Goal: Information Seeking & Learning: Check status

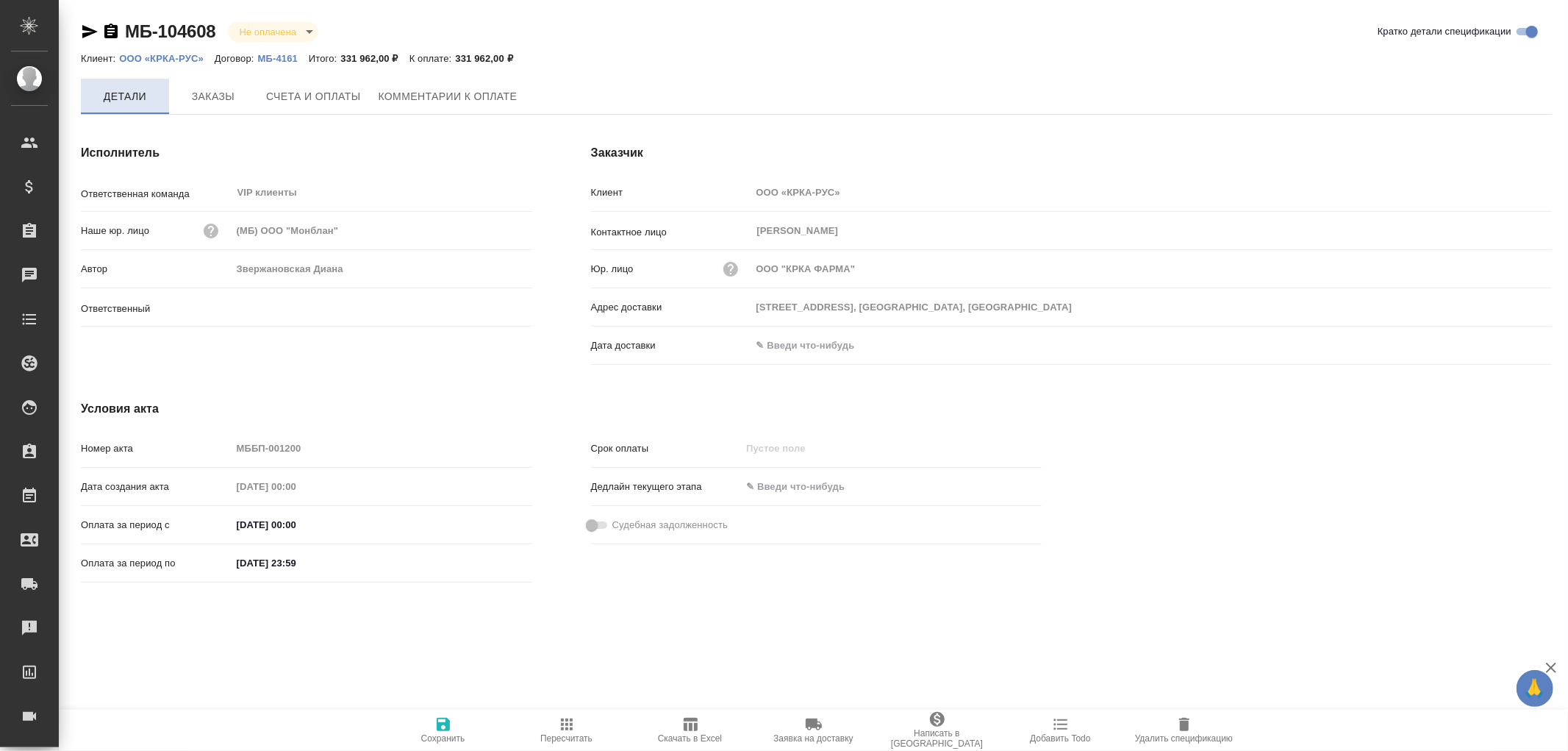
type input "Звержановская Диана"
click at [188, 55] on p "ООО «КРКА-РУС»" at bounding box center [167, 58] width 96 height 11
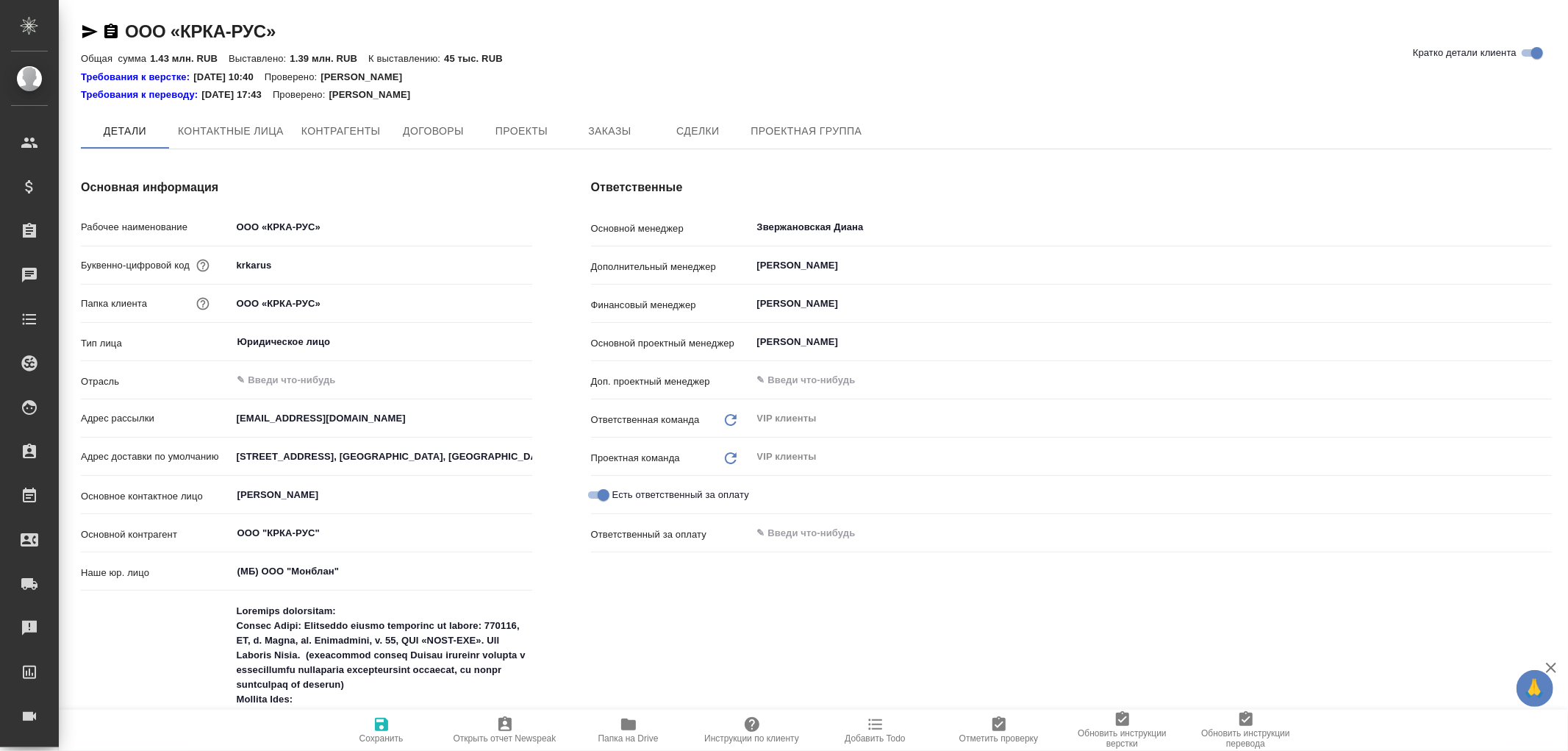
type textarea "x"
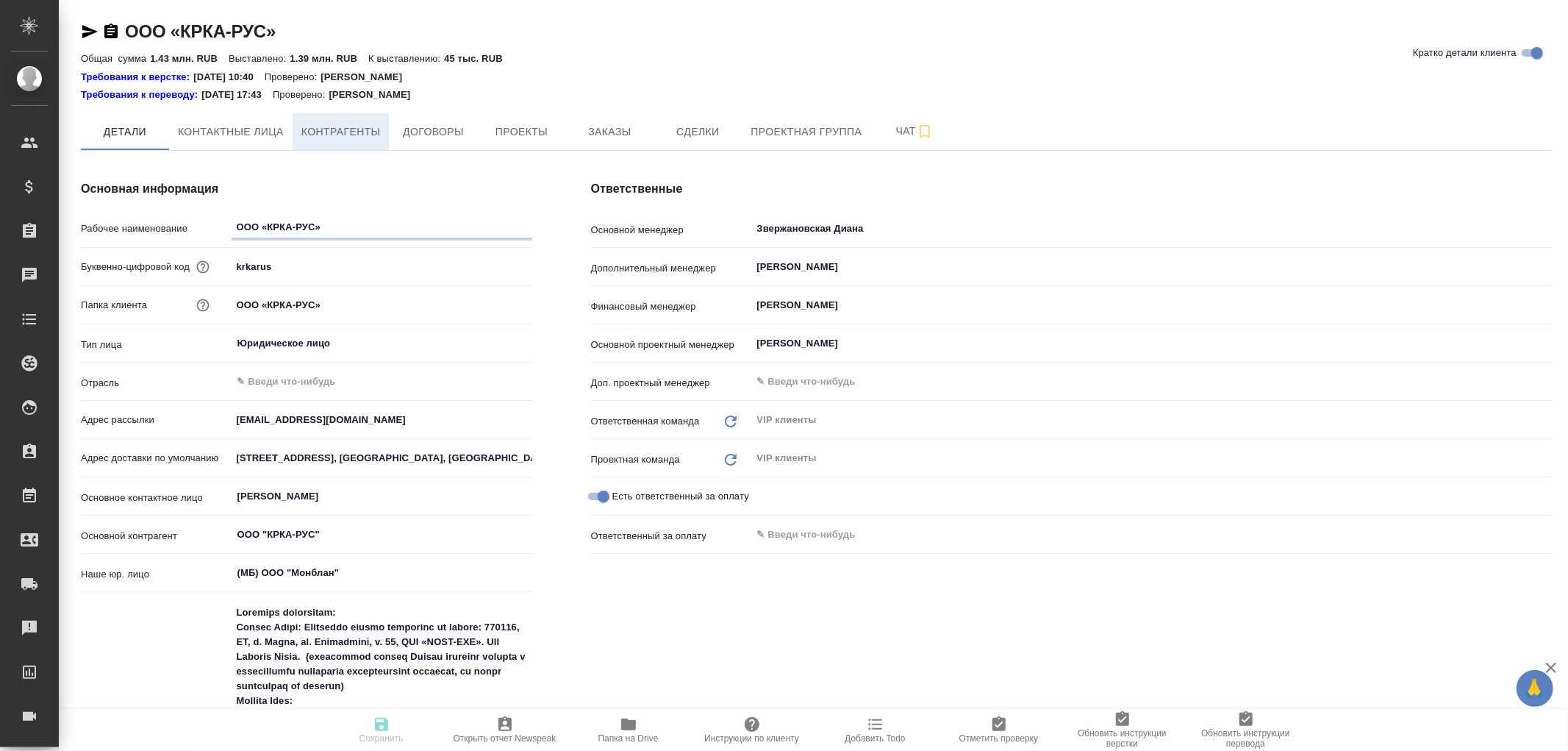
type textarea "x"
click at [349, 121] on button "Контрагенты" at bounding box center [341, 131] width 97 height 37
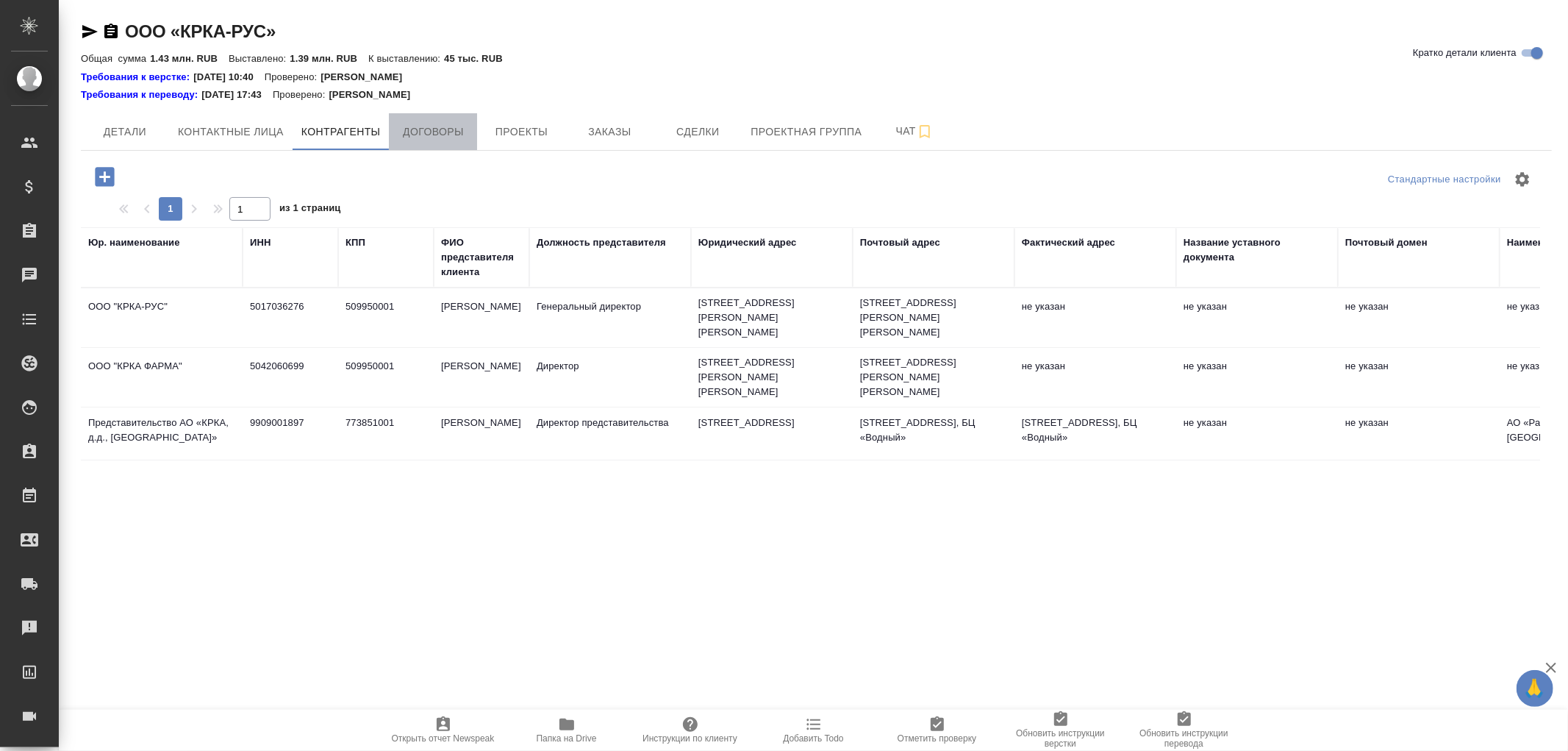
click at [438, 126] on span "Договоры" at bounding box center [433, 132] width 70 height 18
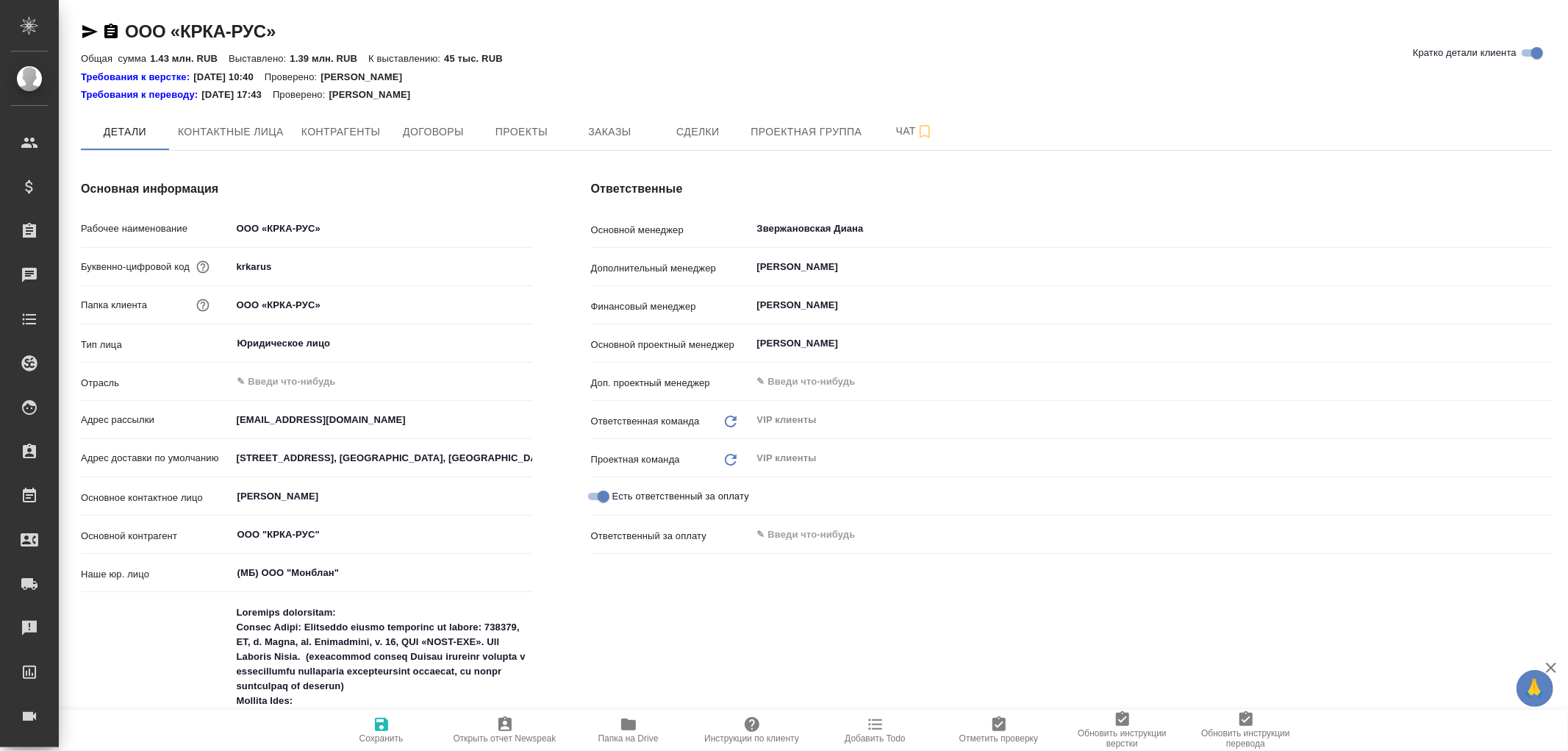
type textarea "x"
click at [424, 130] on span "Договоры" at bounding box center [433, 132] width 70 height 18
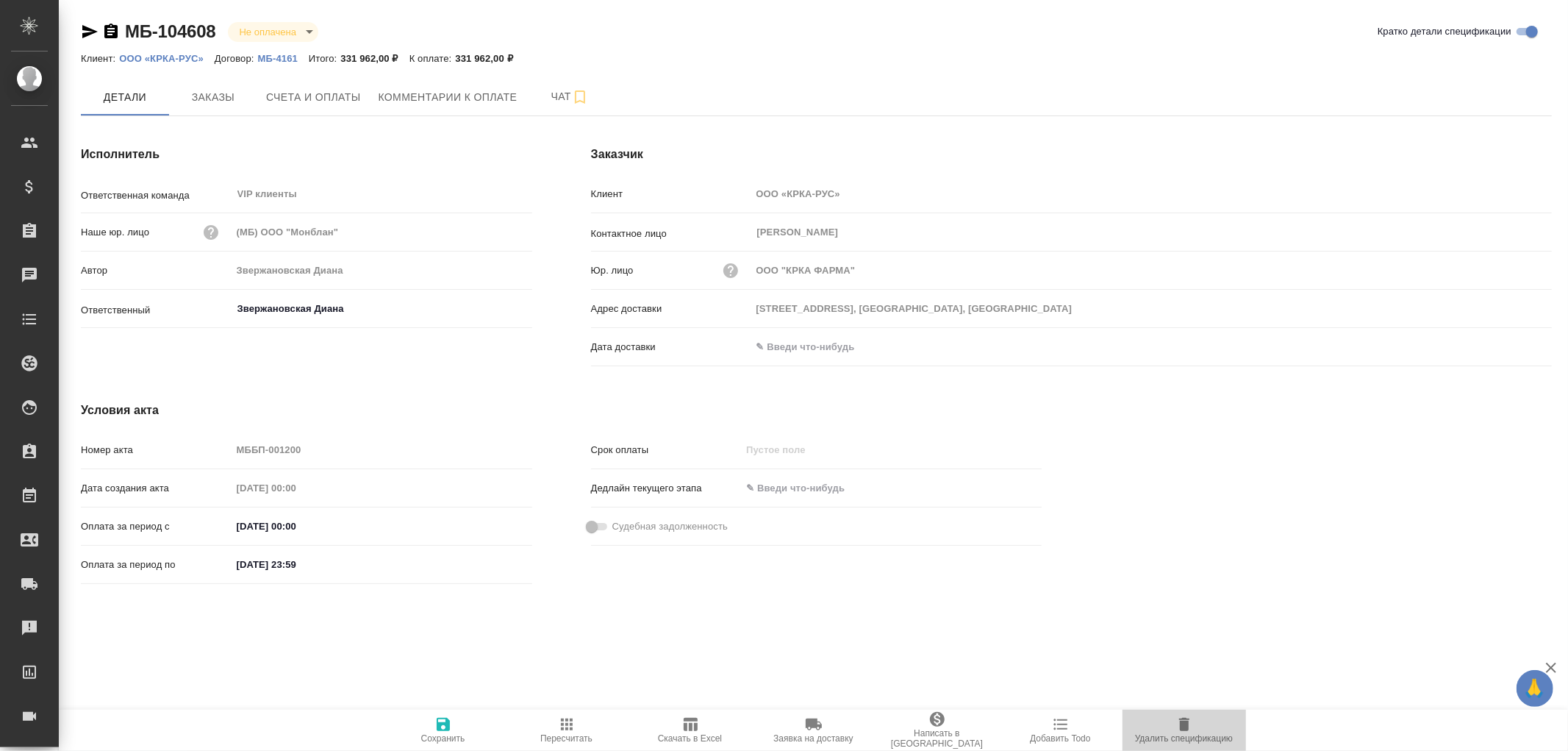
click at [1191, 719] on icon "button" at bounding box center [1184, 724] width 17 height 17
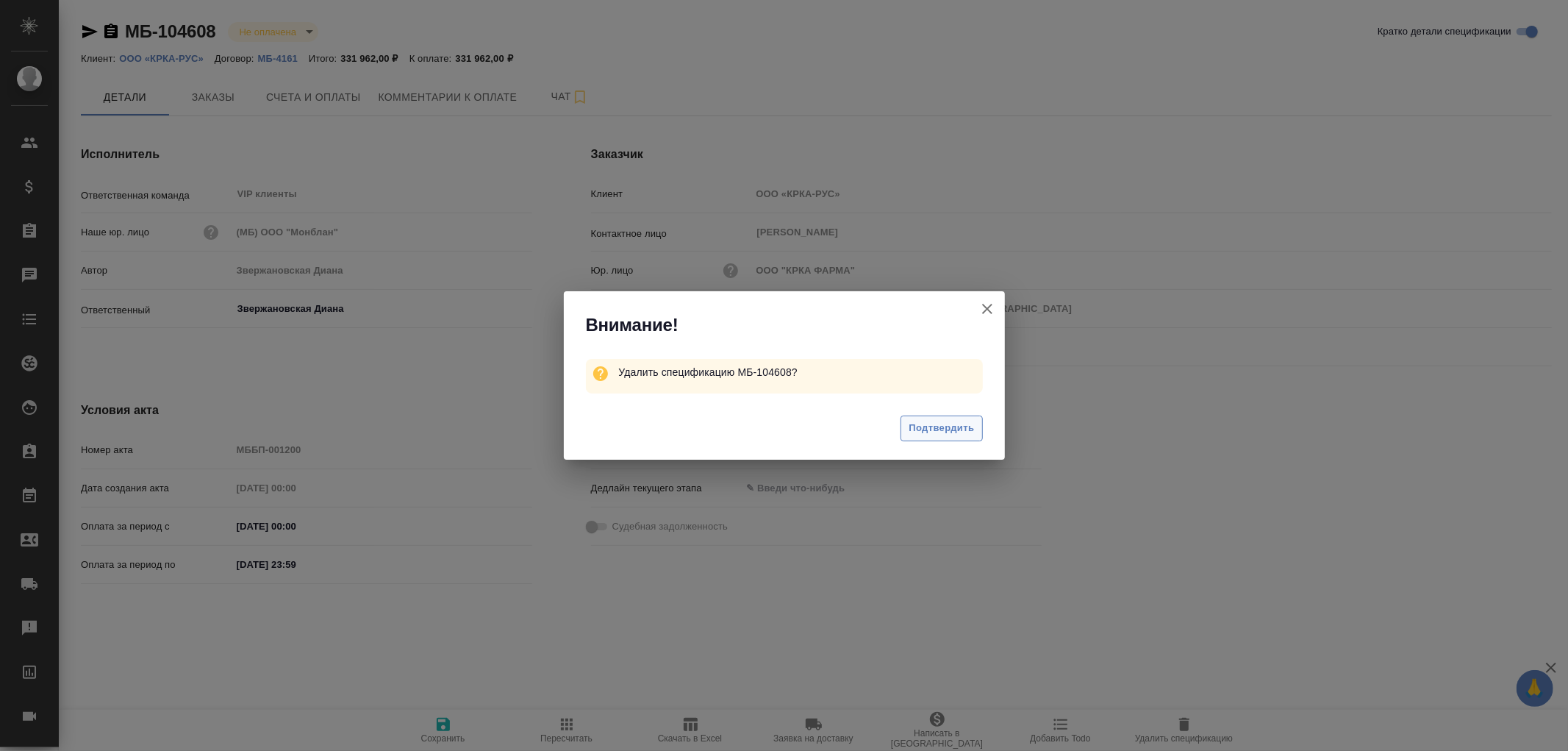
click at [931, 433] on span "Подтвердить" at bounding box center [942, 428] width 66 height 17
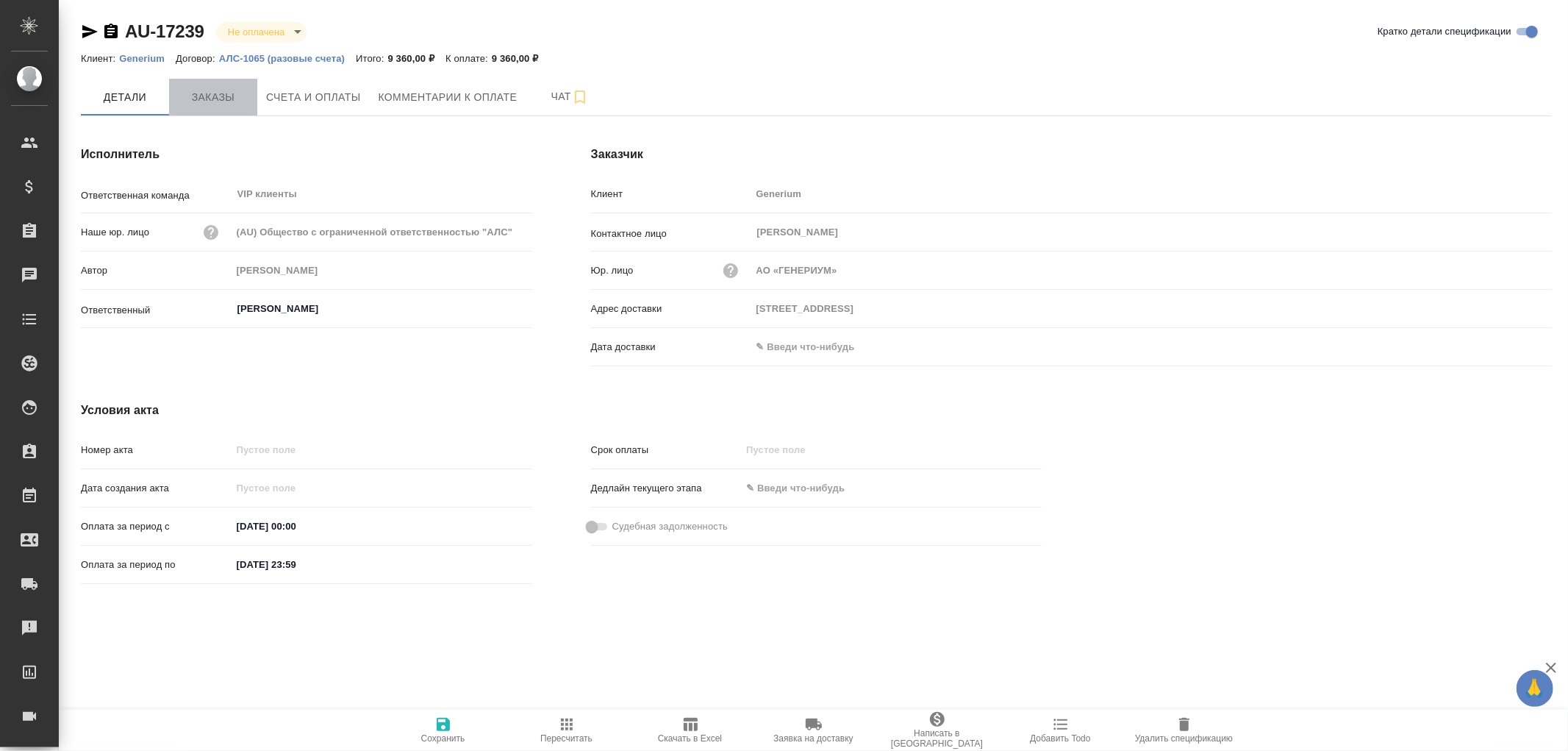
click at [221, 97] on span "Заказы" at bounding box center [213, 98] width 70 height 18
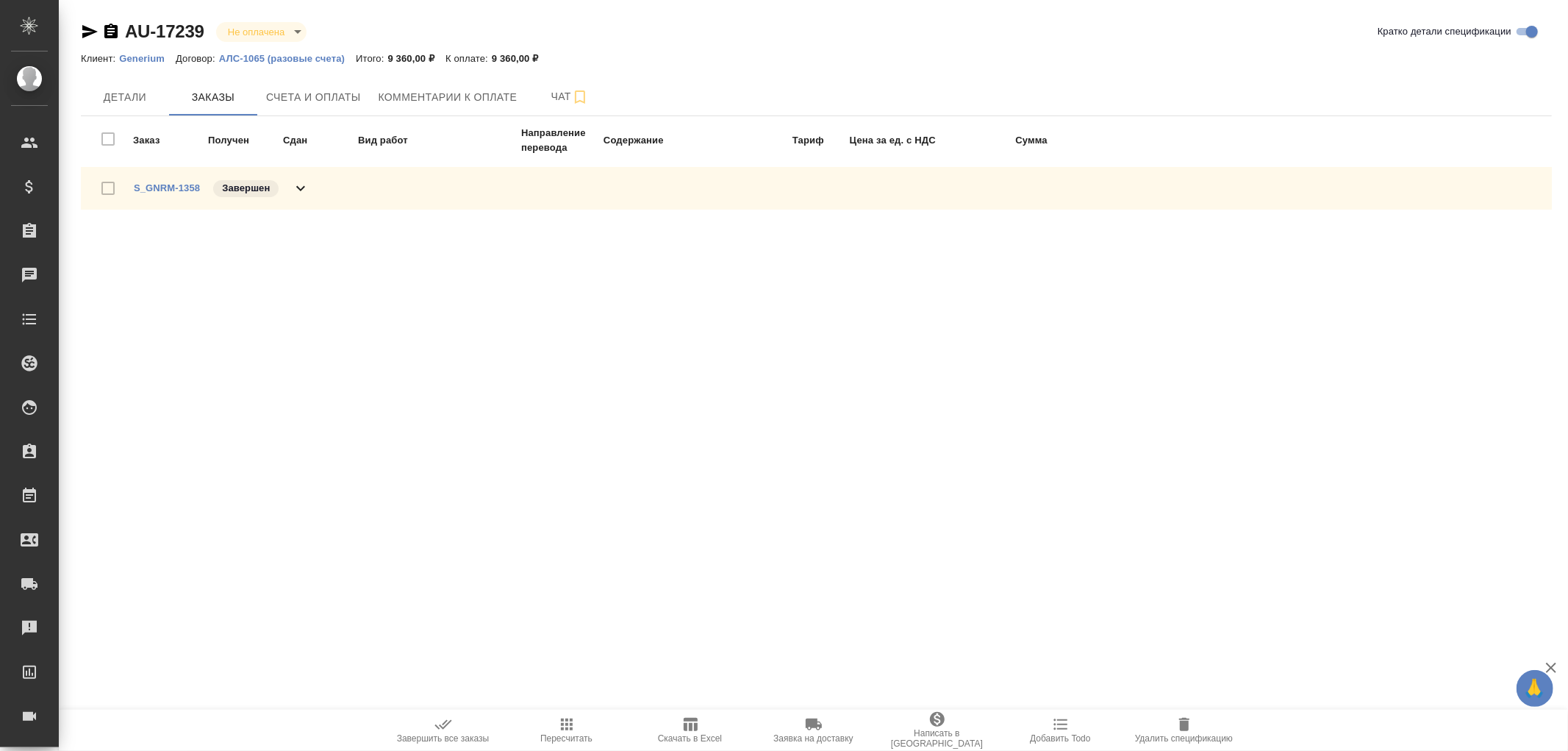
click at [304, 190] on icon at bounding box center [300, 188] width 17 height 17
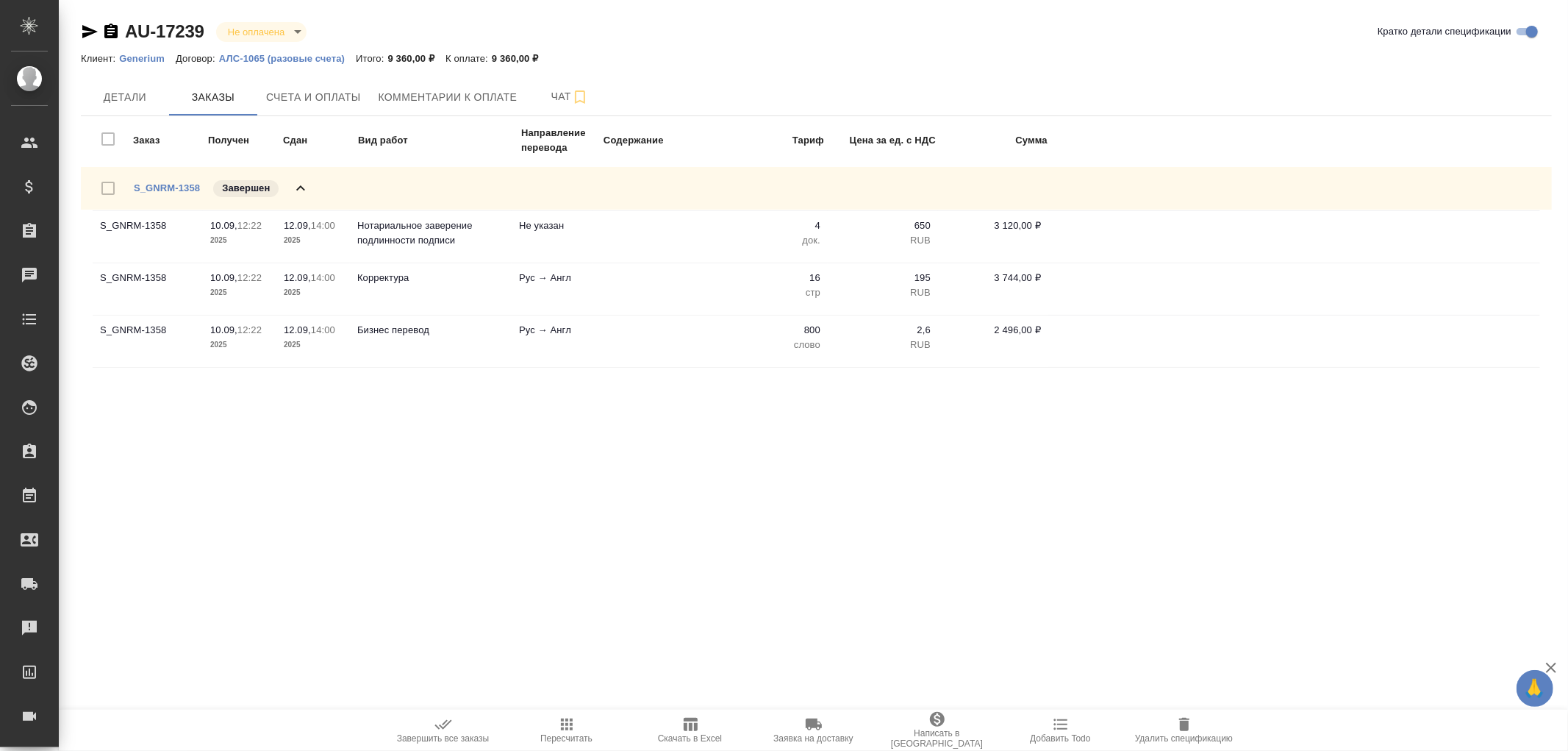
click at [304, 187] on icon at bounding box center [301, 188] width 9 height 5
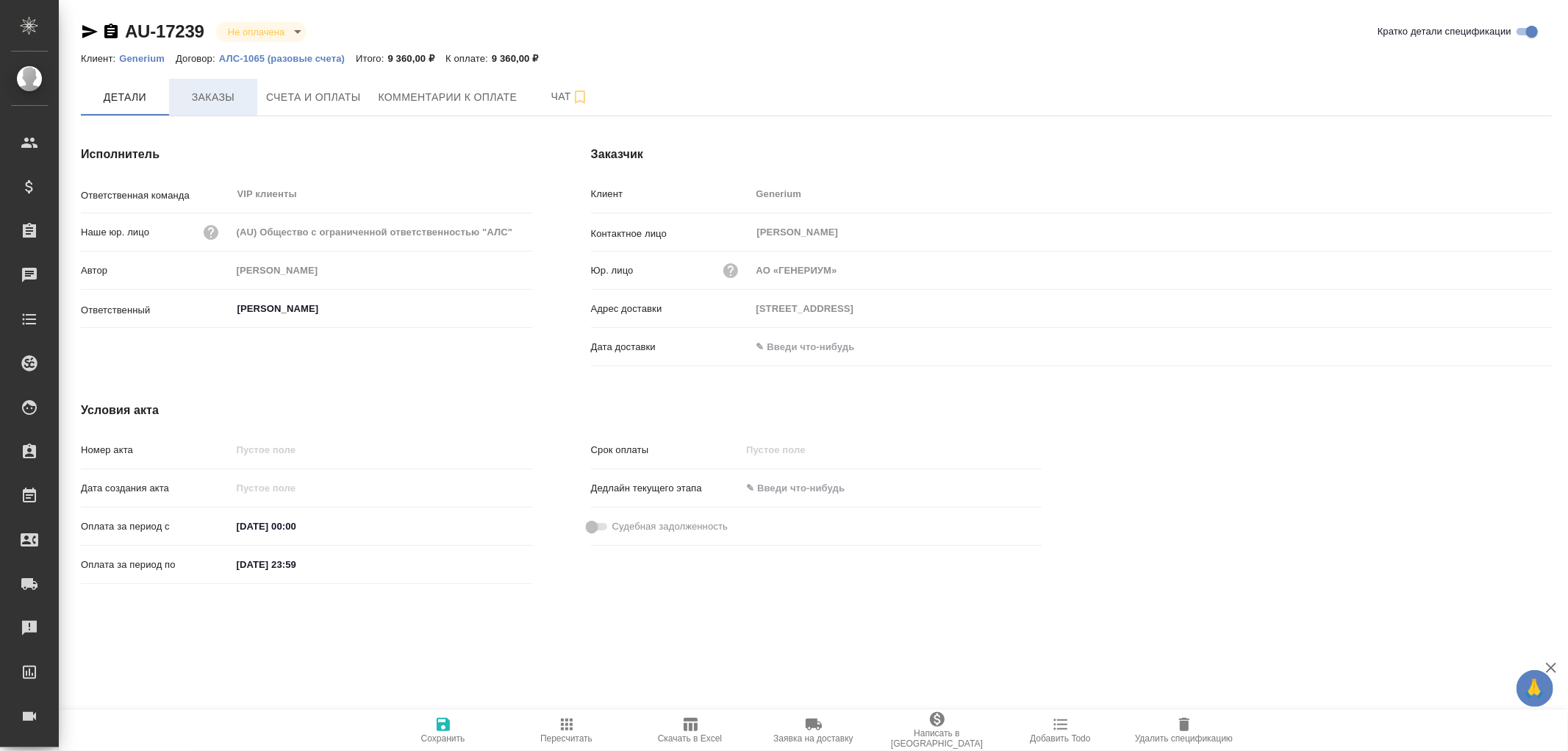
click at [214, 98] on span "Заказы" at bounding box center [213, 98] width 70 height 18
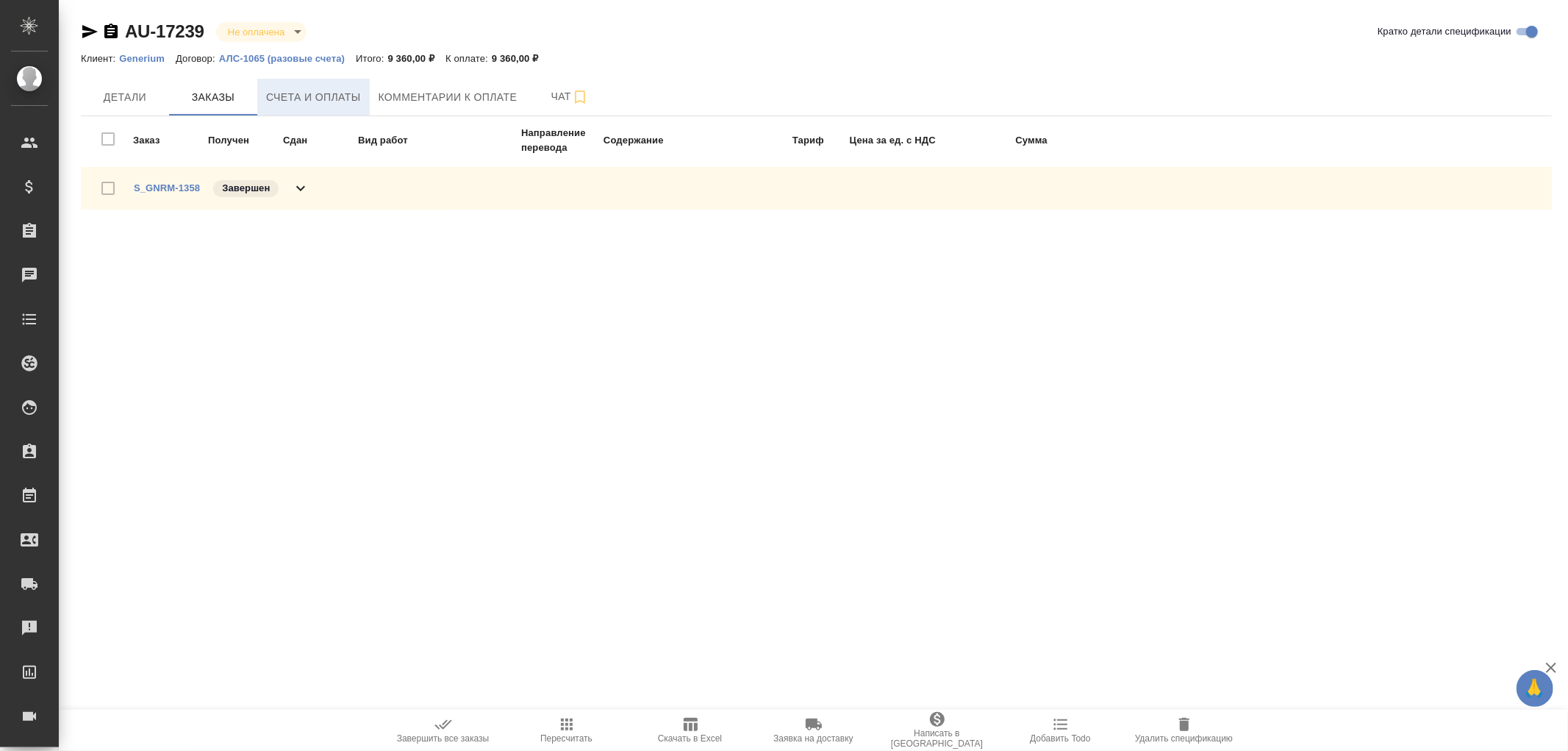
click at [292, 97] on span "Счета и оплаты" at bounding box center [314, 98] width 95 height 18
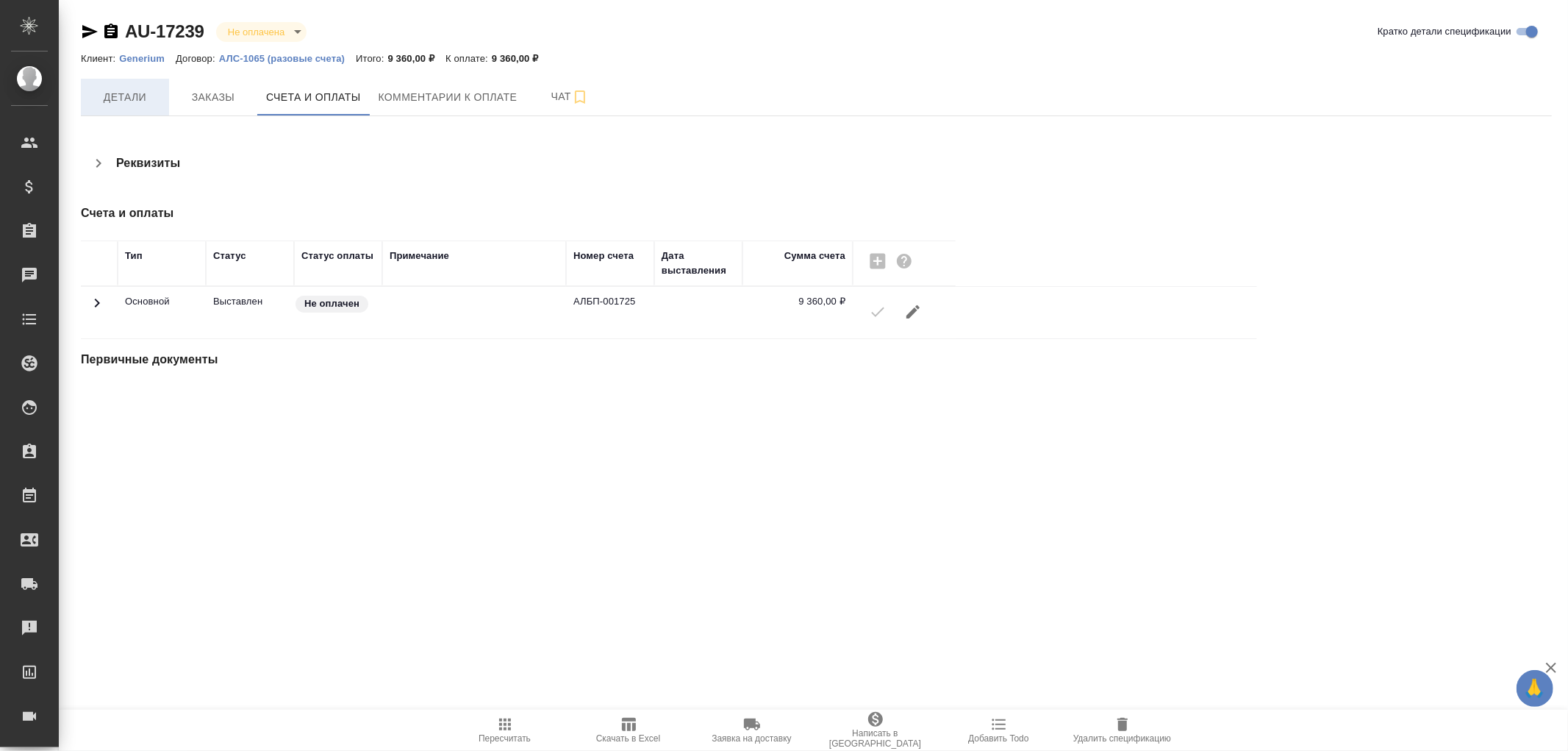
click at [108, 91] on span "Детали" at bounding box center [124, 98] width 70 height 18
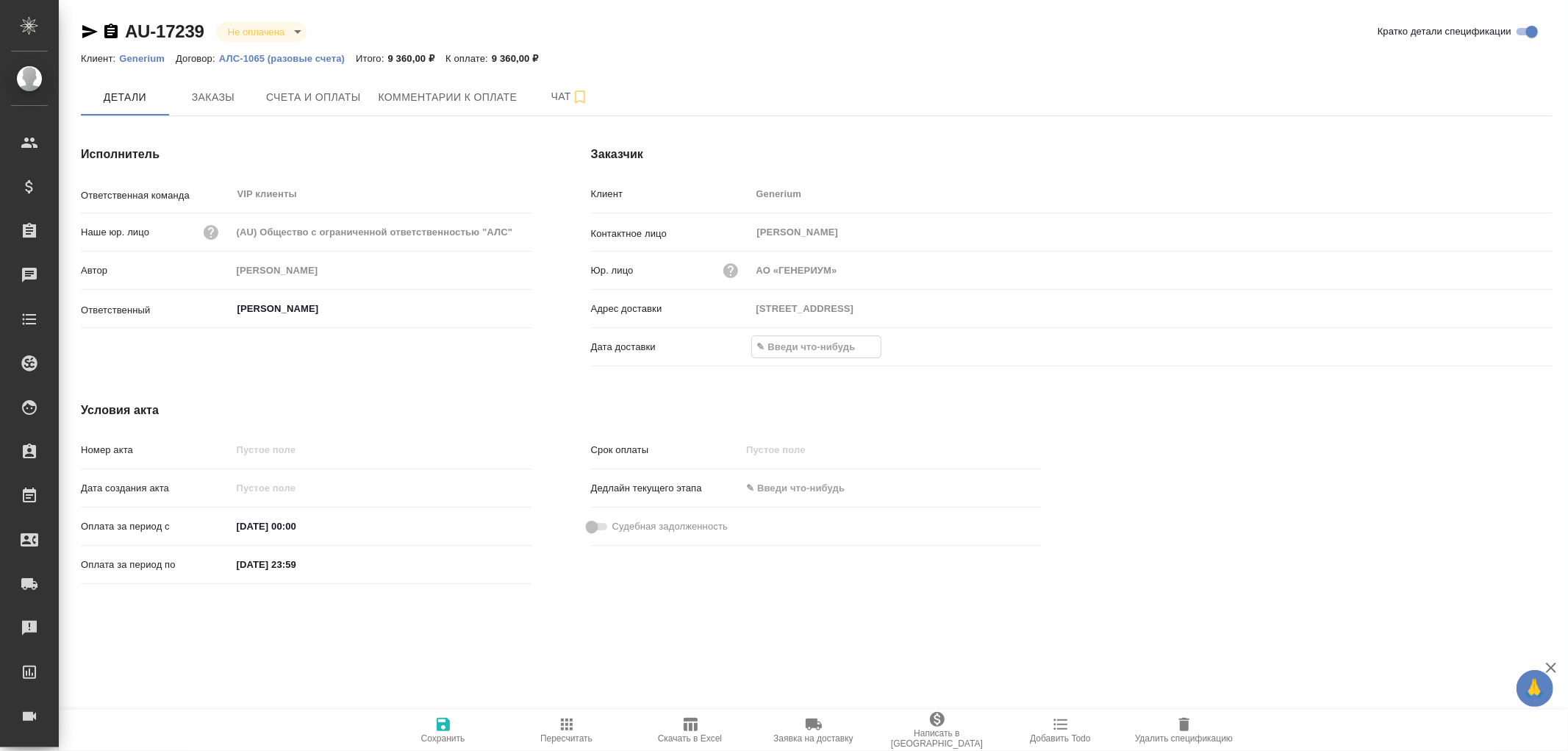
click at [800, 346] on input "text" at bounding box center [816, 346] width 129 height 21
click at [1513, 349] on icon "button" at bounding box center [1509, 345] width 17 height 17
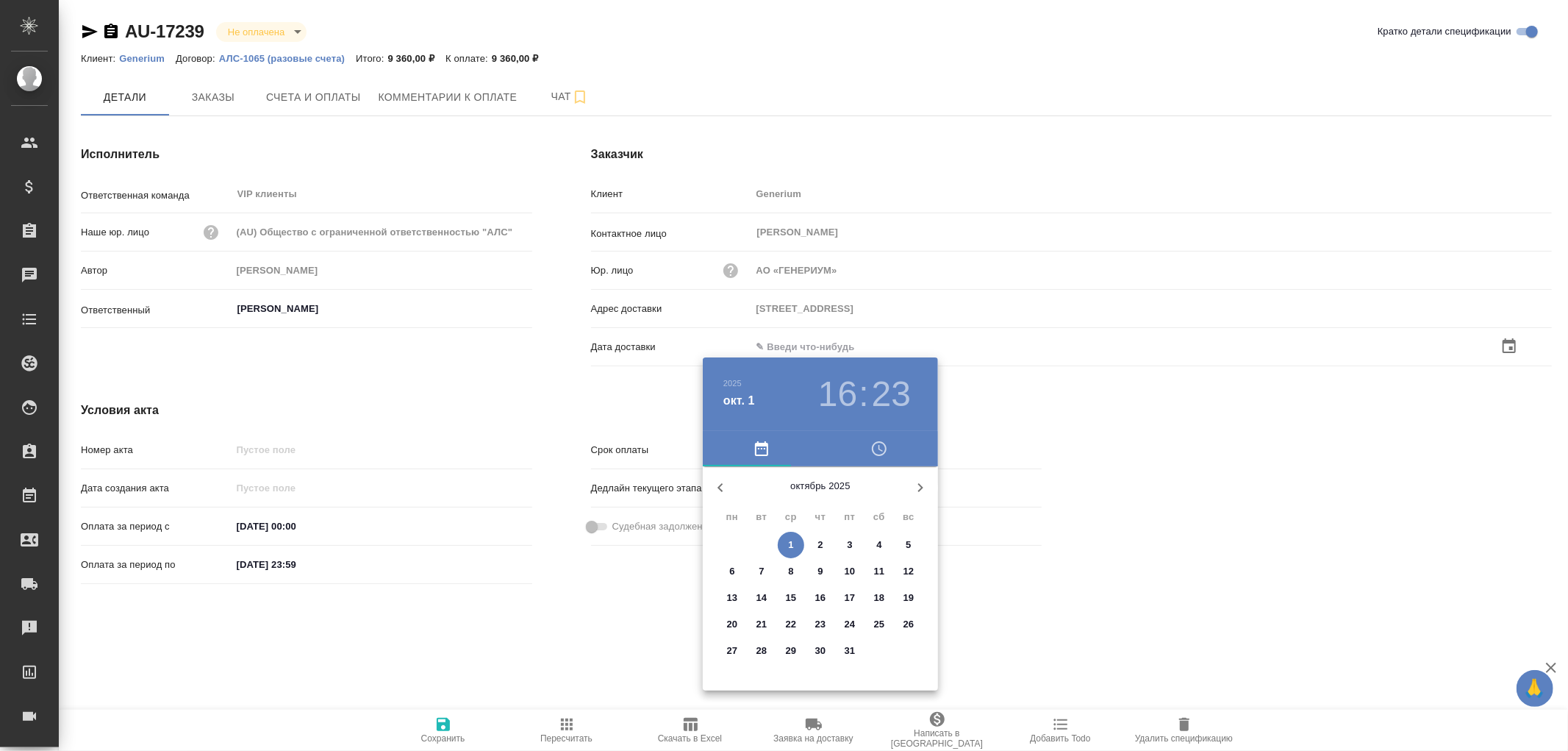
click at [781, 539] on span "1" at bounding box center [790, 545] width 26 height 15
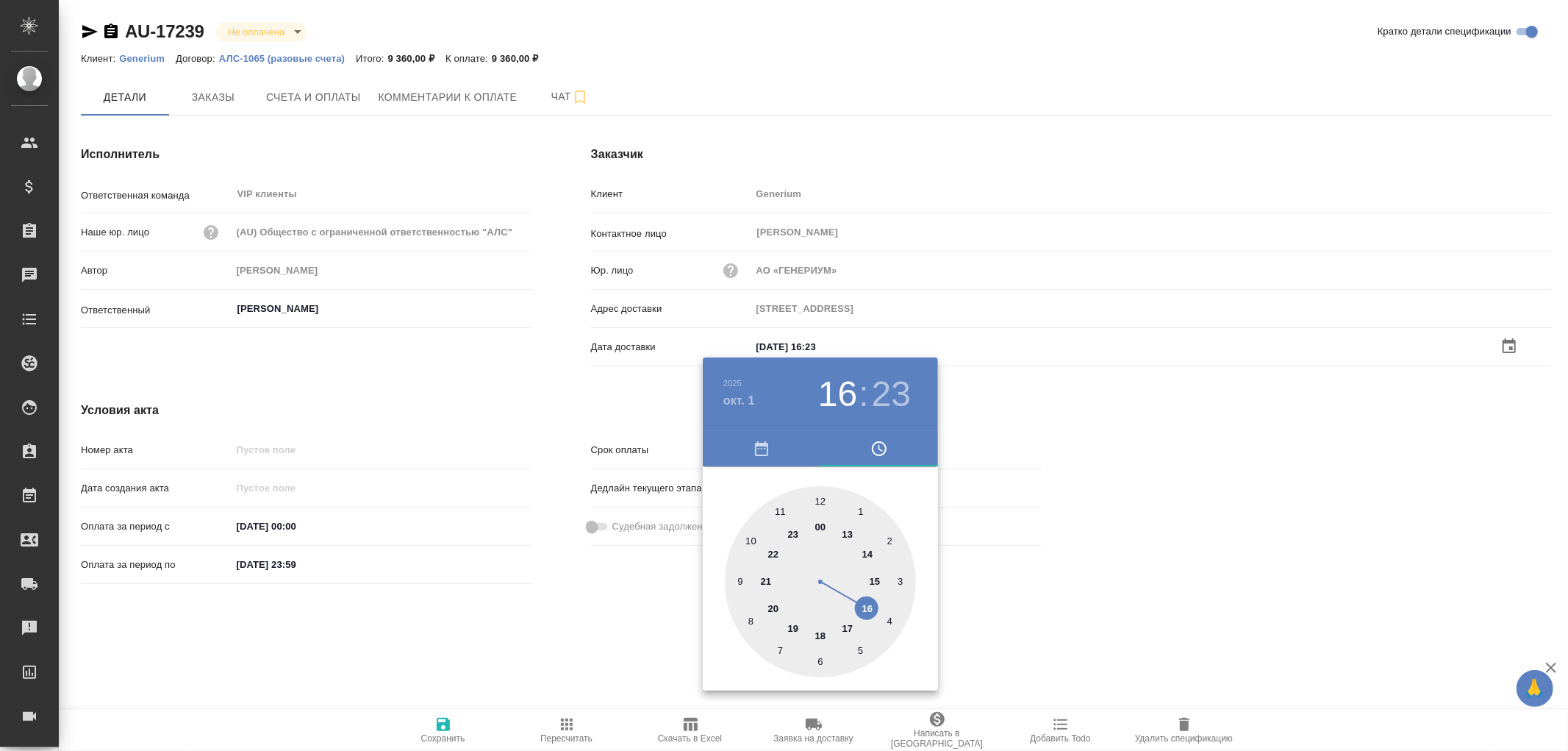
type input "01.10.2025 16:23"
click at [444, 725] on div at bounding box center [784, 375] width 1568 height 751
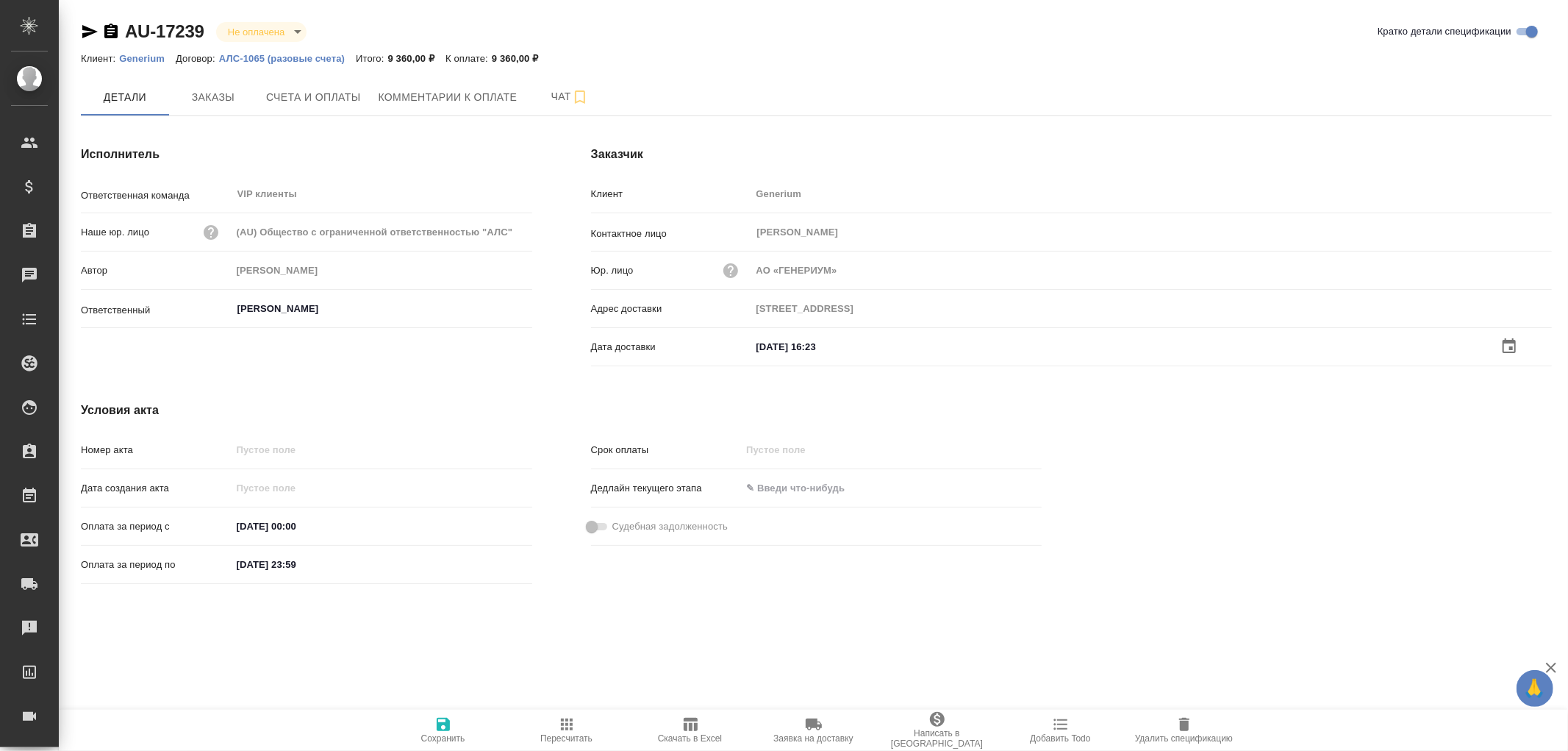
click at [444, 725] on icon "button" at bounding box center [444, 724] width 14 height 14
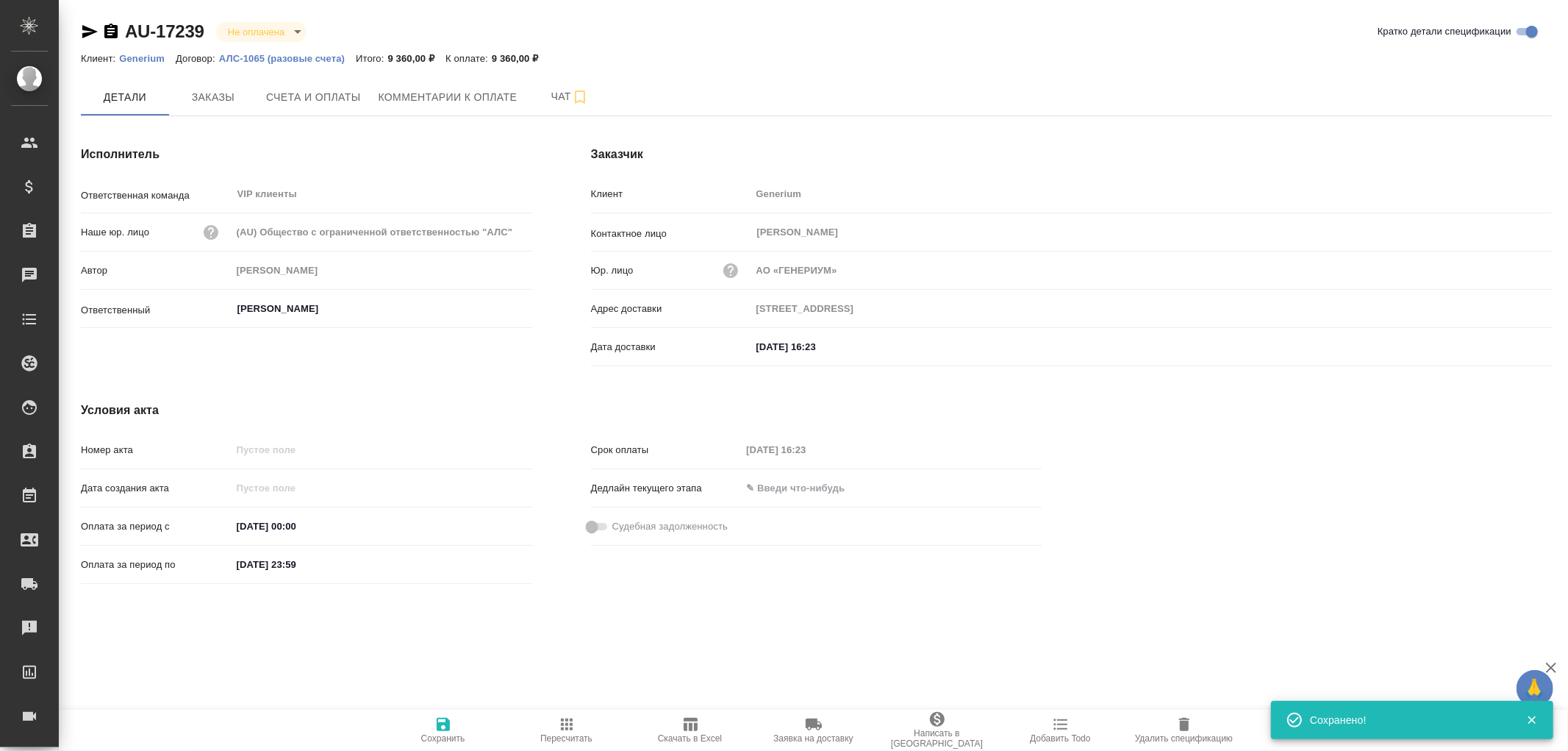
click at [444, 725] on icon "button" at bounding box center [444, 724] width 14 height 14
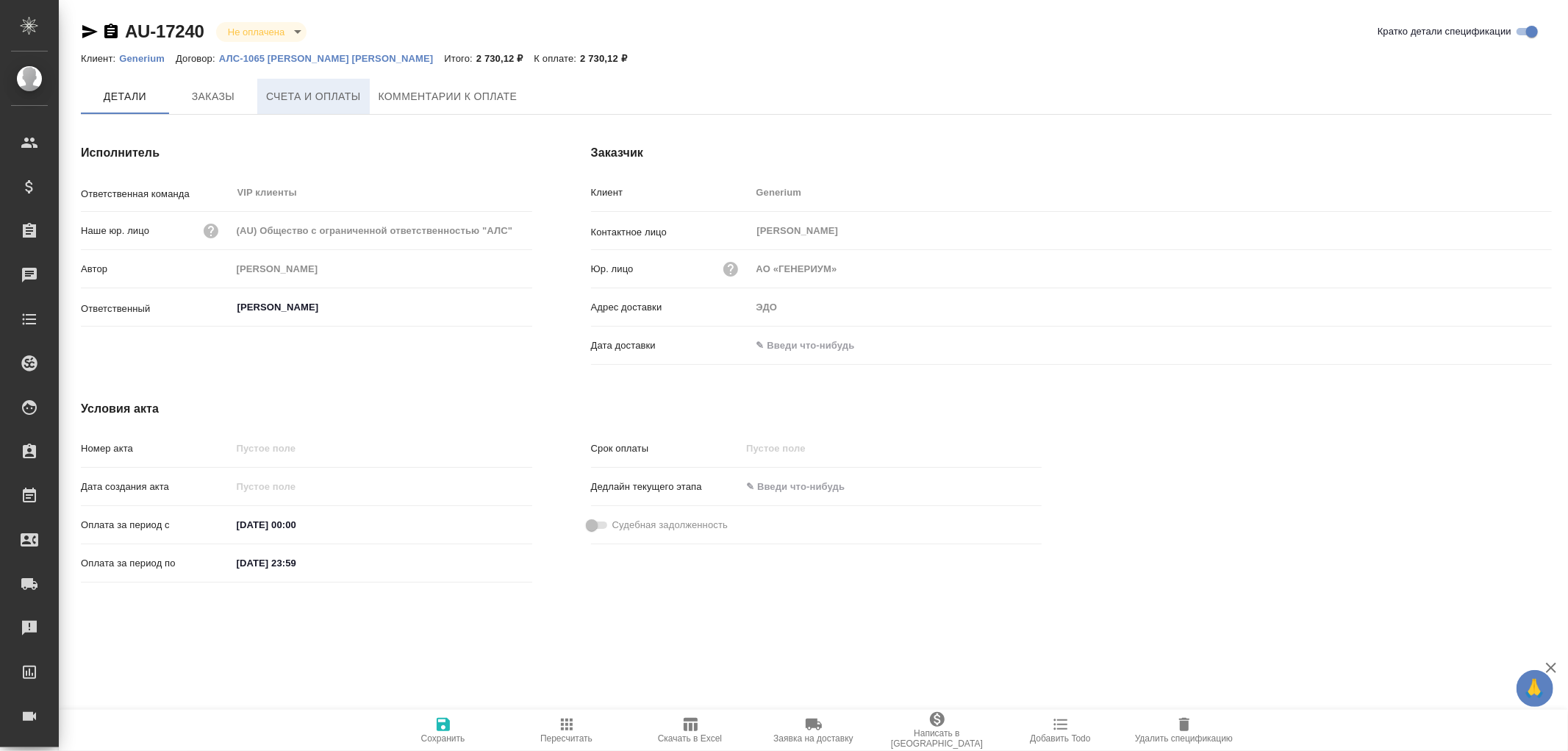
click at [313, 94] on span "Счета и оплаты" at bounding box center [314, 97] width 95 height 18
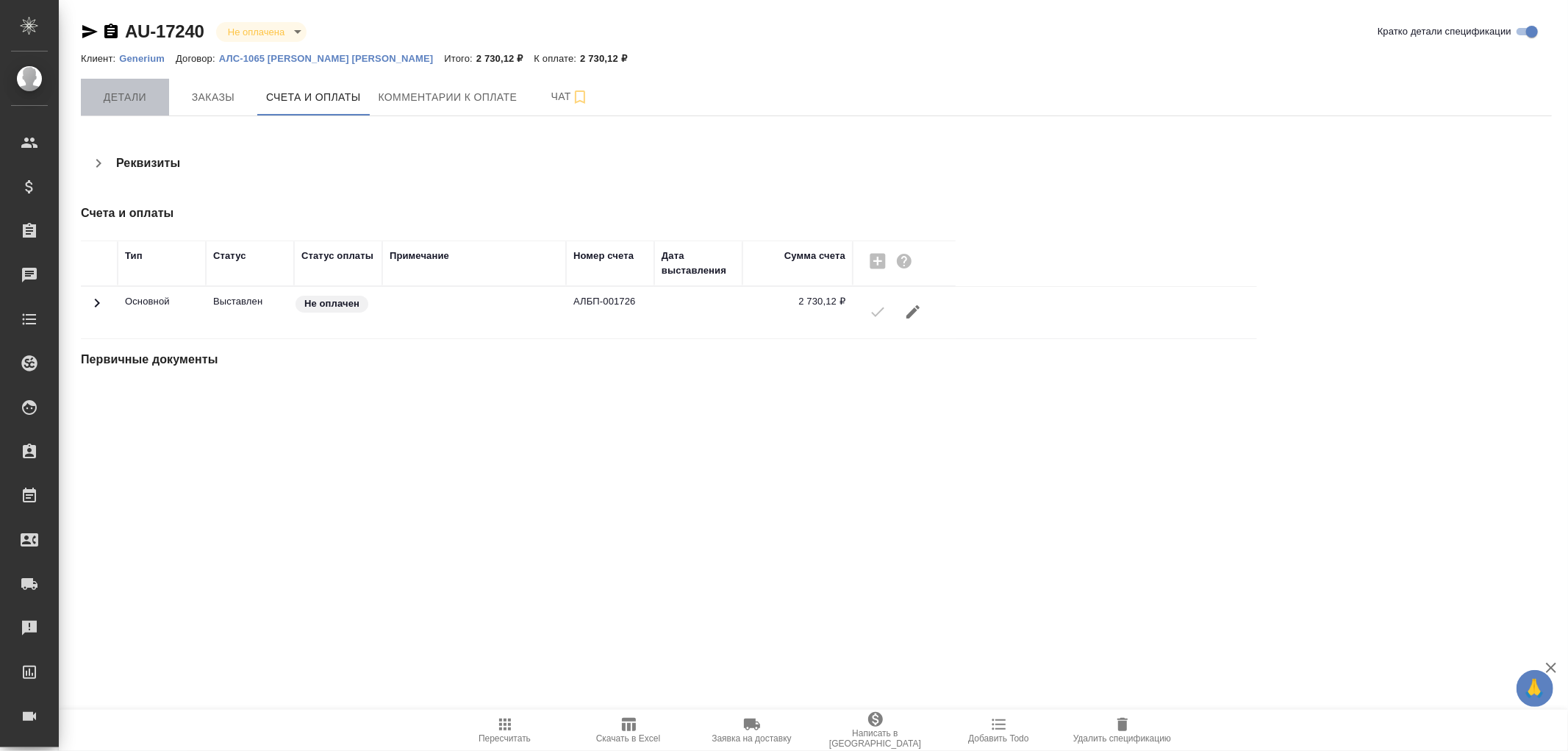
click at [138, 104] on span "Детали" at bounding box center [124, 98] width 70 height 18
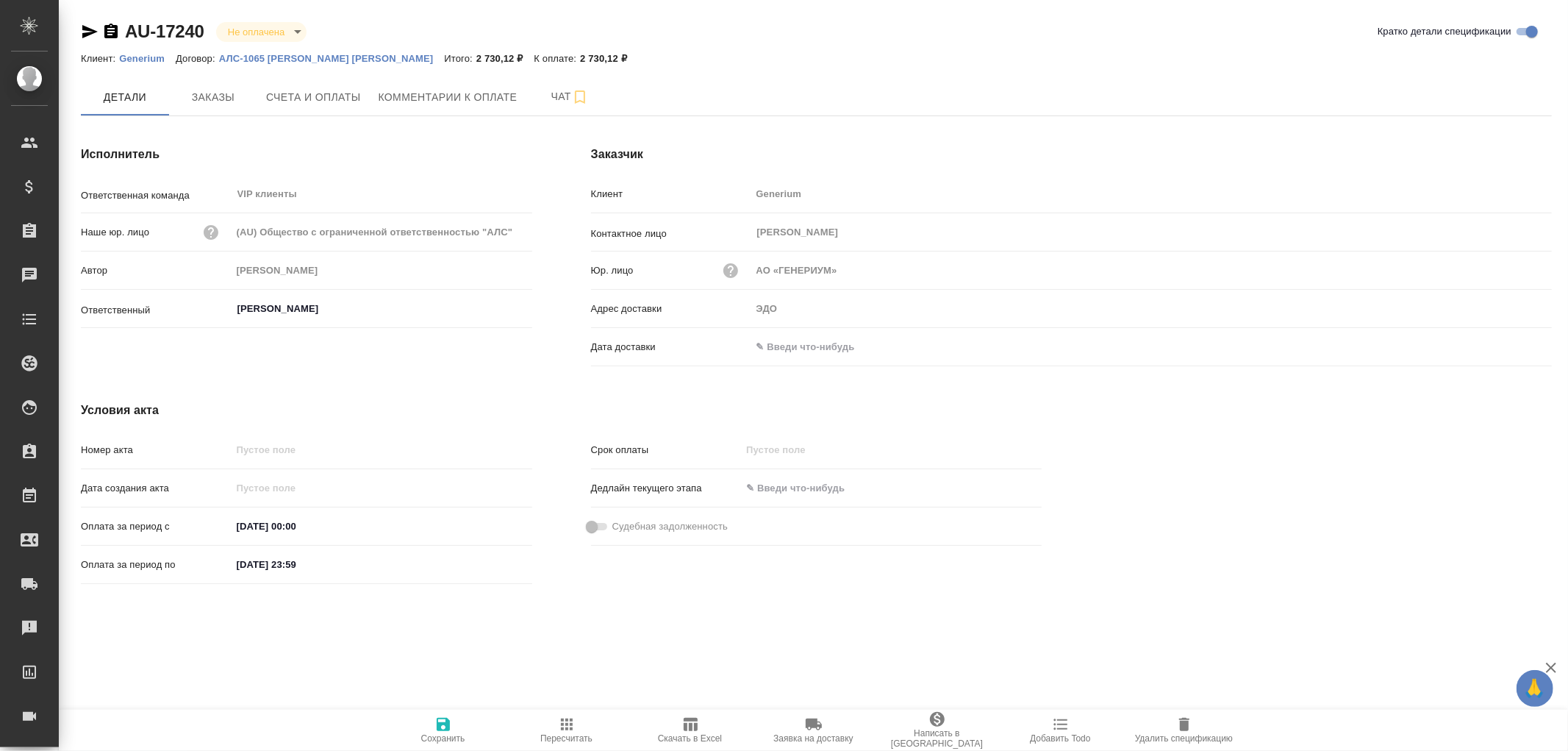
click at [810, 349] on input "text" at bounding box center [815, 346] width 129 height 21
click at [1511, 349] on icon "button" at bounding box center [1509, 346] width 17 height 17
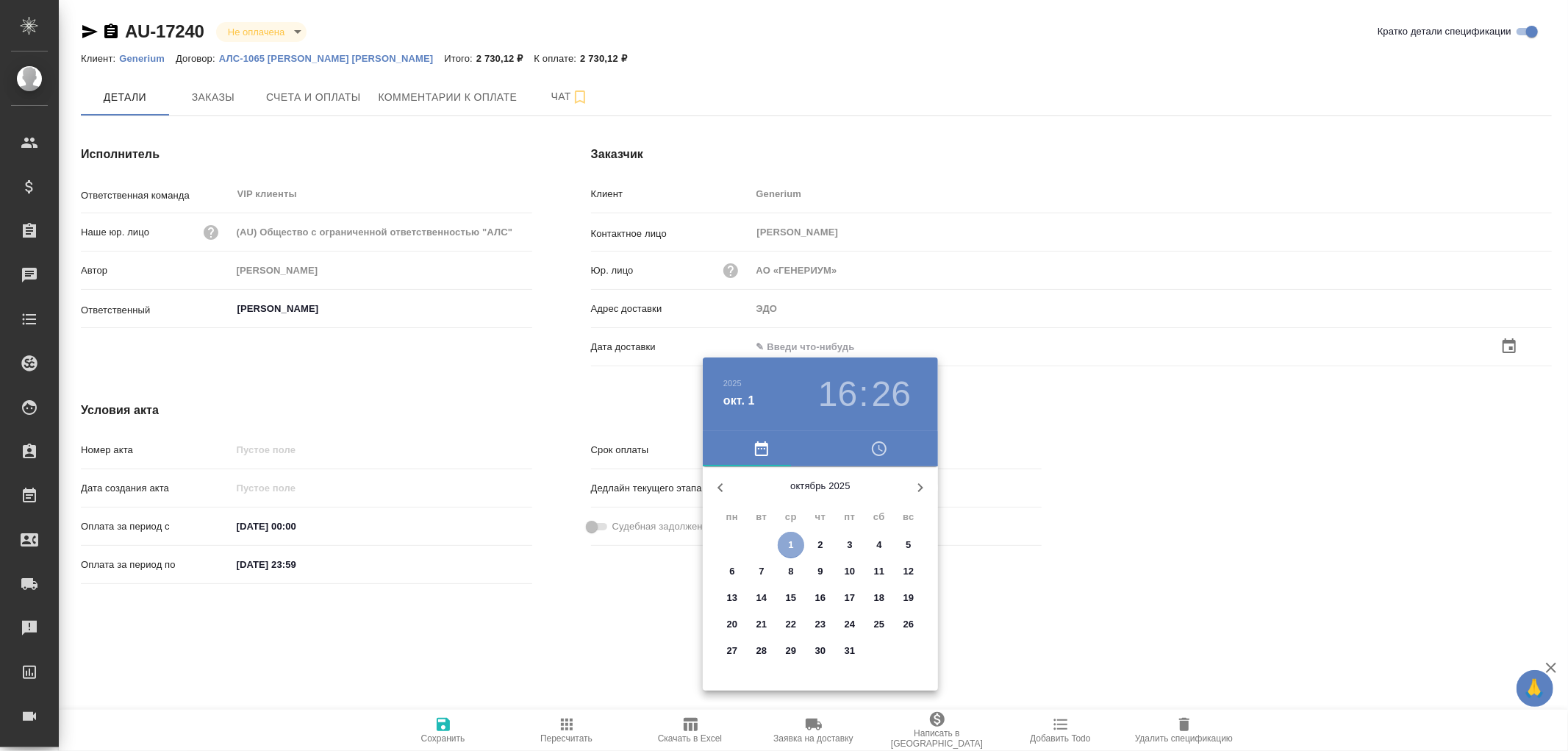
click at [795, 542] on span "1" at bounding box center [790, 545] width 26 height 15
type input "[DATE] 16:26"
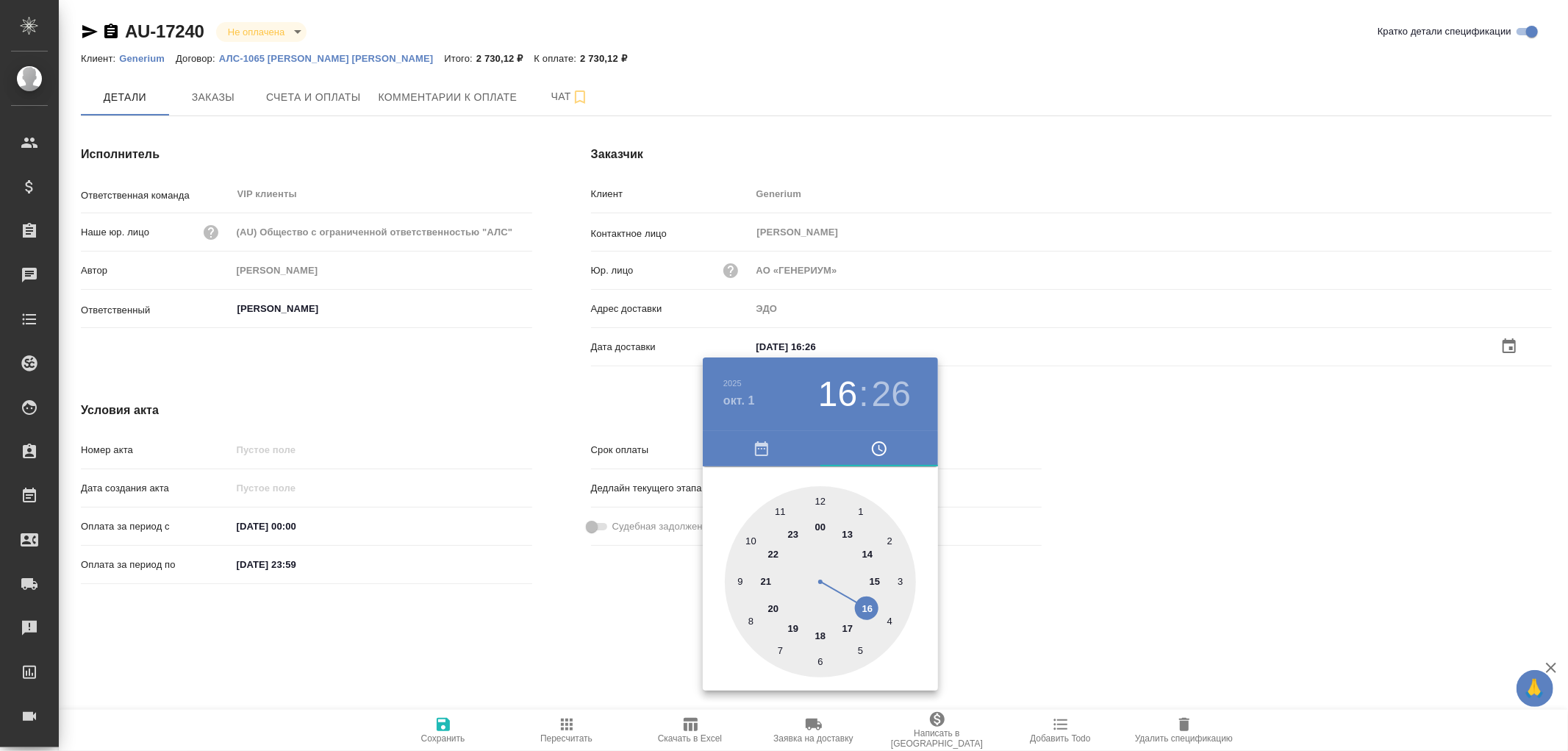
drag, startPoint x: 433, startPoint y: 723, endPoint x: 442, endPoint y: 721, distance: 9.2
click at [441, 721] on div at bounding box center [784, 375] width 1568 height 751
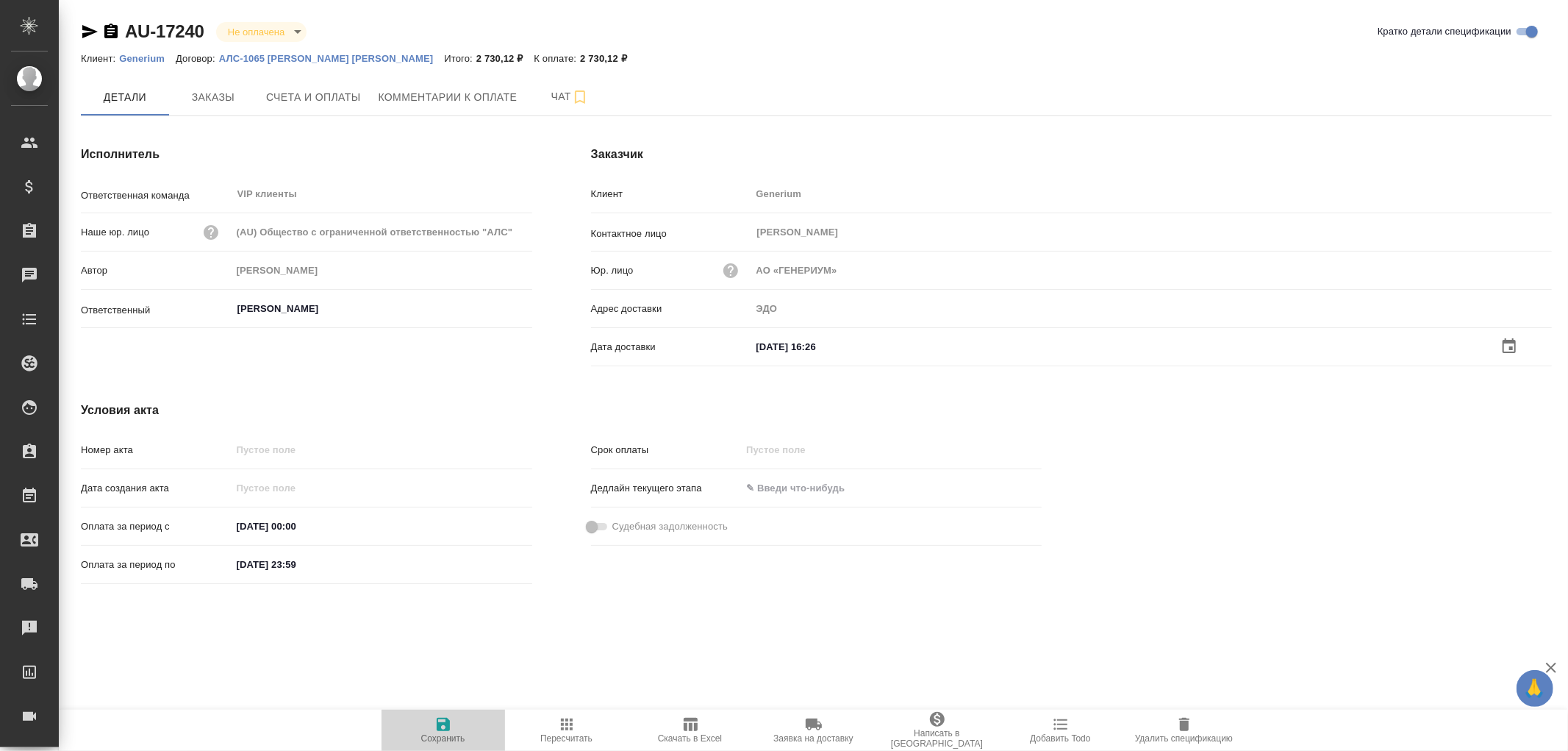
click at [442, 721] on icon "button" at bounding box center [443, 724] width 17 height 17
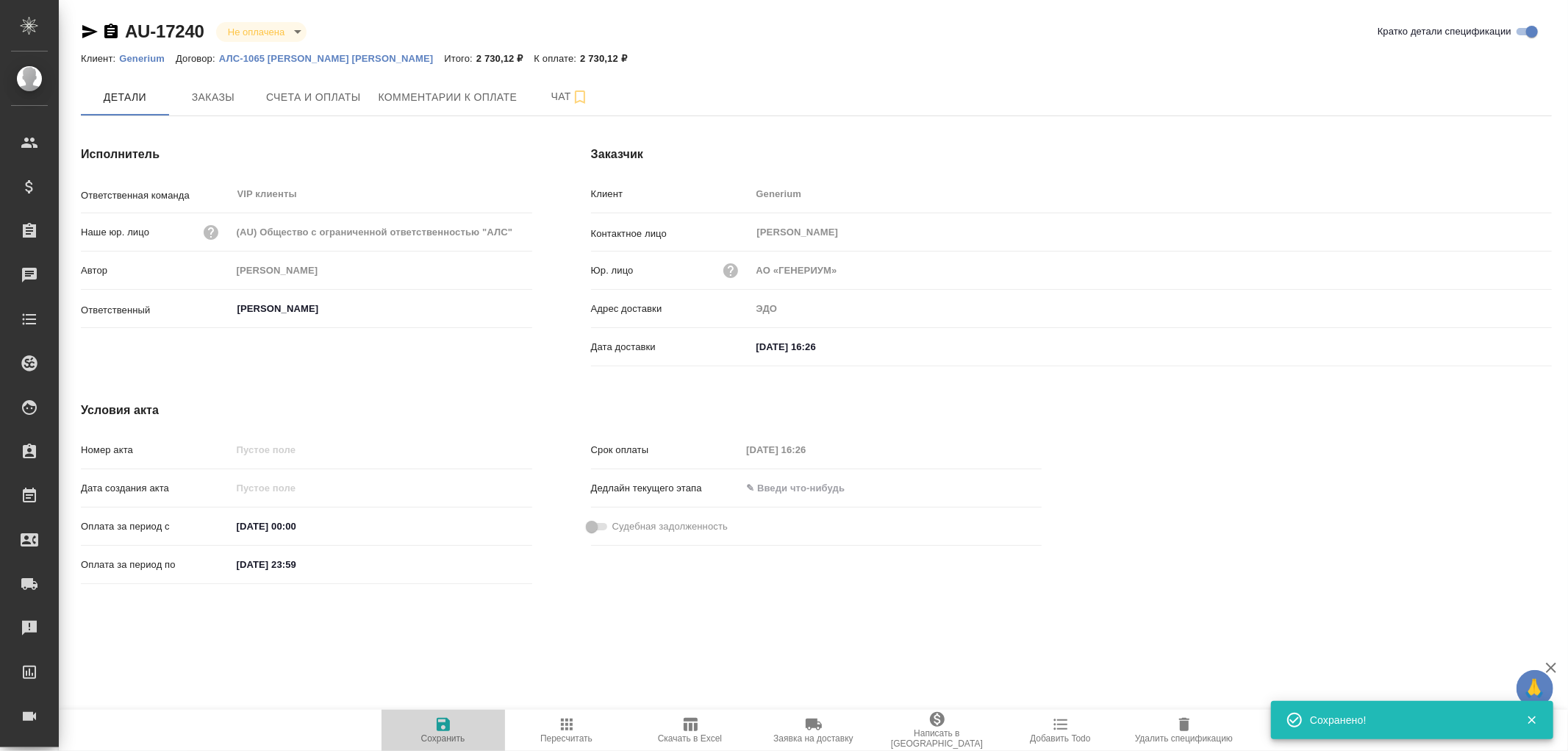
click at [442, 721] on icon "button" at bounding box center [443, 724] width 17 height 17
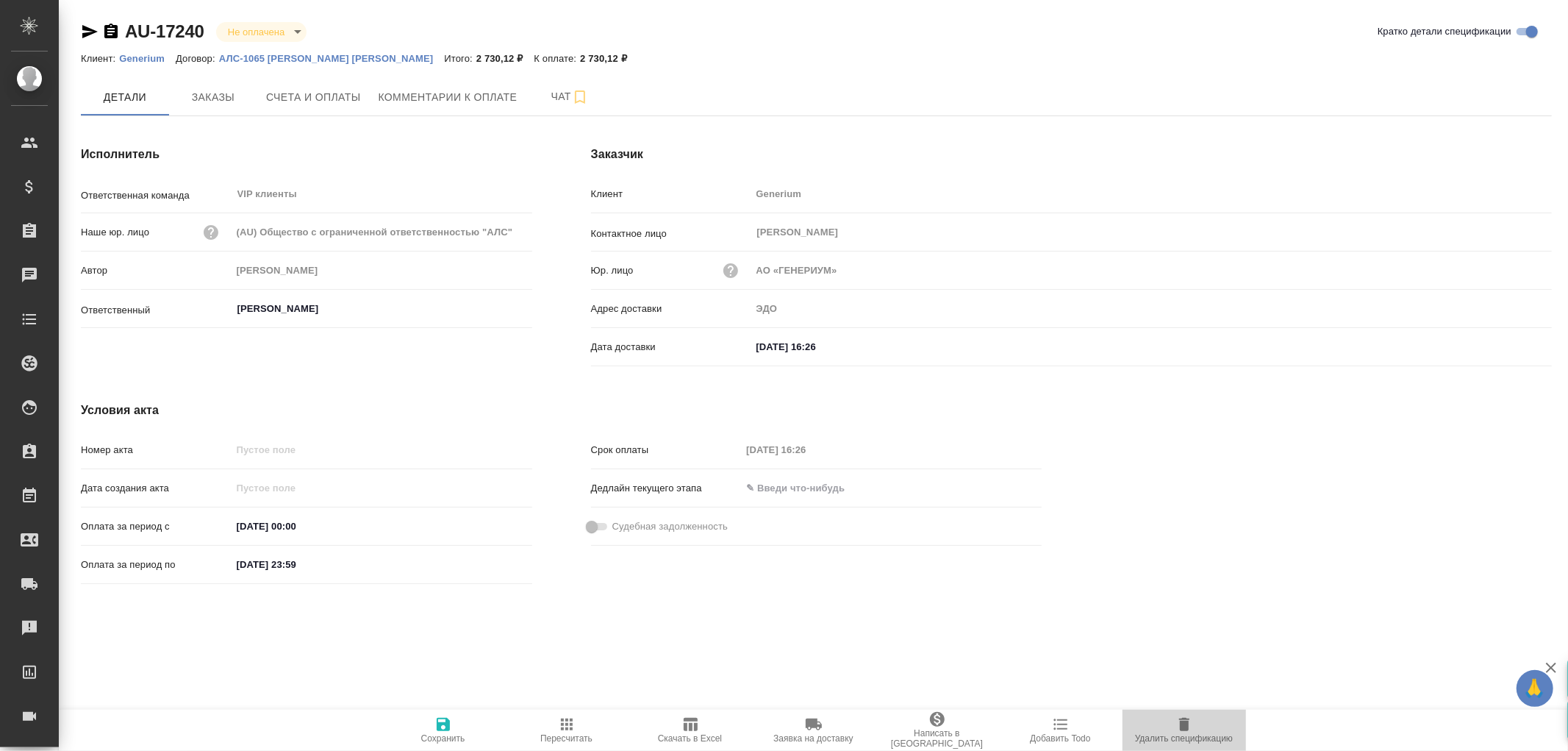
click at [1184, 724] on icon "button" at bounding box center [1184, 724] width 10 height 14
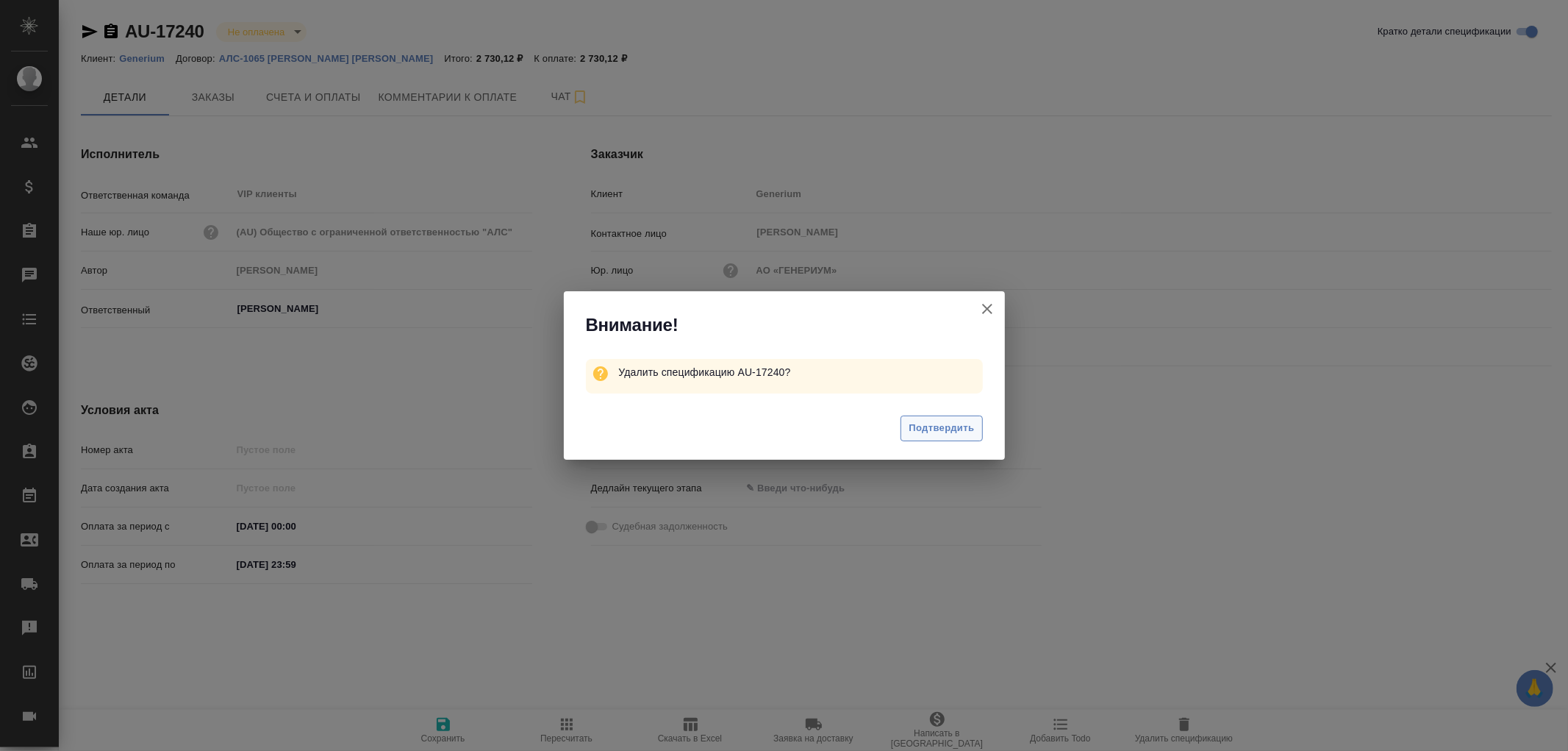
click at [932, 434] on span "Подтвердить" at bounding box center [942, 428] width 66 height 17
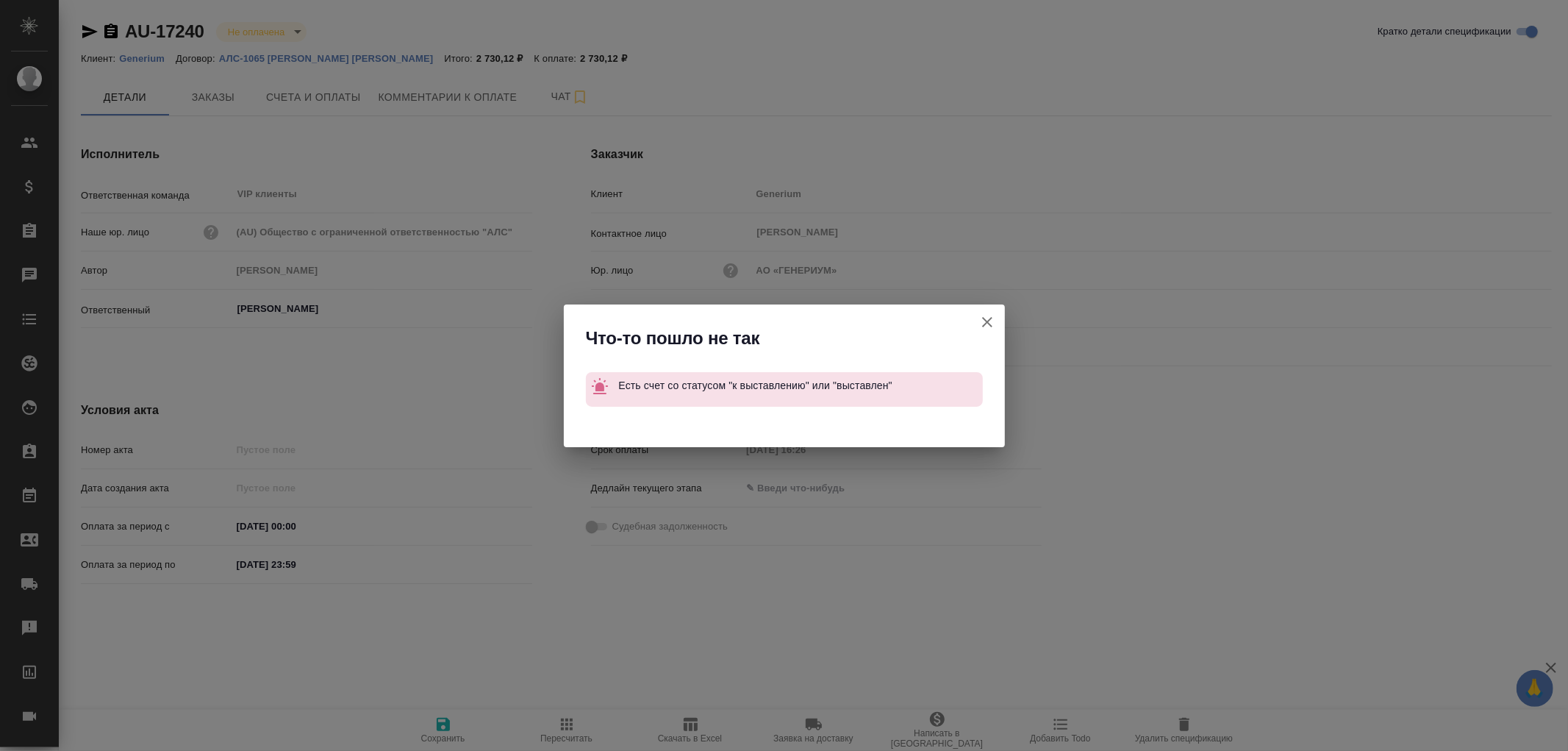
click at [989, 315] on icon "button" at bounding box center [987, 321] width 17 height 17
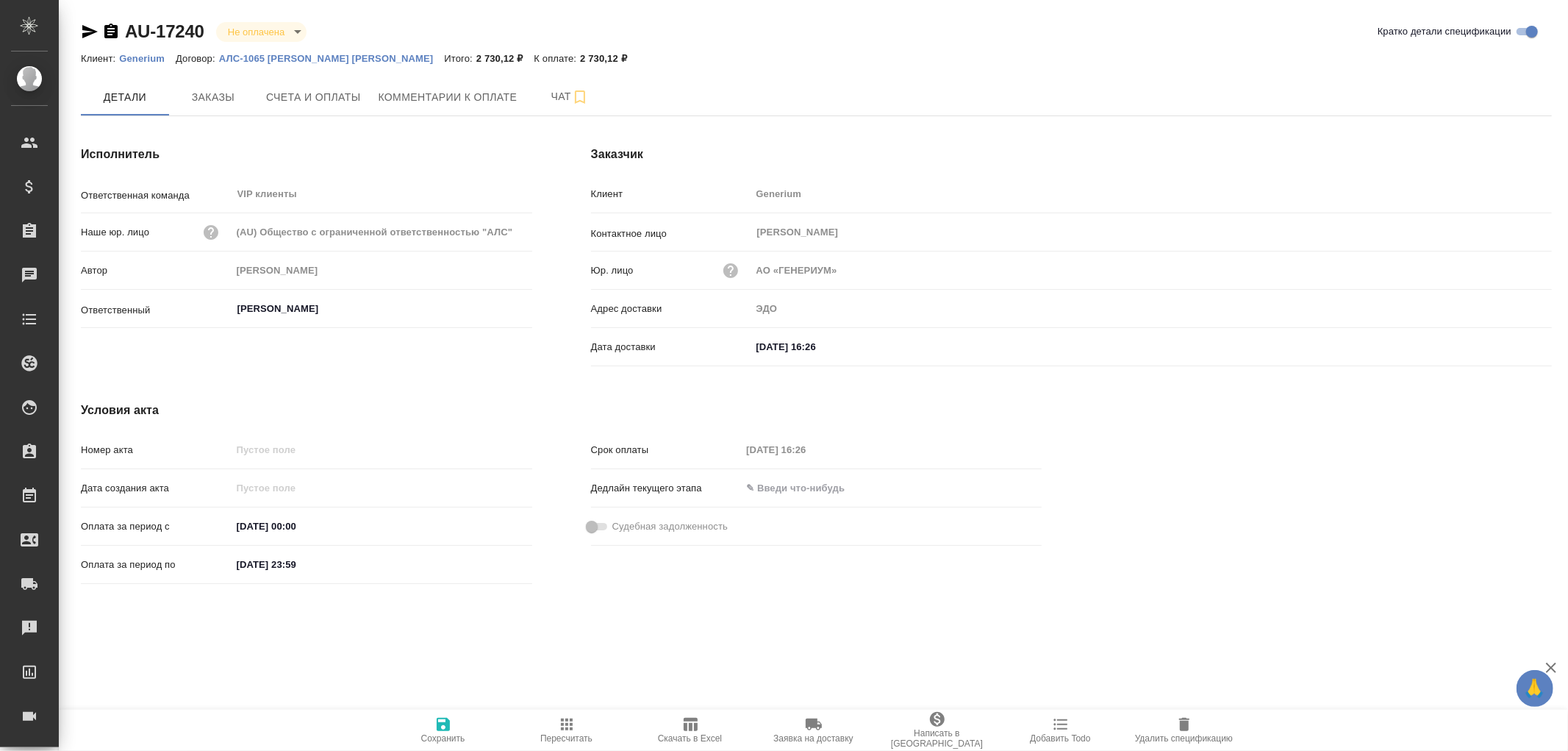
click at [1187, 730] on icon "button" at bounding box center [1184, 724] width 10 height 14
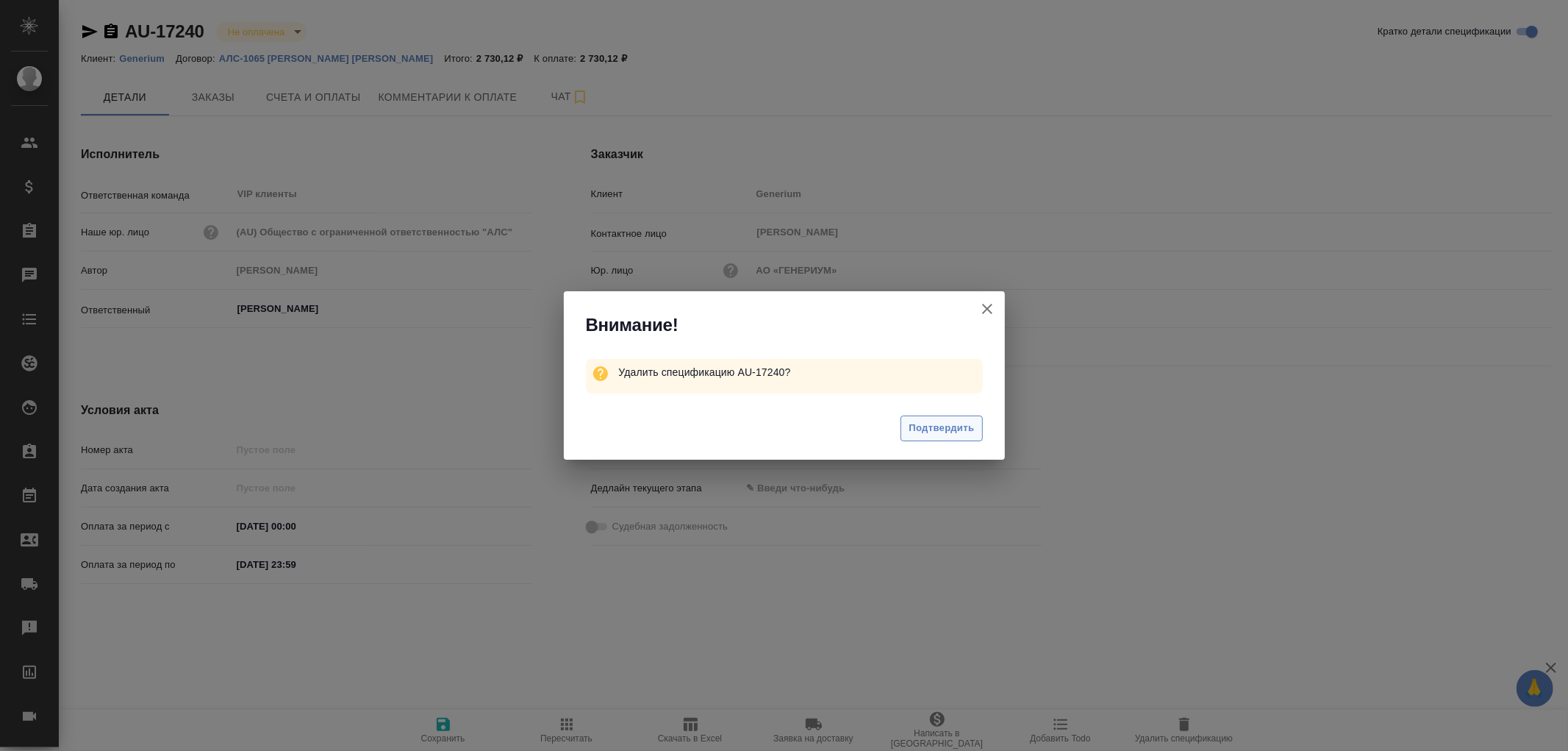
click at [941, 428] on span "Подтвердить" at bounding box center [942, 428] width 66 height 17
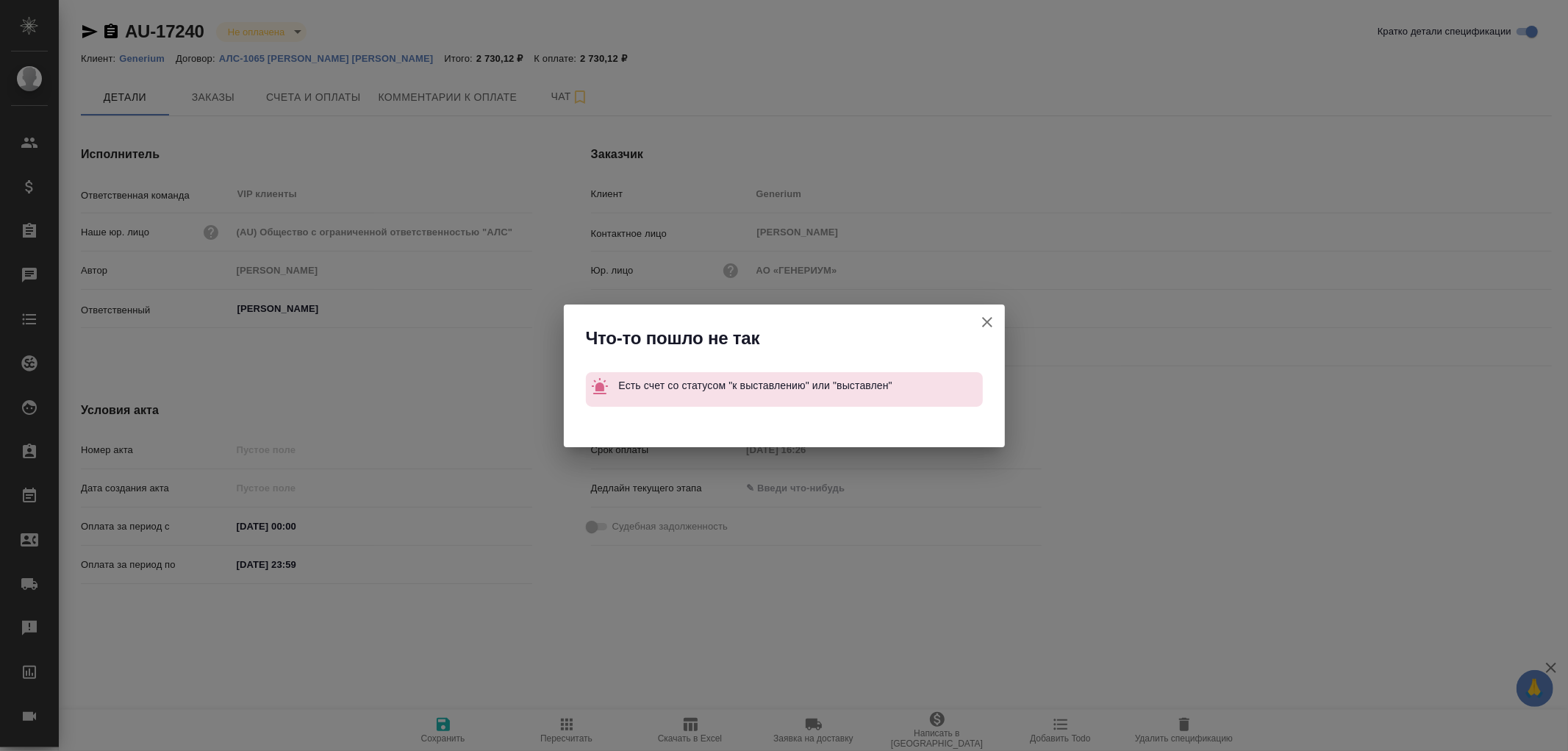
click at [983, 327] on icon "button" at bounding box center [987, 321] width 17 height 17
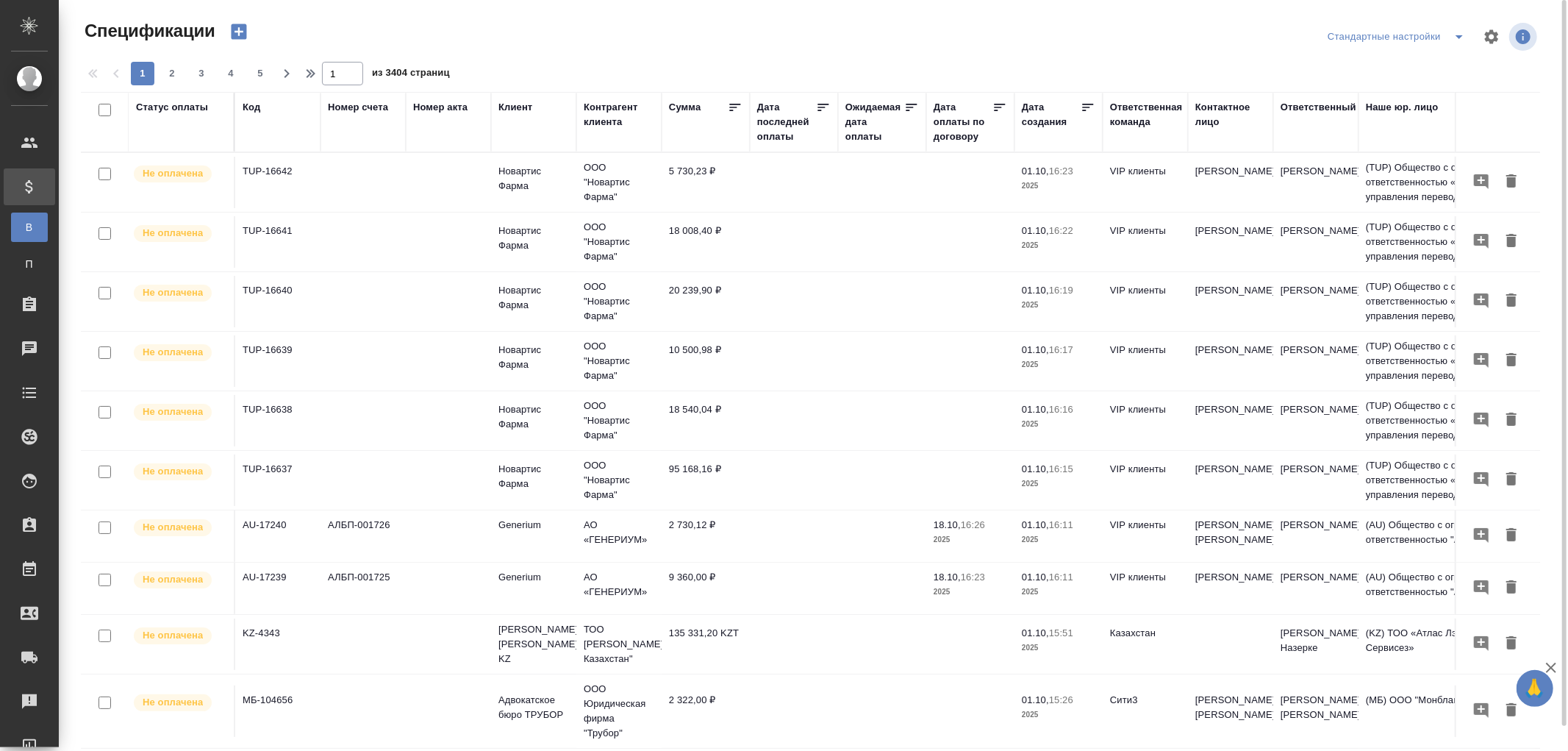
click at [248, 111] on div "Код" at bounding box center [251, 108] width 17 height 15
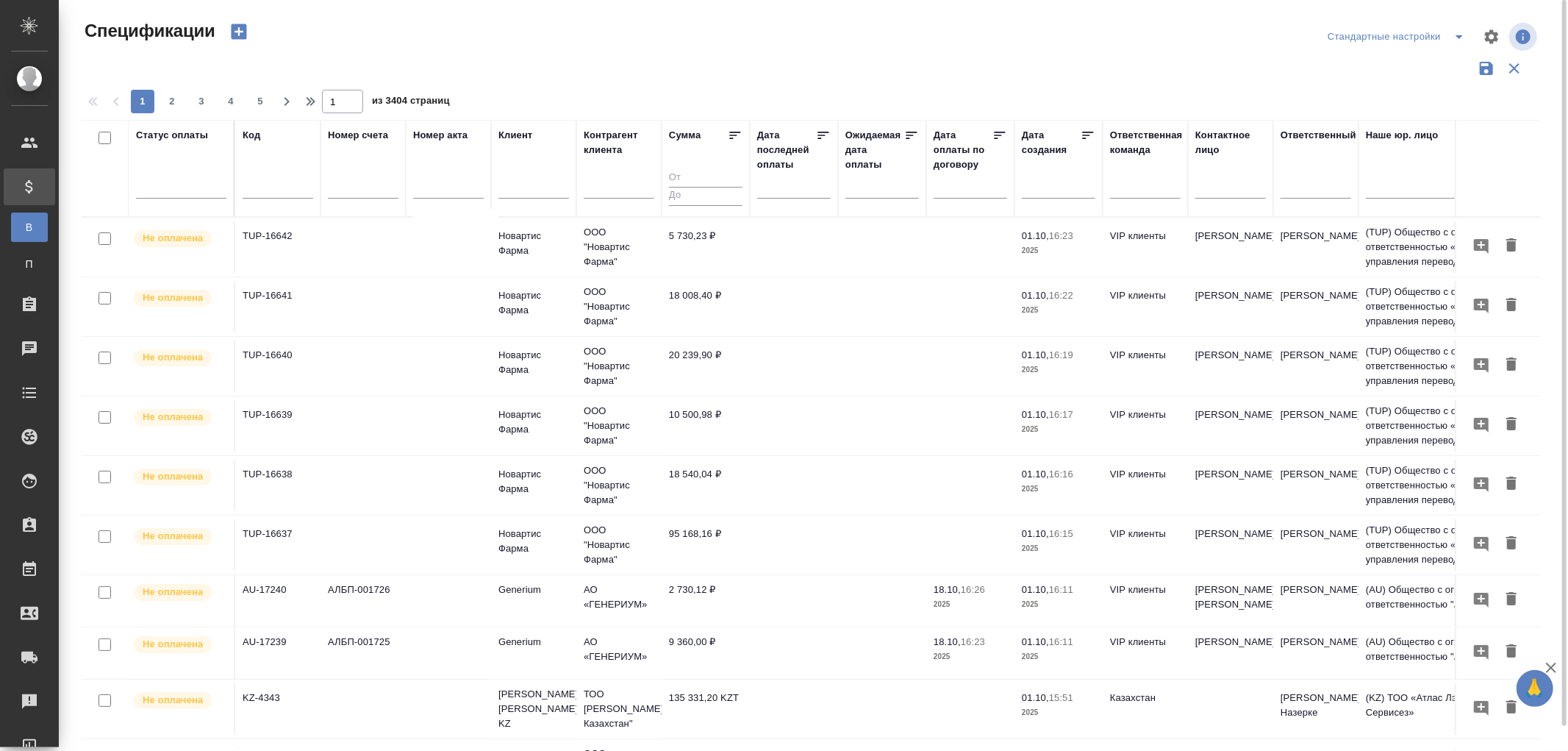
drag, startPoint x: 256, startPoint y: 180, endPoint x: 268, endPoint y: 172, distance: 14.4
click at [255, 180] on input "text" at bounding box center [277, 189] width 70 height 18
paste input "МБ-104608"
type input "МБ-104608"
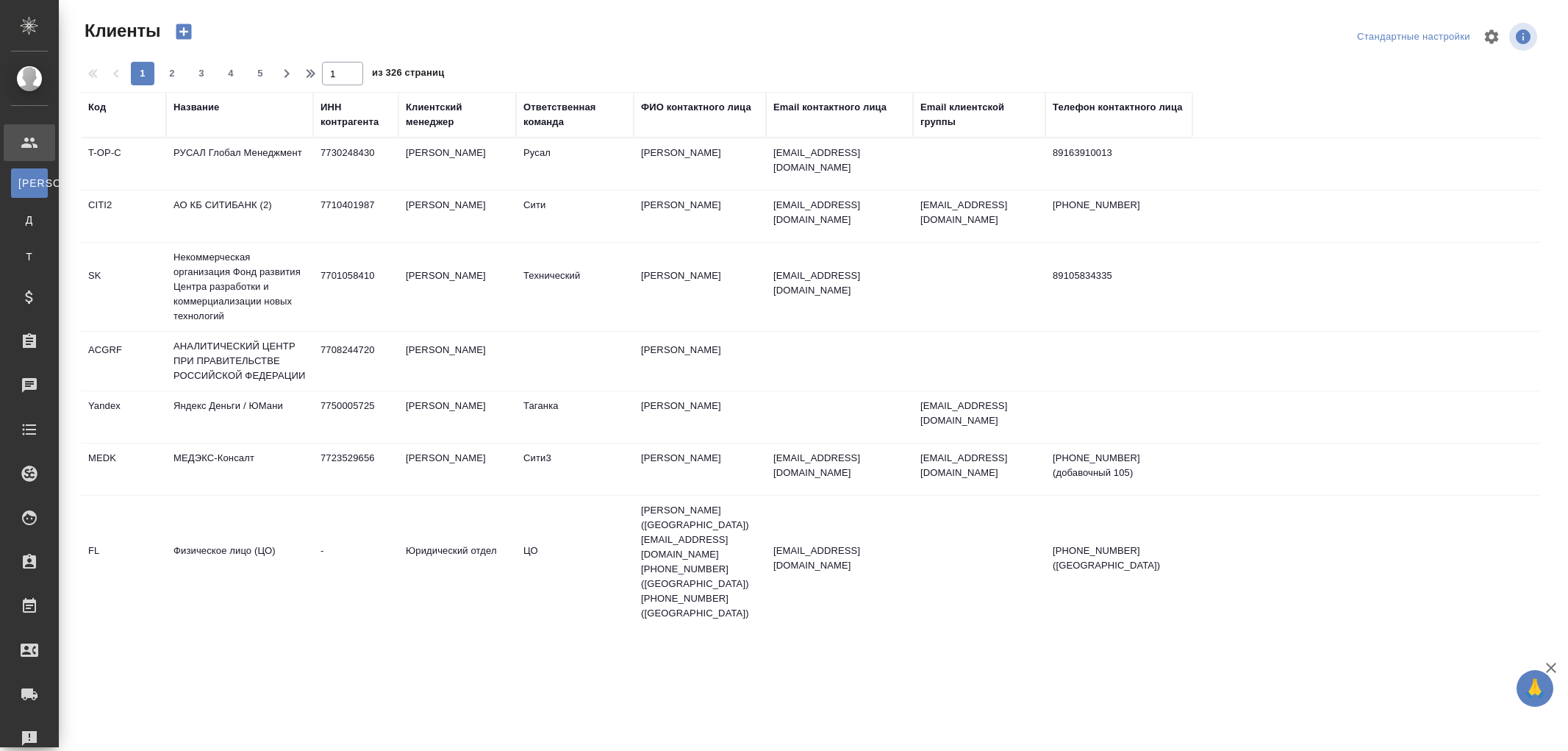
select select "RU"
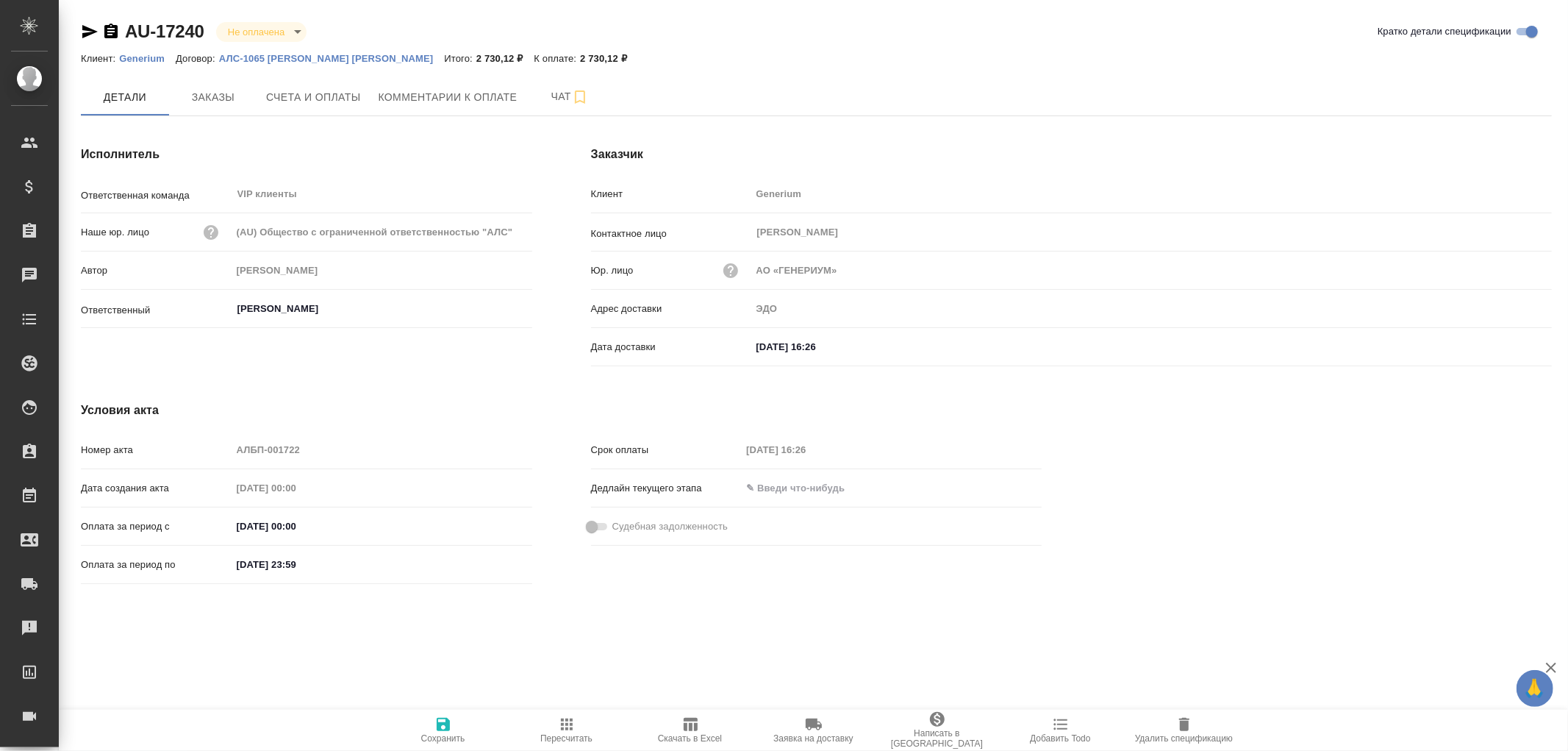
click at [143, 59] on p "Generium" at bounding box center [148, 58] width 57 height 11
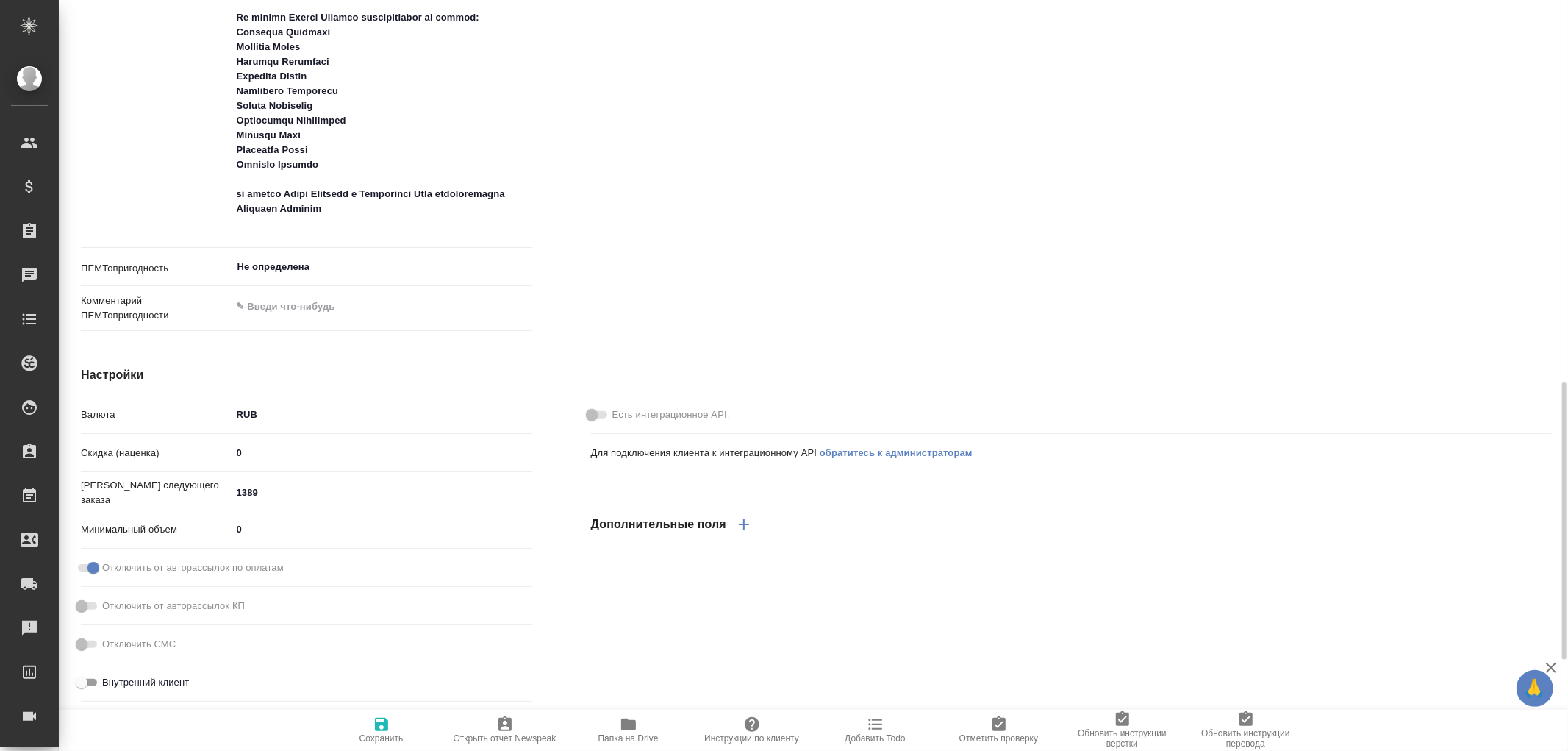
scroll to position [995, 0]
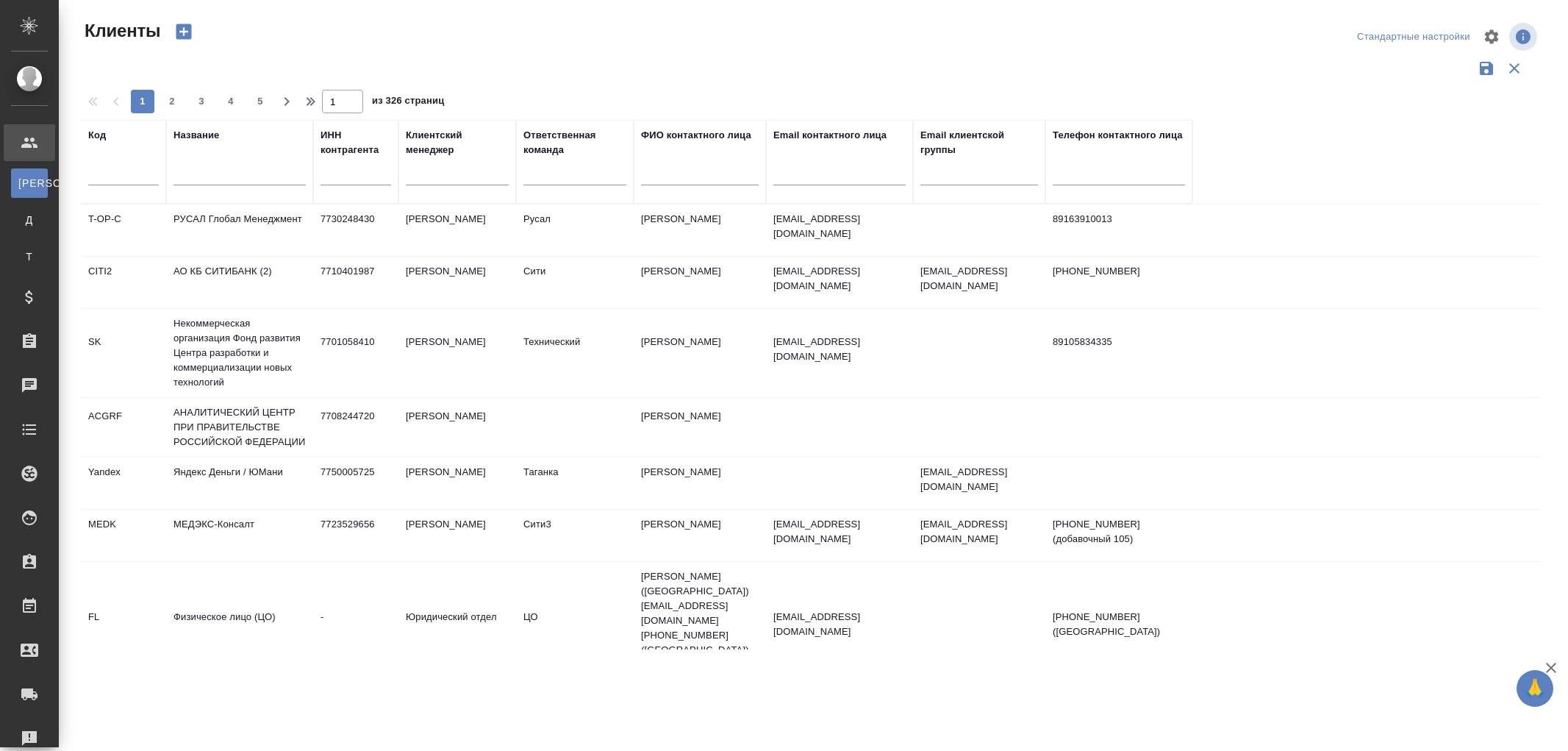
select select "RU"
click at [187, 182] on input "text" at bounding box center [239, 176] width 132 height 18
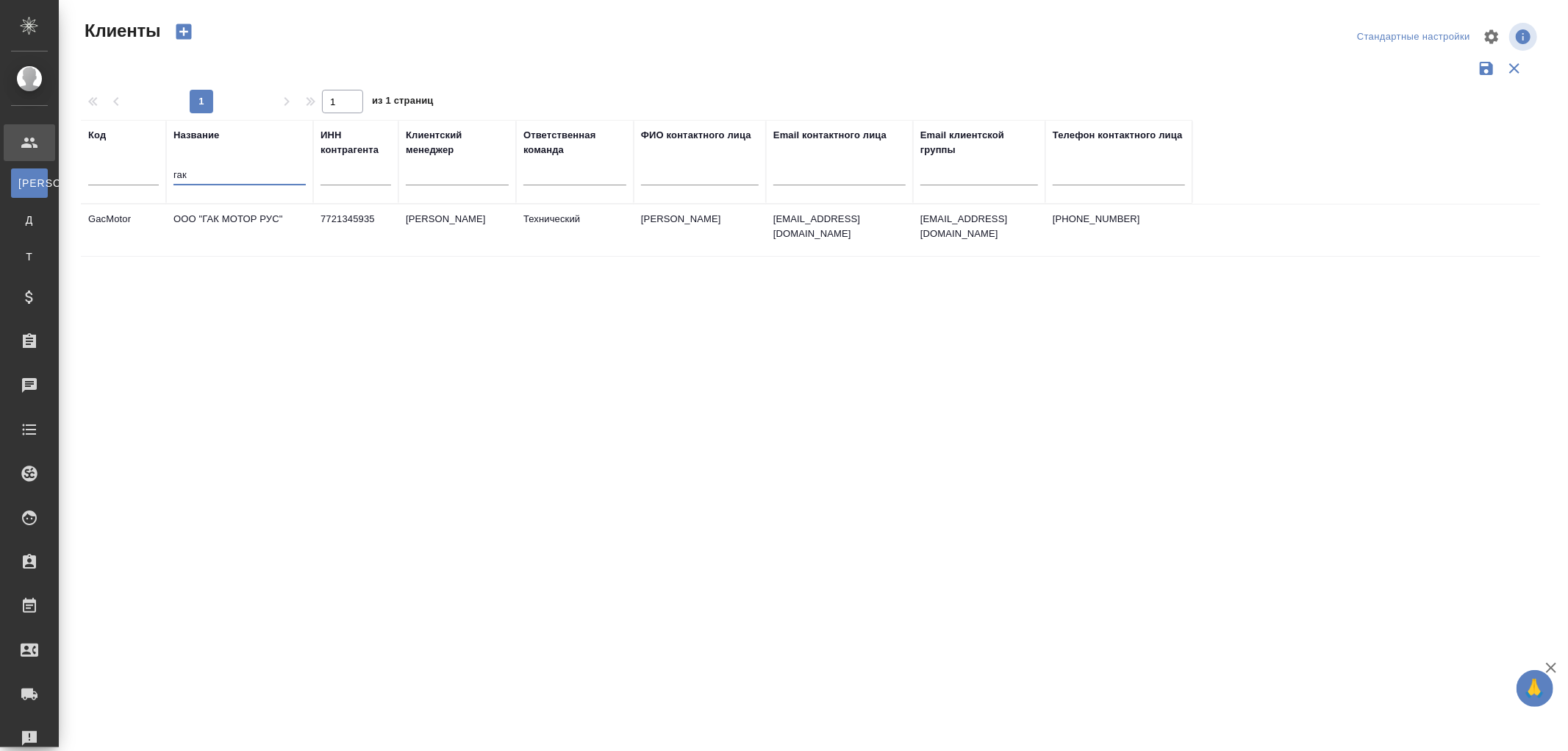
type input "гак"
click at [237, 224] on td "ООО "ГАК МОТОР РУС"" at bounding box center [239, 230] width 147 height 51
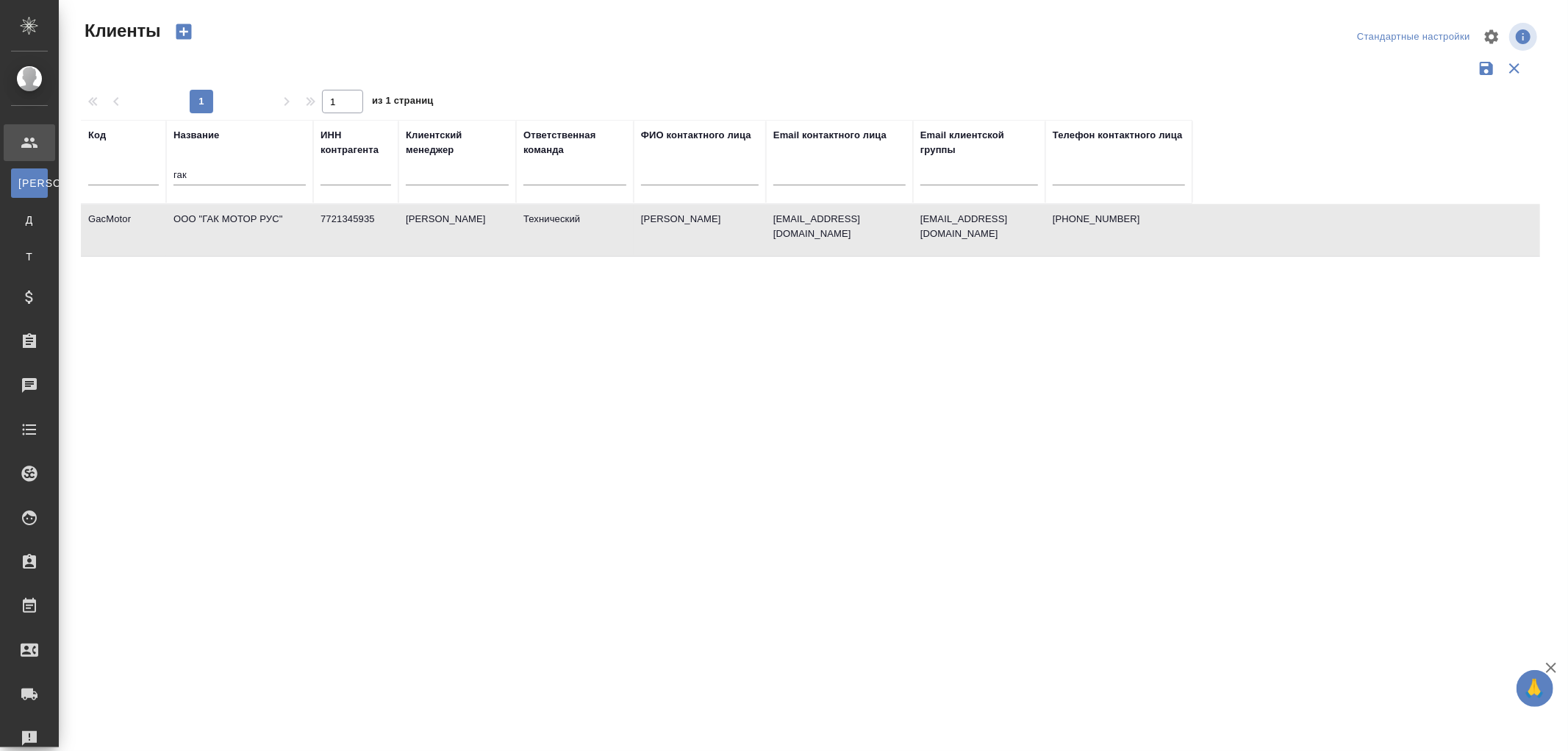
click at [207, 214] on td "ООО "ГАК МОТОР РУС"" at bounding box center [239, 230] width 147 height 51
click at [265, 215] on td "ООО "ГАК МОТОР РУС"" at bounding box center [239, 230] width 147 height 51
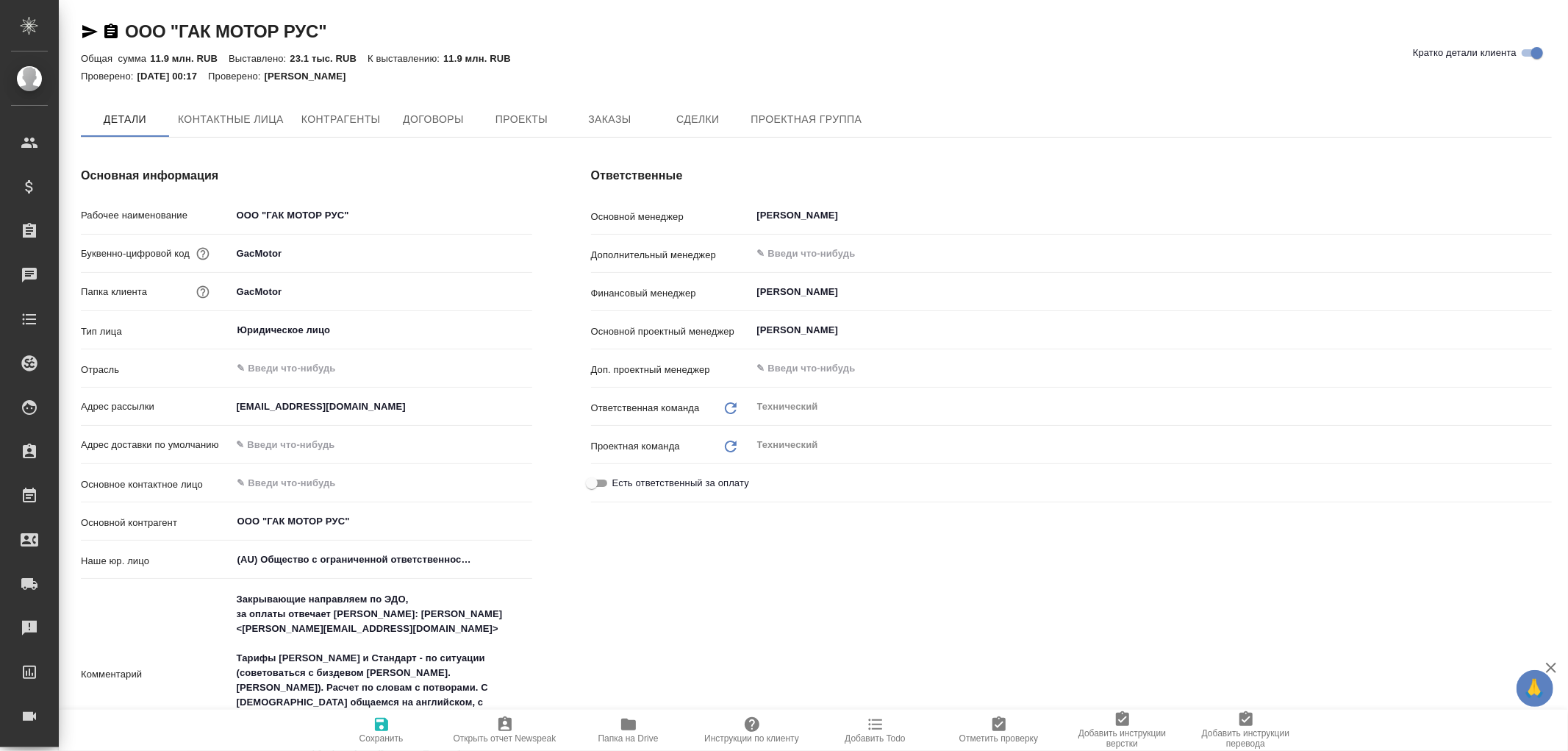
type textarea "x"
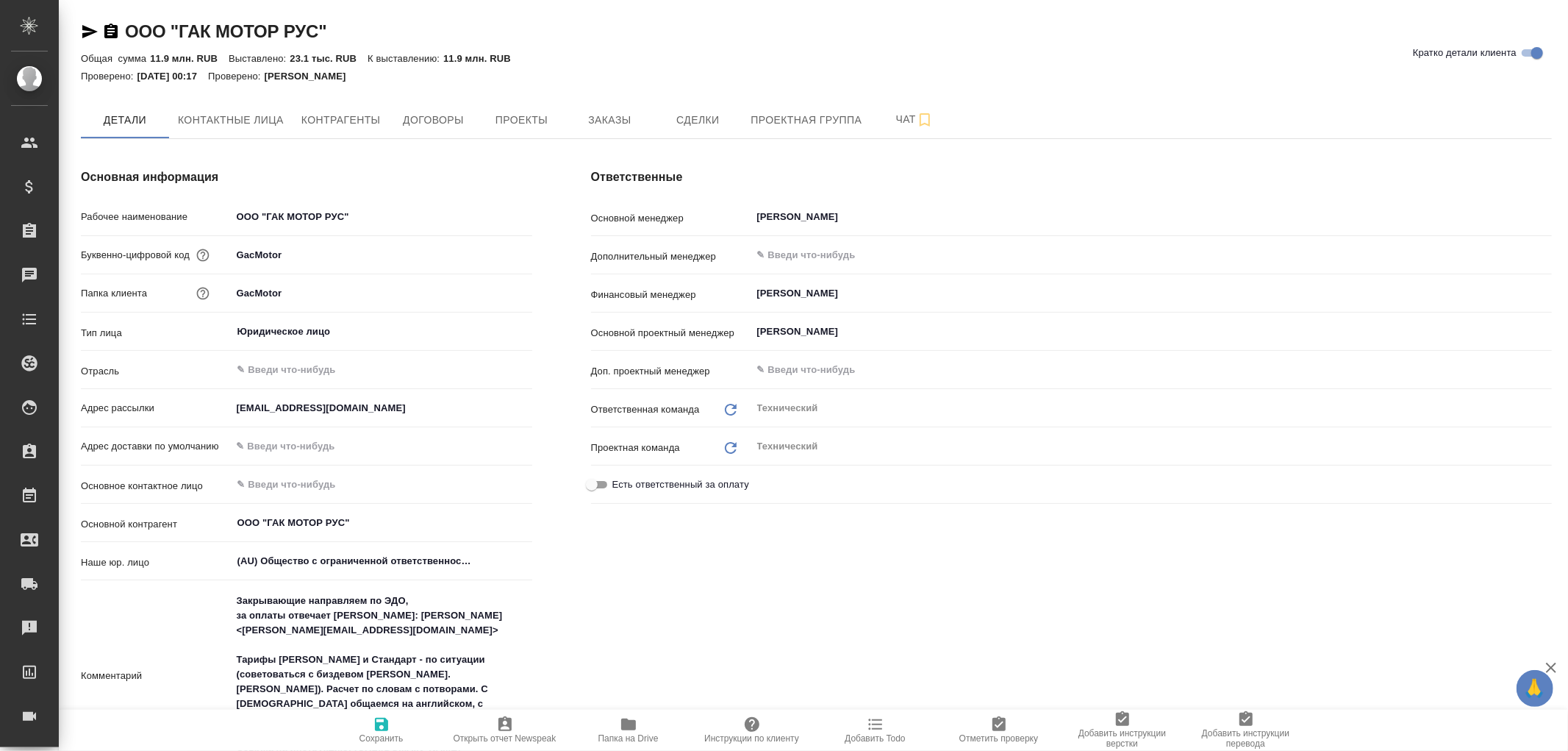
type textarea "x"
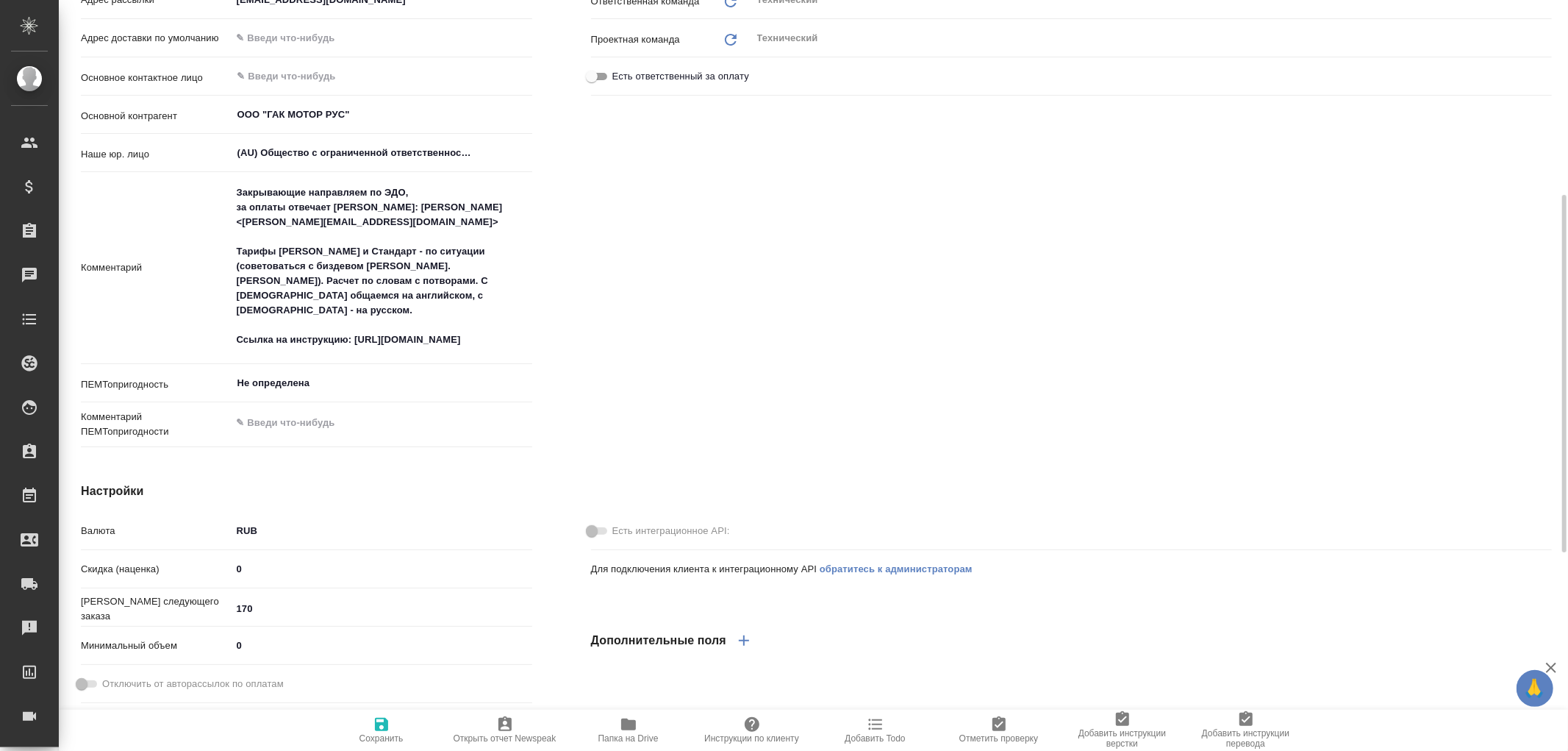
scroll to position [652, 0]
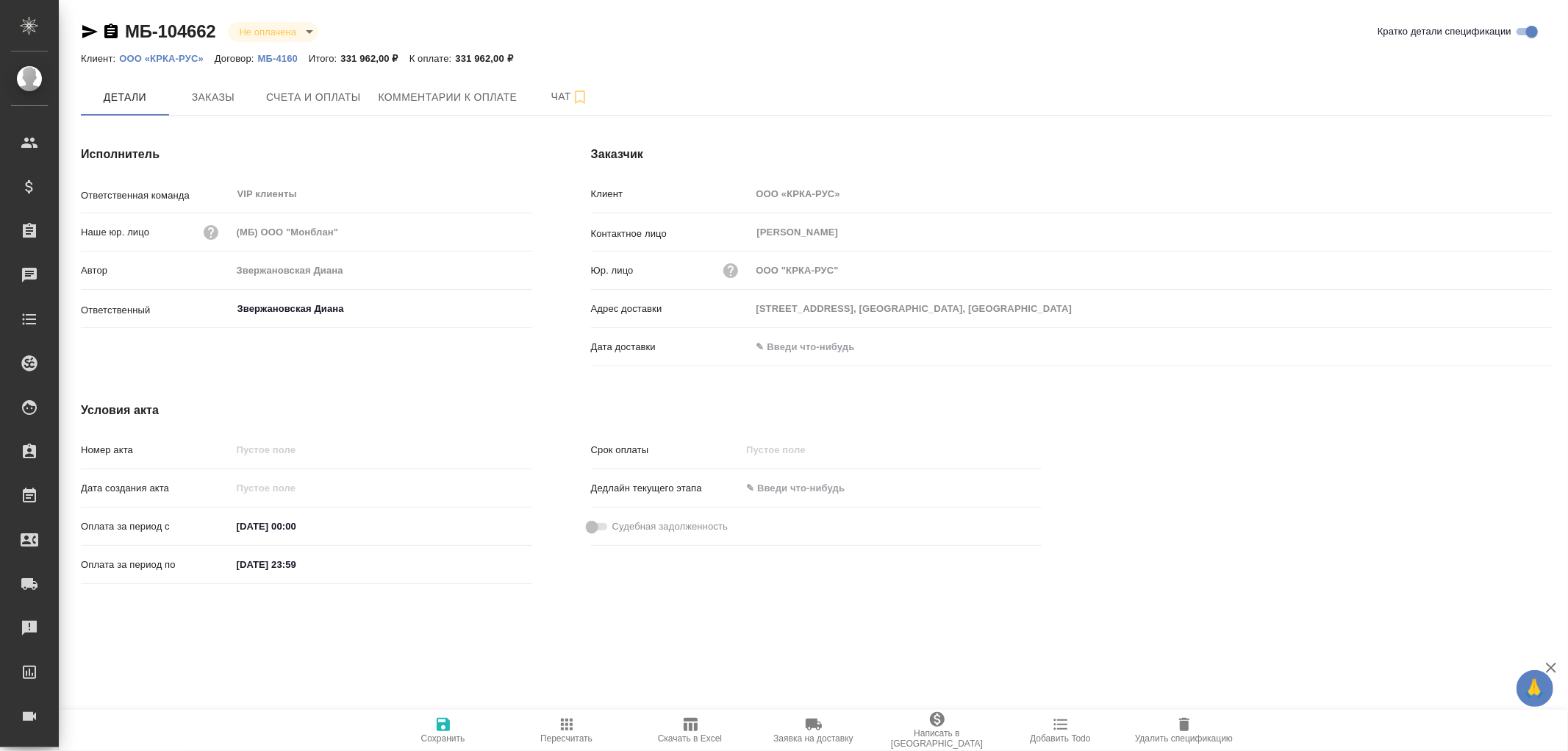
type input "Звержановская Диана"
click at [1129, 605] on div at bounding box center [1326, 495] width 510 height 247
click at [206, 93] on span "Заказы" at bounding box center [213, 98] width 70 height 18
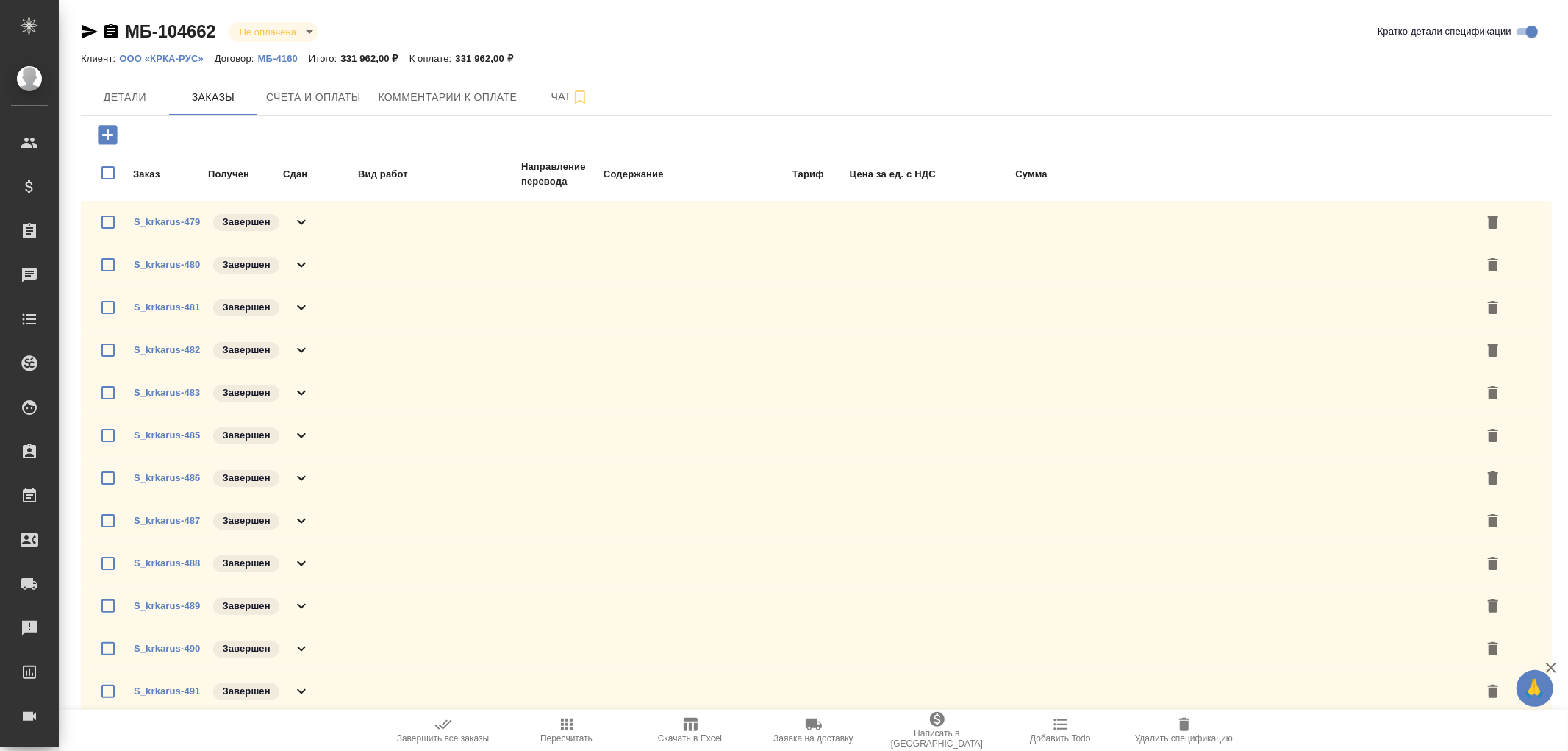
click at [308, 221] on icon at bounding box center [301, 222] width 17 height 17
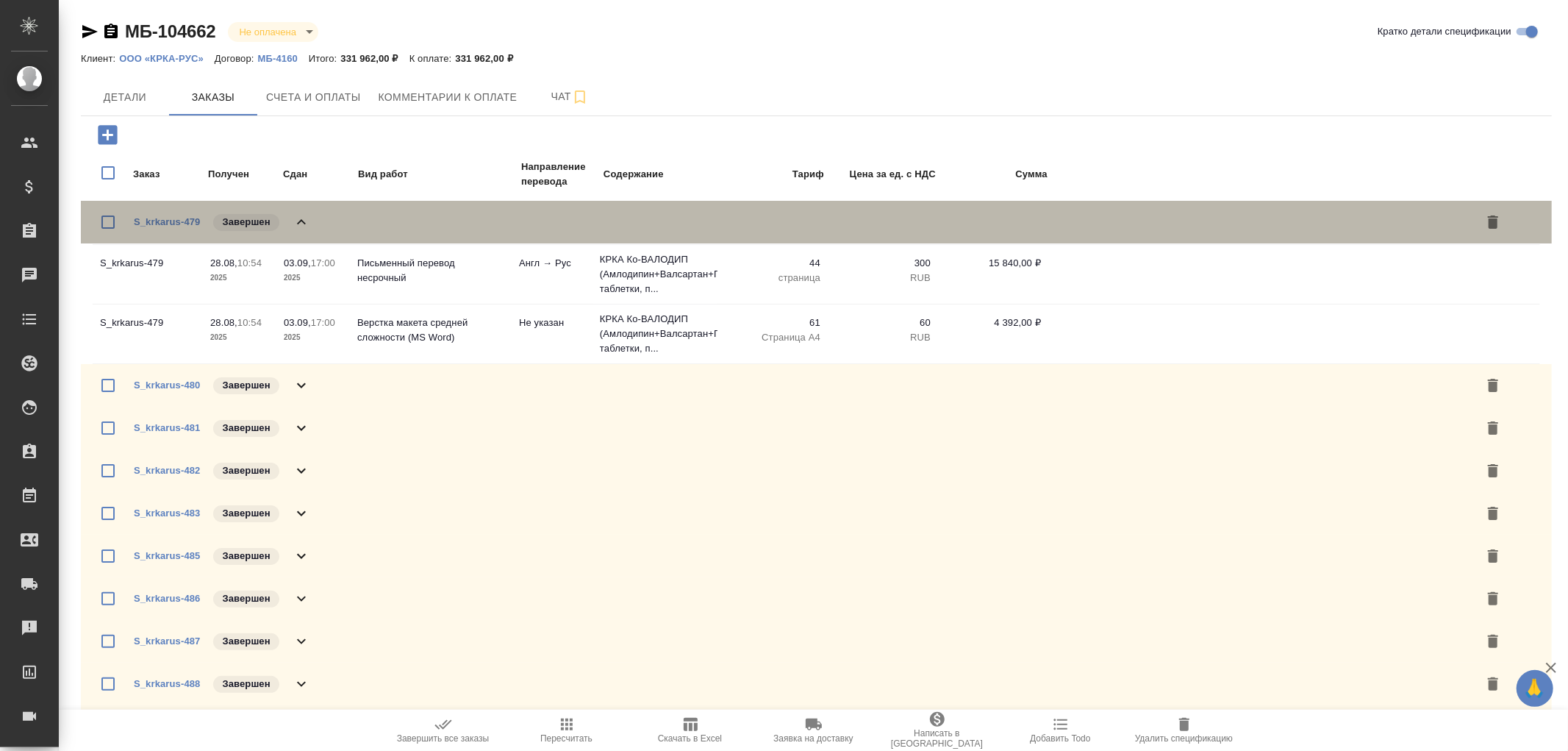
click at [307, 216] on icon at bounding box center [301, 222] width 17 height 17
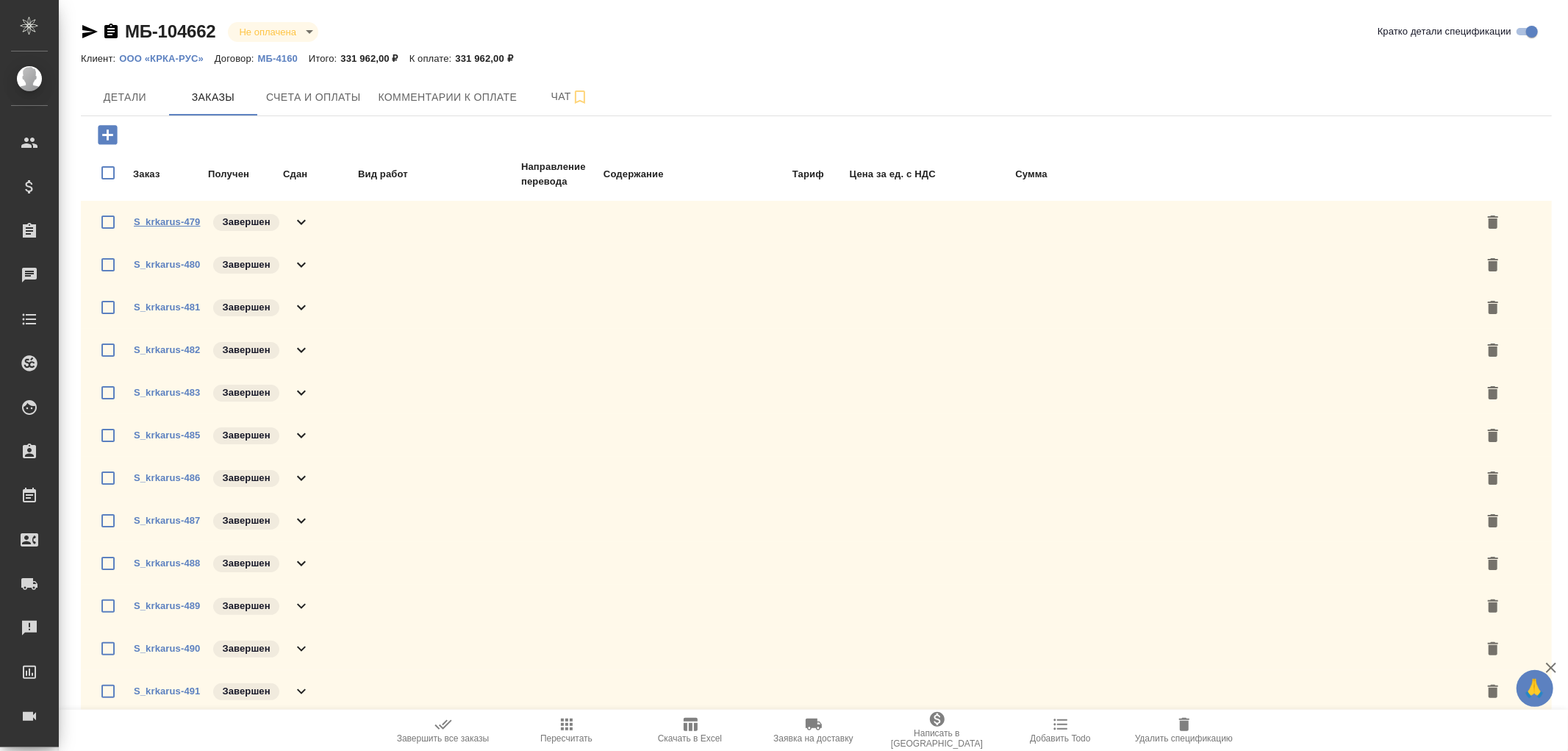
drag, startPoint x: 172, startPoint y: 221, endPoint x: 200, endPoint y: 222, distance: 28.0
click at [173, 221] on link "S_krkarus-479" at bounding box center [167, 222] width 67 height 11
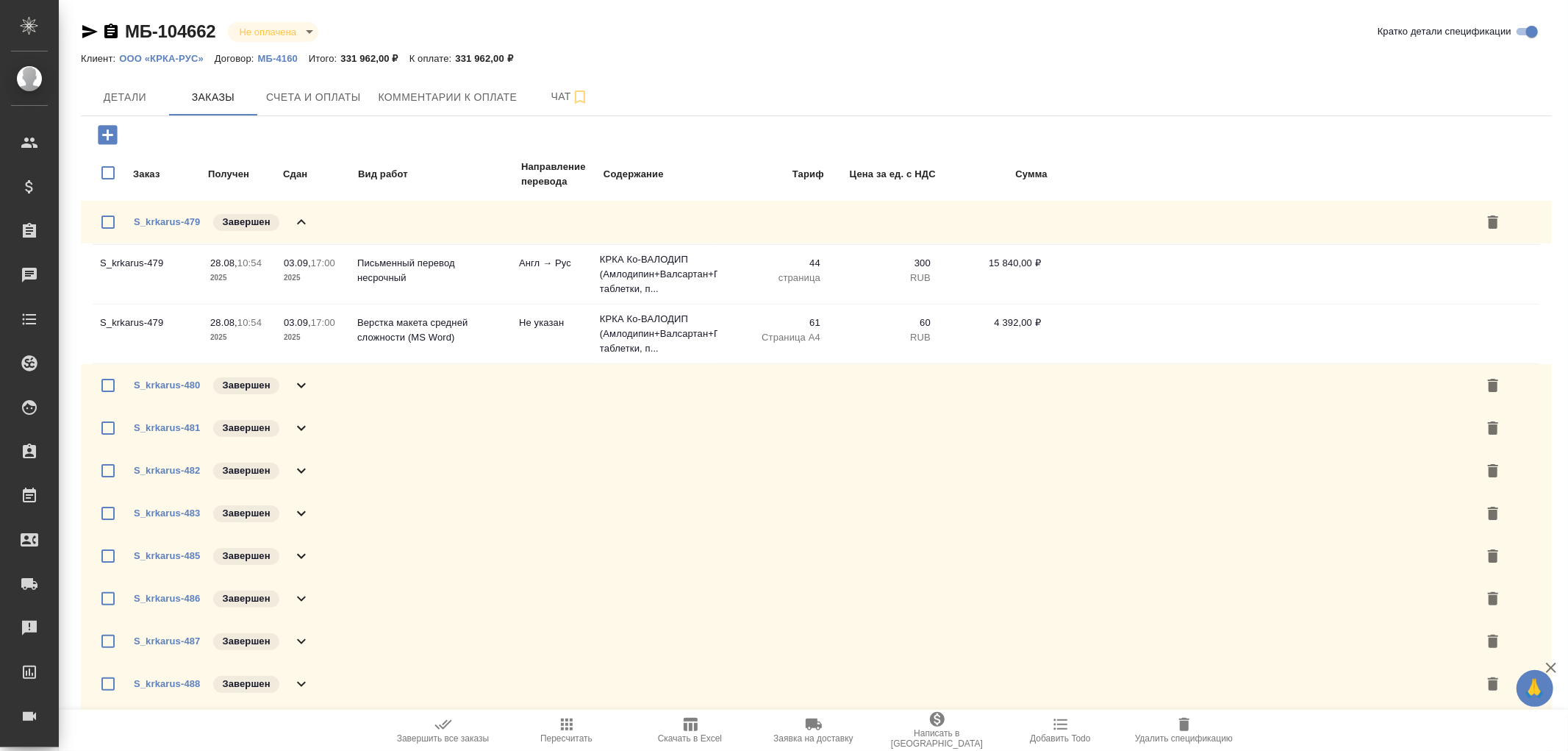
click at [299, 219] on icon at bounding box center [301, 222] width 9 height 5
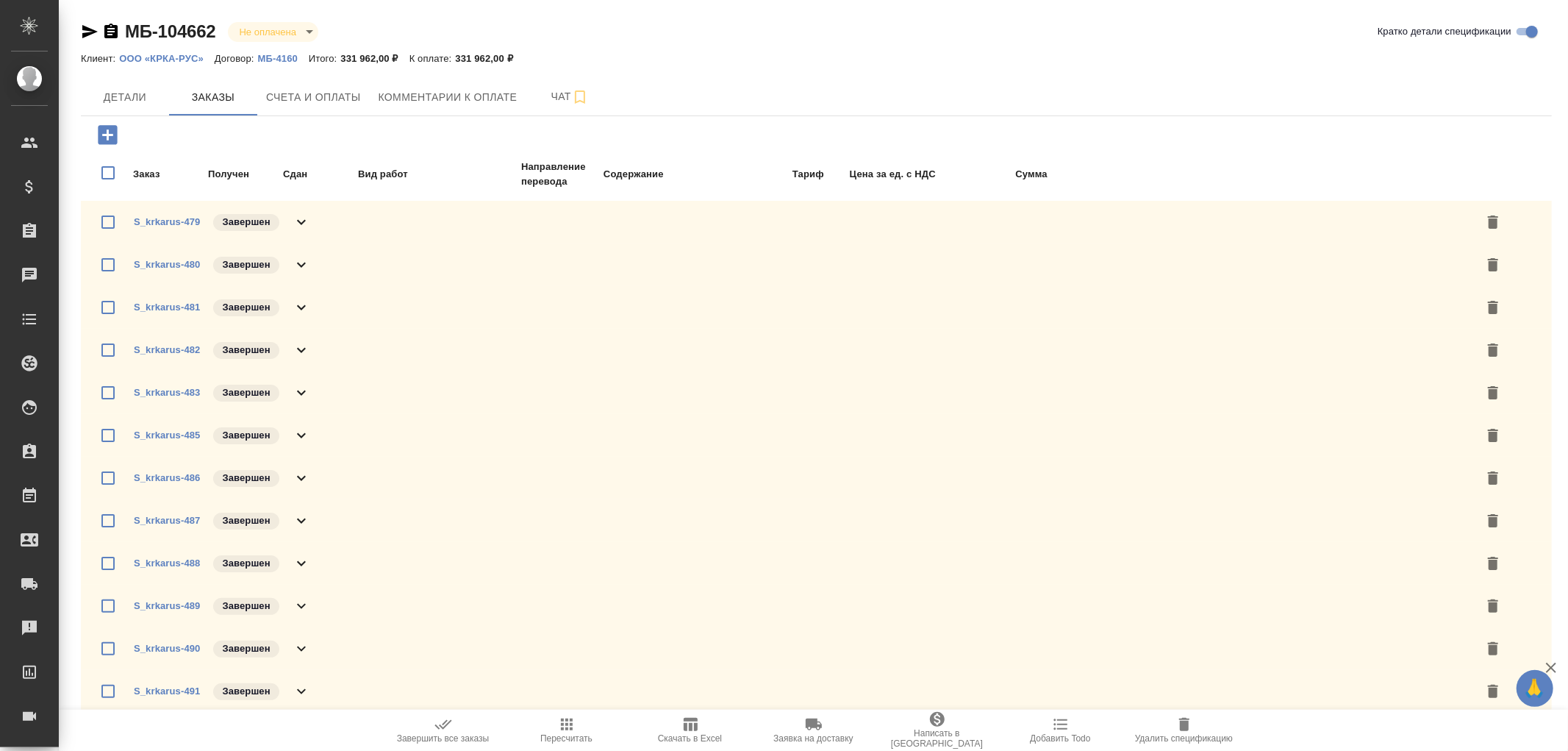
click at [160, 55] on p "ООО «КРКА-РУС»" at bounding box center [167, 58] width 96 height 11
click at [280, 58] on p "МБ-4160" at bounding box center [284, 58] width 51 height 11
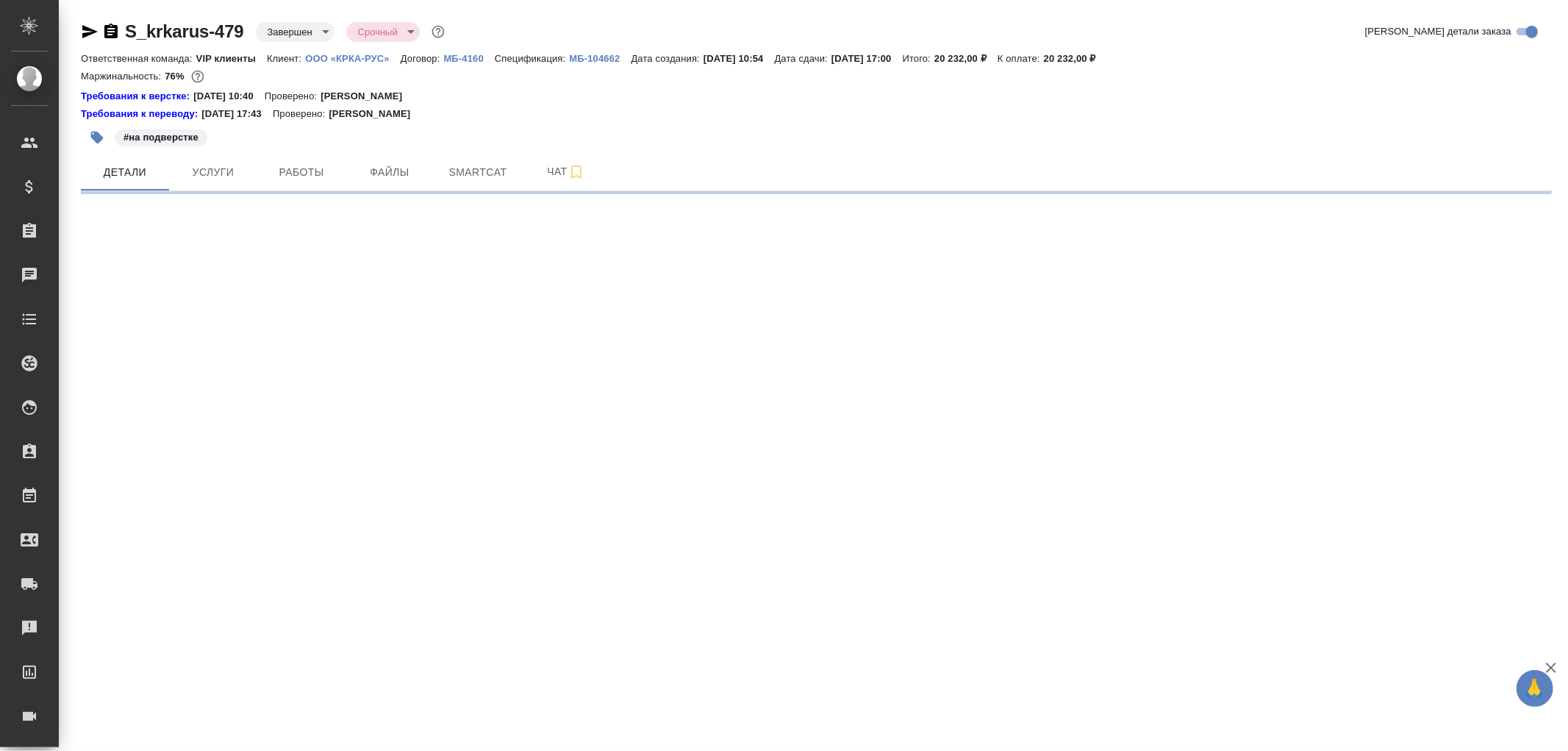
select select "RU"
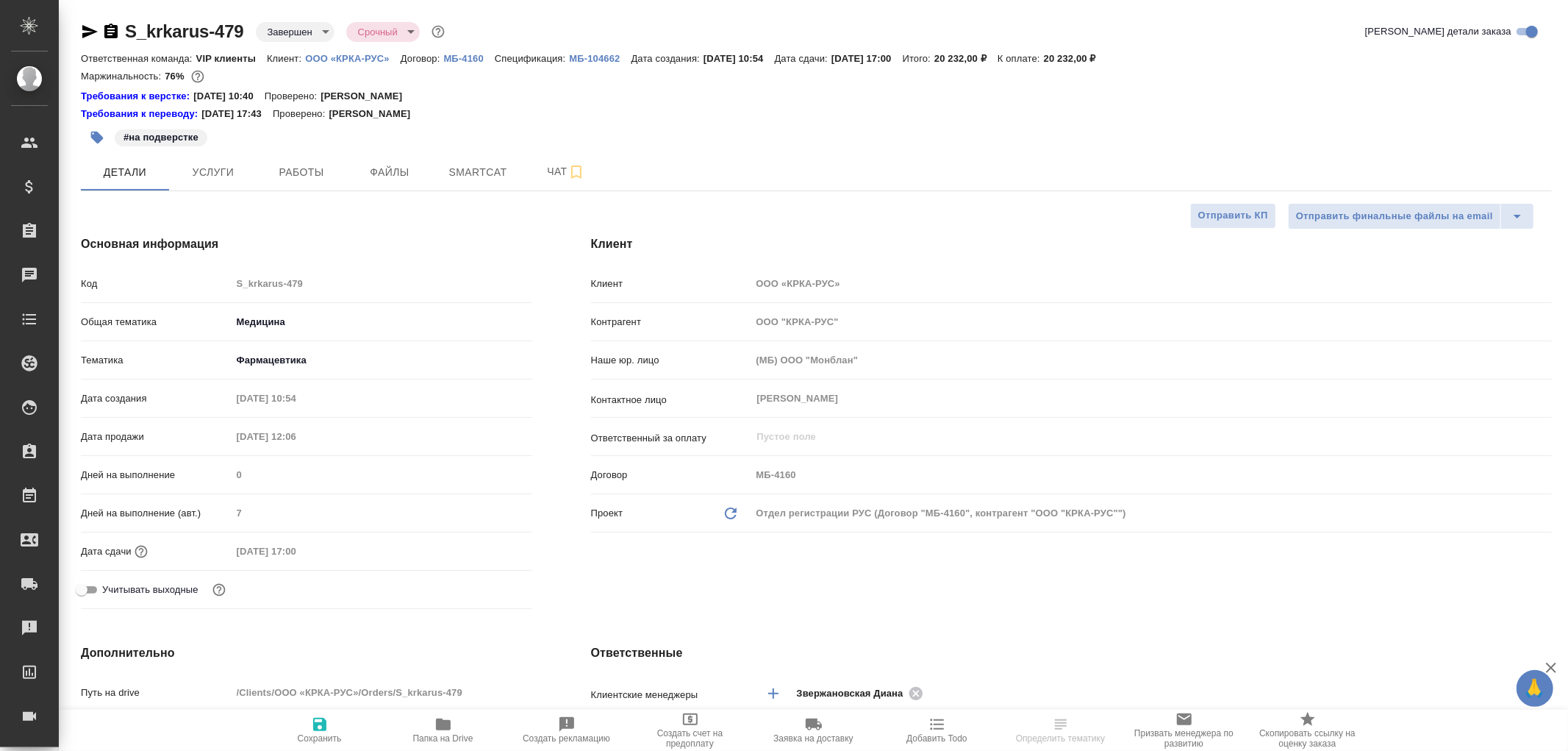
type textarea "x"
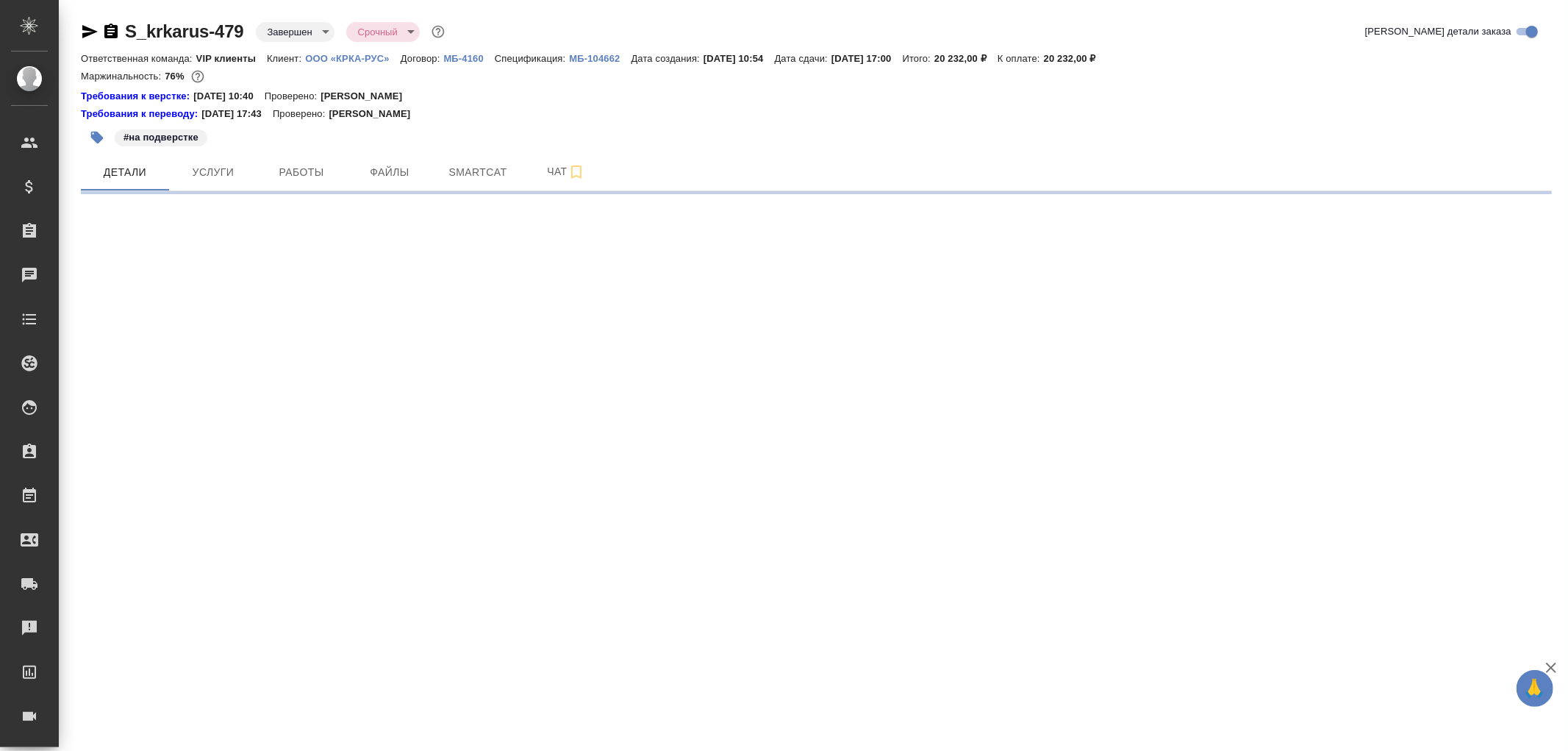
select select "RU"
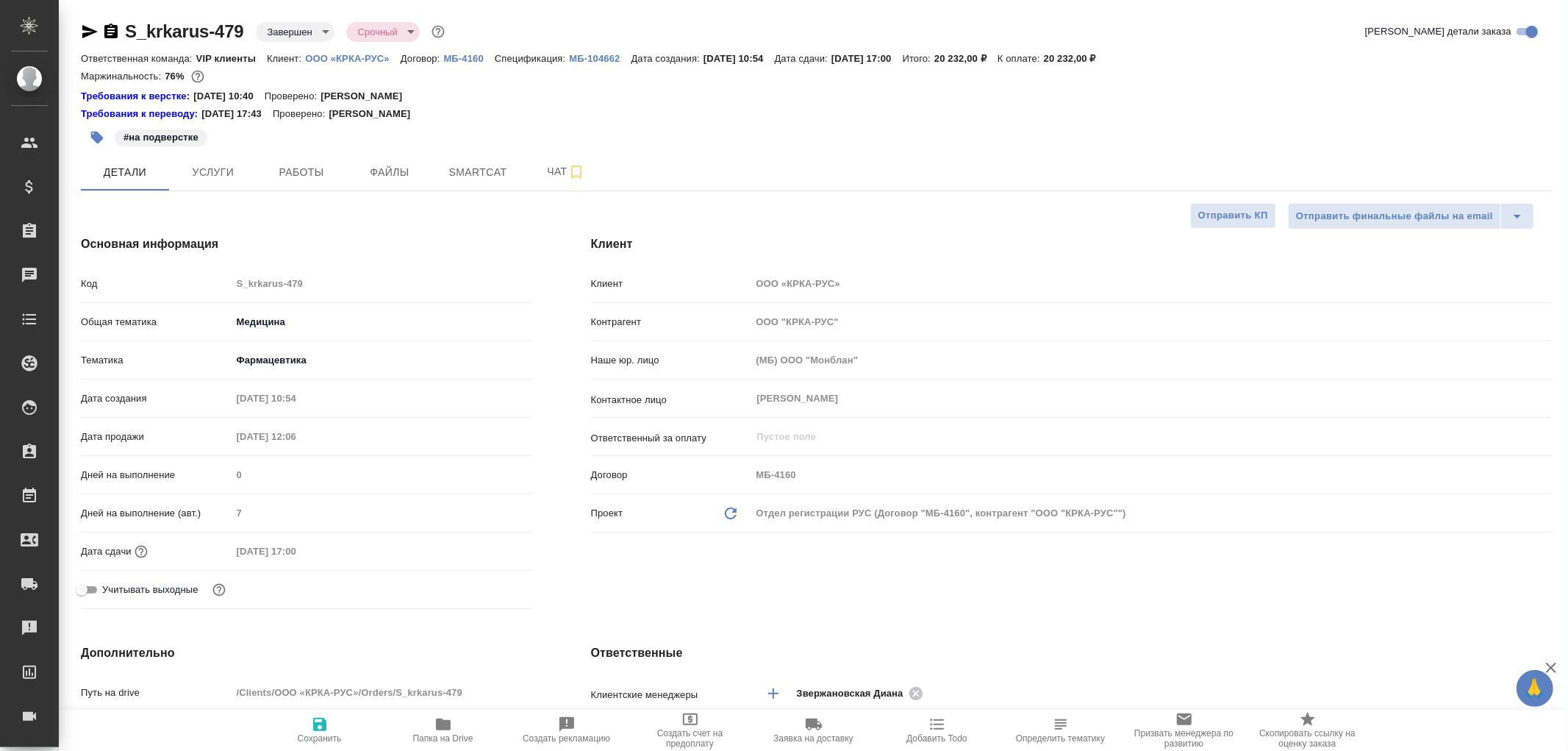
type textarea "x"
click at [361, 57] on p "ООО «КРКА-РУС»" at bounding box center [352, 58] width 96 height 11
type textarea "x"
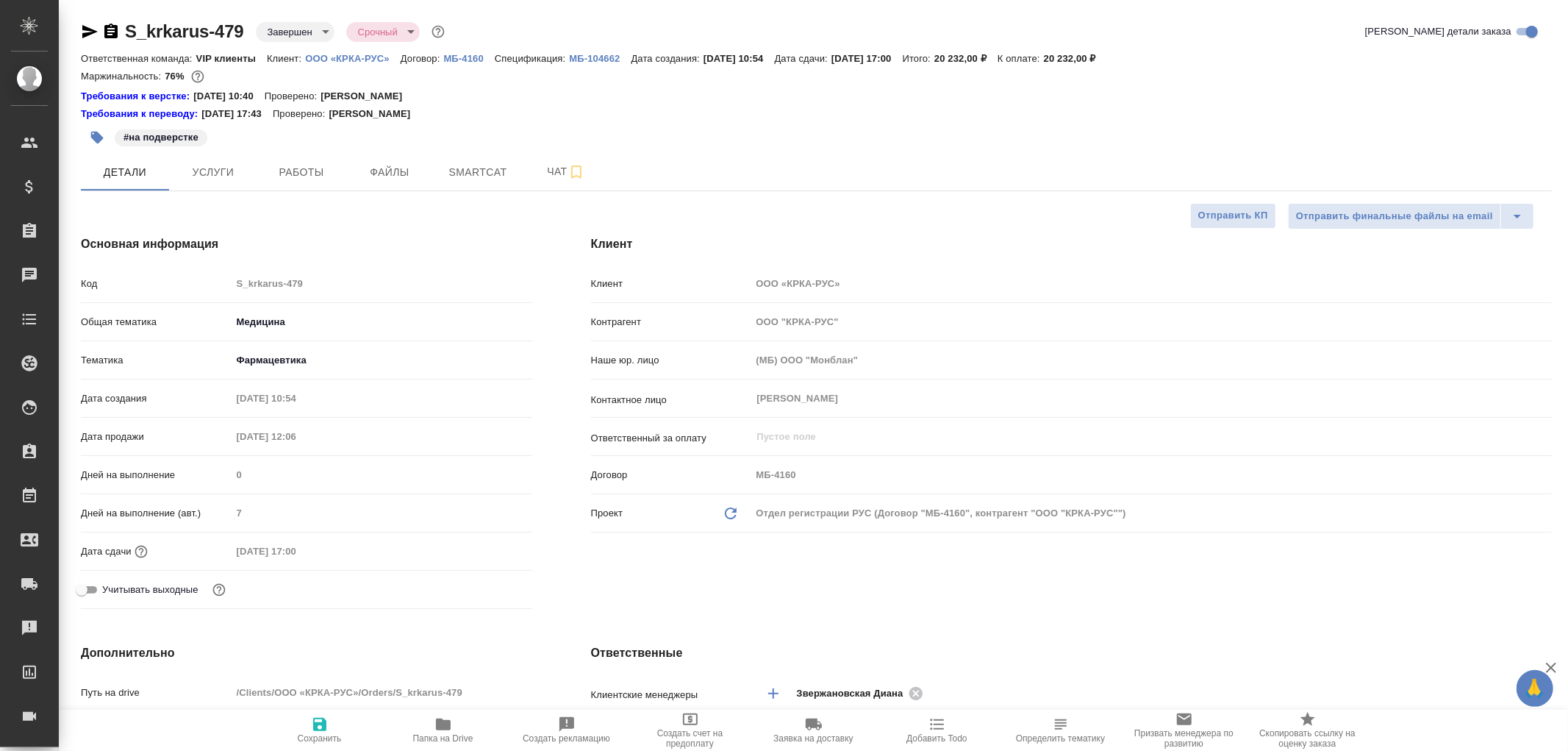
type textarea "x"
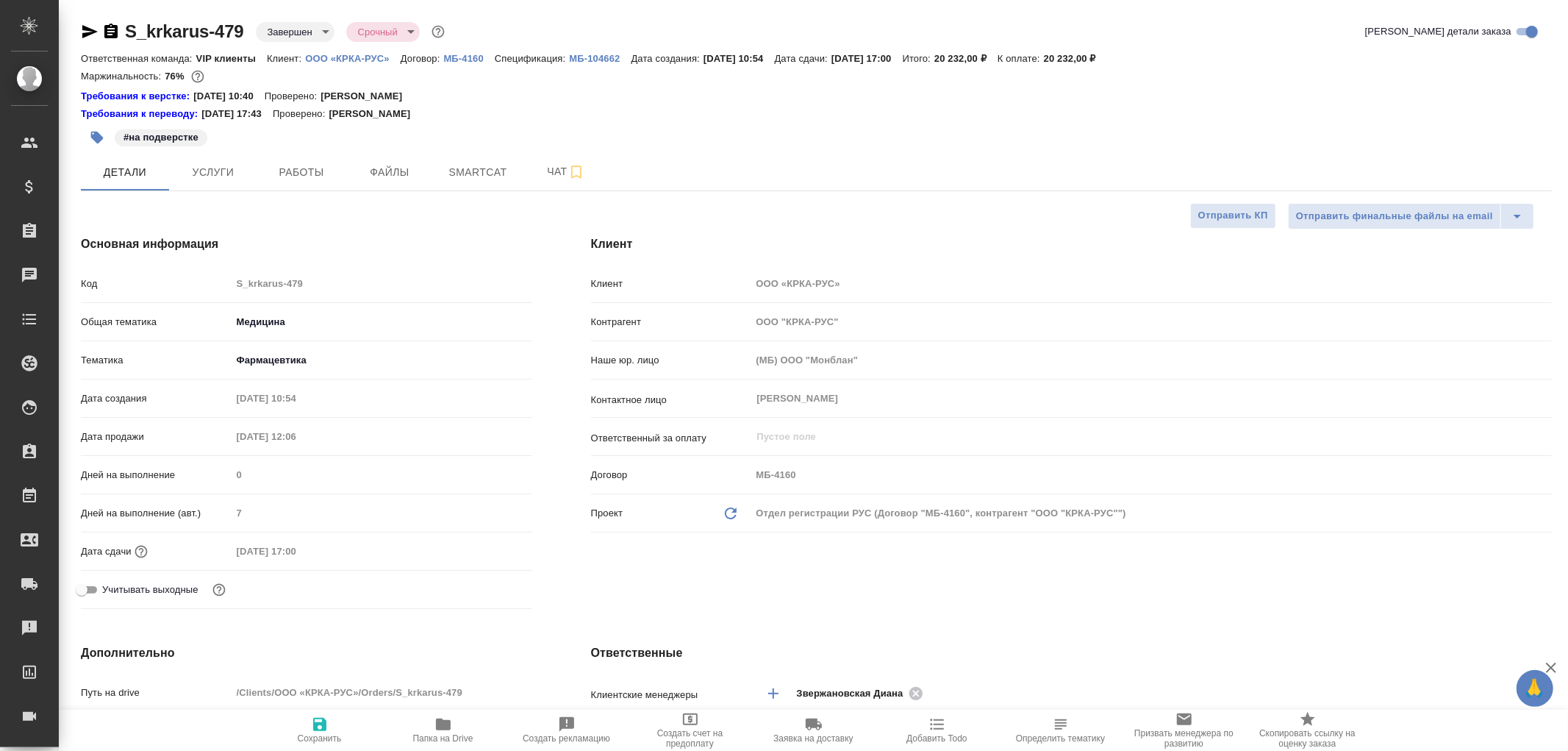
type textarea "x"
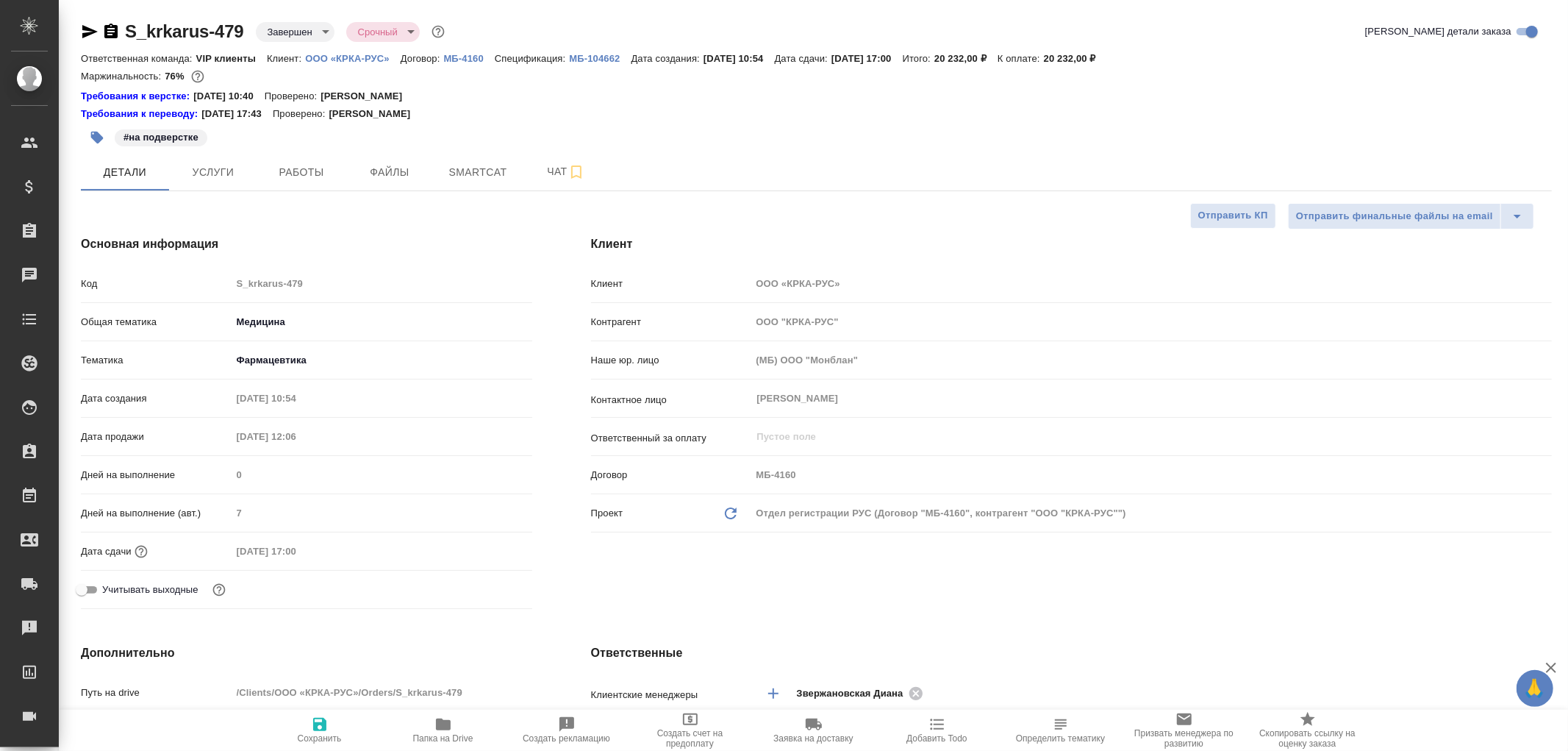
type textarea "x"
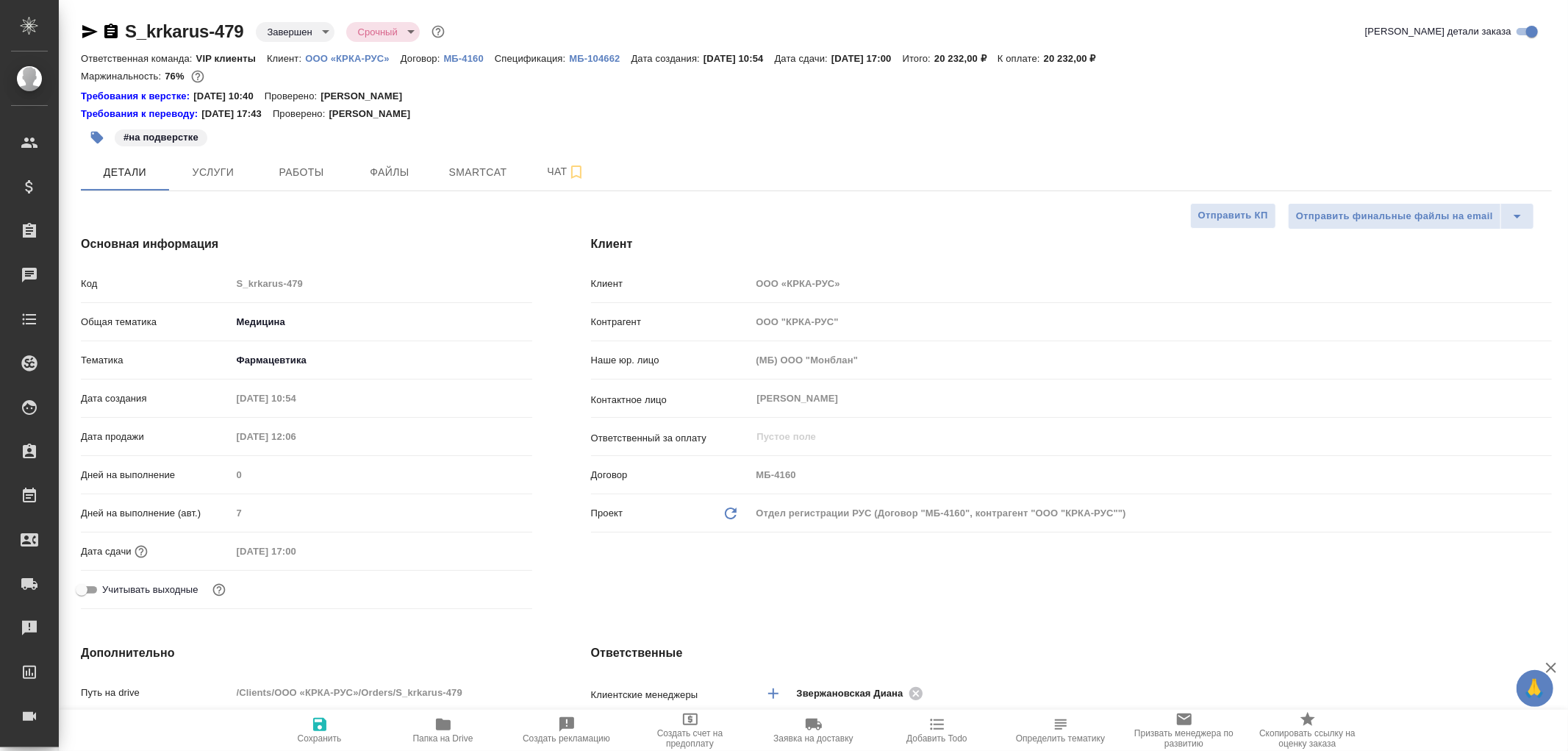
type textarea "x"
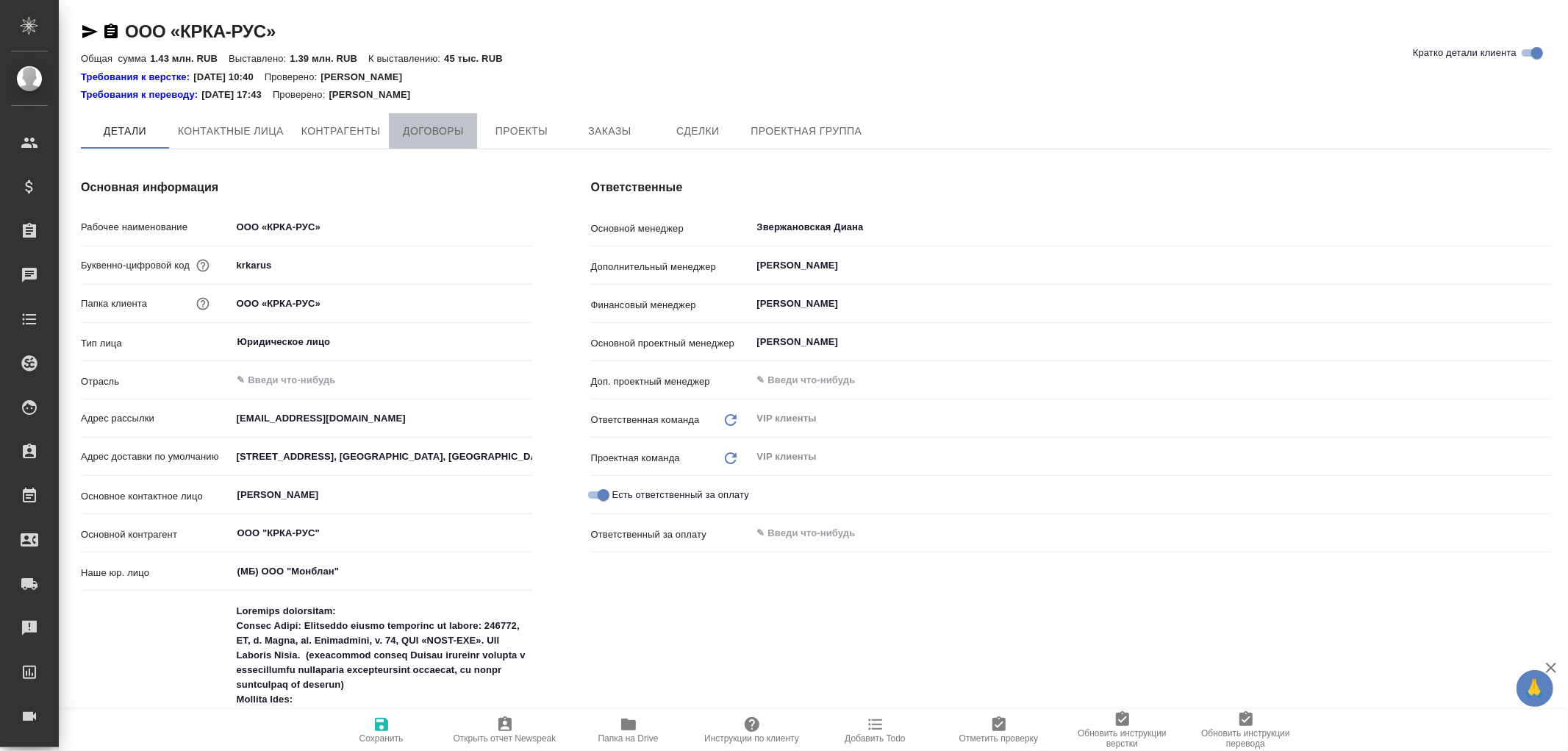
click at [439, 135] on span "Договоры" at bounding box center [433, 131] width 70 height 18
click at [427, 127] on span "Договоры" at bounding box center [433, 132] width 70 height 18
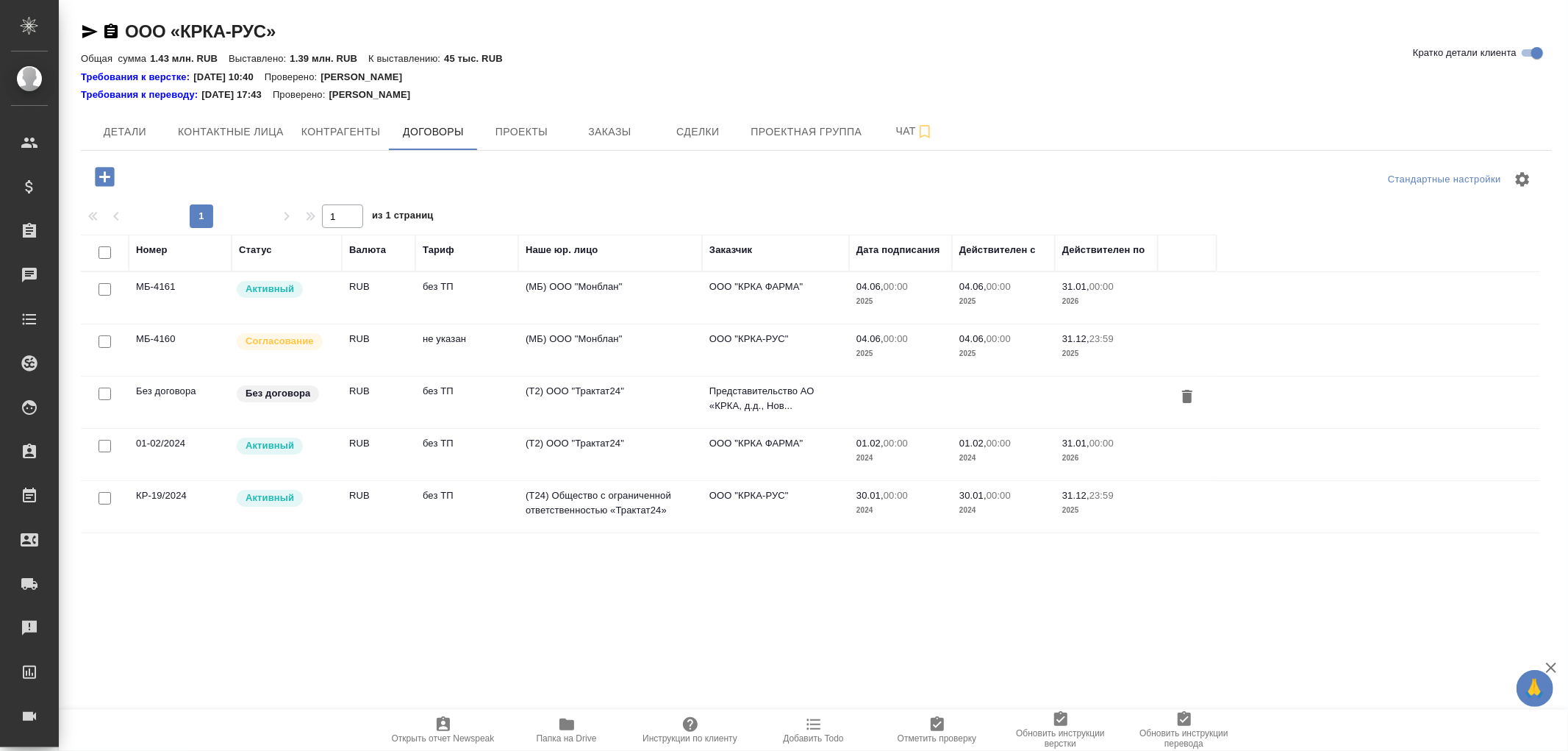
click at [603, 487] on td "(T24) Общество с ограниченной ответственностью «Трактат24»" at bounding box center [610, 506] width 183 height 51
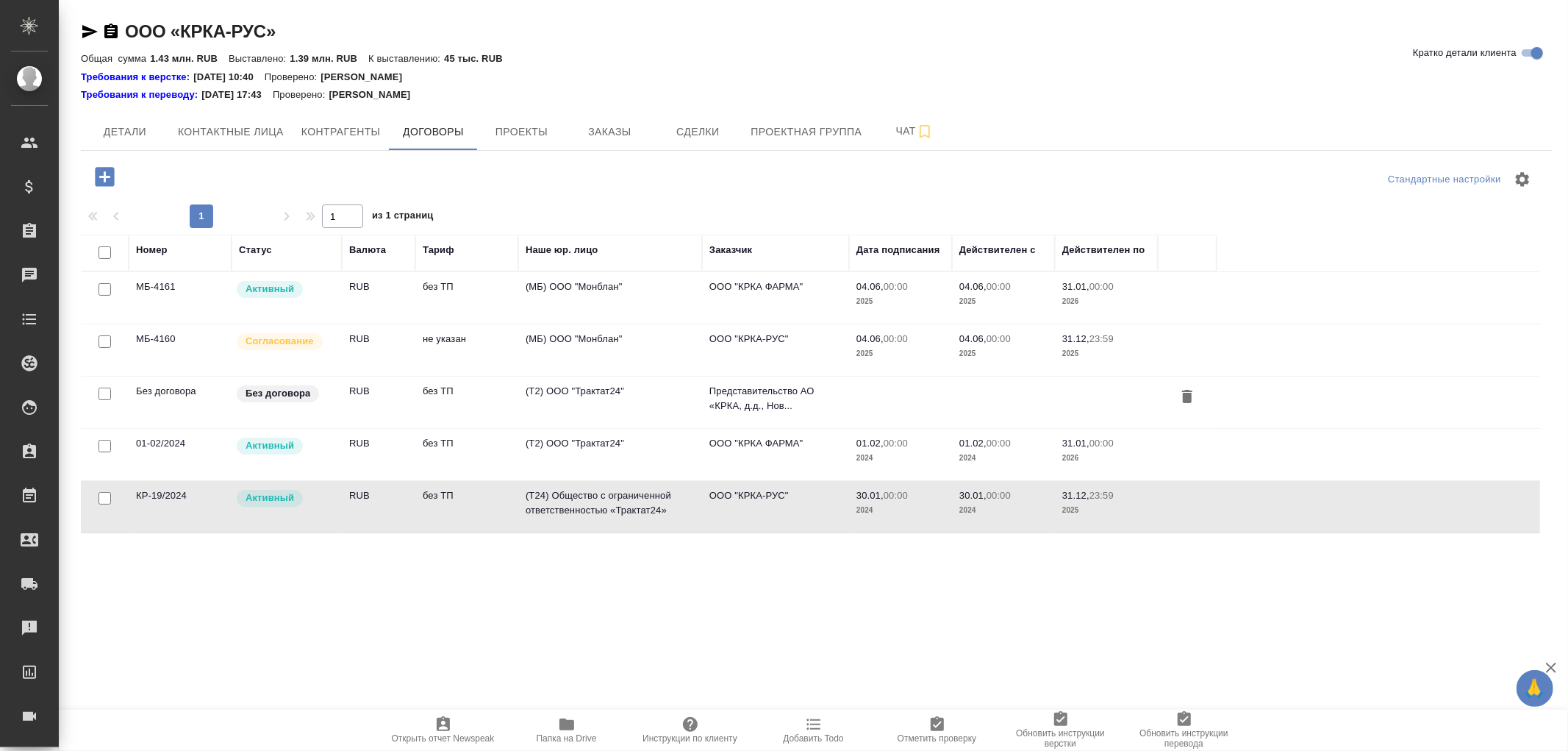
click at [603, 487] on td "(T24) Общество с ограниченной ответственностью «Трактат24»" at bounding box center [610, 506] width 183 height 51
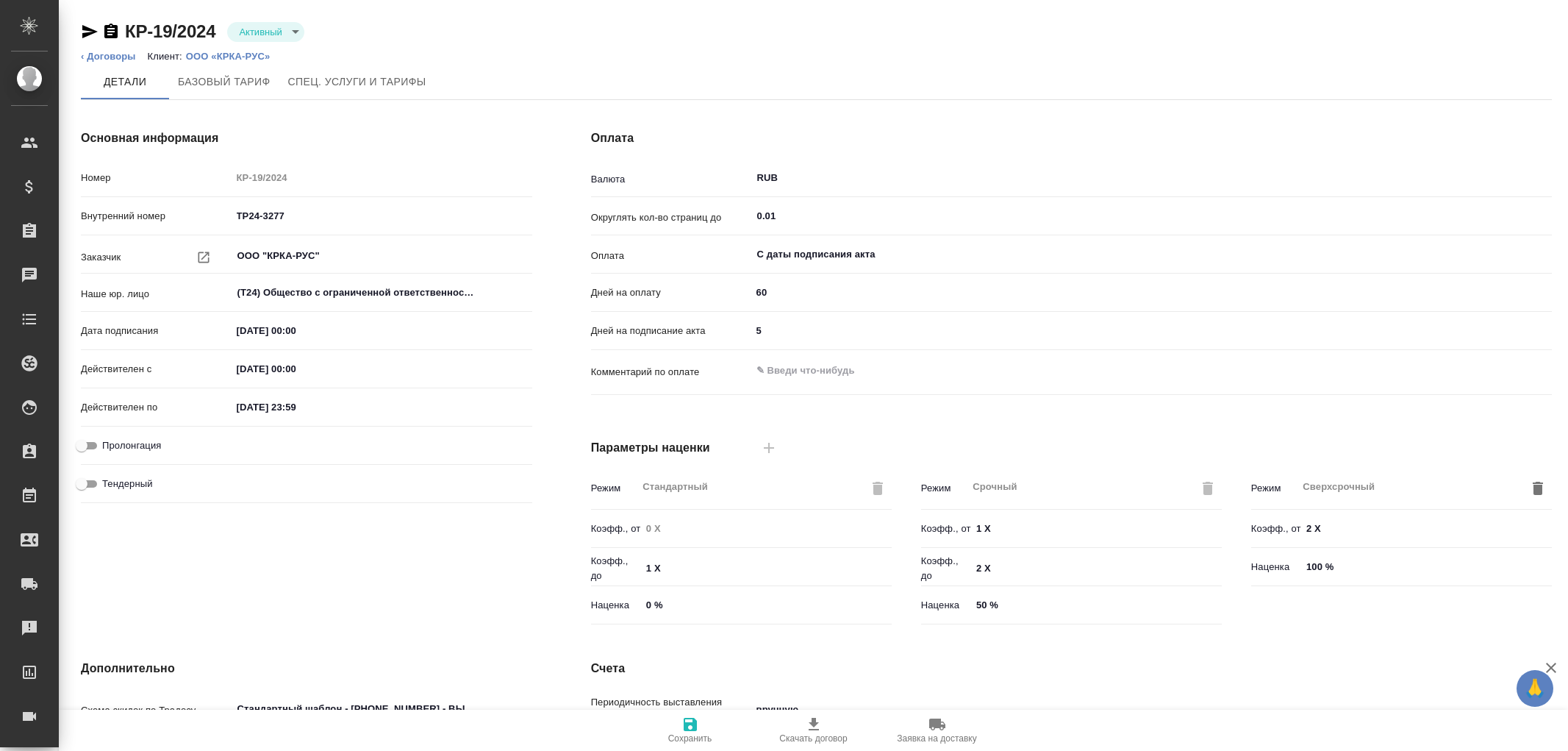
type input "без ТП"
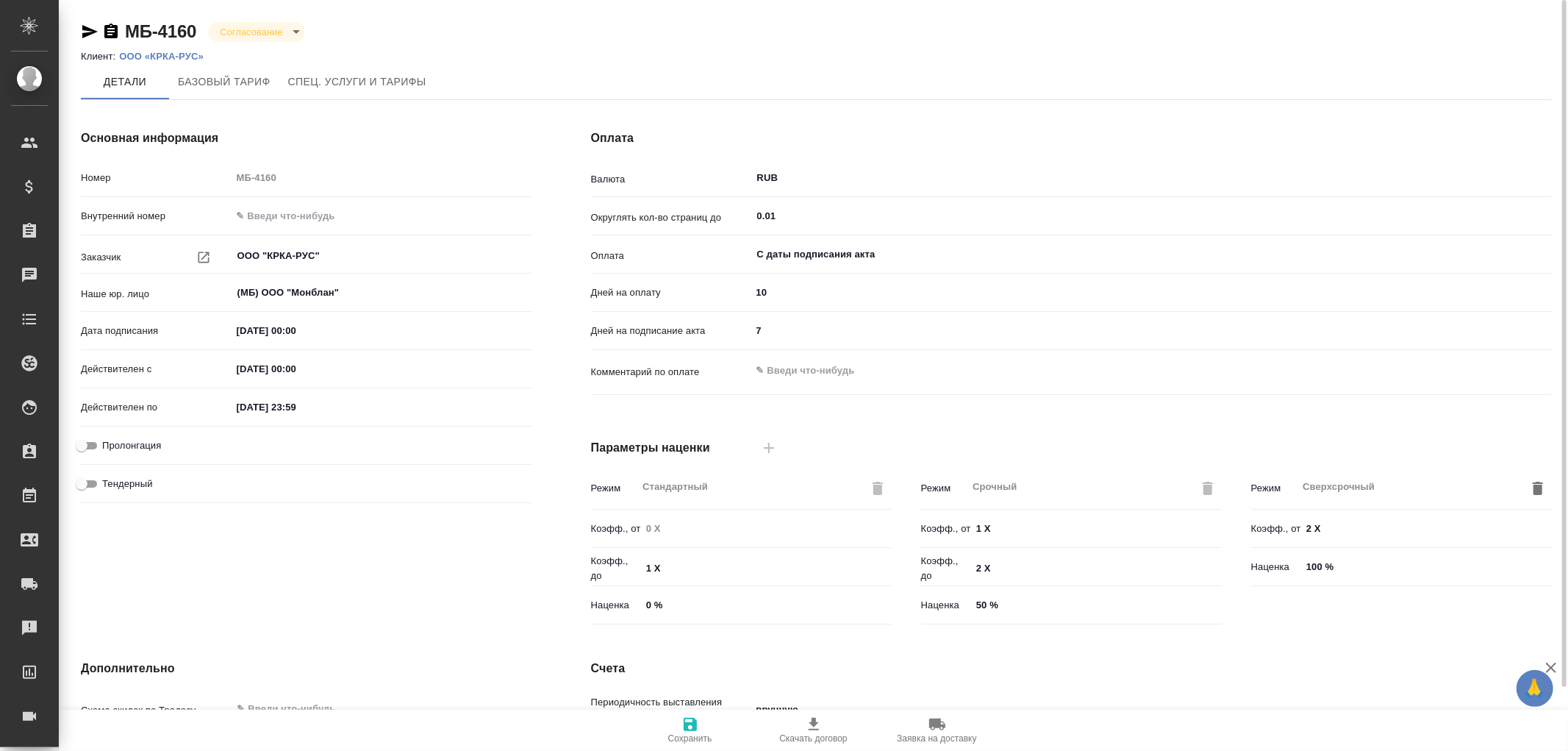
click at [180, 49] on li "Клиент: ООО «КРКА-РУС»" at bounding box center [148, 57] width 134 height 15
click at [170, 56] on p "ООО «КРКА-РУС»" at bounding box center [167, 57] width 96 height 11
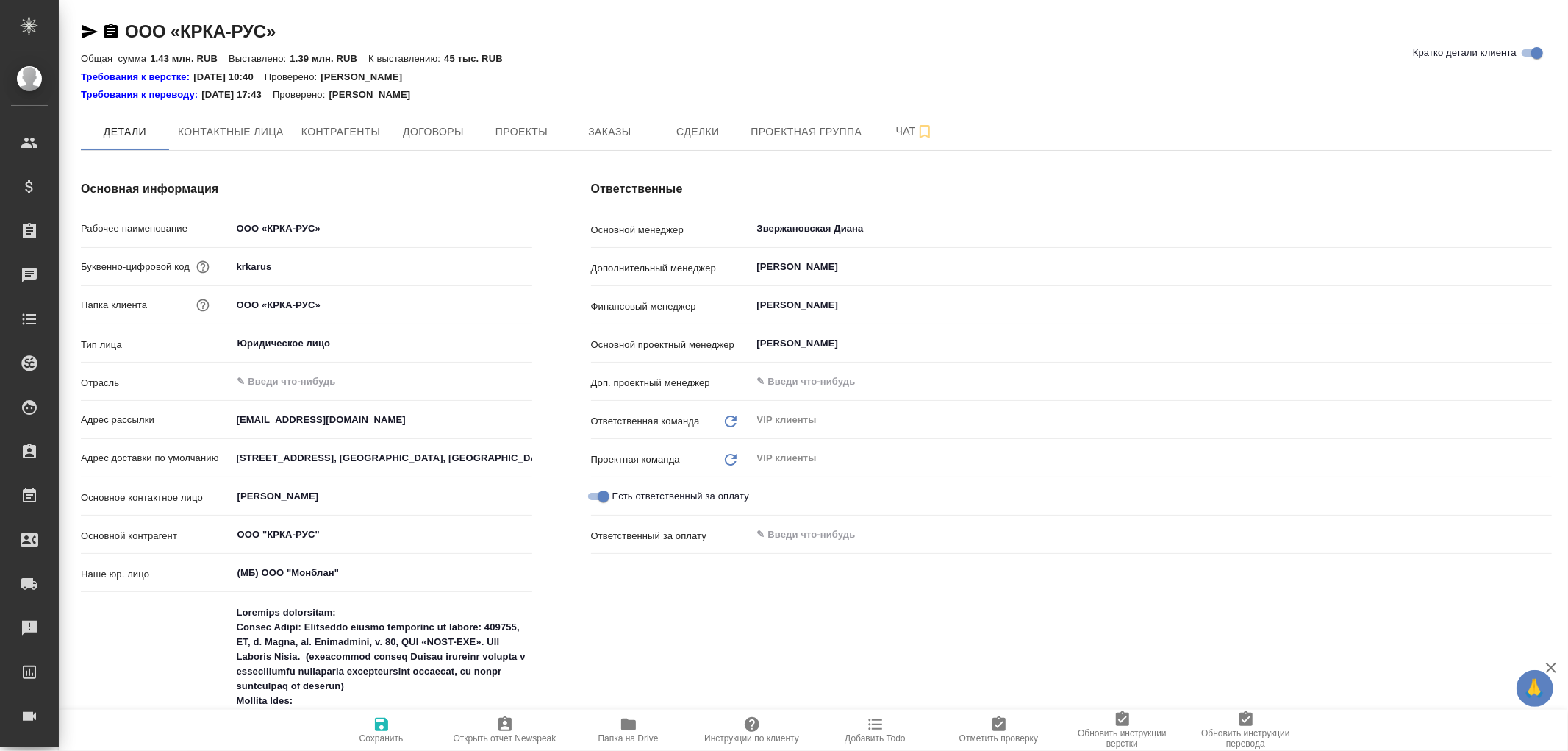
type textarea "x"
click at [434, 134] on span "Договоры" at bounding box center [433, 132] width 70 height 18
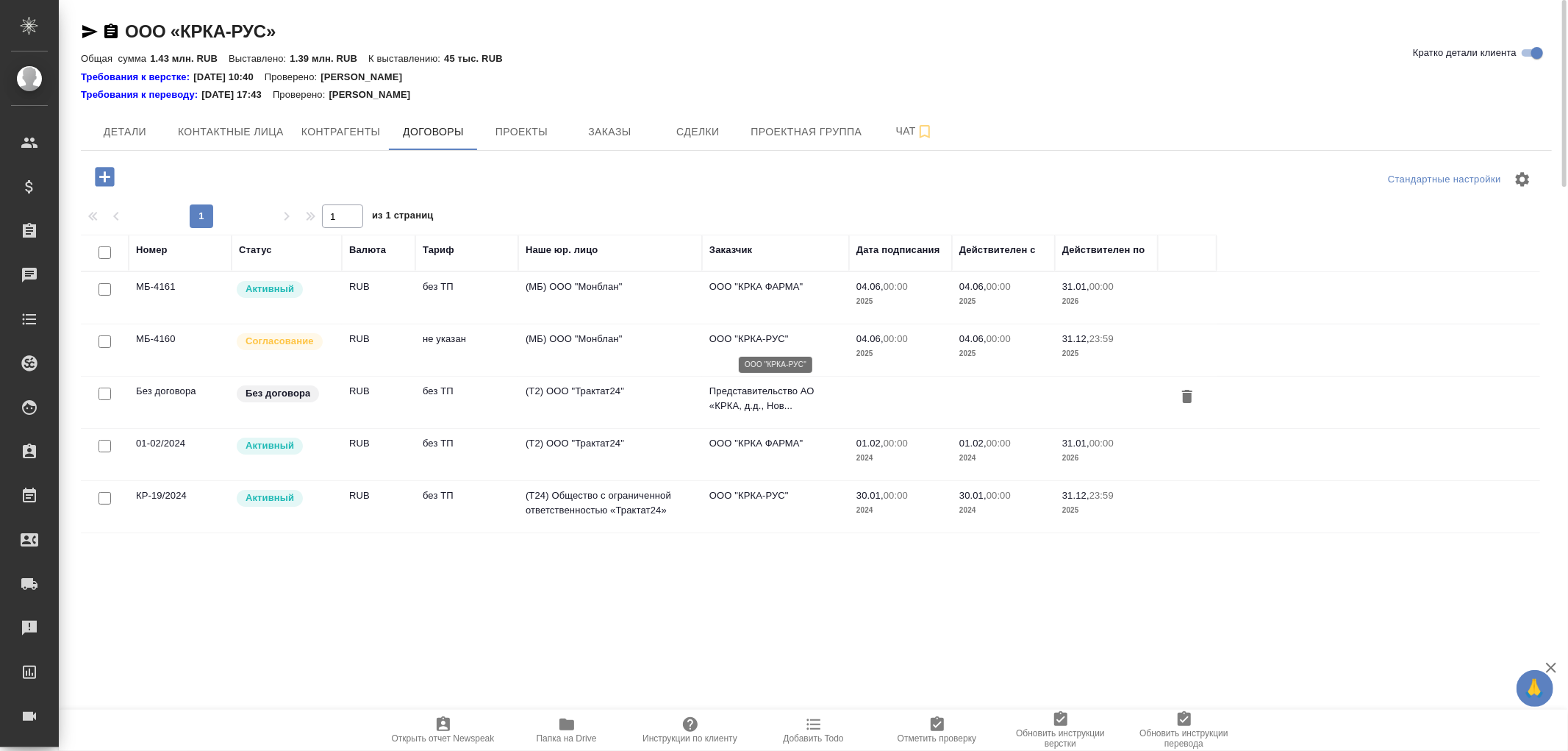
click at [754, 339] on p "ООО "КРКА-РУС"" at bounding box center [775, 339] width 132 height 15
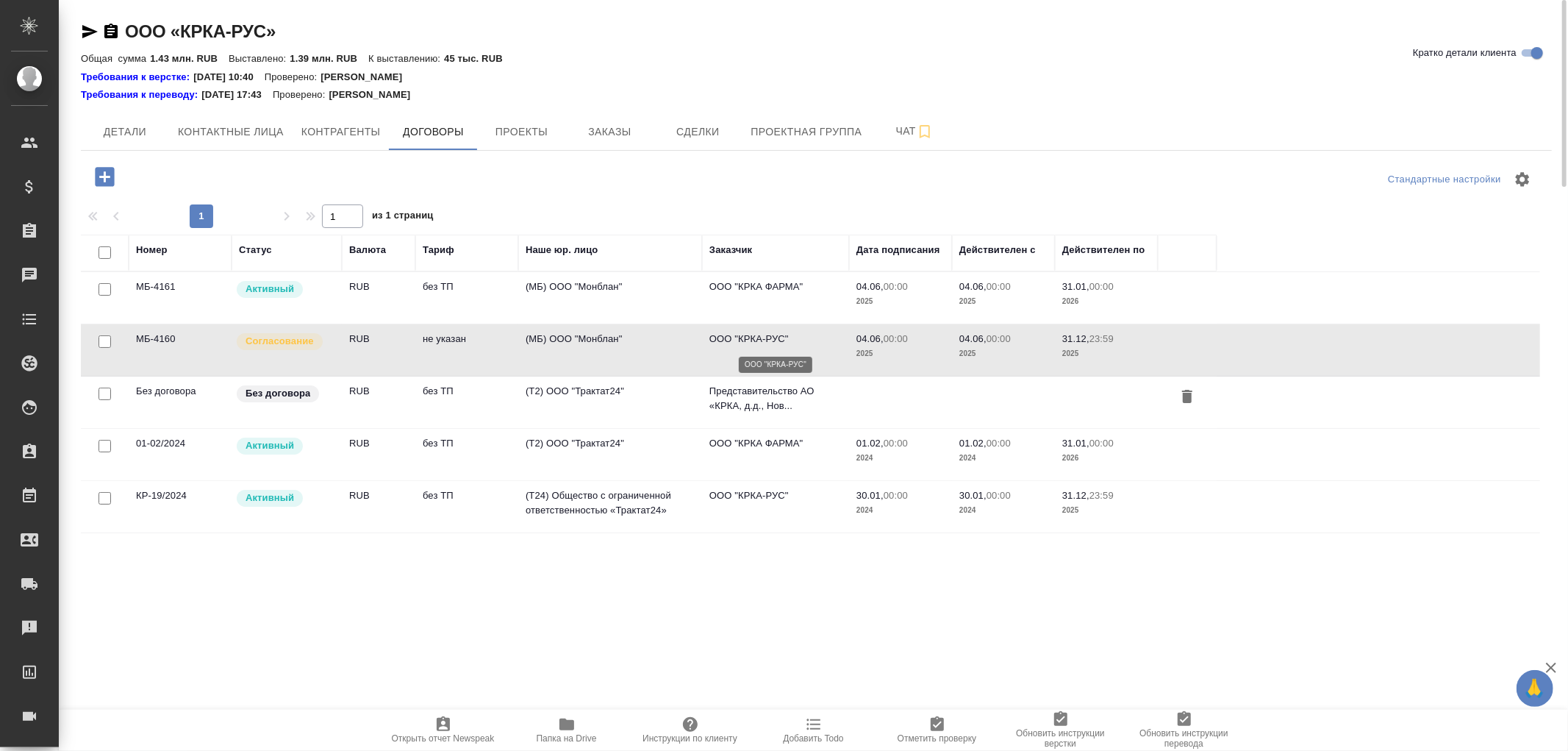
click at [754, 339] on p "ООО "КРКА-РУС"" at bounding box center [775, 339] width 132 height 15
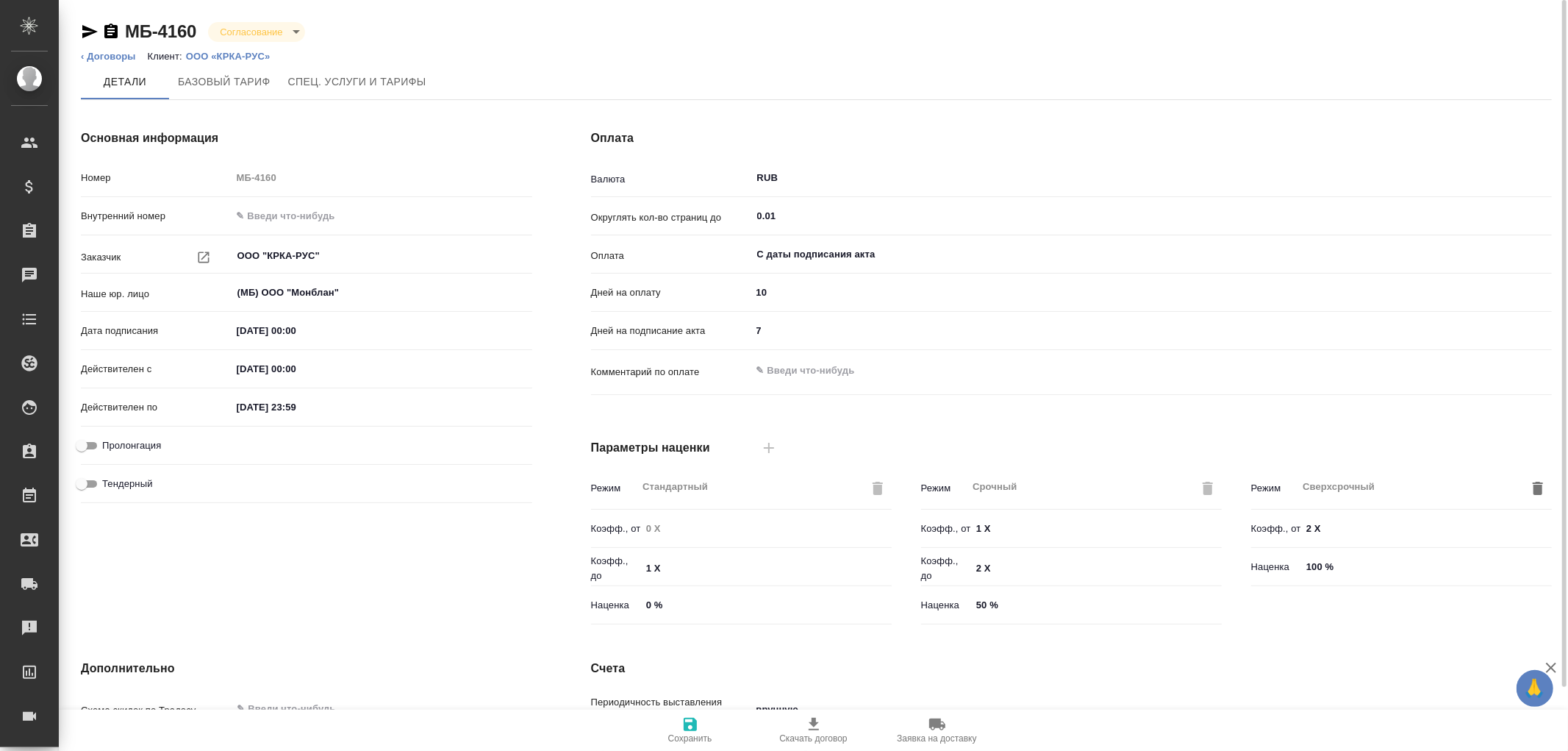
scroll to position [248, 0]
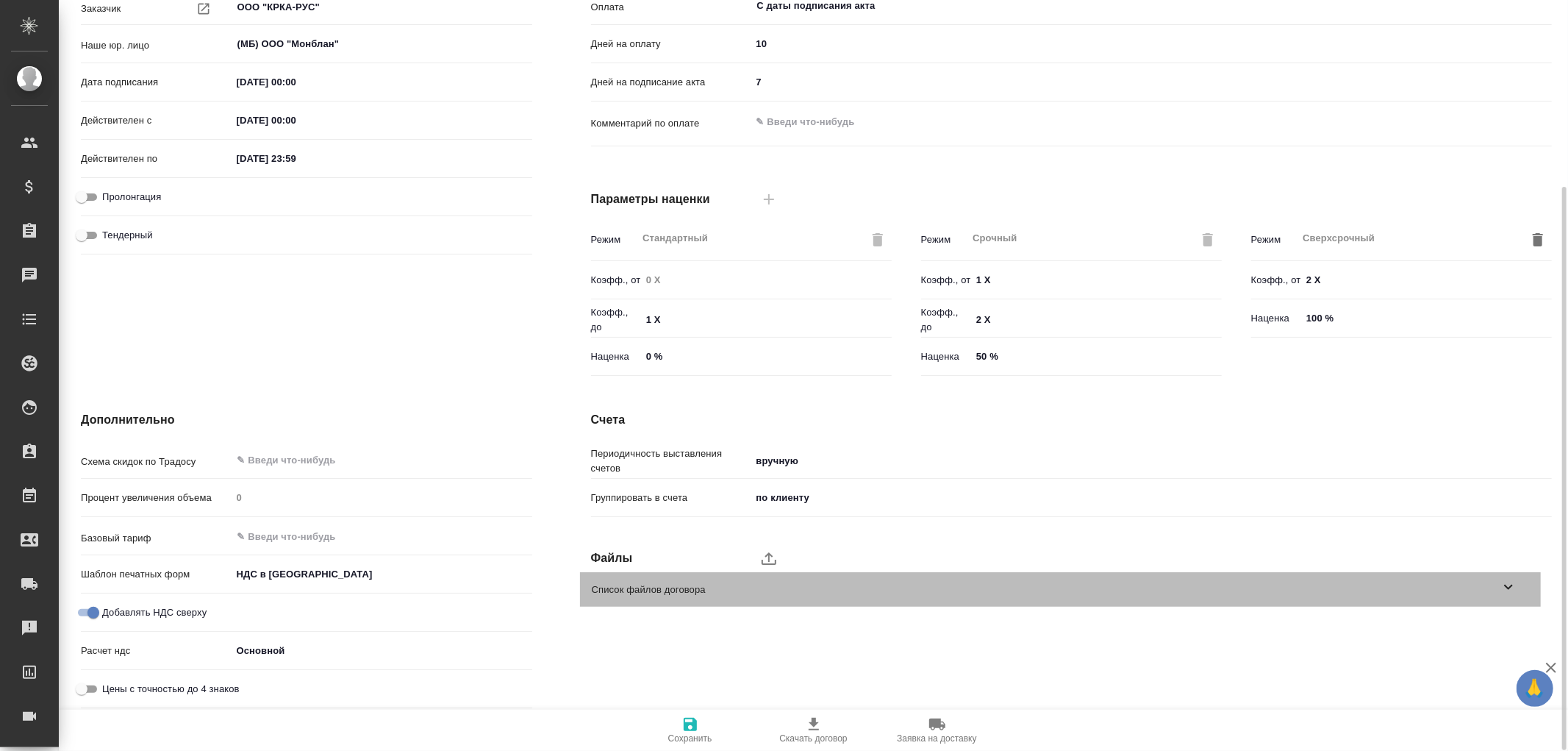
click at [1506, 584] on icon at bounding box center [1509, 587] width 9 height 5
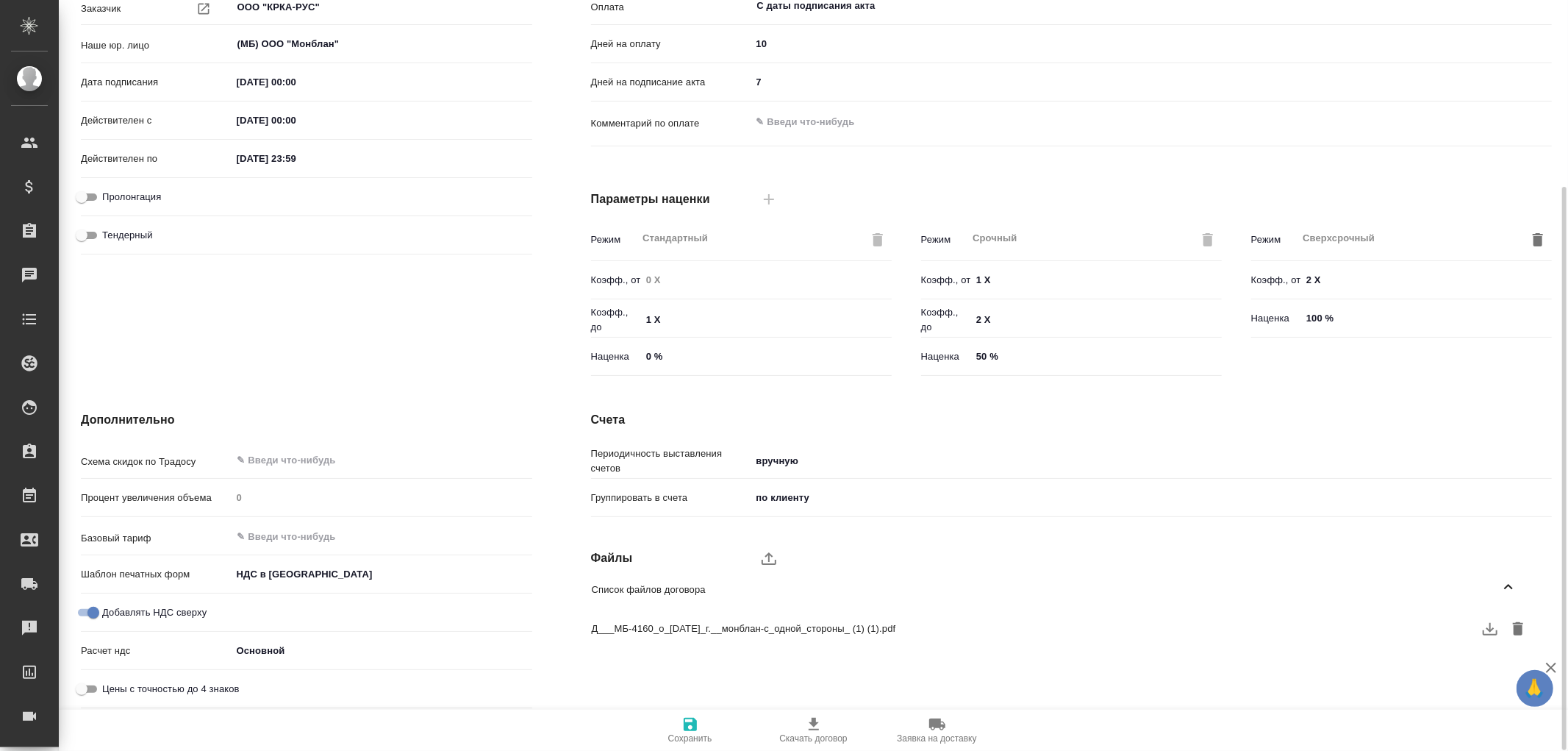
click at [1491, 630] on icon "button" at bounding box center [1490, 629] width 15 height 13
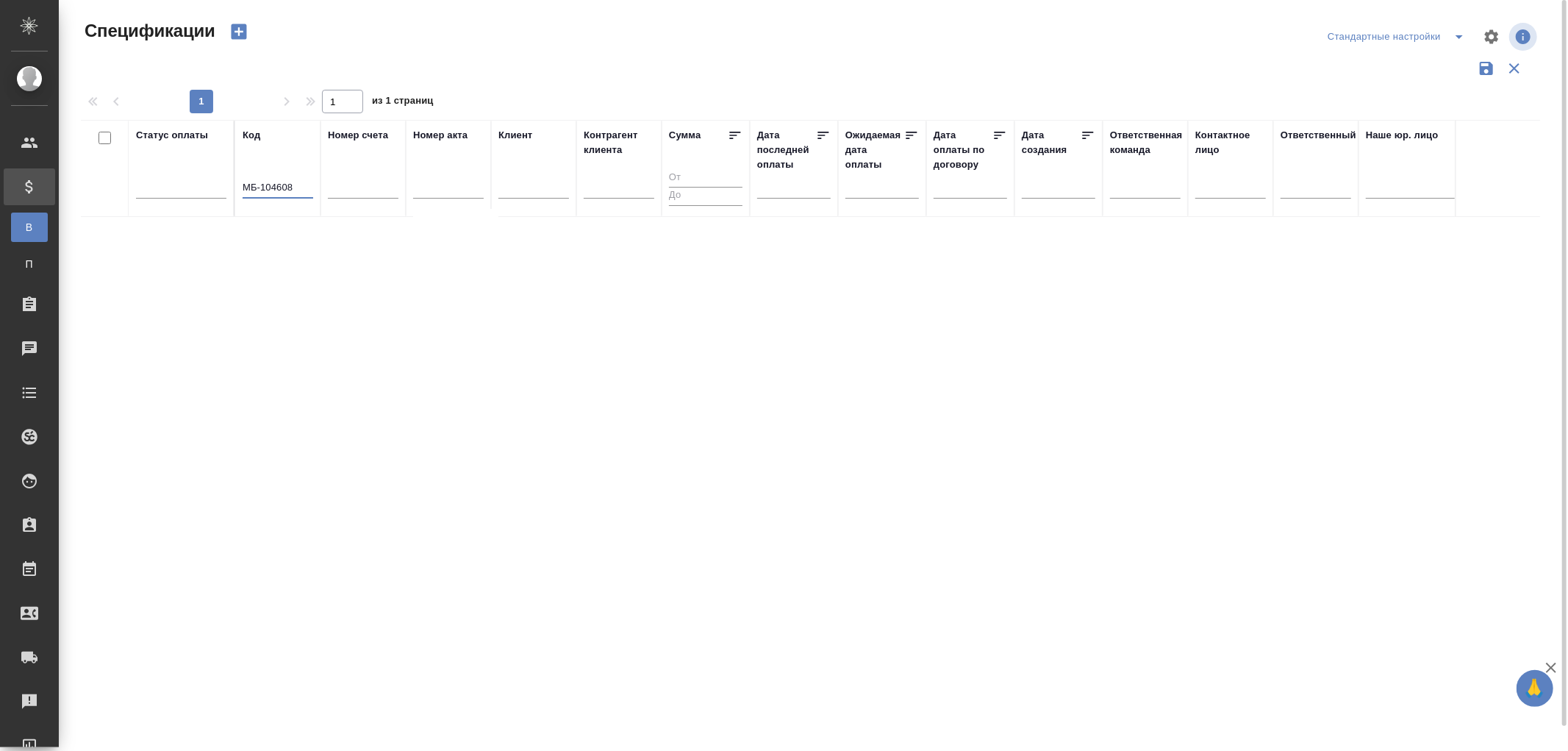
drag, startPoint x: 308, startPoint y: 187, endPoint x: 99, endPoint y: 168, distance: 209.9
click at [99, 168] on tr "Статус оплаты Код МБ-104608 Номер счета Номер акта Клиент Контрагент клиента Су…" at bounding box center [1035, 168] width 1908 height 97
type input "OTP-12552"
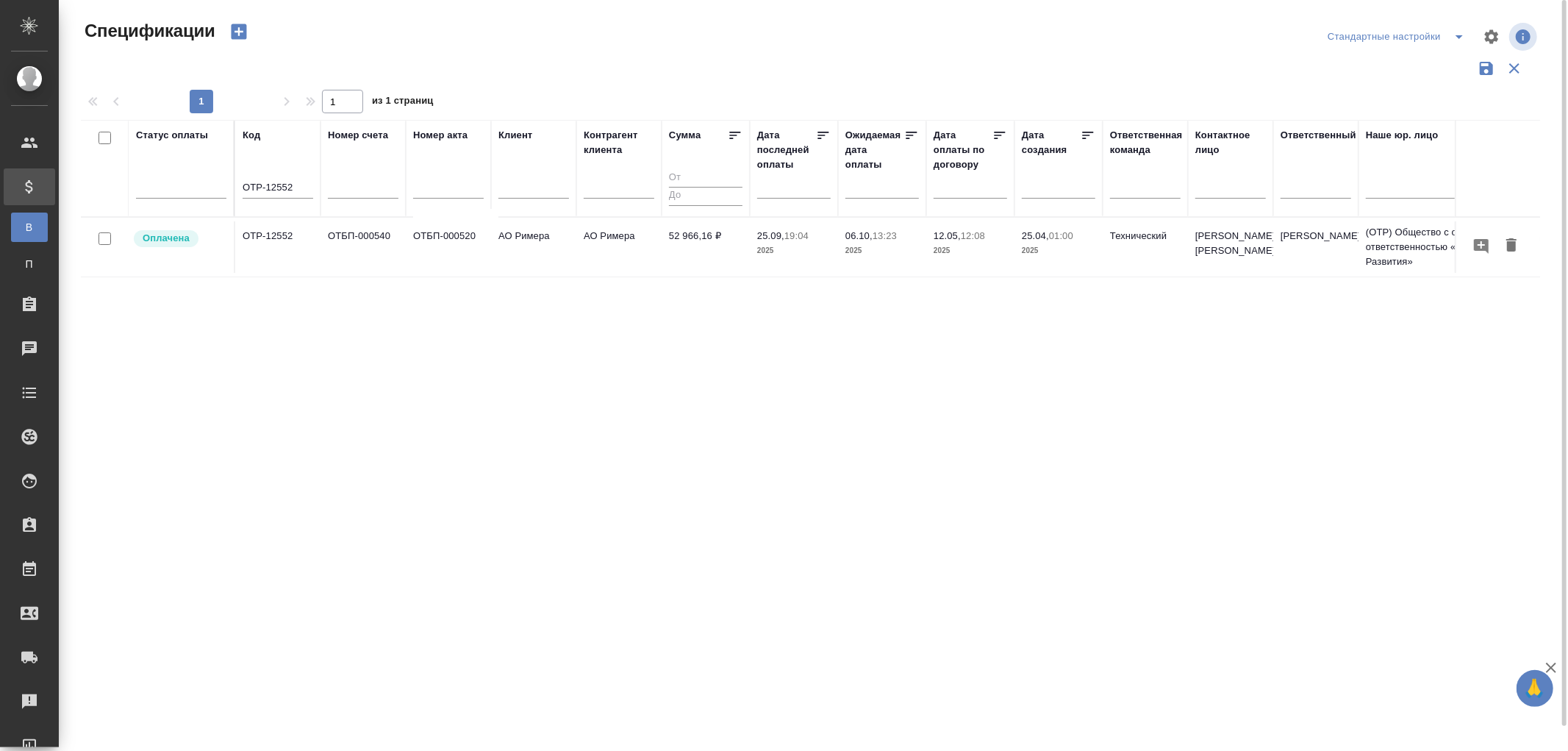
click at [545, 226] on td "АО Римера" at bounding box center [533, 246] width 85 height 51
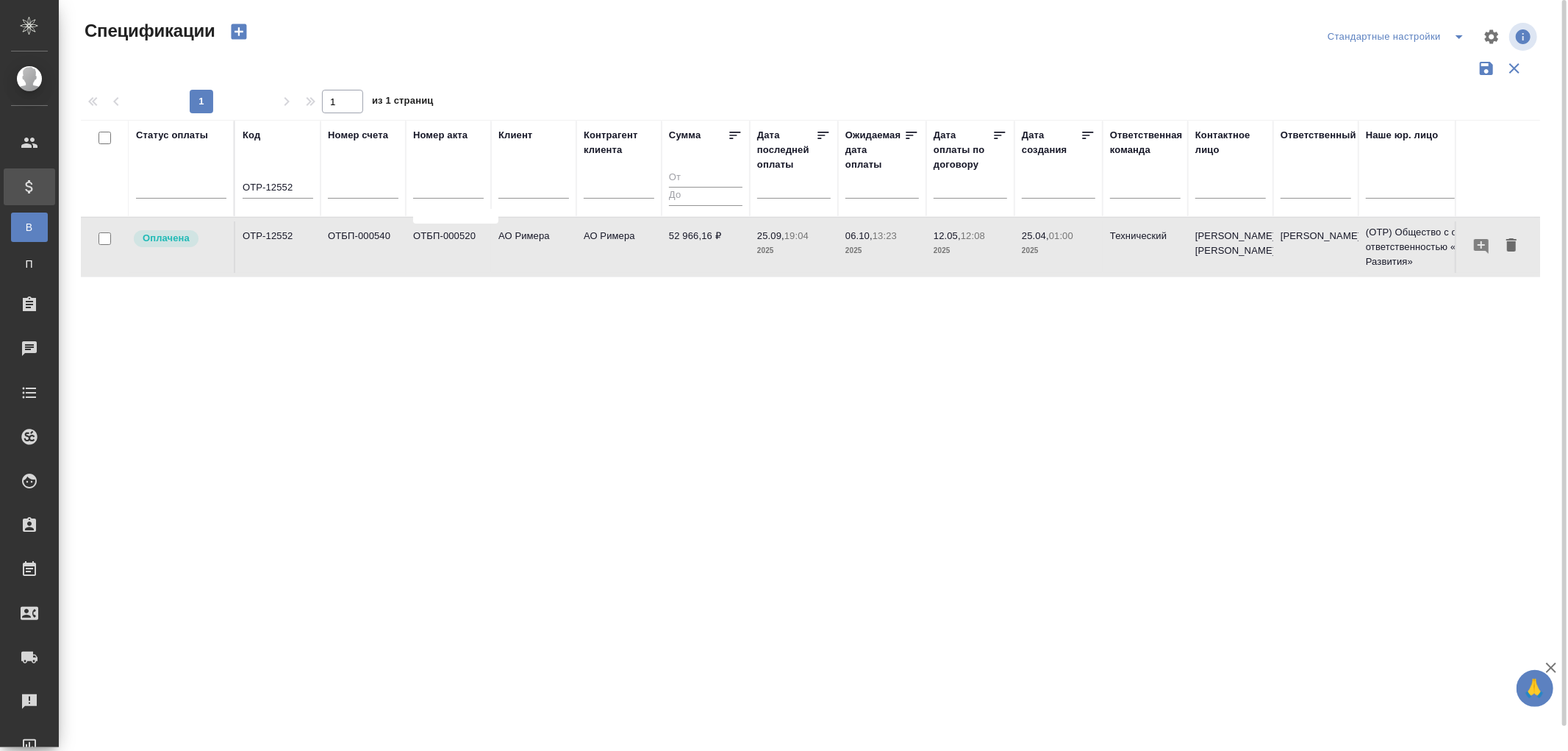
click at [545, 226] on td "АО Римера" at bounding box center [533, 246] width 85 height 51
drag, startPoint x: 298, startPoint y: 192, endPoint x: 123, endPoint y: 162, distance: 177.6
click at [123, 162] on tr "Статус оплаты Код OTP-12552 Номер счета Номер акта Клиент Контрагент клиента Су…" at bounding box center [1035, 168] width 1908 height 97
paste input "text"
click at [308, 183] on input "text" at bounding box center [277, 189] width 70 height 18
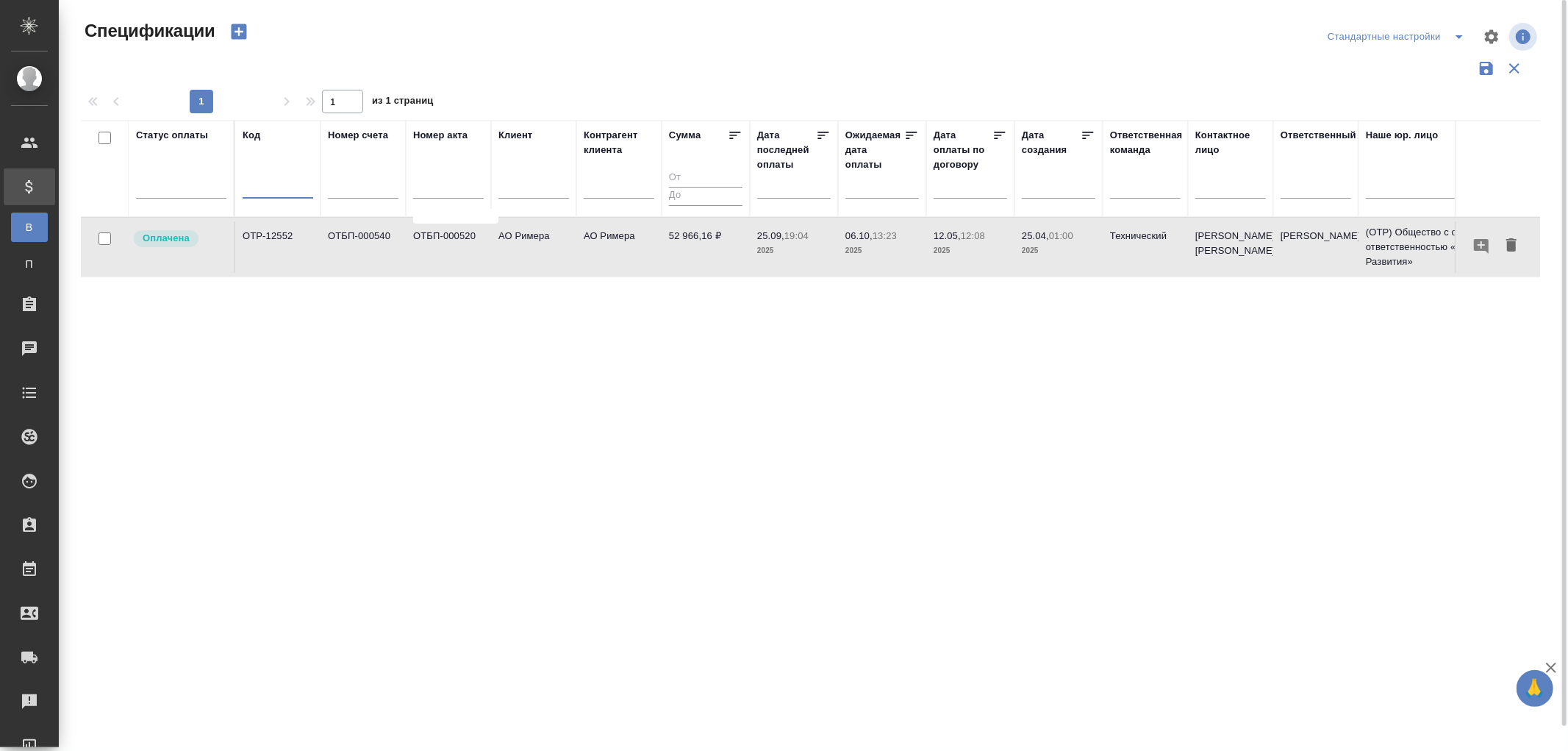
click at [307, 183] on input "text" at bounding box center [277, 189] width 70 height 18
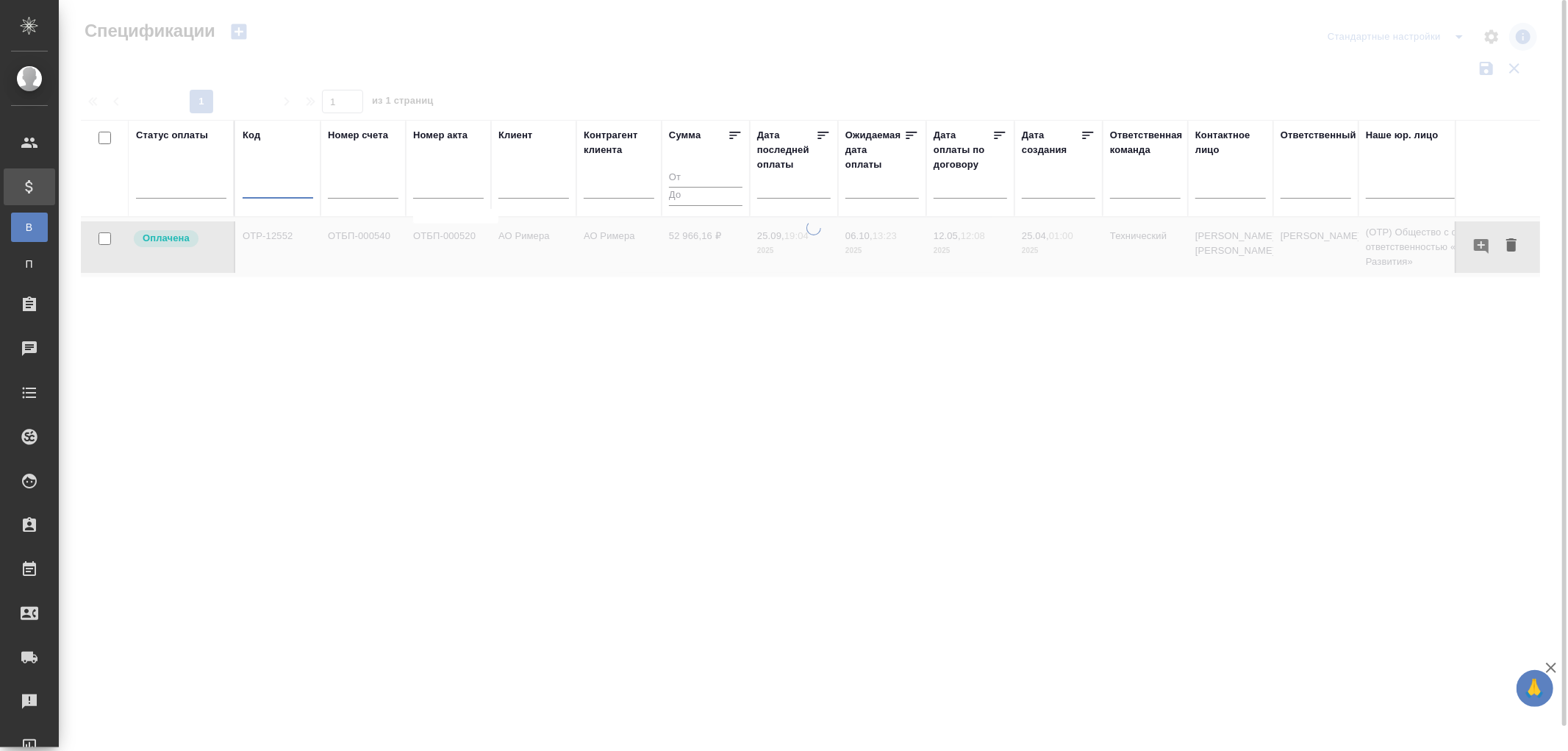
click at [248, 183] on input "text" at bounding box center [277, 189] width 70 height 18
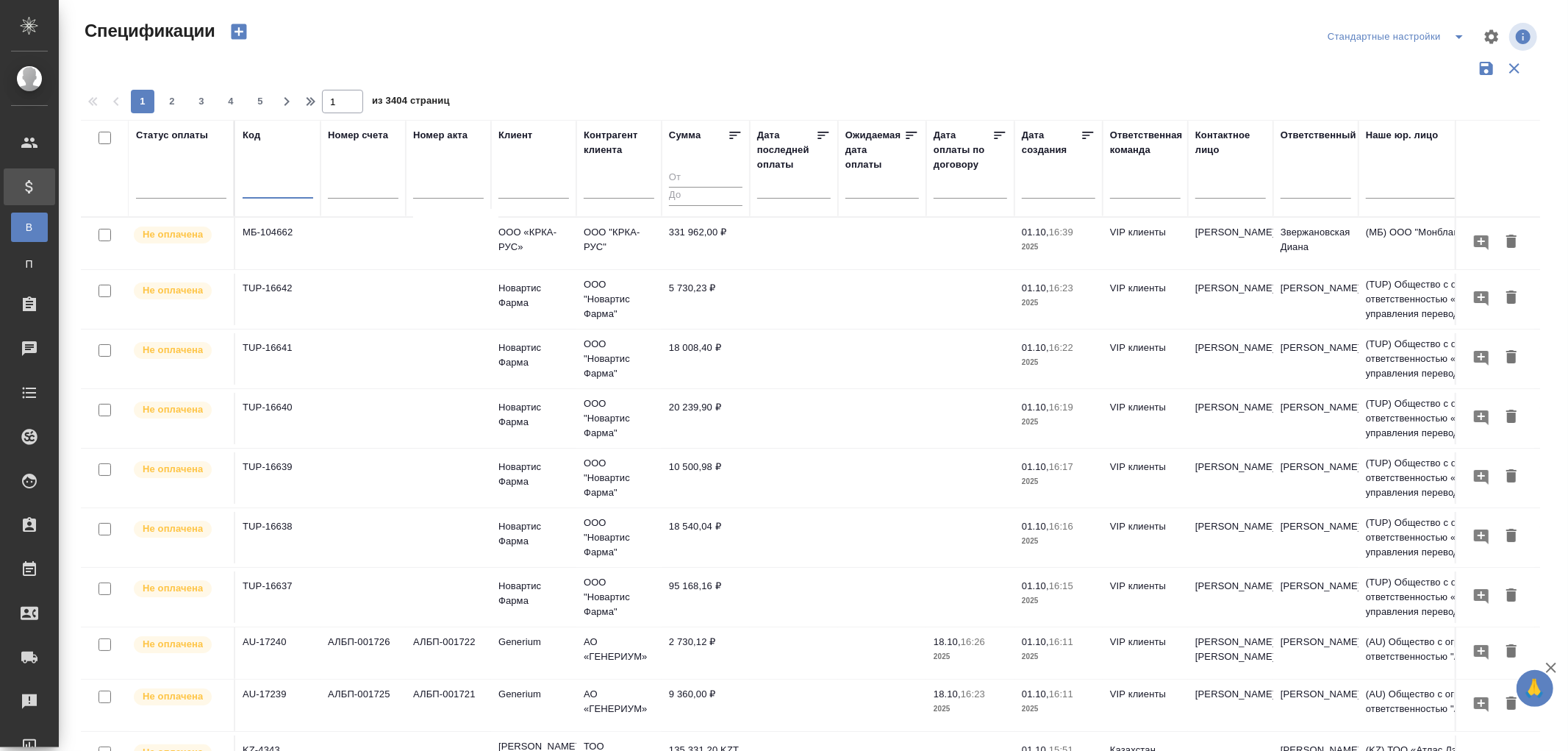
paste input "OTP-12492"
type input "OTP-12492"
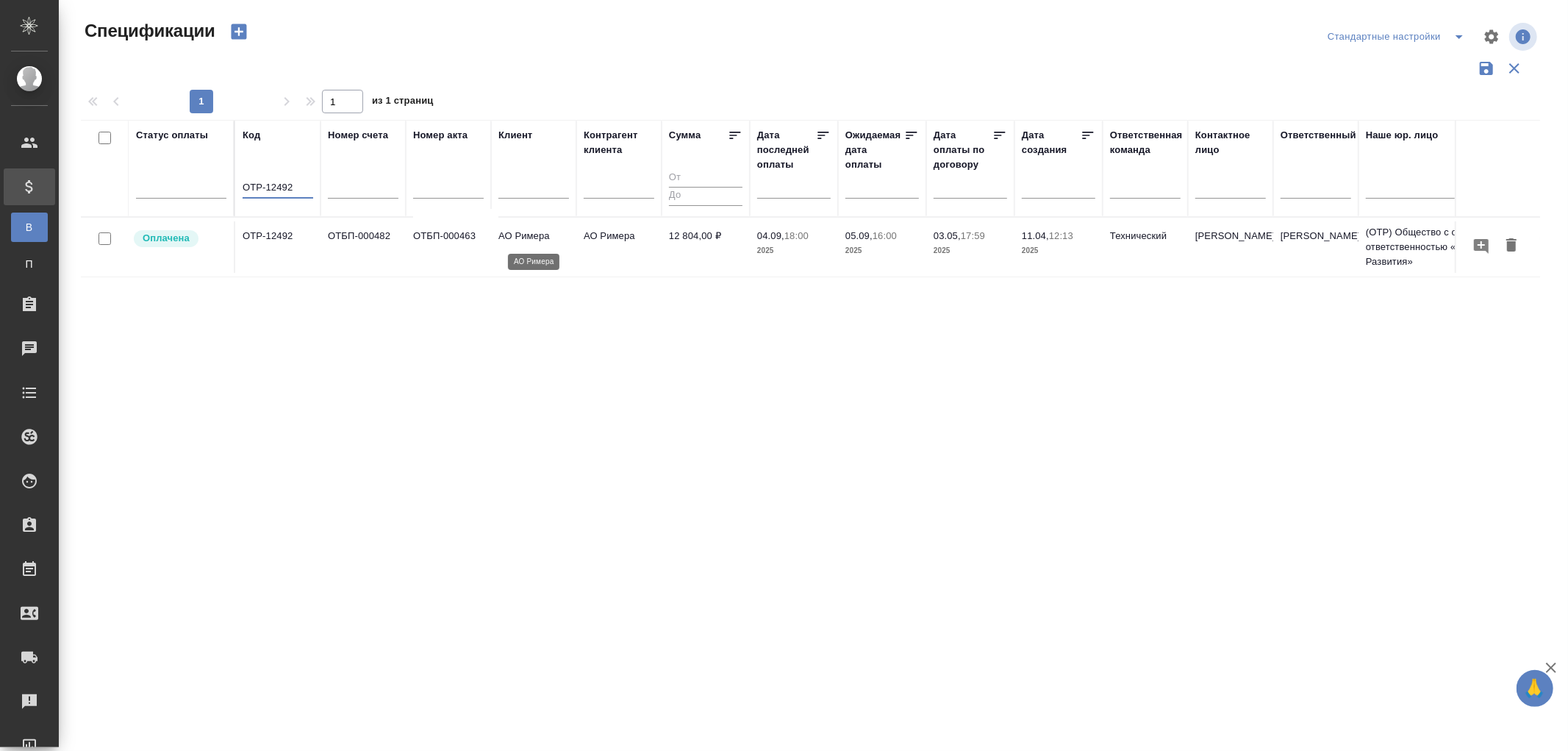
click at [542, 237] on p "АО Римера" at bounding box center [533, 236] width 70 height 15
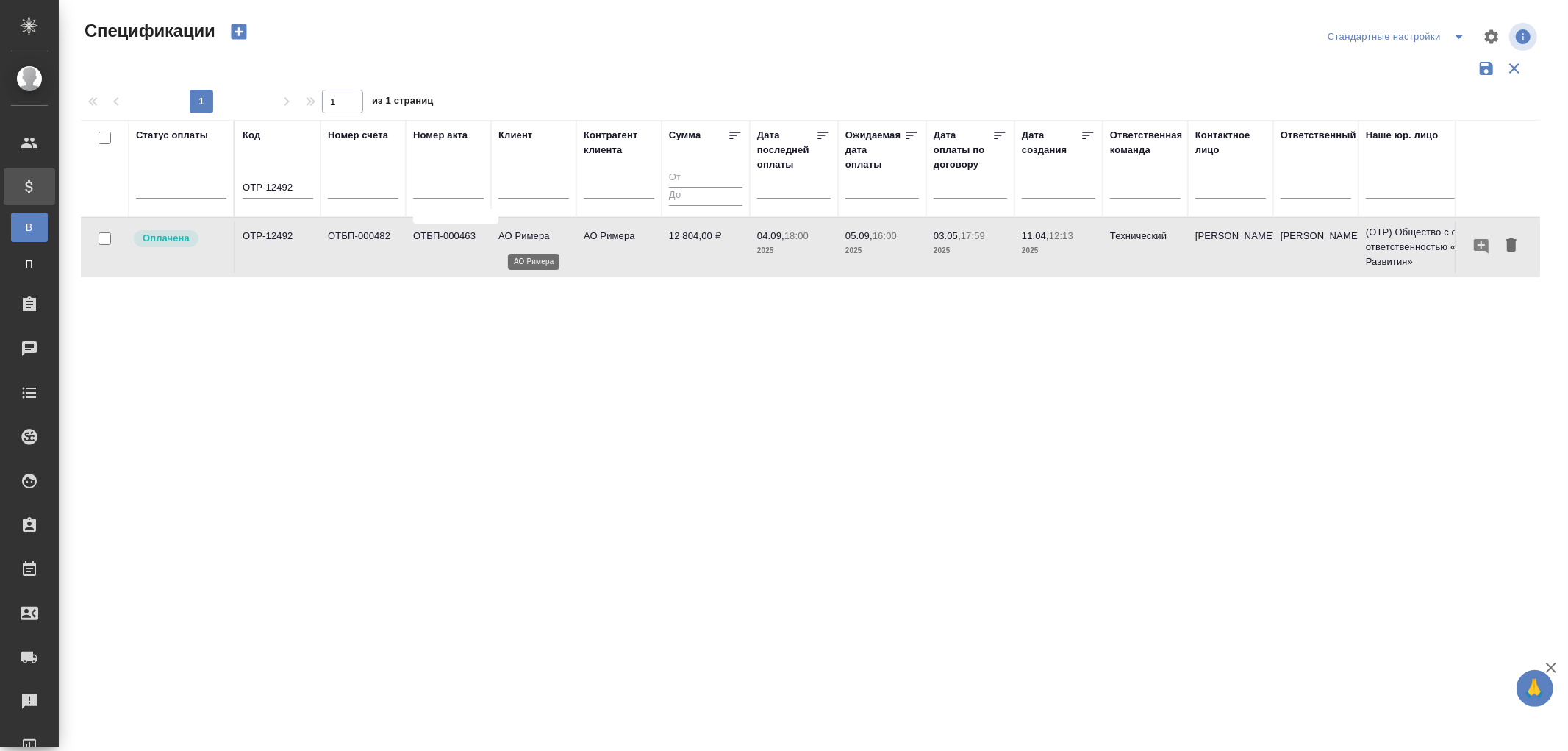
click at [542, 236] on p "АО Римера" at bounding box center [533, 236] width 70 height 15
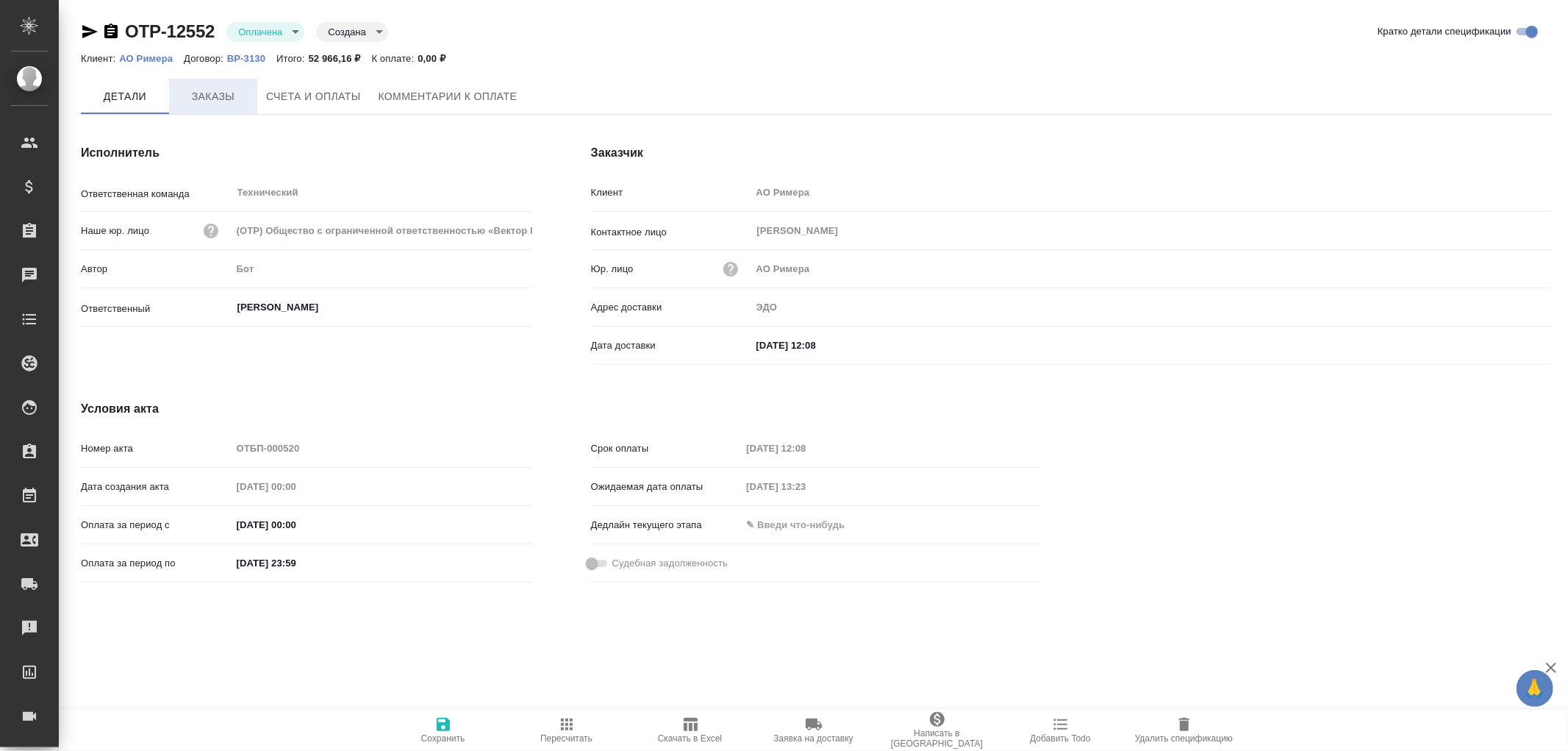
click at [214, 94] on span "Заказы" at bounding box center [213, 97] width 70 height 18
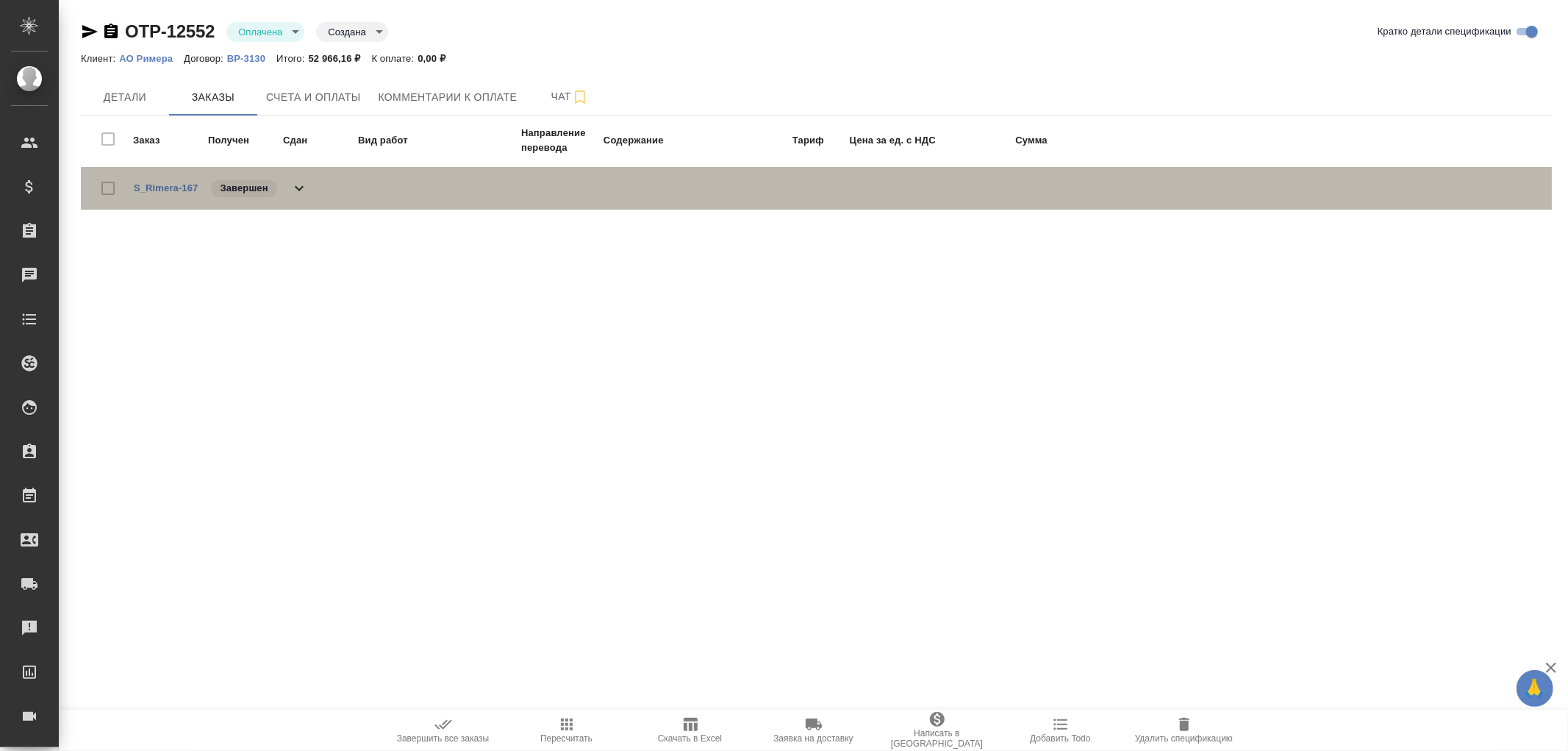
click at [305, 194] on icon at bounding box center [298, 188] width 17 height 17
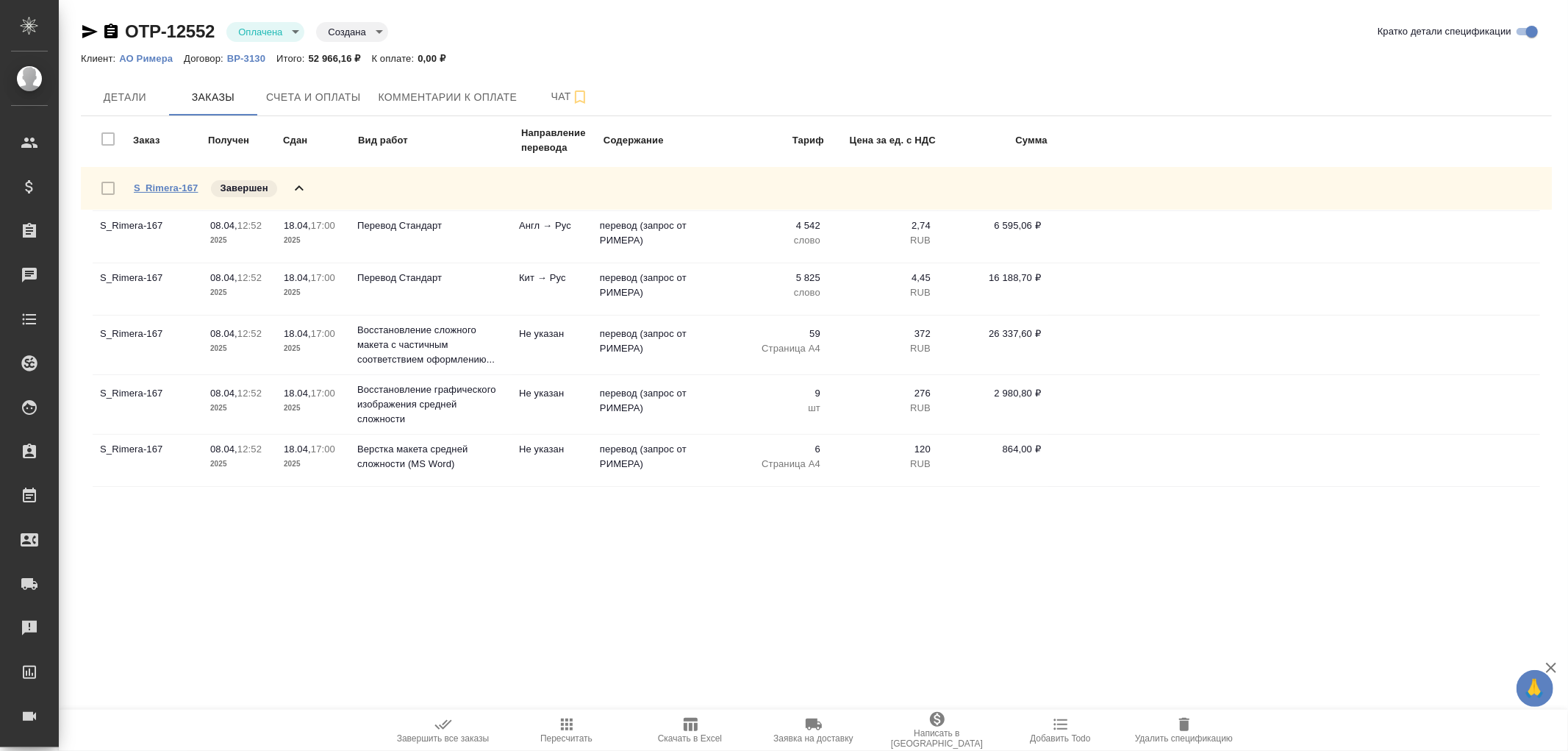
click at [162, 187] on link "S_Rimera-167" at bounding box center [166, 188] width 64 height 11
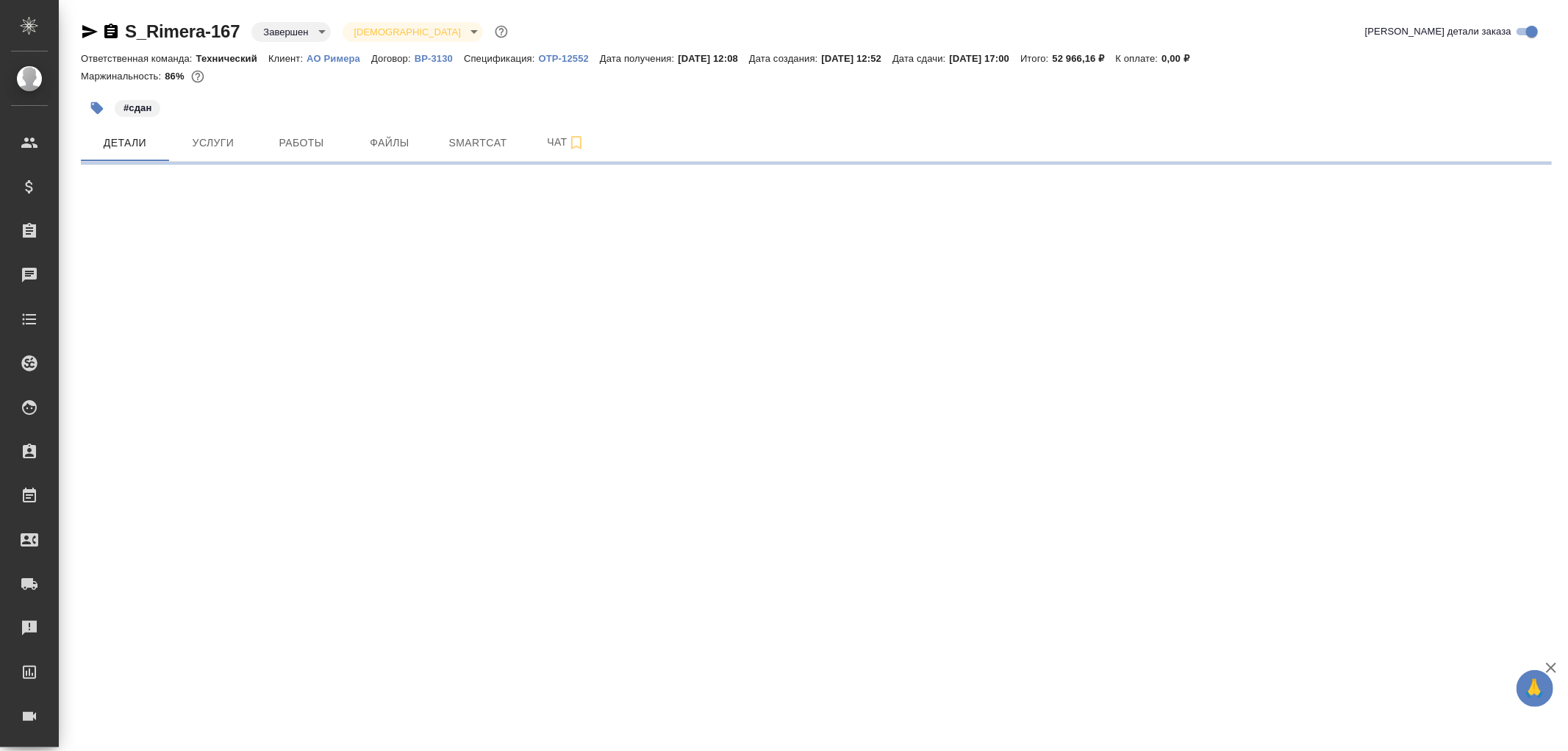
select select "RU"
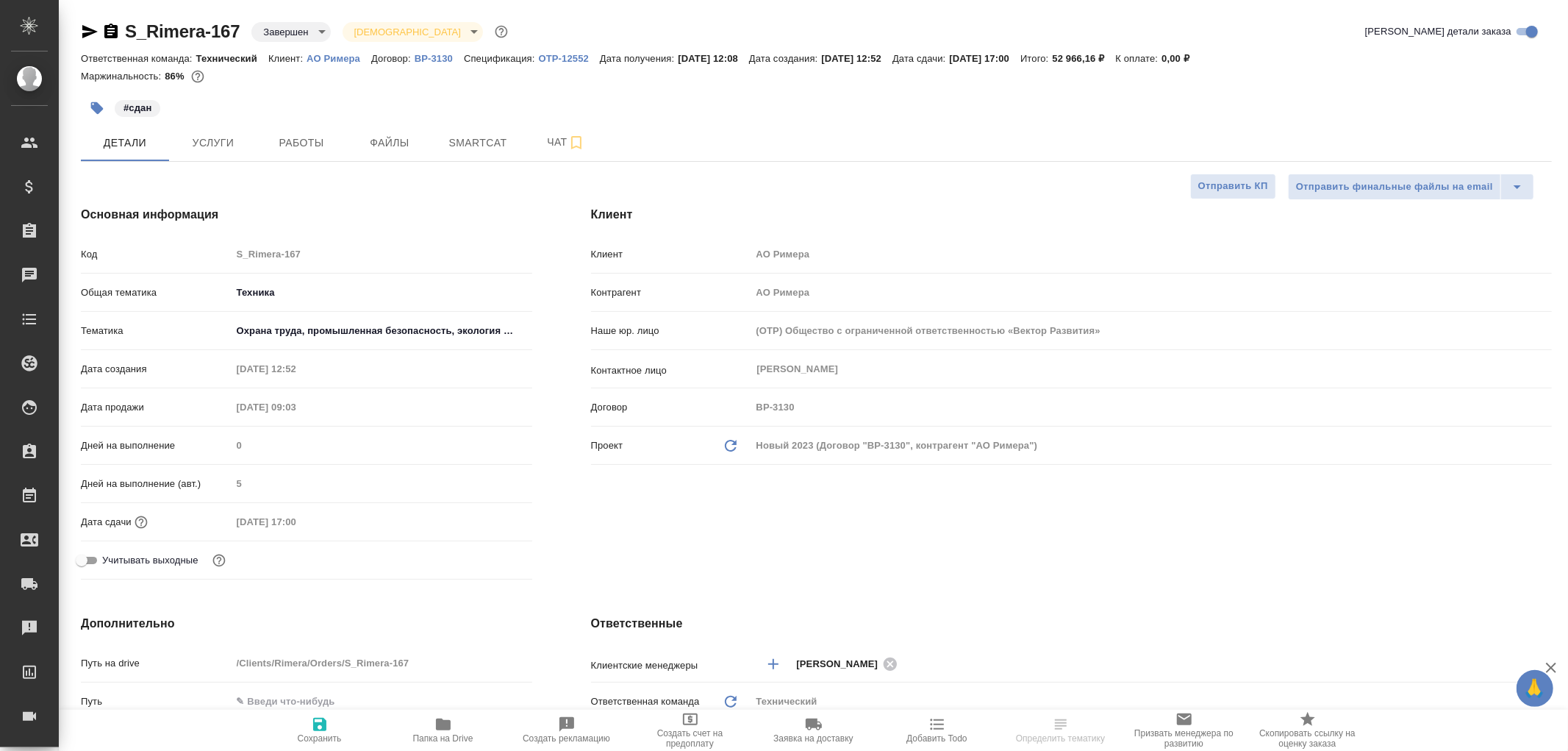
type textarea "x"
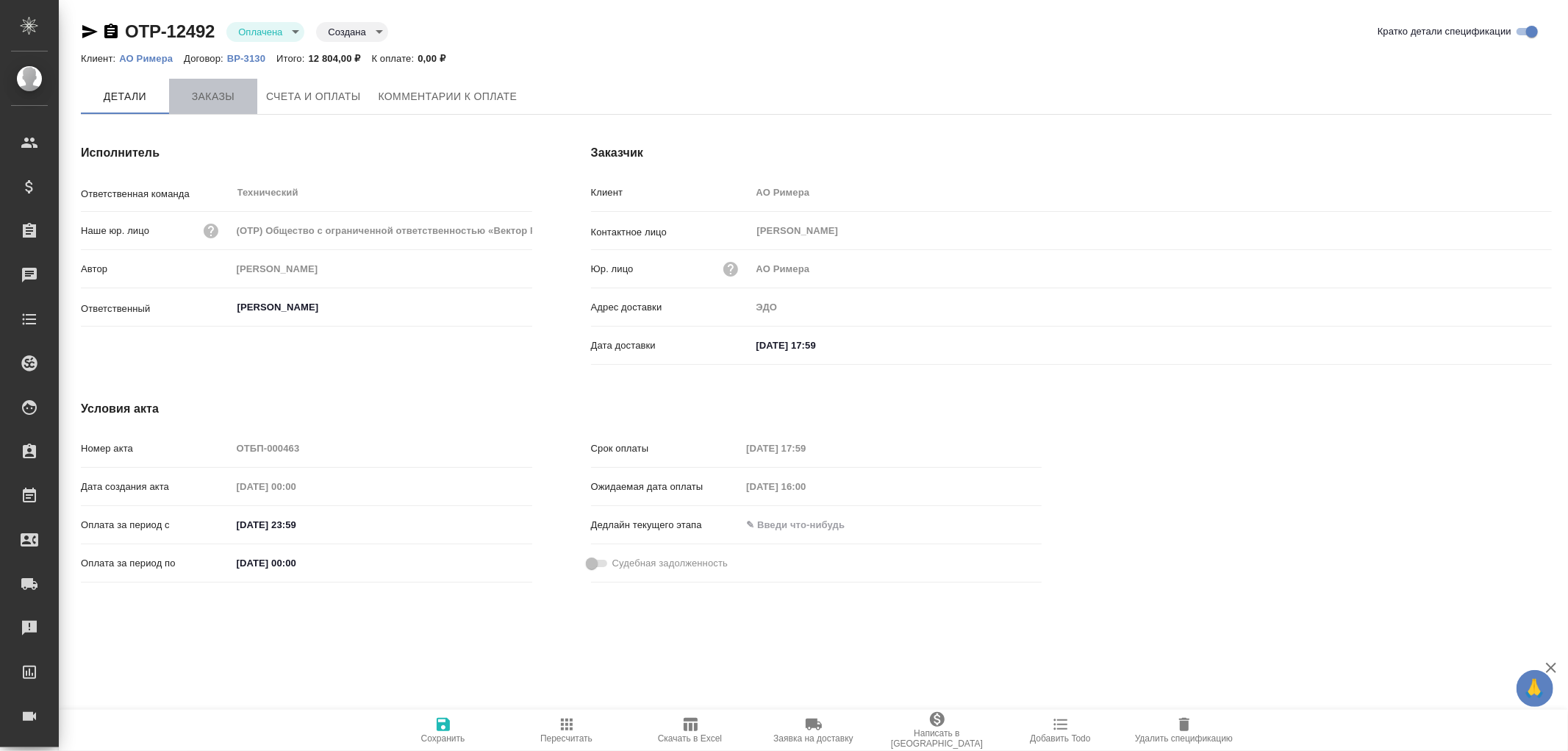
click at [215, 99] on span "Заказы" at bounding box center [213, 97] width 70 height 18
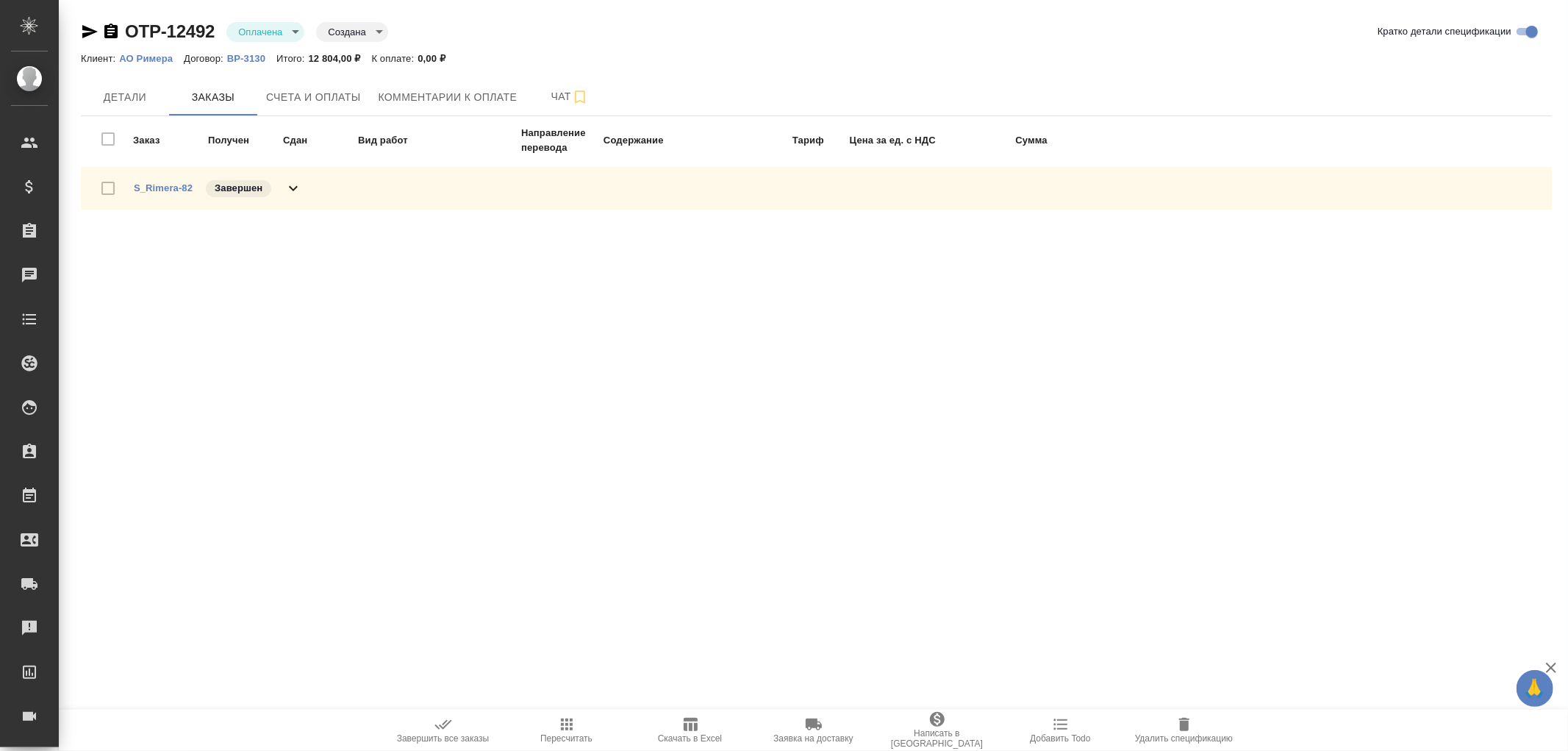
click at [290, 184] on icon at bounding box center [293, 188] width 17 height 17
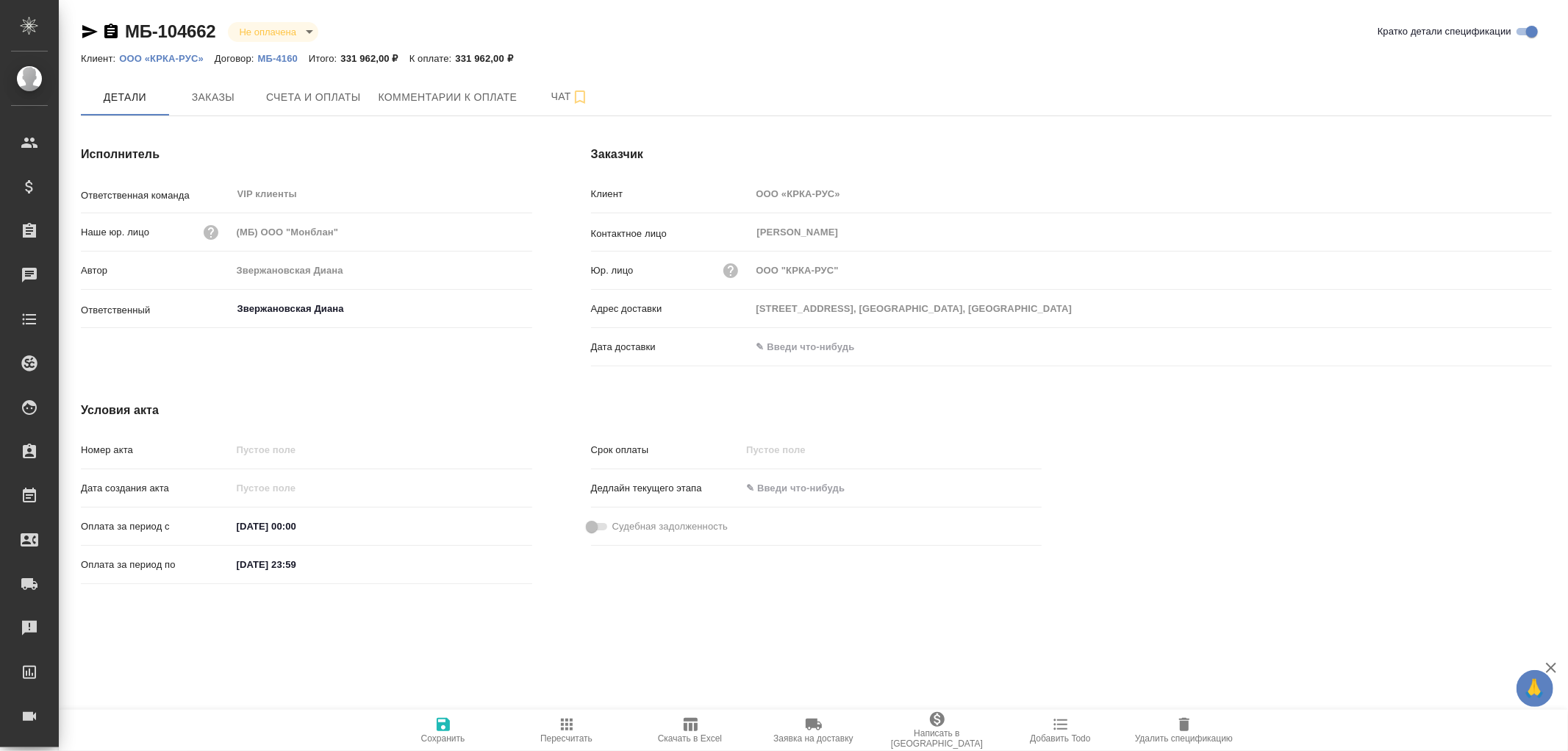
click at [111, 29] on icon "button" at bounding box center [110, 31] width 14 height 15
click at [278, 57] on p "МБ-4160" at bounding box center [284, 58] width 51 height 11
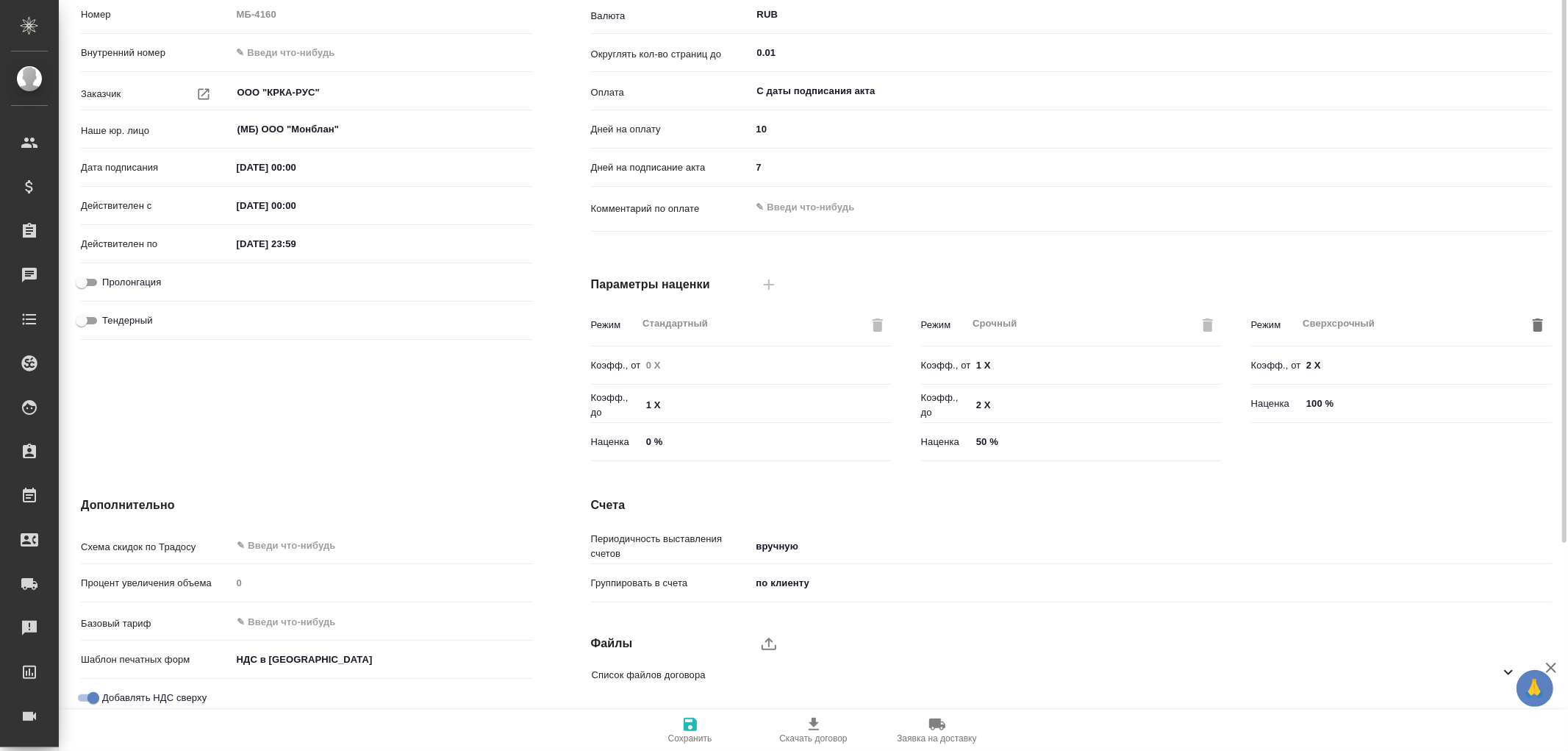
scroll to position [248, 0]
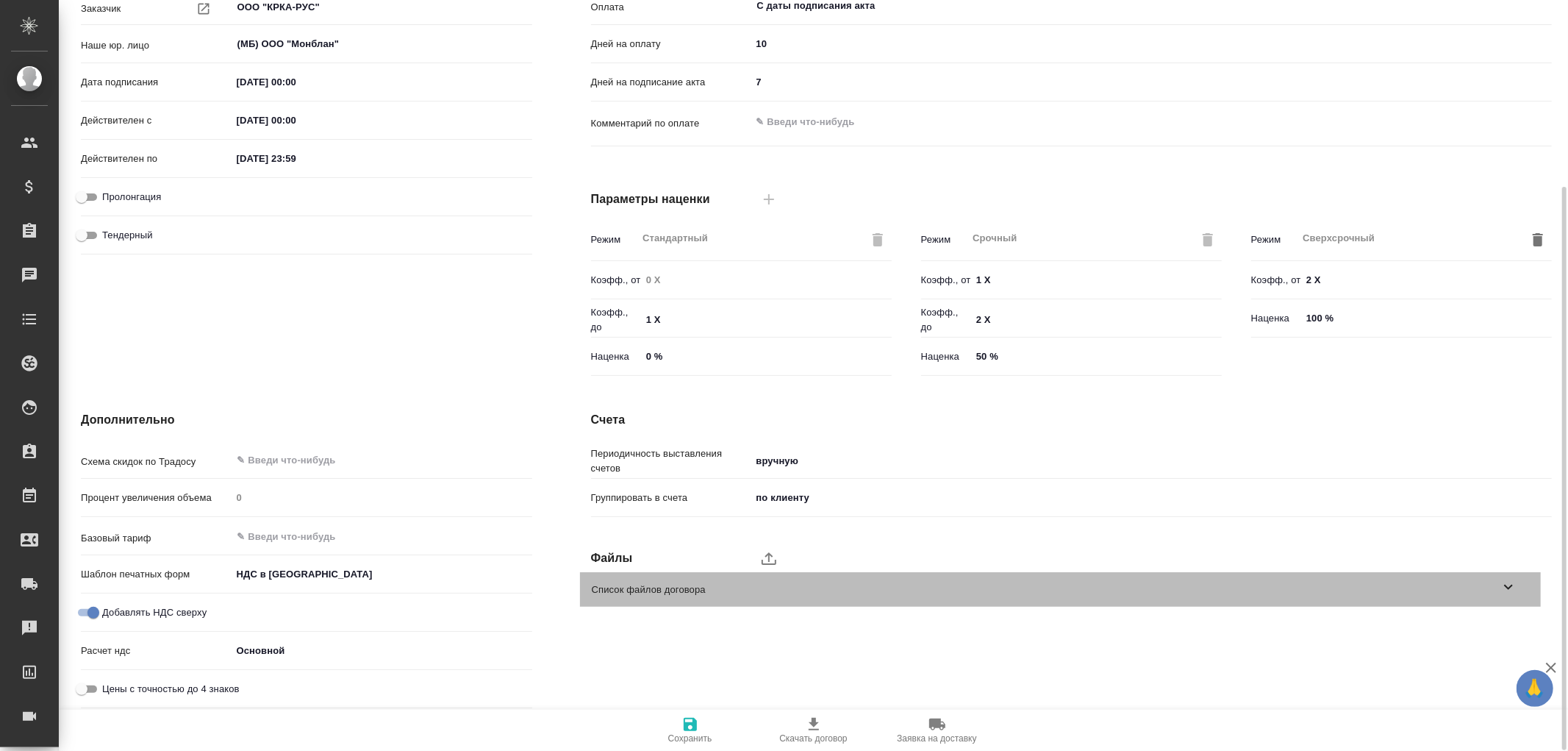
click at [1506, 588] on icon at bounding box center [1508, 586] width 17 height 17
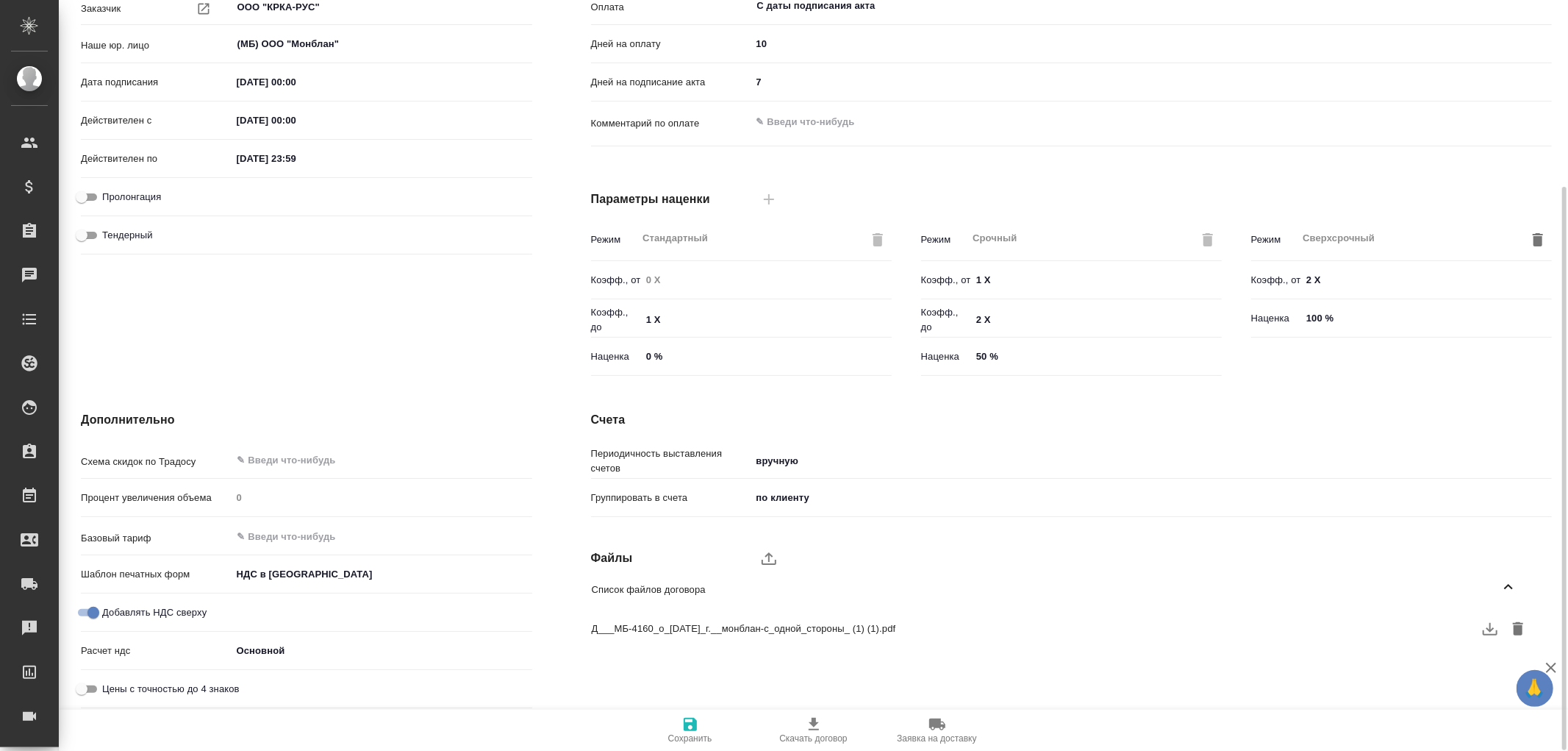
click at [1496, 627] on icon "button" at bounding box center [1490, 628] width 17 height 17
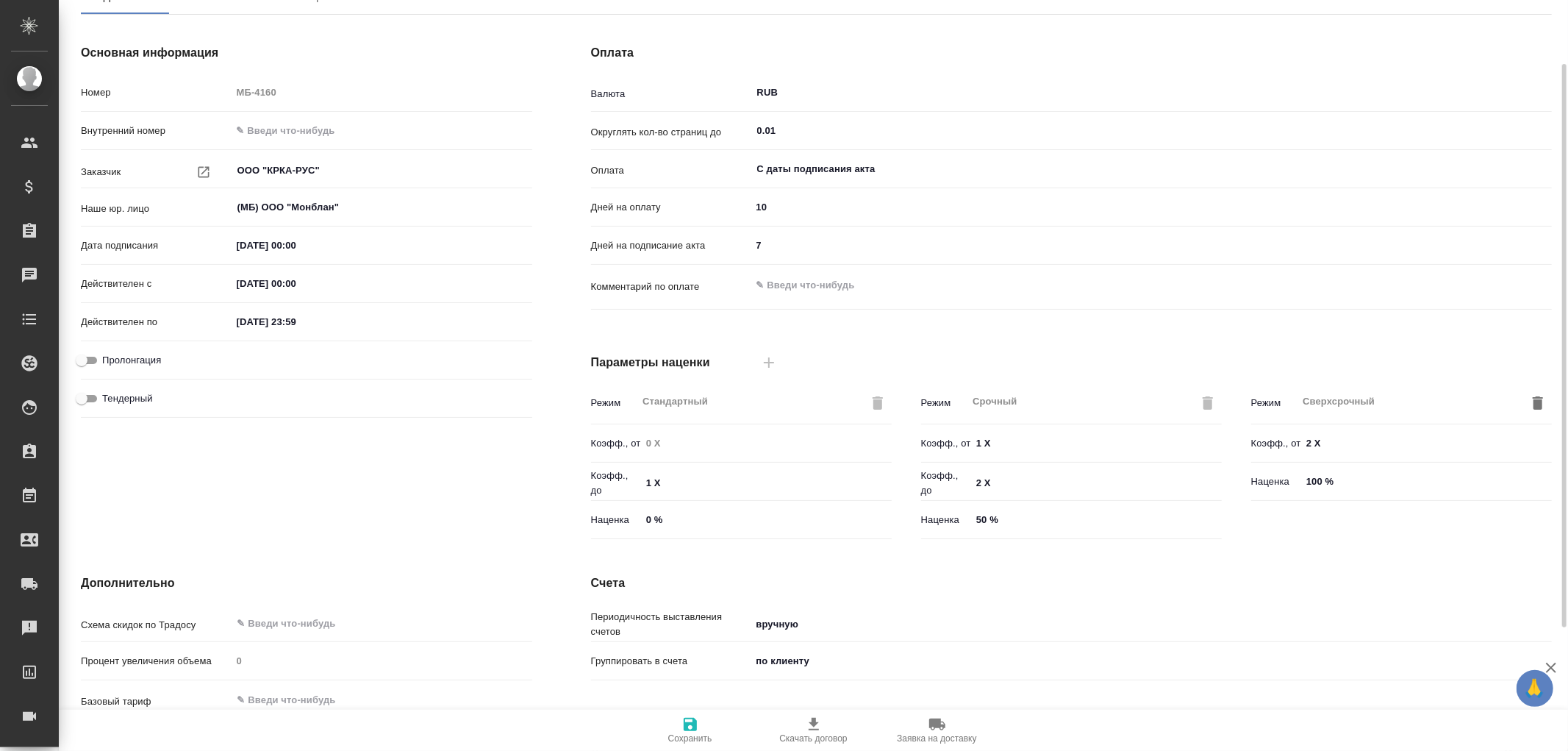
click at [796, 204] on input "10" at bounding box center [1151, 206] width 800 height 21
type input "1"
type input "60"
drag, startPoint x: 778, startPoint y: 240, endPoint x: 748, endPoint y: 236, distance: 30.3
click at [748, 236] on div "Дней на подписание акта 7" at bounding box center [1071, 245] width 961 height 26
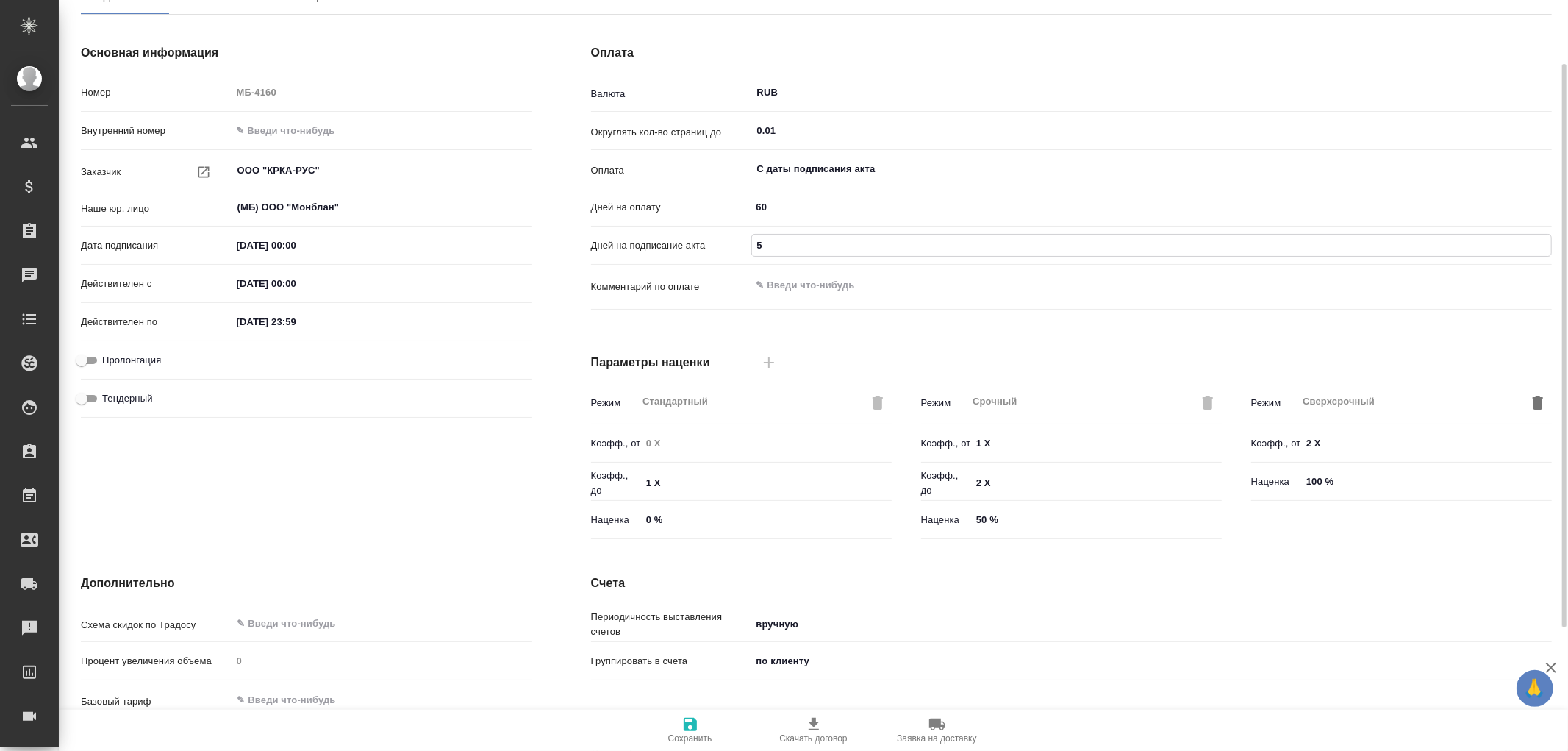
type input "5"
click at [883, 285] on textarea at bounding box center [1151, 285] width 800 height 25
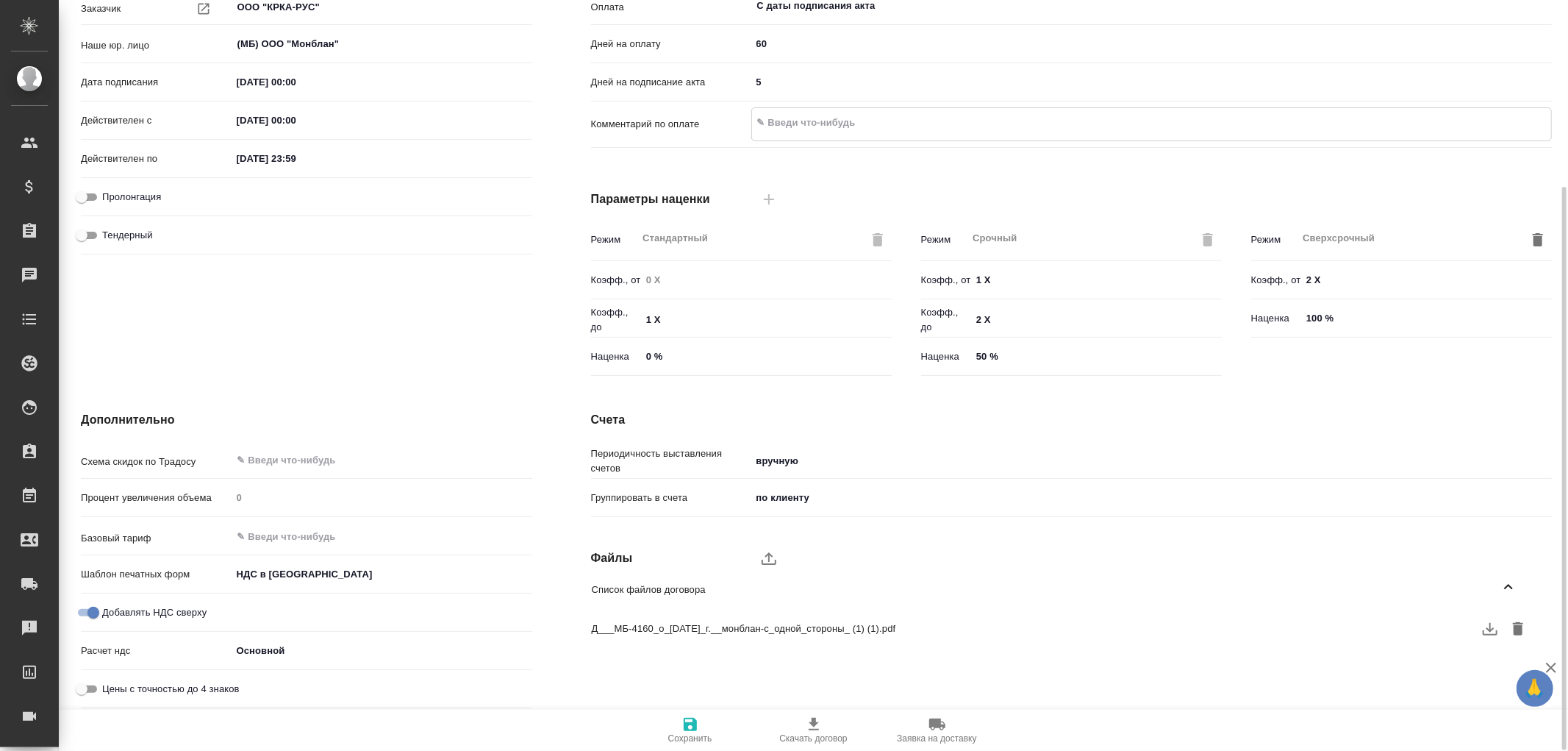
click at [692, 726] on icon "button" at bounding box center [690, 724] width 17 height 17
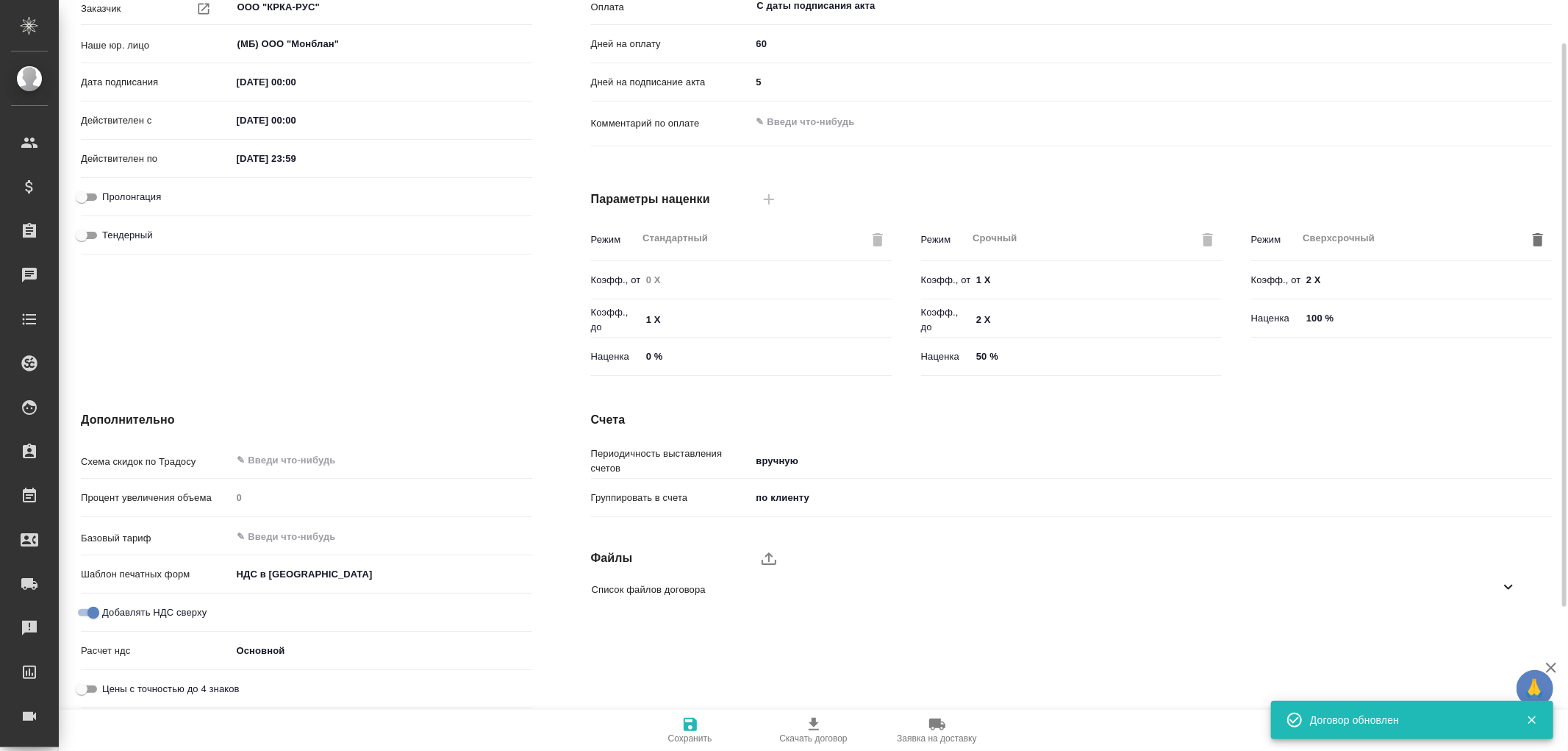
scroll to position [4, 0]
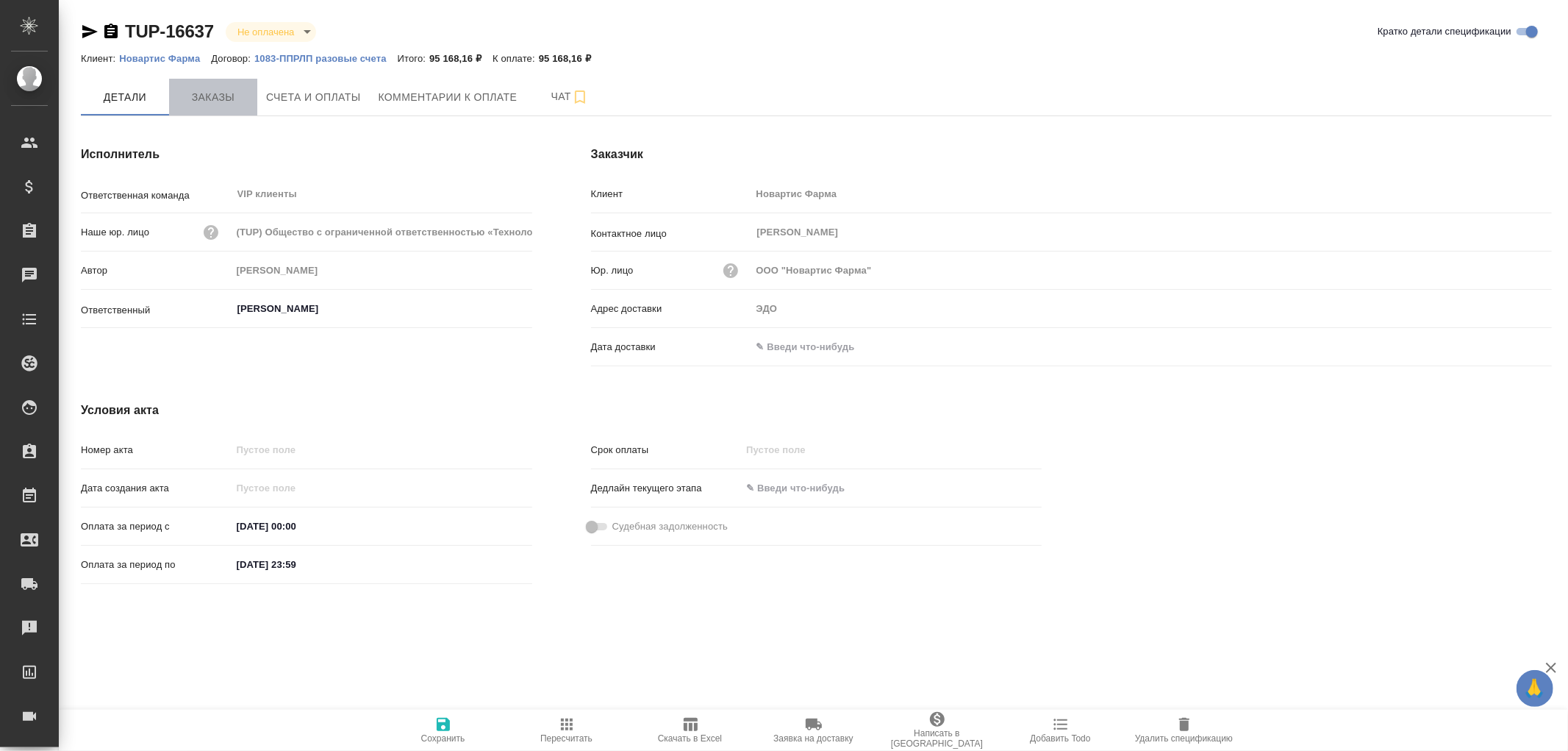
click at [206, 101] on span "Заказы" at bounding box center [213, 98] width 70 height 18
click at [217, 91] on span "Заказы" at bounding box center [213, 98] width 70 height 18
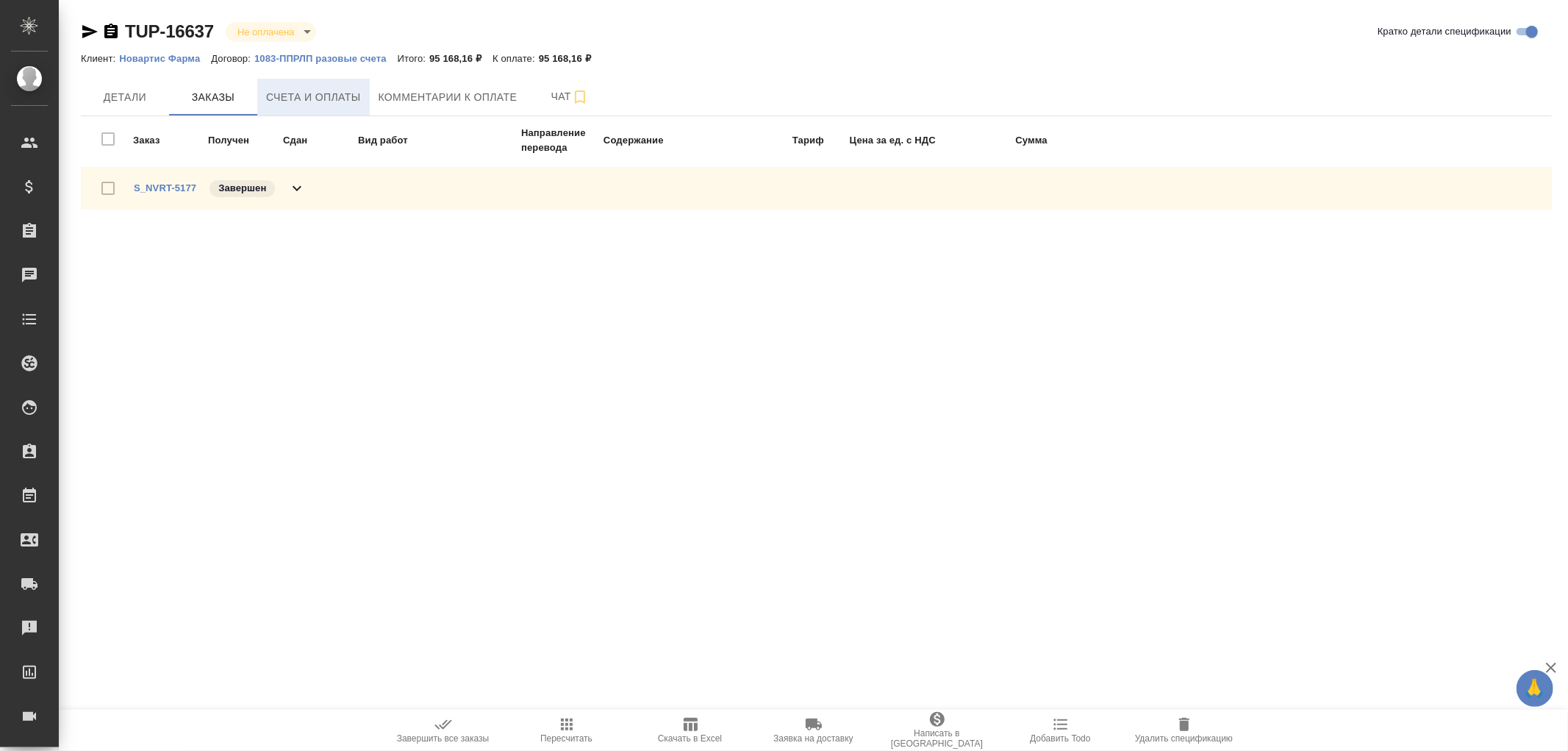
click at [344, 91] on span "Счета и оплаты" at bounding box center [314, 98] width 95 height 18
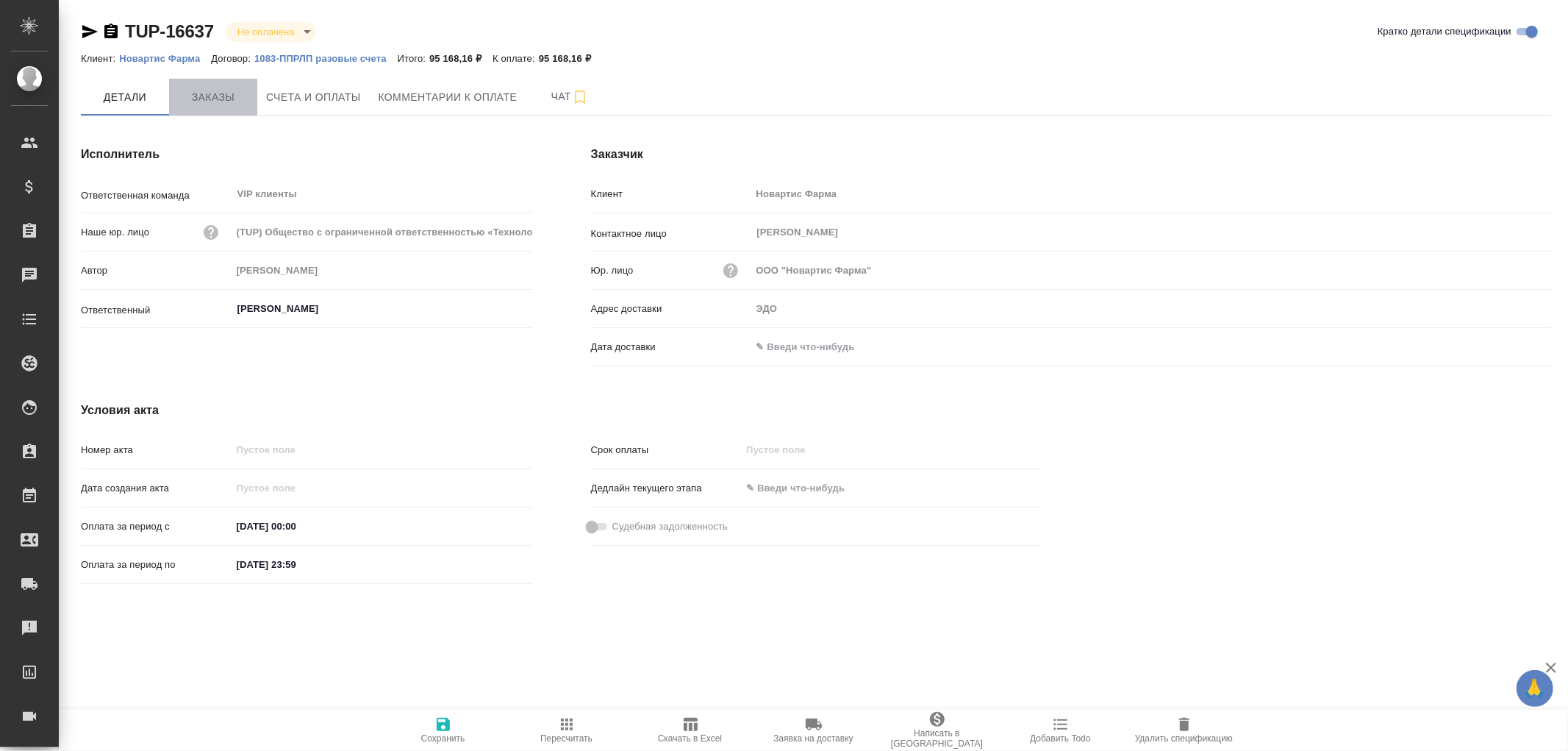
click at [211, 97] on span "Заказы" at bounding box center [213, 98] width 70 height 18
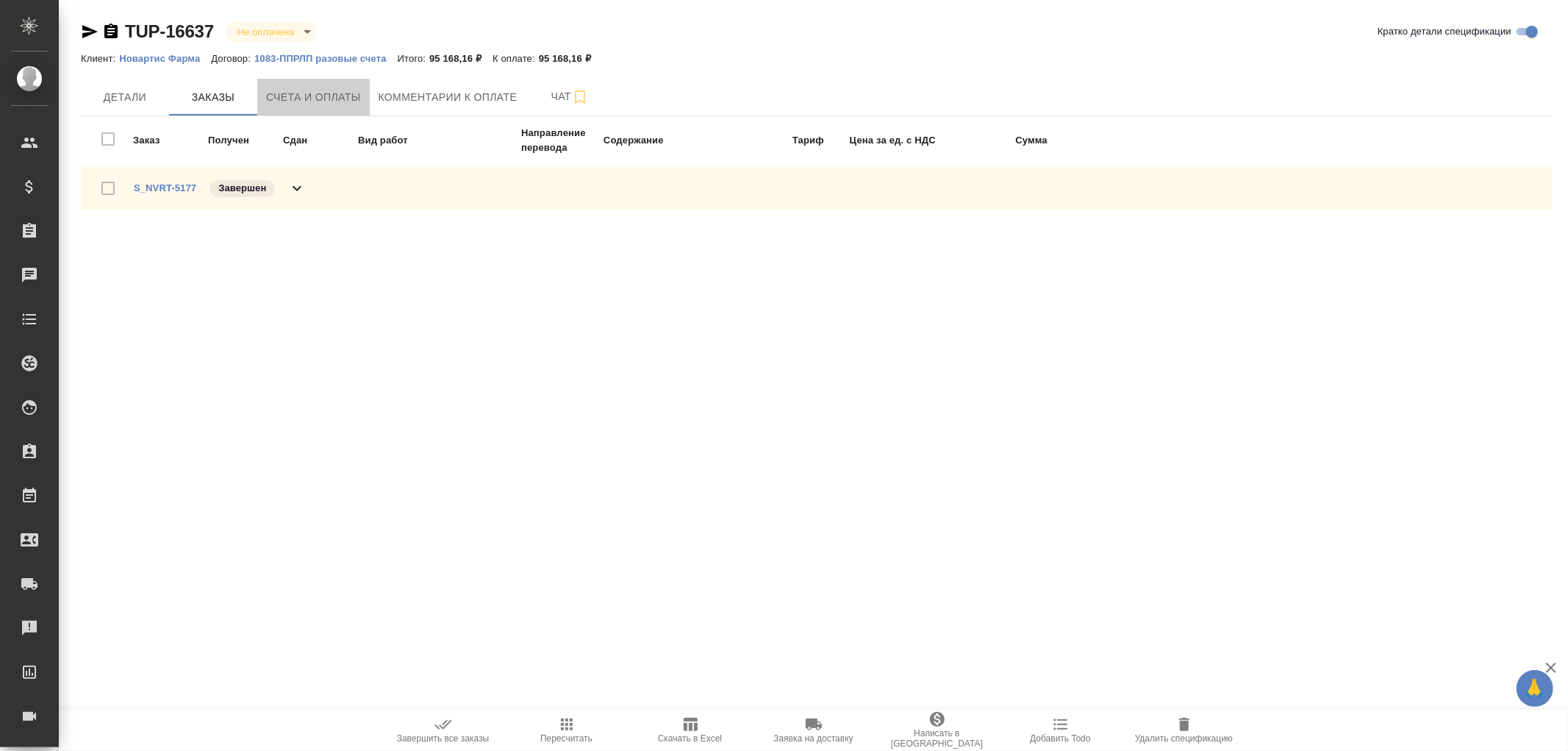
click at [298, 103] on span "Счета и оплаты" at bounding box center [314, 98] width 95 height 18
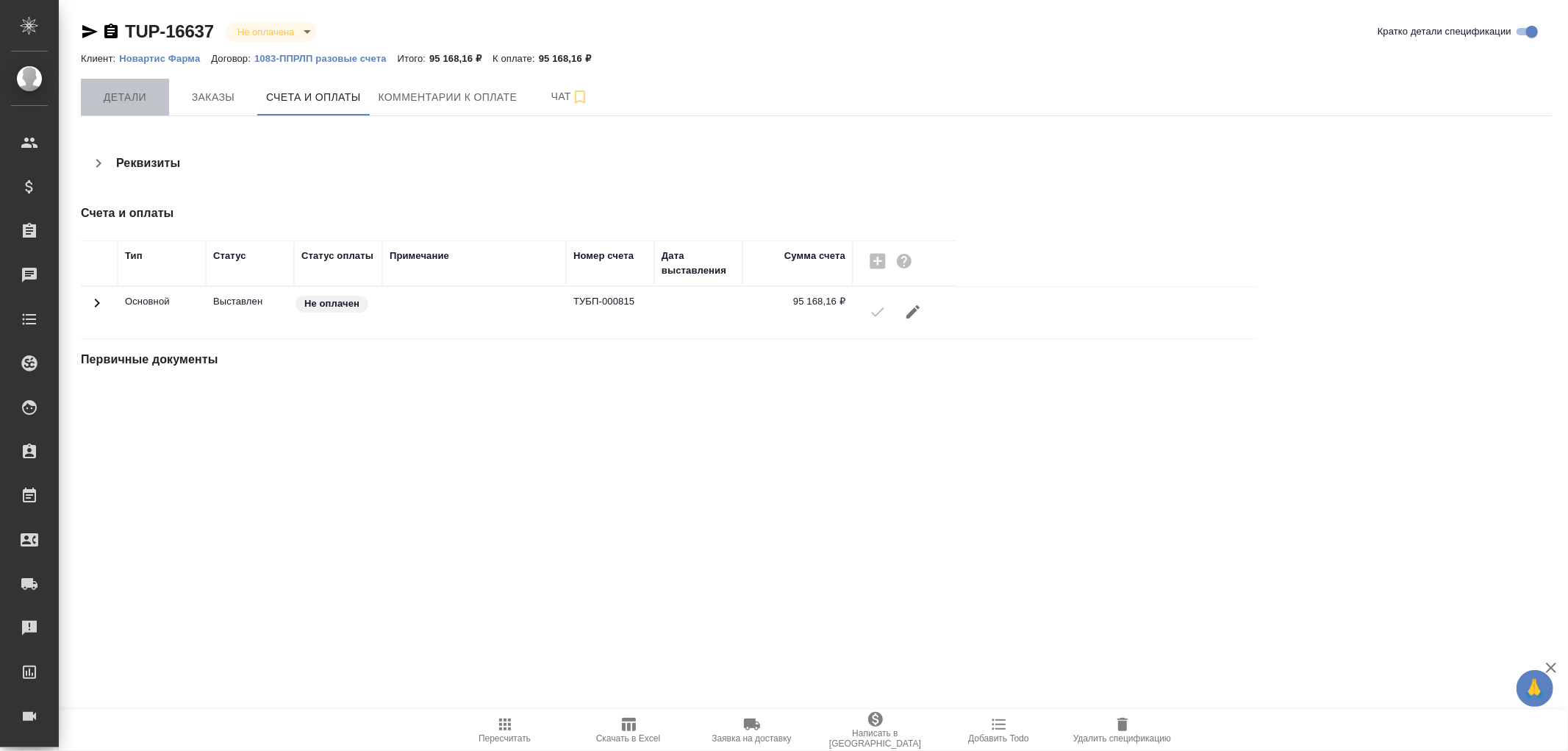
click at [108, 97] on span "Детали" at bounding box center [124, 98] width 70 height 18
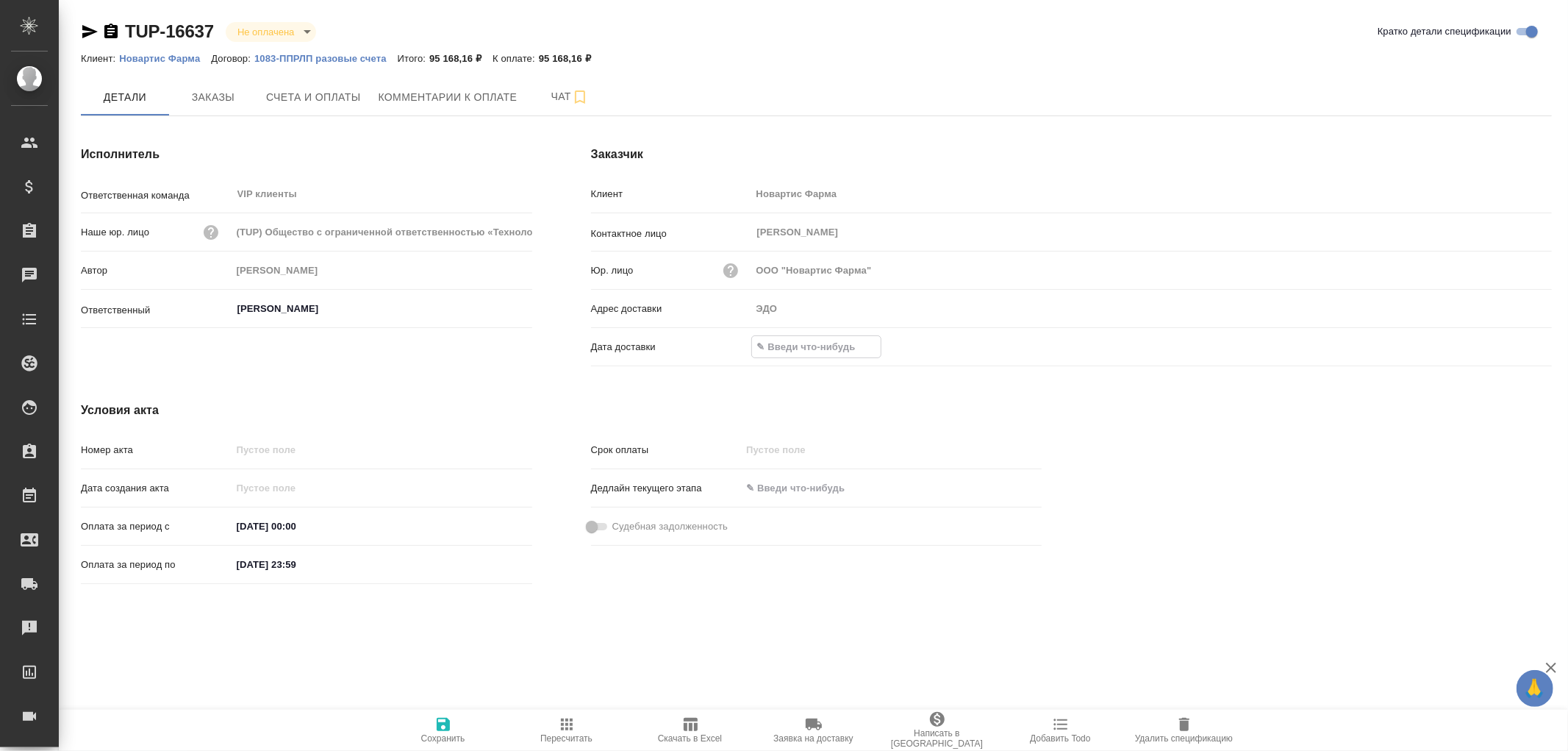
click at [881, 349] on input "text" at bounding box center [816, 346] width 129 height 21
click at [1504, 346] on icon "button" at bounding box center [1509, 345] width 17 height 17
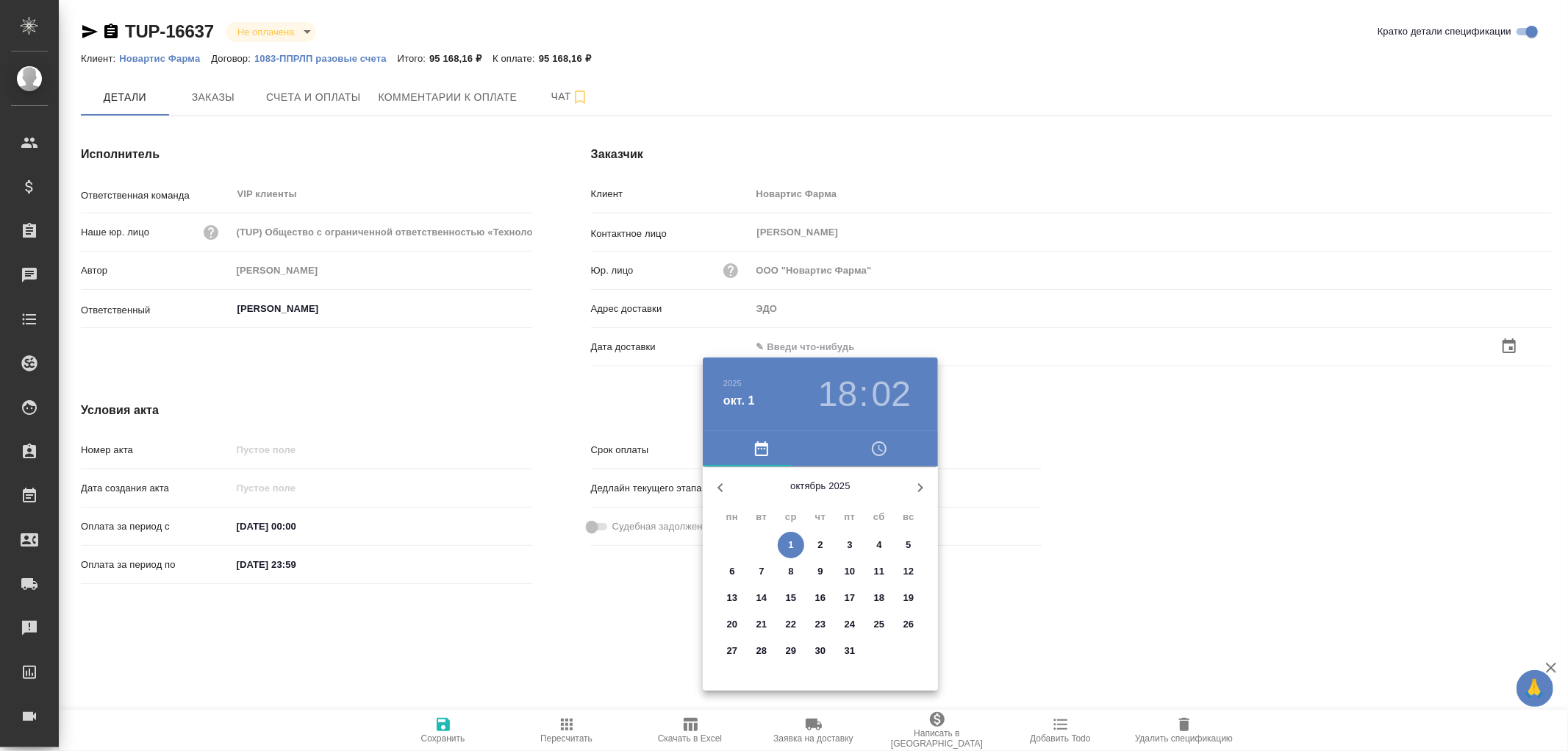
click at [799, 545] on span "1" at bounding box center [790, 545] width 26 height 15
type input "01.10.2025 18:02"
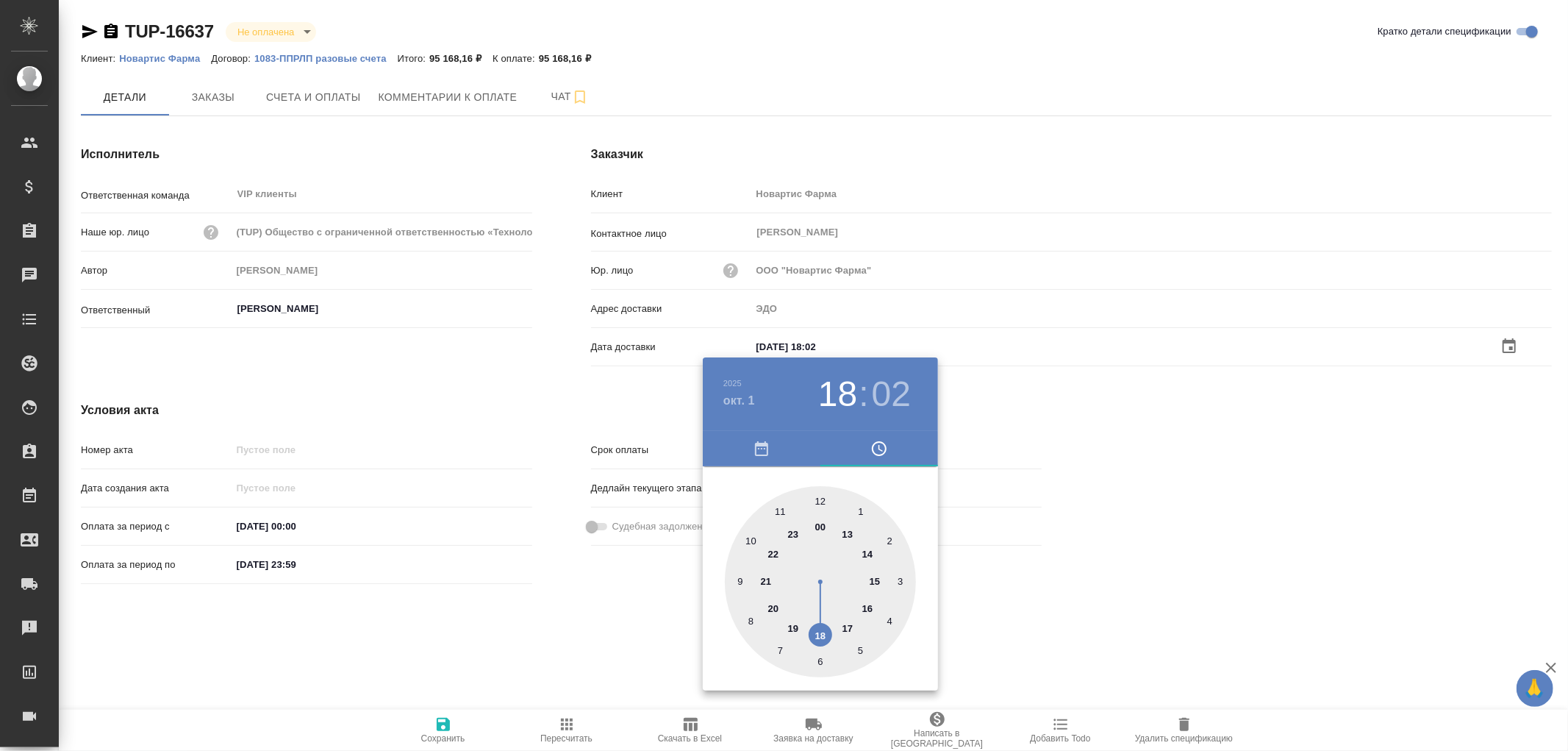
drag, startPoint x: 424, startPoint y: 722, endPoint x: 436, endPoint y: 723, distance: 12.0
click at [436, 723] on div at bounding box center [784, 375] width 1568 height 751
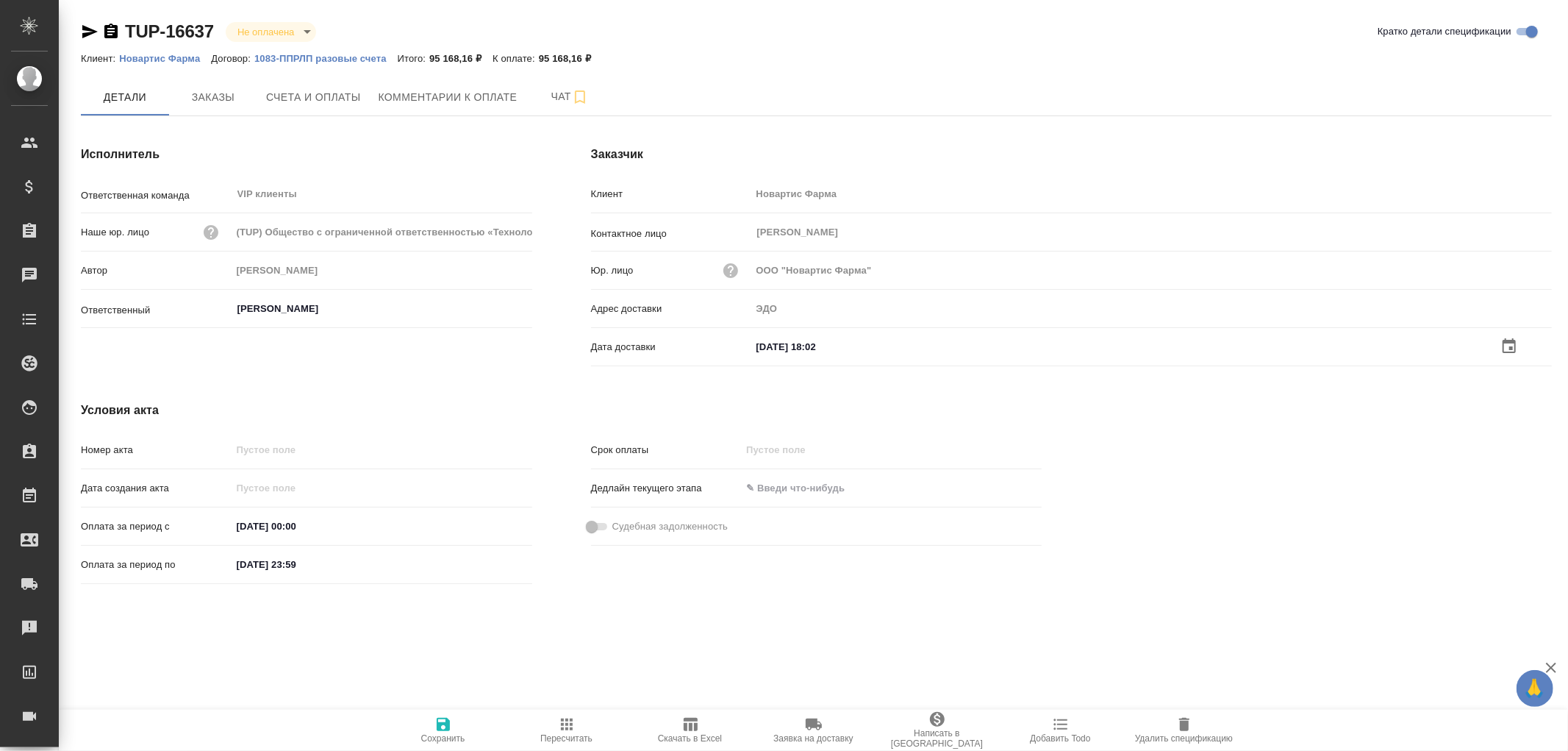
click at [444, 721] on icon "button" at bounding box center [443, 724] width 17 height 17
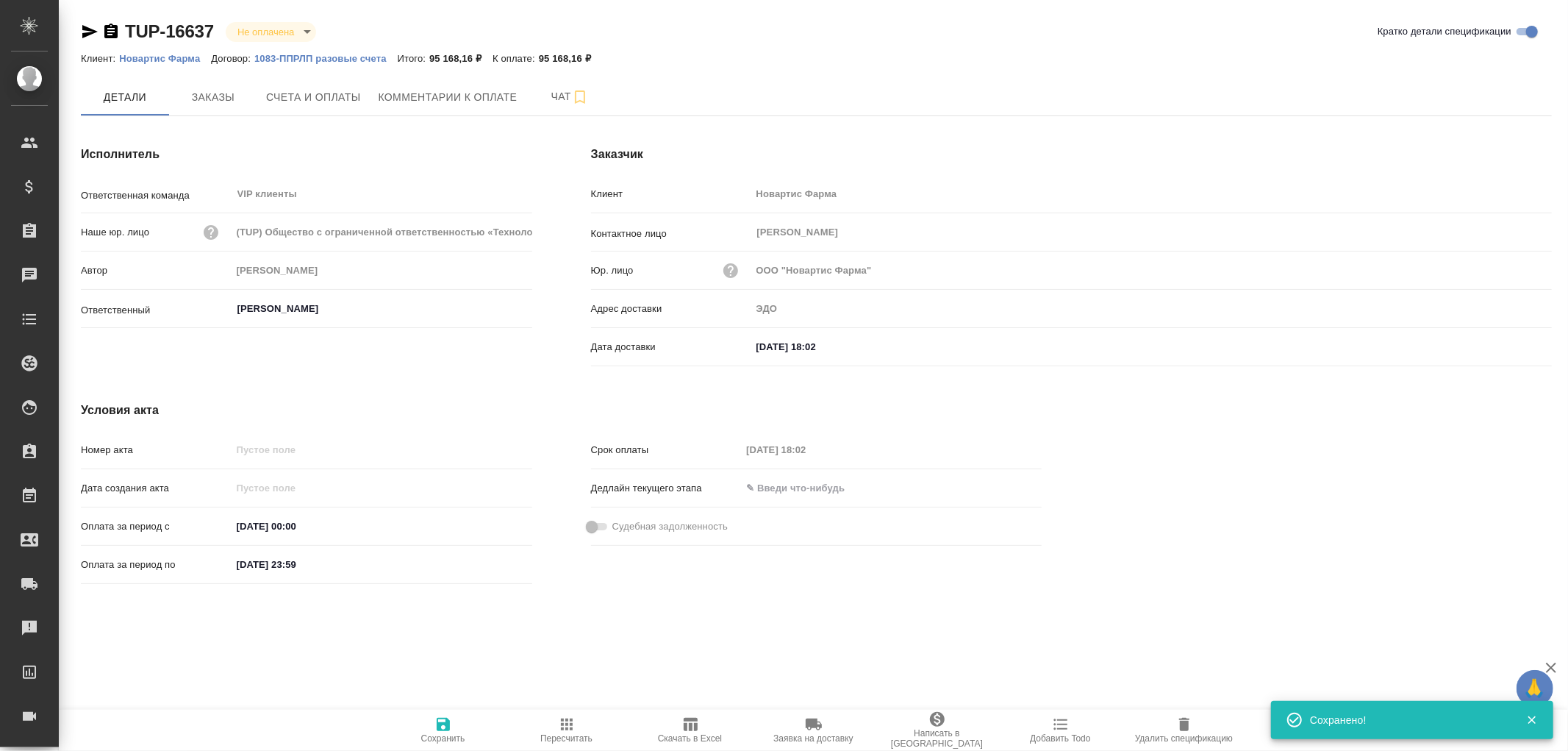
click at [444, 721] on icon "button" at bounding box center [443, 724] width 17 height 17
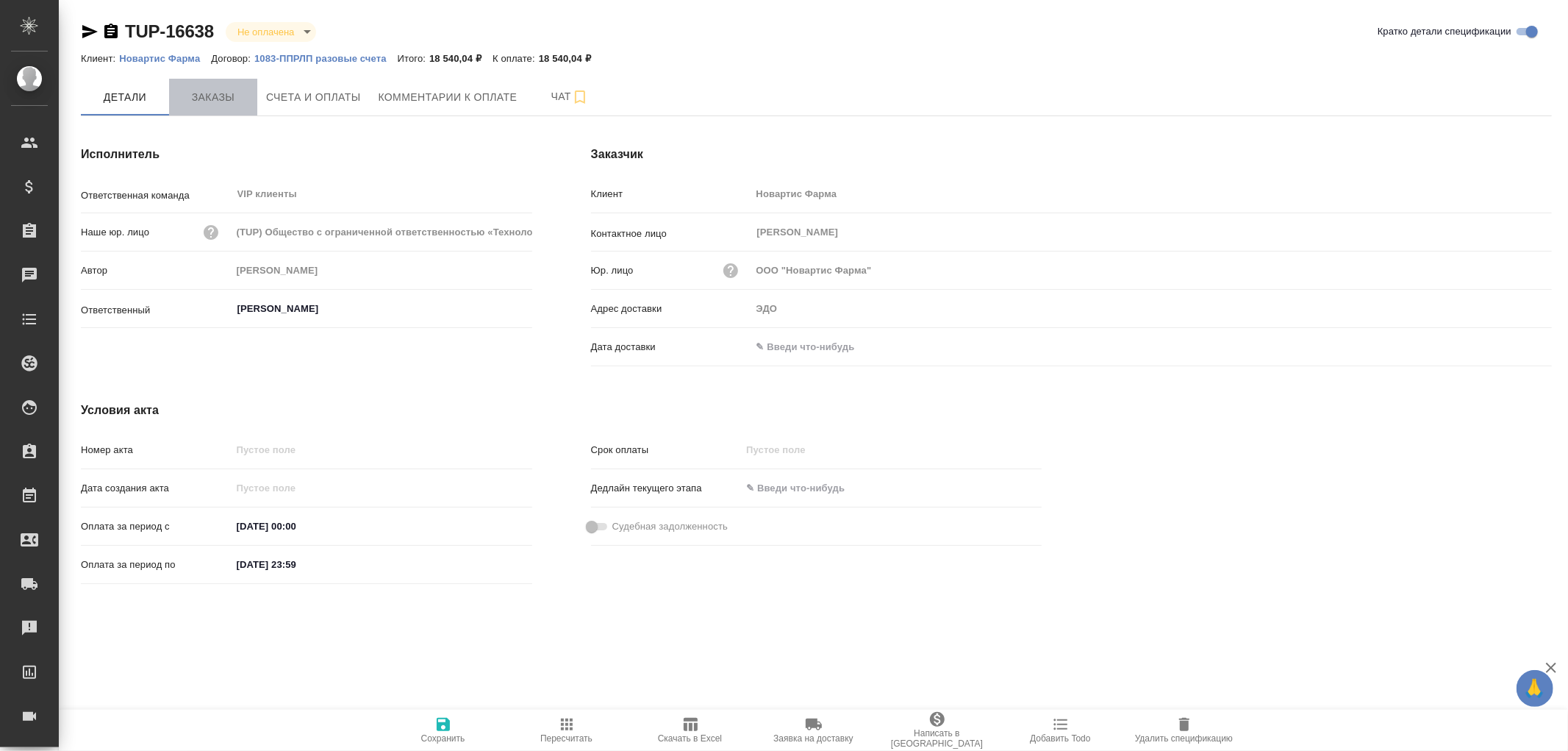
click at [217, 96] on span "Заказы" at bounding box center [213, 98] width 70 height 18
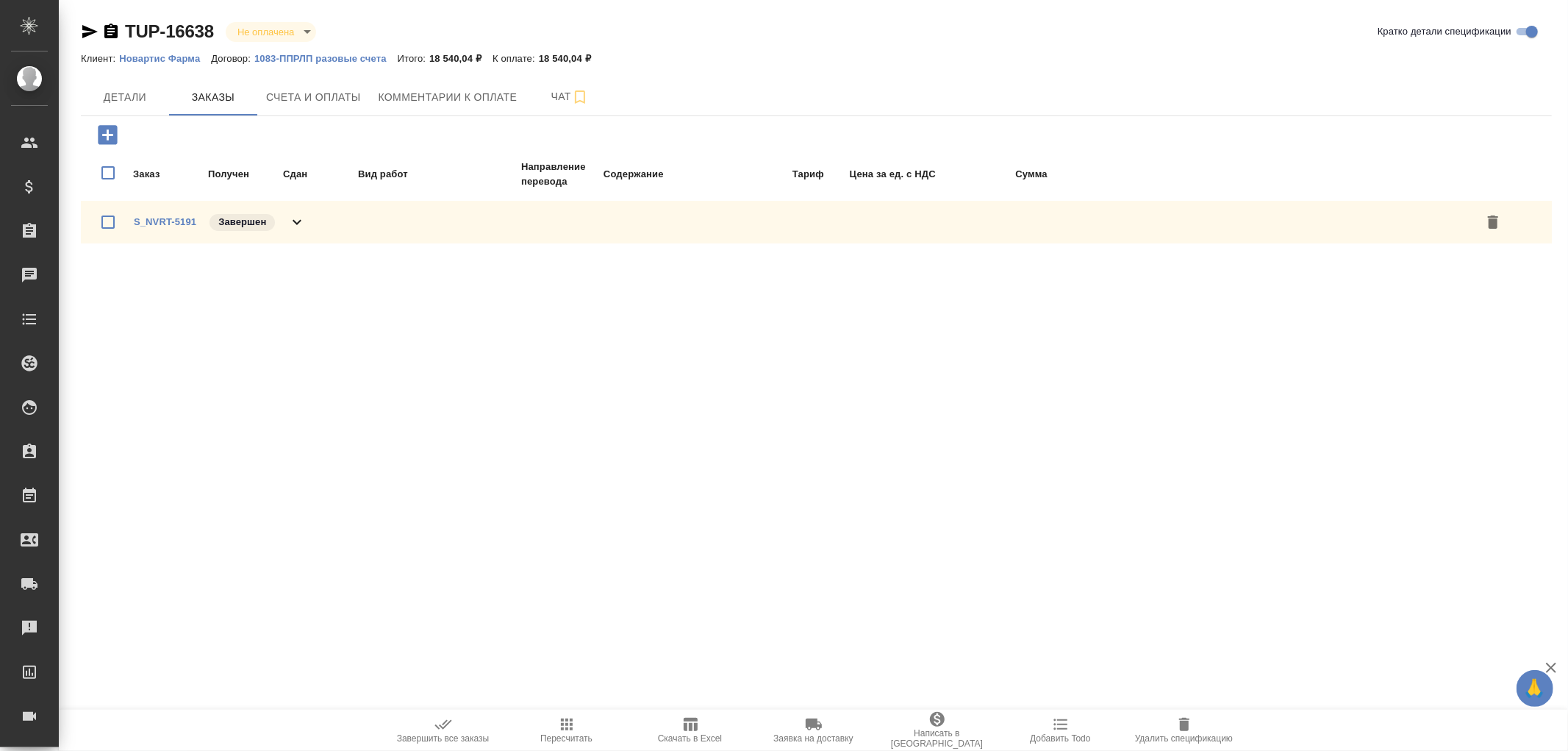
click at [303, 214] on icon at bounding box center [297, 222] width 17 height 17
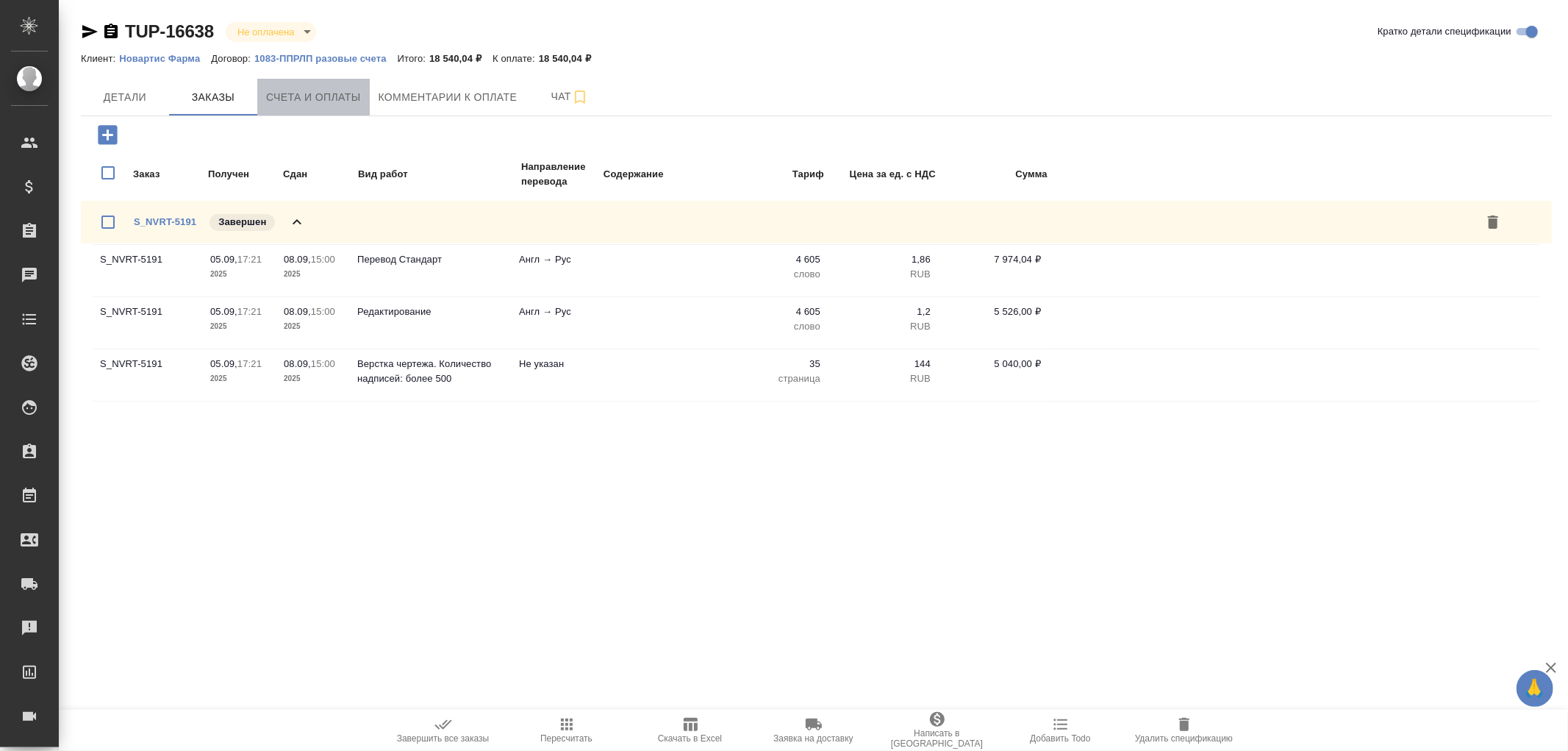
click at [321, 100] on span "Счета и оплаты" at bounding box center [314, 98] width 95 height 18
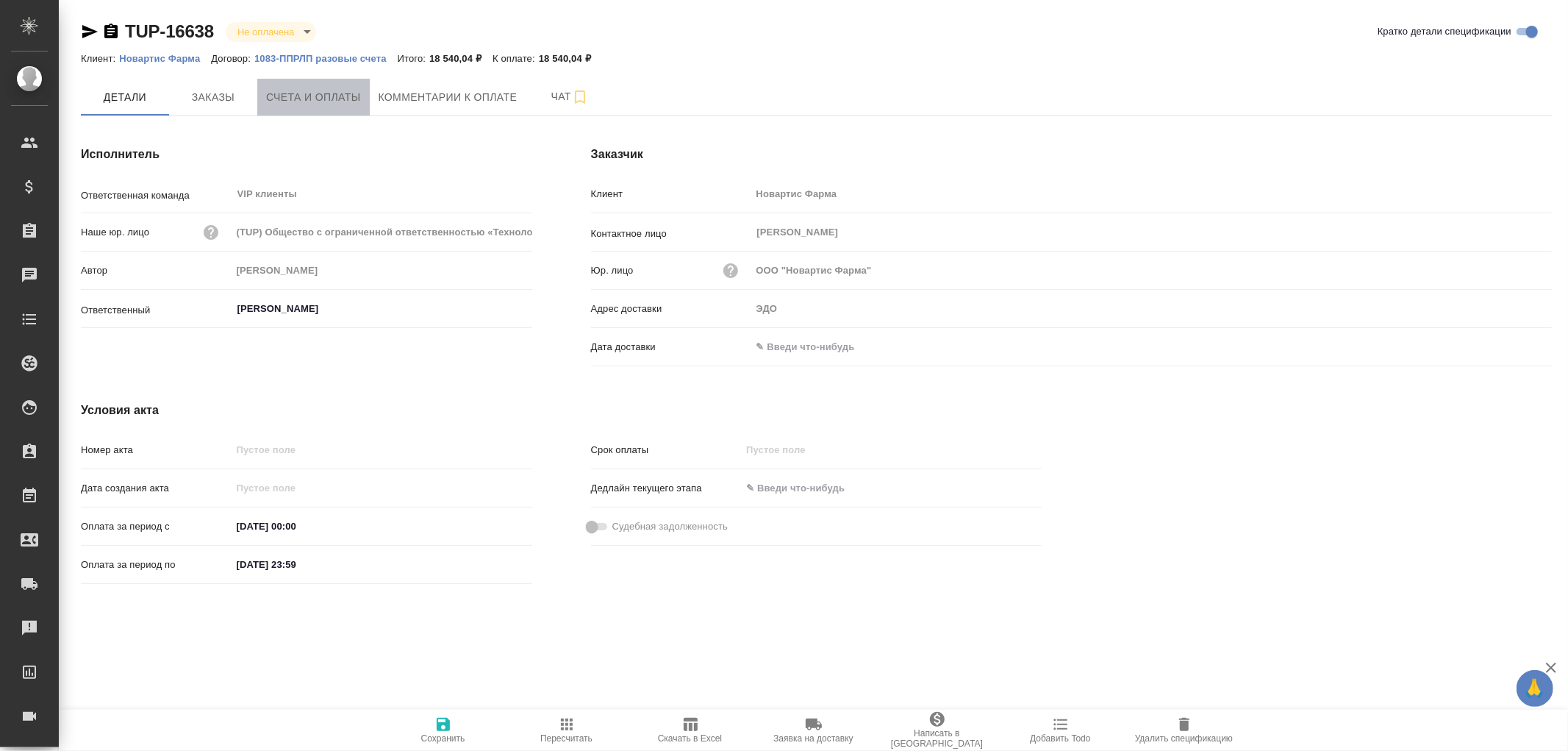
click at [297, 92] on span "Счета и оплаты" at bounding box center [314, 98] width 95 height 18
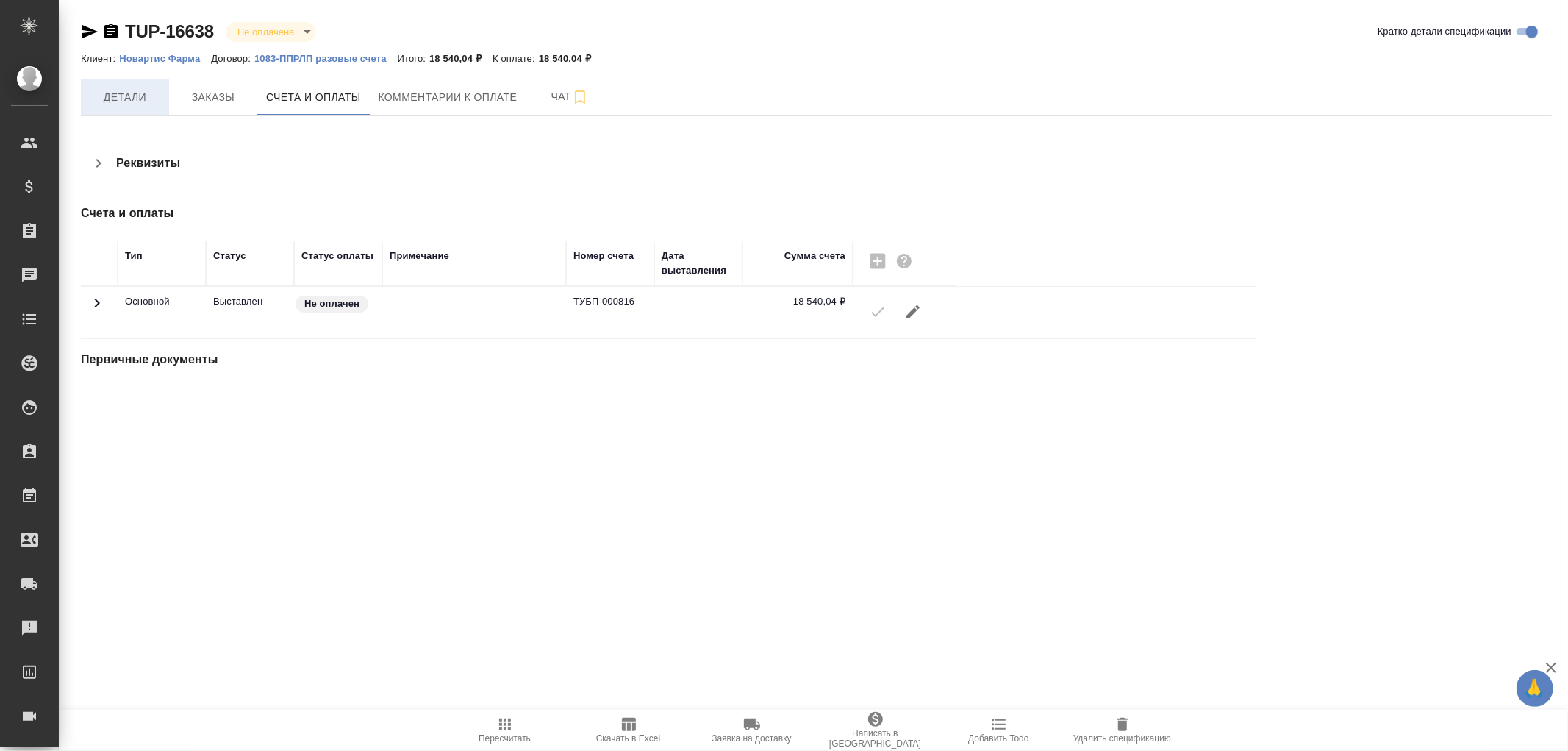
click at [140, 98] on span "Детали" at bounding box center [124, 98] width 70 height 18
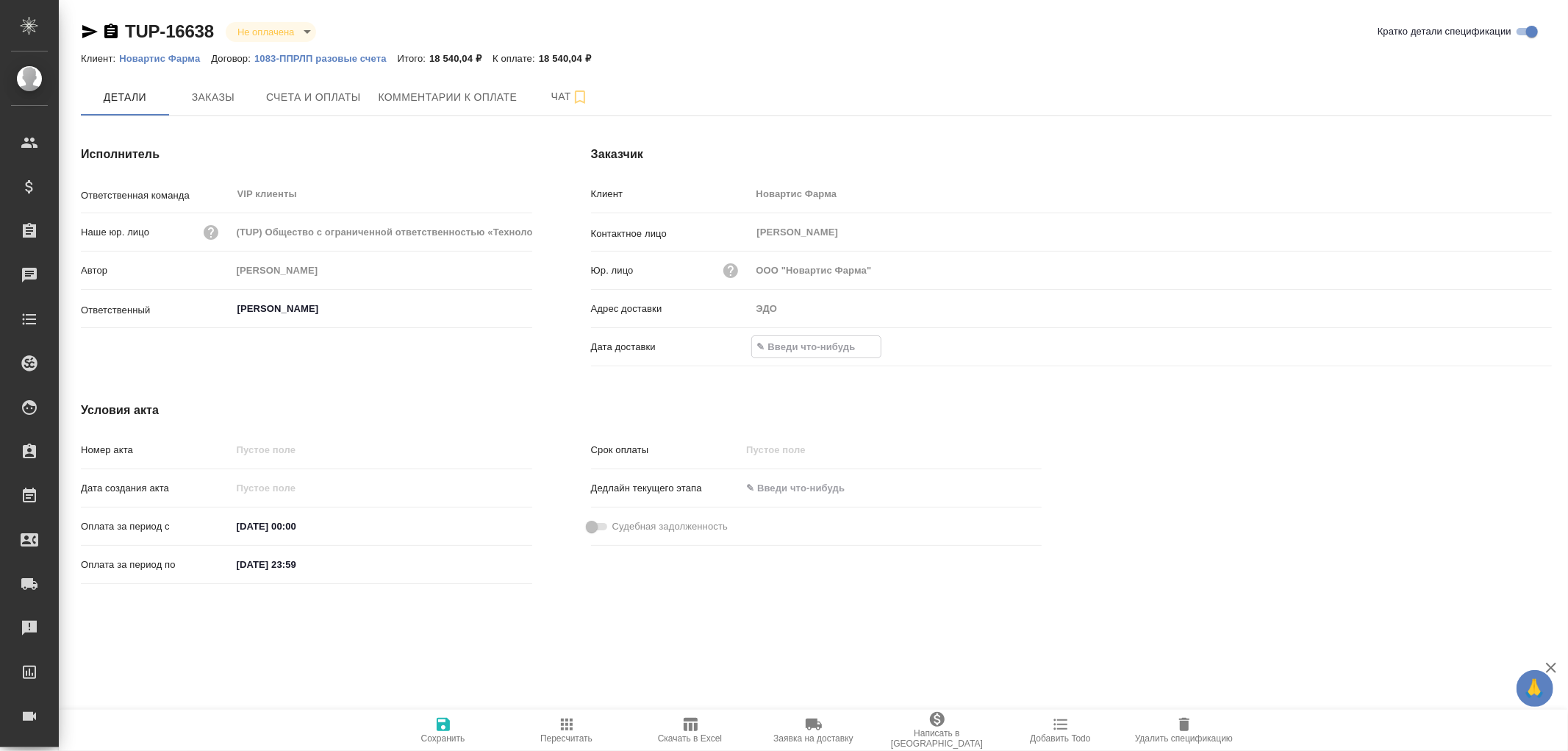
click at [821, 342] on input "text" at bounding box center [816, 346] width 129 height 21
click at [1506, 340] on icon "button" at bounding box center [1510, 345] width 14 height 15
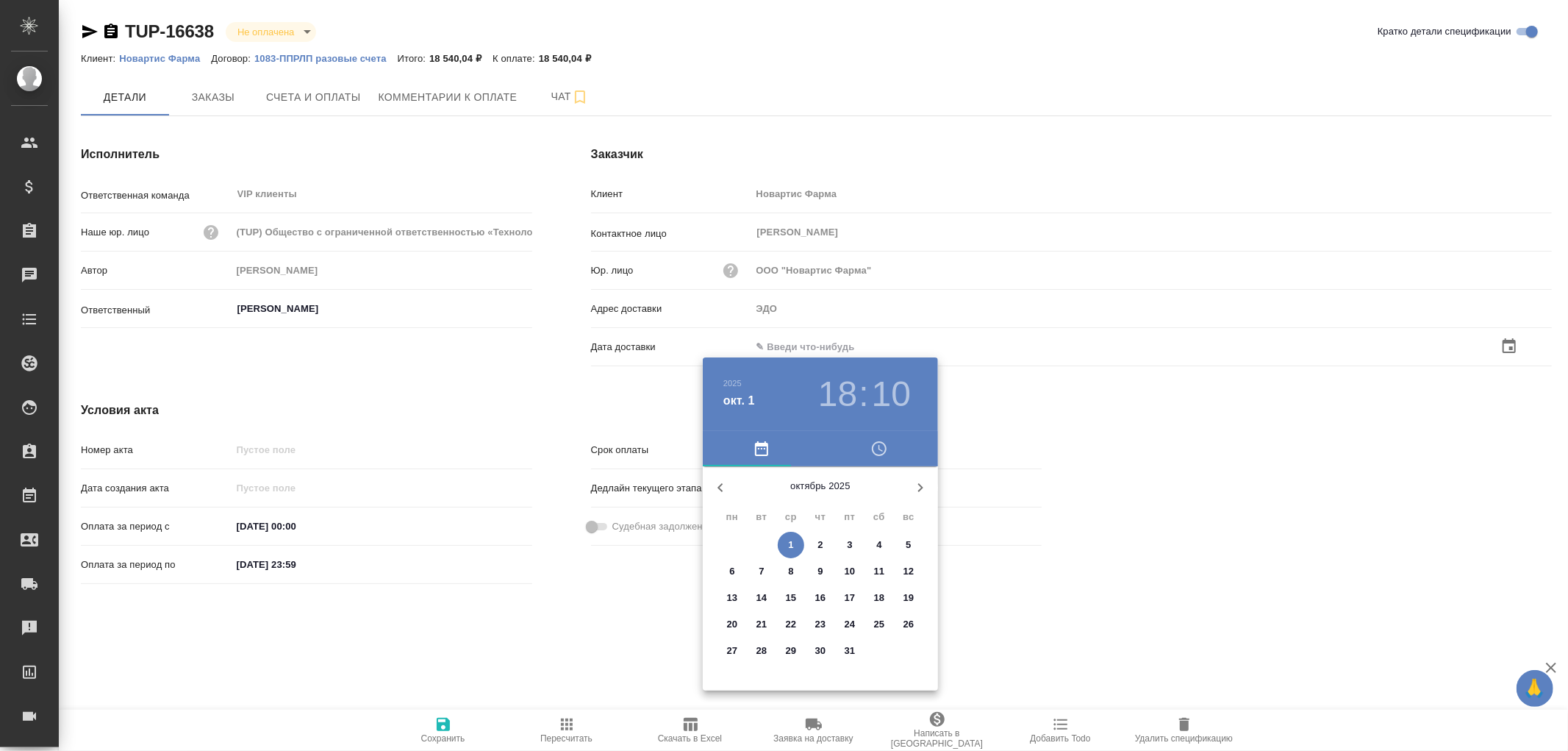
click at [796, 545] on span "1" at bounding box center [790, 545] width 26 height 15
type input "01.10.2025 18:10"
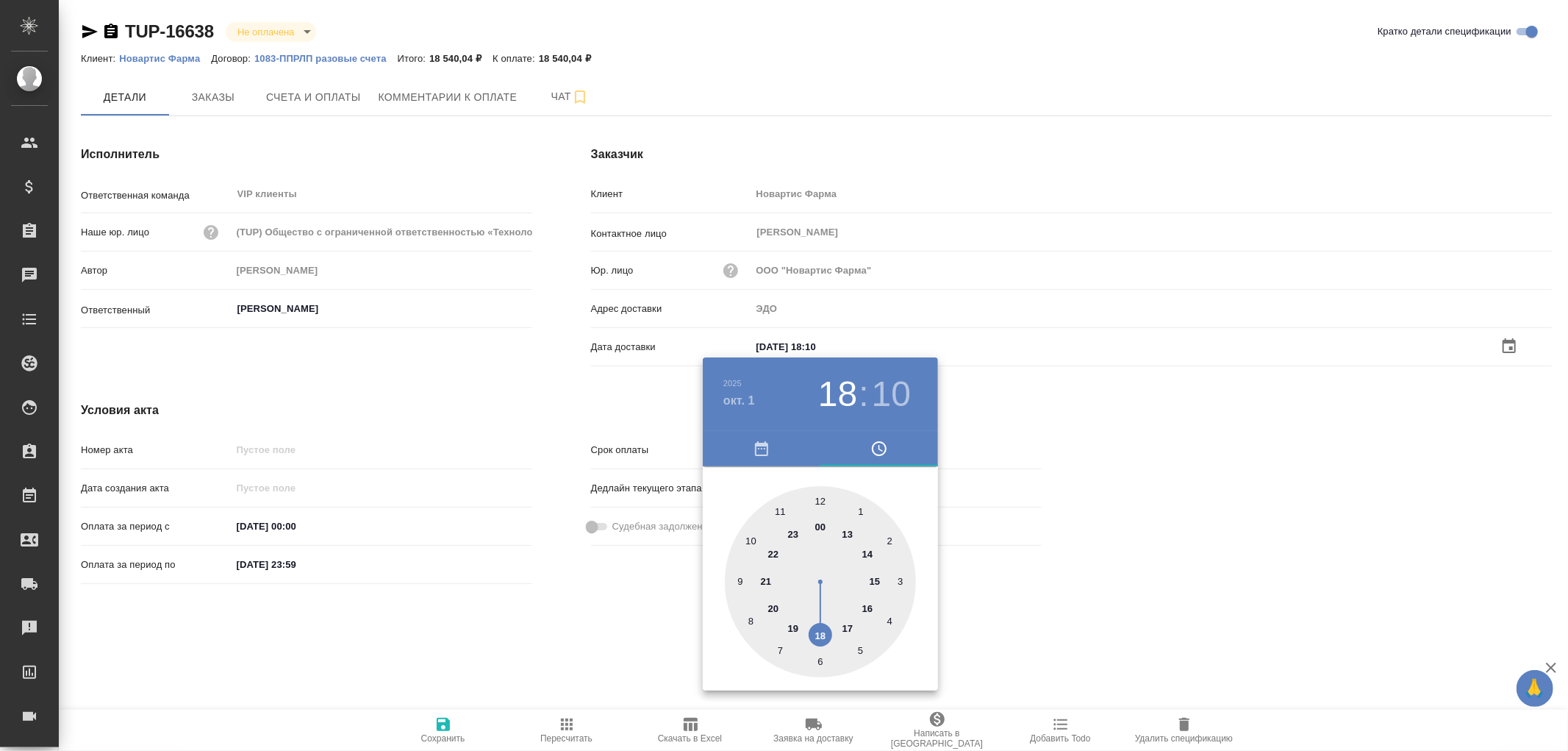
click at [447, 725] on div at bounding box center [784, 375] width 1568 height 751
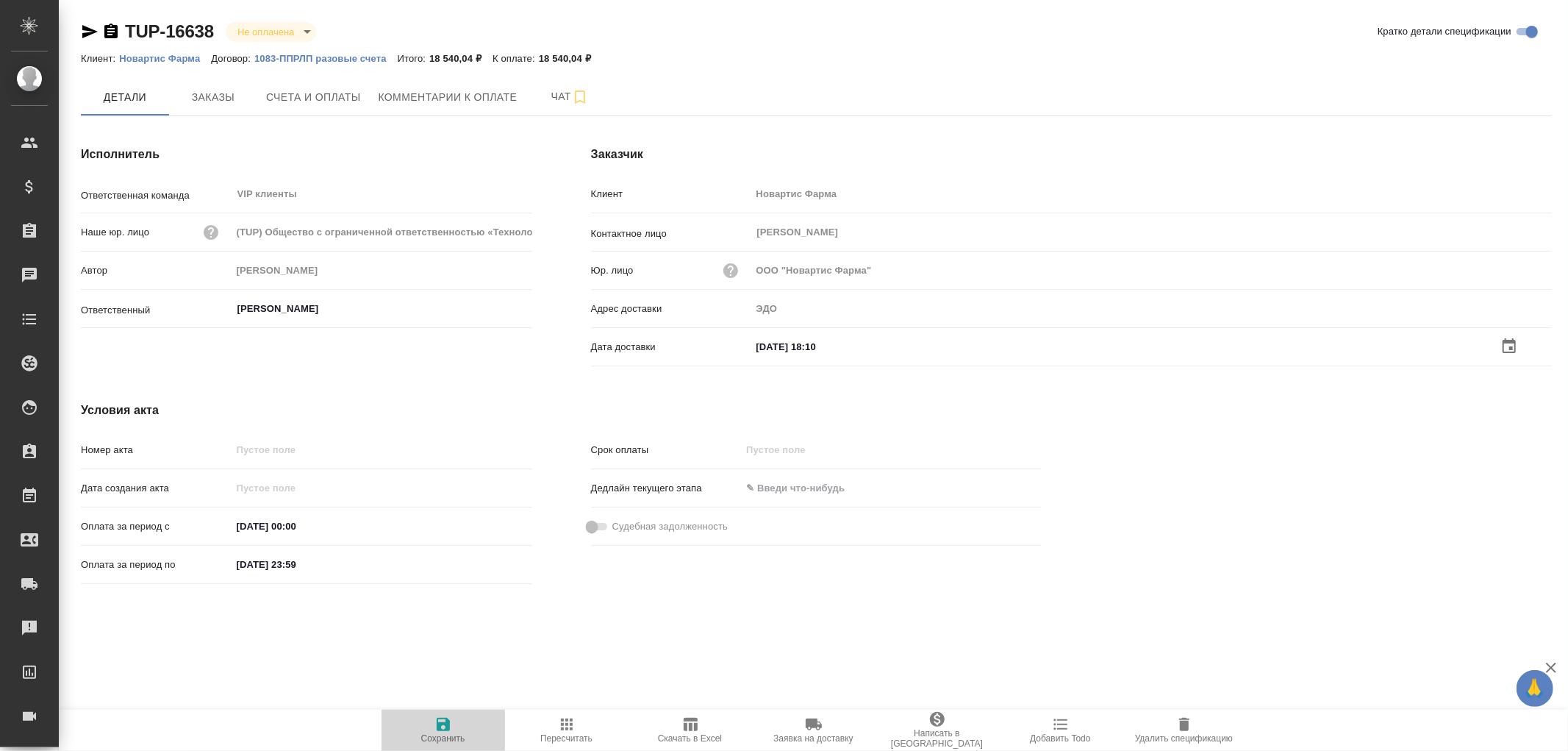
click at [442, 725] on icon "button" at bounding box center [443, 724] width 17 height 17
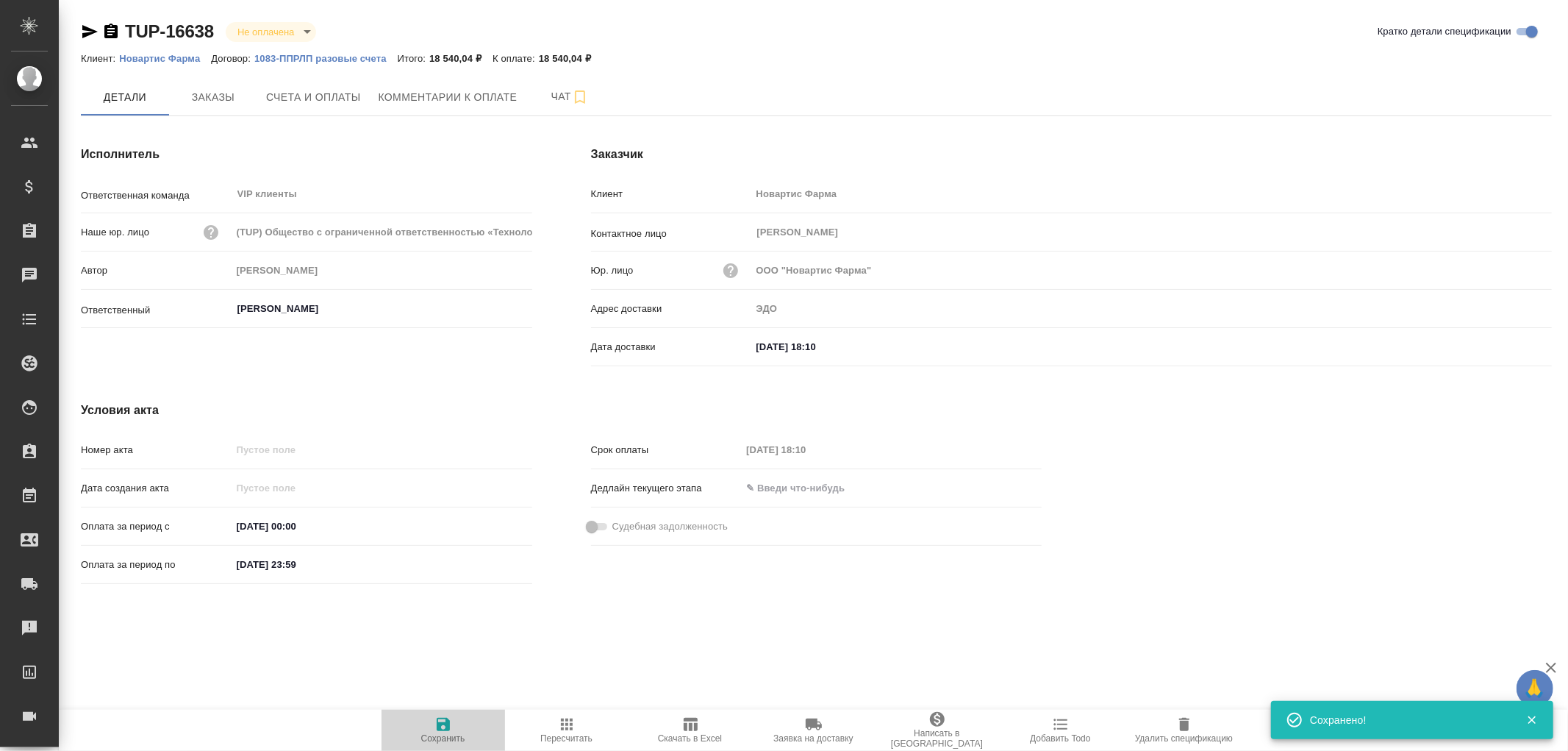
click at [444, 725] on icon "button" at bounding box center [443, 724] width 17 height 17
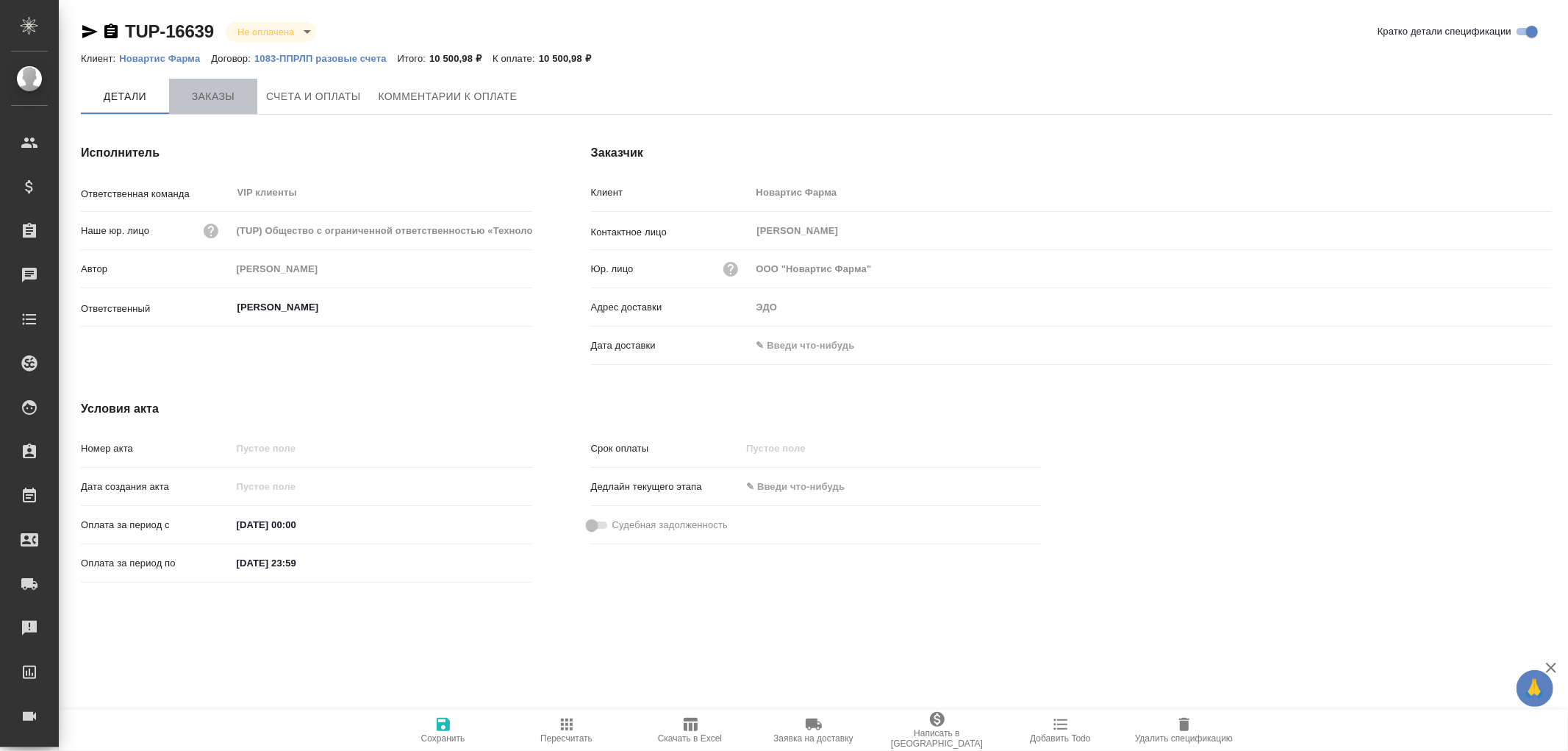
click at [214, 100] on span "Заказы" at bounding box center [213, 97] width 70 height 18
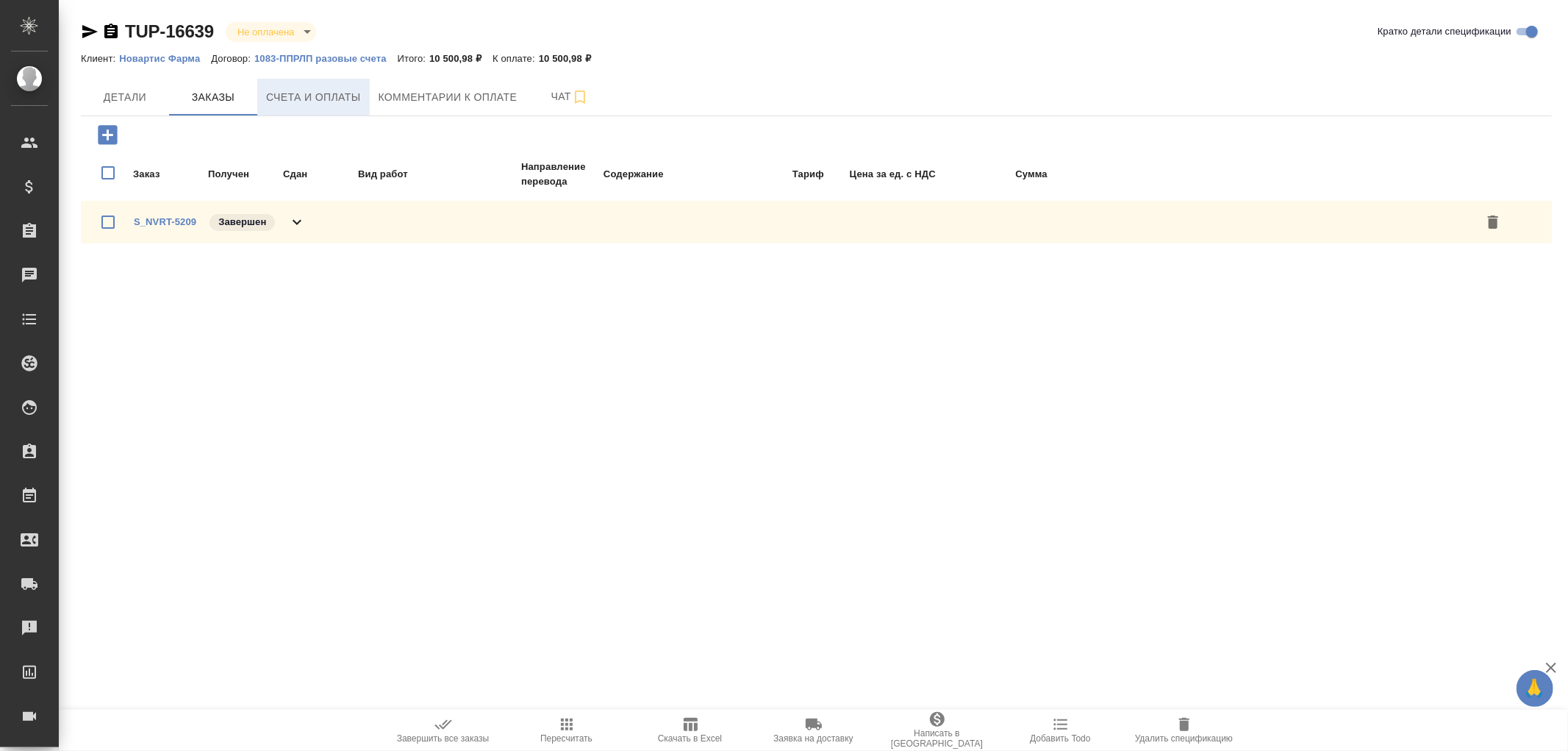
click at [332, 107] on button "Счета и оплаты" at bounding box center [313, 97] width 112 height 37
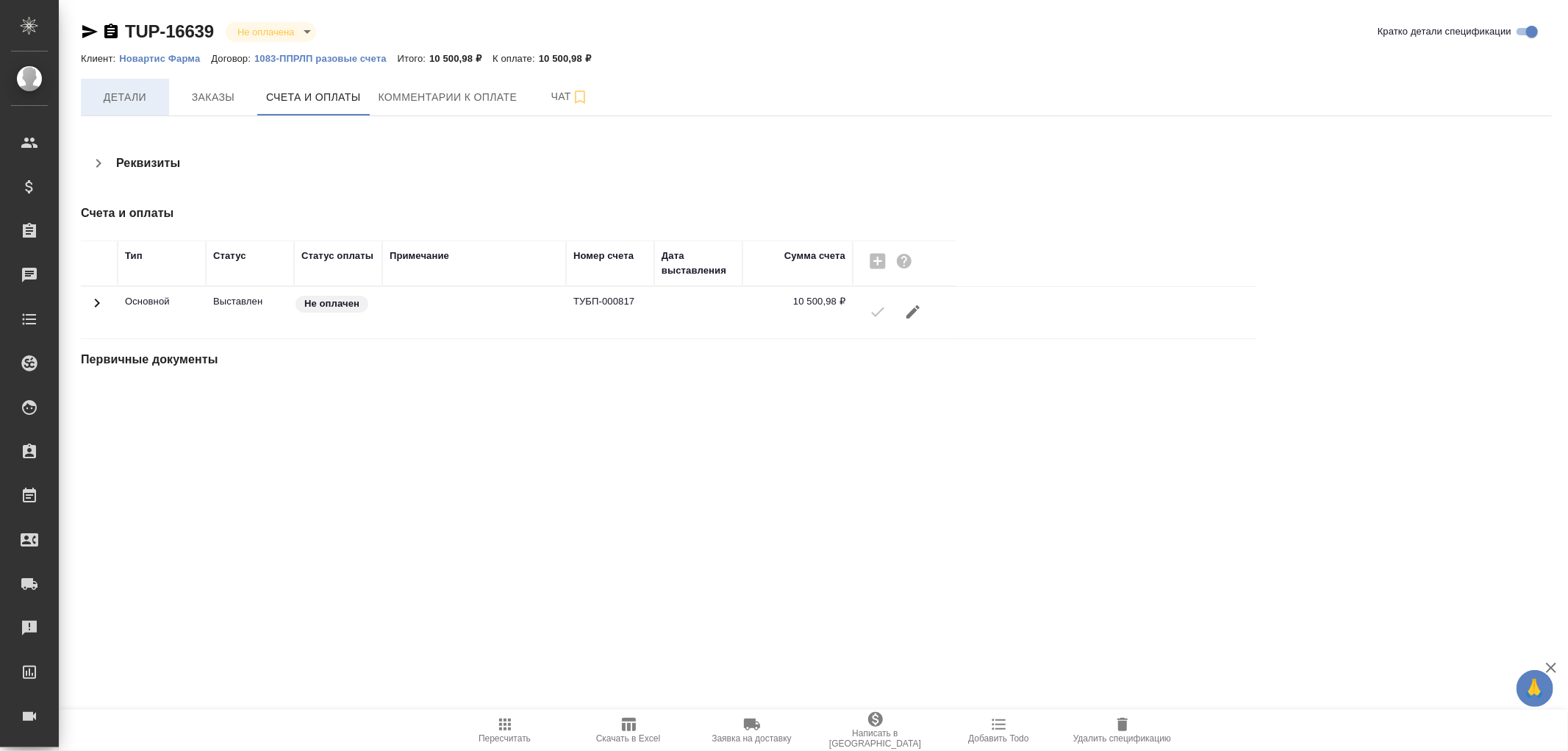
click at [123, 97] on span "Детали" at bounding box center [124, 98] width 70 height 18
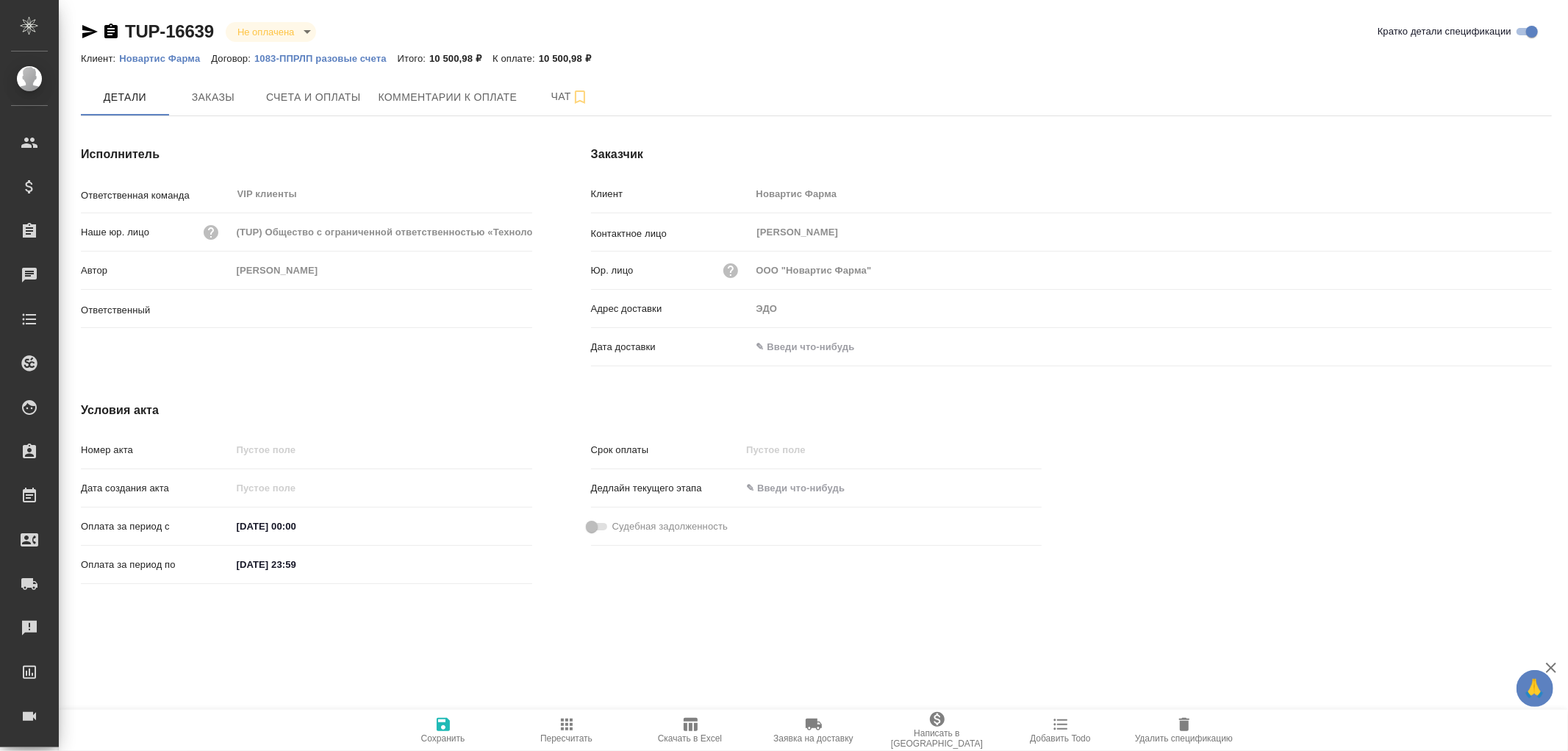
type input "[PERSON_NAME]"
drag, startPoint x: 785, startPoint y: 348, endPoint x: 799, endPoint y: 348, distance: 14.0
click at [790, 349] on input "text" at bounding box center [815, 346] width 129 height 21
click at [1508, 339] on icon "button" at bounding box center [1510, 345] width 14 height 15
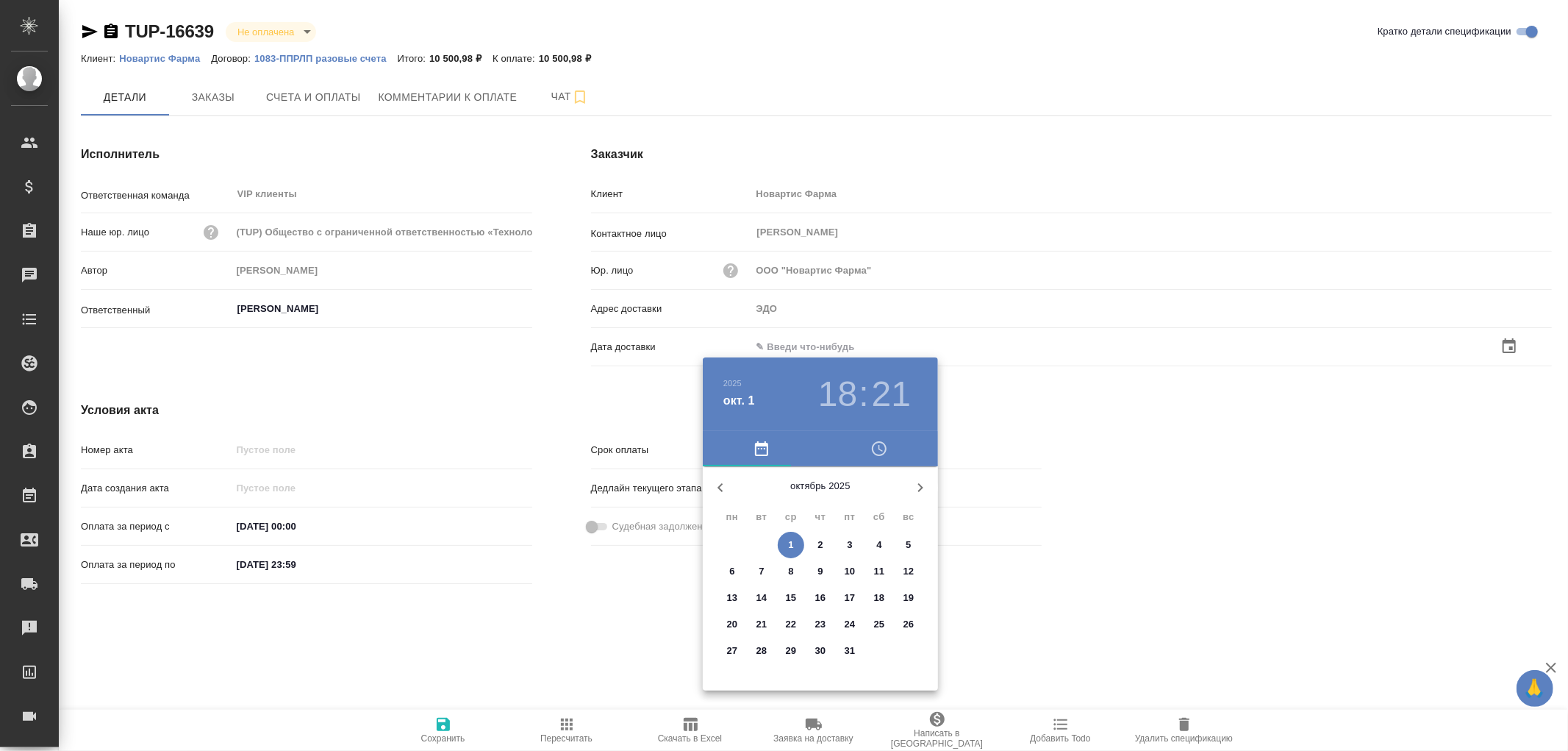
click at [792, 539] on p "1" at bounding box center [791, 545] width 5 height 15
type input "01.10.2025 18:21"
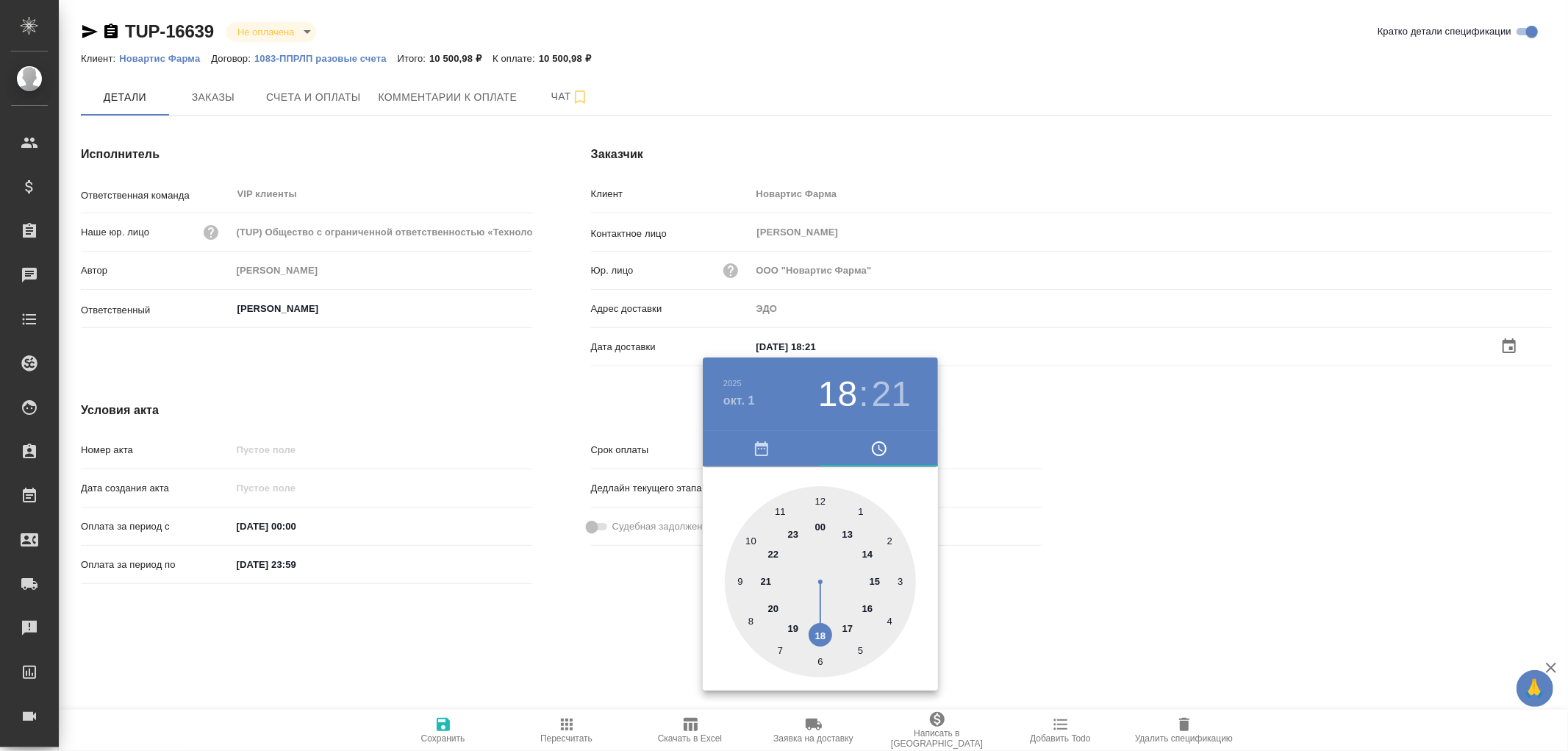
click at [445, 728] on div at bounding box center [784, 375] width 1568 height 751
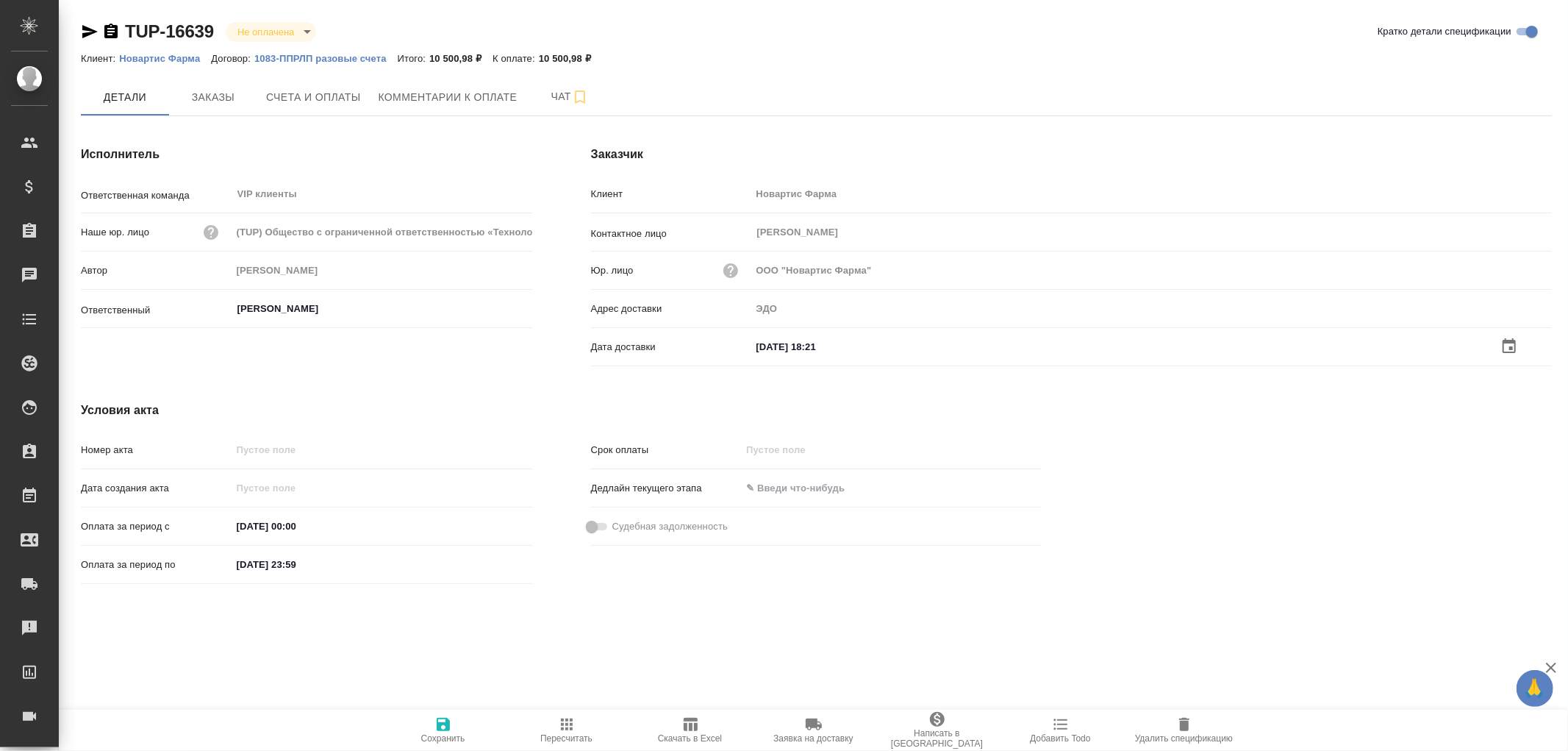
click at [445, 728] on icon "button" at bounding box center [444, 724] width 14 height 14
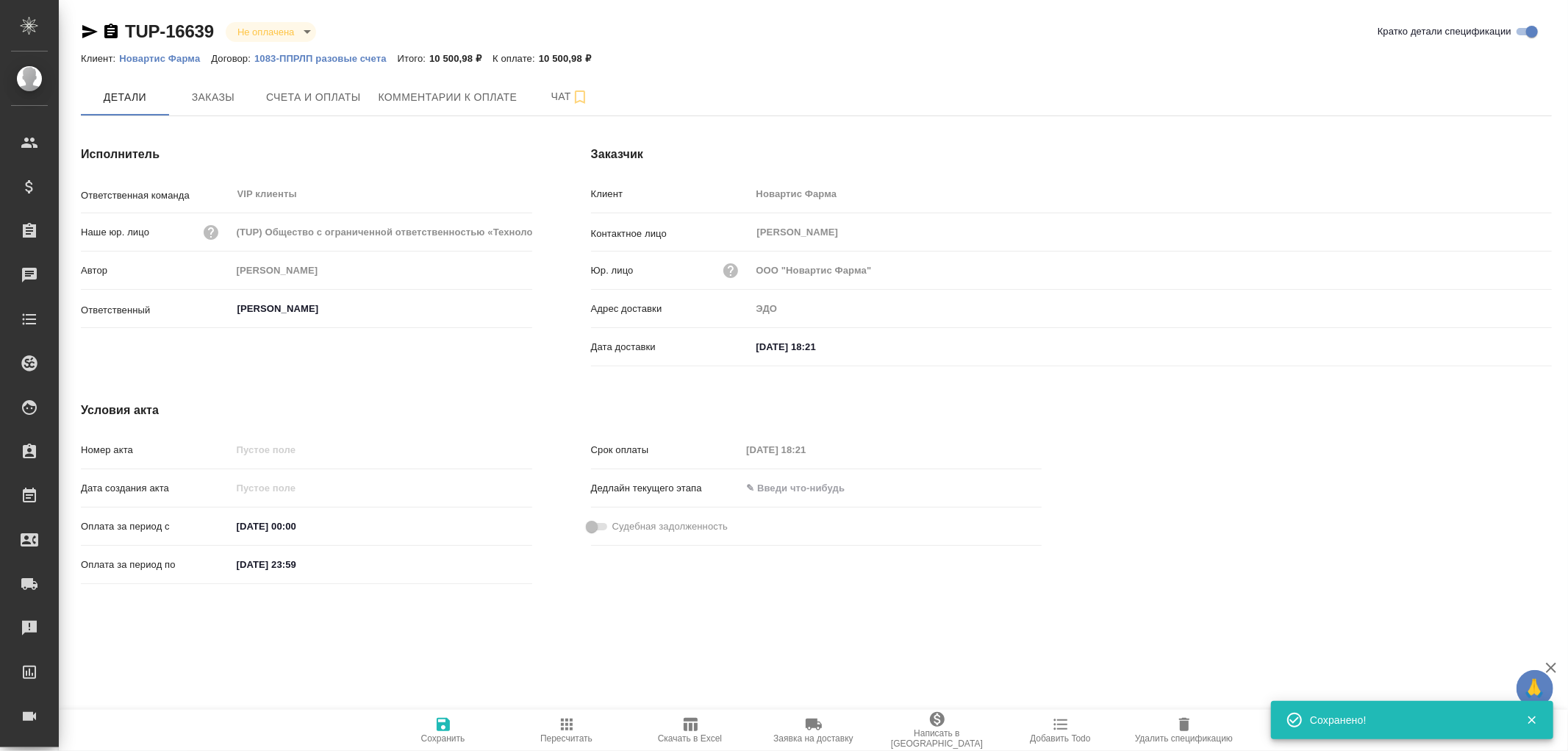
click at [445, 728] on icon "button" at bounding box center [444, 724] width 14 height 14
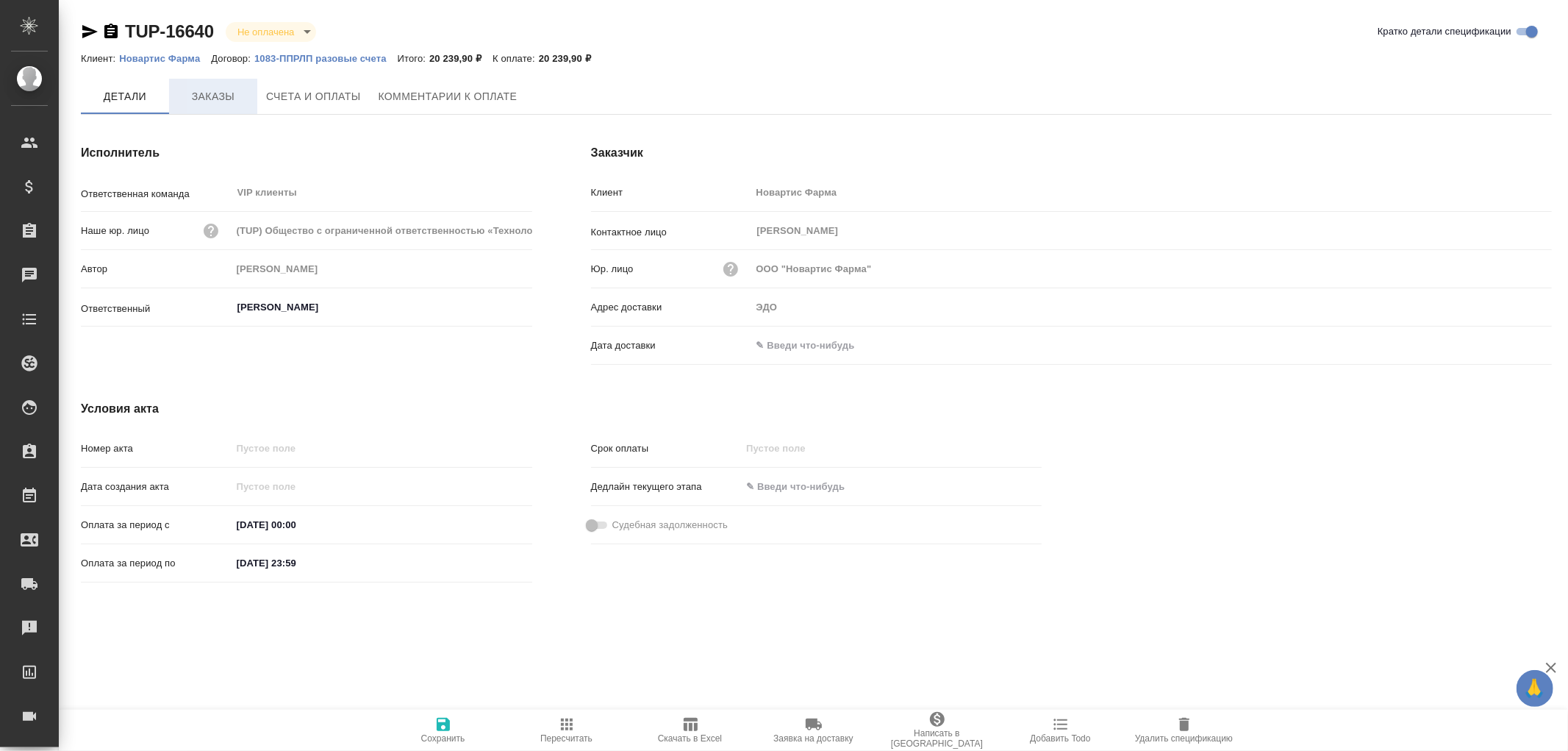
click at [210, 99] on span "Заказы" at bounding box center [213, 97] width 70 height 18
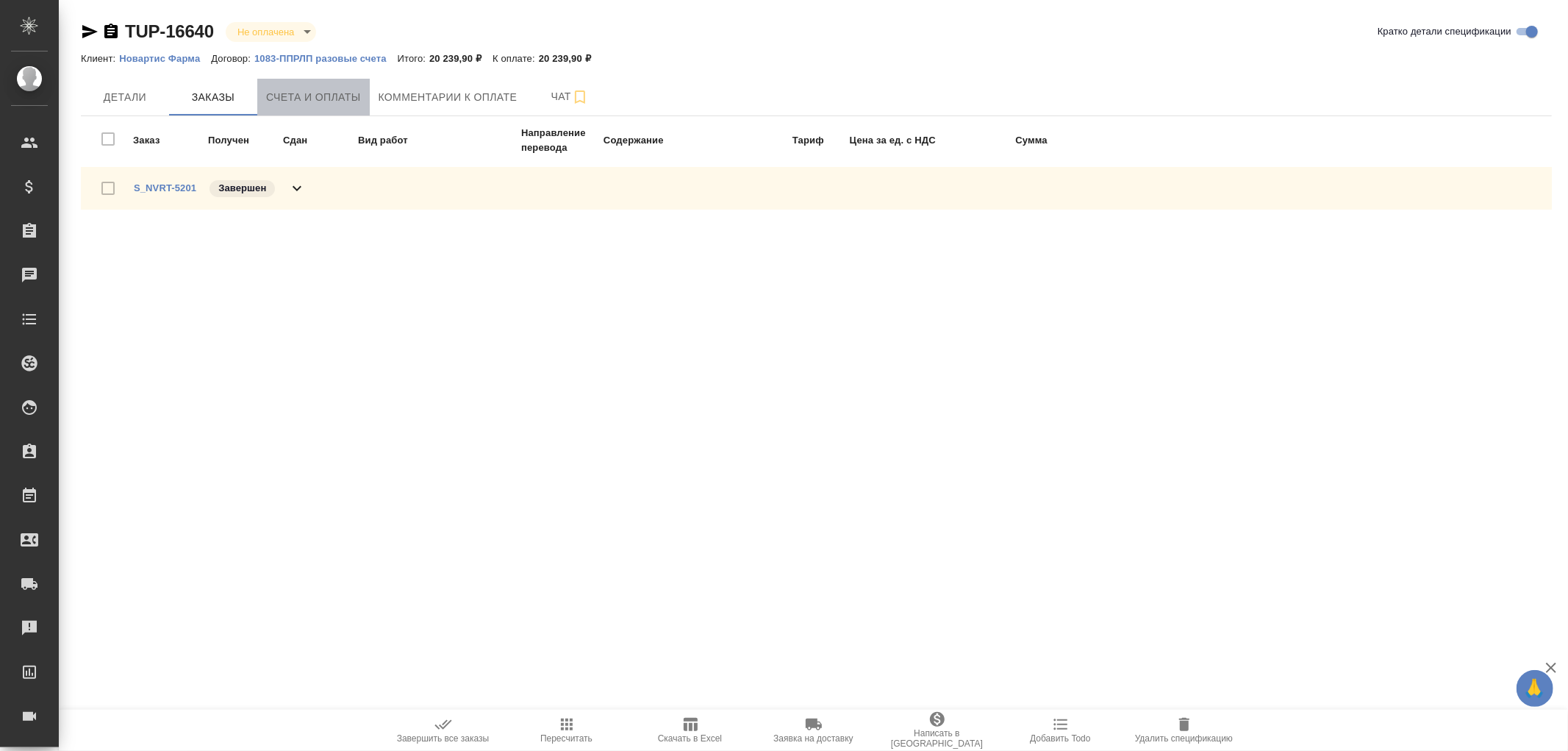
click at [314, 91] on span "Счета и оплаты" at bounding box center [314, 98] width 95 height 18
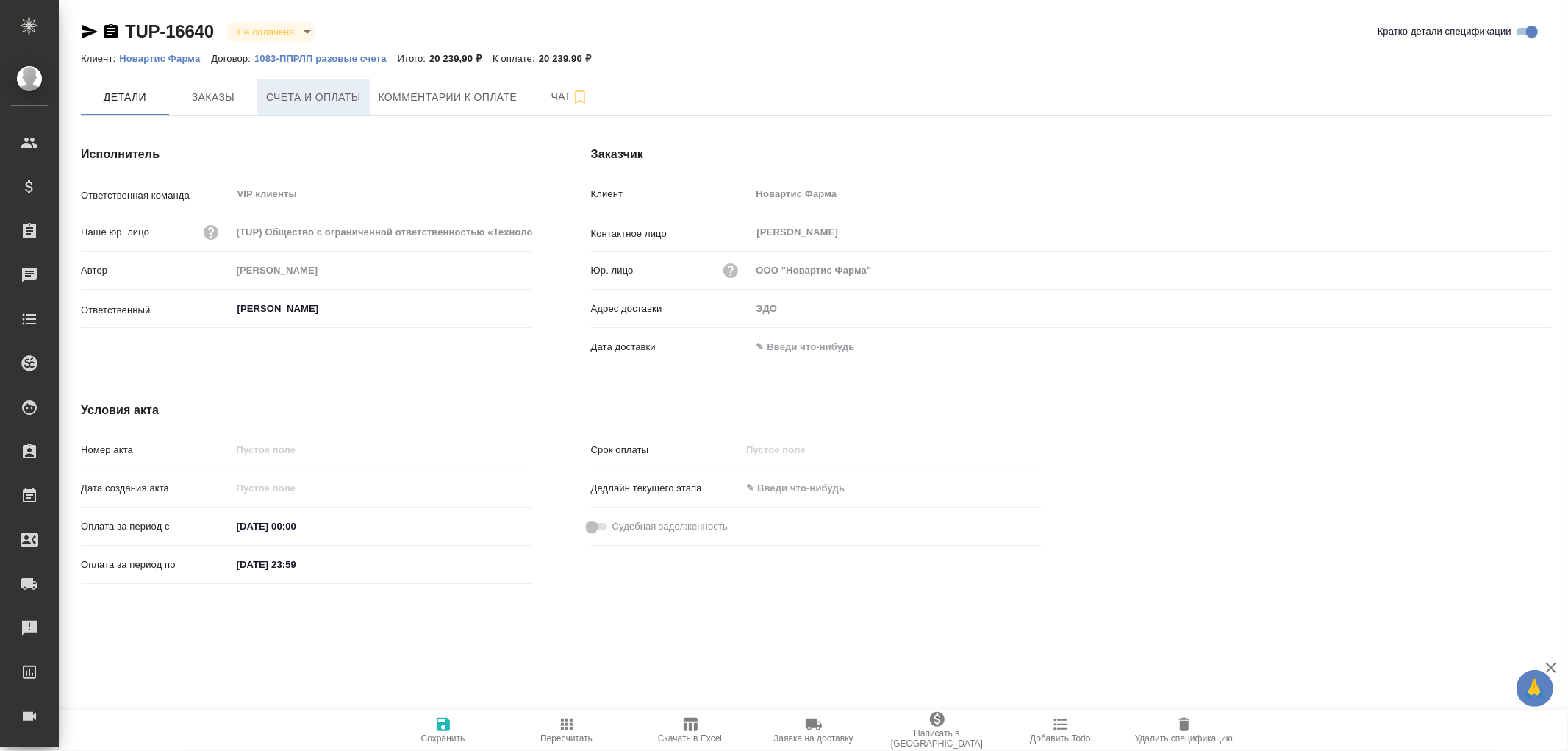
click at [312, 94] on span "Счета и оплаты" at bounding box center [314, 98] width 95 height 18
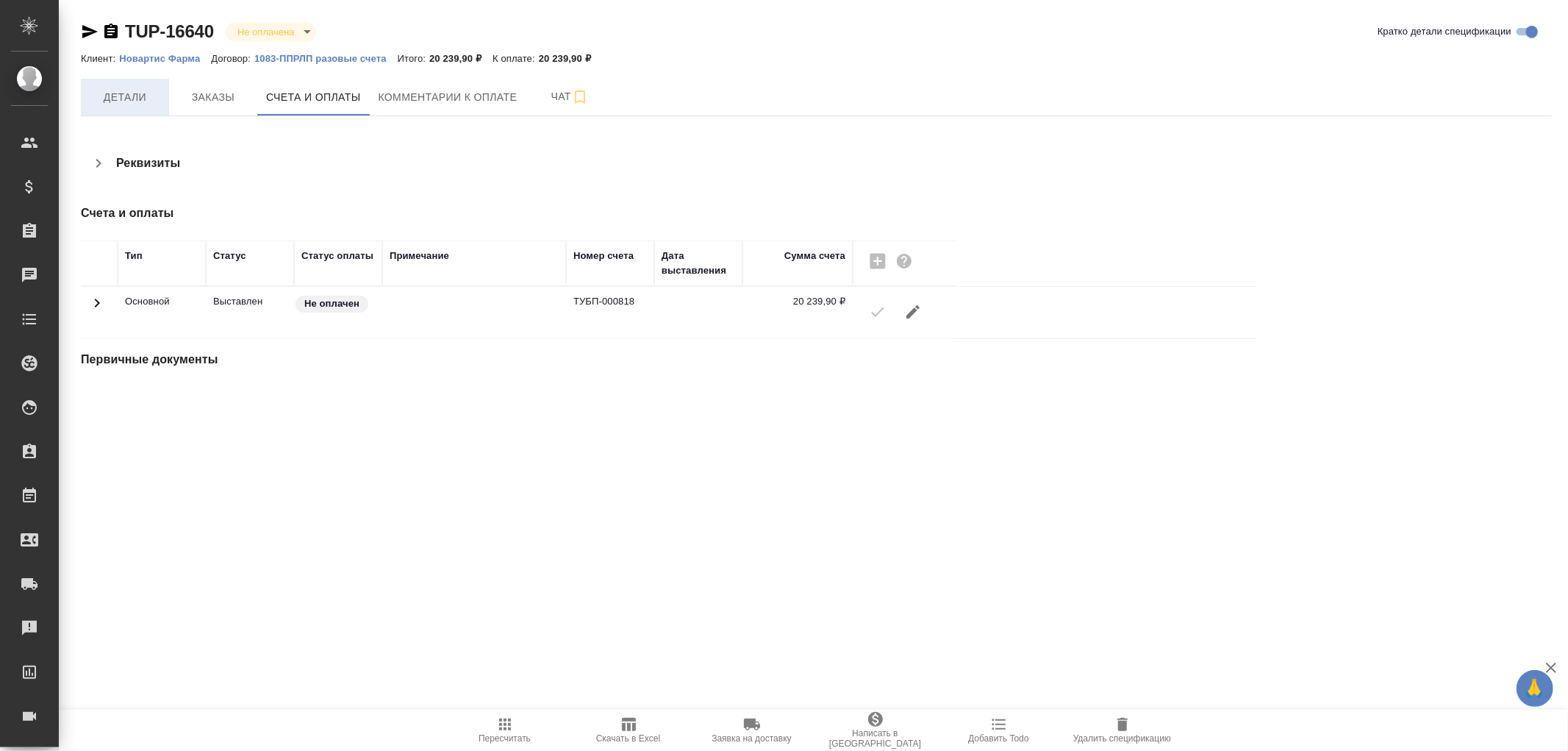
click at [115, 97] on span "Детали" at bounding box center [124, 98] width 70 height 18
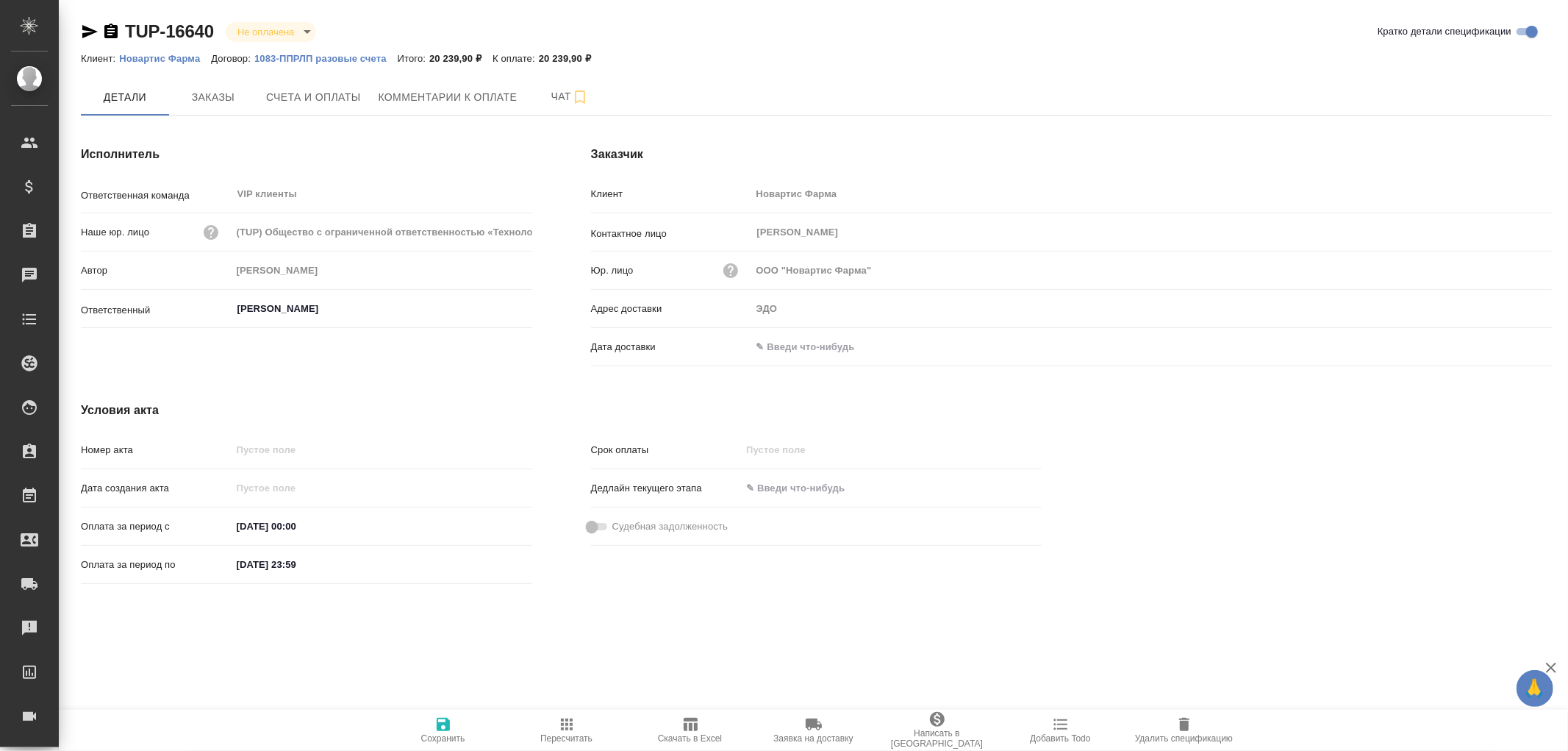
click at [789, 349] on input "text" at bounding box center [815, 346] width 129 height 21
click at [1506, 342] on icon "button" at bounding box center [1509, 346] width 17 height 17
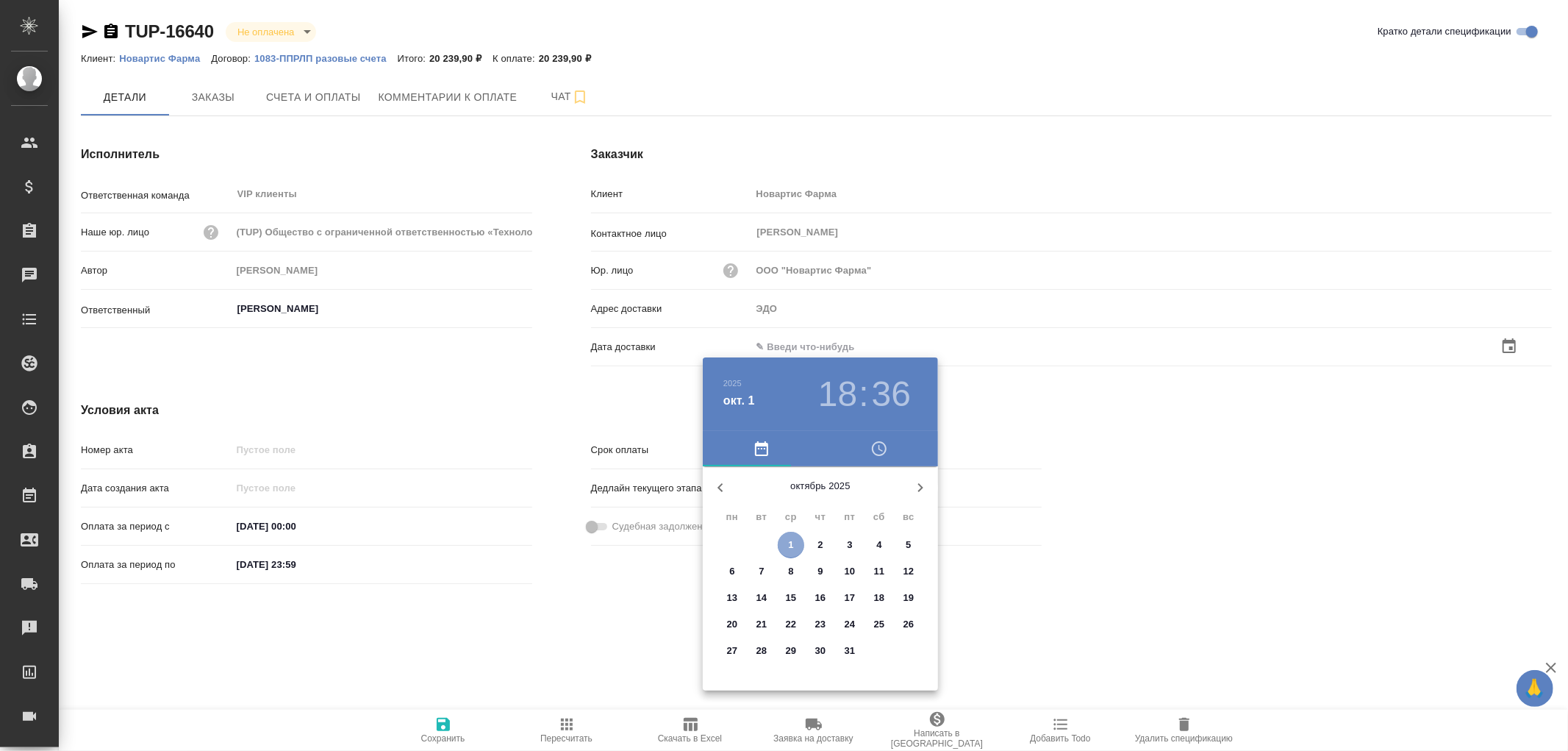
click at [787, 535] on button "1" at bounding box center [790, 544] width 26 height 26
type input "01.10.2025 18:36"
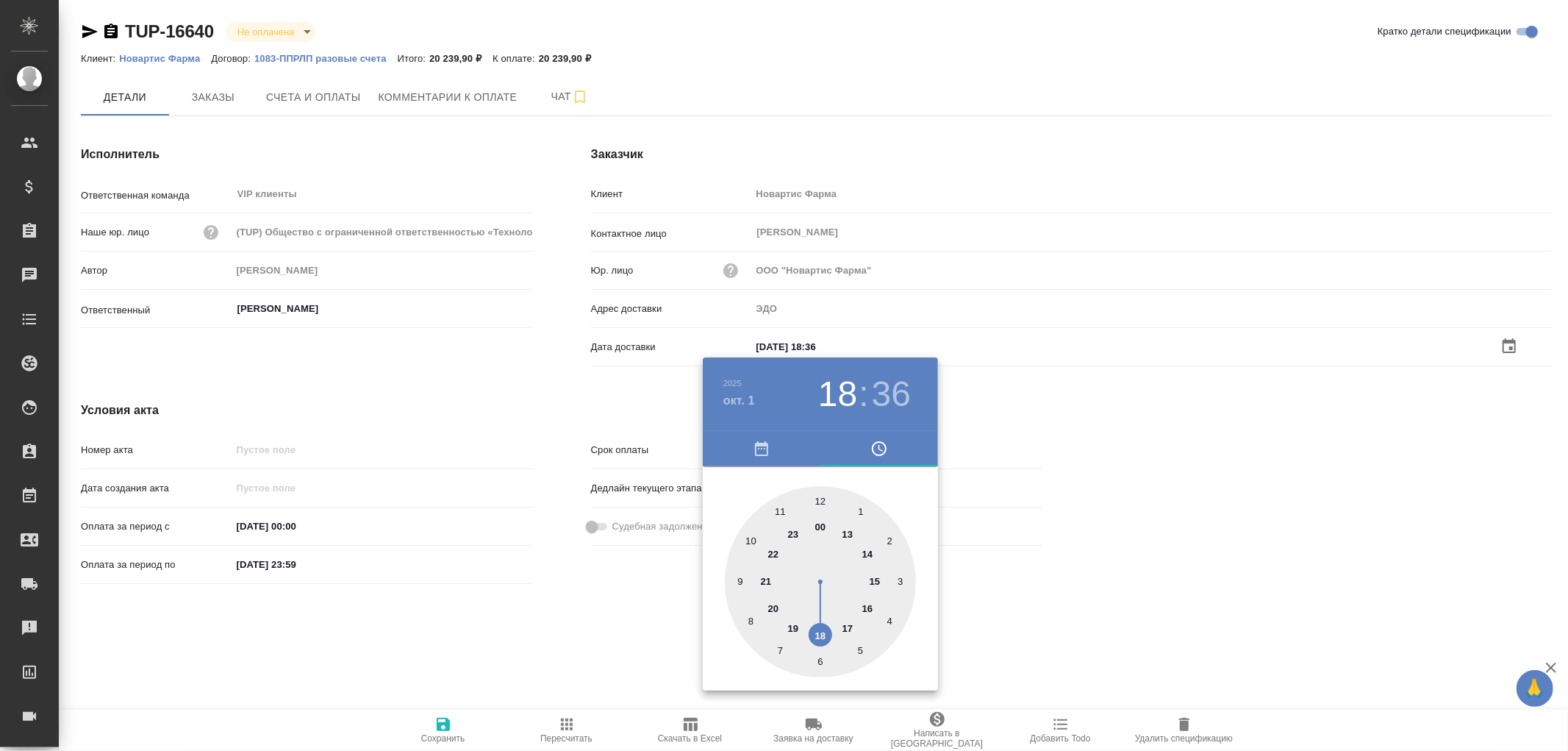
click at [444, 728] on div at bounding box center [784, 375] width 1568 height 751
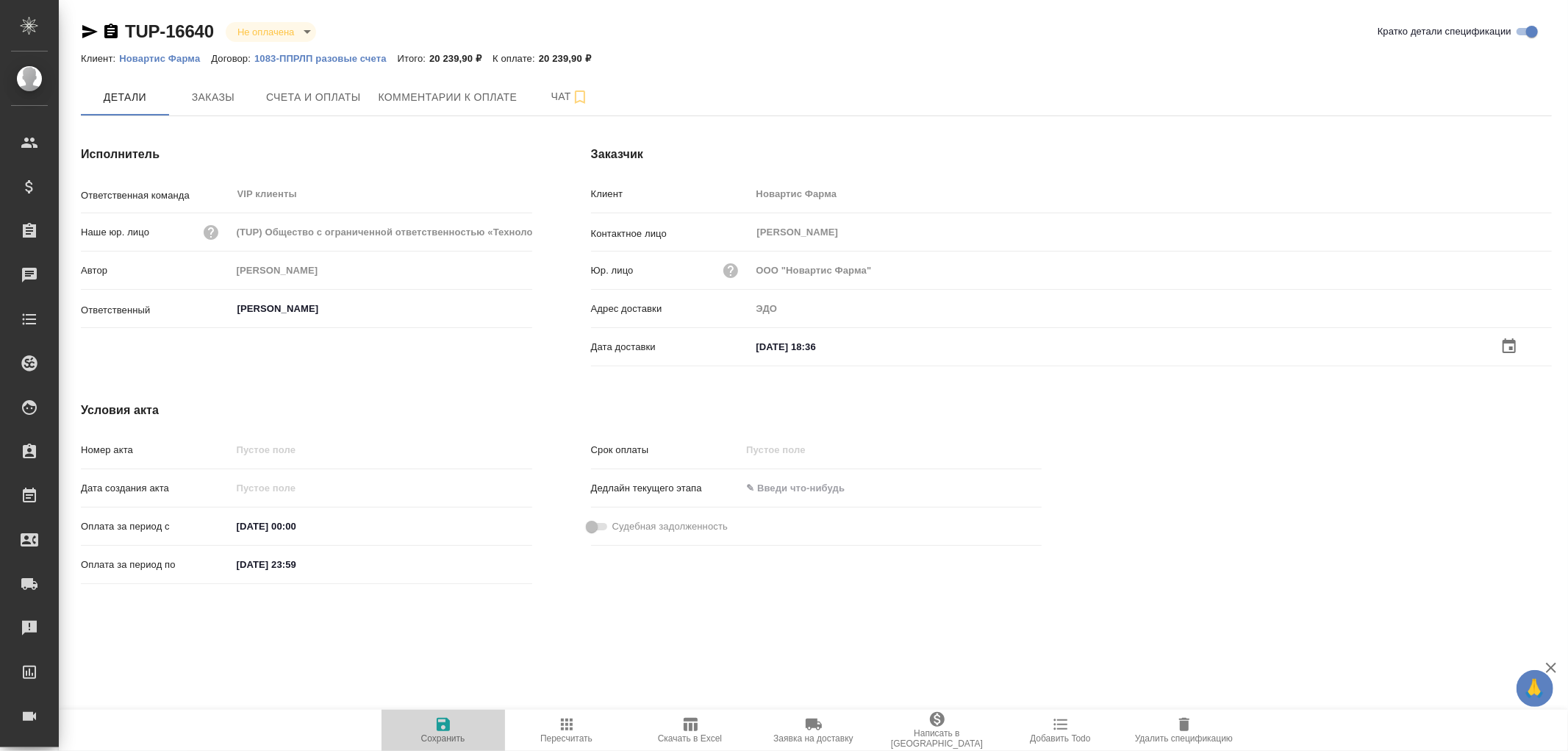
click at [444, 718] on icon "button" at bounding box center [444, 724] width 14 height 14
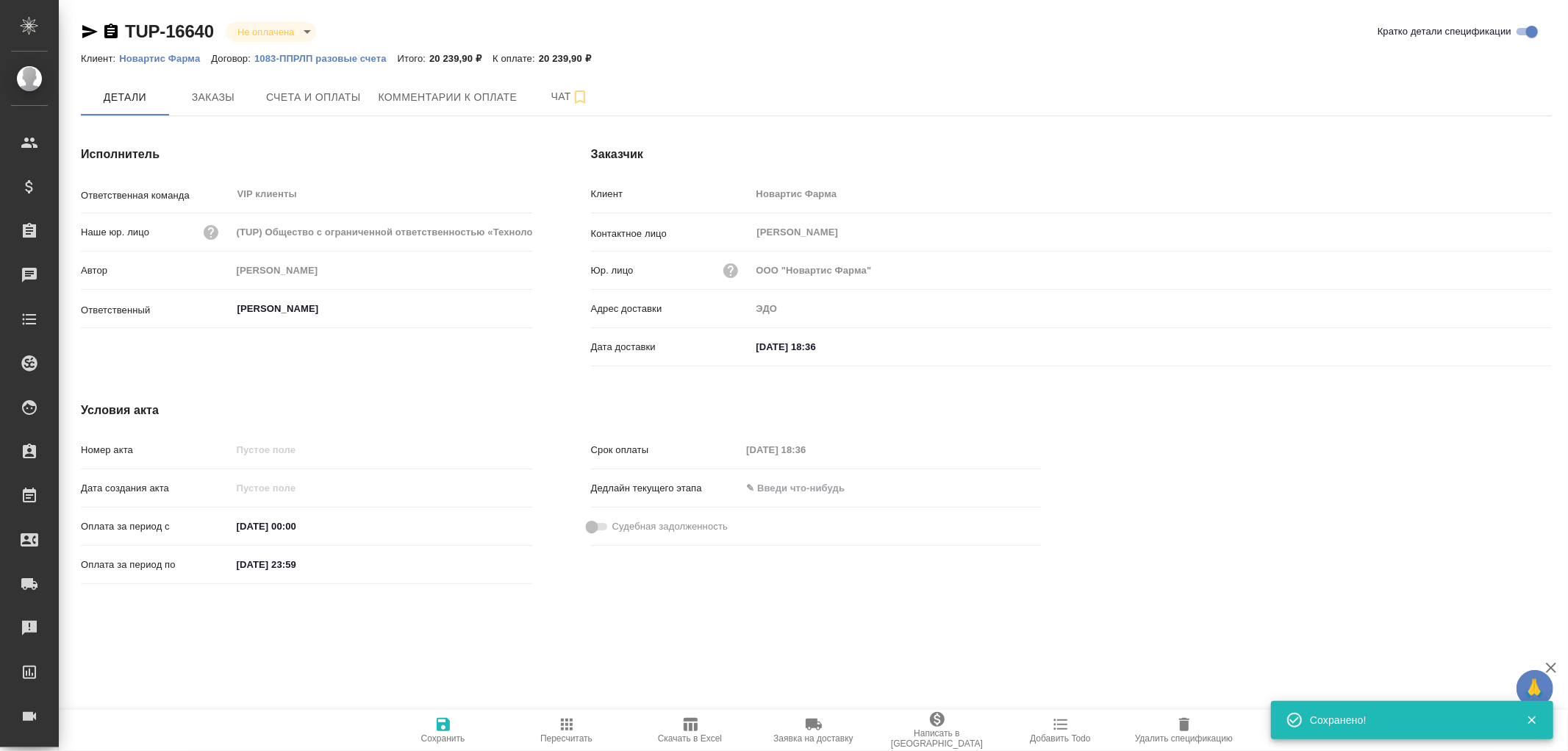
click at [443, 725] on icon "button" at bounding box center [444, 724] width 14 height 14
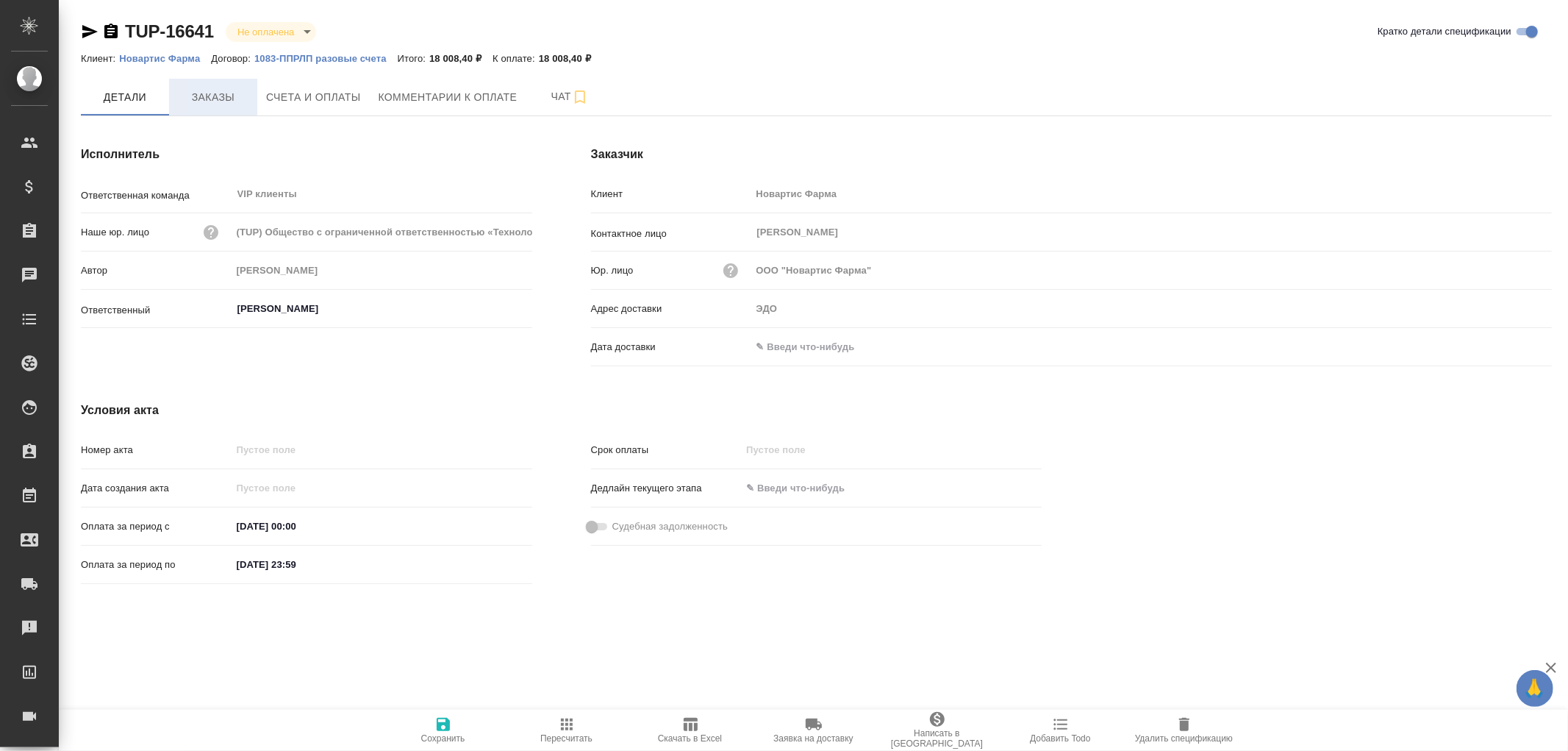
click at [210, 93] on span "Заказы" at bounding box center [213, 98] width 70 height 18
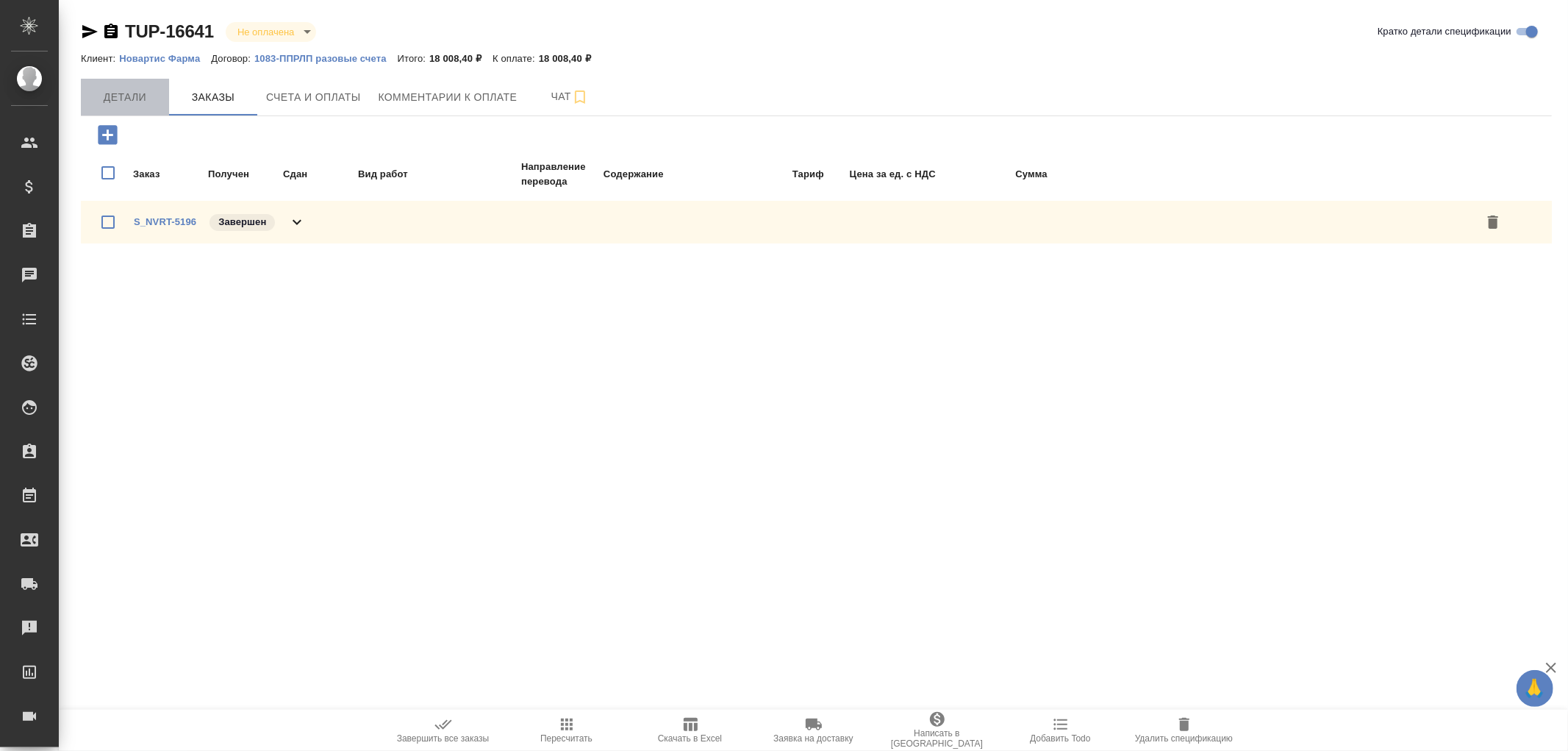
click at [131, 96] on span "Детали" at bounding box center [124, 98] width 70 height 18
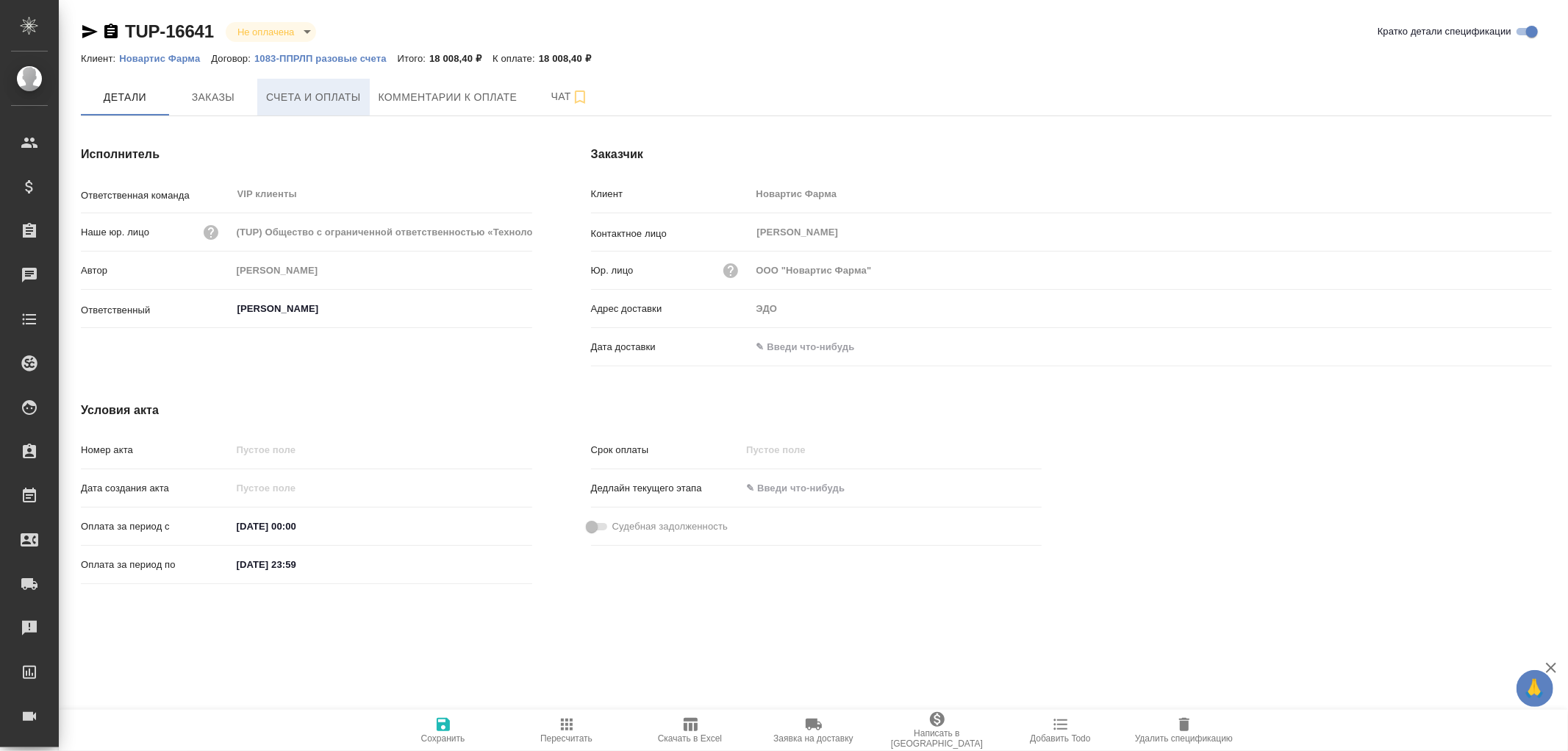
click at [337, 107] on button "Счета и оплаты" at bounding box center [313, 97] width 112 height 37
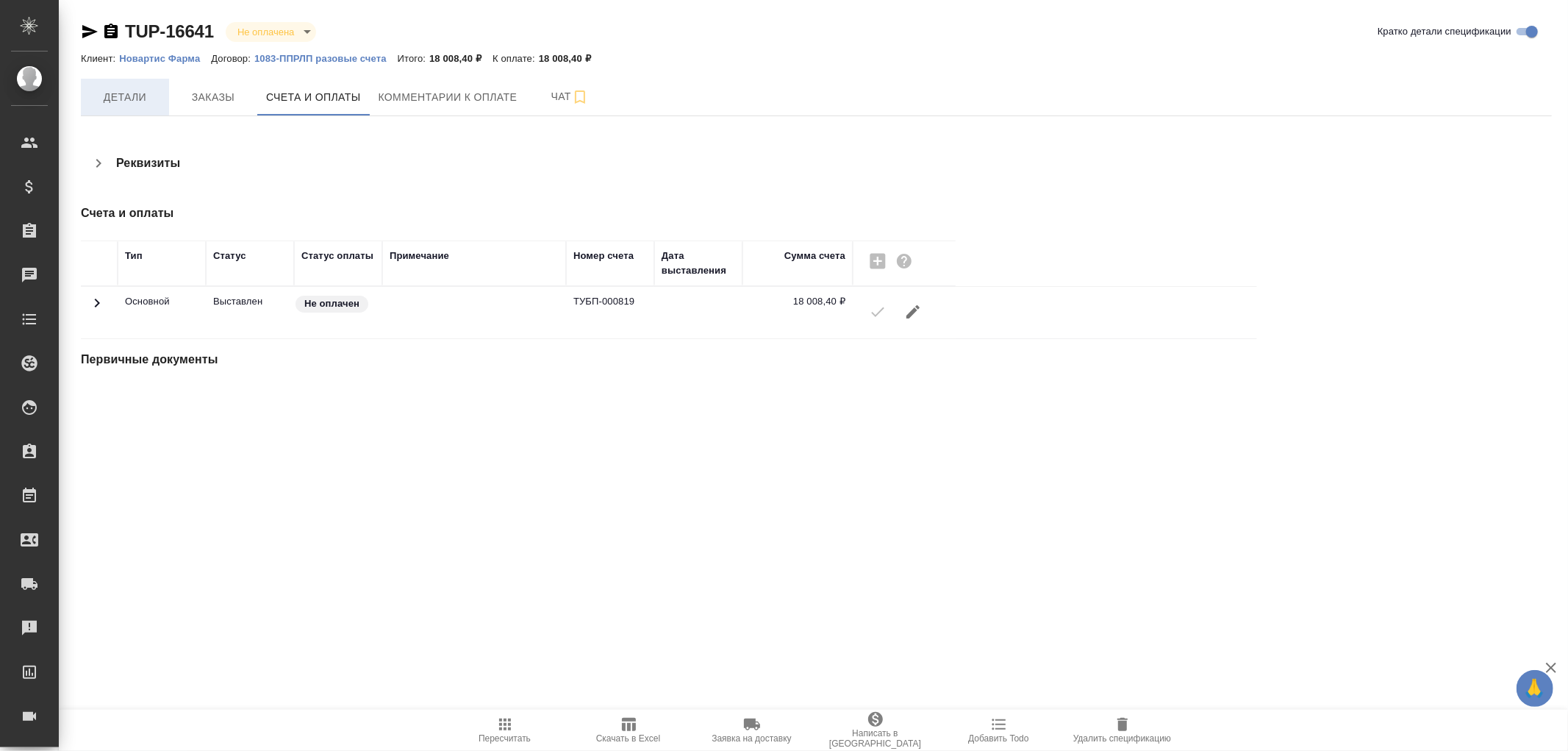
click at [108, 99] on span "Детали" at bounding box center [124, 98] width 70 height 18
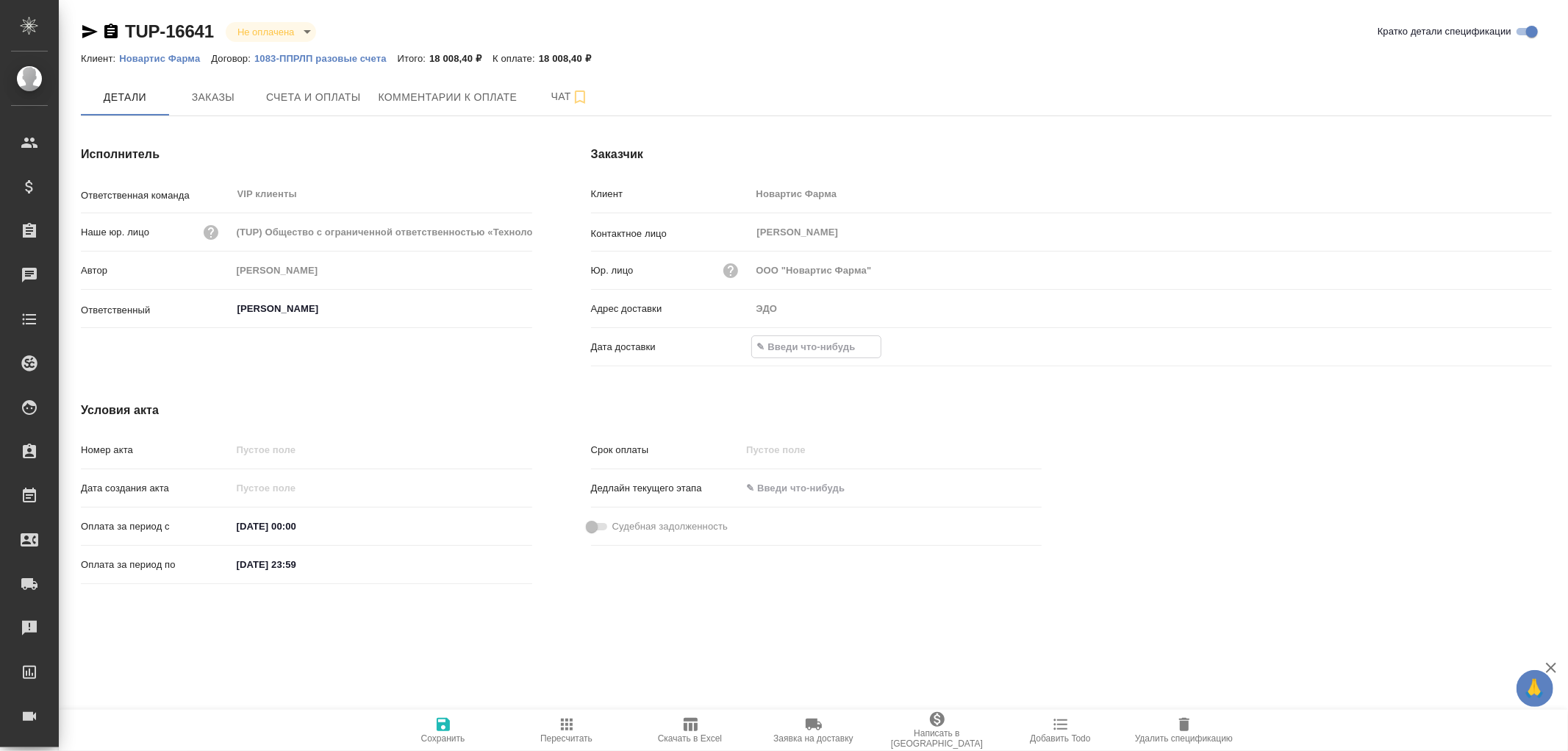
drag, startPoint x: 808, startPoint y: 340, endPoint x: 829, endPoint y: 341, distance: 21.0
click at [812, 339] on input "text" at bounding box center [816, 346] width 129 height 21
click at [1511, 342] on icon "button" at bounding box center [1509, 345] width 17 height 17
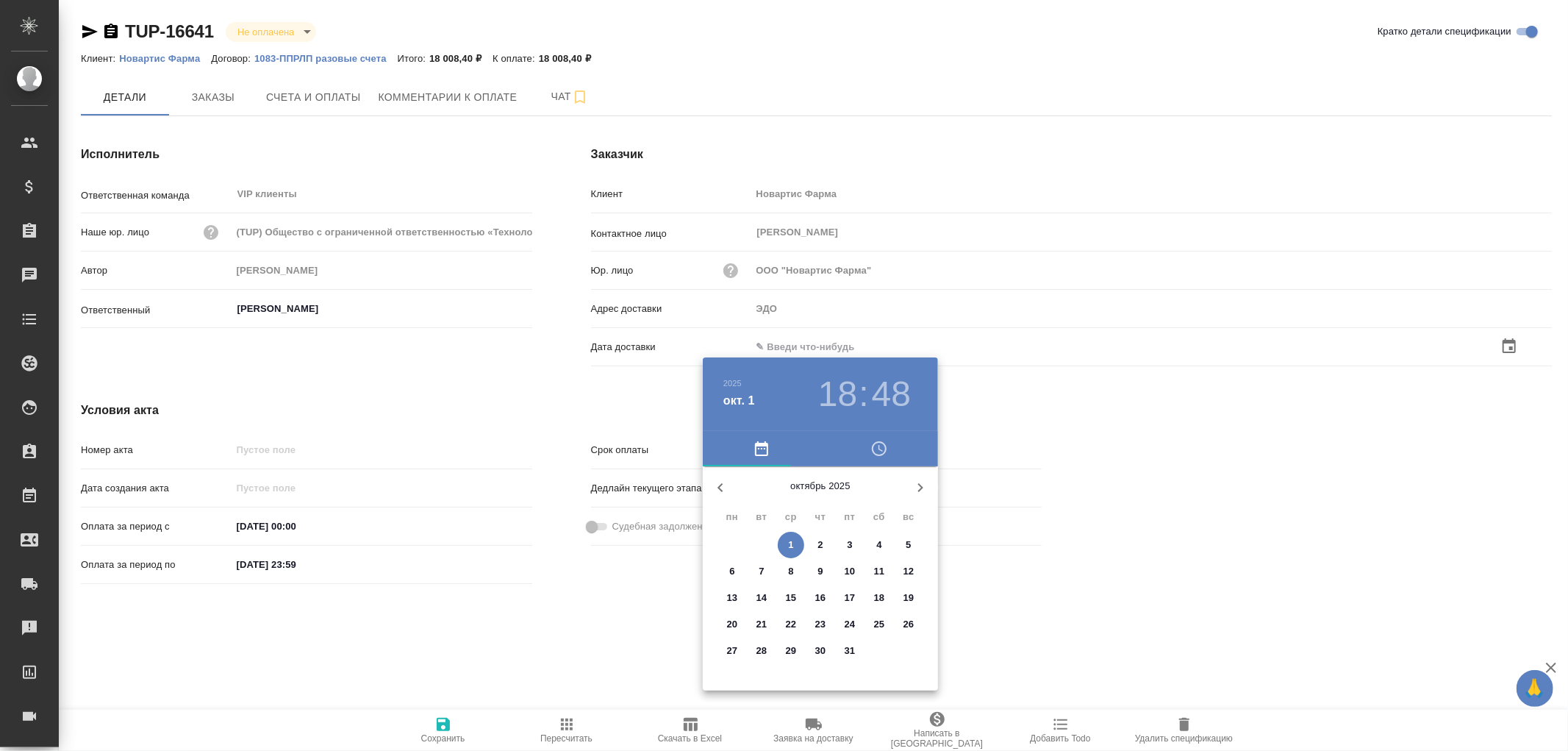
click at [790, 540] on p "1" at bounding box center [791, 545] width 5 height 15
type input "01.10.2025 18:48"
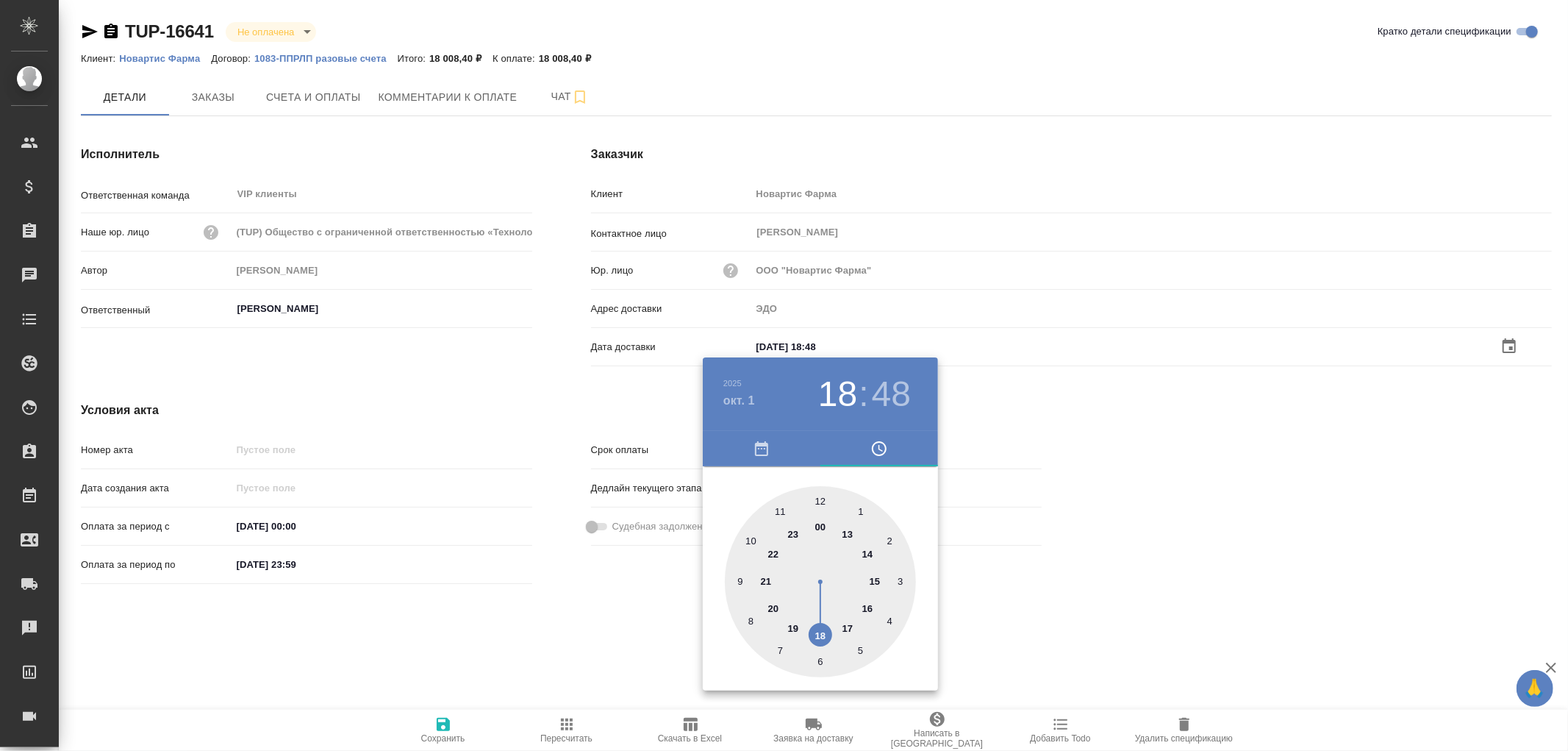
click at [443, 725] on div at bounding box center [784, 375] width 1568 height 751
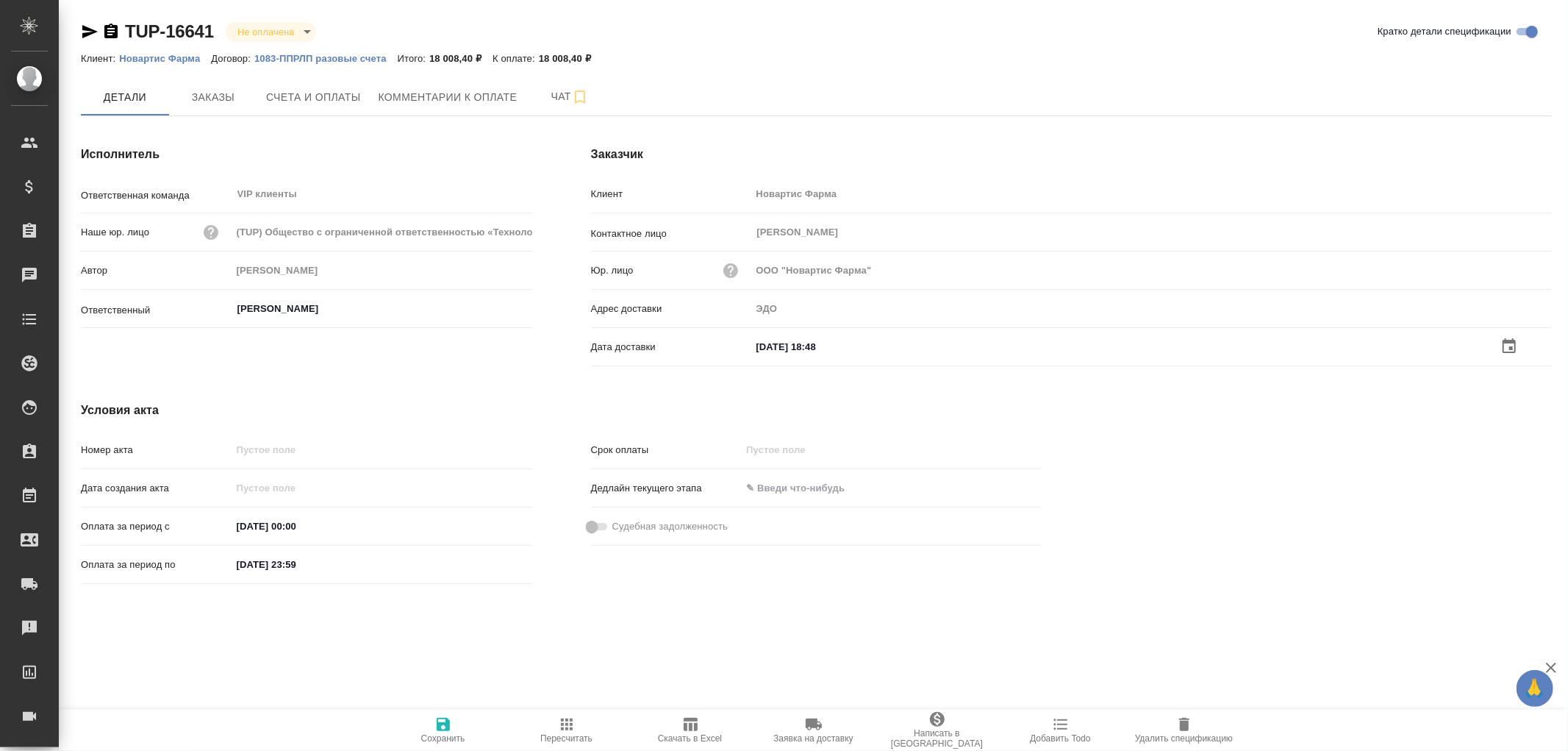
click at [443, 725] on icon "button" at bounding box center [444, 724] width 14 height 14
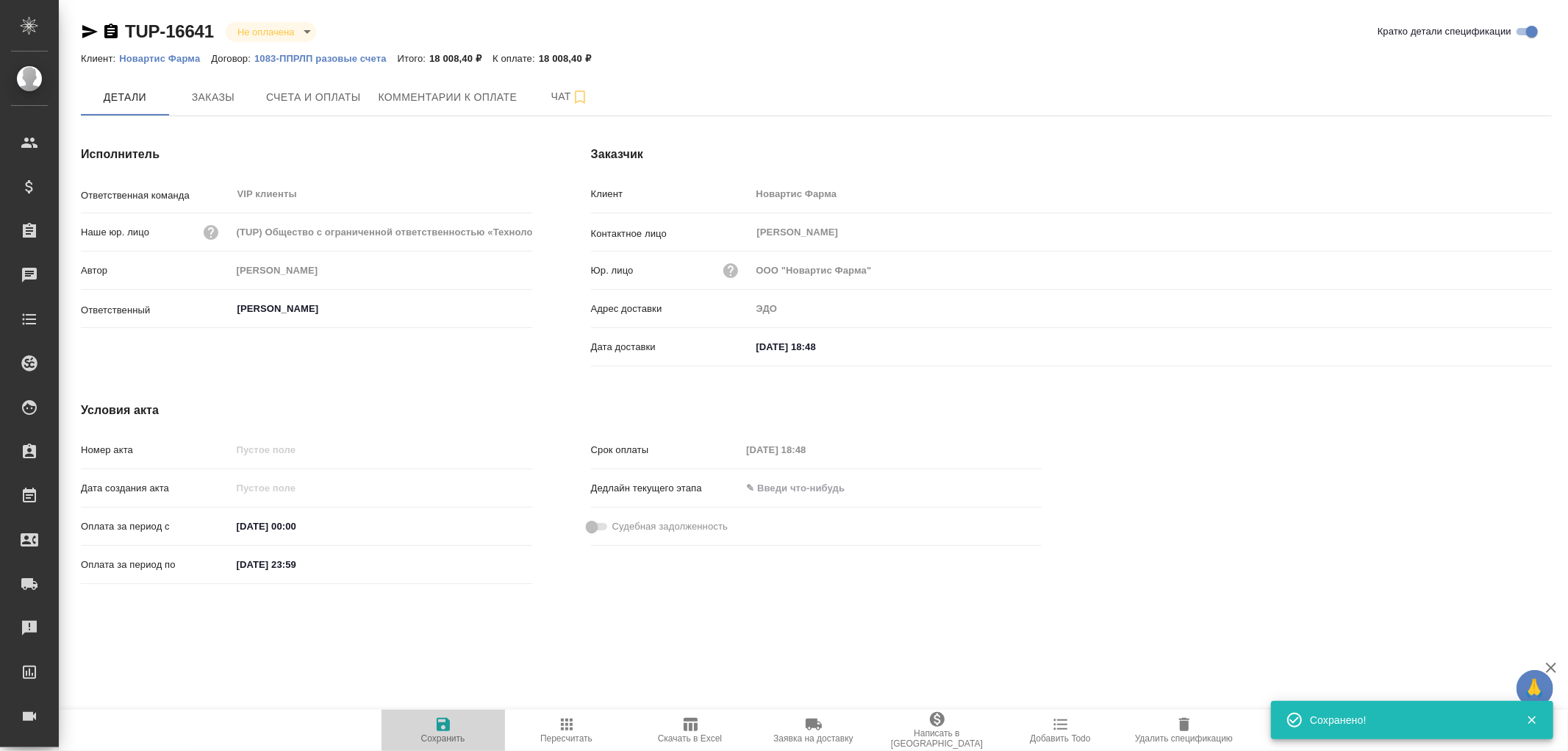
click at [443, 725] on icon "button" at bounding box center [444, 724] width 14 height 14
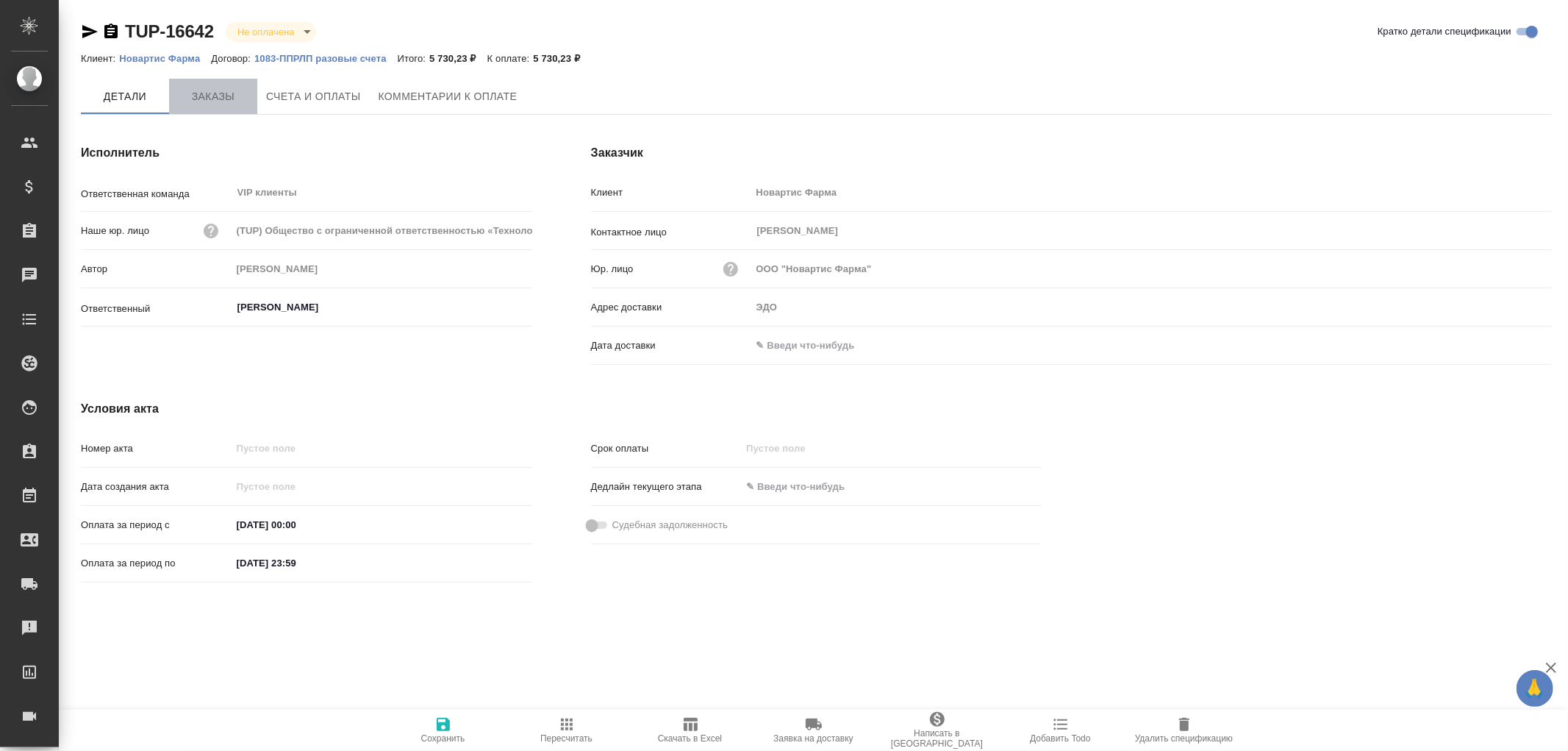
click at [214, 100] on span "Заказы" at bounding box center [213, 97] width 70 height 18
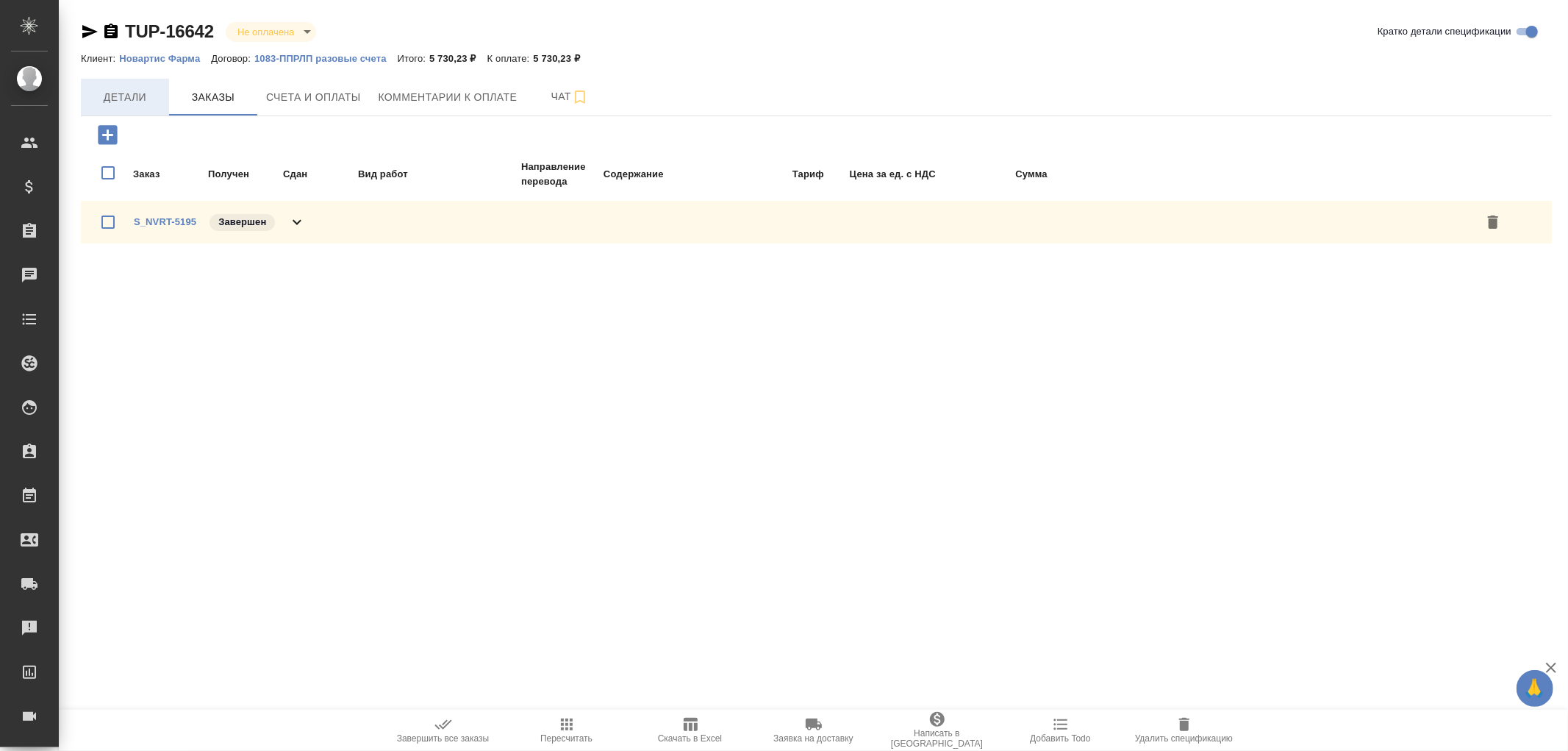
drag, startPoint x: 108, startPoint y: 94, endPoint x: 125, endPoint y: 96, distance: 17.1
click at [109, 93] on span "Детали" at bounding box center [124, 98] width 70 height 18
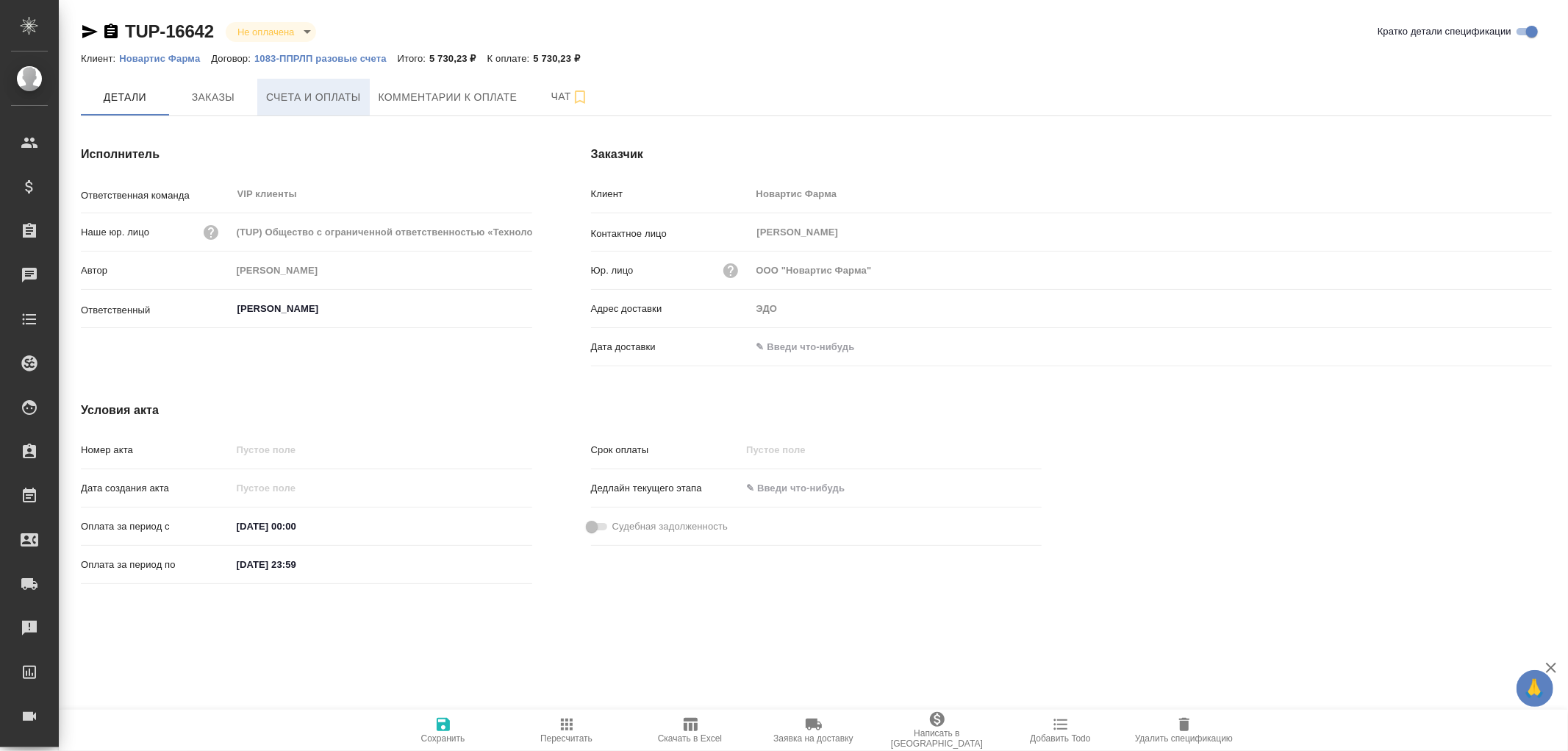
click at [344, 96] on span "Счета и оплаты" at bounding box center [314, 98] width 95 height 18
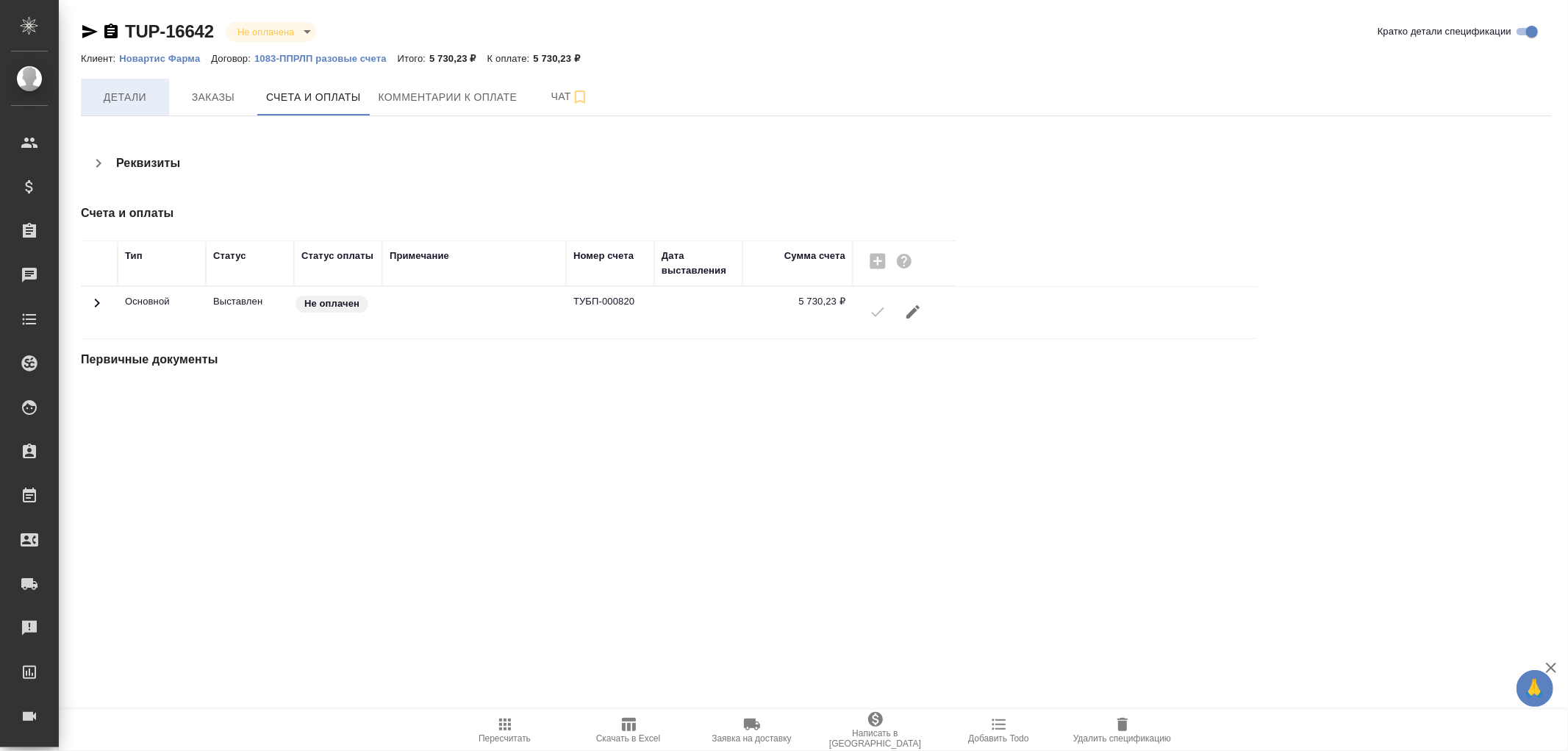
click at [104, 99] on span "Детали" at bounding box center [124, 98] width 70 height 18
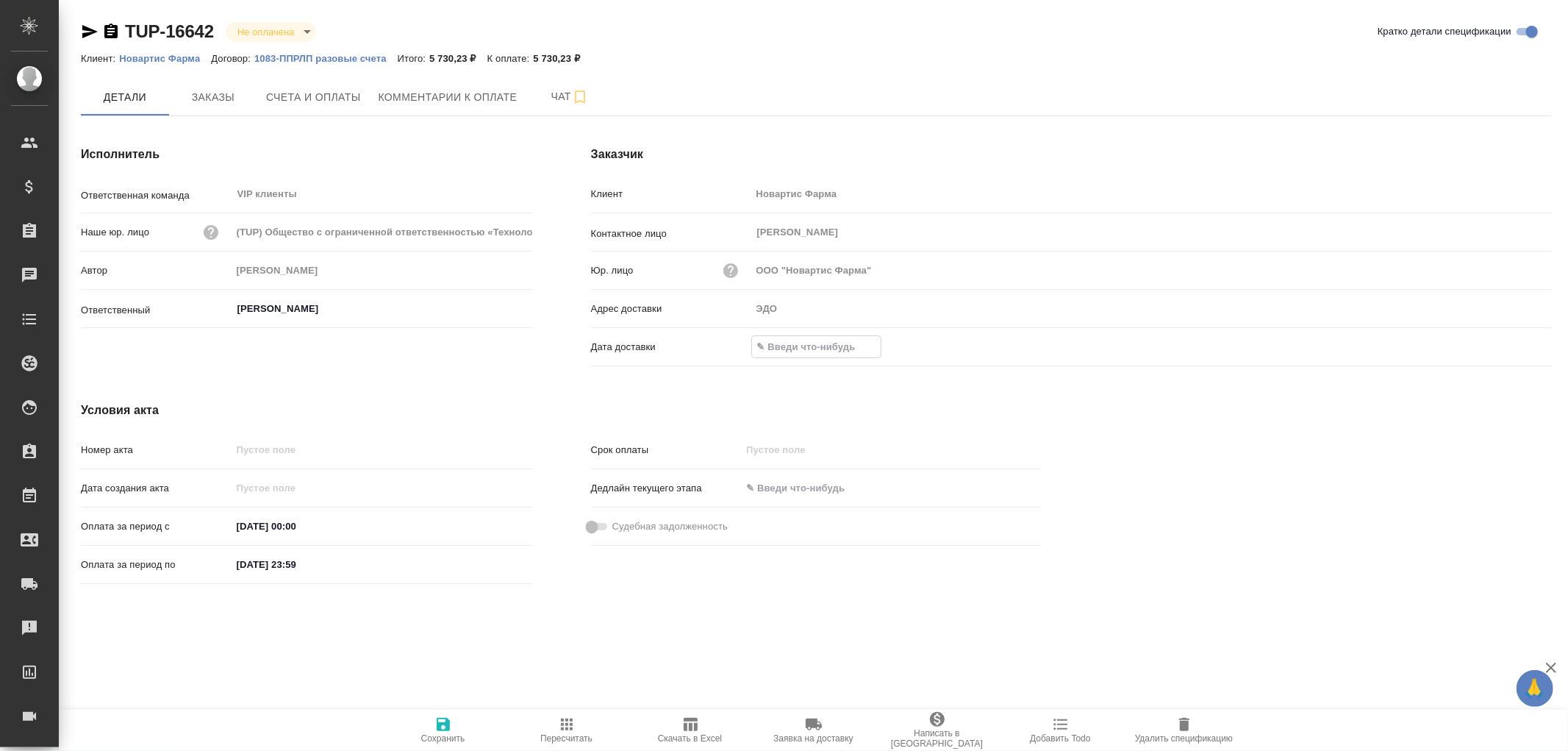
drag, startPoint x: 807, startPoint y: 349, endPoint x: 1125, endPoint y: 369, distance: 318.6
click at [809, 349] on input "text" at bounding box center [816, 346] width 129 height 21
click at [1504, 347] on icon "button" at bounding box center [1509, 345] width 17 height 17
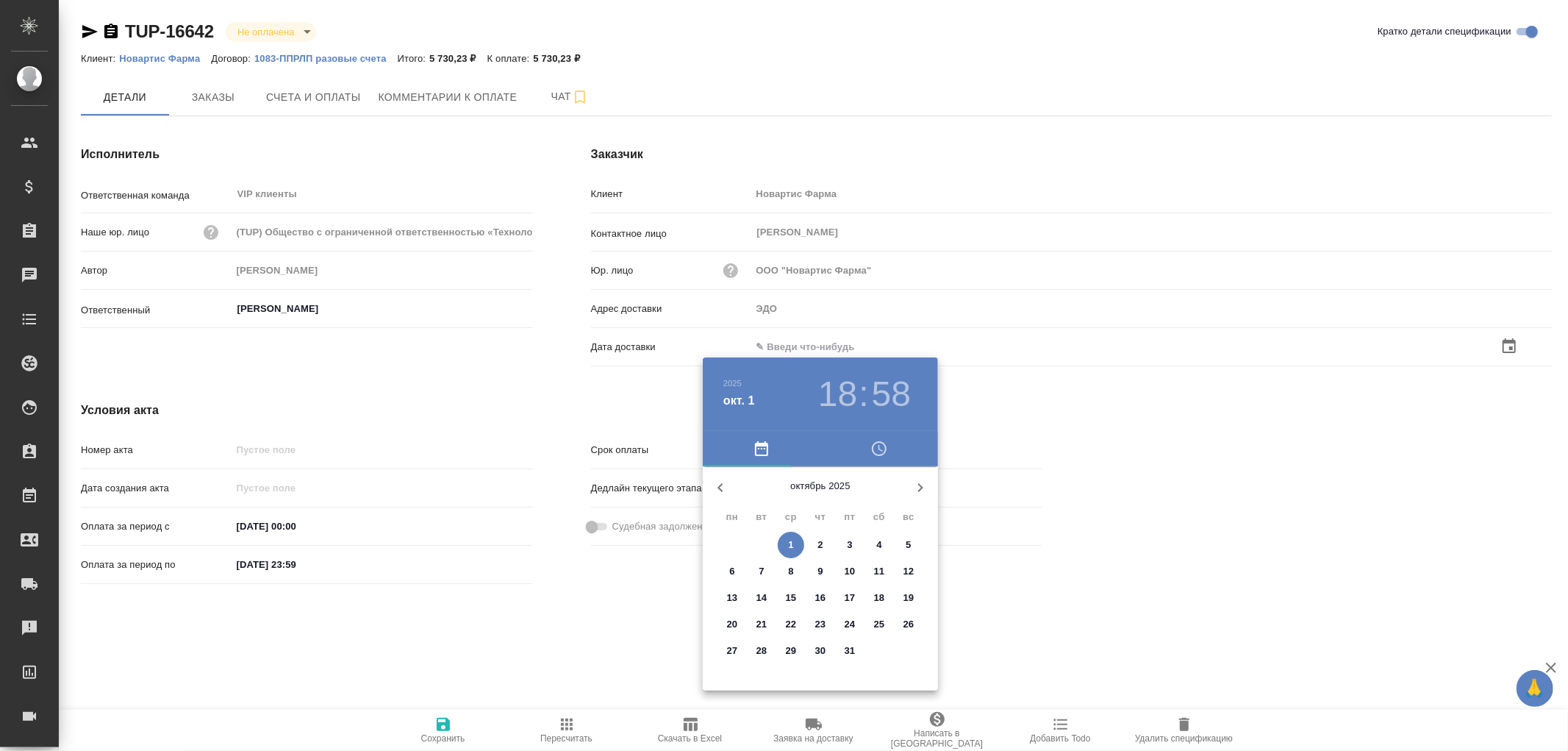
click at [794, 545] on span "1" at bounding box center [790, 545] width 26 height 15
type input "01.10.2025 18:58"
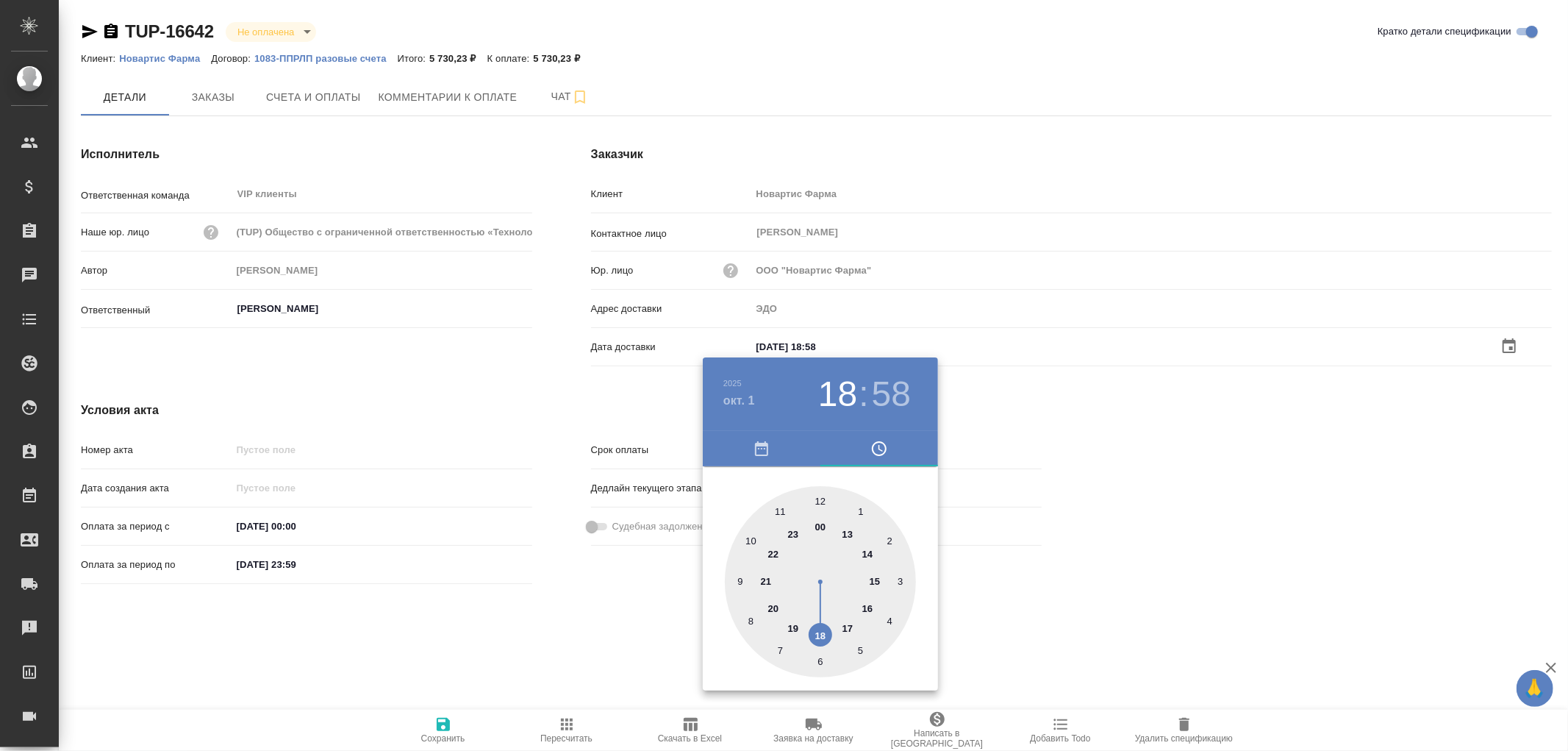
click at [441, 721] on div at bounding box center [784, 375] width 1568 height 751
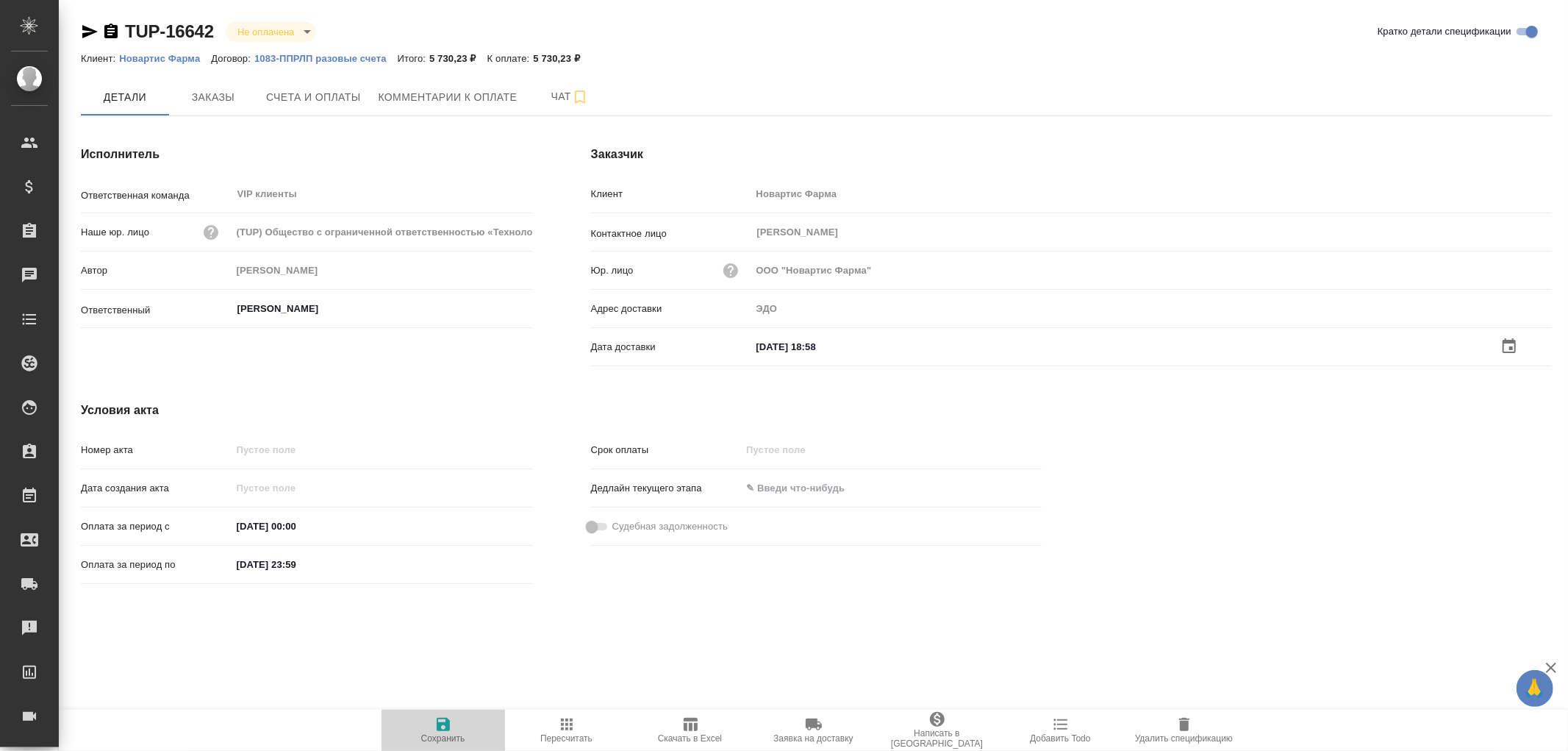
click at [441, 721] on icon "button" at bounding box center [443, 724] width 17 height 17
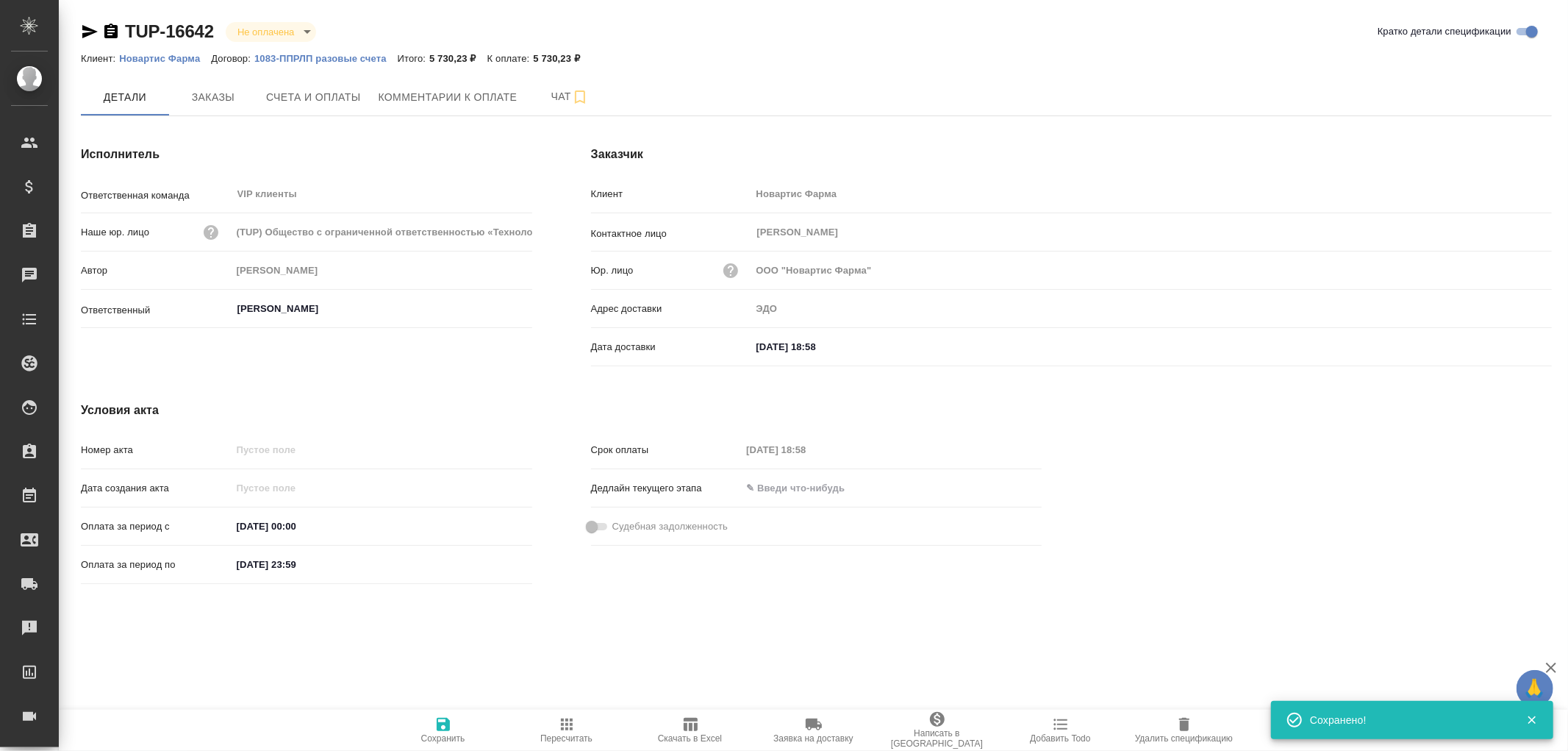
click at [441, 721] on icon "button" at bounding box center [443, 724] width 17 height 17
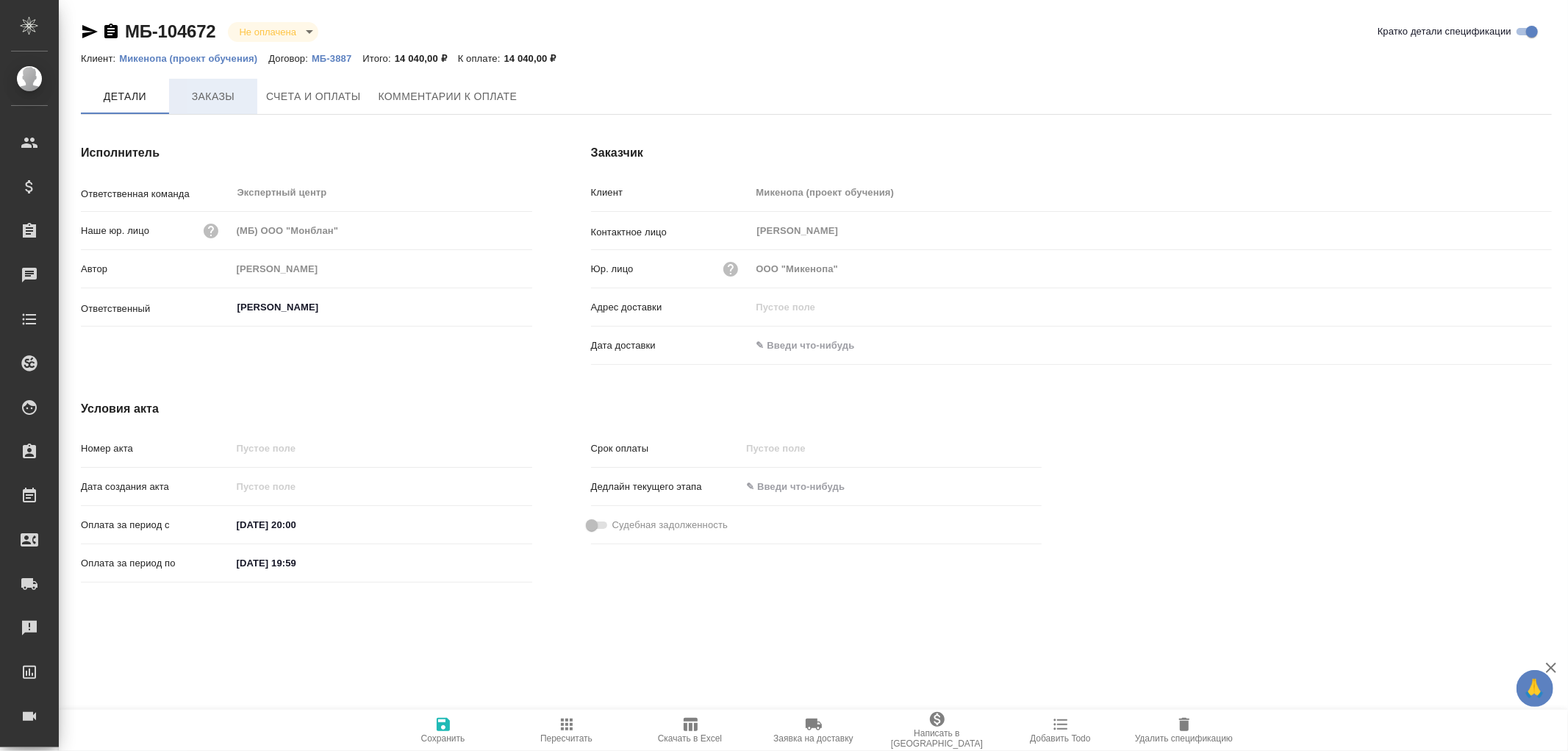
click at [211, 91] on span "Заказы" at bounding box center [213, 97] width 70 height 18
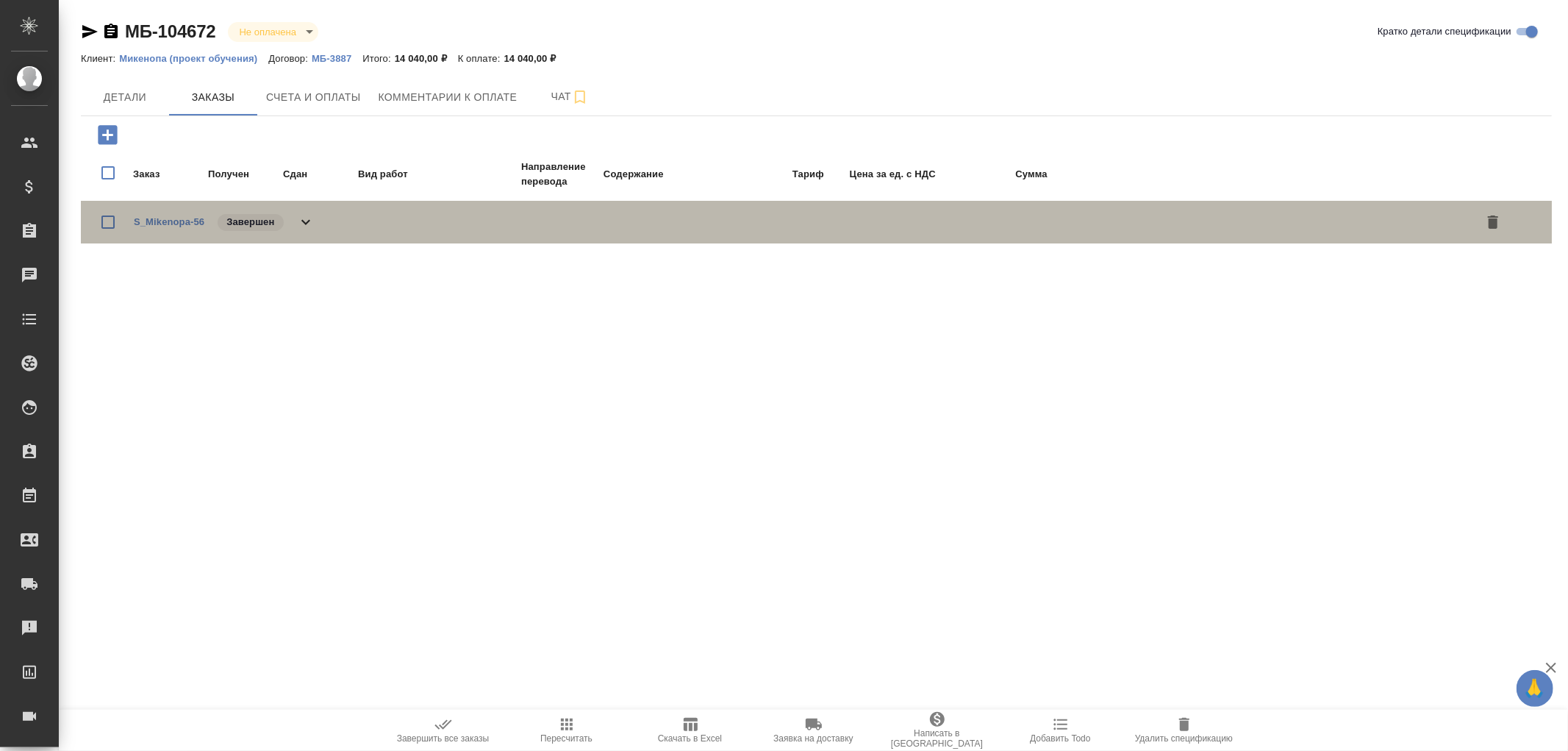
click at [312, 217] on icon at bounding box center [305, 222] width 17 height 17
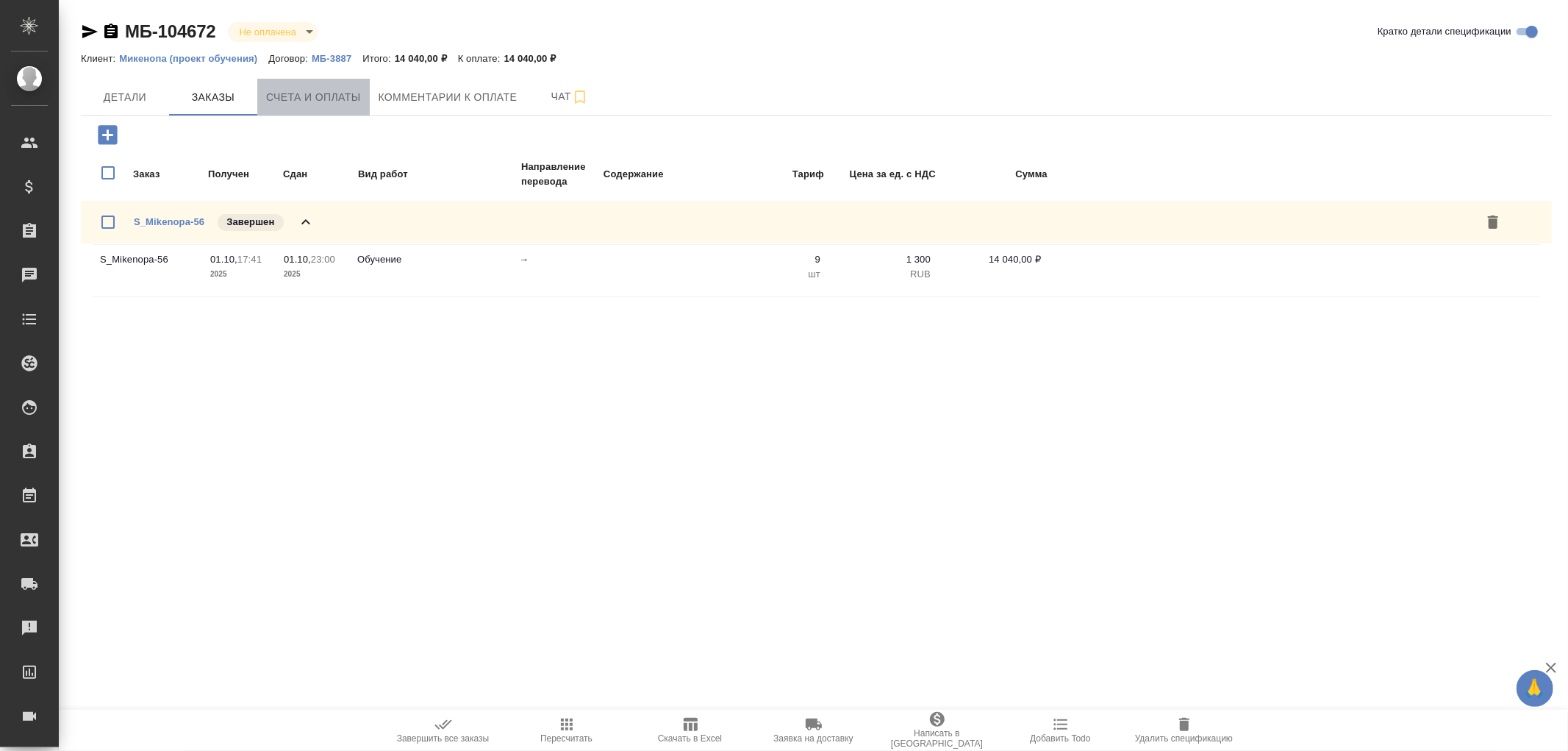
click at [312, 97] on span "Счета и оплаты" at bounding box center [314, 98] width 95 height 18
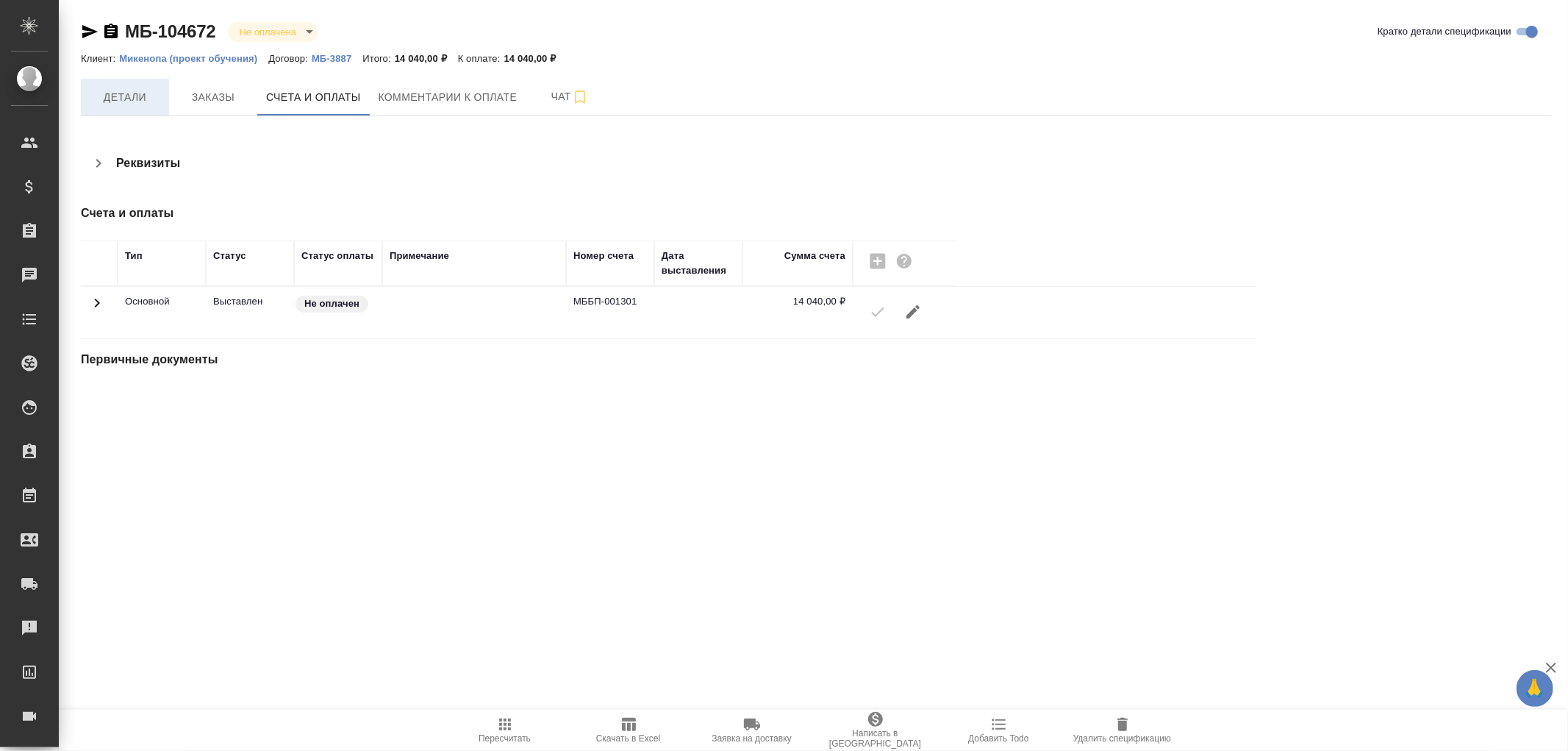
click at [105, 92] on span "Детали" at bounding box center [124, 98] width 70 height 18
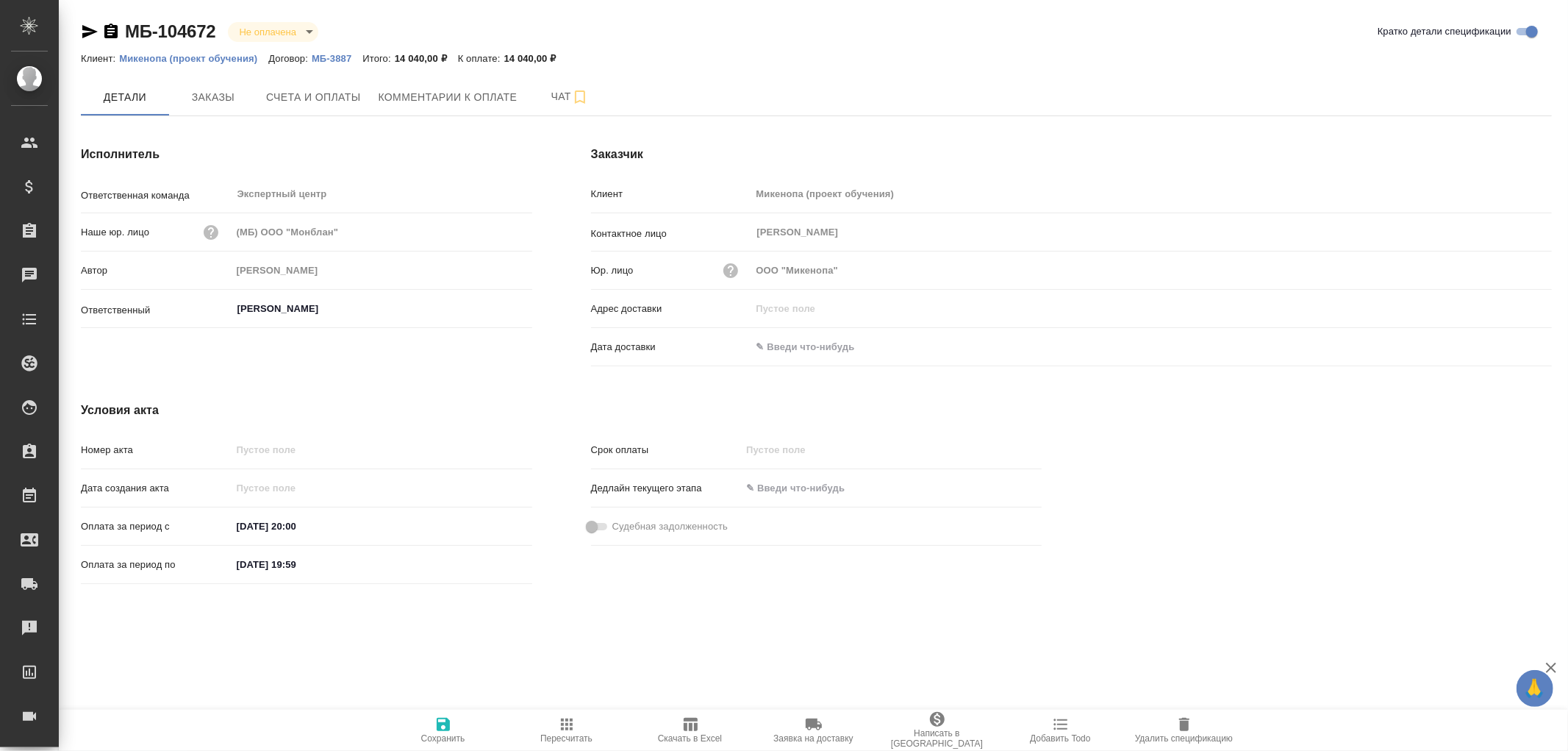
drag, startPoint x: 787, startPoint y: 341, endPoint x: 800, endPoint y: 339, distance: 13.2
click at [789, 341] on input "text" at bounding box center [815, 346] width 129 height 21
click at [1515, 343] on icon "button" at bounding box center [1509, 345] width 17 height 17
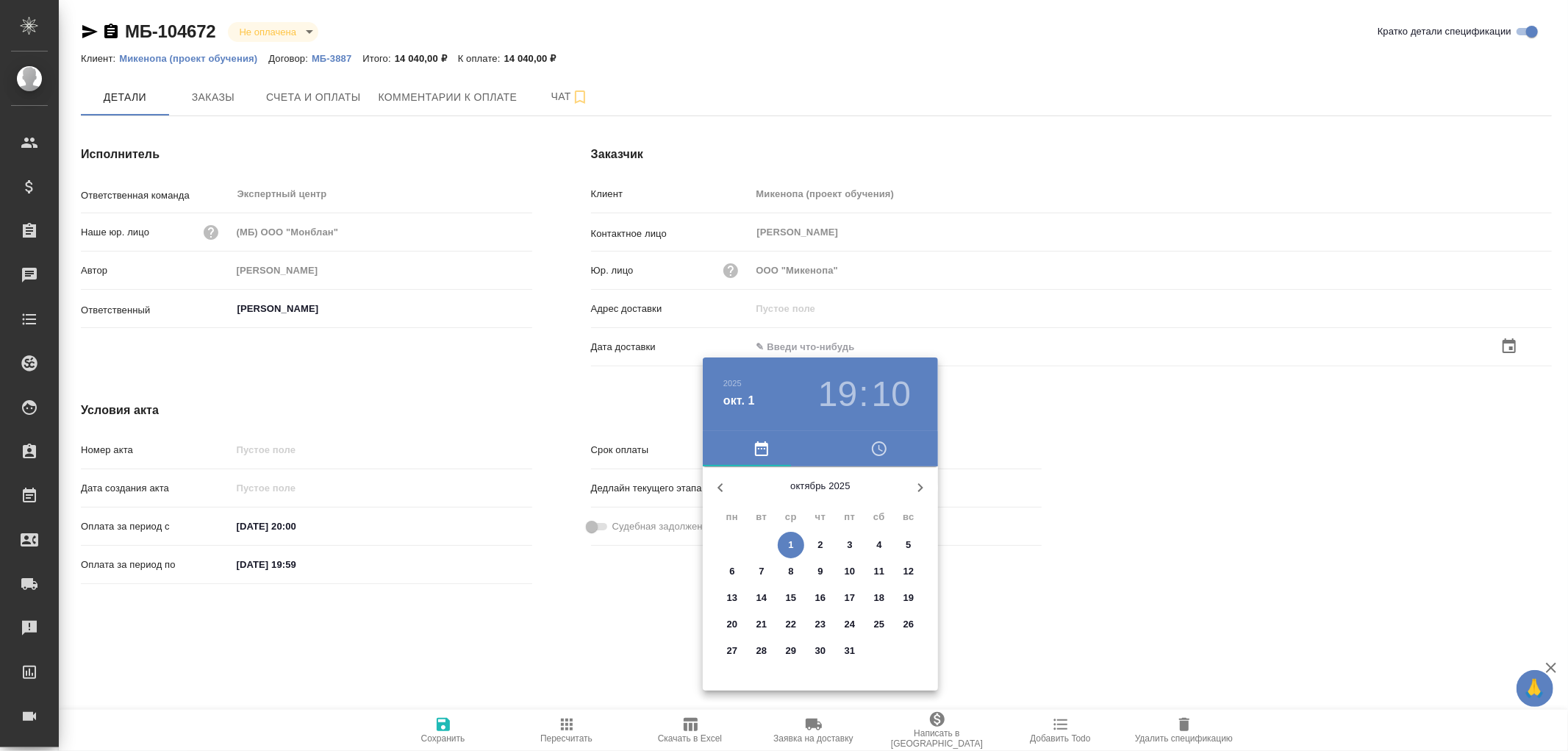
click at [797, 542] on span "1" at bounding box center [790, 545] width 26 height 15
type input "01.10.2025 19:10"
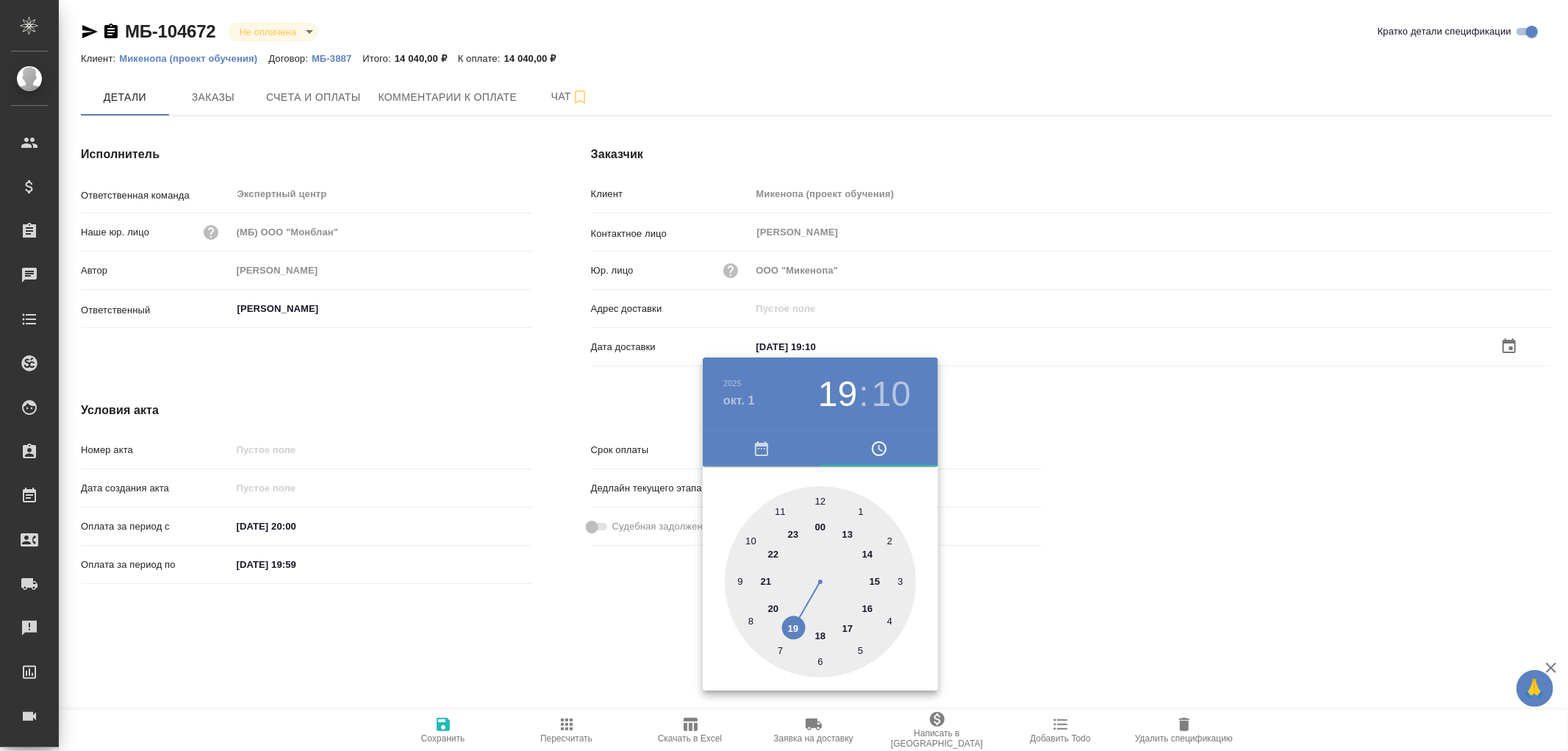
click at [444, 729] on div at bounding box center [784, 375] width 1568 height 751
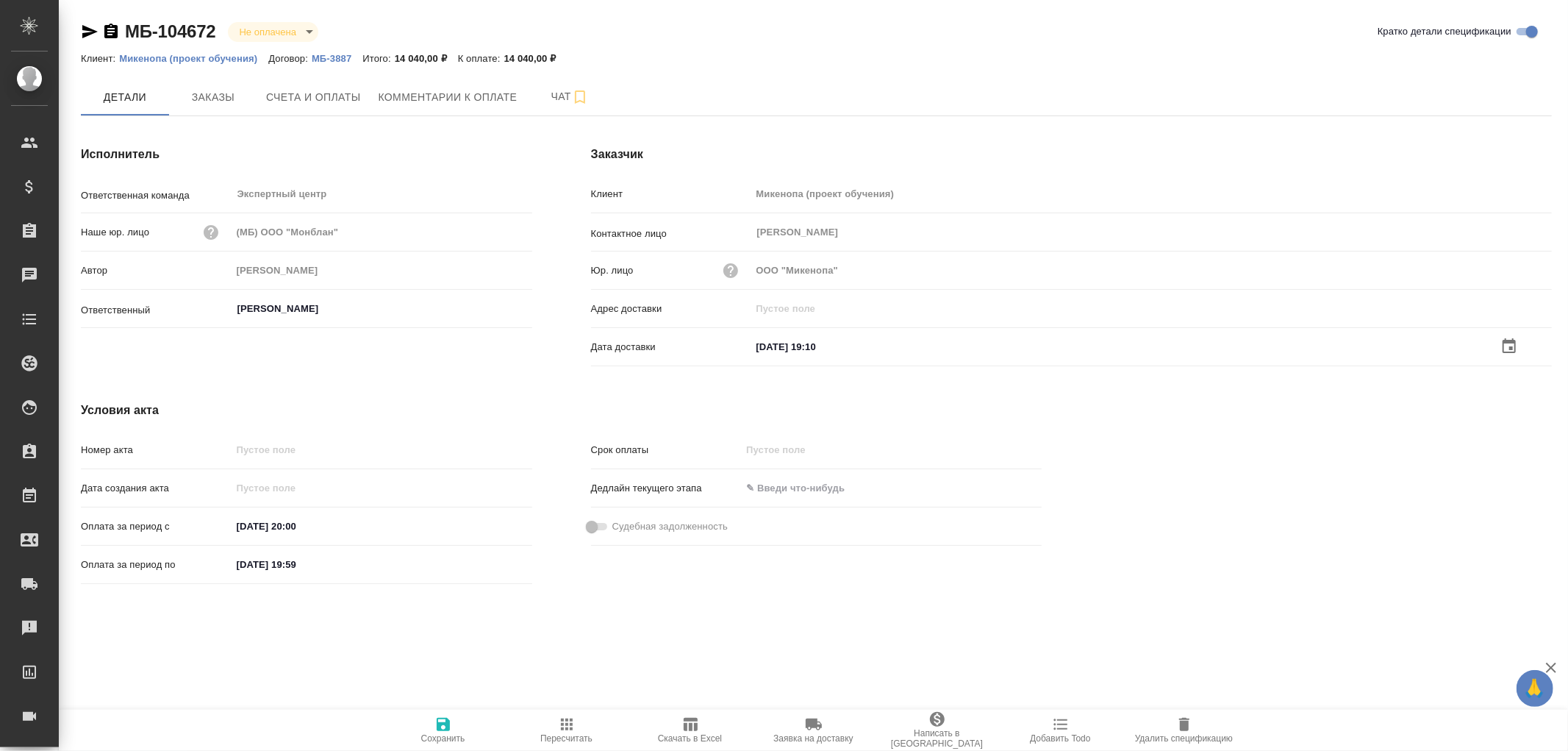
click at [441, 722] on icon "button" at bounding box center [443, 724] width 17 height 17
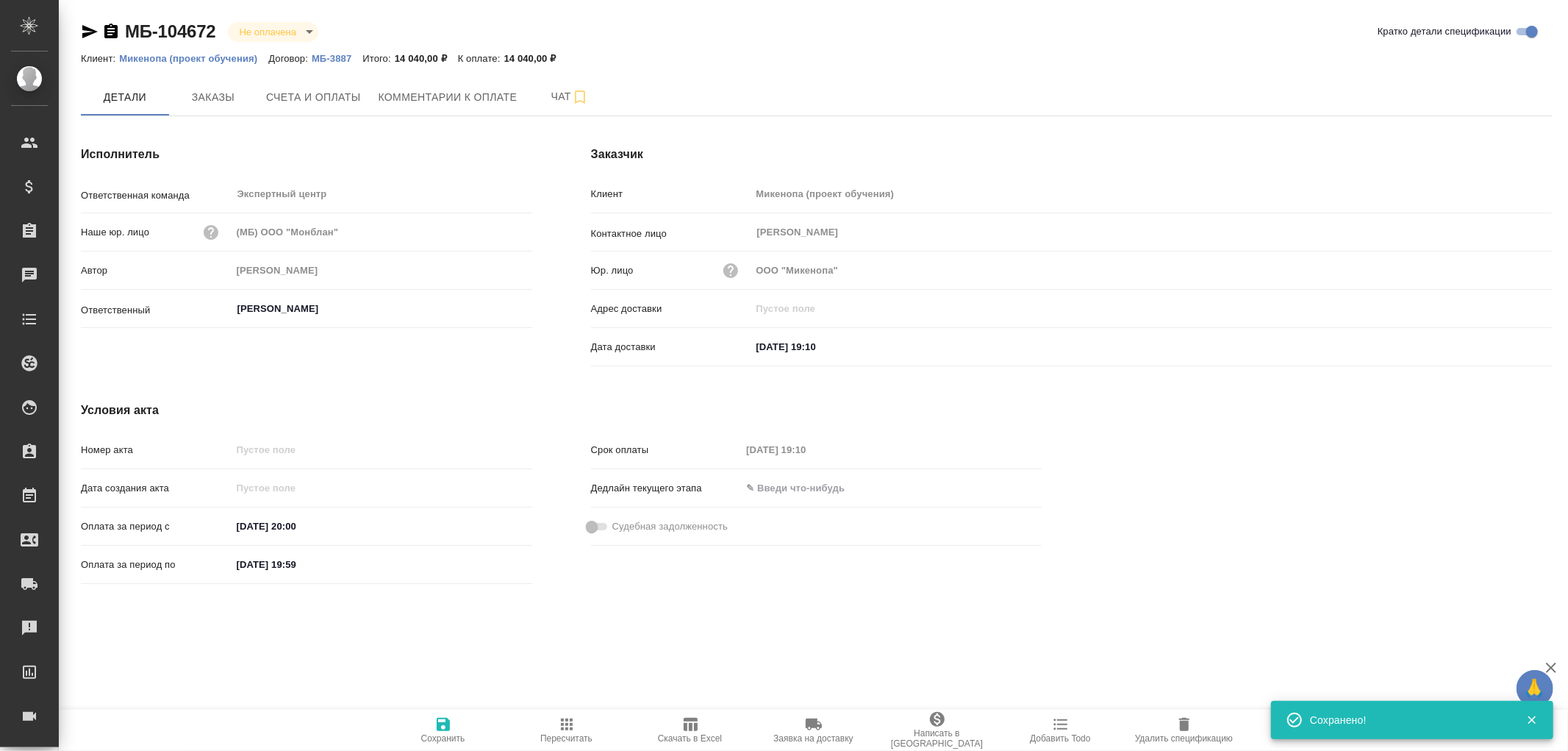
click at [441, 722] on icon "button" at bounding box center [443, 724] width 17 height 17
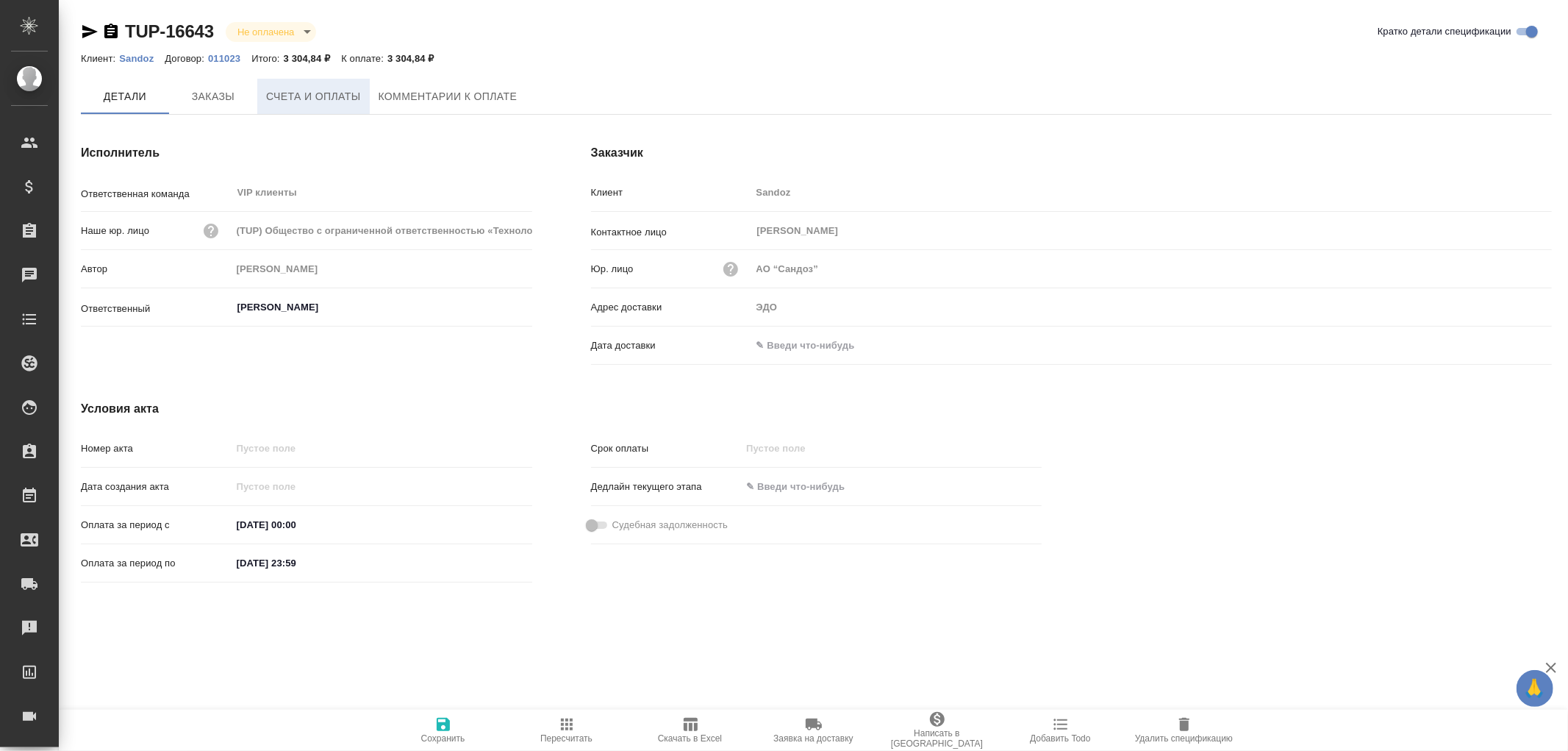
click at [319, 97] on span "Счета и оплаты" at bounding box center [314, 97] width 95 height 18
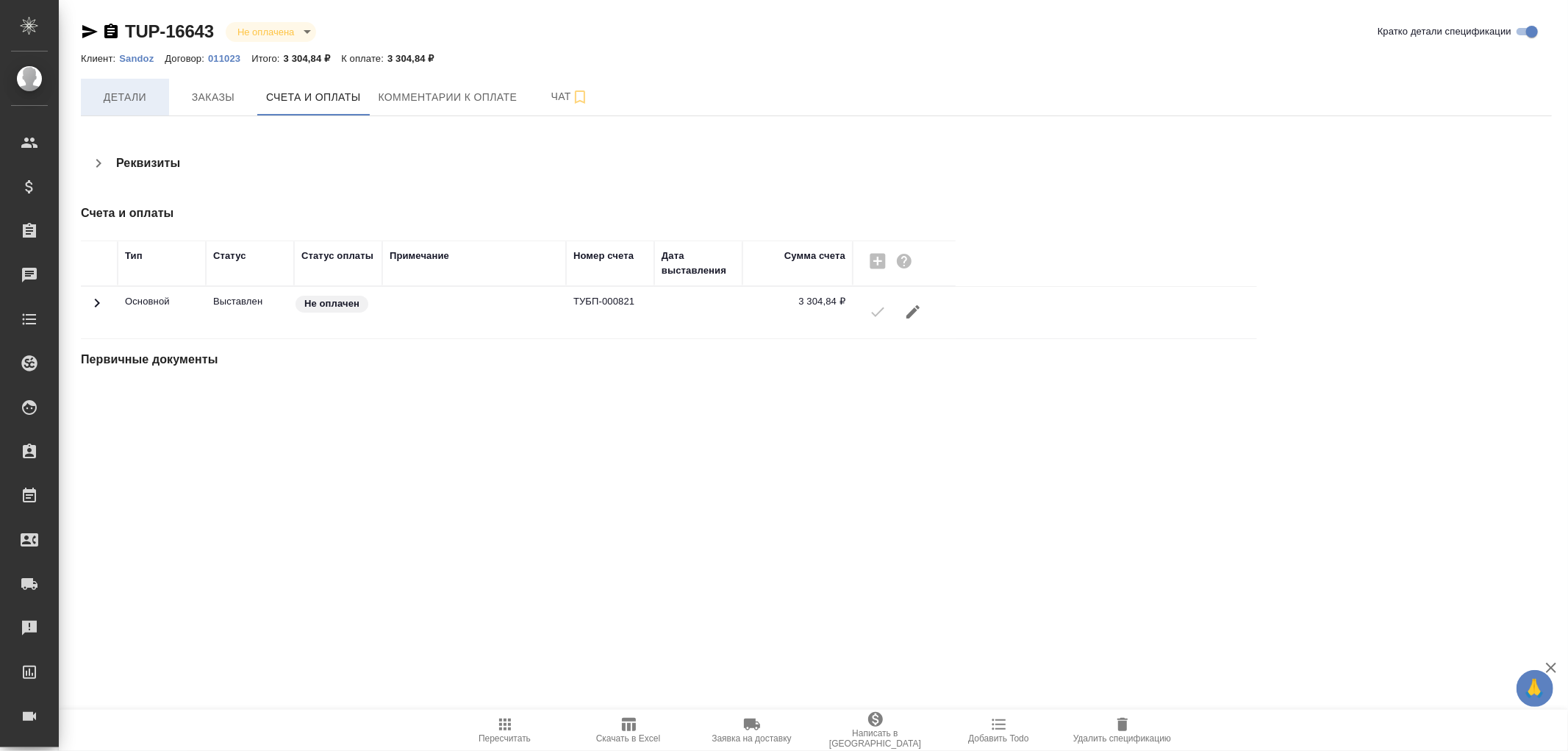
click at [115, 98] on span "Детали" at bounding box center [124, 98] width 70 height 18
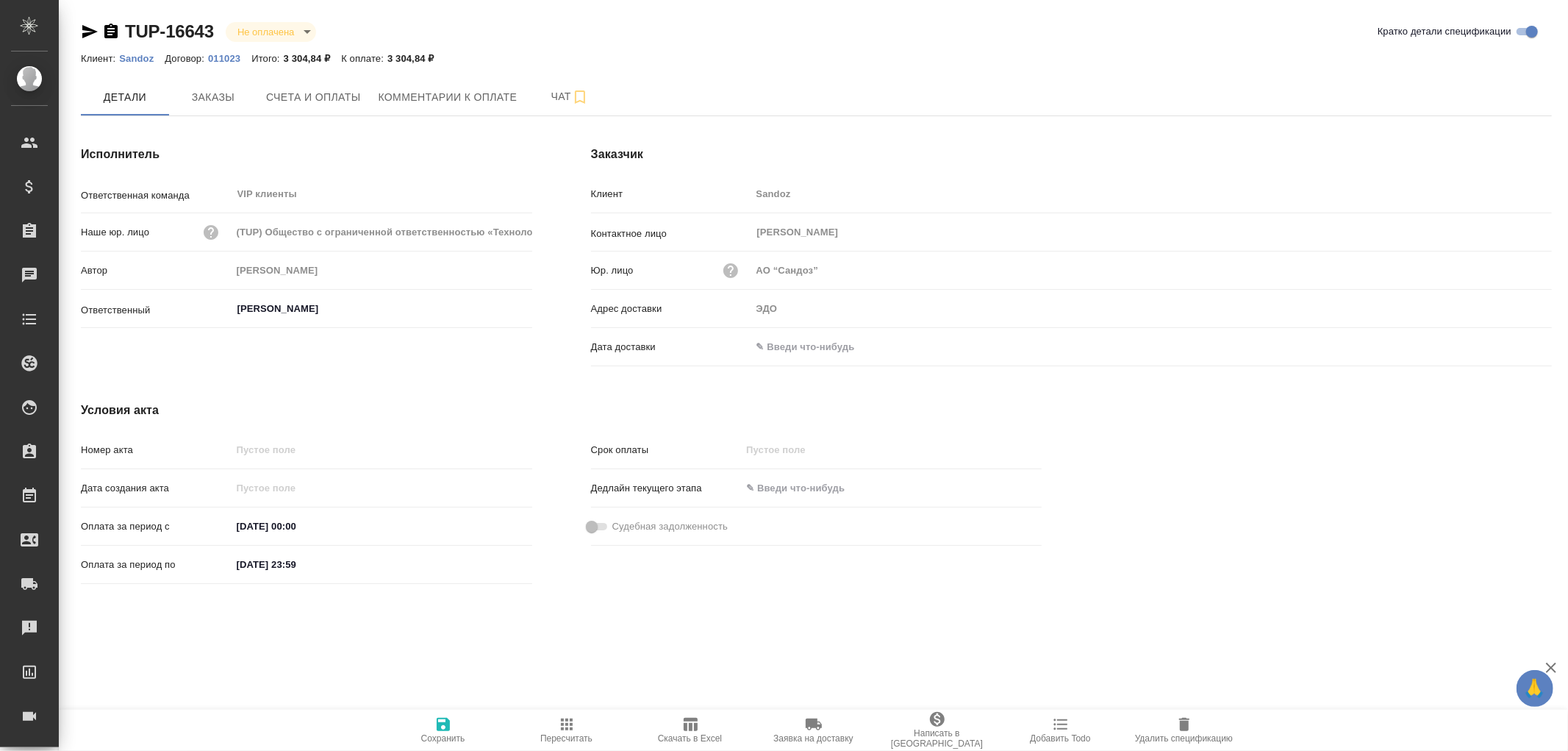
click at [798, 354] on input "text" at bounding box center [815, 346] width 129 height 21
click at [1510, 346] on icon "button" at bounding box center [1509, 345] width 17 height 17
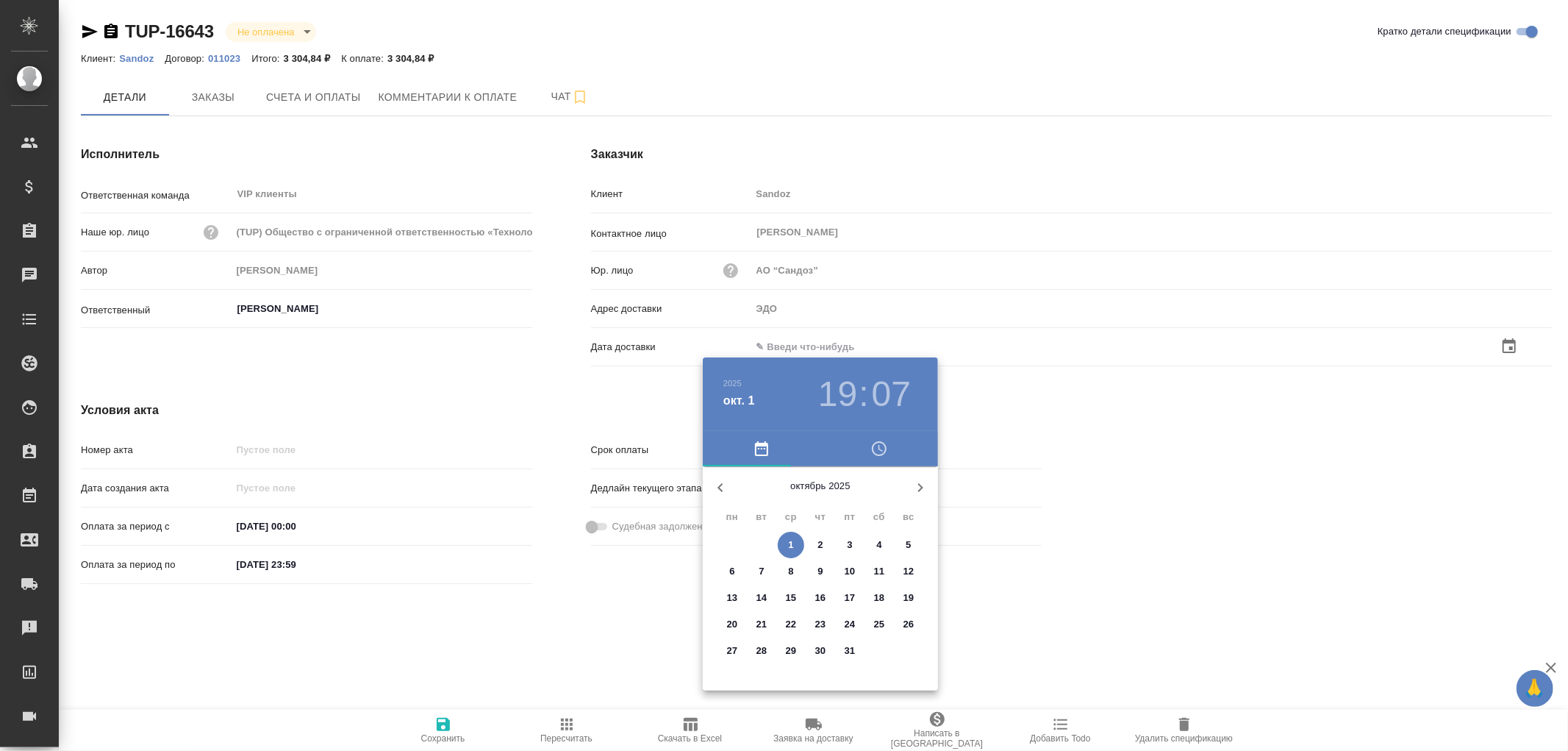
click at [794, 541] on span "1" at bounding box center [790, 545] width 26 height 15
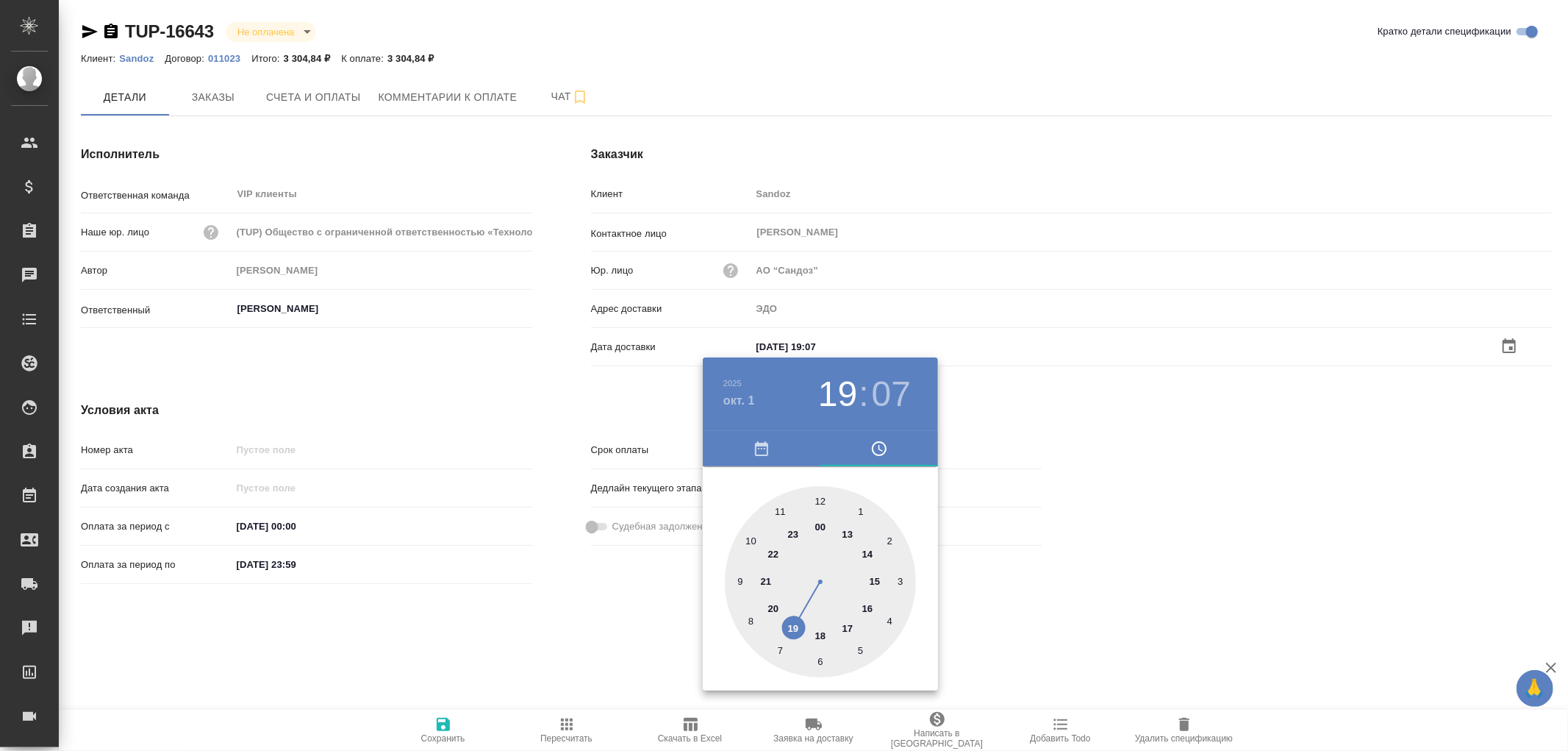
type input "01.10.2025 19:07"
click at [444, 725] on div at bounding box center [784, 375] width 1568 height 751
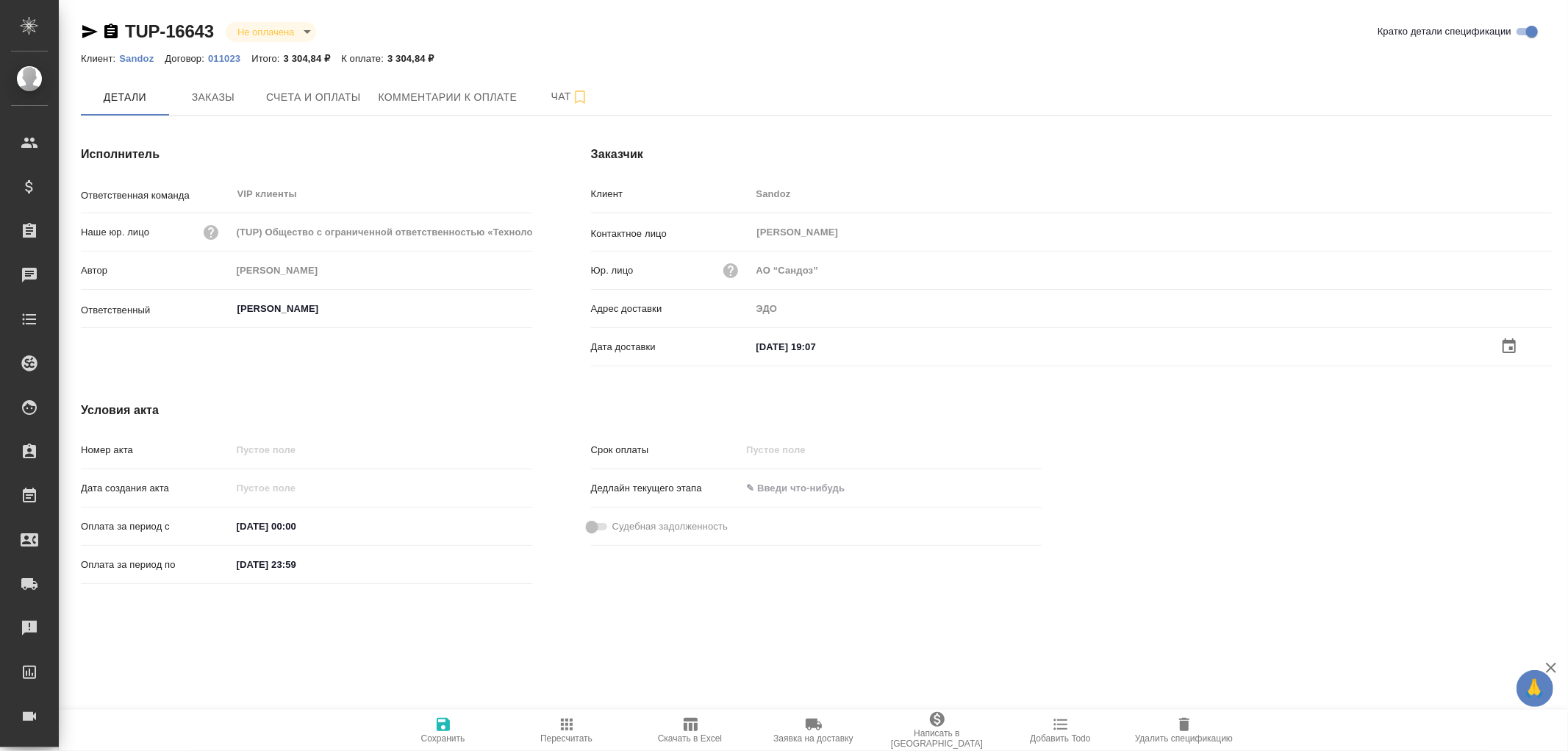
click at [444, 724] on icon "button" at bounding box center [444, 724] width 14 height 14
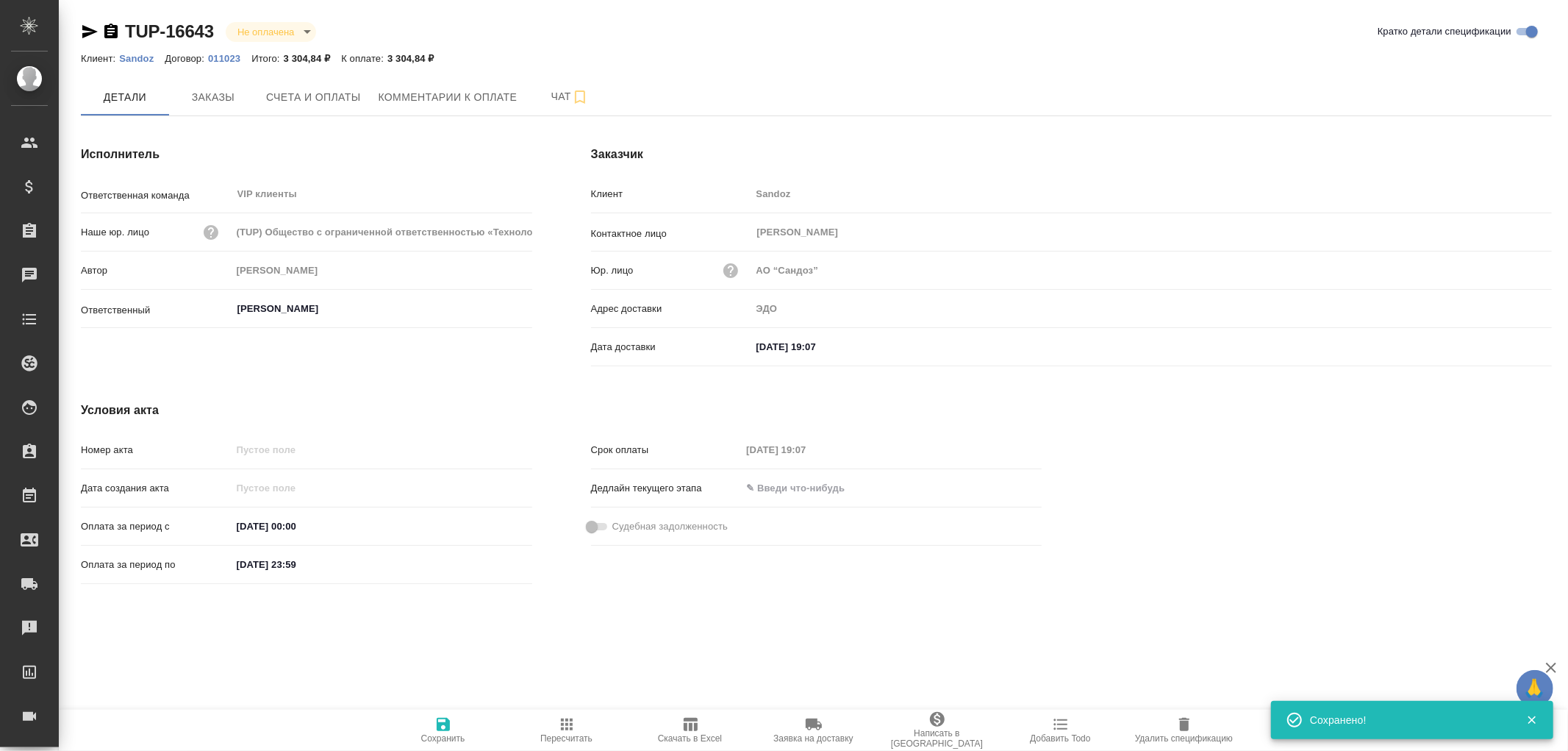
click at [444, 724] on icon "button" at bounding box center [444, 724] width 14 height 14
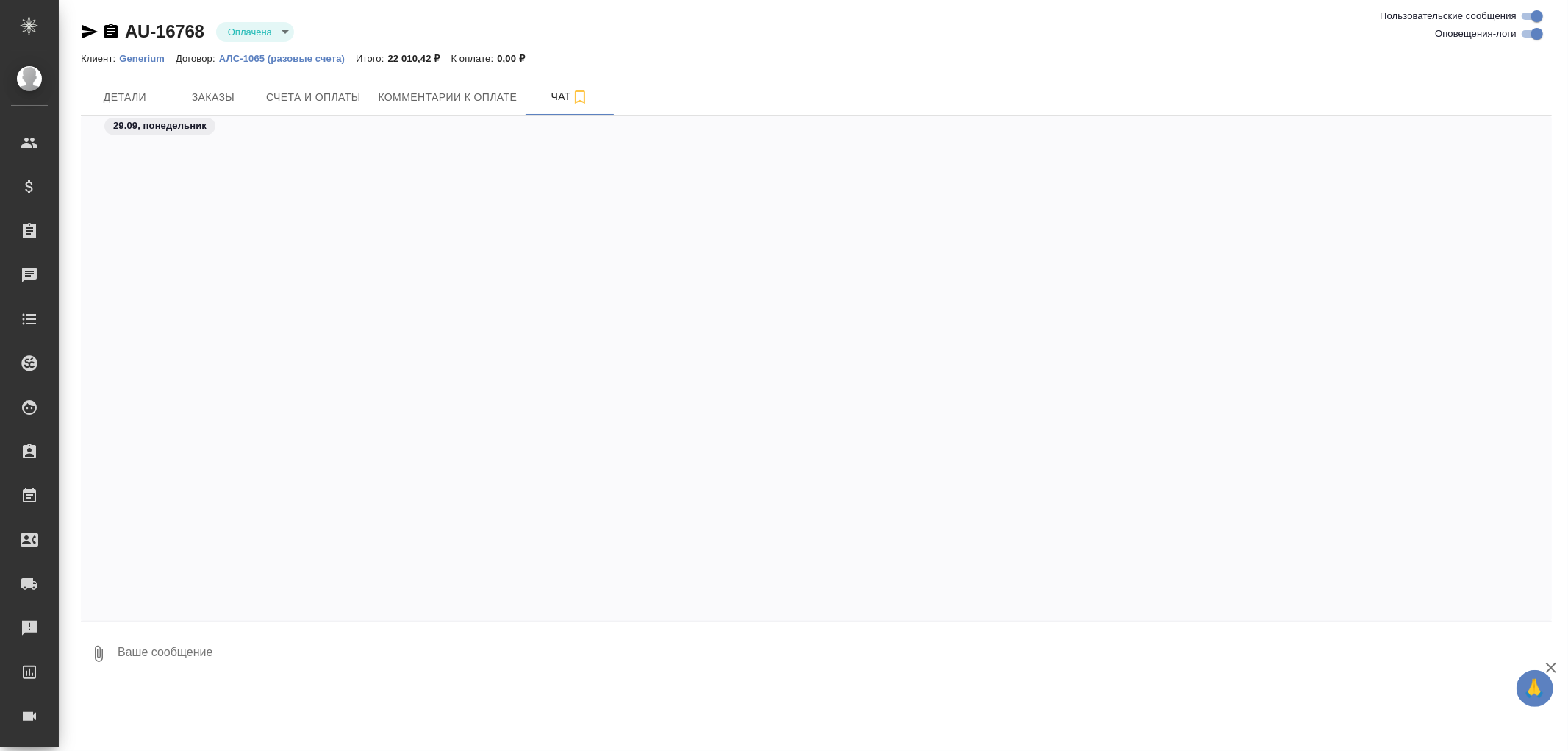
scroll to position [809, 0]
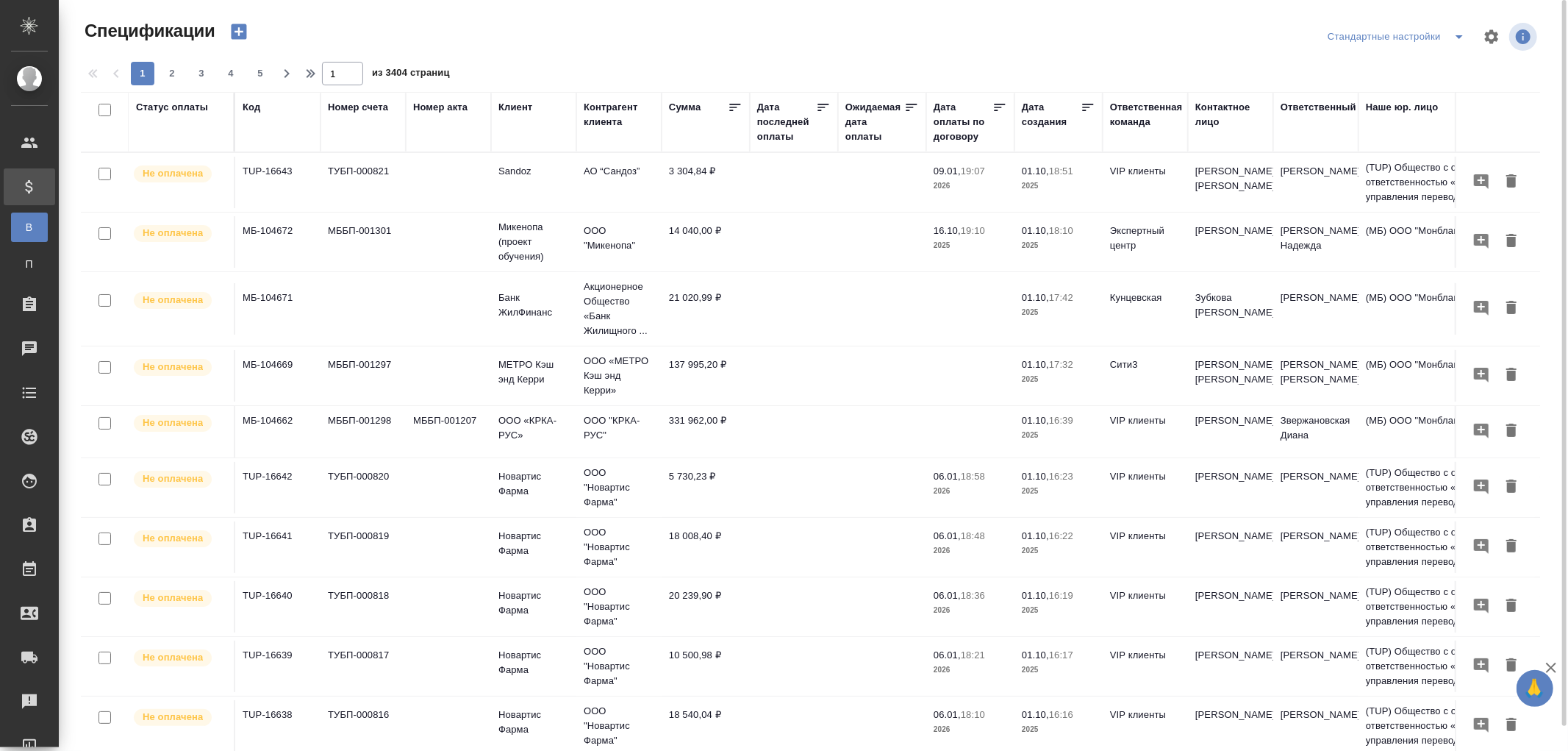
click at [244, 110] on div "Код" at bounding box center [251, 108] width 17 height 15
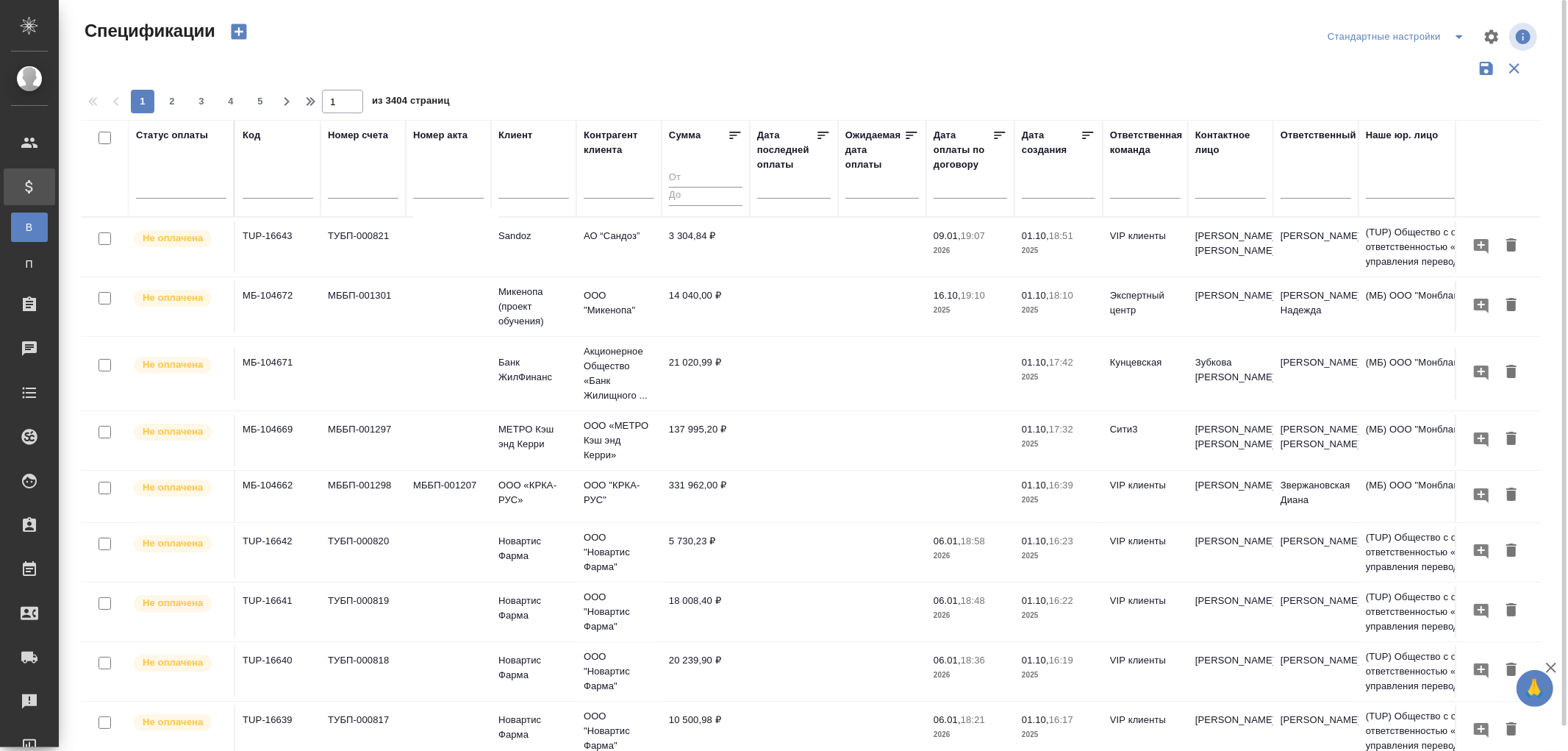
click at [260, 187] on input "text" at bounding box center [277, 189] width 70 height 18
paste input "МБ-104316"
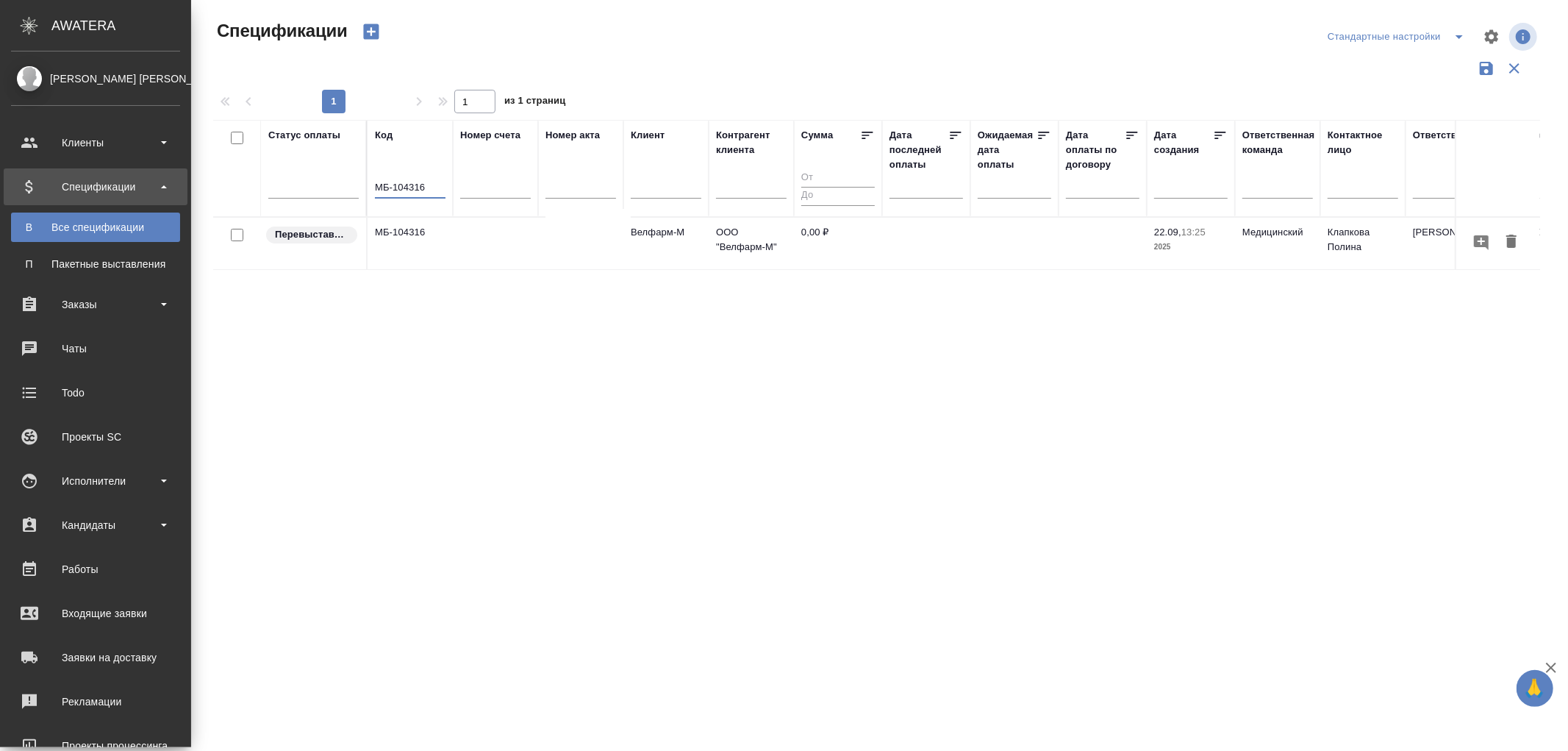
drag, startPoint x: 428, startPoint y: 182, endPoint x: 298, endPoint y: 161, distance: 131.7
click at [298, 161] on tr "Статус оплаты Код МБ-104316 Номер счета Номер акта Клиент Контрагент клиента Су…" at bounding box center [1167, 168] width 1908 height 97
paste input "343"
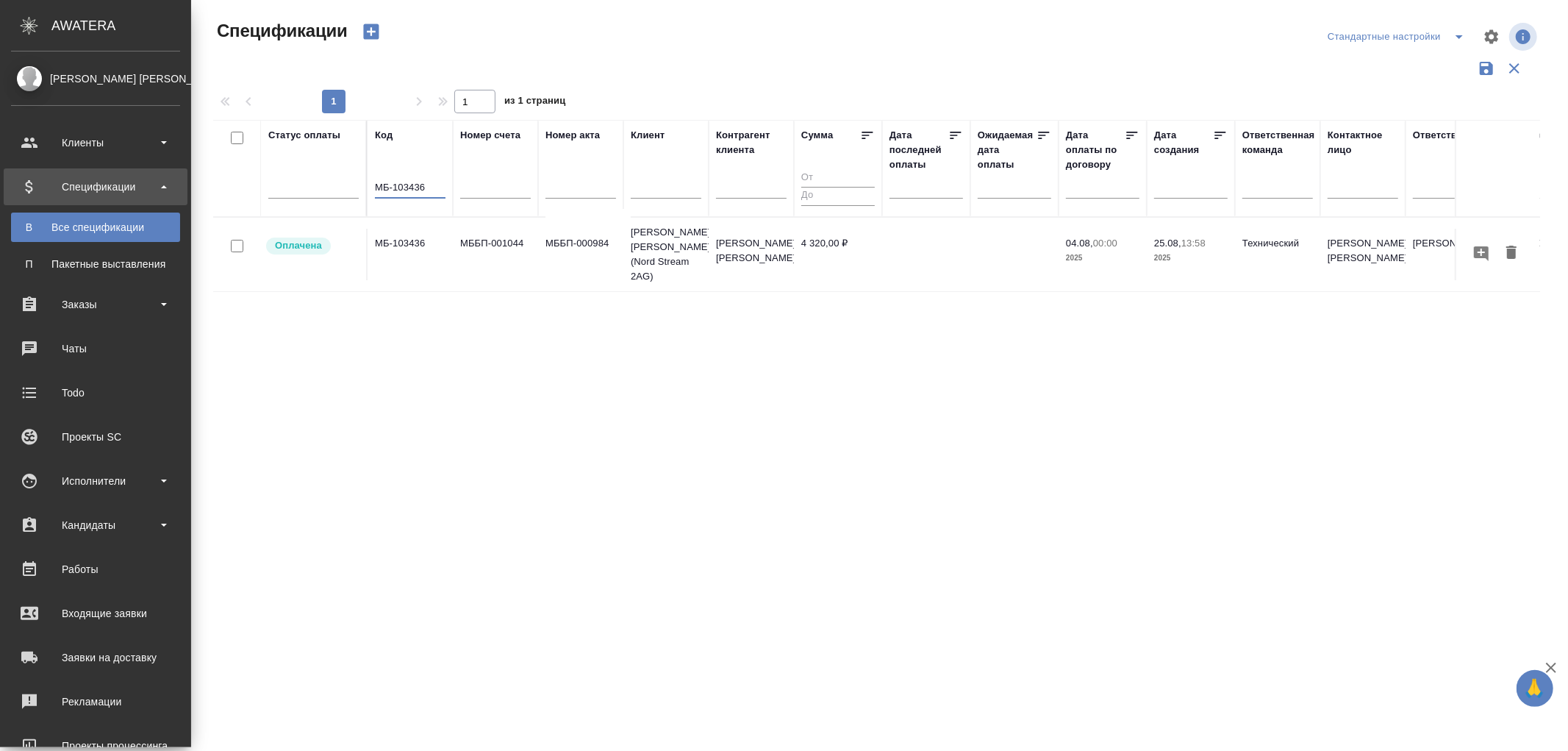
click at [410, 234] on td "МБ-103436" at bounding box center [410, 255] width 85 height 51
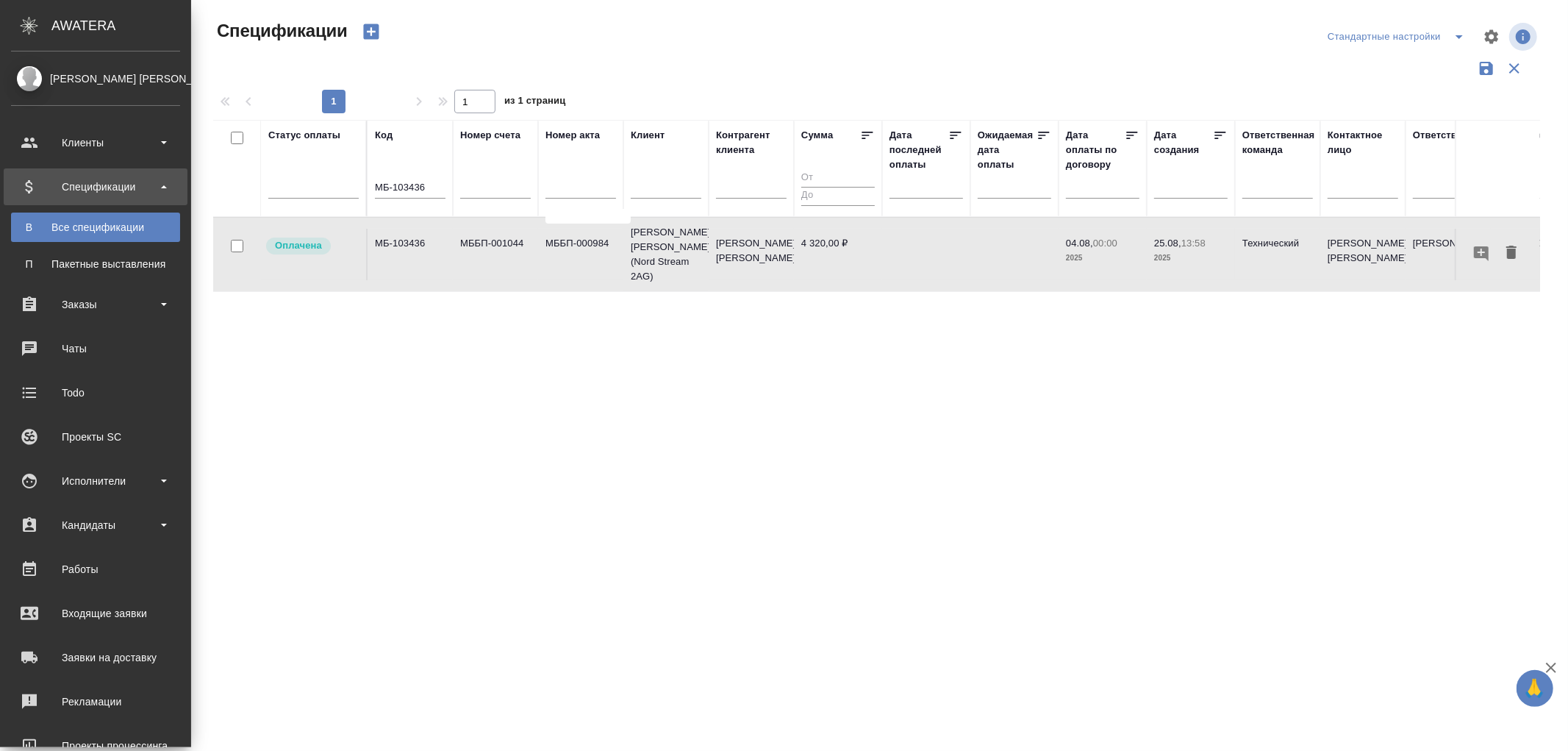
click at [410, 234] on td "МБ-103436" at bounding box center [410, 255] width 85 height 51
drag, startPoint x: 427, startPoint y: 188, endPoint x: 315, endPoint y: 181, distance: 112.2
click at [315, 181] on tr "Статус оплаты Код МБ-103436 Номер счета Номер акта Клиент Контрагент клиента Су…" at bounding box center [1167, 168] width 1908 height 97
paste input "431"
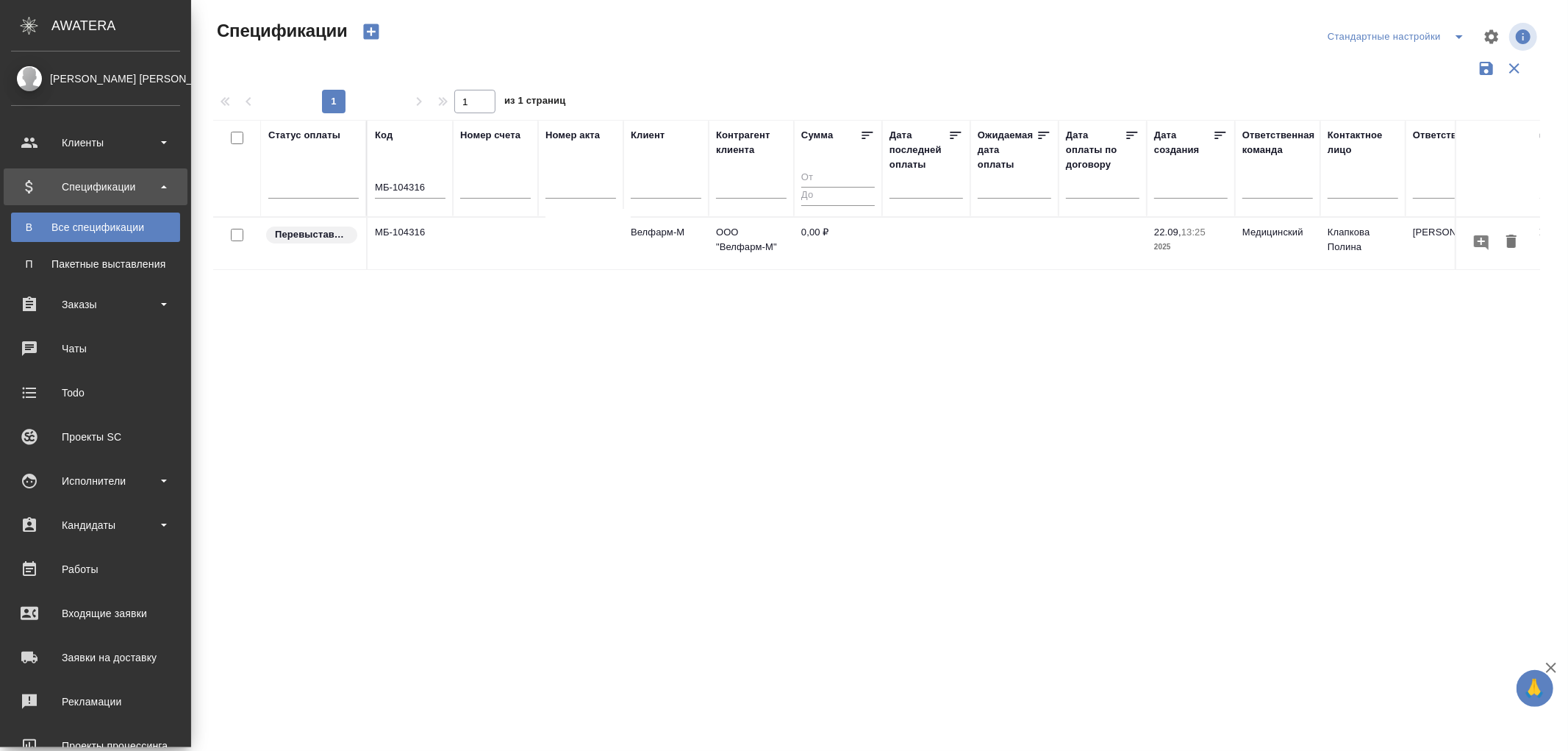
click at [400, 243] on td "МБ-104316" at bounding box center [410, 243] width 85 height 51
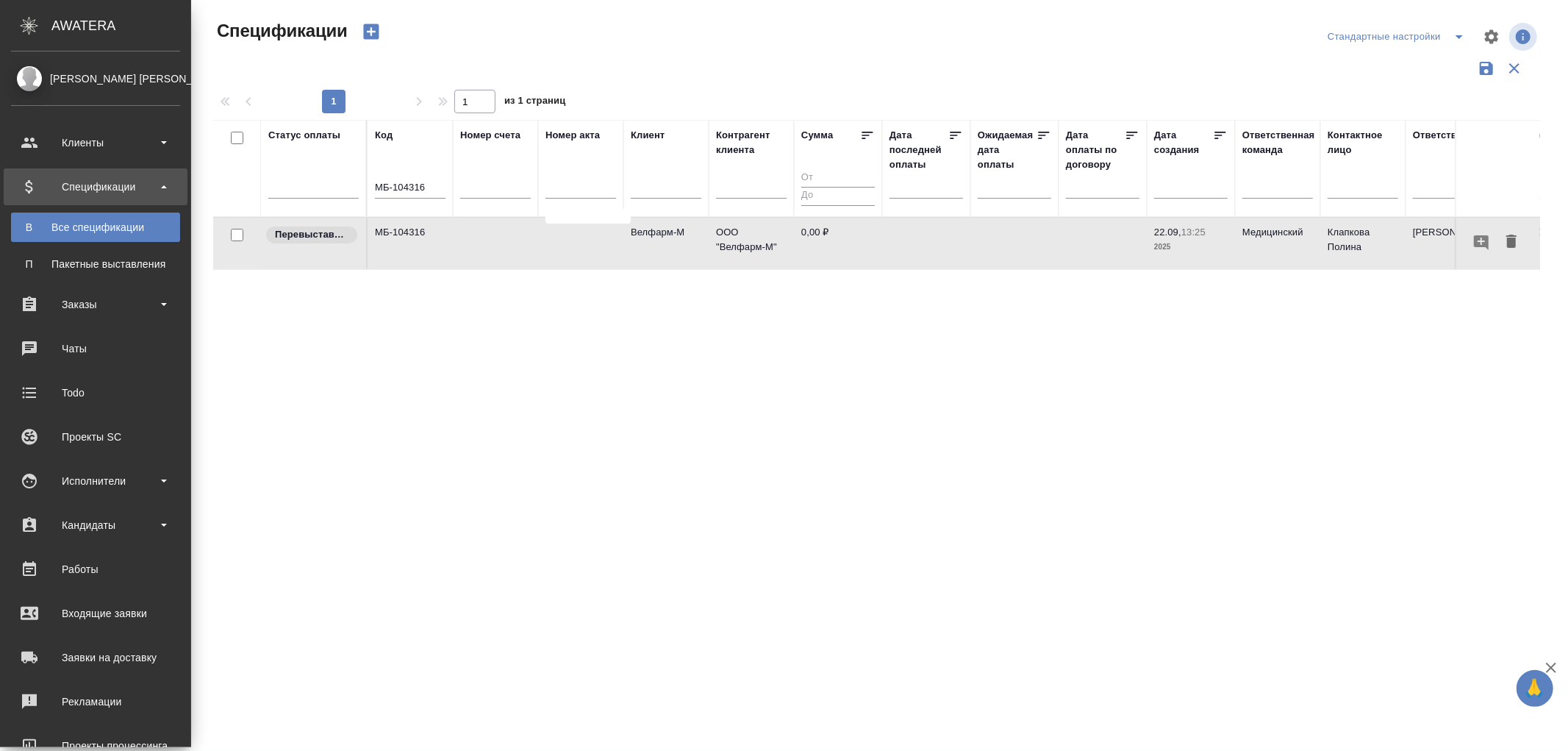
click at [400, 243] on td "МБ-104316" at bounding box center [410, 243] width 85 height 51
drag, startPoint x: 430, startPoint y: 189, endPoint x: 298, endPoint y: 180, distance: 132.3
click at [298, 180] on tr "Статус оплаты Код МБ-104316 Номер счета Номер акта Клиент Контрагент клиента Су…" at bounding box center [1167, 168] width 1908 height 97
paste input "412"
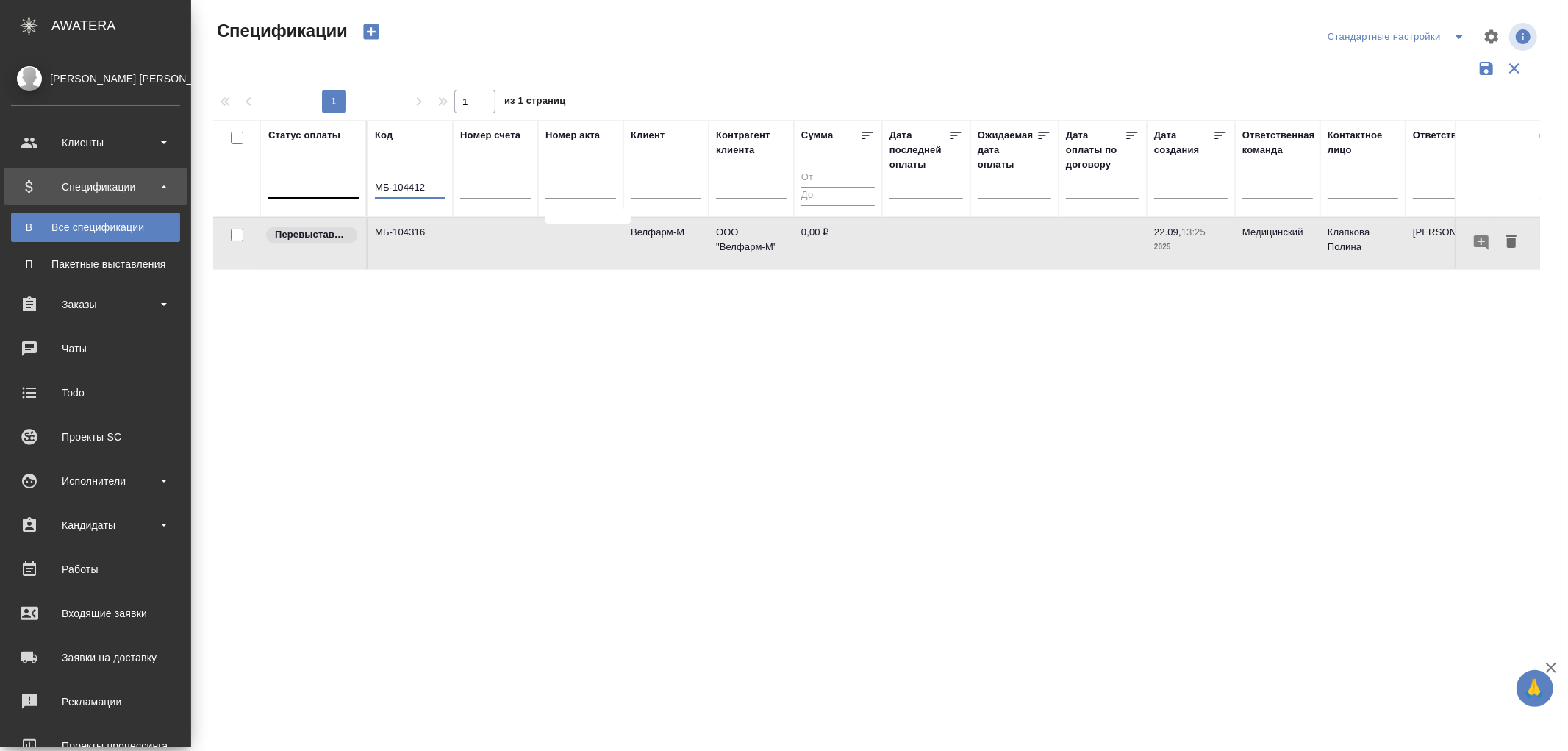
type input "МБ-104412"
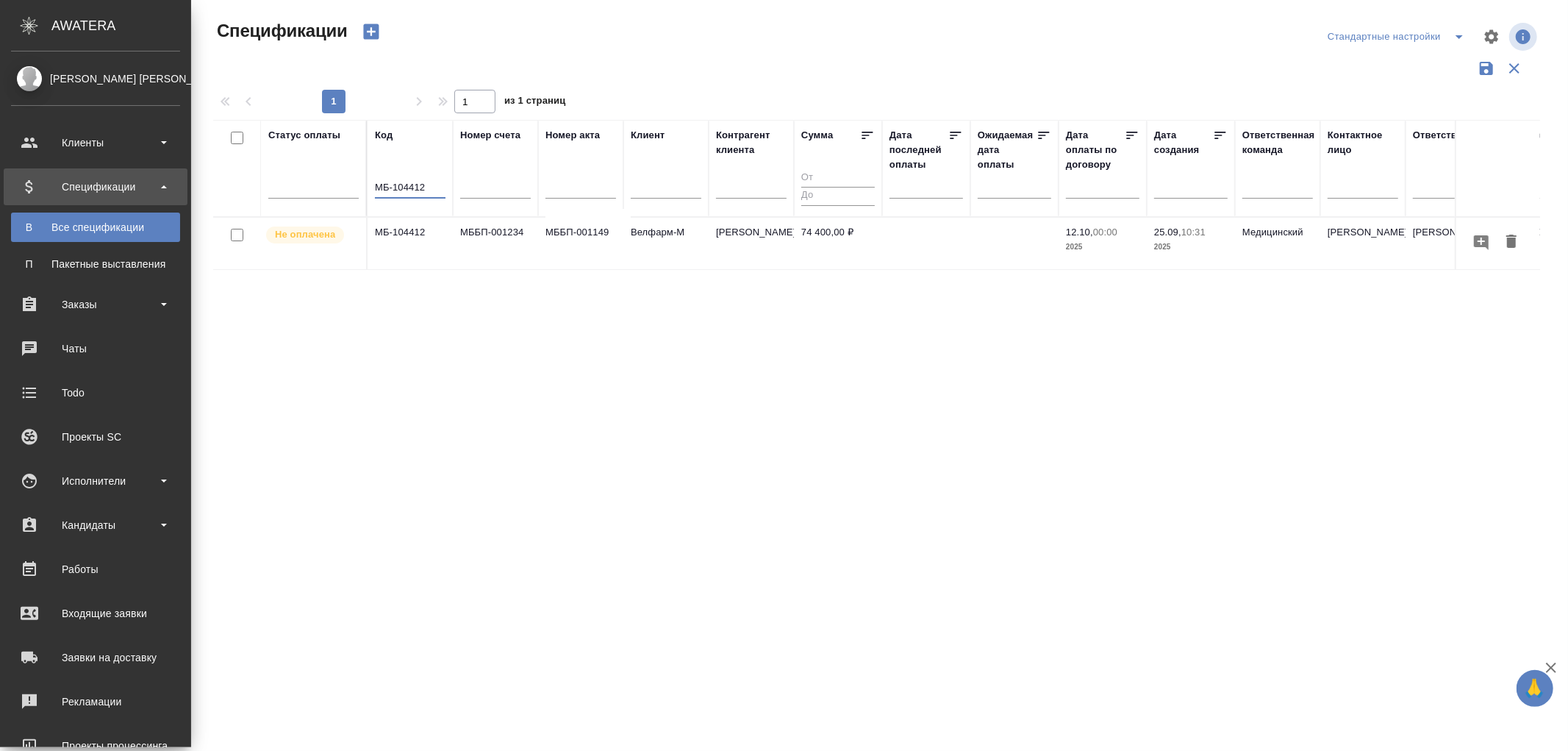
click at [388, 236] on td "МБ-104412" at bounding box center [410, 243] width 85 height 51
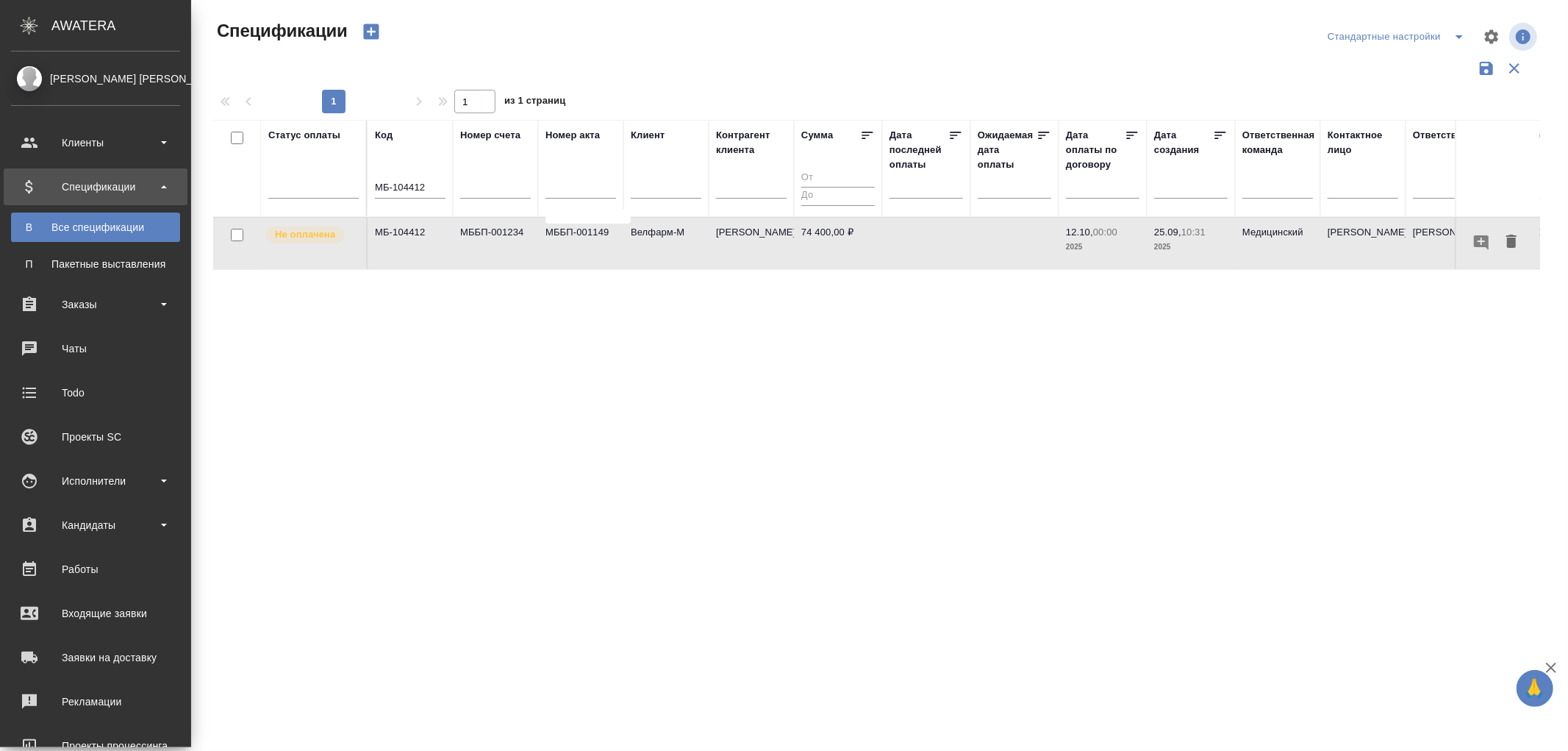
click at [388, 236] on td "МБ-104412" at bounding box center [410, 243] width 85 height 51
drag, startPoint x: 441, startPoint y: 188, endPoint x: 327, endPoint y: 185, distance: 114.0
click at [327, 185] on tr "Статус оплаты Код МБ-104412 Номер счета Номер акта Клиент Контрагент клиента Су…" at bounding box center [1167, 168] width 1908 height 97
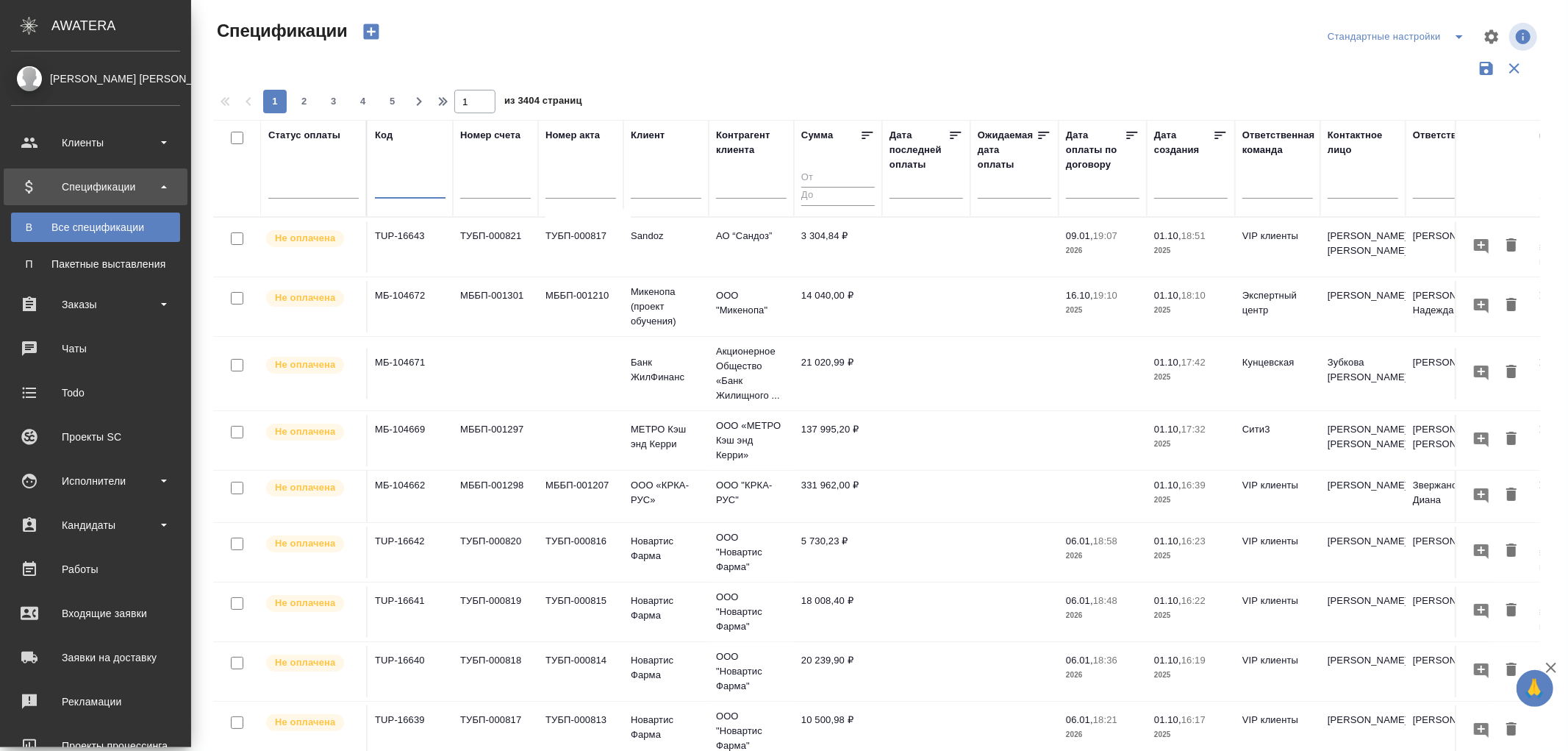
click at [912, 192] on input "text" at bounding box center [930, 186] width 65 height 21
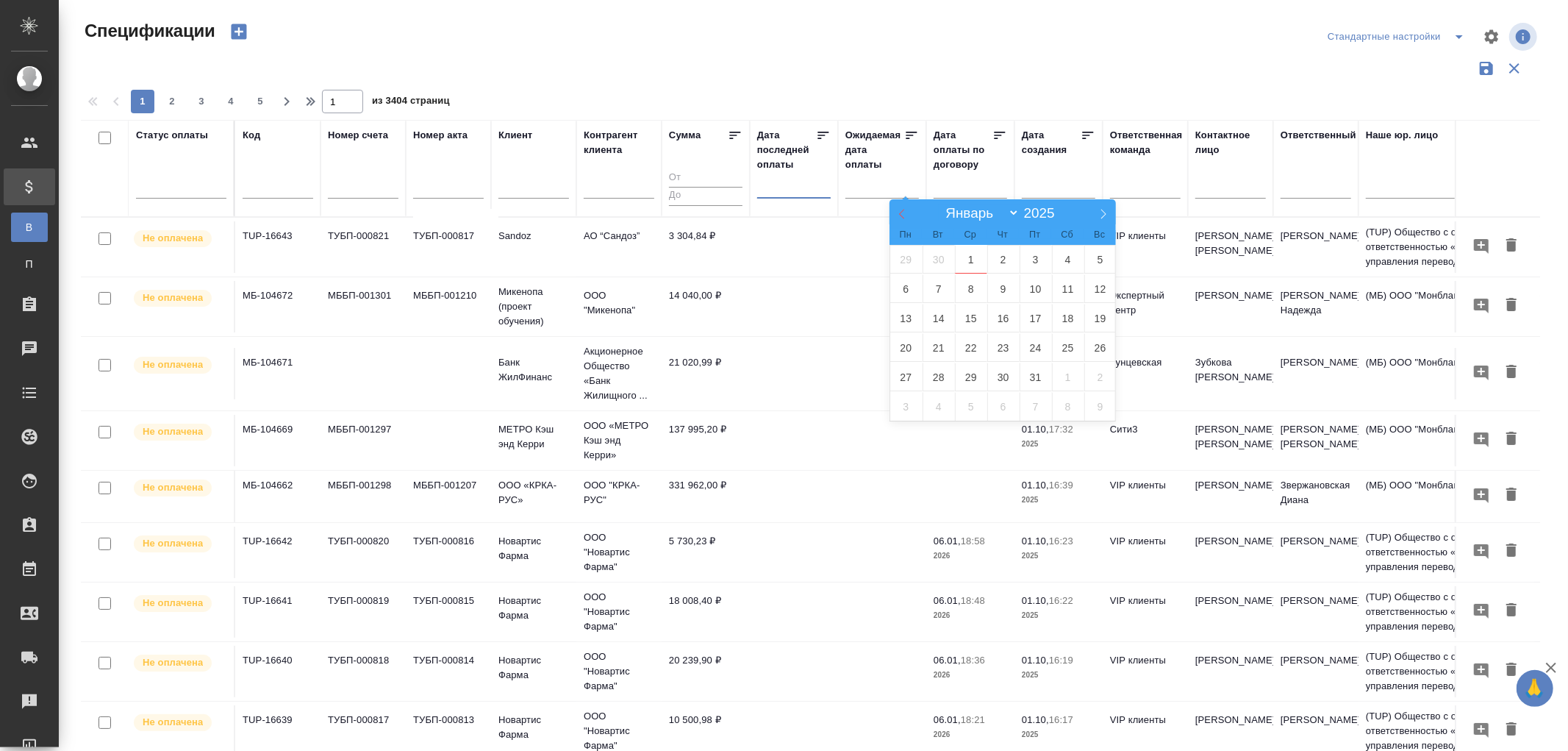
click at [899, 211] on icon at bounding box center [902, 214] width 10 height 10
select select "8"
click at [1032, 346] on span "26" at bounding box center [1035, 347] width 32 height 28
type div "2025-09-25T21:00:00.000Z"
click at [1097, 344] on span "28" at bounding box center [1100, 347] width 32 height 28
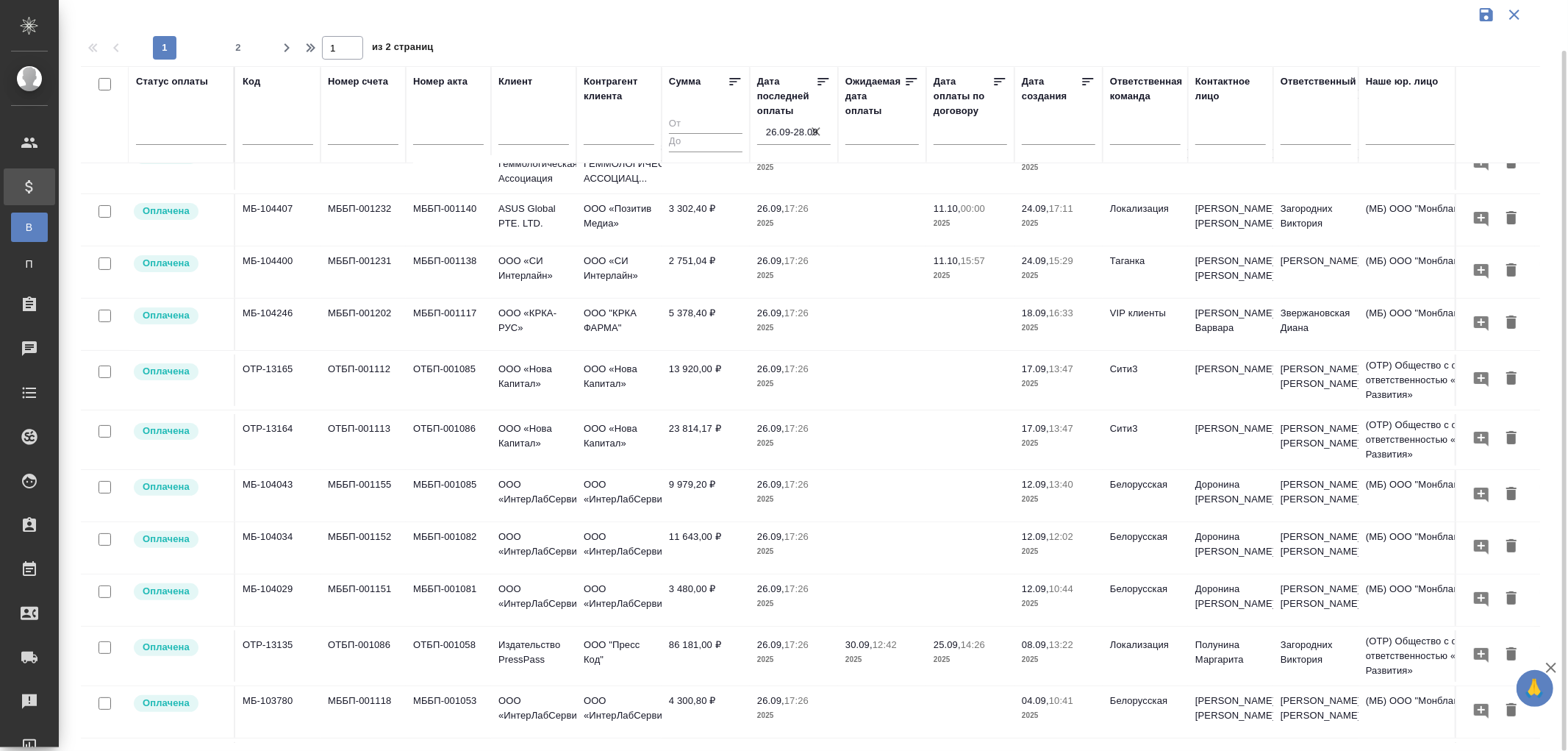
scroll to position [245, 0]
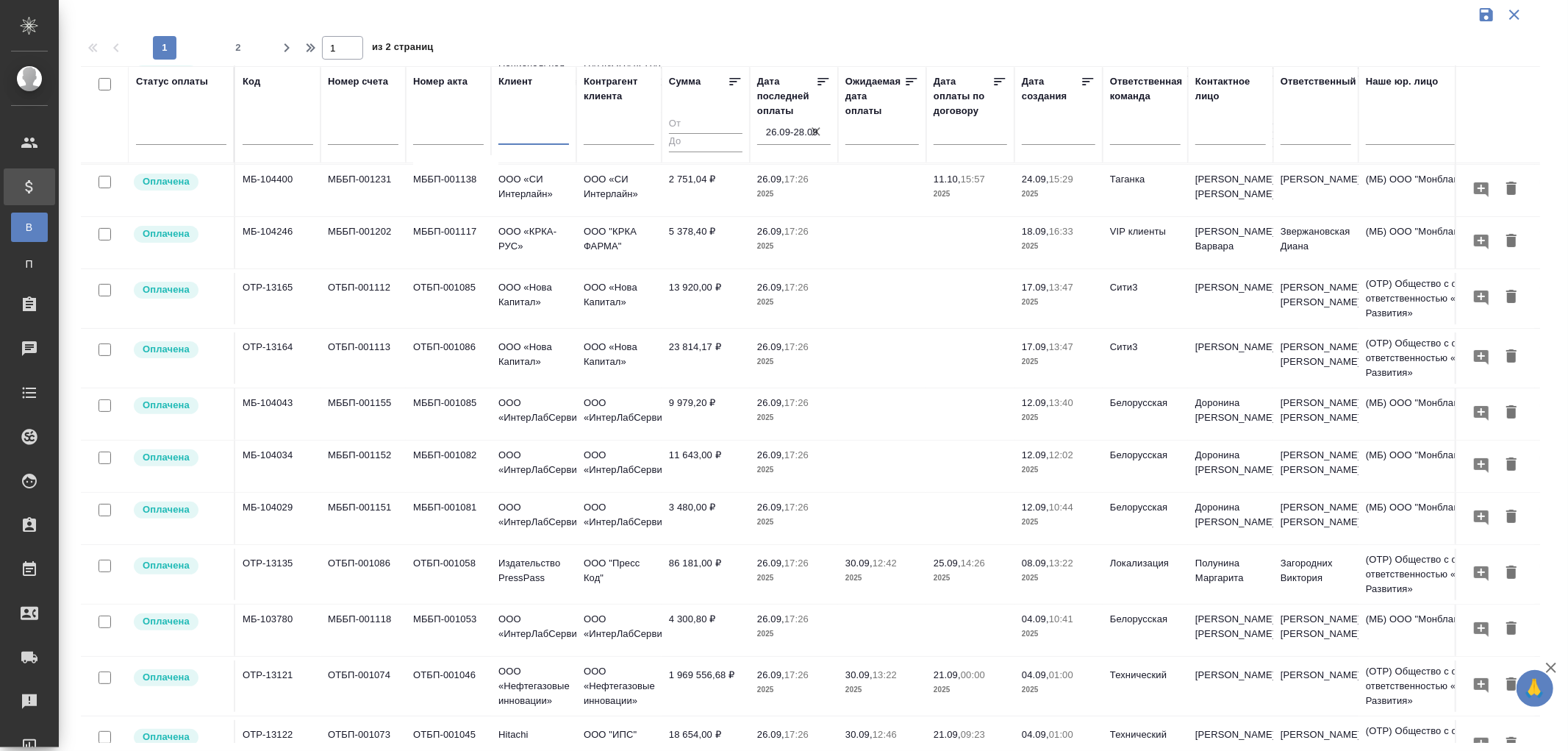
click at [522, 140] on input "text" at bounding box center [533, 135] width 70 height 18
type input "B"
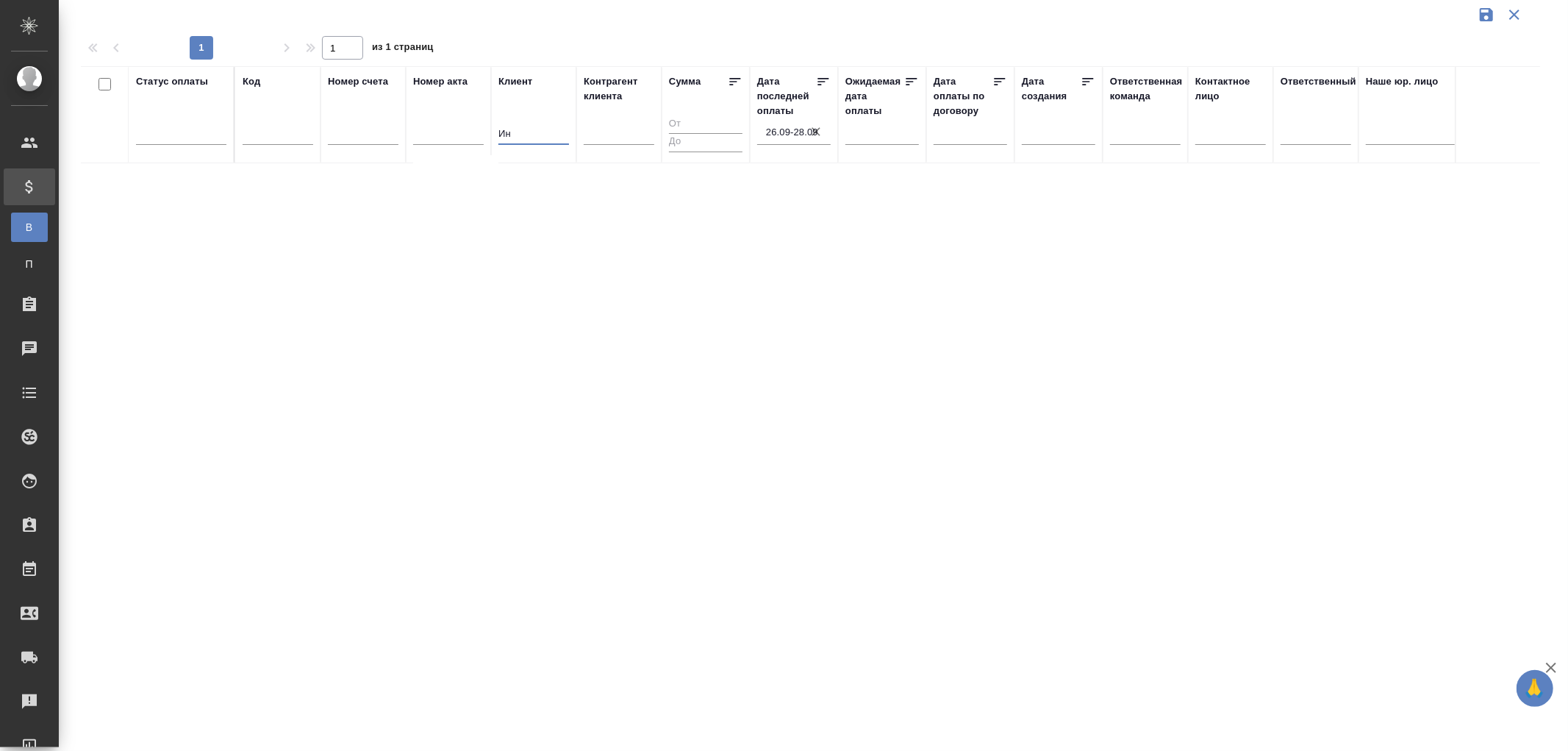
scroll to position [0, 0]
click at [532, 130] on input "Интер Лаб" at bounding box center [533, 135] width 70 height 18
click at [529, 130] on input "Интер Лаб" at bounding box center [533, 135] width 70 height 18
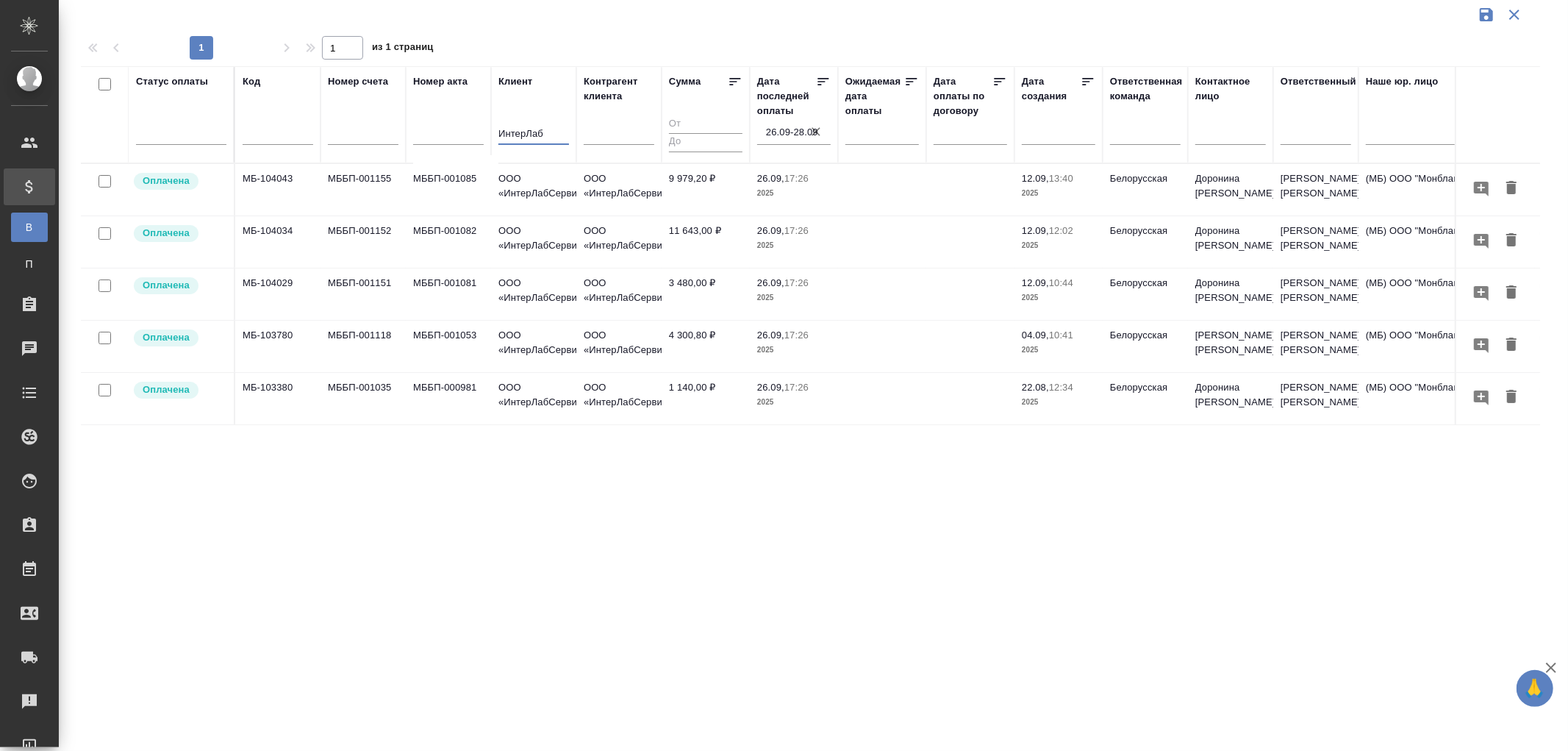
type input "ИнтерЛаб"
click at [791, 392] on span "26.09, 17:26" at bounding box center [794, 388] width 74 height 15
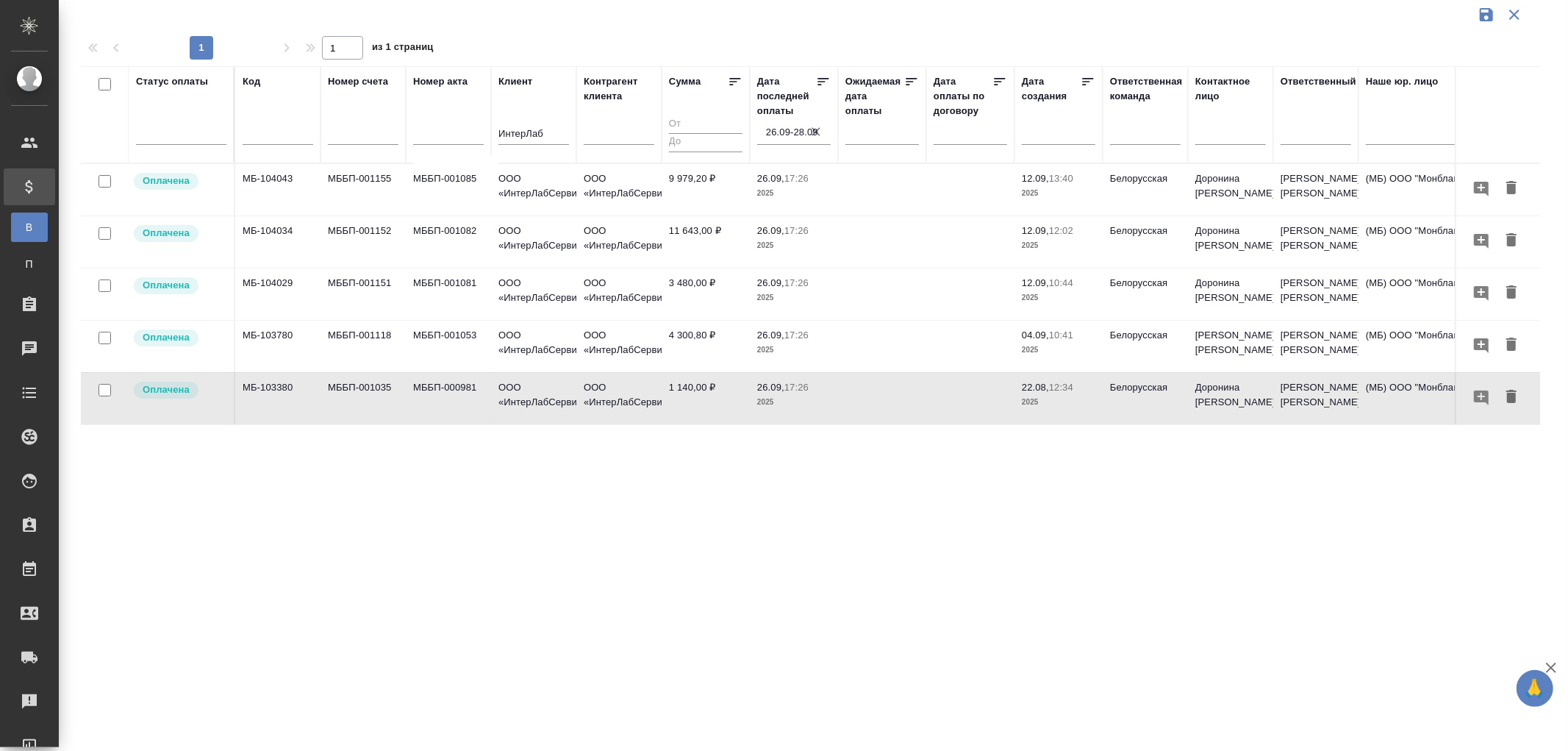
click at [791, 392] on span "26.09, 17:26" at bounding box center [794, 388] width 74 height 15
drag, startPoint x: 811, startPoint y: 130, endPoint x: 827, endPoint y: 152, distance: 27.2
click at [811, 130] on icon "button" at bounding box center [816, 131] width 15 height 15
select select "9"
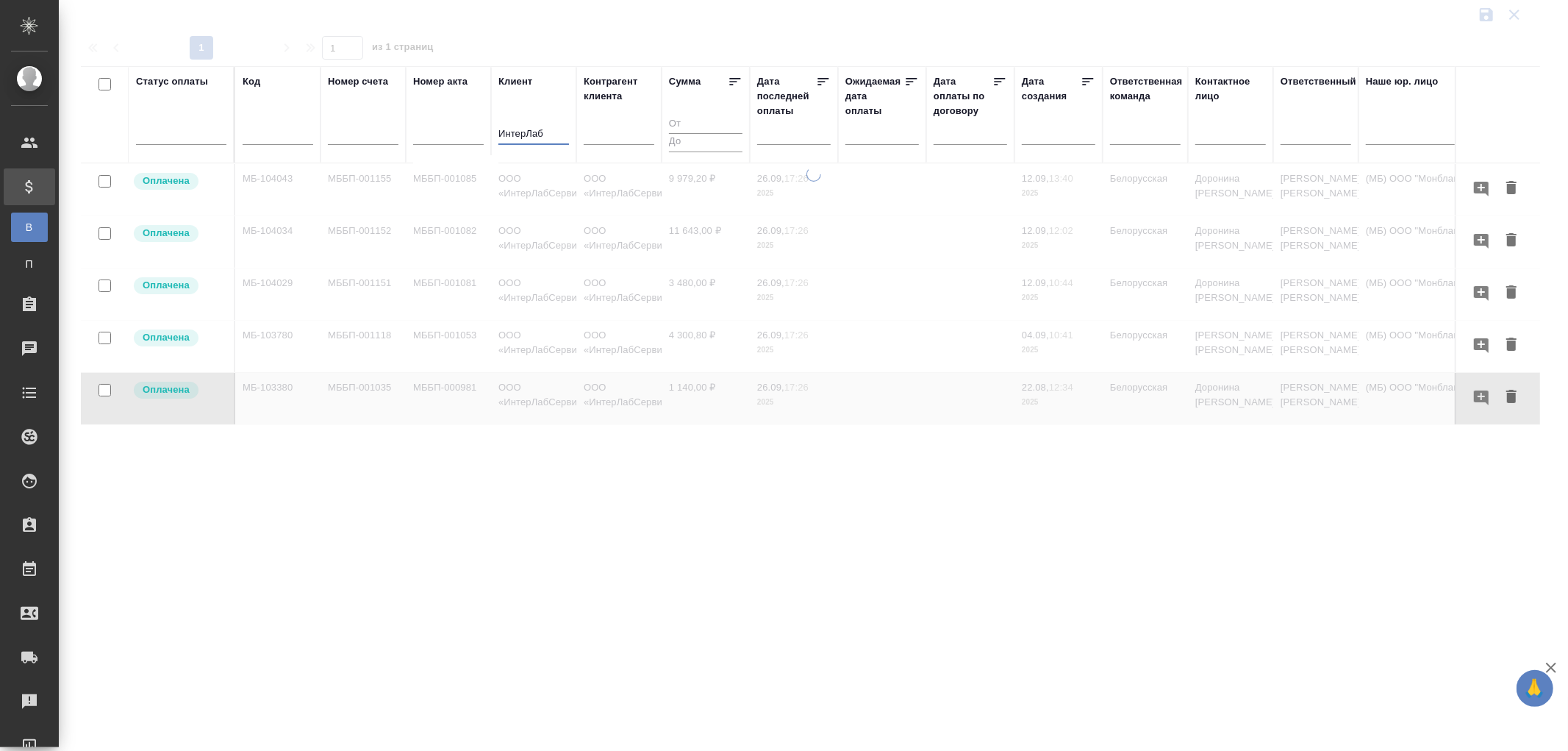
drag, startPoint x: 554, startPoint y: 136, endPoint x: 444, endPoint y: 127, distance: 110.4
click at [444, 127] on tr "Статус оплаты Код Номер счета Номер акта Клиент ИнтерЛаб Контрагент клиента Сум…" at bounding box center [1035, 115] width 1908 height 97
click at [784, 141] on input "text" at bounding box center [798, 132] width 65 height 21
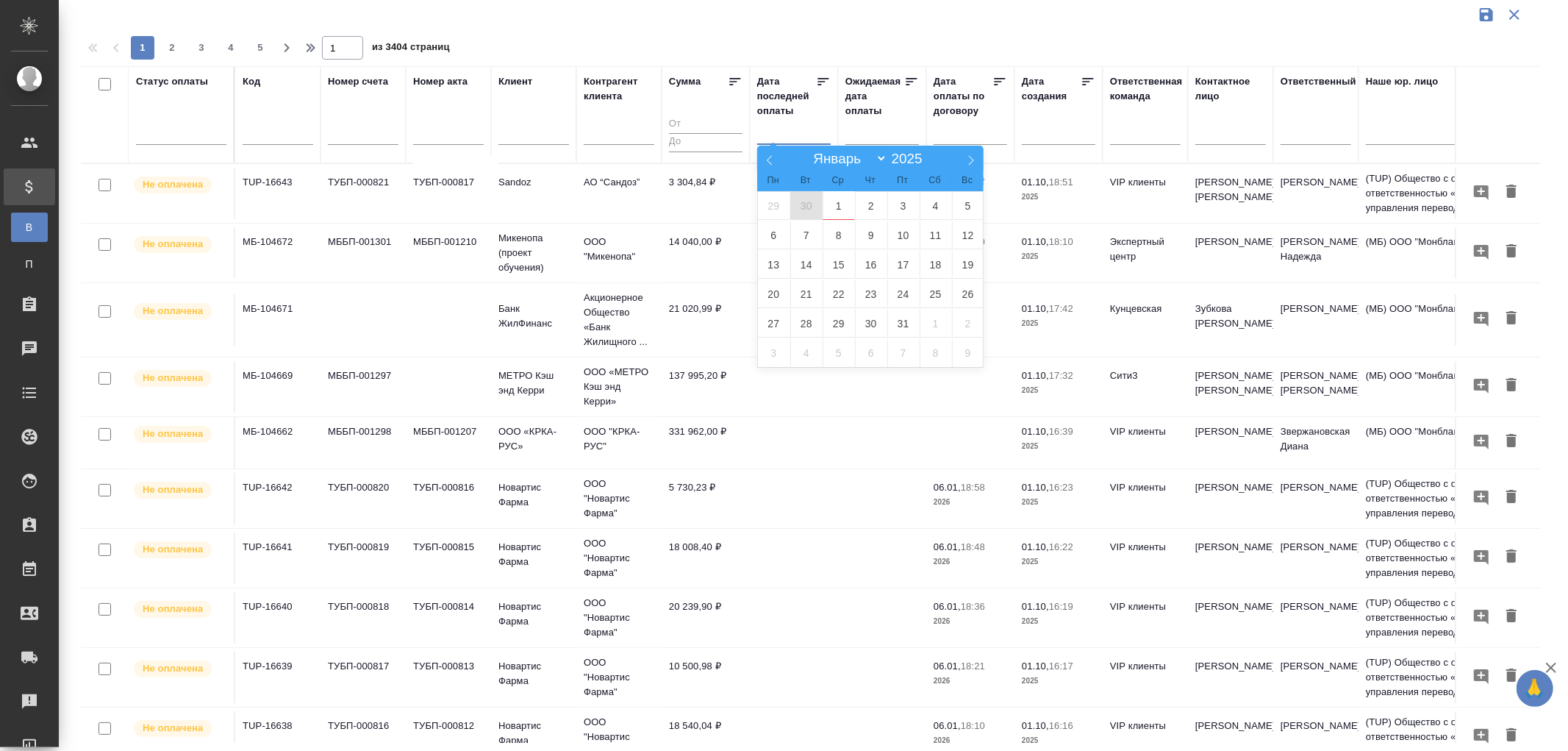
click at [804, 202] on span "30" at bounding box center [806, 204] width 32 height 28
type div "2025-09-29T21:00:00.000Z"
click at [836, 204] on span "1" at bounding box center [838, 204] width 32 height 28
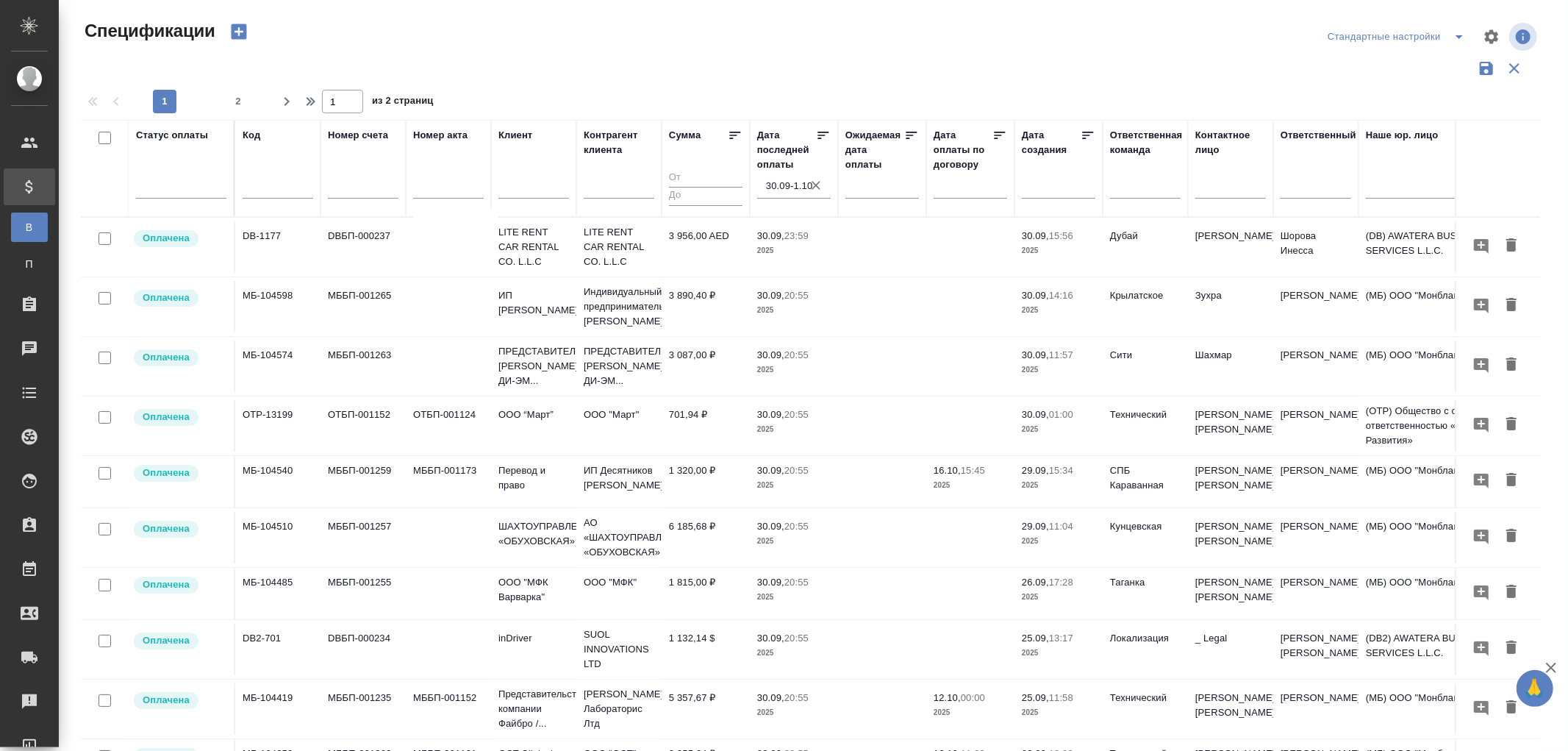
click at [696, 597] on td "1 815,00 ₽" at bounding box center [706, 593] width 89 height 51
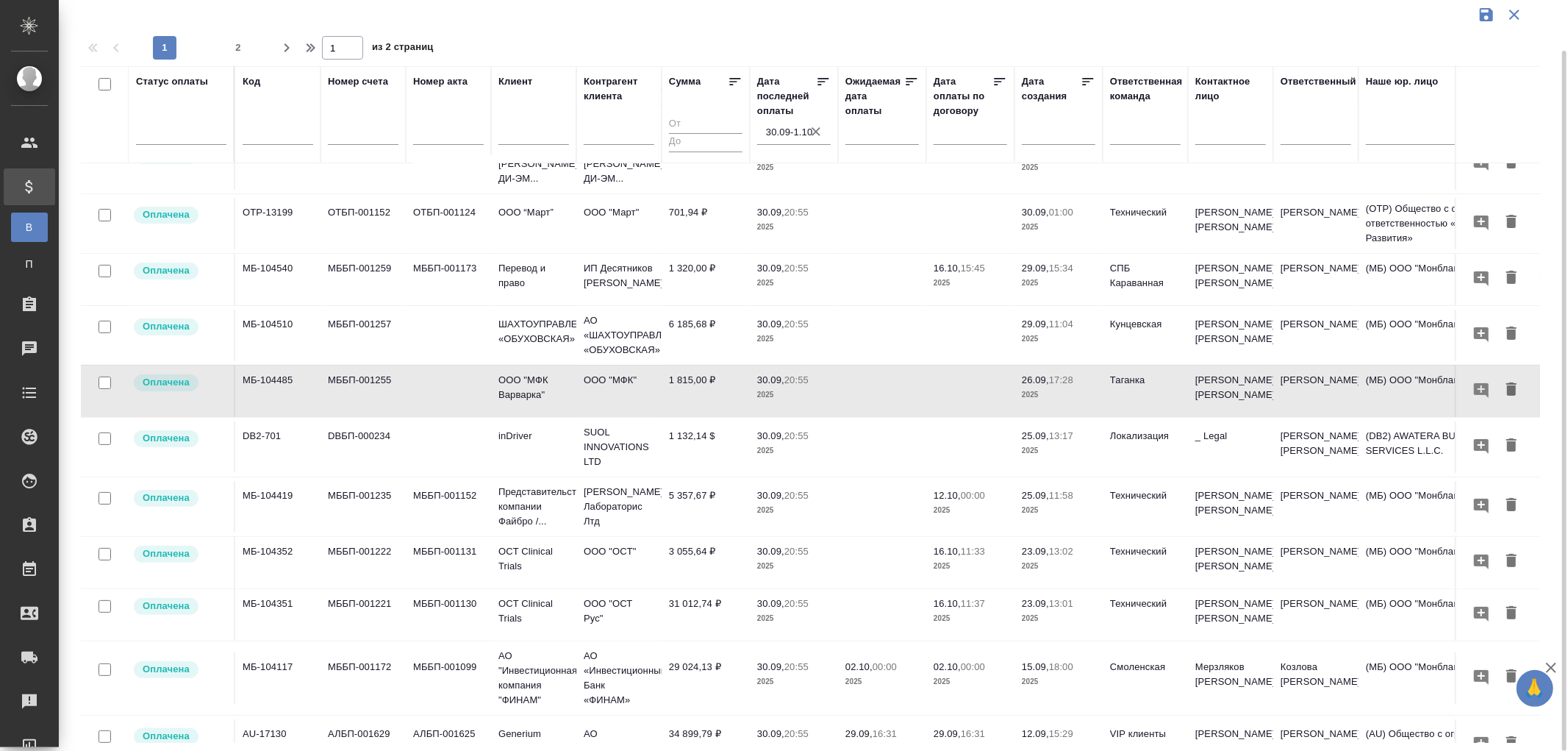
scroll to position [163, 0]
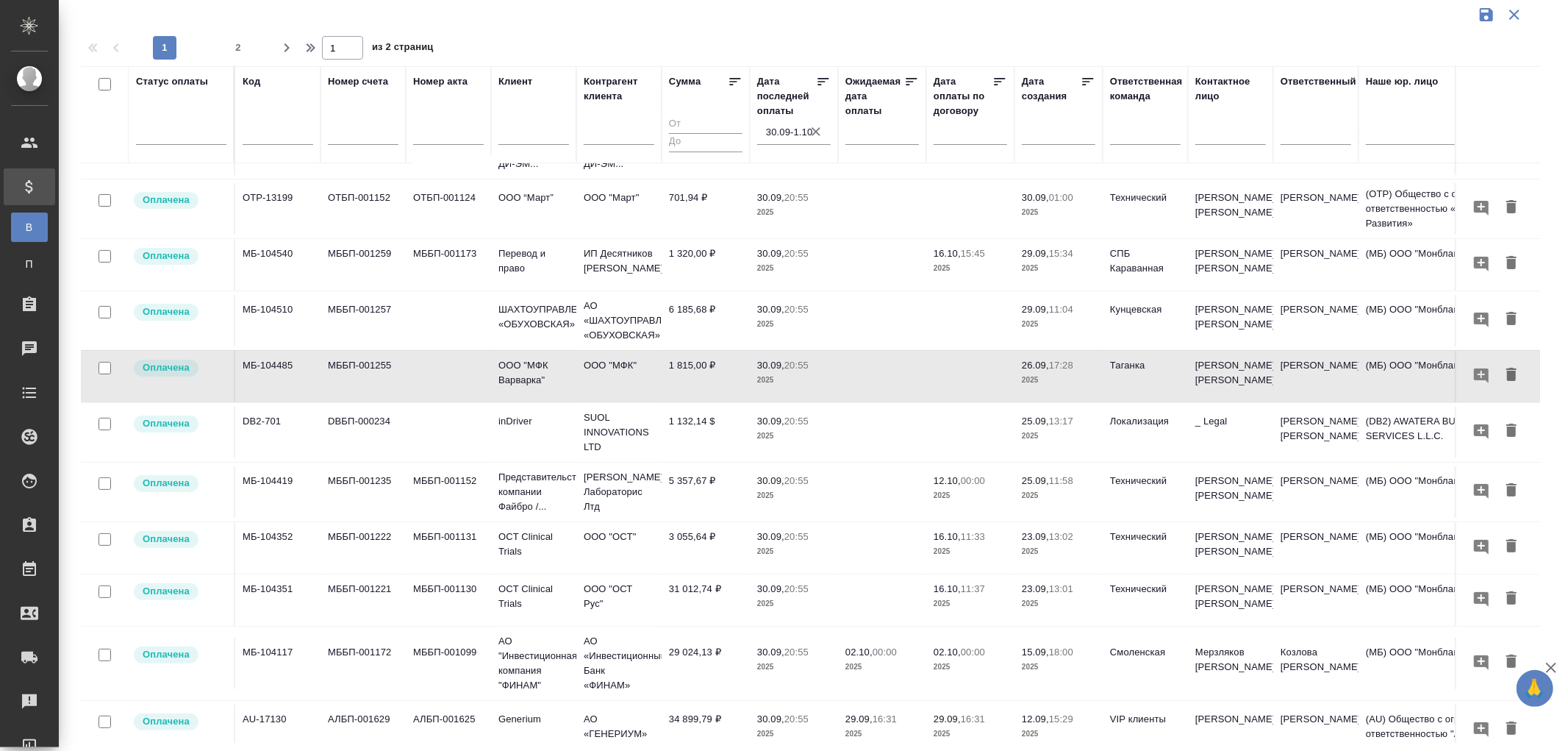
click at [800, 426] on p "20:55" at bounding box center [797, 421] width 25 height 11
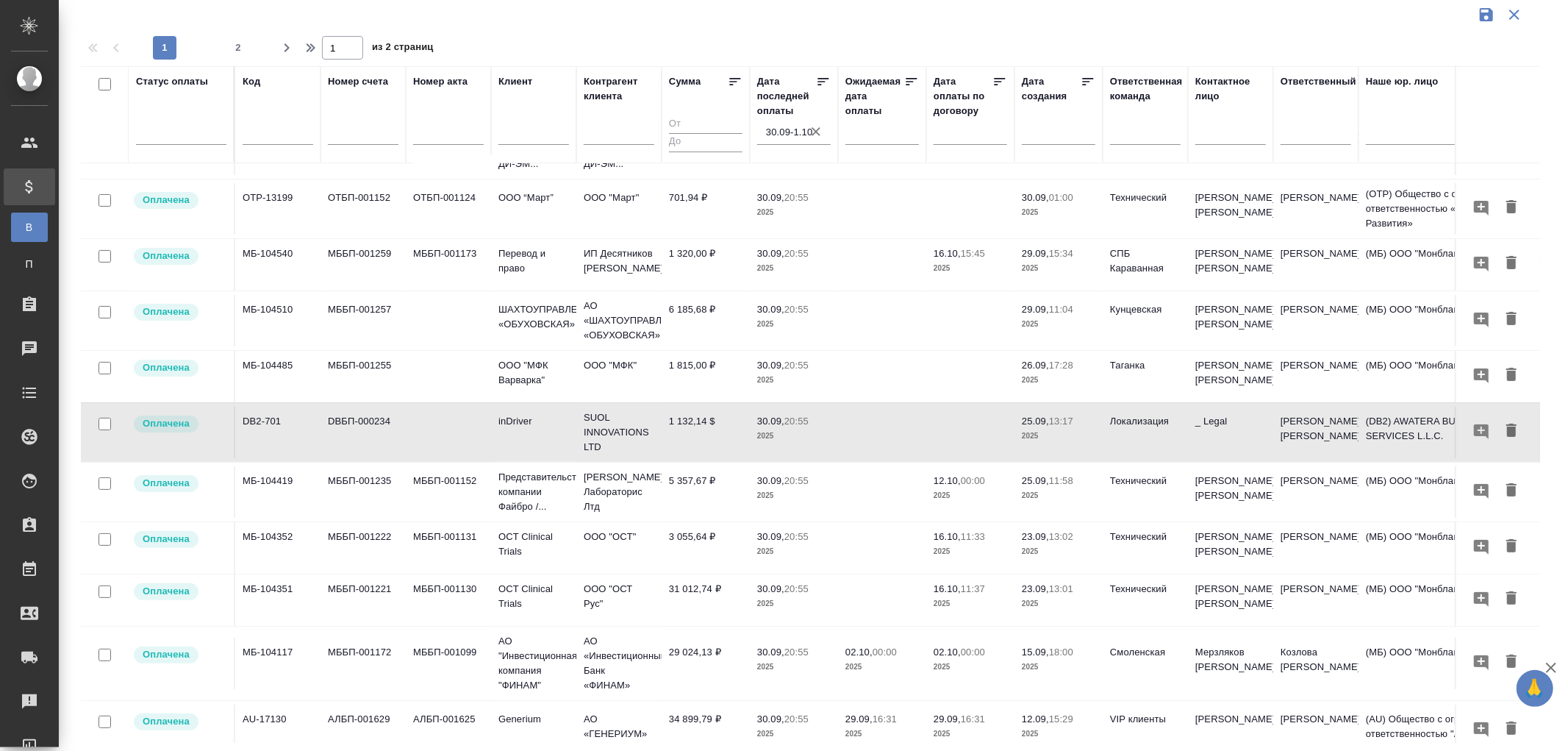
scroll to position [245, 0]
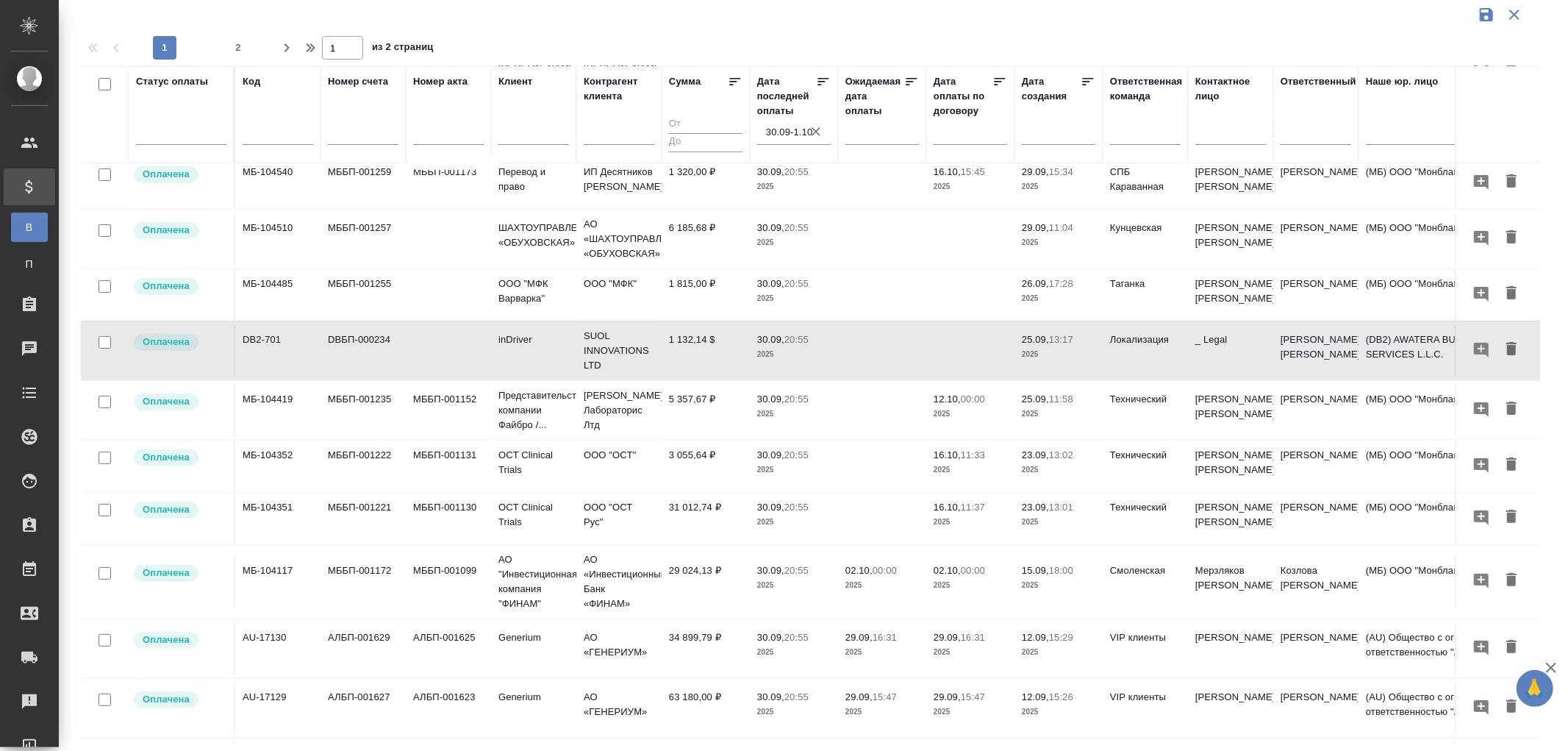
click at [689, 433] on td "5 357,67 ₽" at bounding box center [706, 410] width 89 height 51
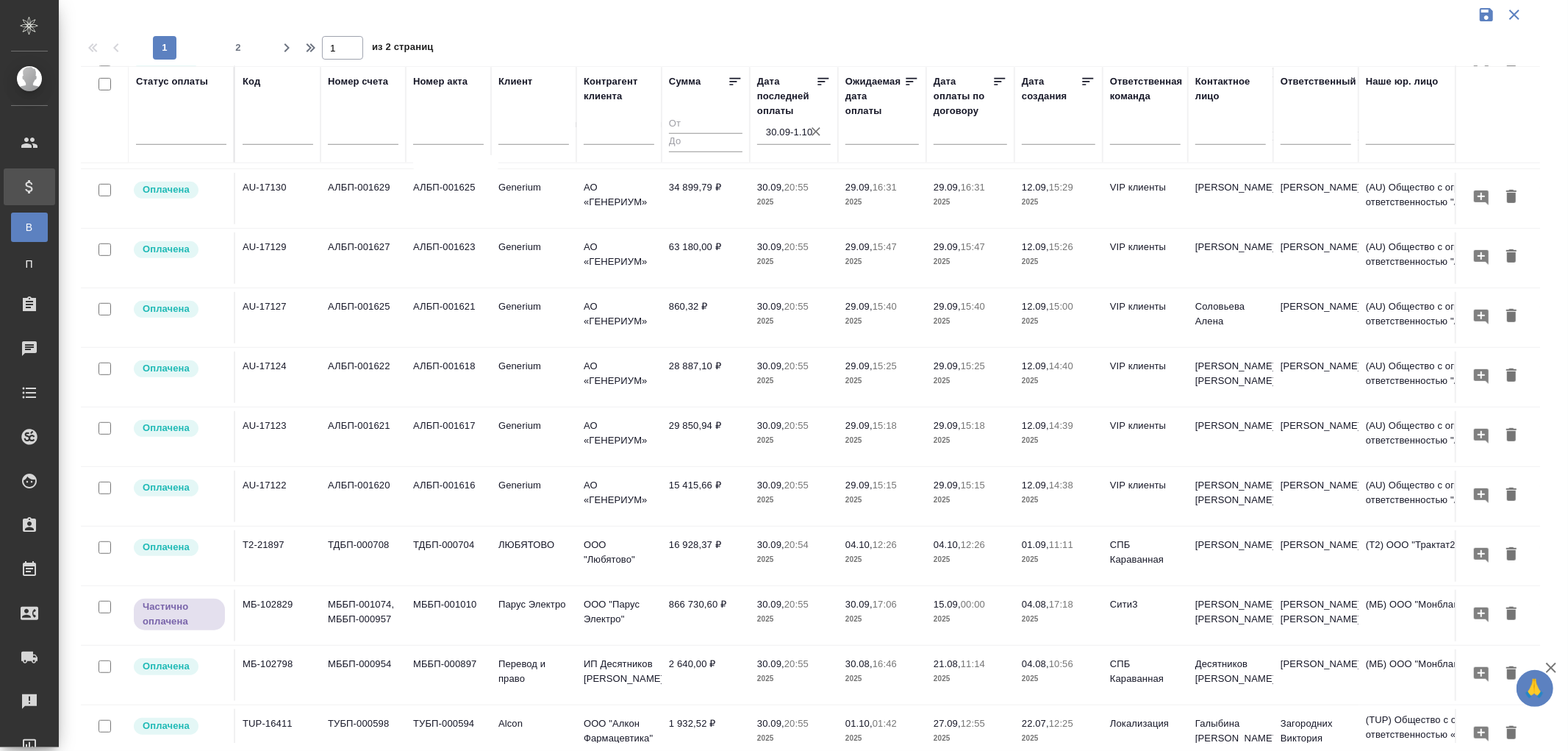
scroll to position [735, 0]
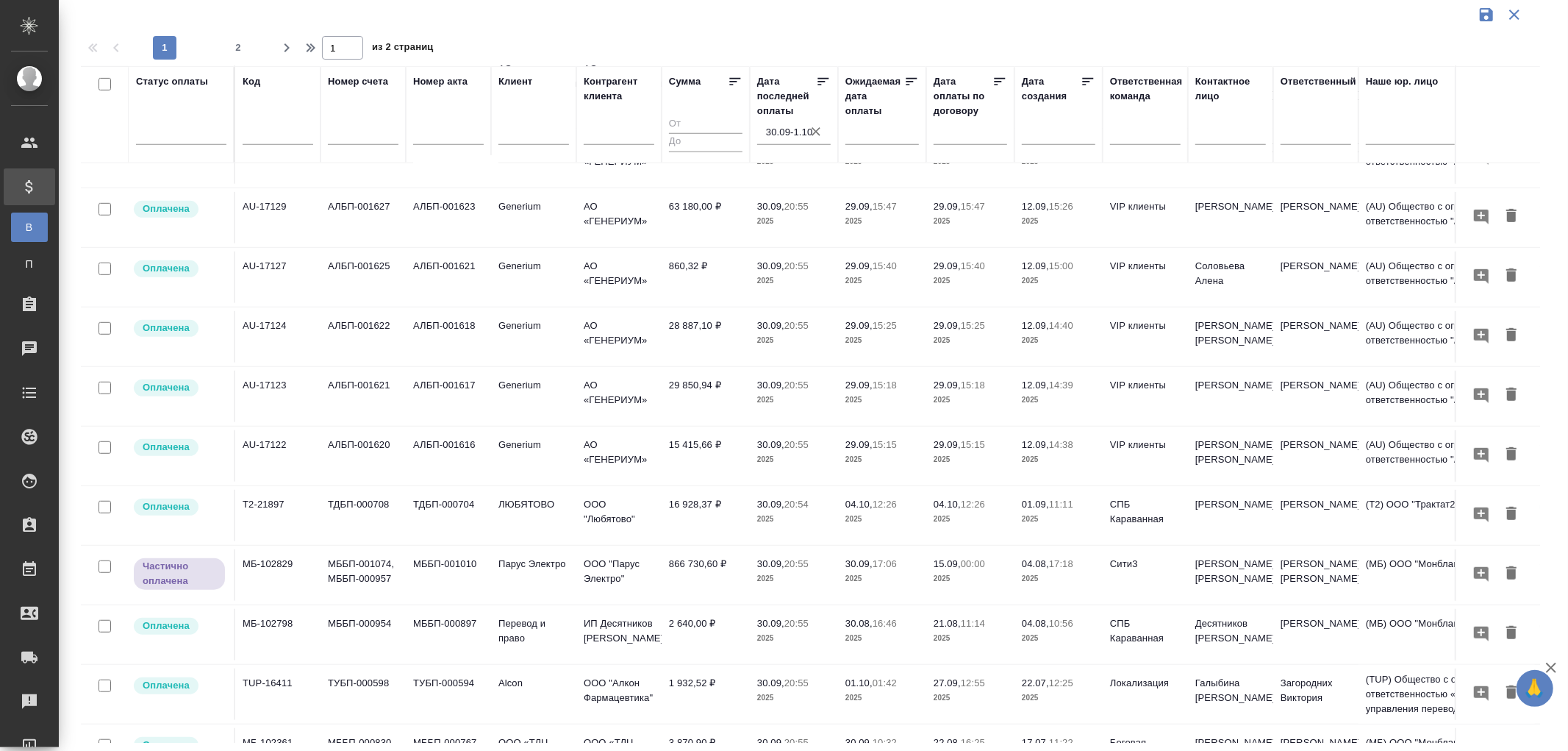
click at [483, 600] on td "МББП-001010" at bounding box center [448, 575] width 85 height 51
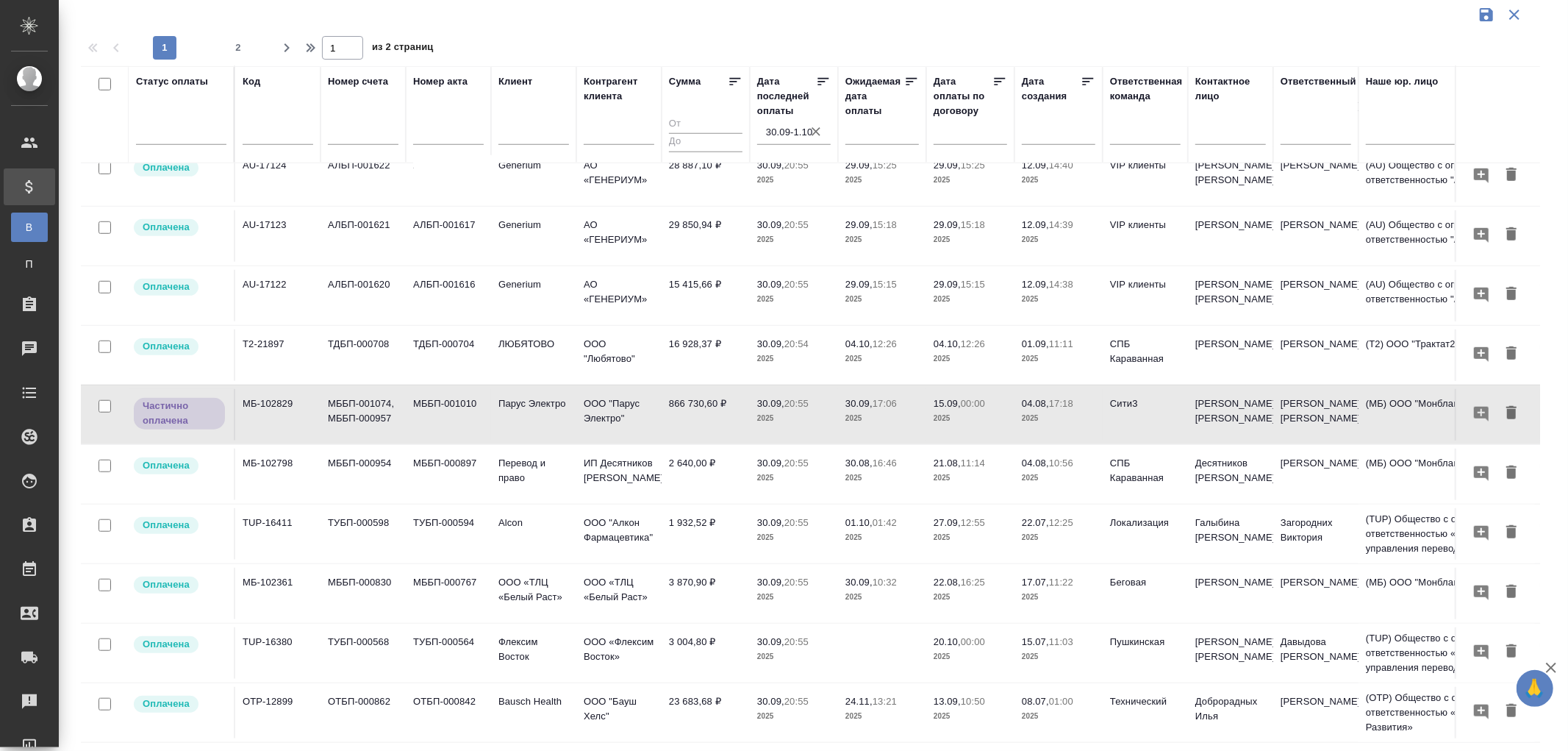
scroll to position [938, 0]
click at [695, 448] on td "2 640,00 ₽" at bounding box center [706, 474] width 89 height 51
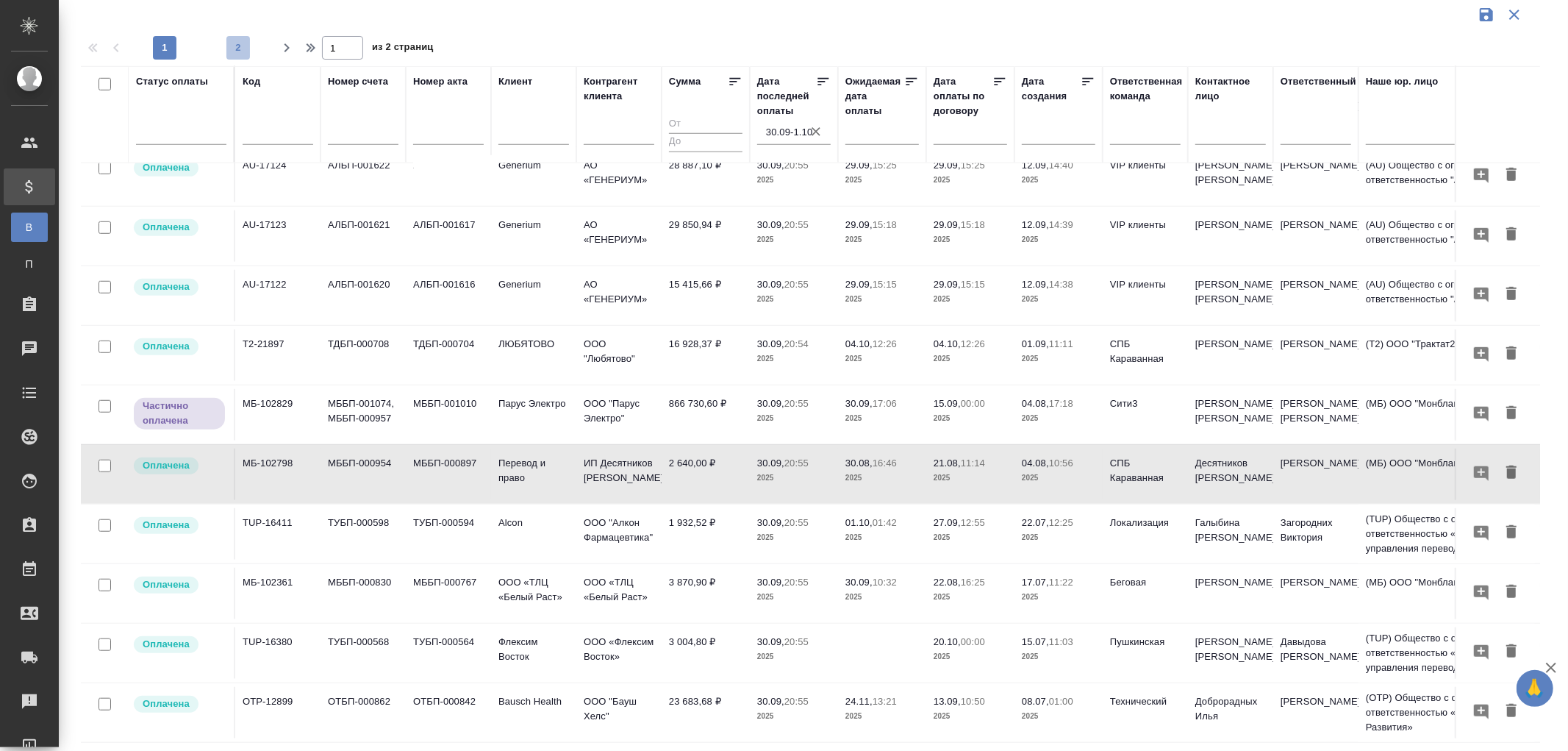
click at [241, 49] on span "2" at bounding box center [238, 47] width 24 height 15
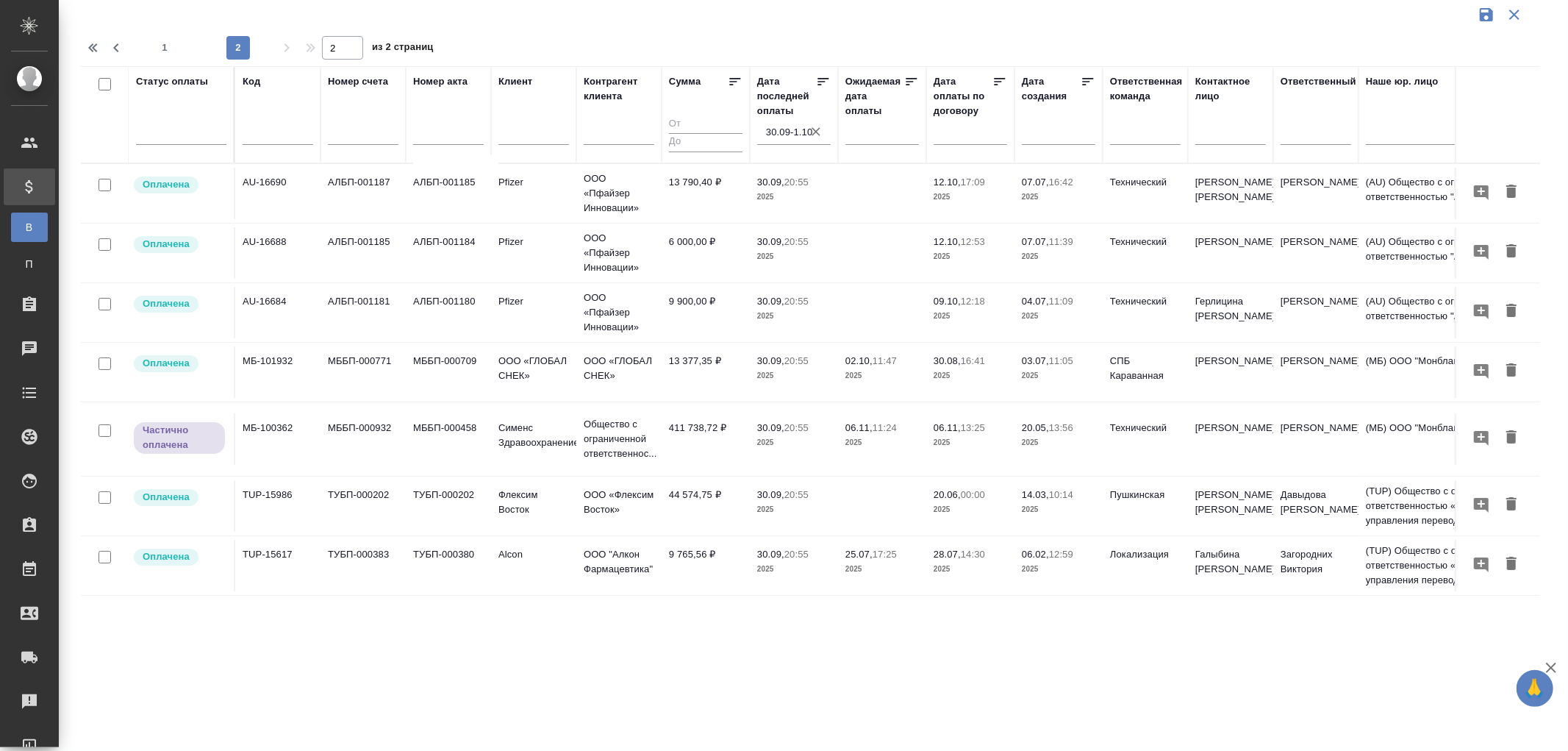
scroll to position [0, 0]
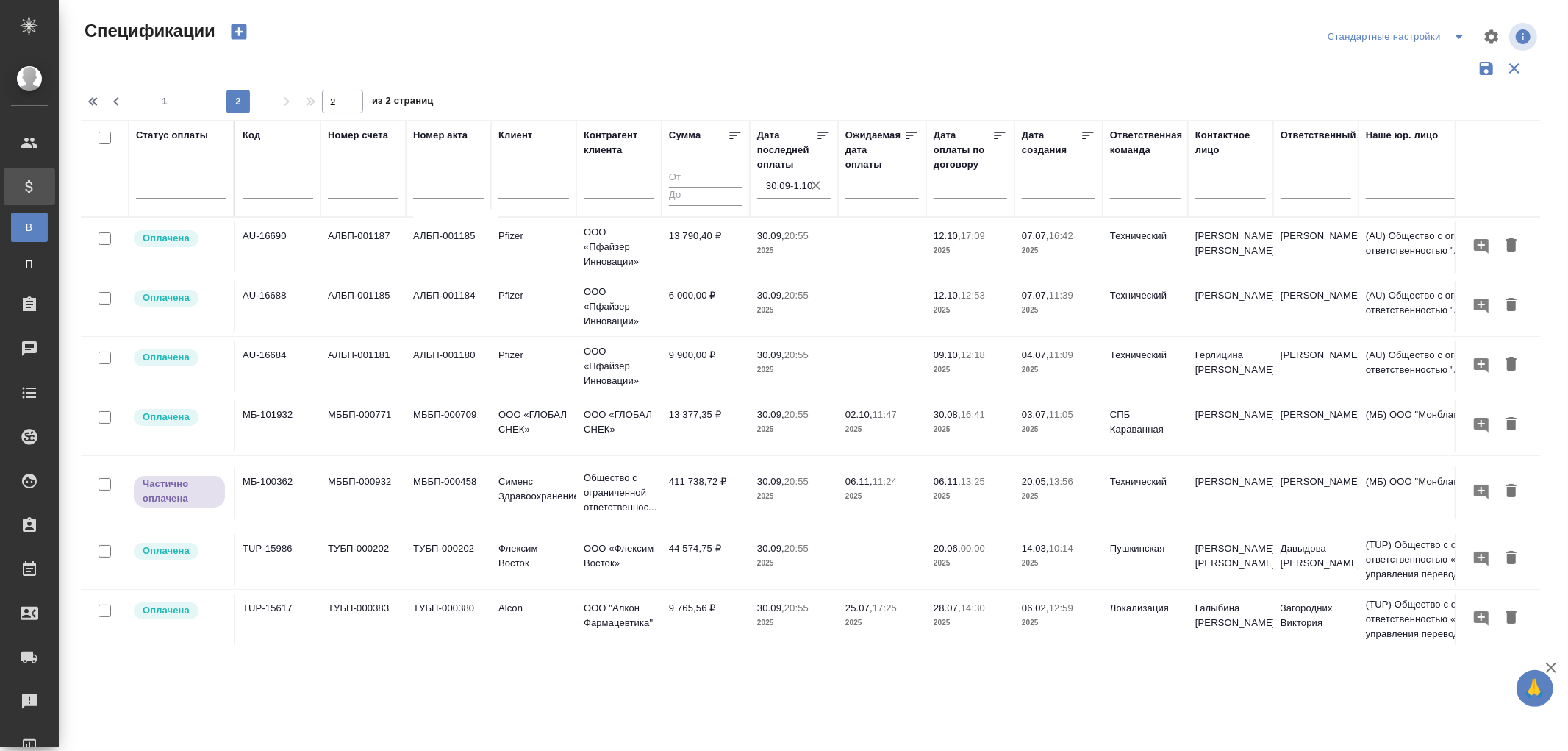
click at [703, 297] on td "6 000,00 ₽" at bounding box center [706, 307] width 89 height 51
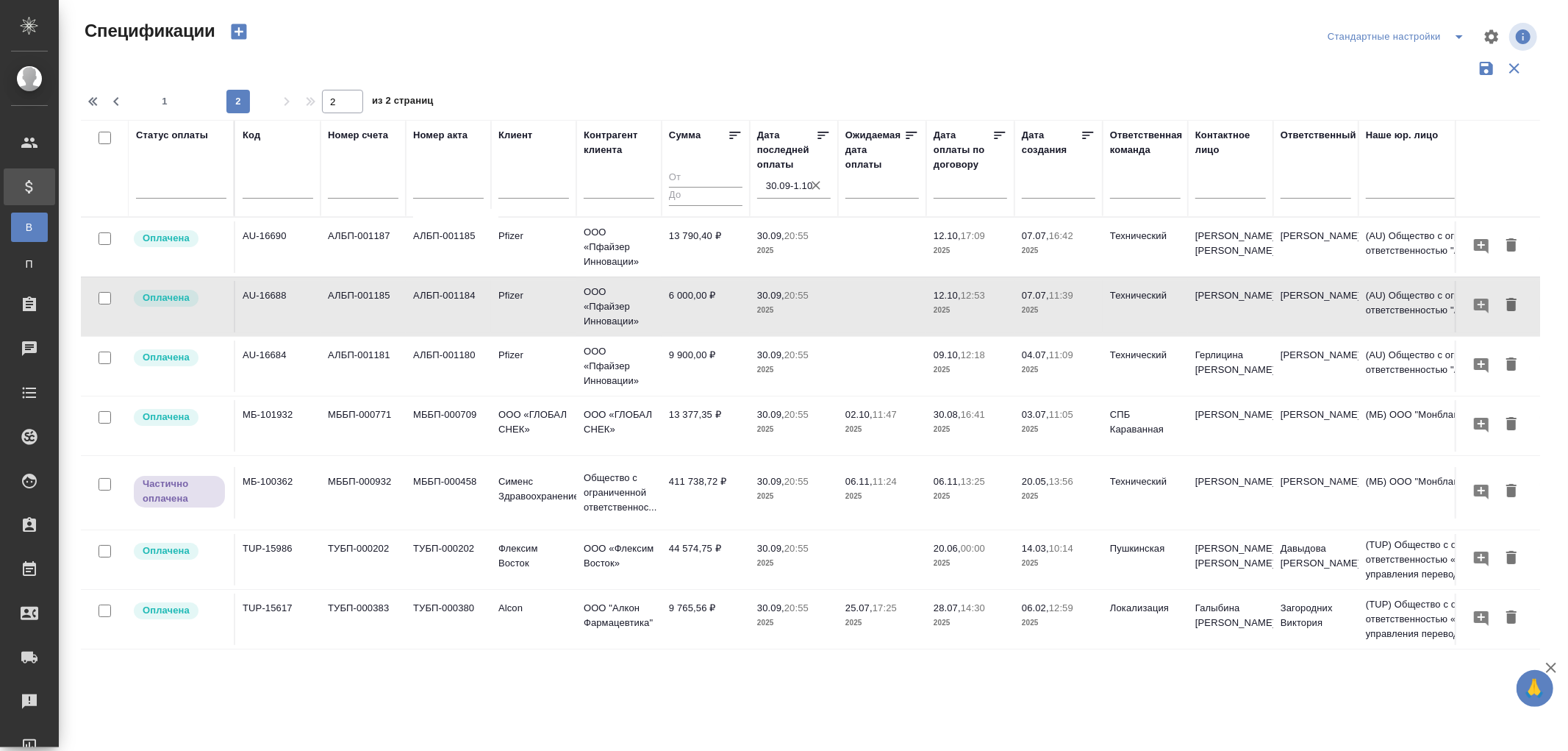
click at [703, 297] on td "6 000,00 ₽" at bounding box center [706, 307] width 89 height 51
click at [699, 418] on td "13 377,35 ₽" at bounding box center [706, 425] width 89 height 51
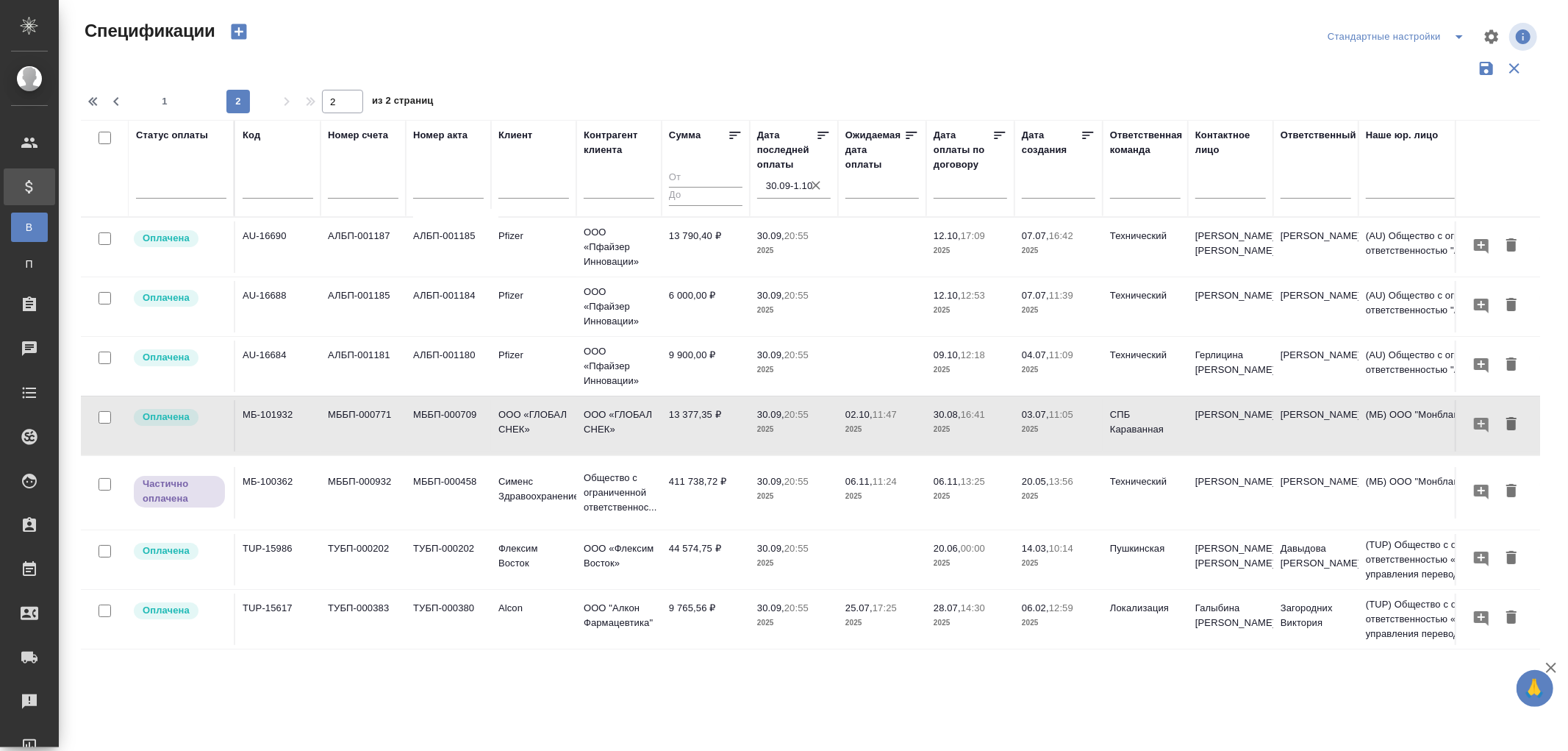
click at [785, 486] on span "30.09, 20:55" at bounding box center [794, 482] width 74 height 15
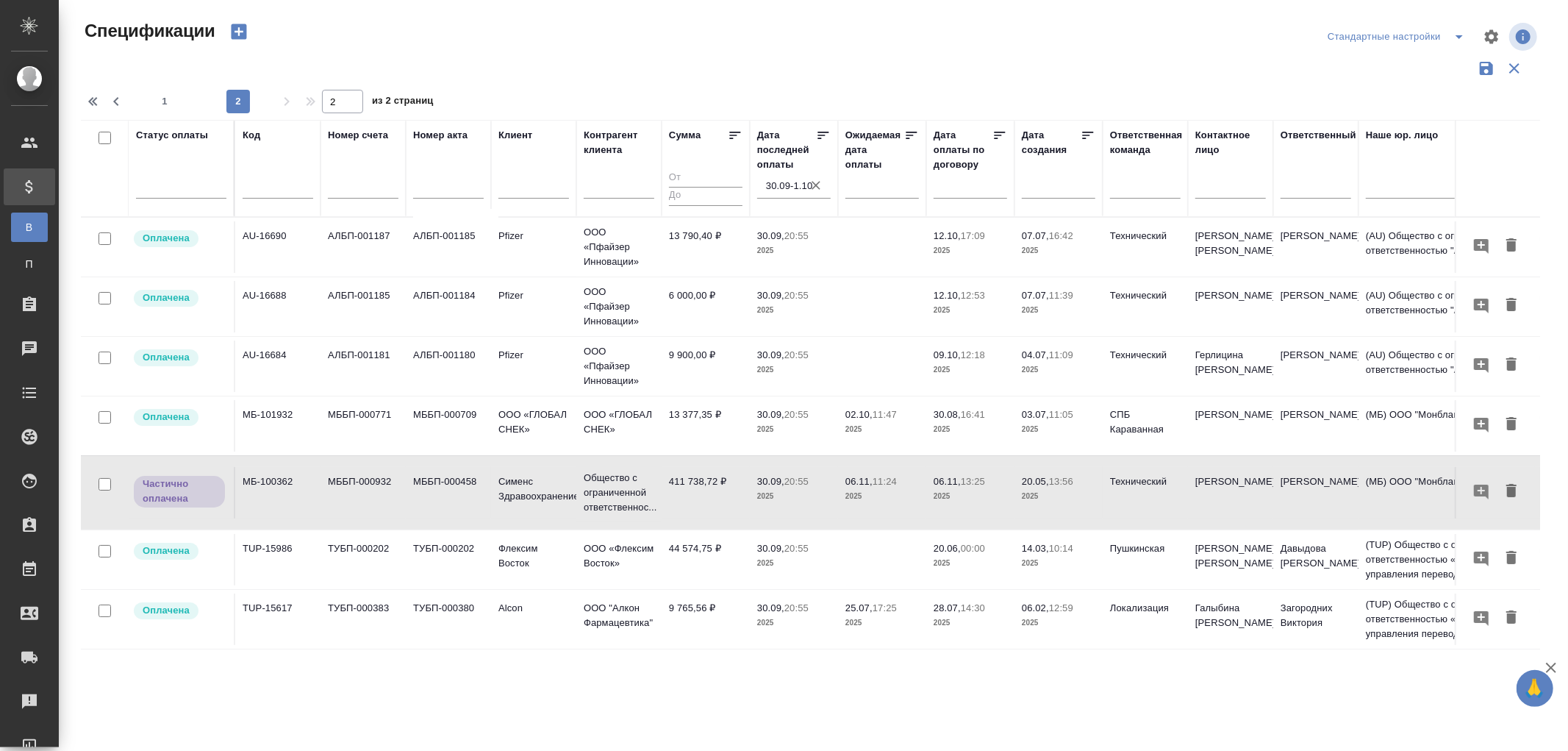
click at [785, 486] on span "30.09, 20:55" at bounding box center [794, 482] width 74 height 15
click at [788, 554] on span "30.09, 20:55" at bounding box center [794, 548] width 74 height 15
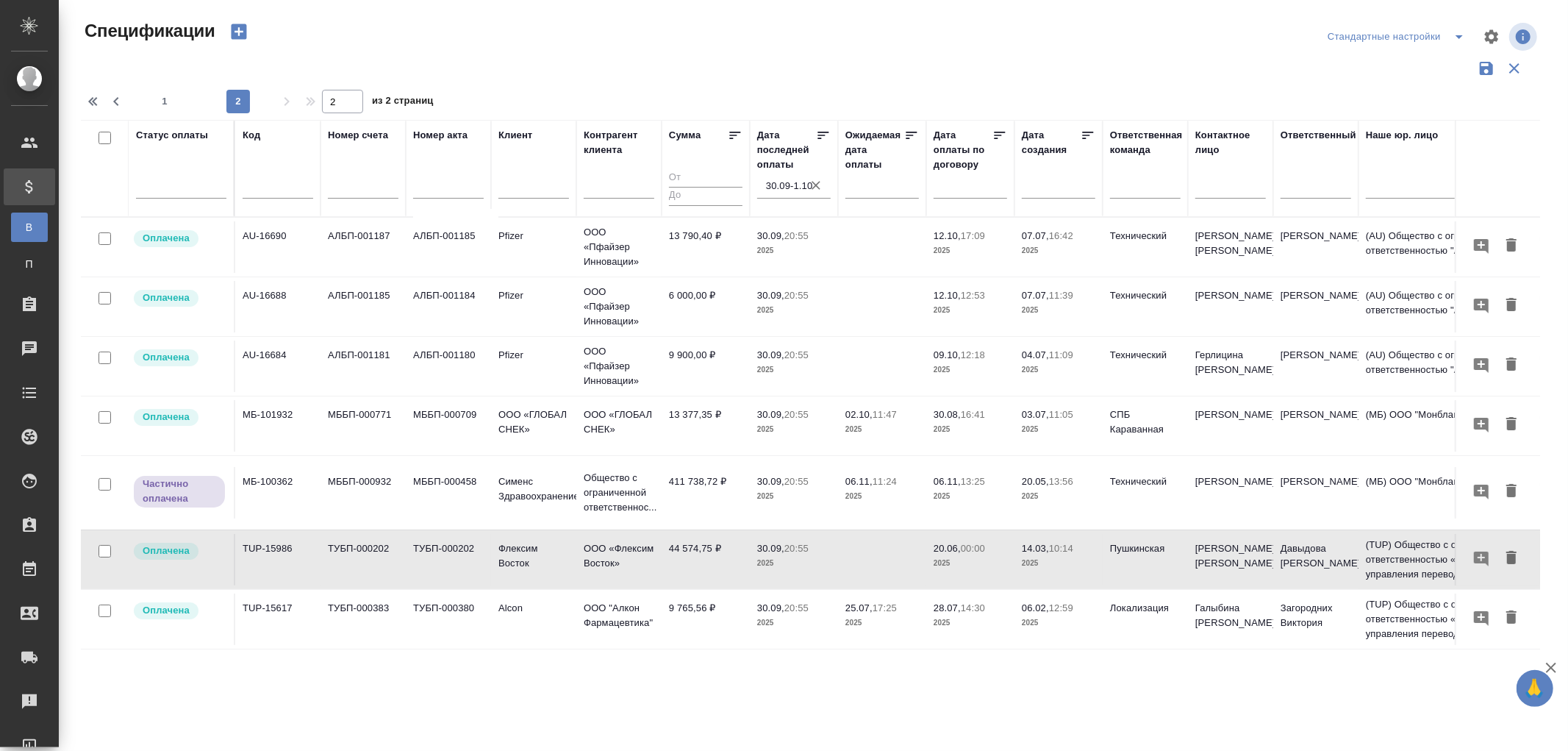
click at [788, 554] on span "30.09, 20:55" at bounding box center [794, 548] width 74 height 15
click at [782, 556] on p "2025" at bounding box center [794, 563] width 74 height 15
click at [162, 97] on span "1" at bounding box center [165, 101] width 24 height 15
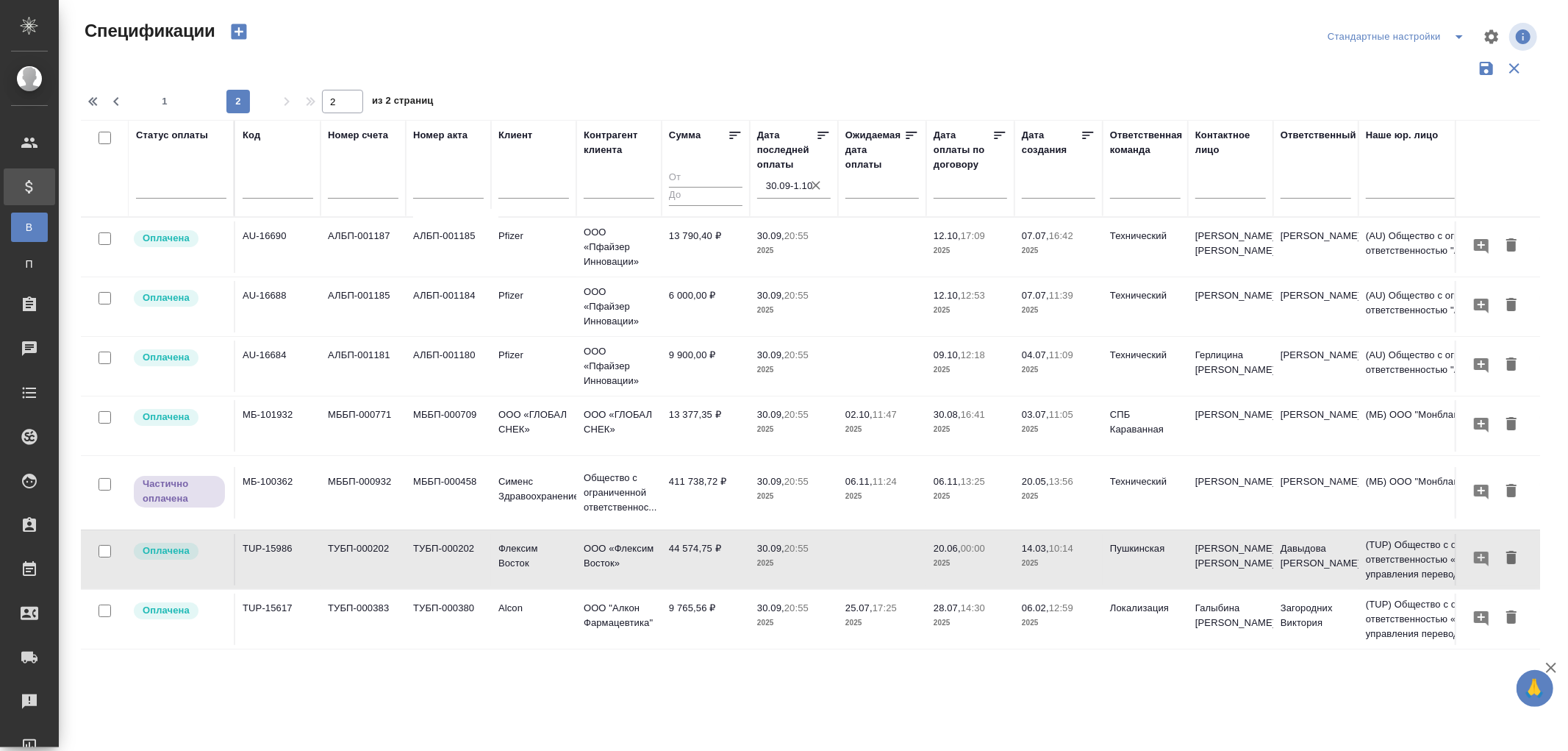
type input "1"
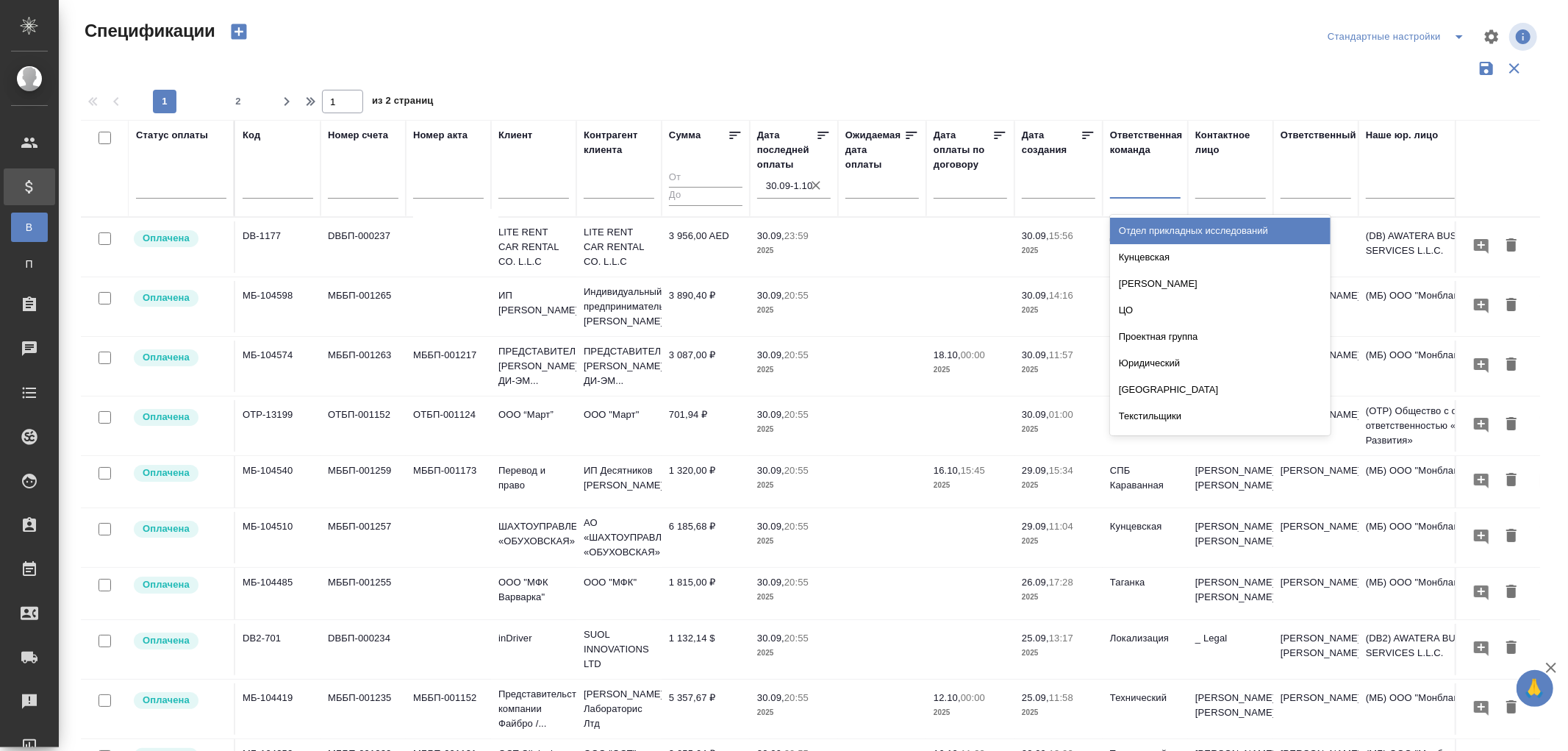
click at [1129, 184] on div at bounding box center [1145, 183] width 70 height 21
type input "n"
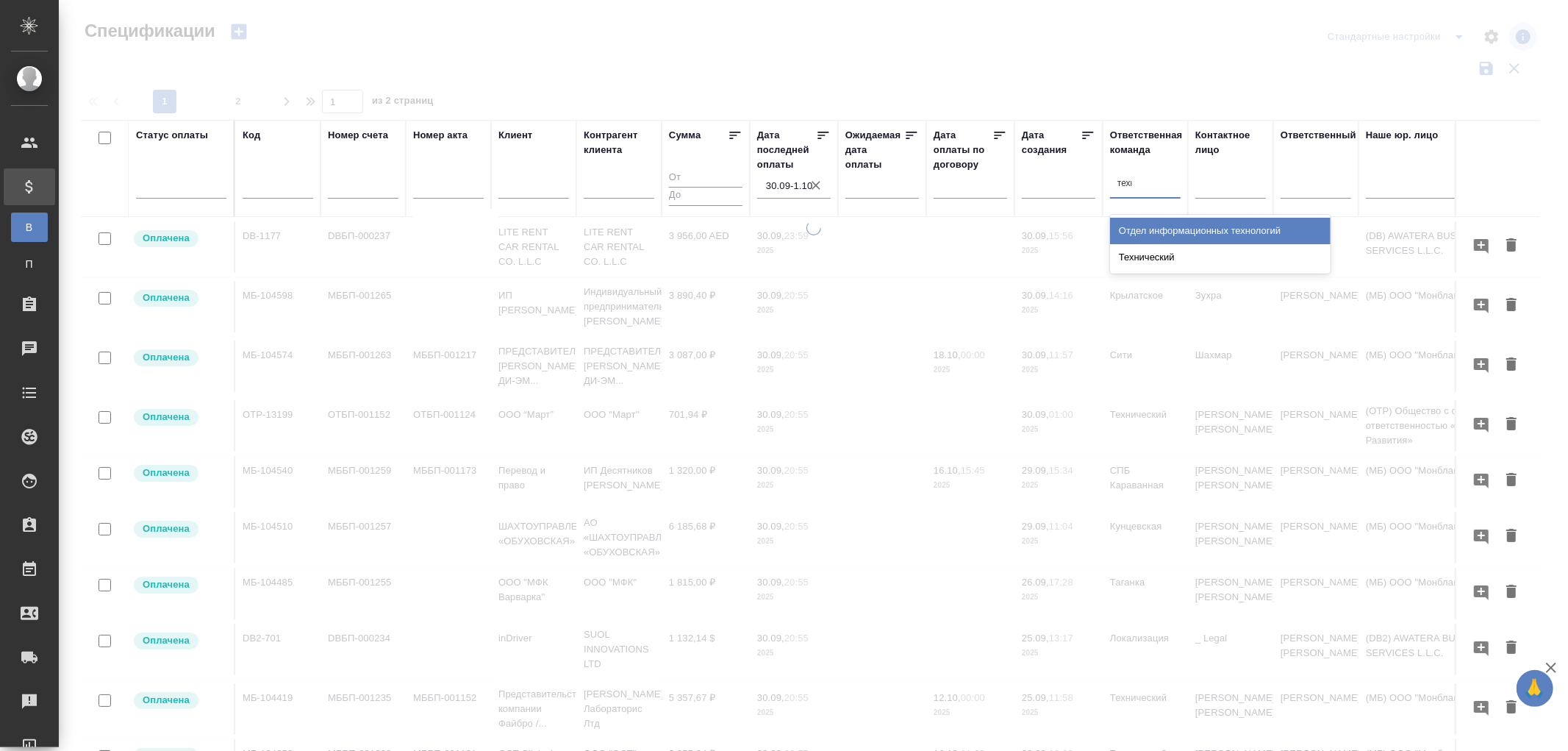
type input "технич"
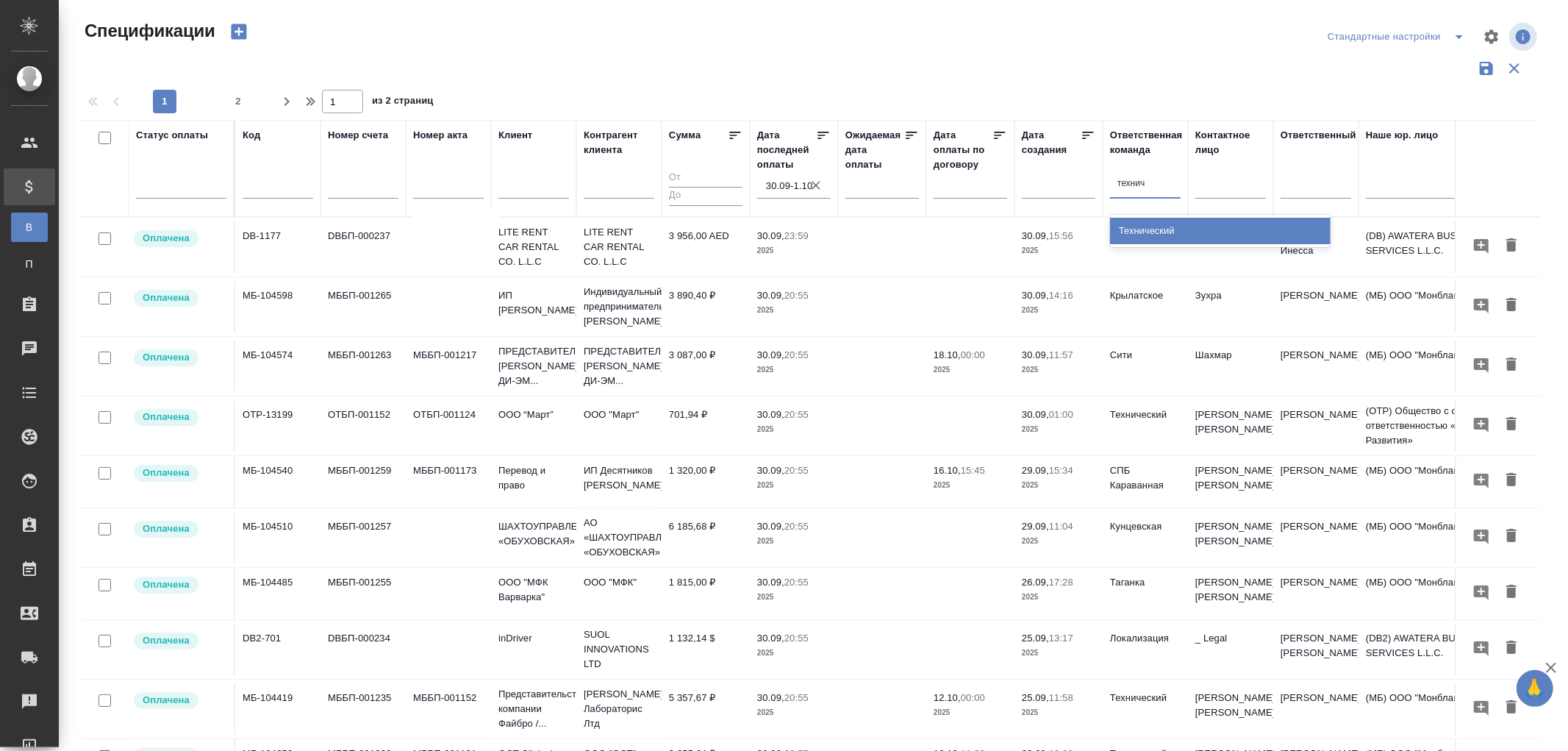
click at [1171, 231] on div "Технический" at bounding box center [1220, 230] width 221 height 26
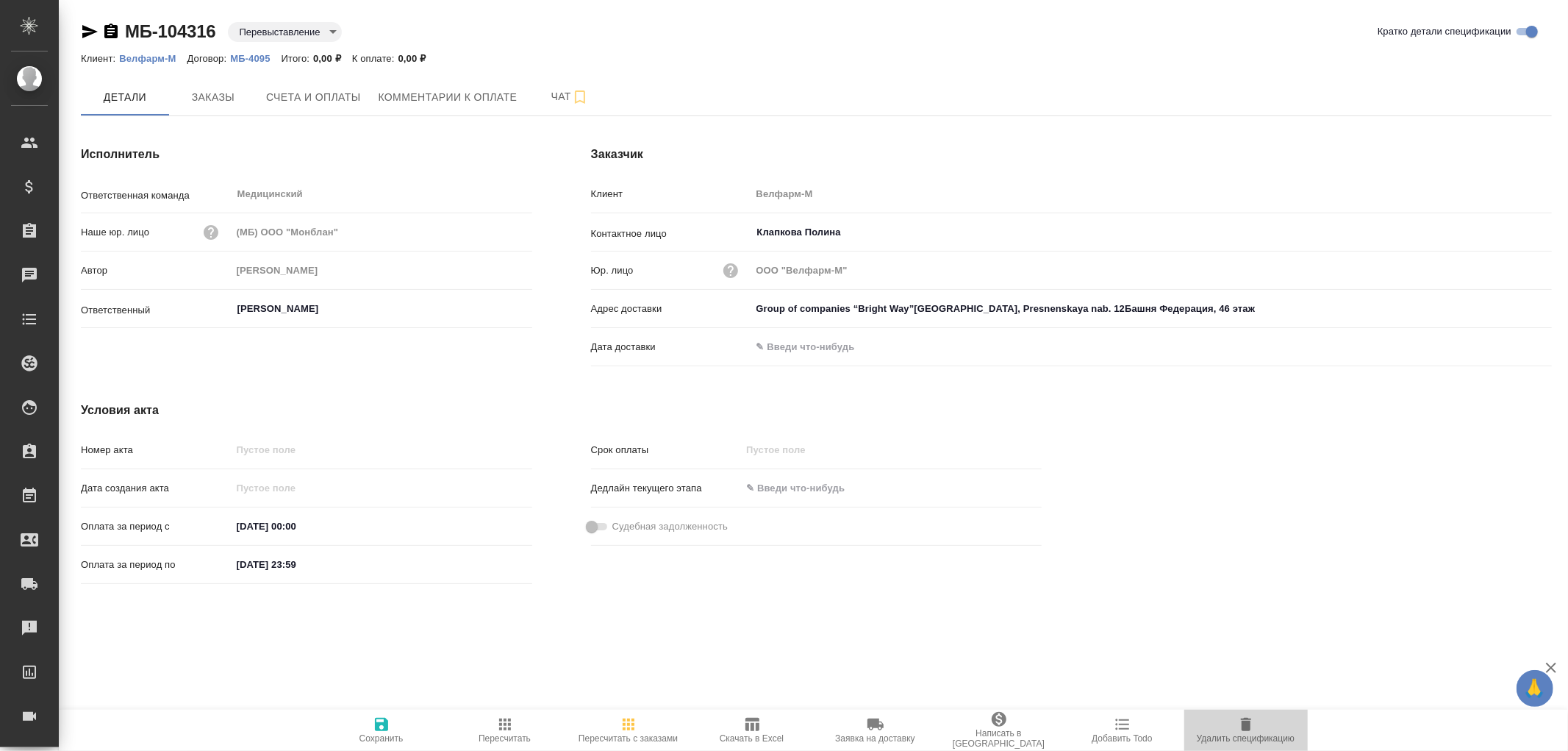
click at [1239, 721] on icon "button" at bounding box center [1246, 724] width 17 height 17
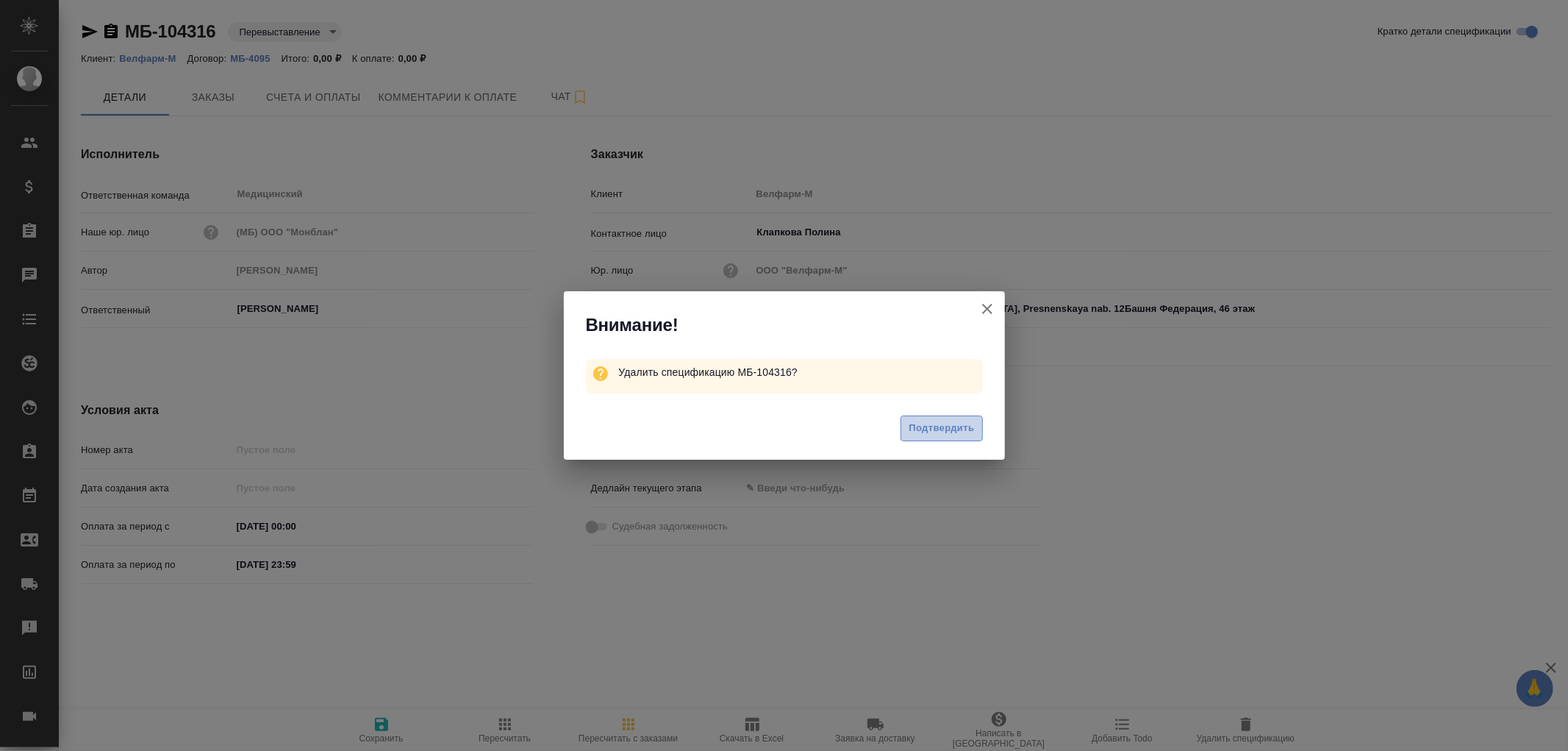
click at [938, 426] on span "Подтвердить" at bounding box center [942, 428] width 66 height 17
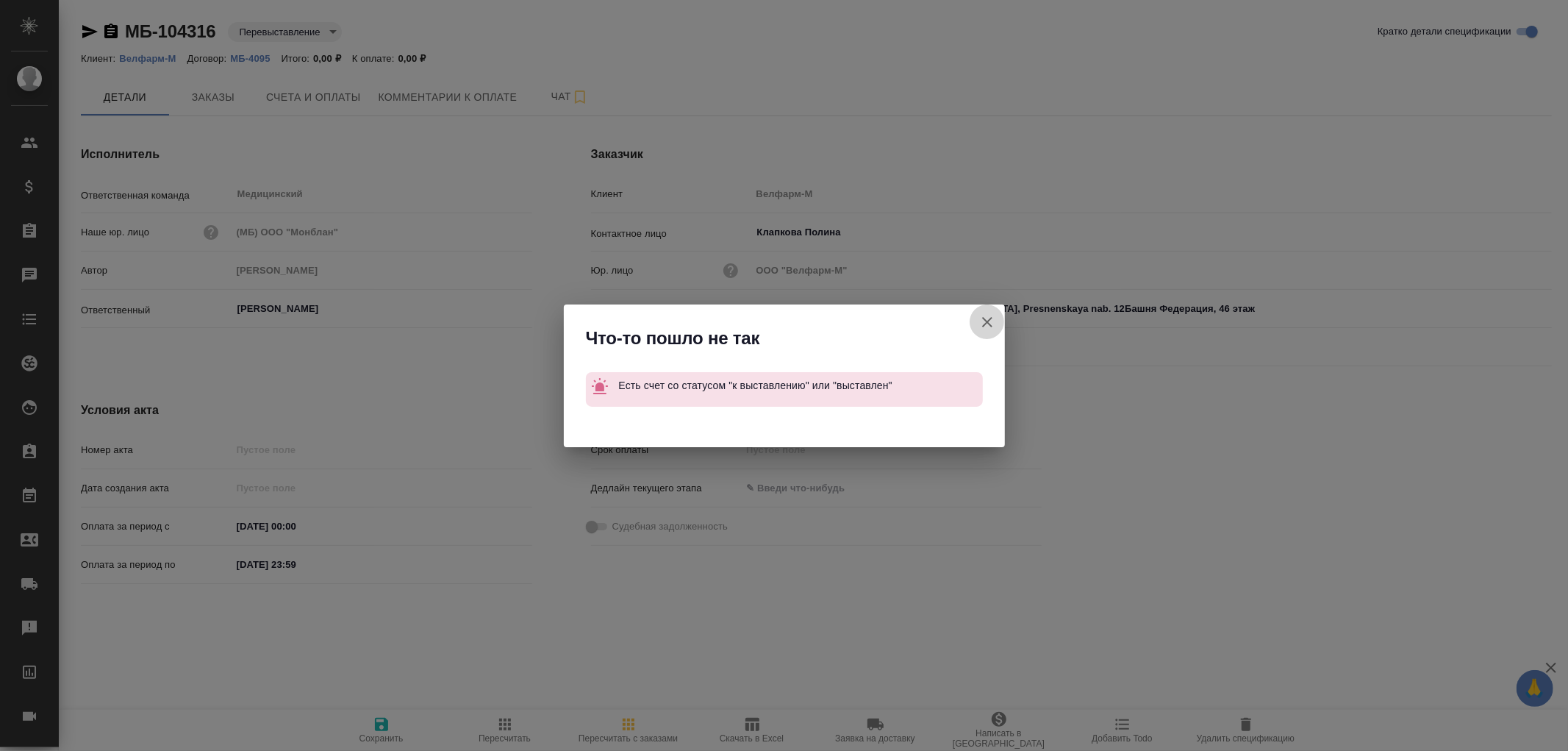
click at [988, 321] on icon "button" at bounding box center [987, 321] width 10 height 10
type input "Group of companies “Bright Way”Moscow, Presnenskaya nab. 12Башня Федерация, 46 …"
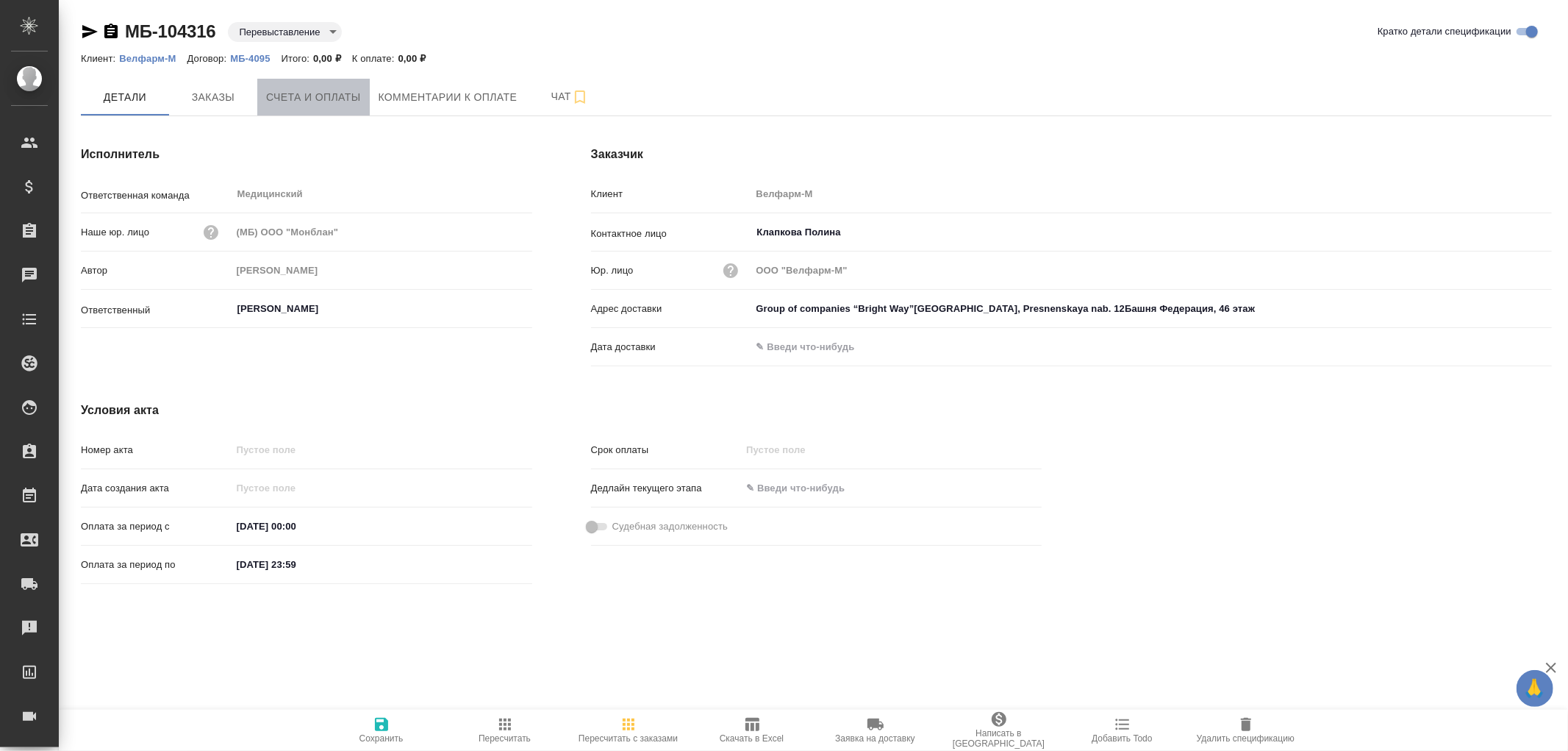
click at [306, 94] on span "Счета и оплаты" at bounding box center [314, 98] width 95 height 18
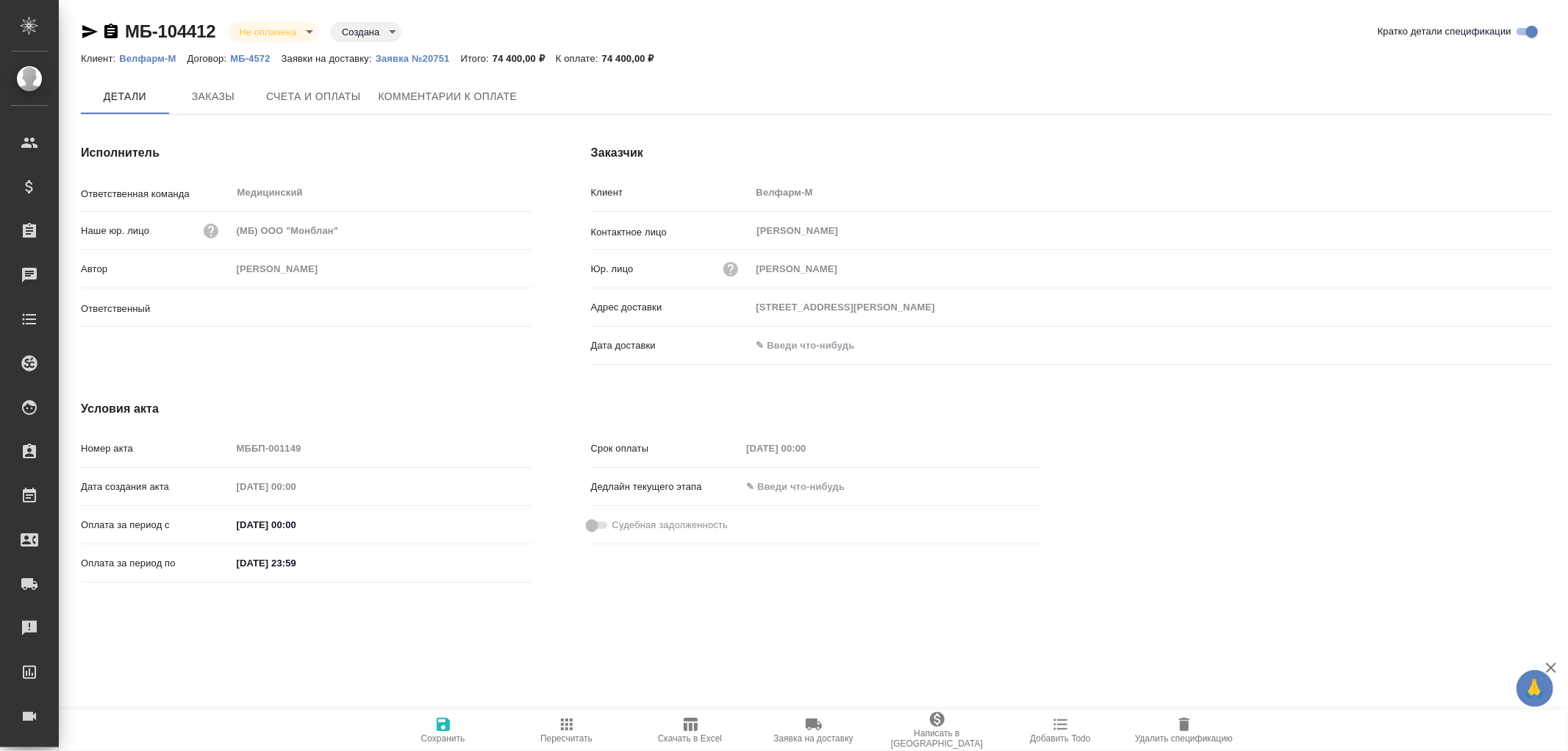
type input "[PERSON_NAME]"
click at [152, 56] on p "Велфарм-М" at bounding box center [153, 58] width 68 height 11
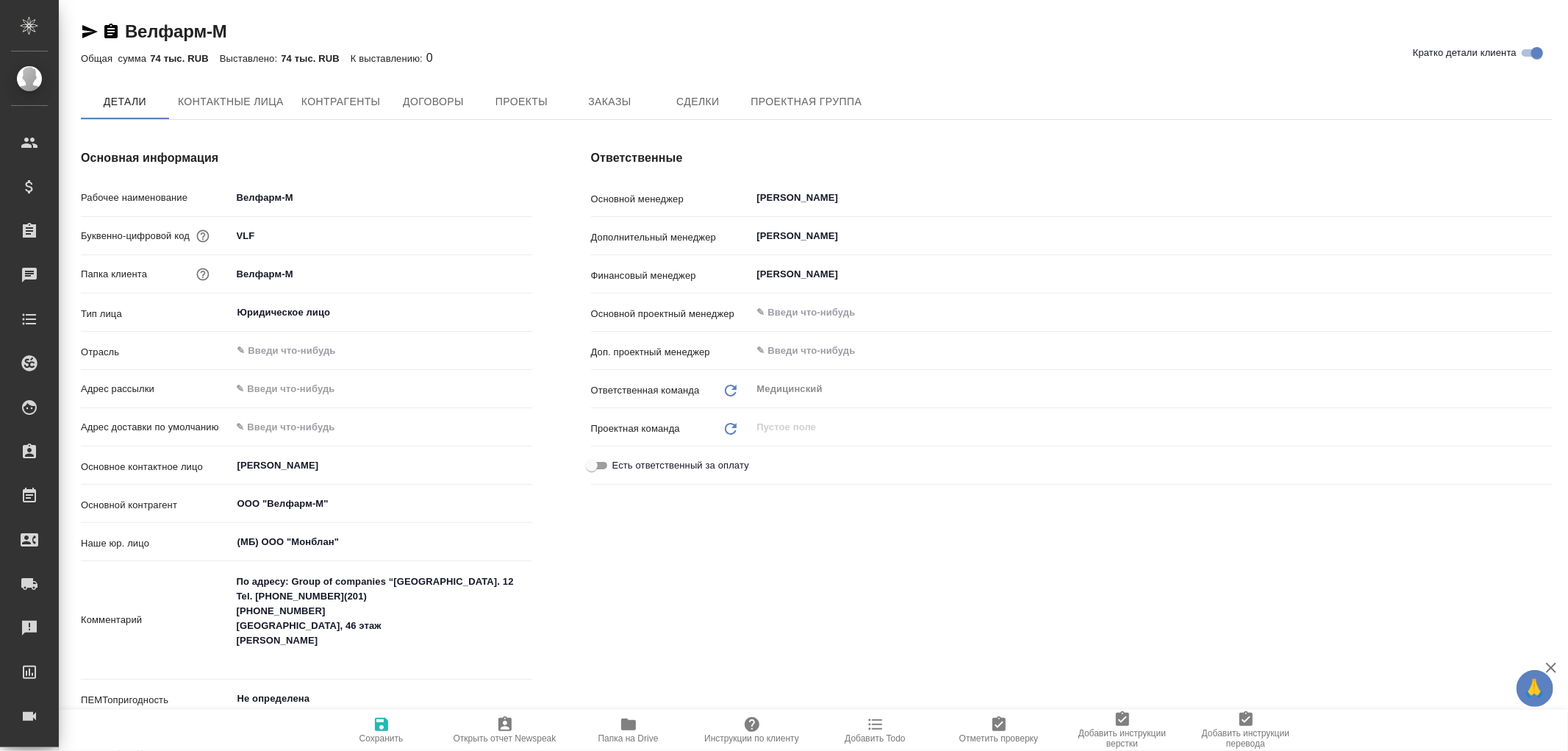
type textarea "x"
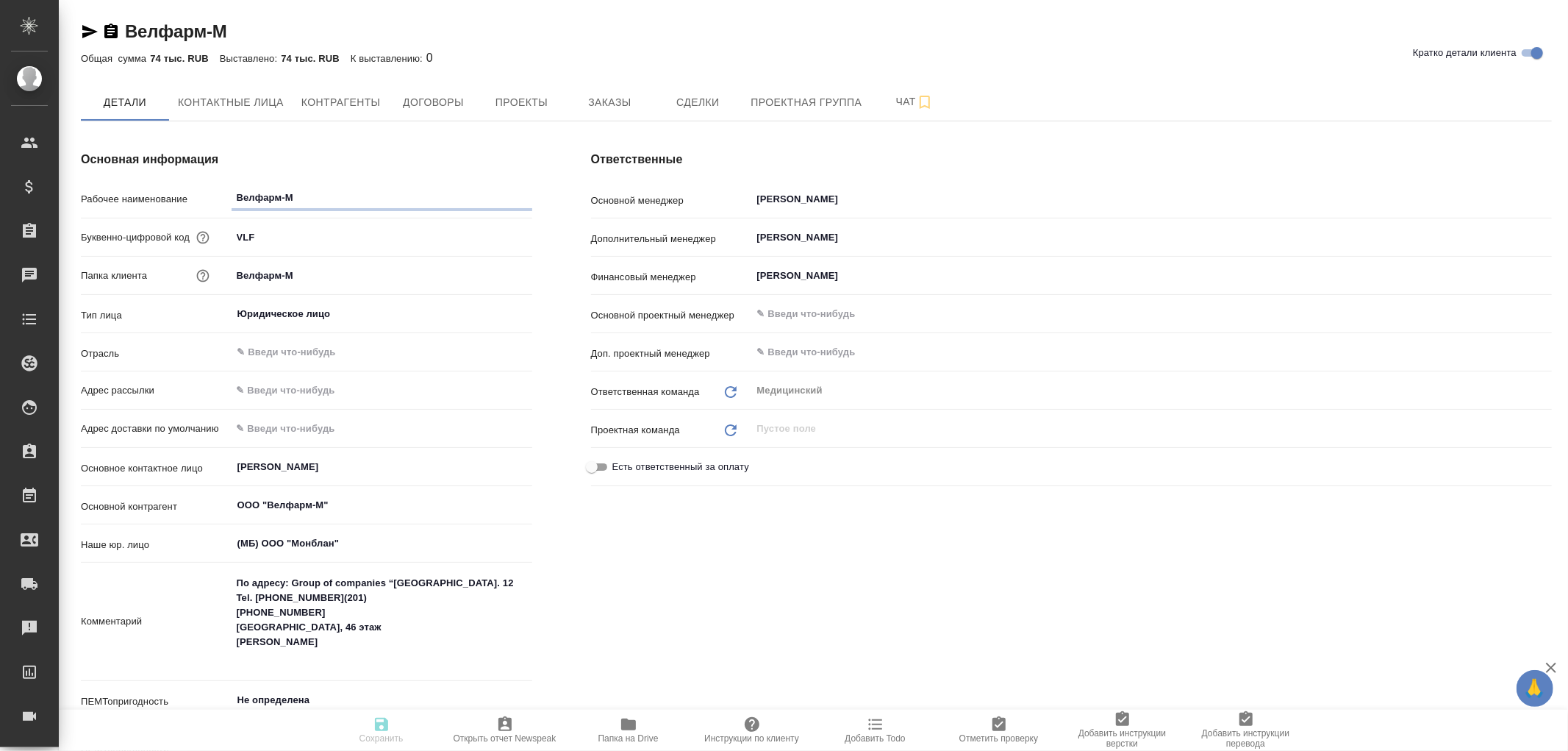
type textarea "x"
click at [376, 97] on span "Контрагенты" at bounding box center [340, 102] width 79 height 18
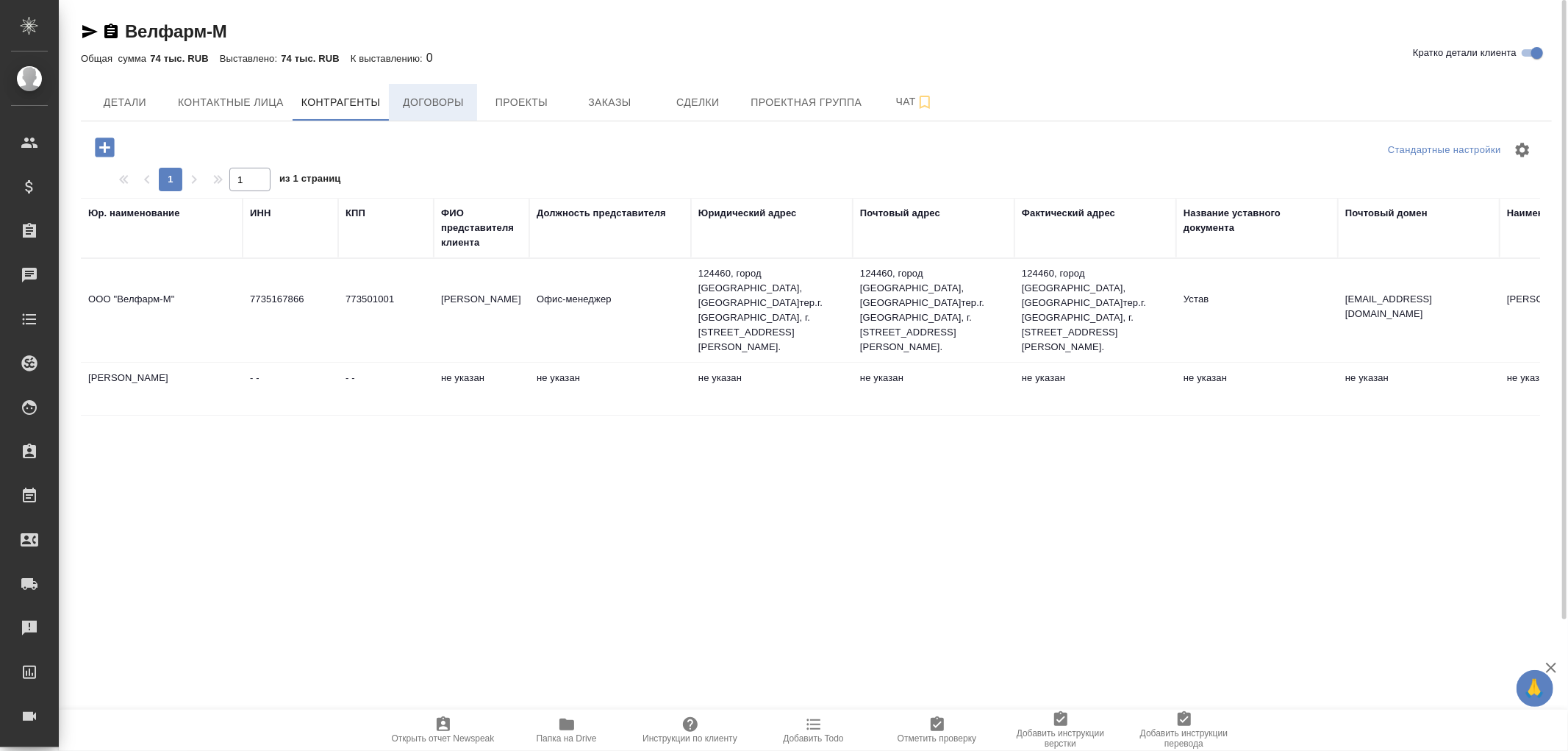
click at [450, 104] on span "Договоры" at bounding box center [433, 102] width 70 height 18
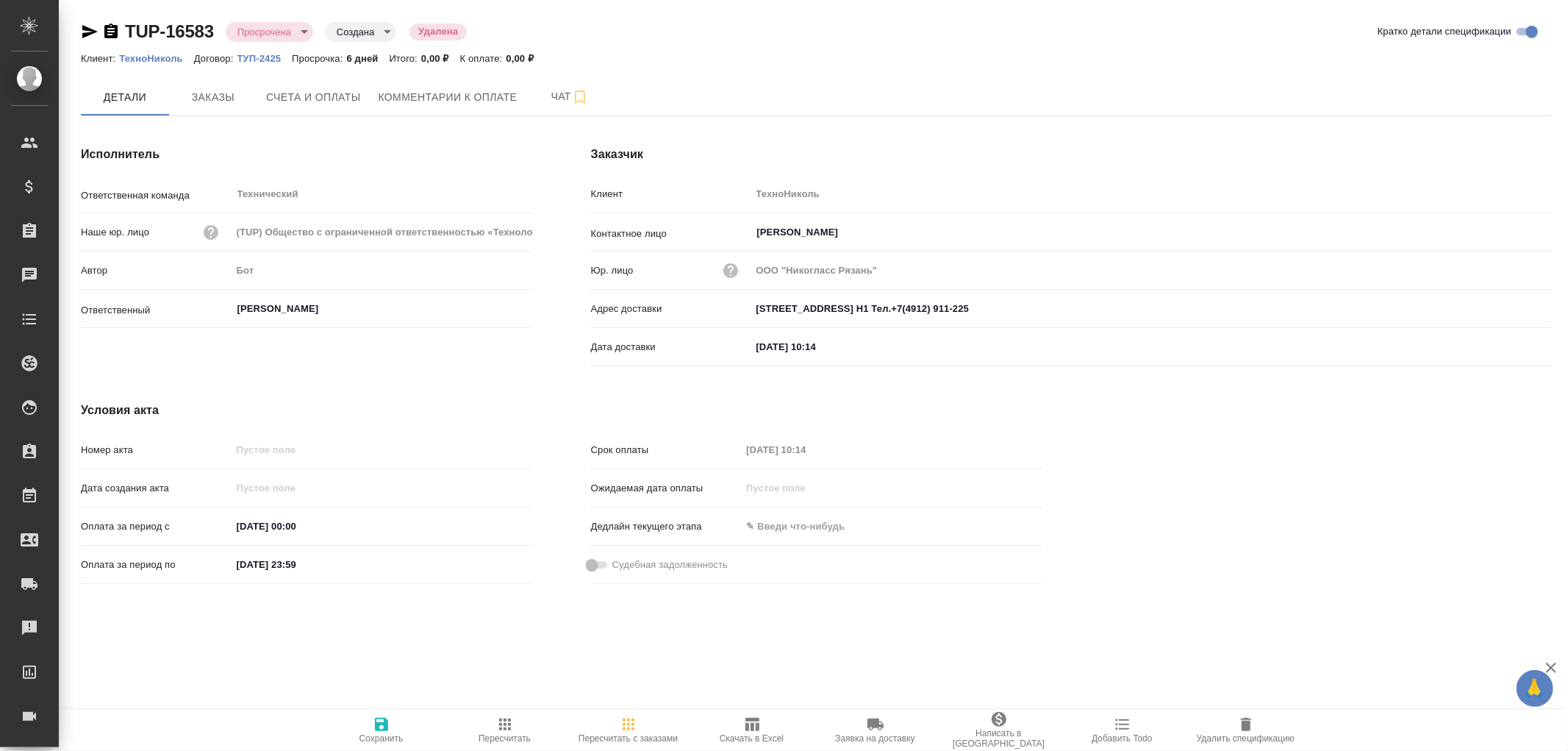
click at [109, 31] on icon "button" at bounding box center [110, 31] width 17 height 17
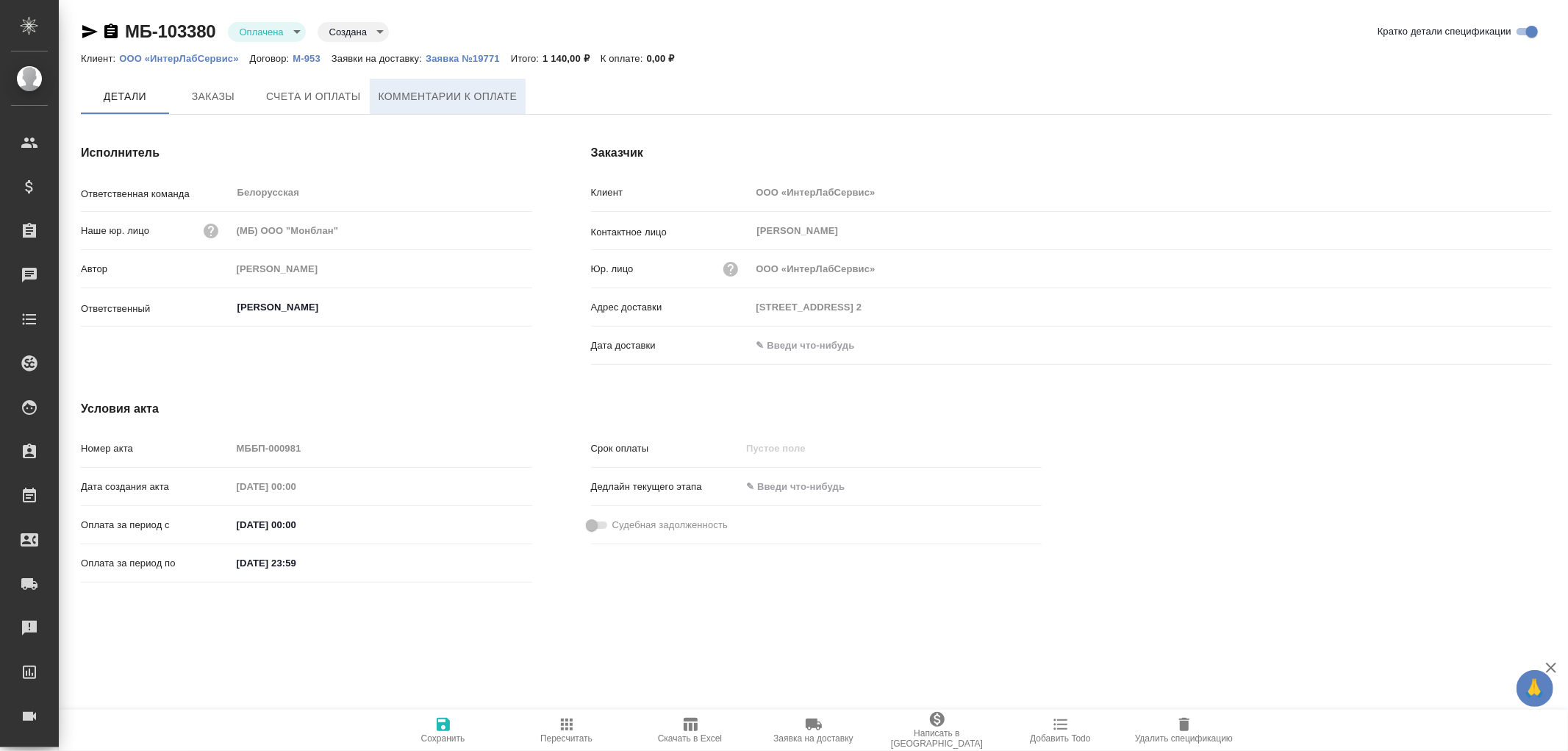
click at [452, 97] on span "Комментарии к оплате" at bounding box center [448, 97] width 139 height 18
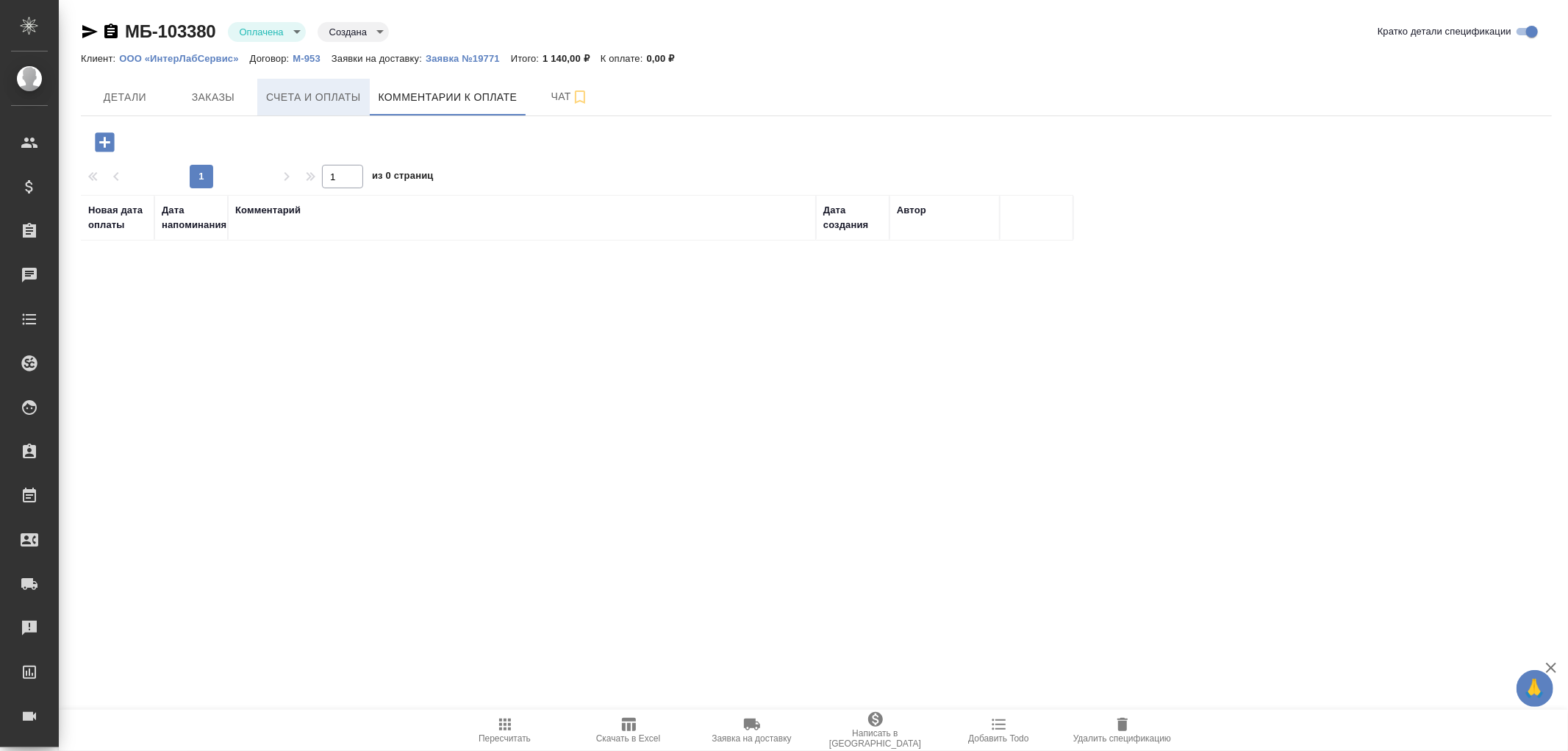
click at [307, 90] on span "Счета и оплаты" at bounding box center [314, 98] width 95 height 18
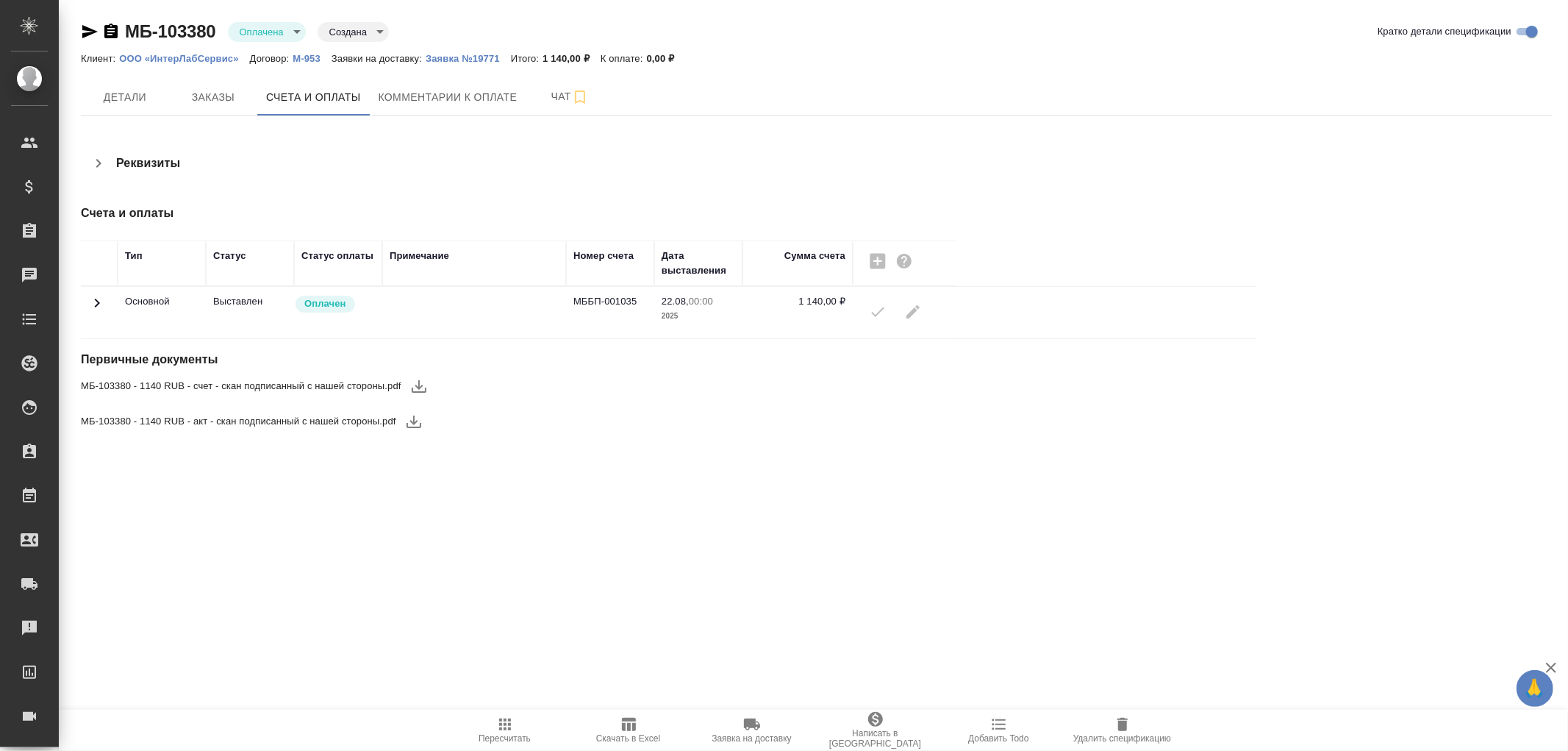
click at [99, 296] on icon at bounding box center [97, 302] width 17 height 17
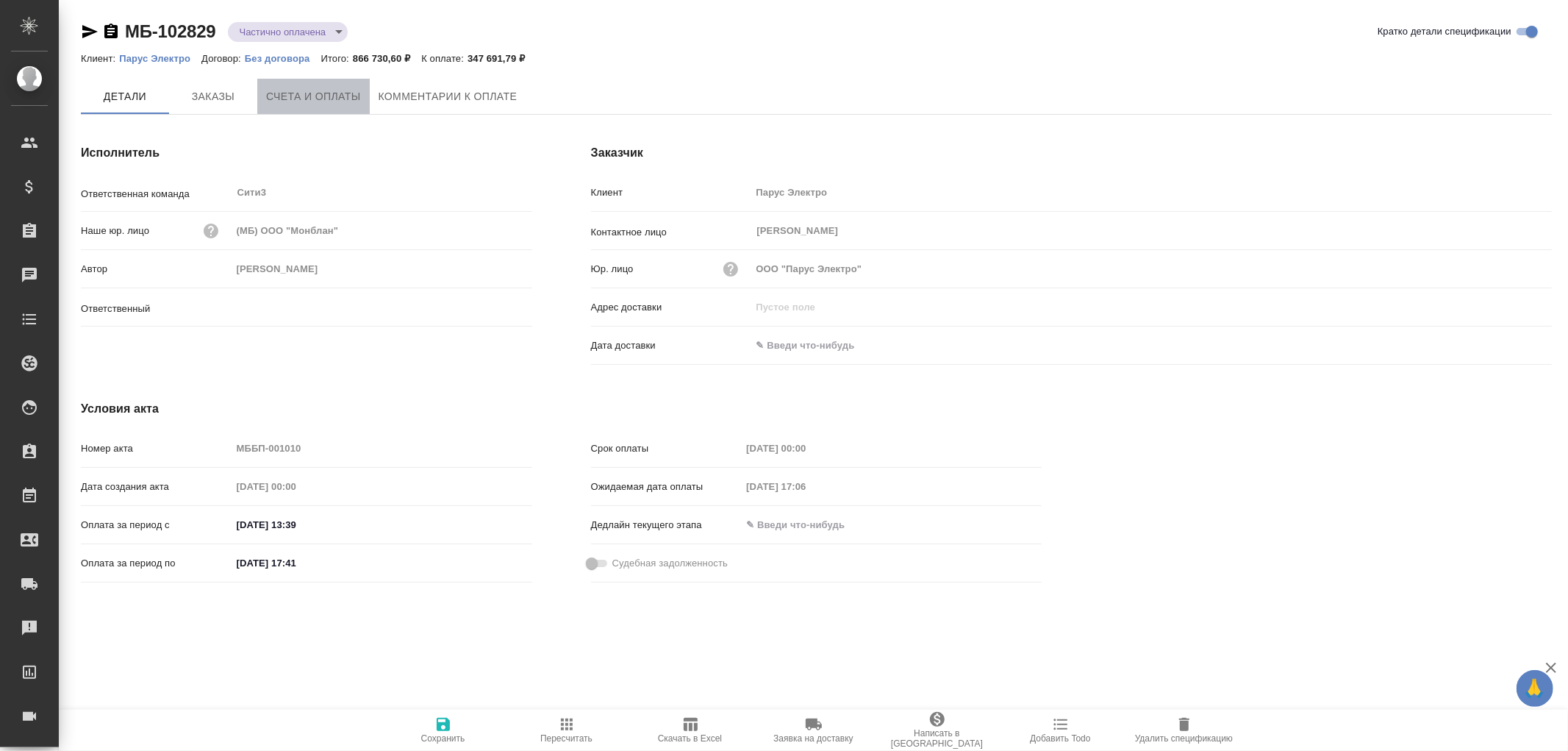
click at [308, 99] on span "Счета и оплаты" at bounding box center [314, 97] width 95 height 18
type input "Никитина Татьяна"
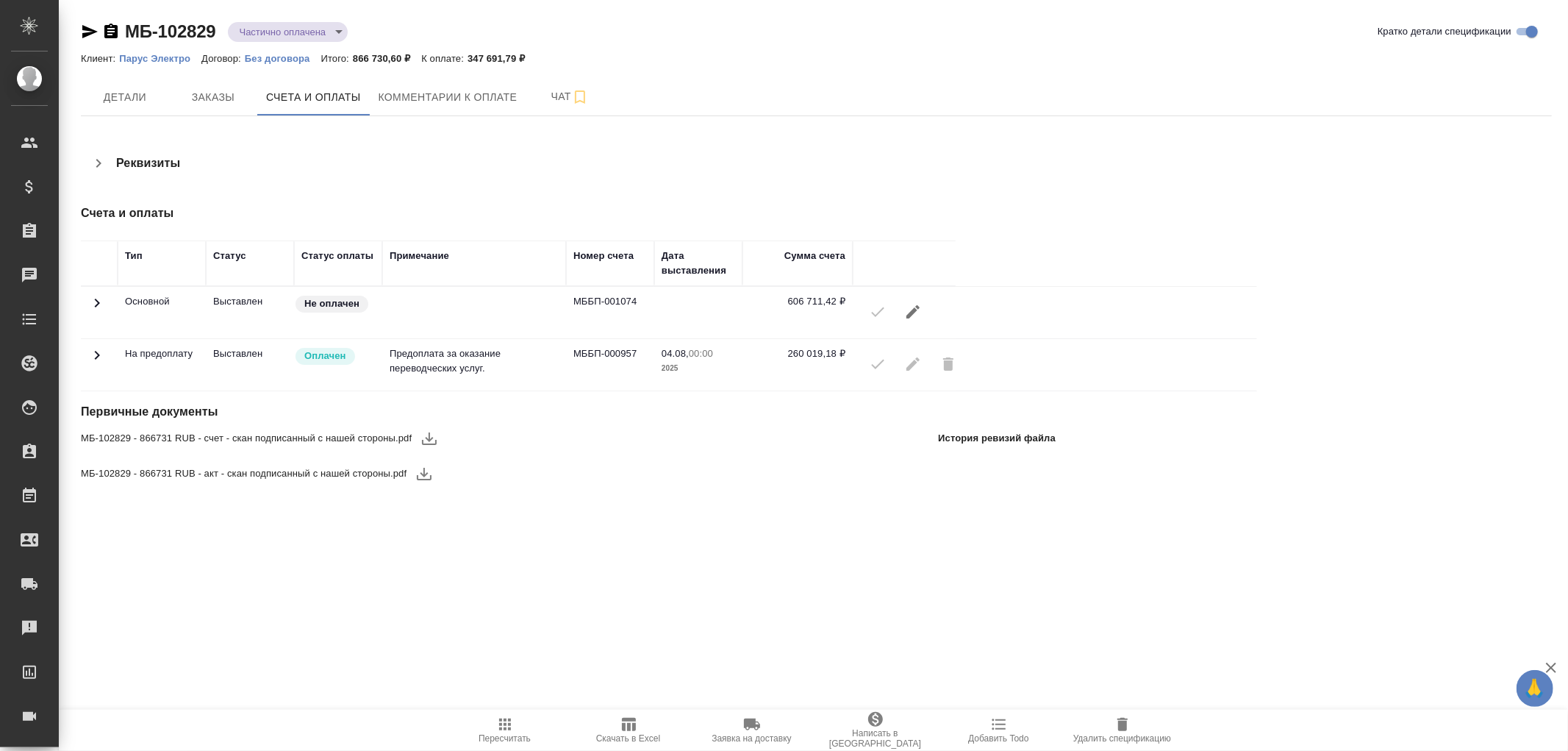
click at [93, 351] on icon at bounding box center [97, 354] width 17 height 17
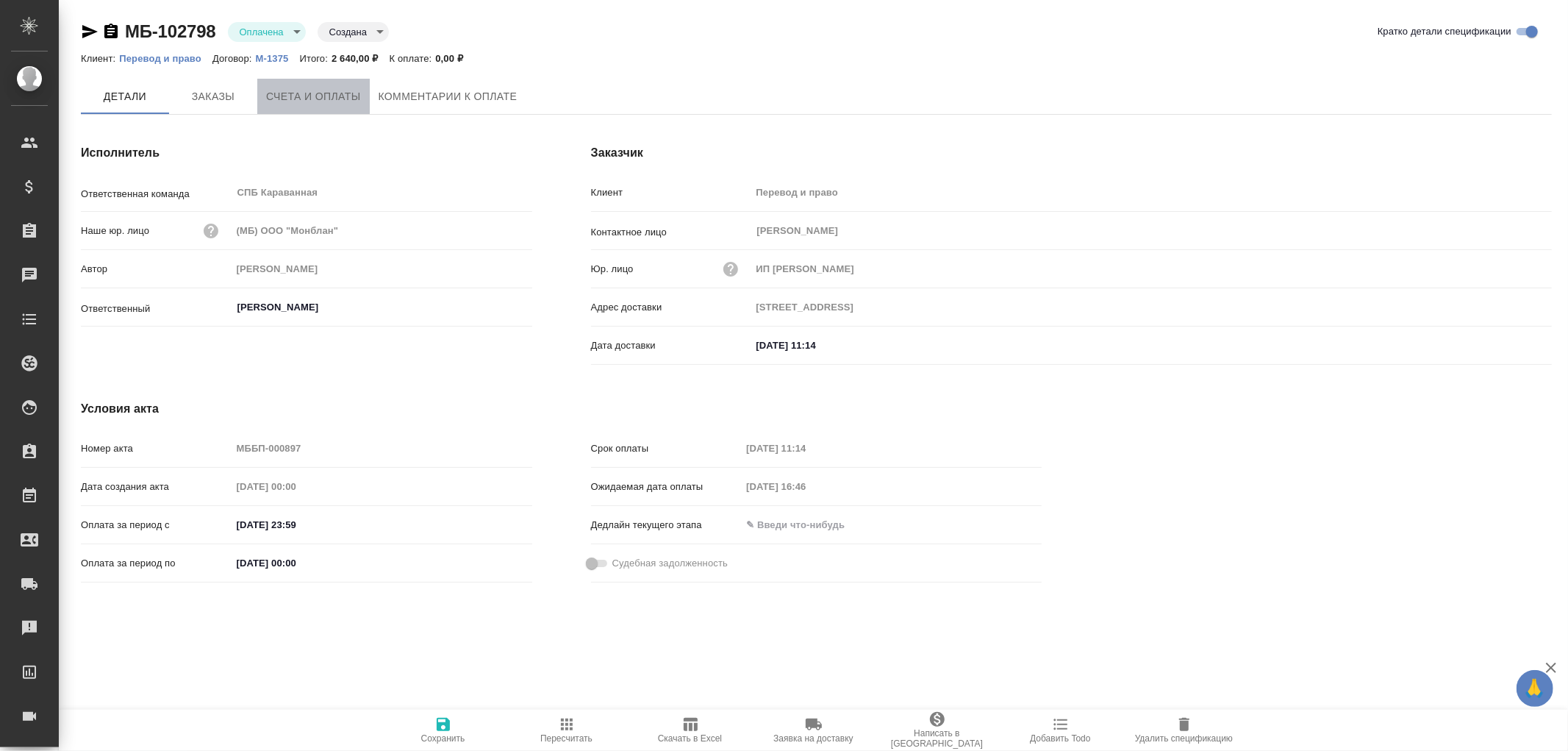
click at [304, 93] on span "Счета и оплаты" at bounding box center [314, 97] width 95 height 18
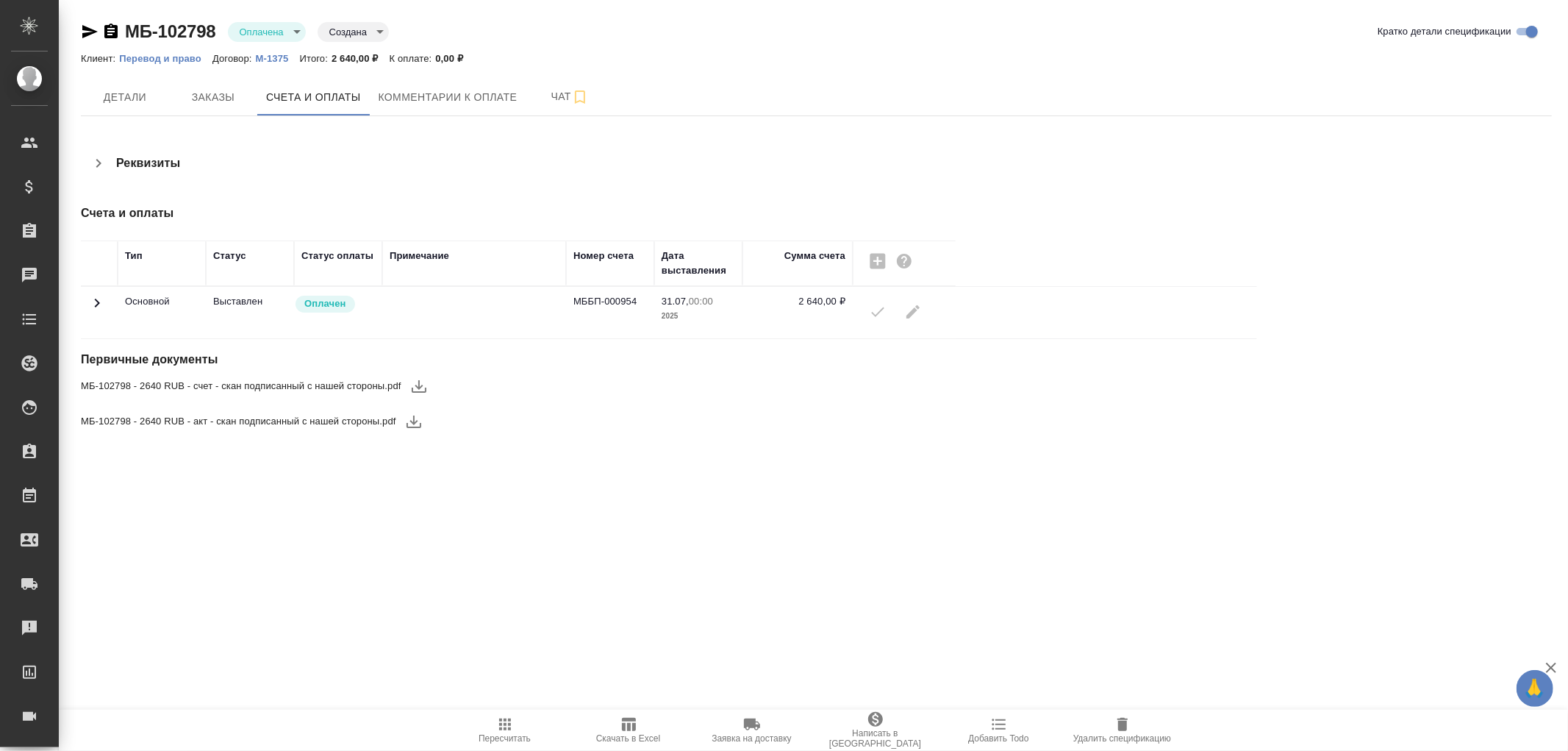
click at [90, 301] on icon at bounding box center [97, 302] width 17 height 17
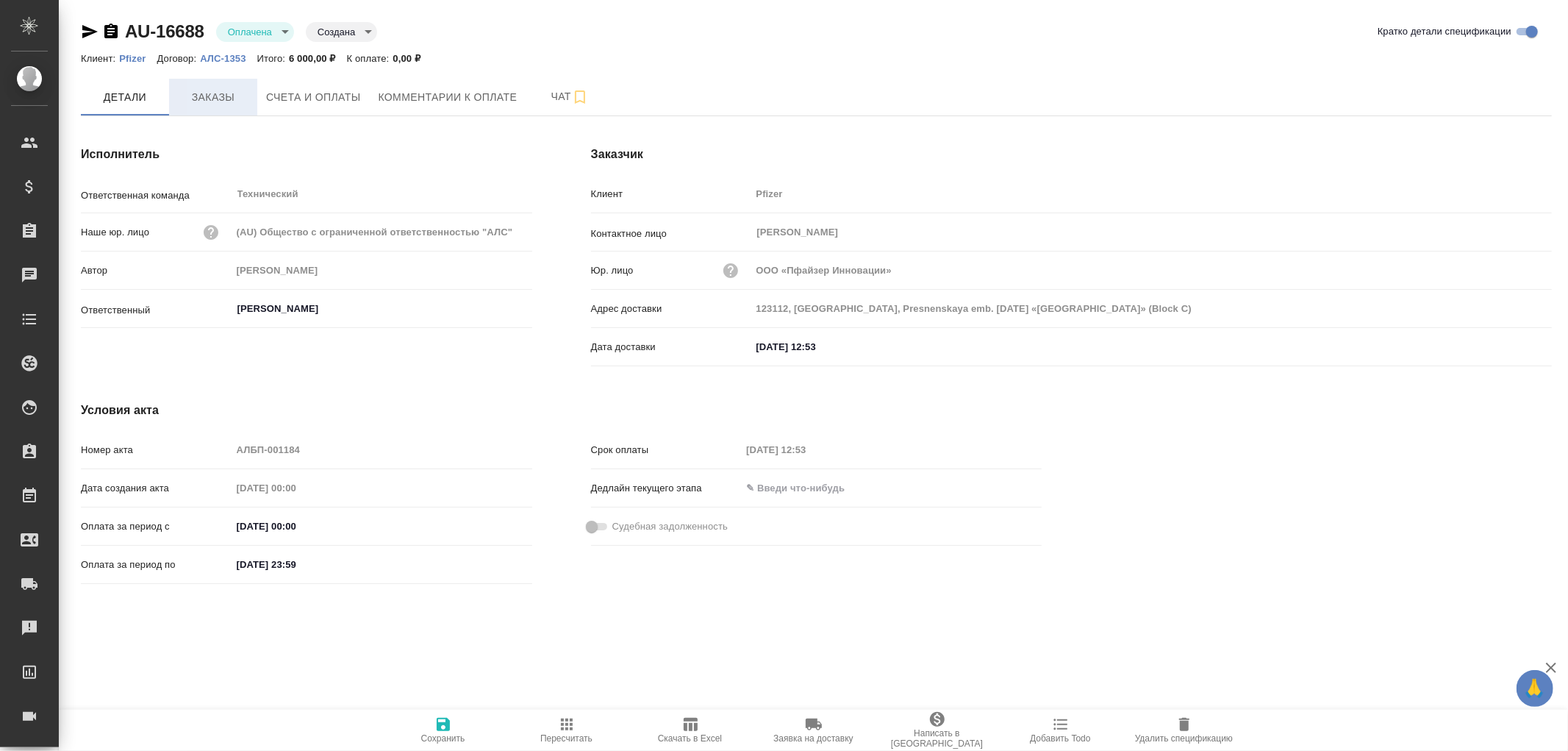
click at [211, 103] on span "Заказы" at bounding box center [213, 98] width 70 height 18
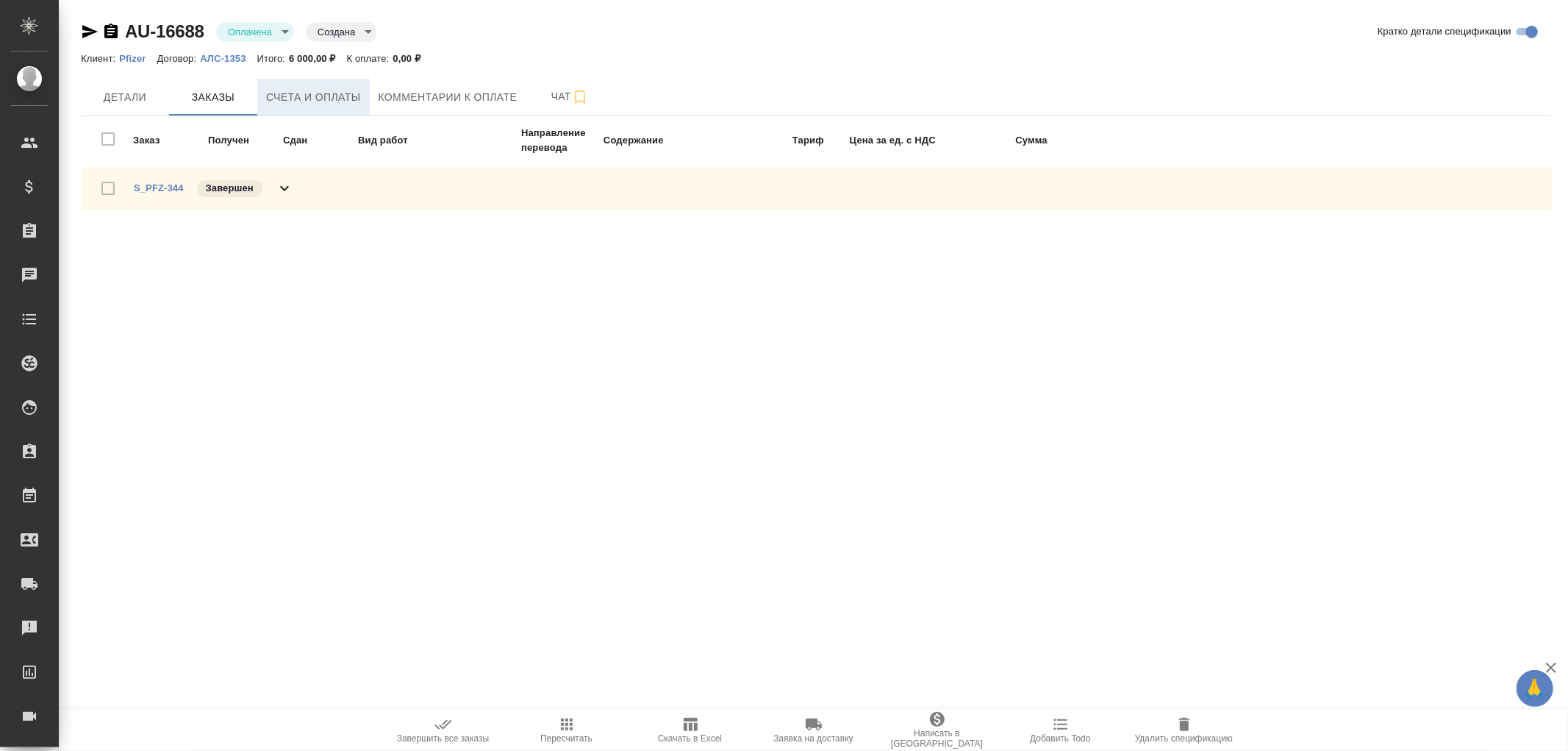
click at [312, 103] on span "Счета и оплаты" at bounding box center [314, 98] width 95 height 18
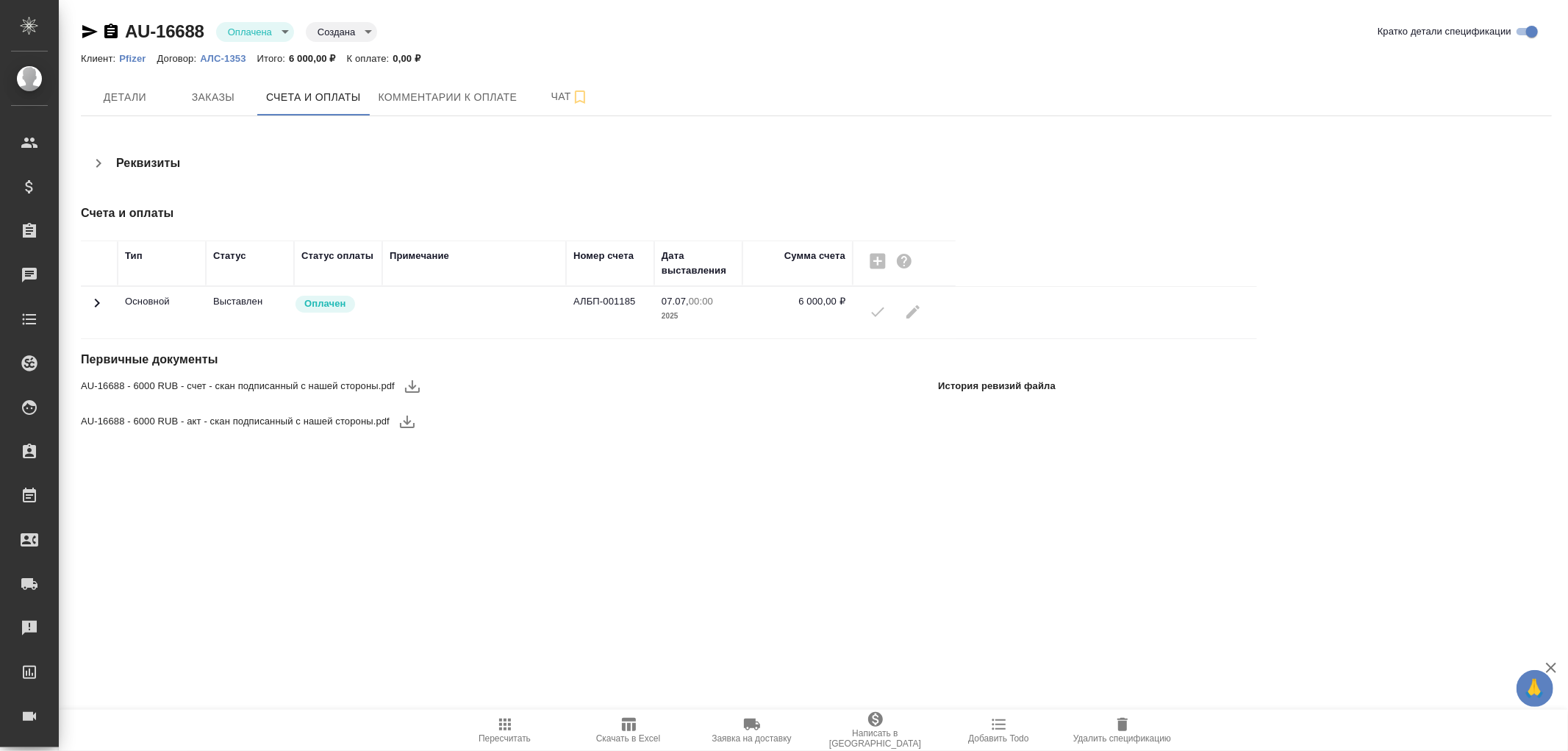
click at [100, 300] on icon at bounding box center [97, 302] width 17 height 17
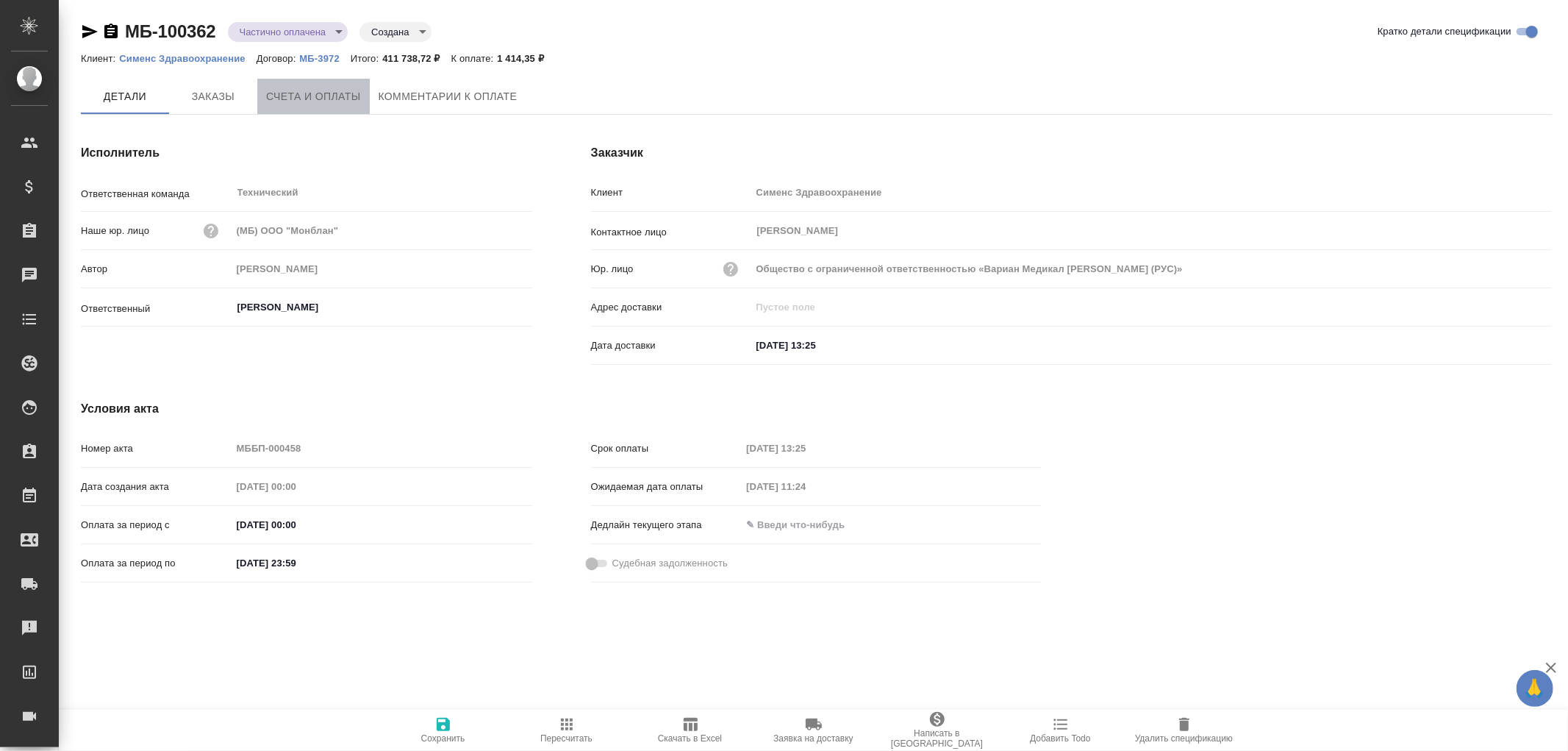
click at [303, 90] on span "Счета и оплаты" at bounding box center [314, 97] width 95 height 18
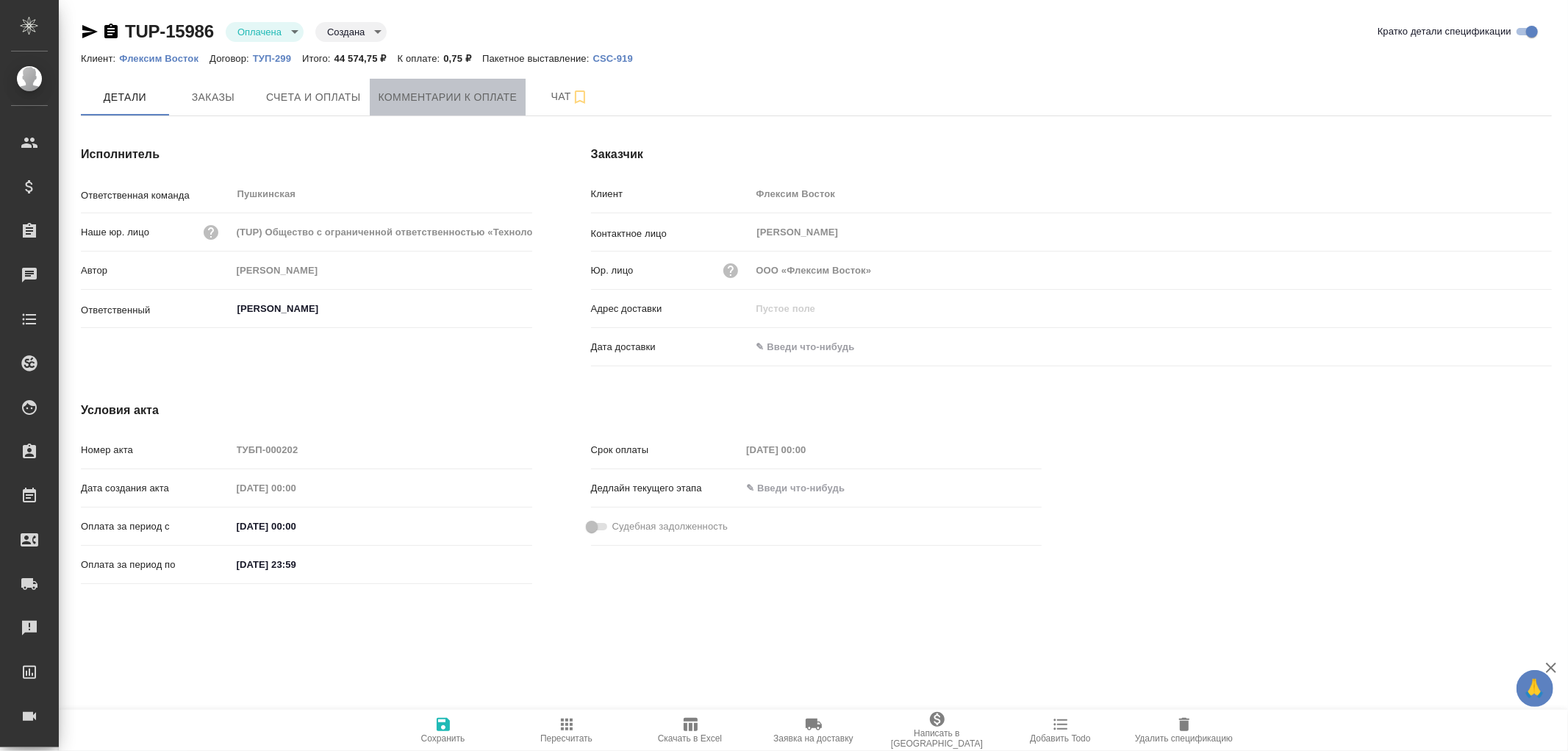
click at [420, 96] on span "Комментарии к оплате" at bounding box center [448, 98] width 139 height 18
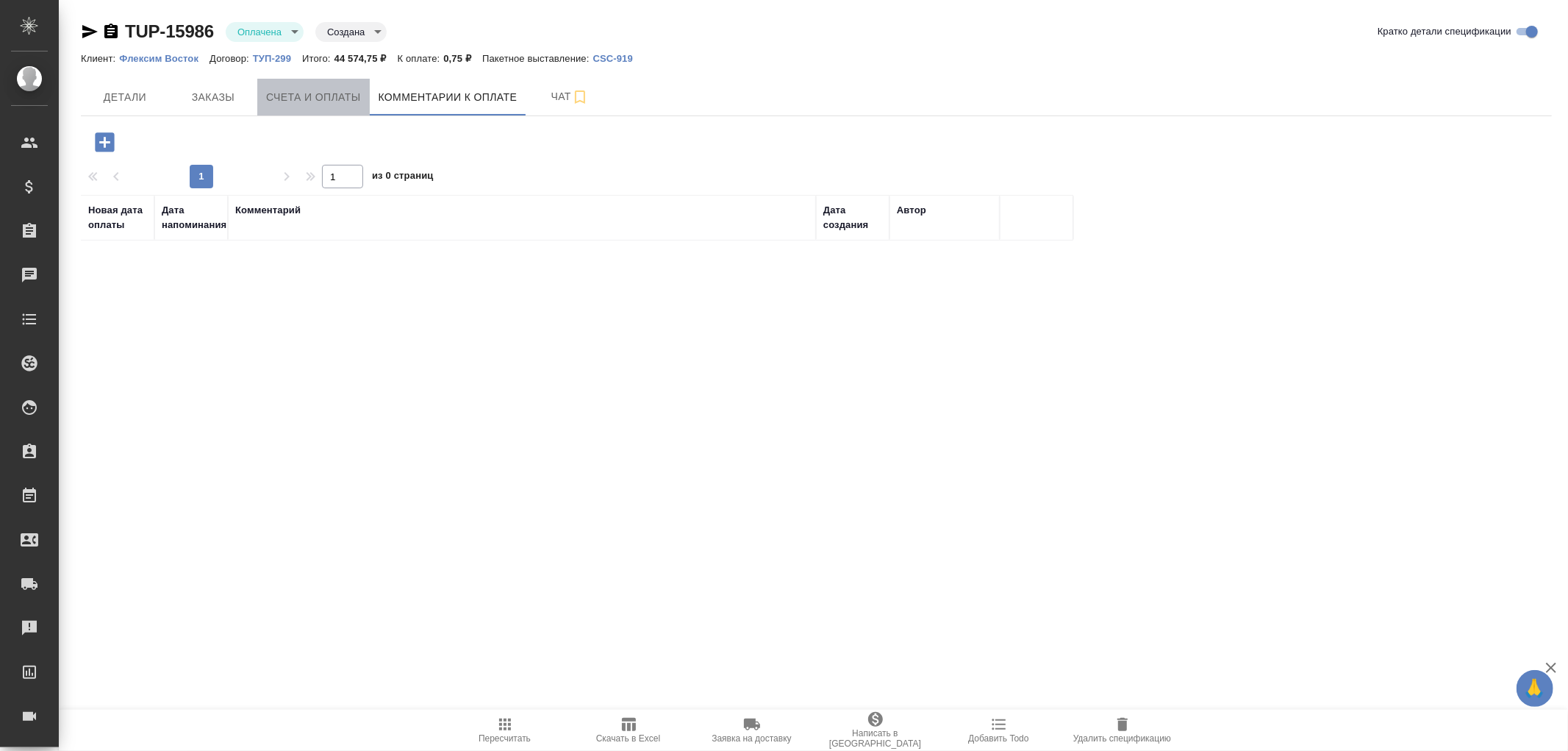
click at [306, 105] on span "Счета и оплаты" at bounding box center [314, 98] width 95 height 18
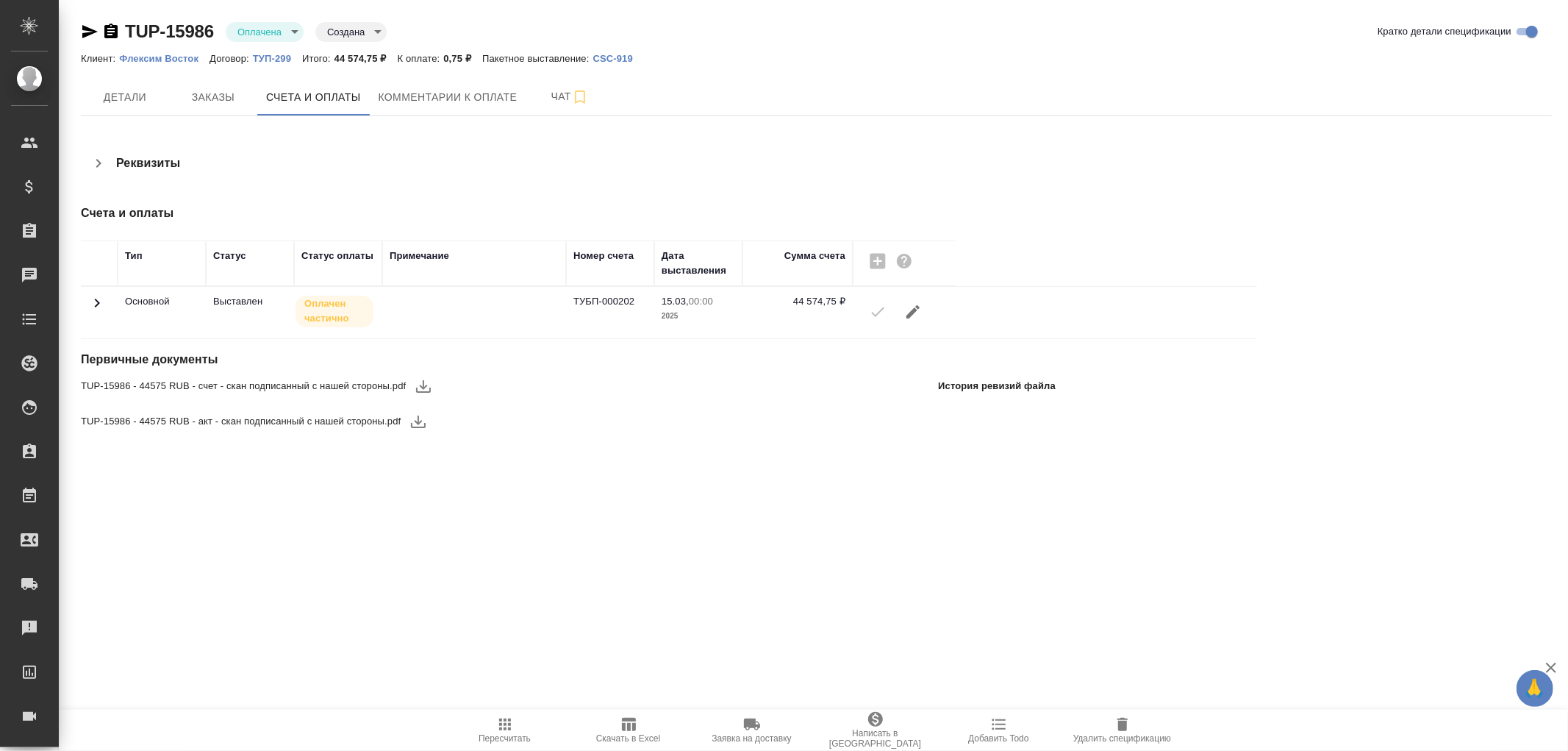
click at [107, 305] on td at bounding box center [99, 312] width 37 height 51
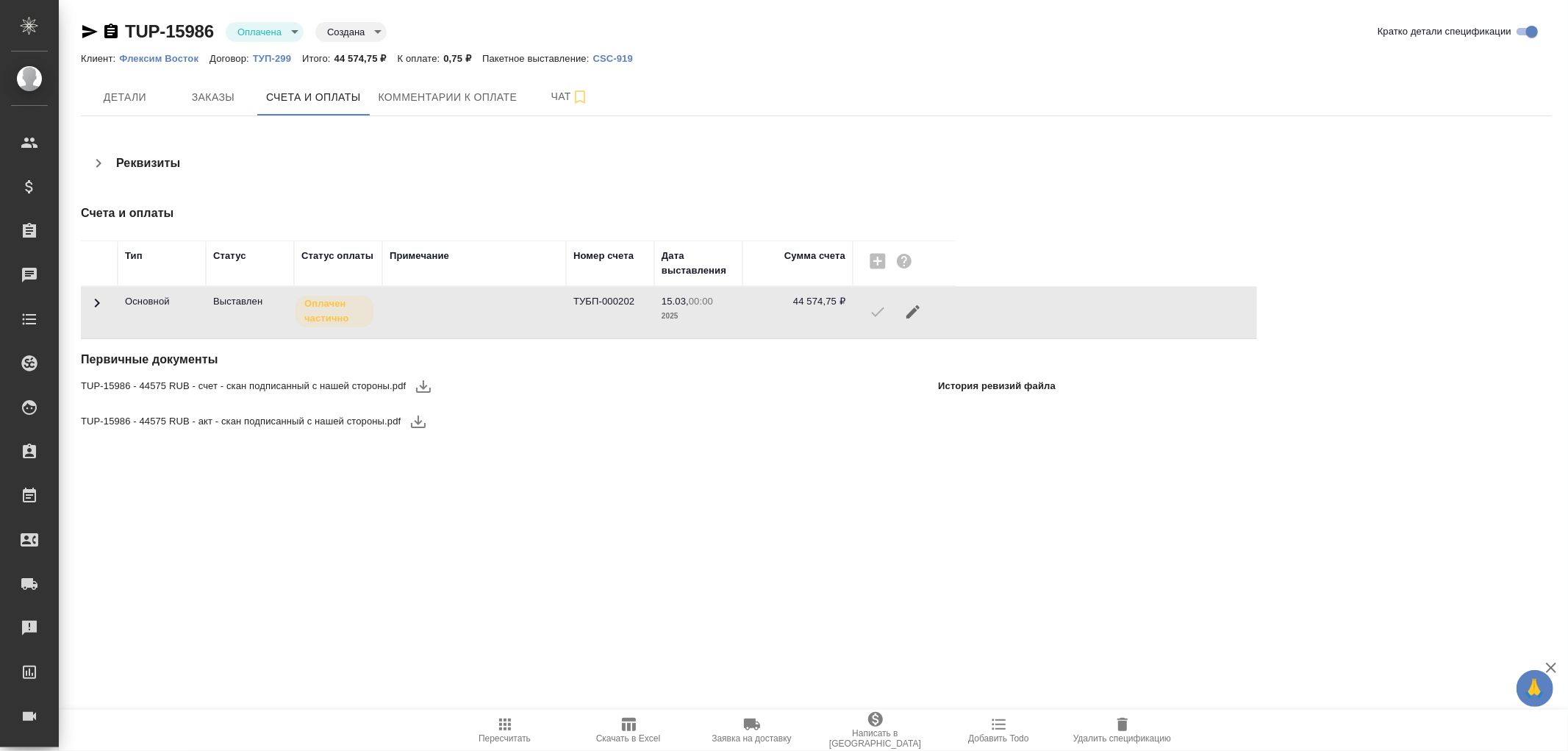
click at [93, 299] on icon at bounding box center [97, 302] width 17 height 17
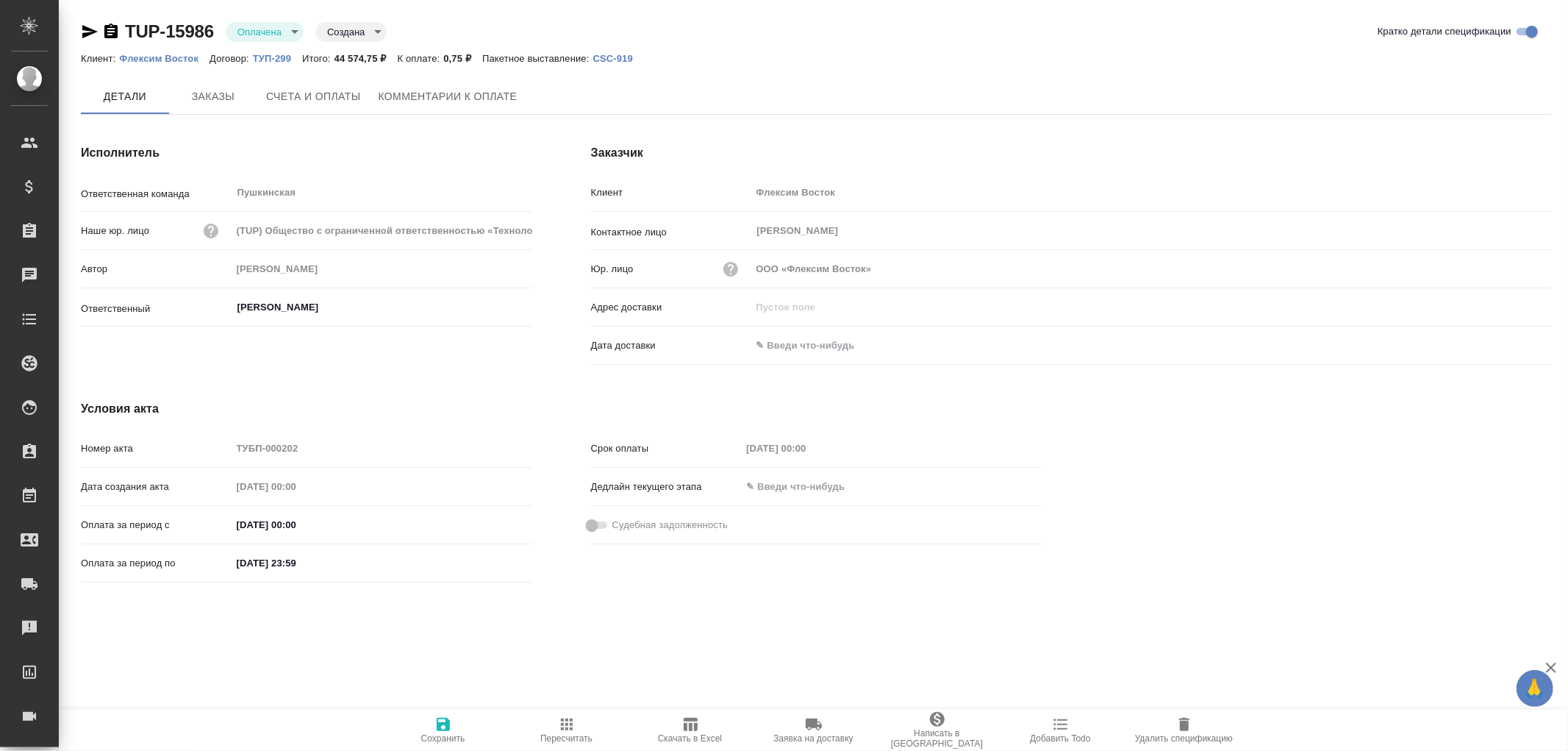
click at [407, 104] on span "Комментарии к оплате" at bounding box center [448, 97] width 139 height 18
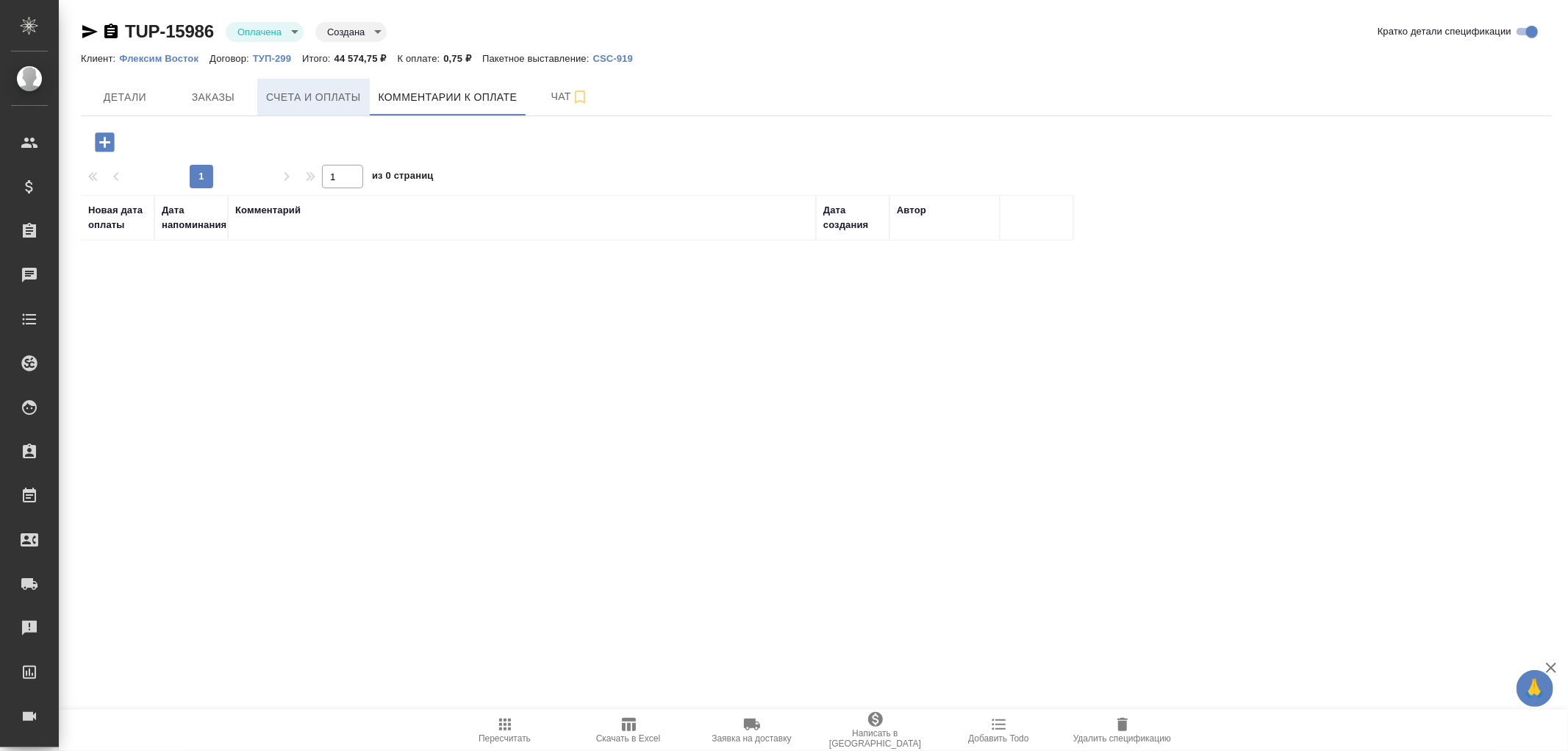
click at [342, 105] on span "Счета и оплаты" at bounding box center [314, 98] width 95 height 18
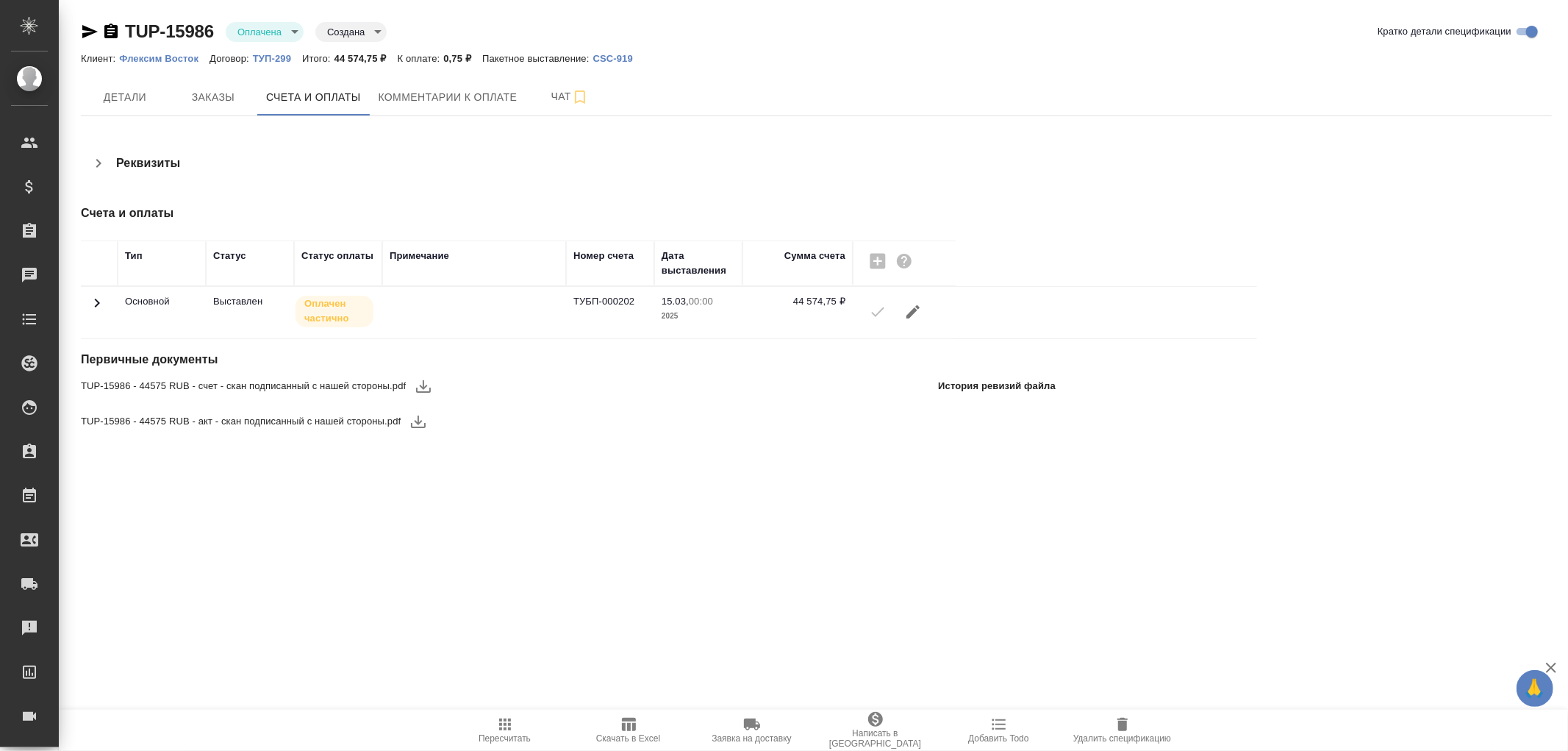
click at [89, 301] on icon at bounding box center [97, 302] width 17 height 17
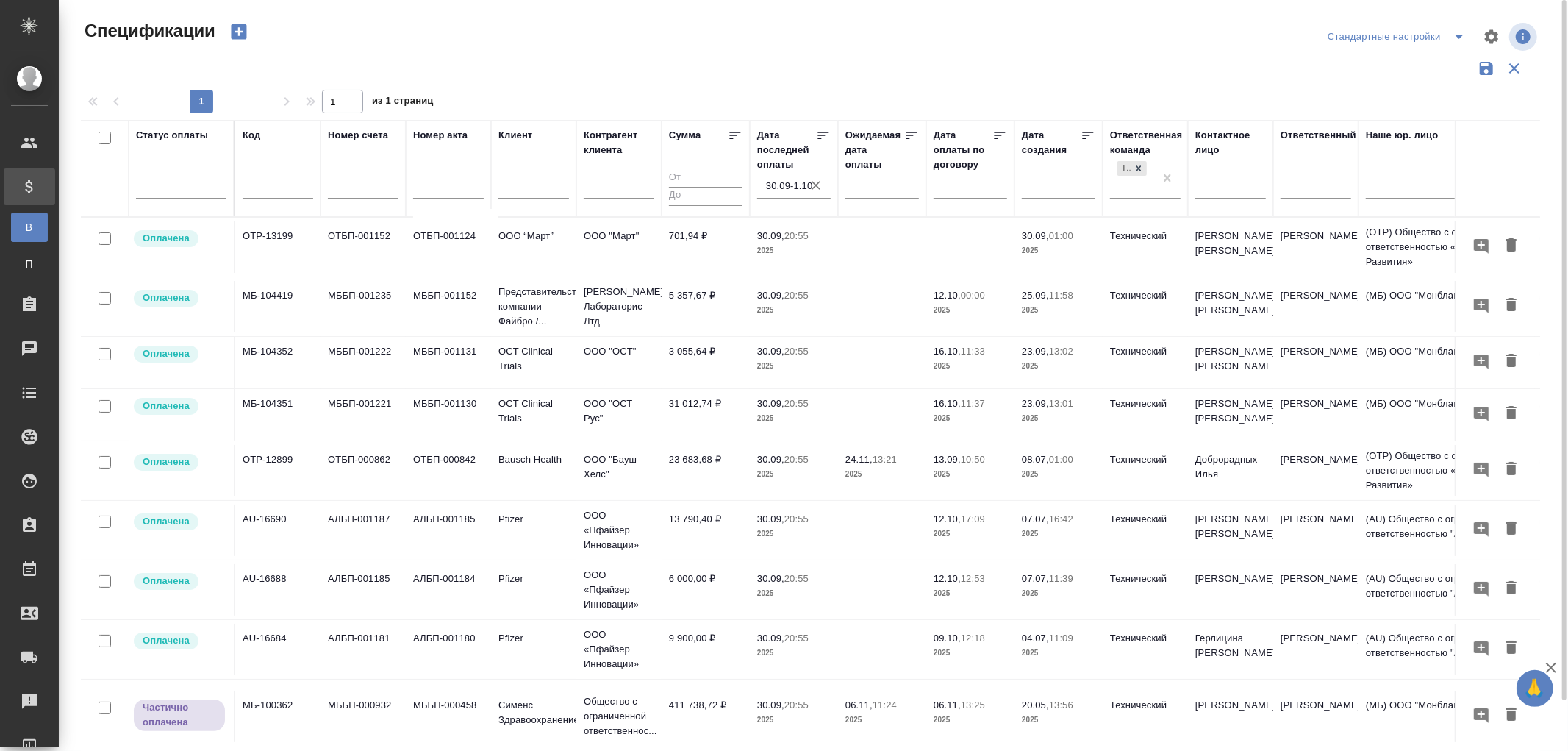
scroll to position [54, 0]
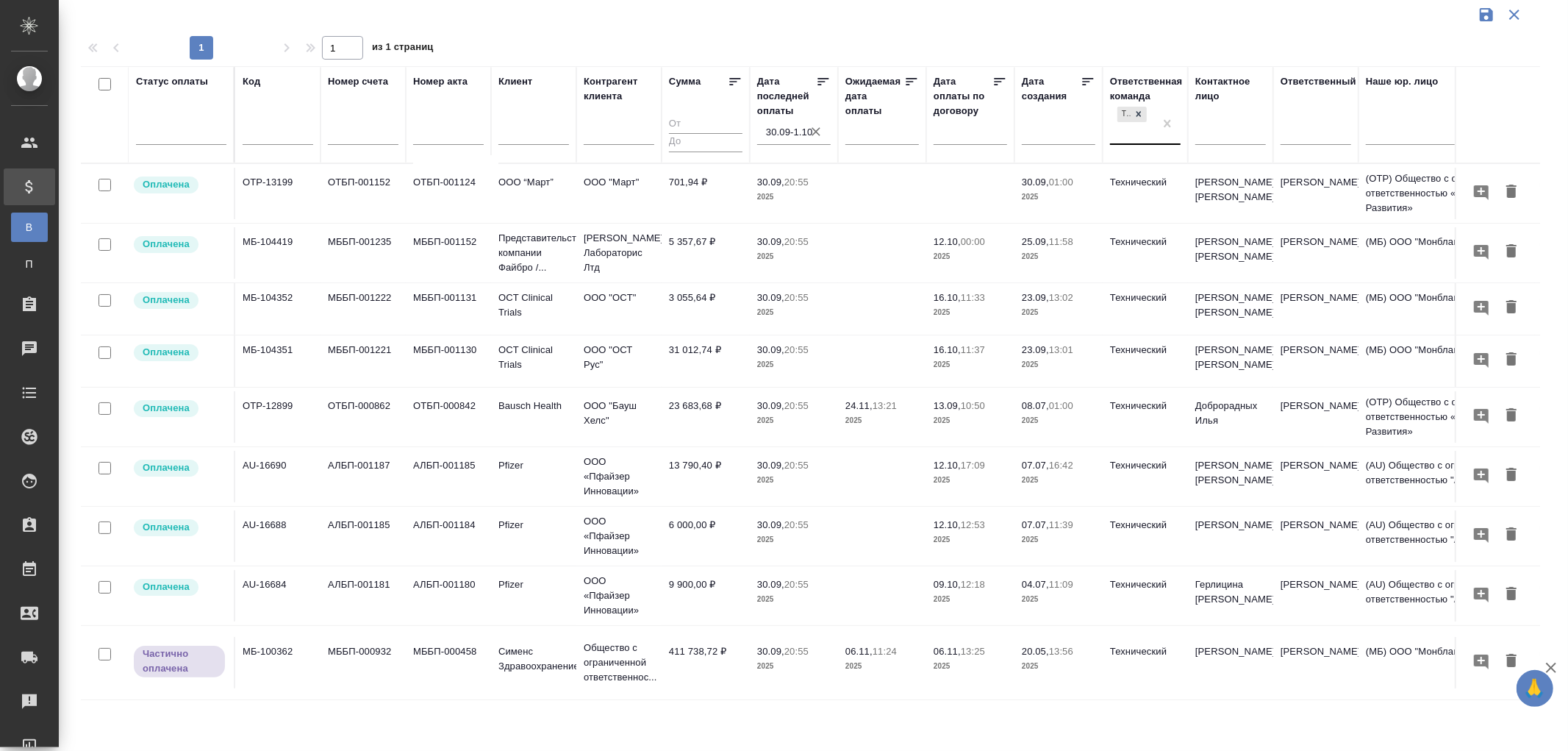
drag, startPoint x: 1171, startPoint y: 120, endPoint x: 1150, endPoint y: 133, distance: 24.7
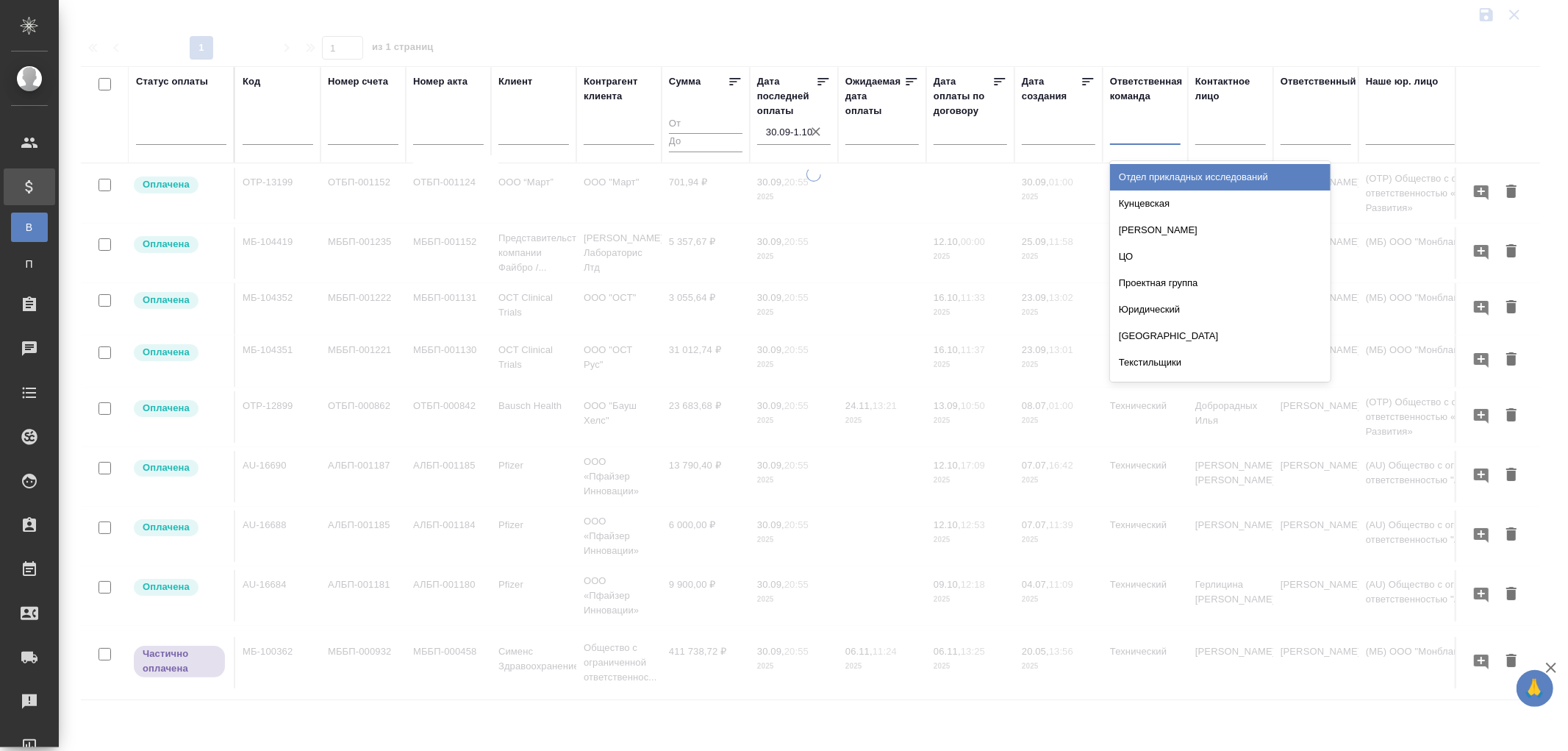
click at [1135, 135] on div at bounding box center [1145, 130] width 70 height 21
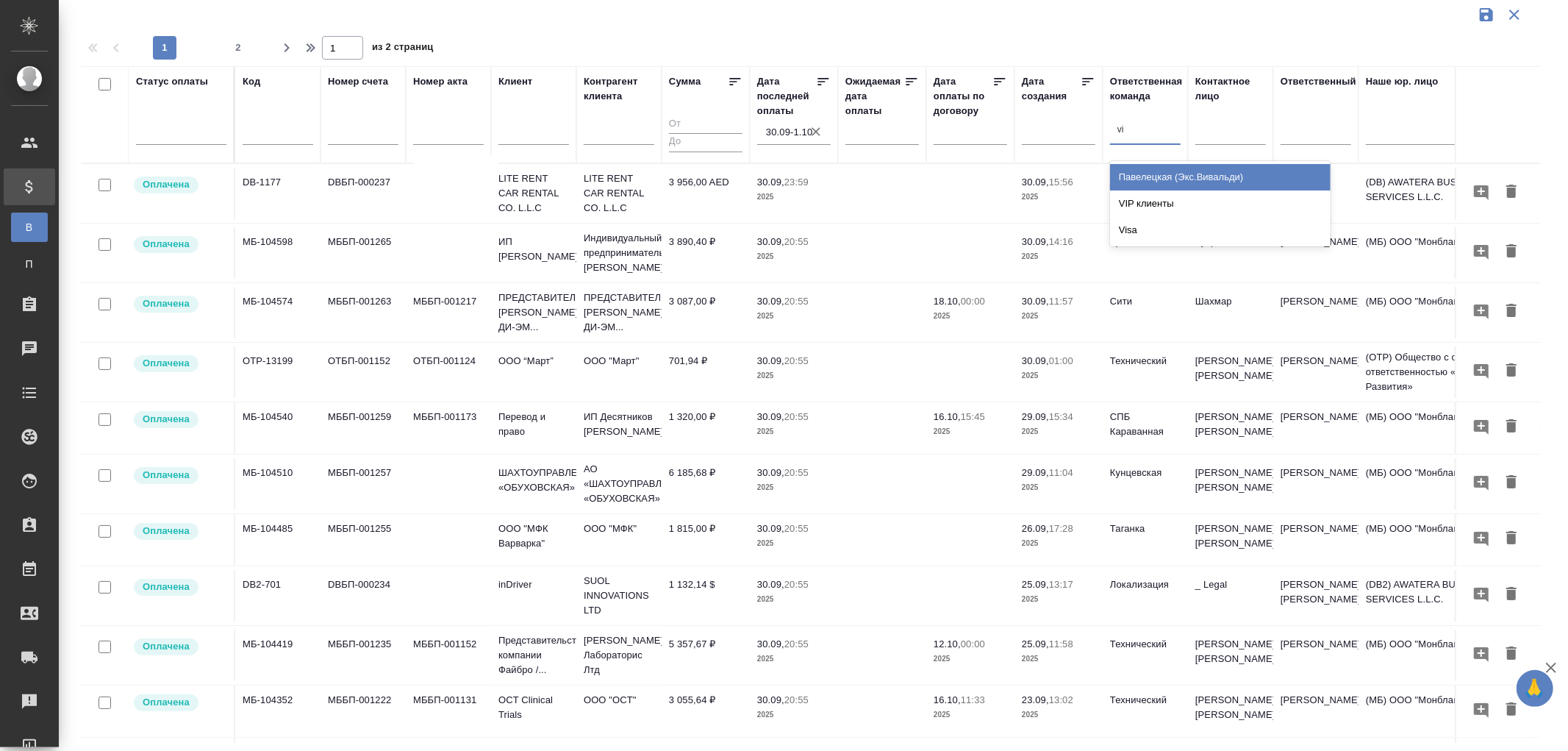
type input "vip"
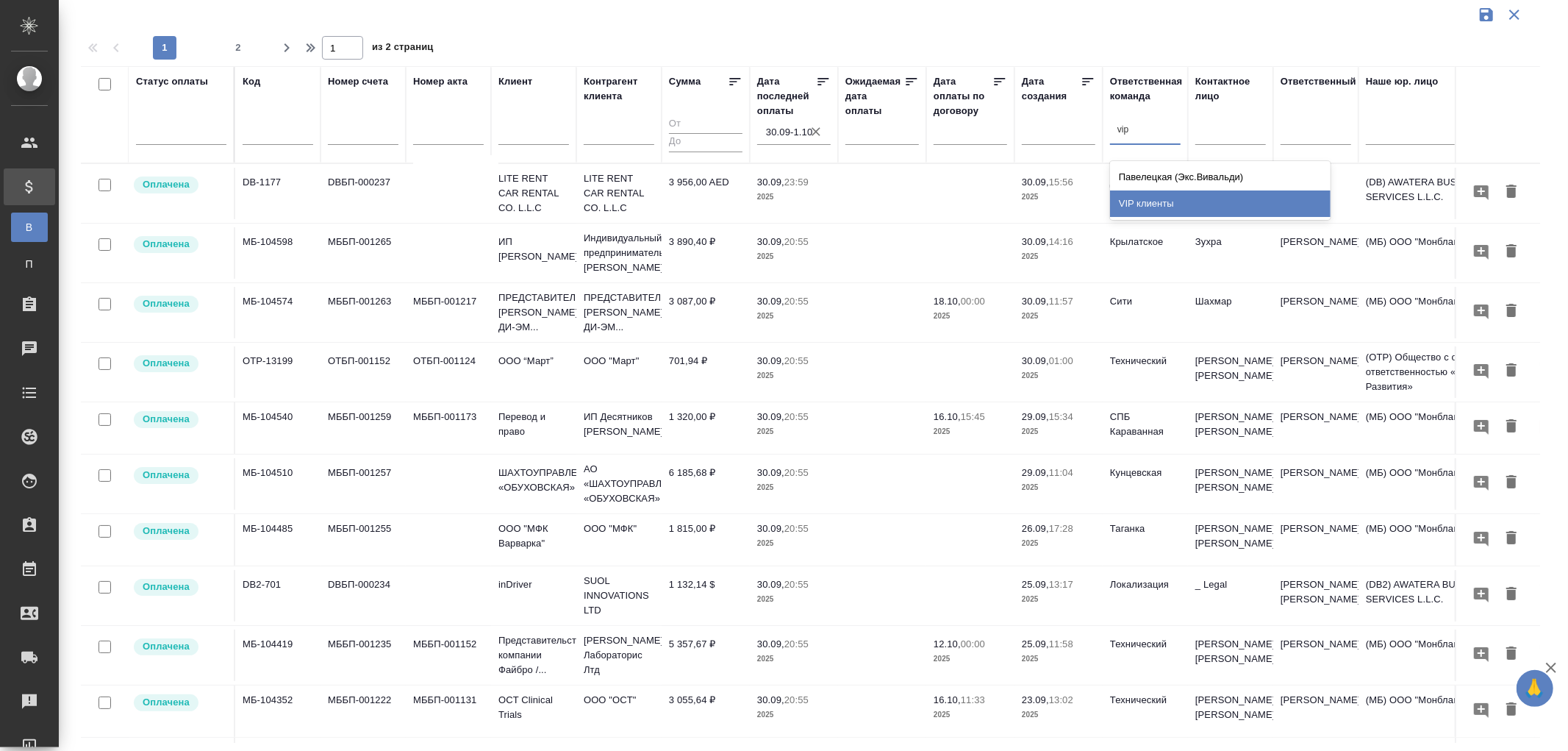
click at [1134, 199] on div "VIP клиенты" at bounding box center [1220, 203] width 221 height 26
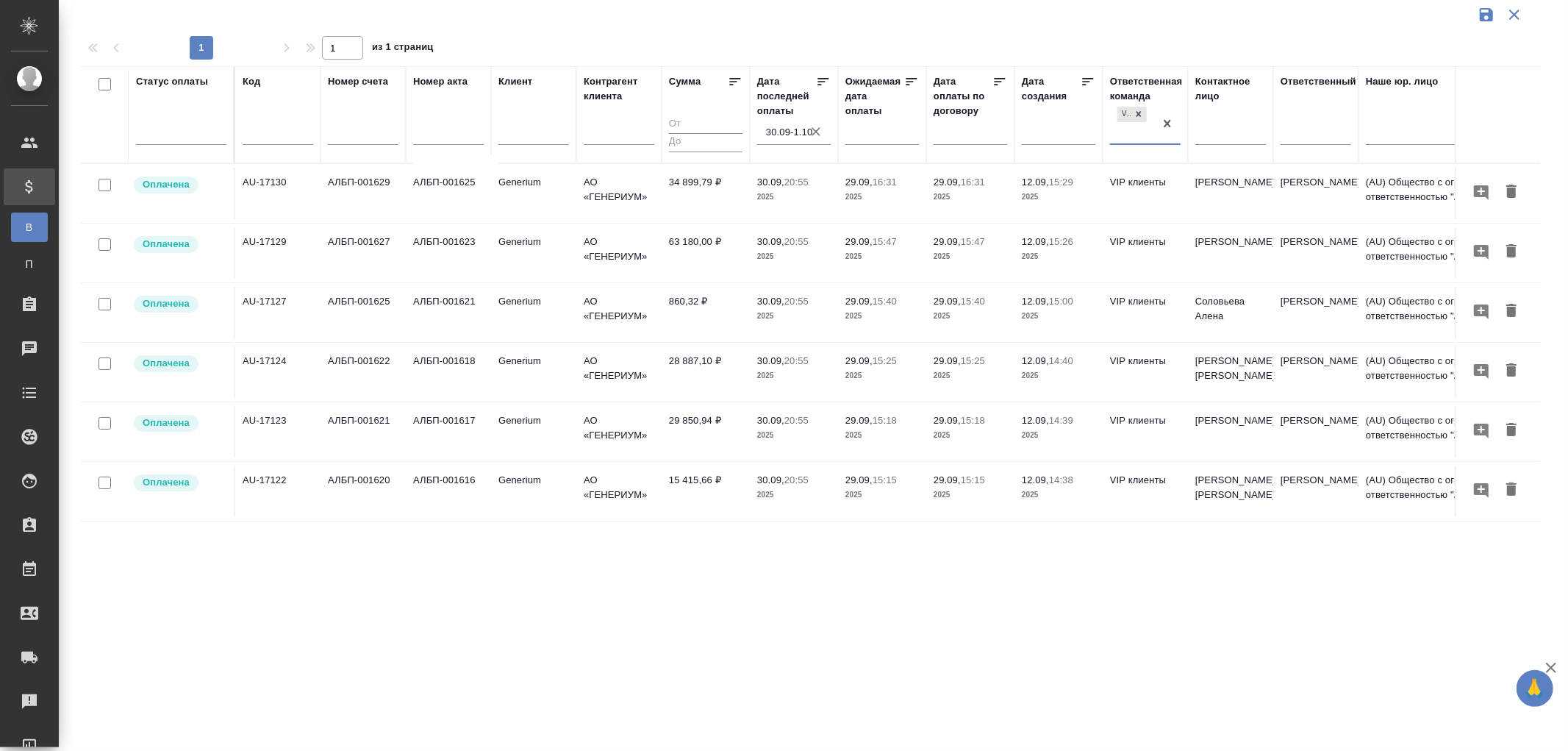
scroll to position [0, 0]
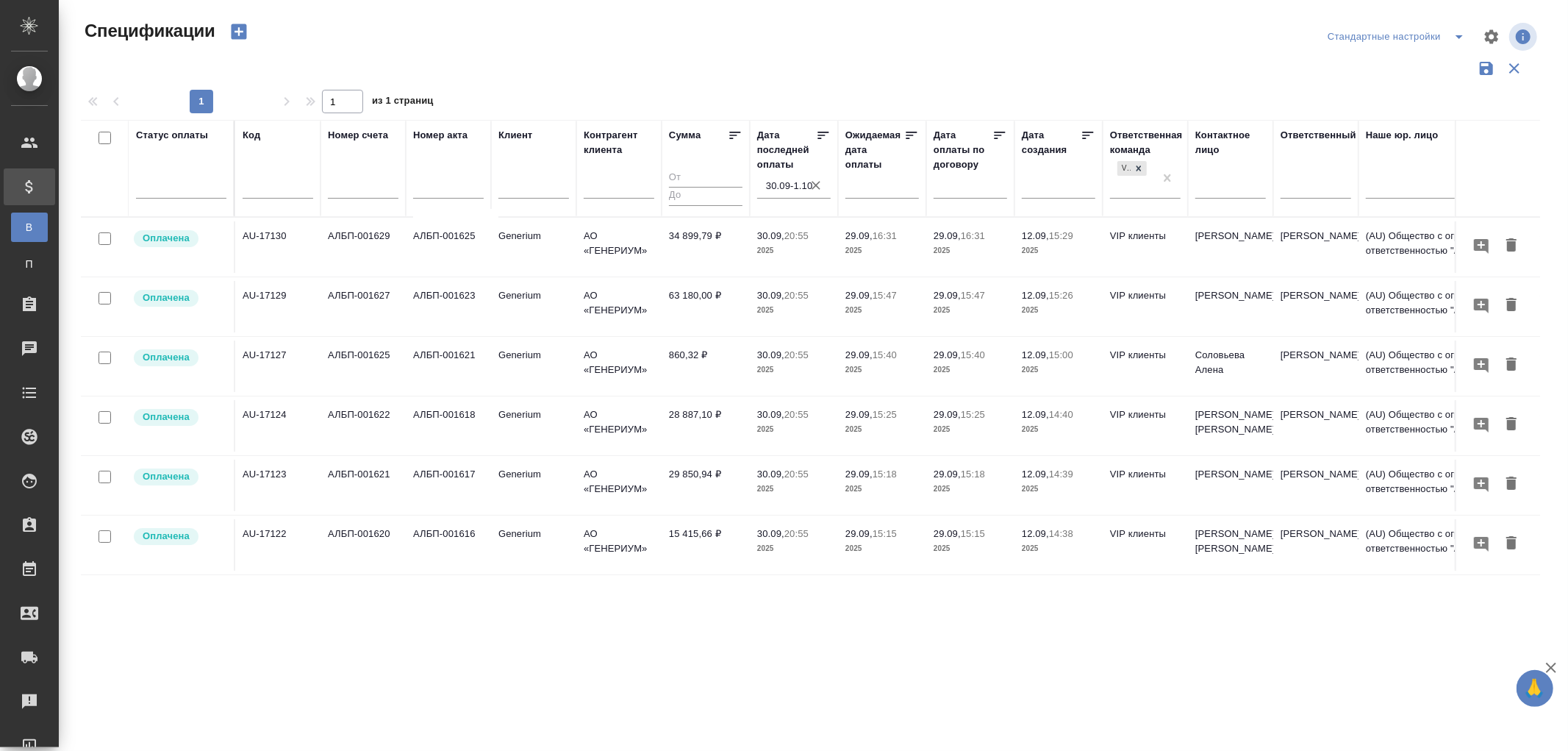
drag, startPoint x: 1169, startPoint y: 176, endPoint x: 1109, endPoint y: 203, distance: 65.8
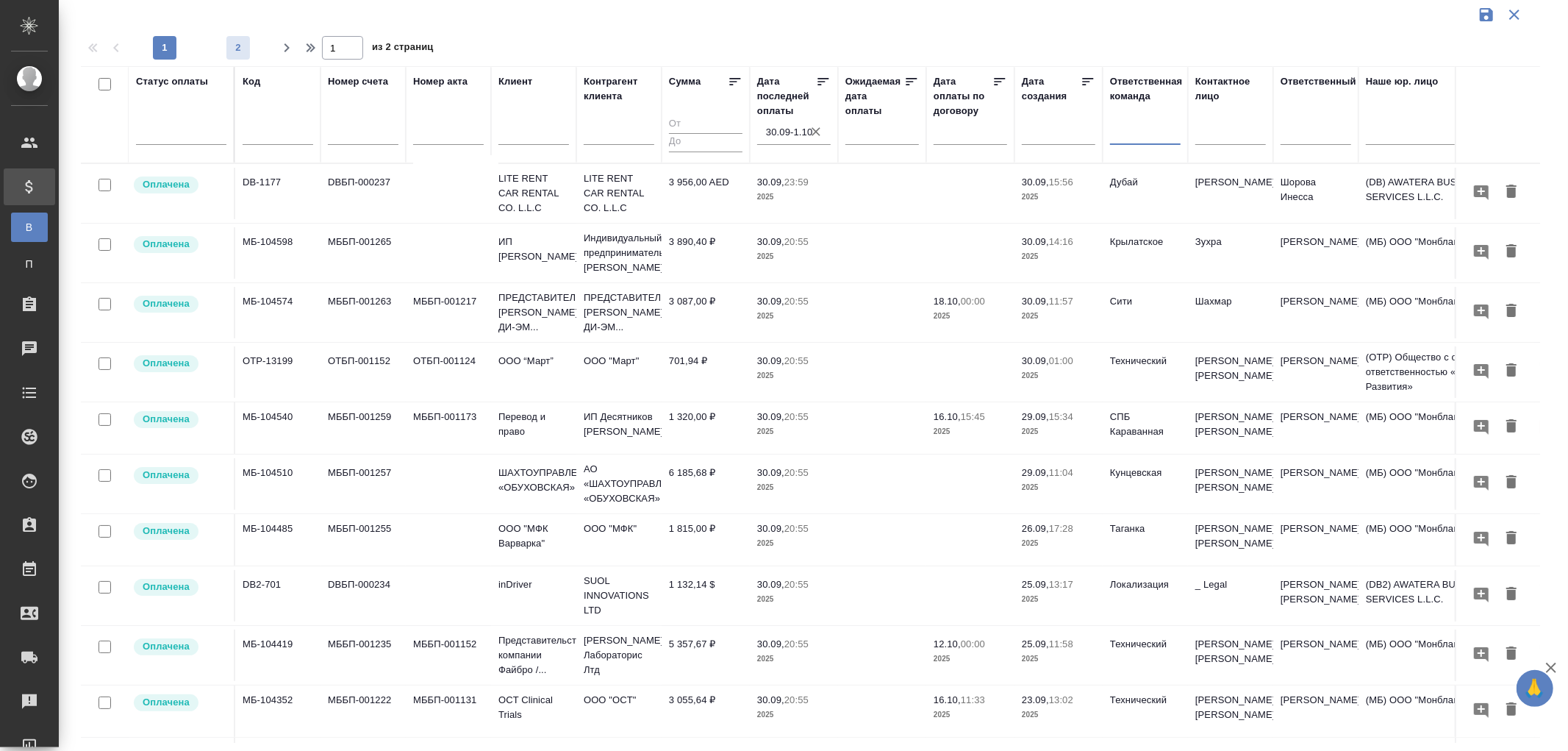
click at [239, 47] on span "2" at bounding box center [238, 47] width 24 height 15
type input "2"
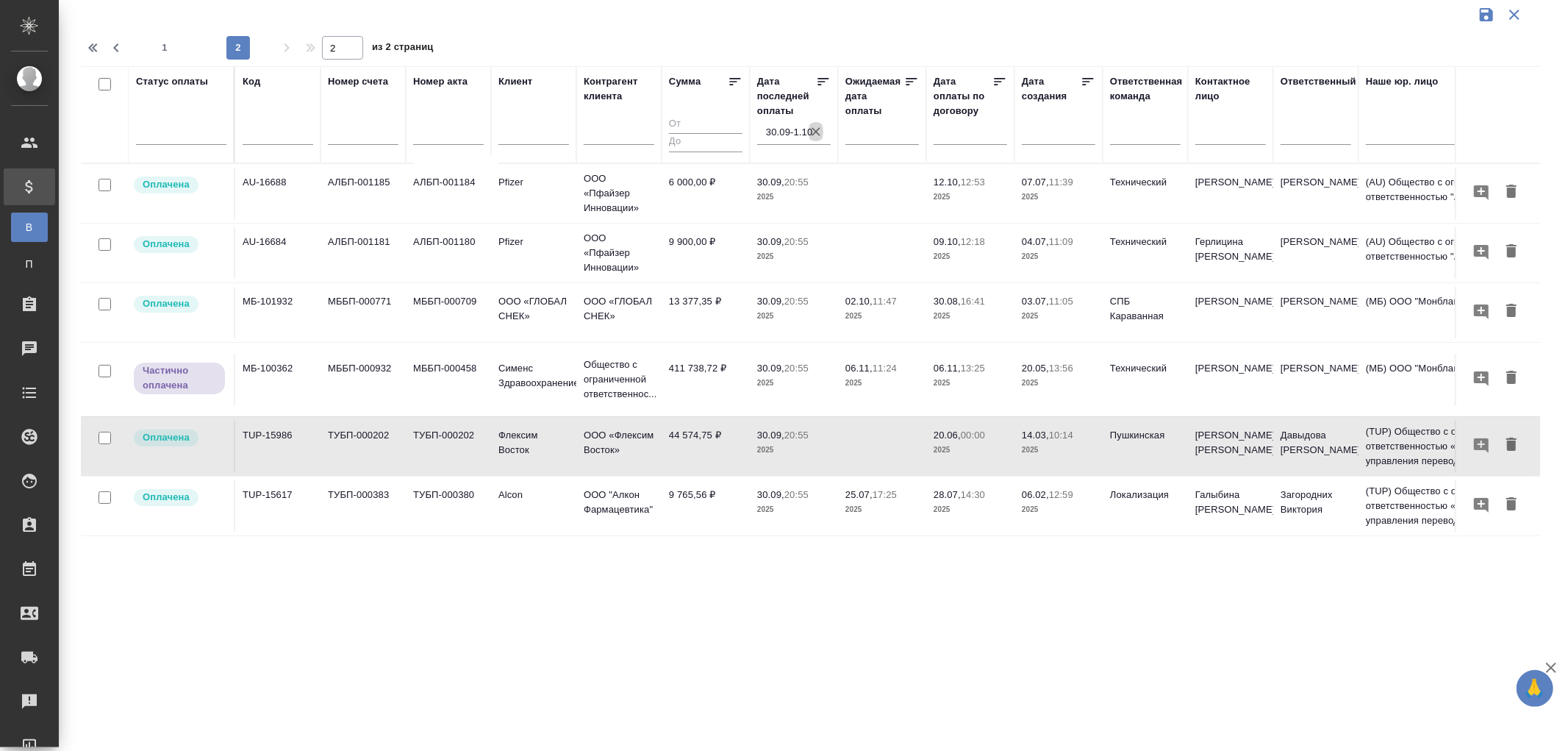
click at [818, 130] on icon "button" at bounding box center [816, 131] width 15 height 15
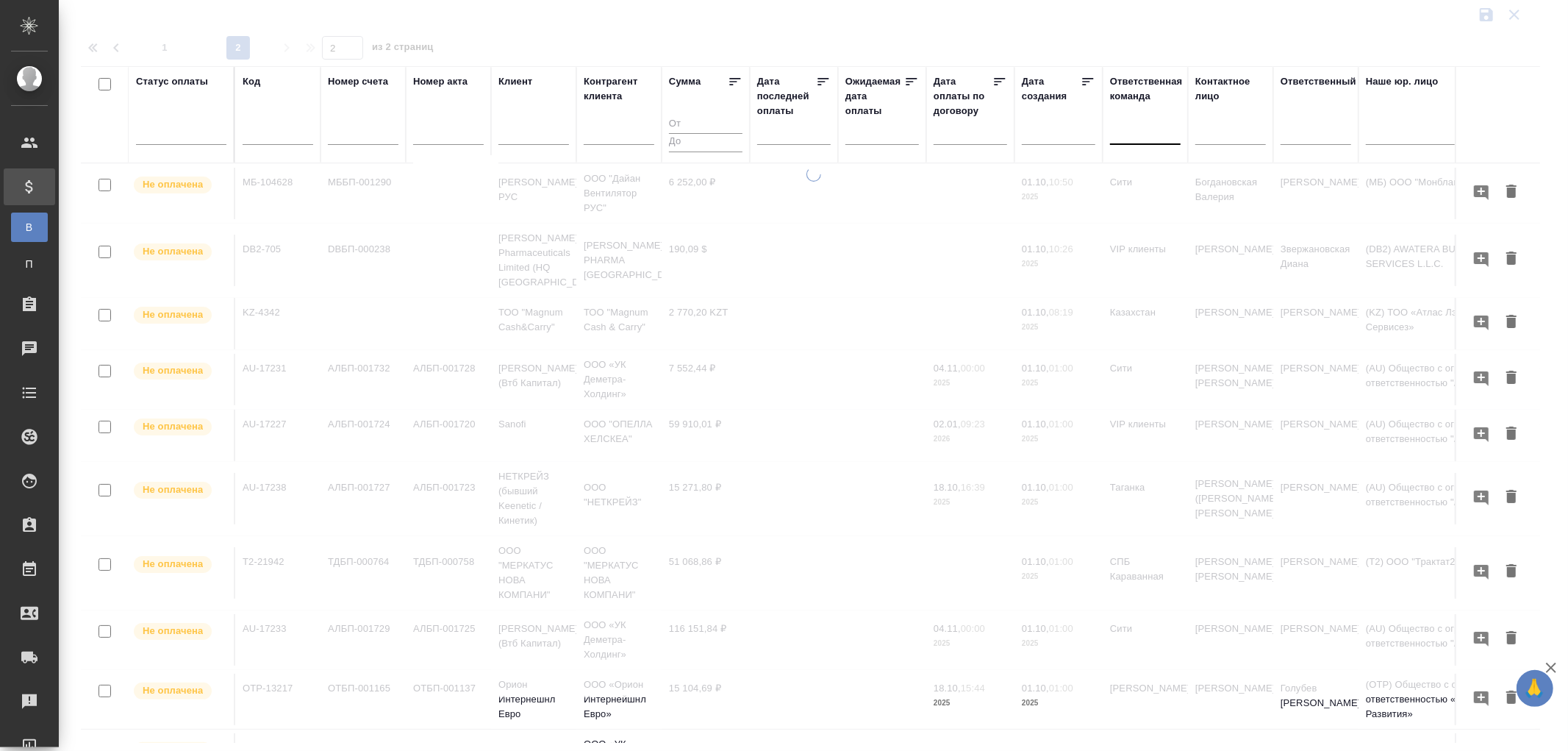
click at [1125, 136] on div at bounding box center [1145, 130] width 70 height 21
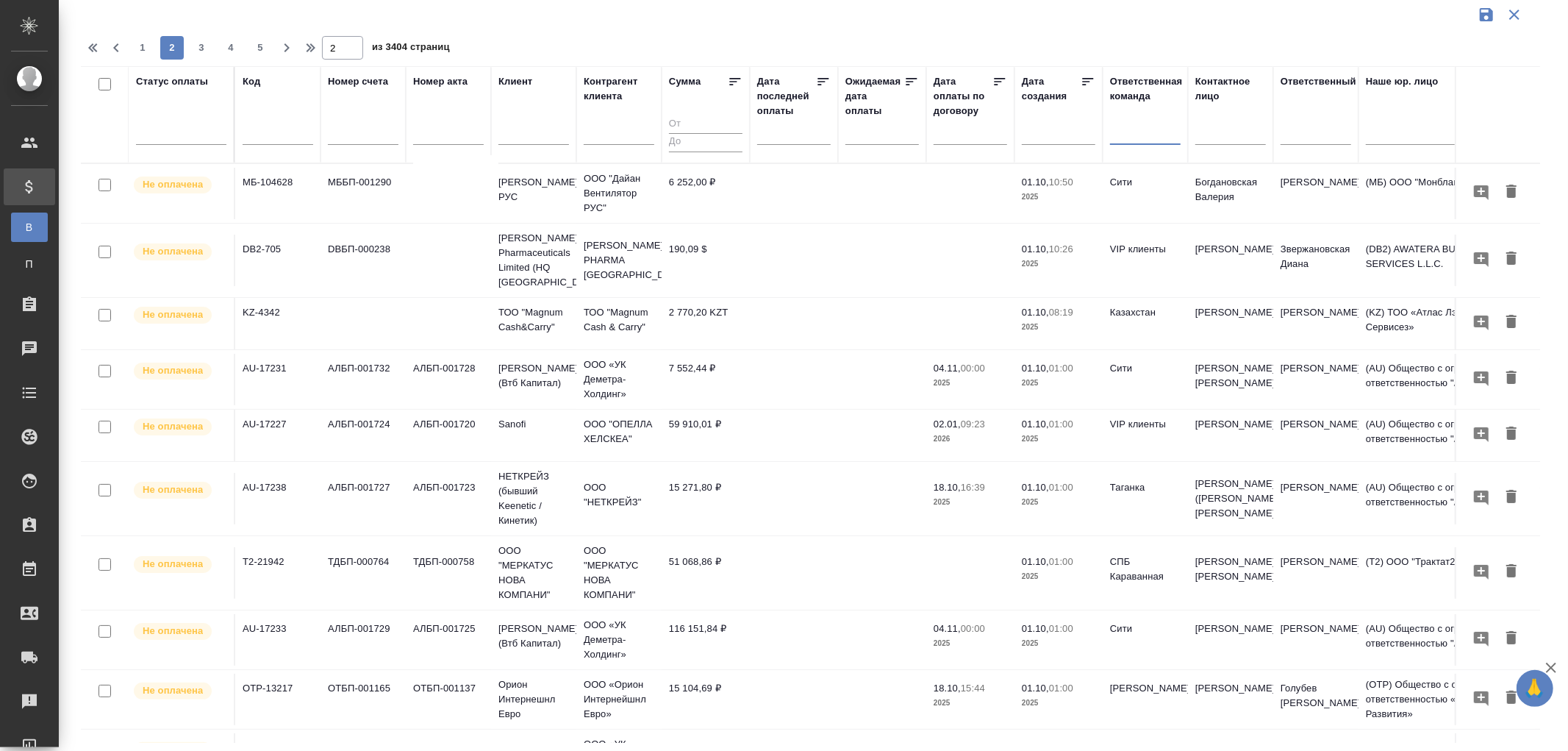
click at [1125, 136] on div at bounding box center [1145, 130] width 70 height 21
type input "vip"
click at [1144, 201] on div "VIP клиенты" at bounding box center [1220, 203] width 221 height 26
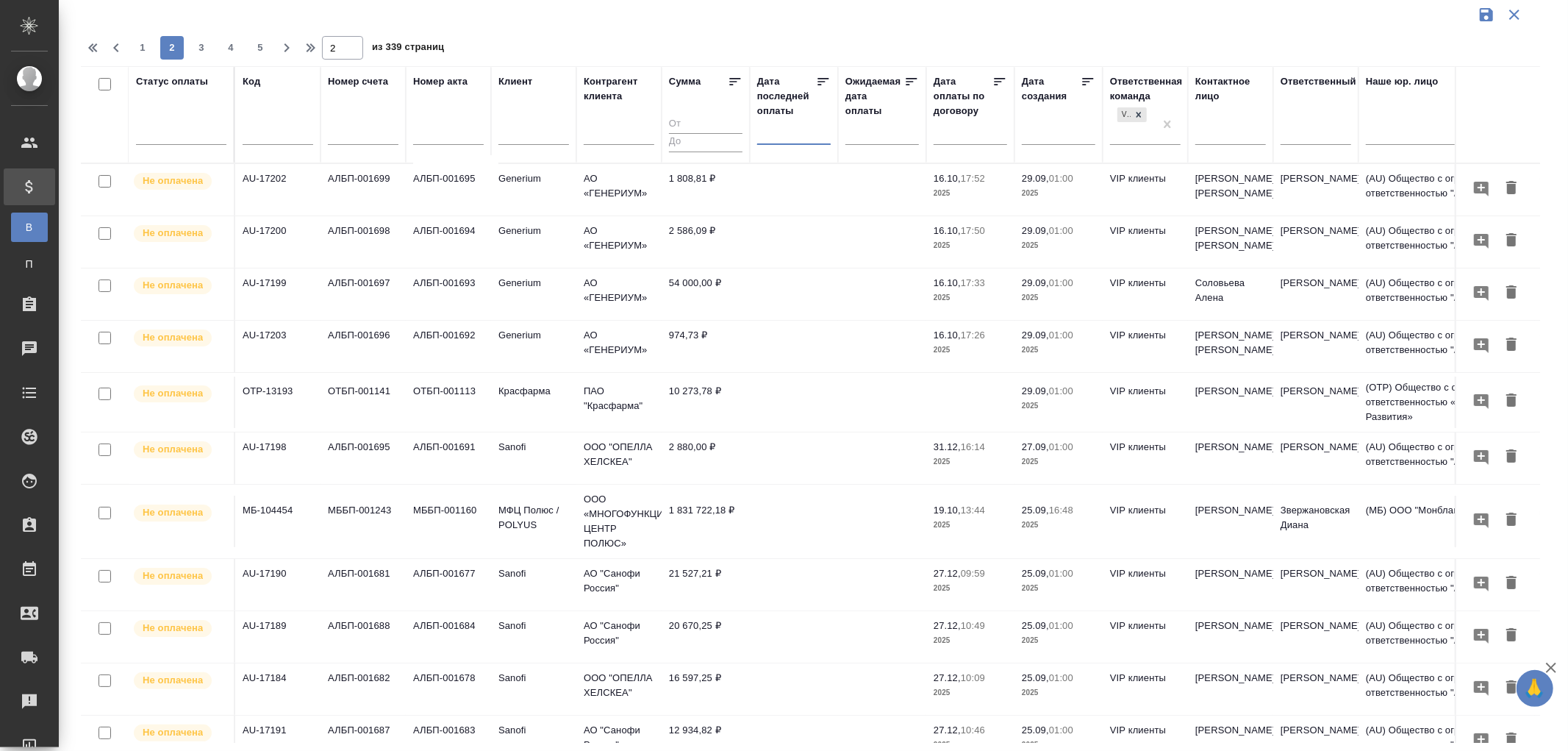
click at [778, 138] on input "text" at bounding box center [798, 132] width 65 height 21
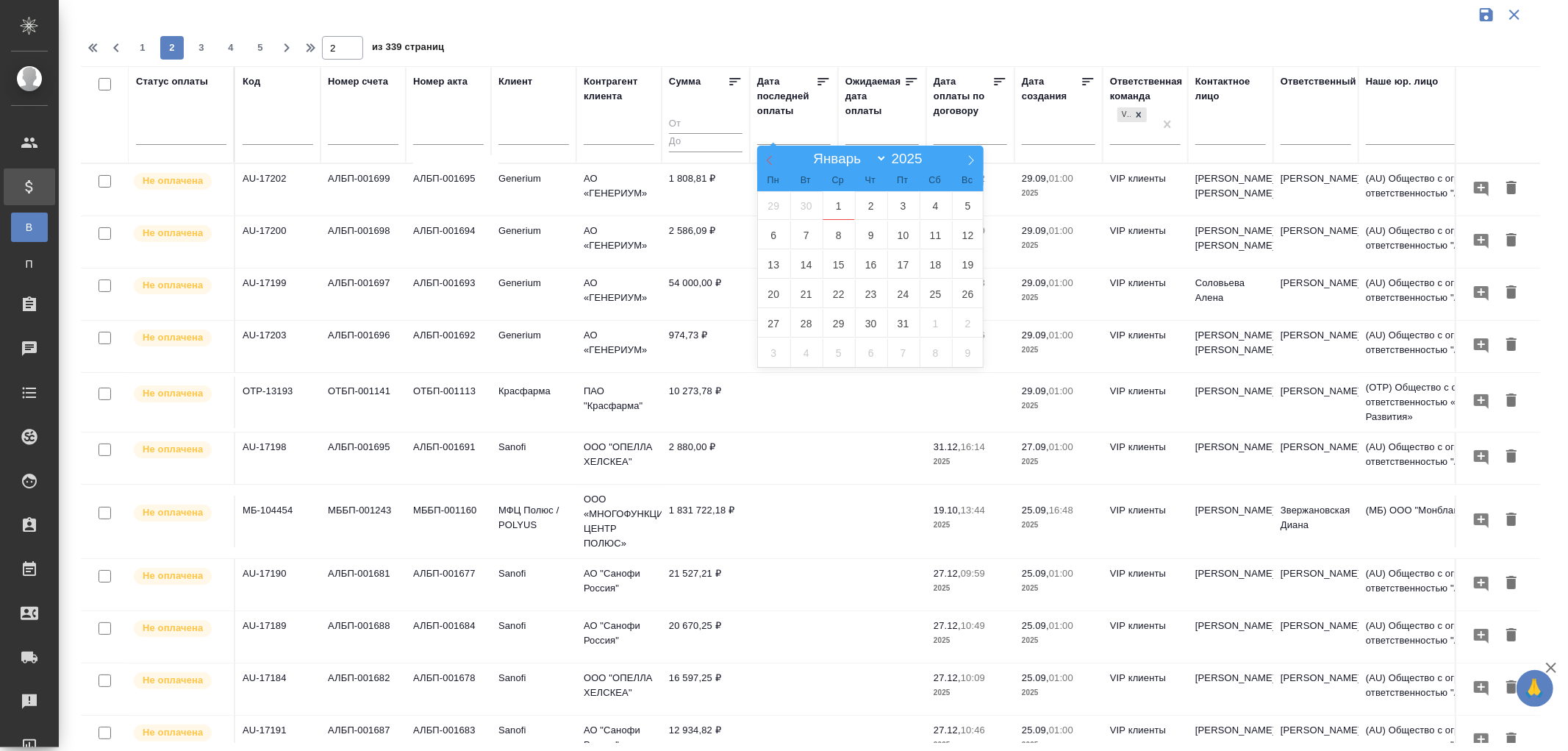
click at [767, 163] on icon at bounding box center [769, 160] width 10 height 10
select select "8"
click at [902, 233] on span "12" at bounding box center [903, 235] width 32 height 28
type div "[DATE]T21:00:00.000Z"
click at [966, 233] on span "14" at bounding box center [967, 235] width 32 height 28
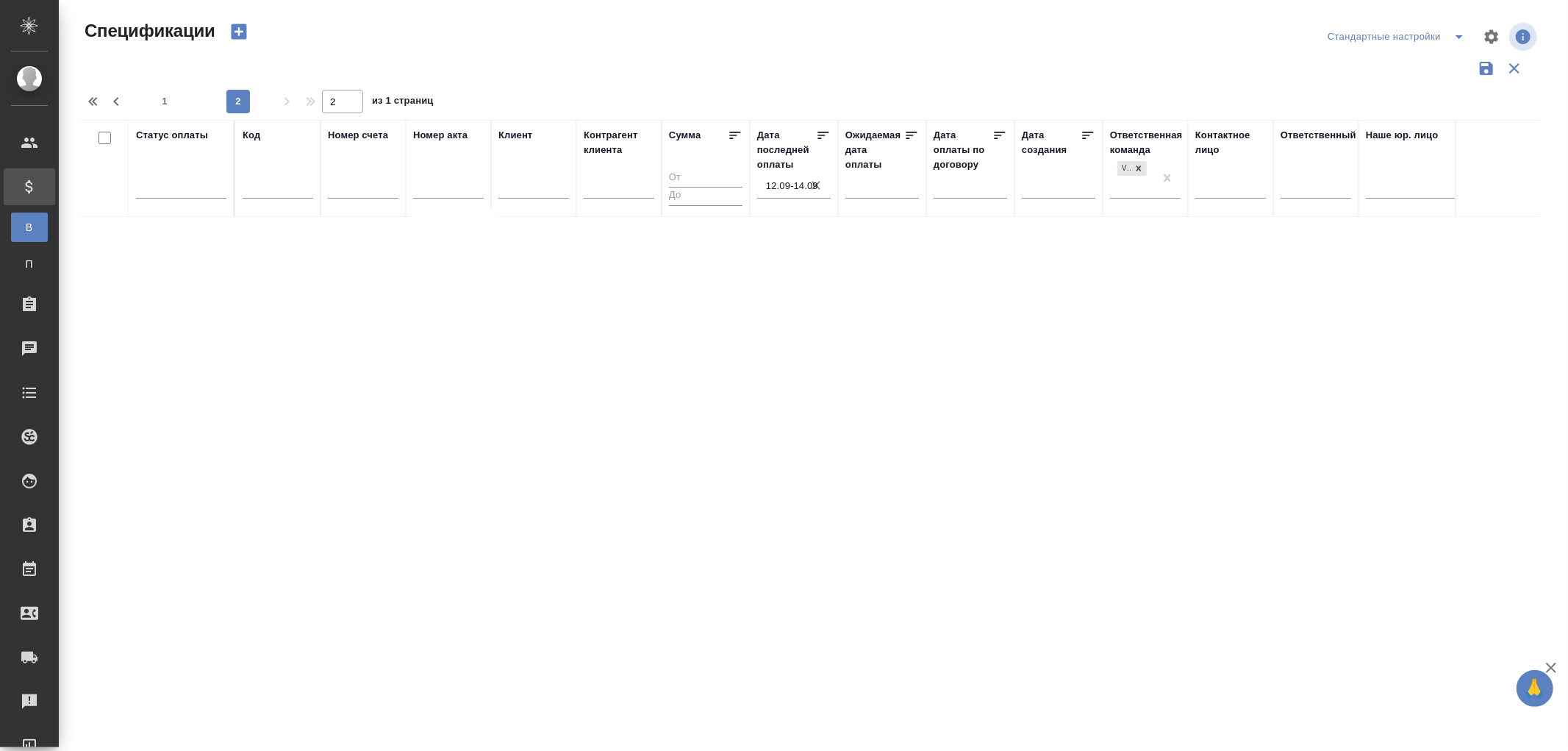
drag, startPoint x: 894, startPoint y: 737, endPoint x: 359, endPoint y: 721, distance: 535.2
click at [359, 721] on div "Статус оплаты Код Номер счета [PERSON_NAME] акта [PERSON_NAME] клиента Сумма Да…" at bounding box center [810, 457] width 1459 height 676
click at [816, 133] on icon at bounding box center [823, 135] width 15 height 15
type input "1"
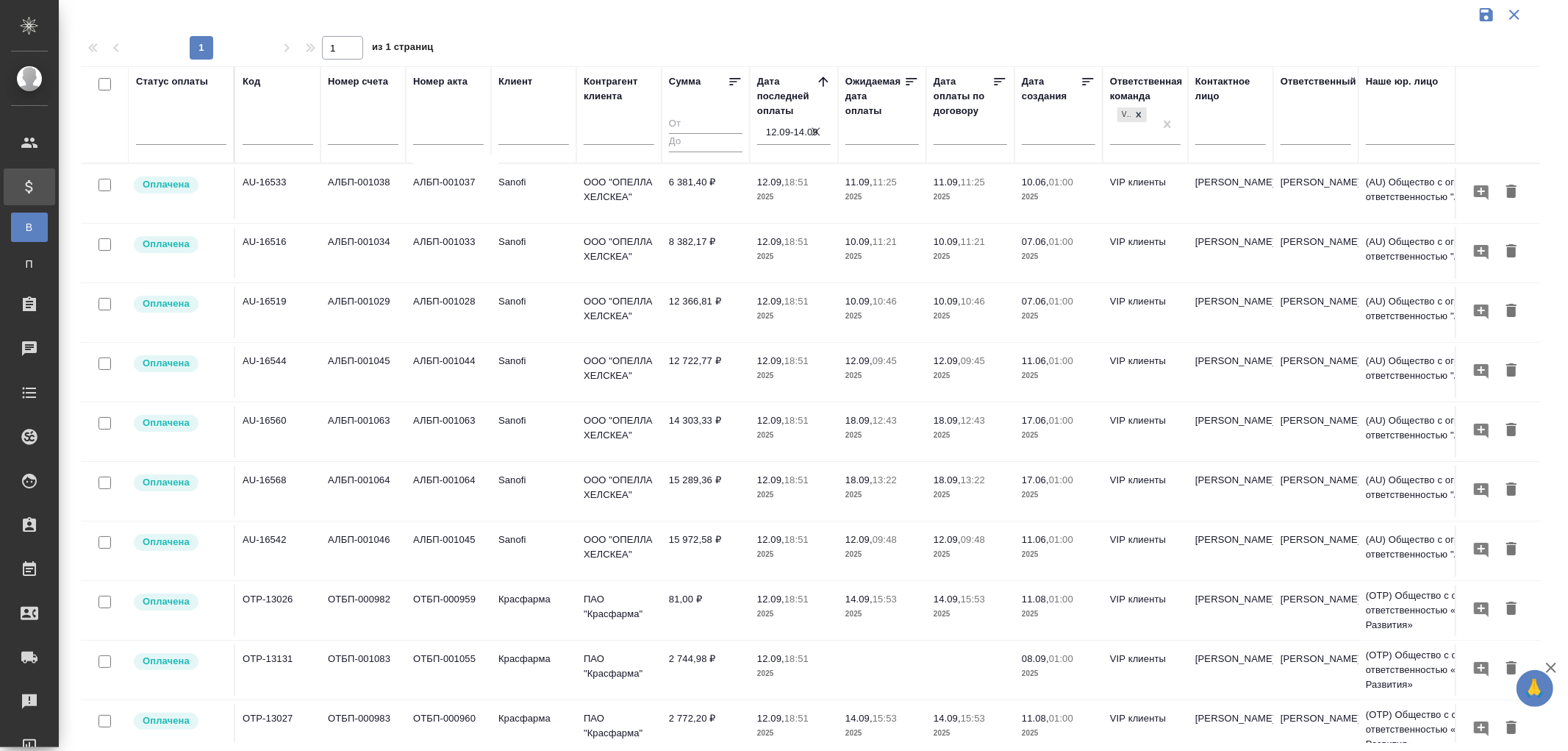
scroll to position [267, 0]
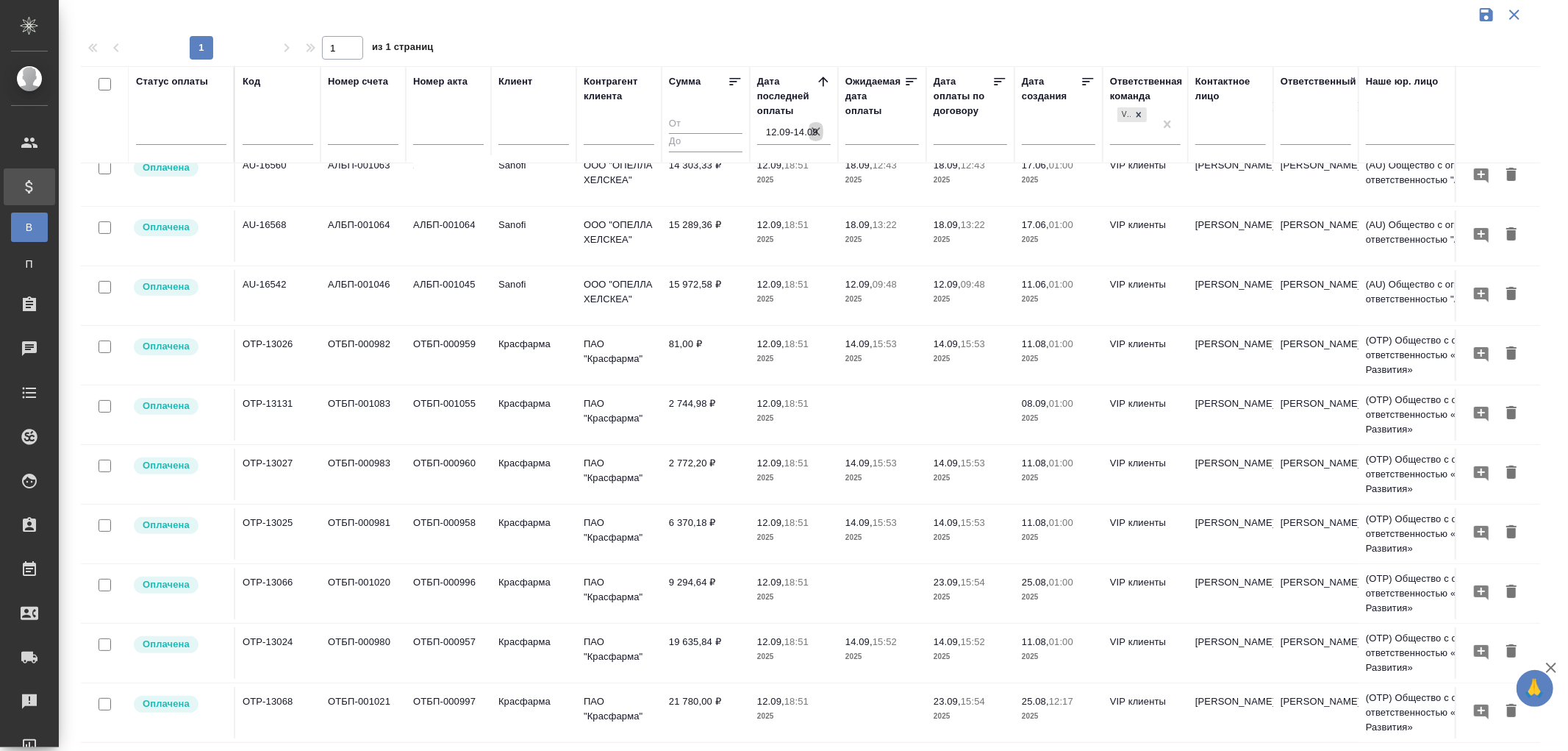
click at [816, 130] on icon "button" at bounding box center [816, 131] width 15 height 15
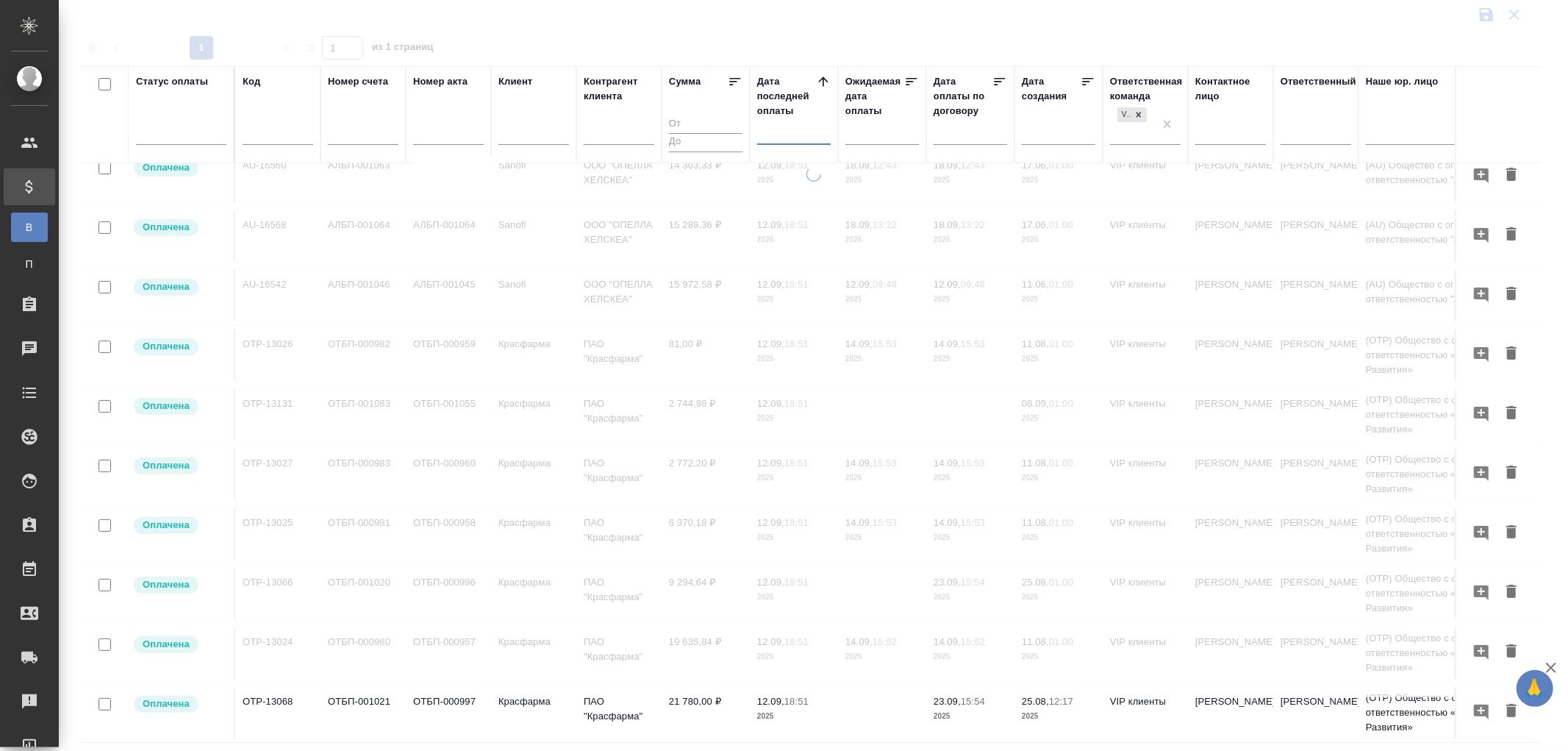
click at [774, 134] on input "text" at bounding box center [798, 132] width 65 height 21
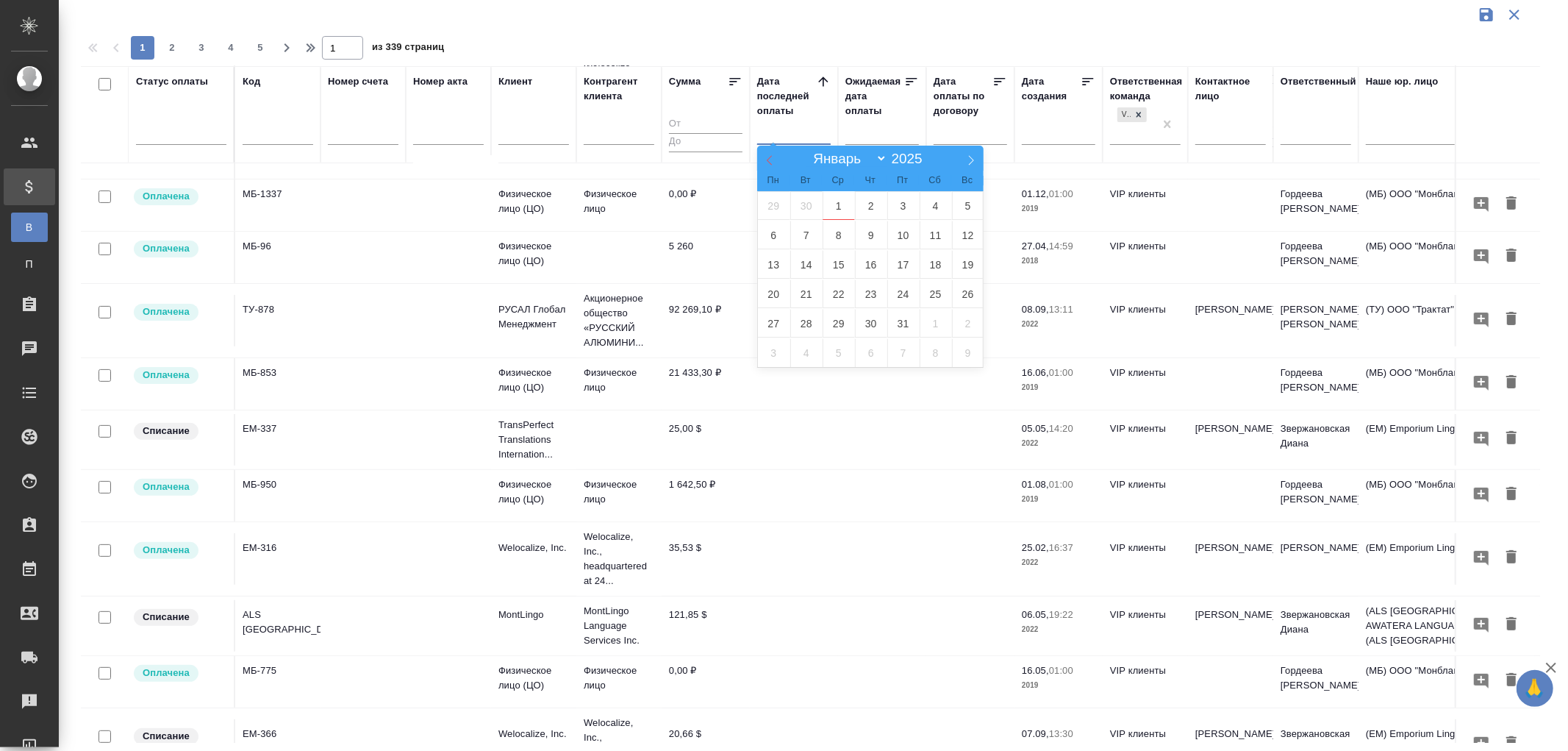
click at [767, 162] on icon at bounding box center [769, 160] width 10 height 10
select select "8"
click at [773, 263] on span "15" at bounding box center [774, 264] width 32 height 28
type div "[DATE]T21:00:00.000Z"
click at [800, 261] on span "16" at bounding box center [806, 264] width 32 height 28
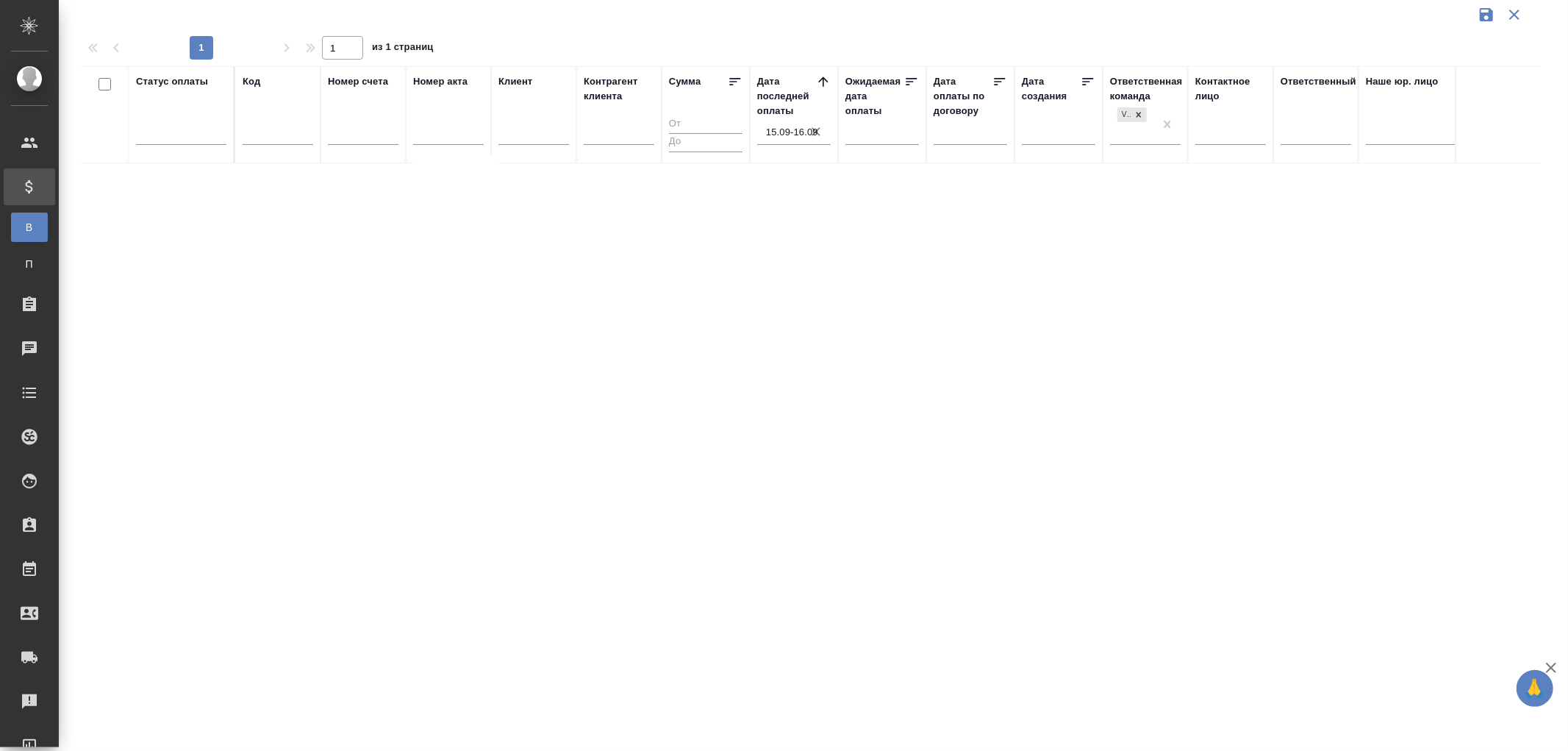
scroll to position [0, 0]
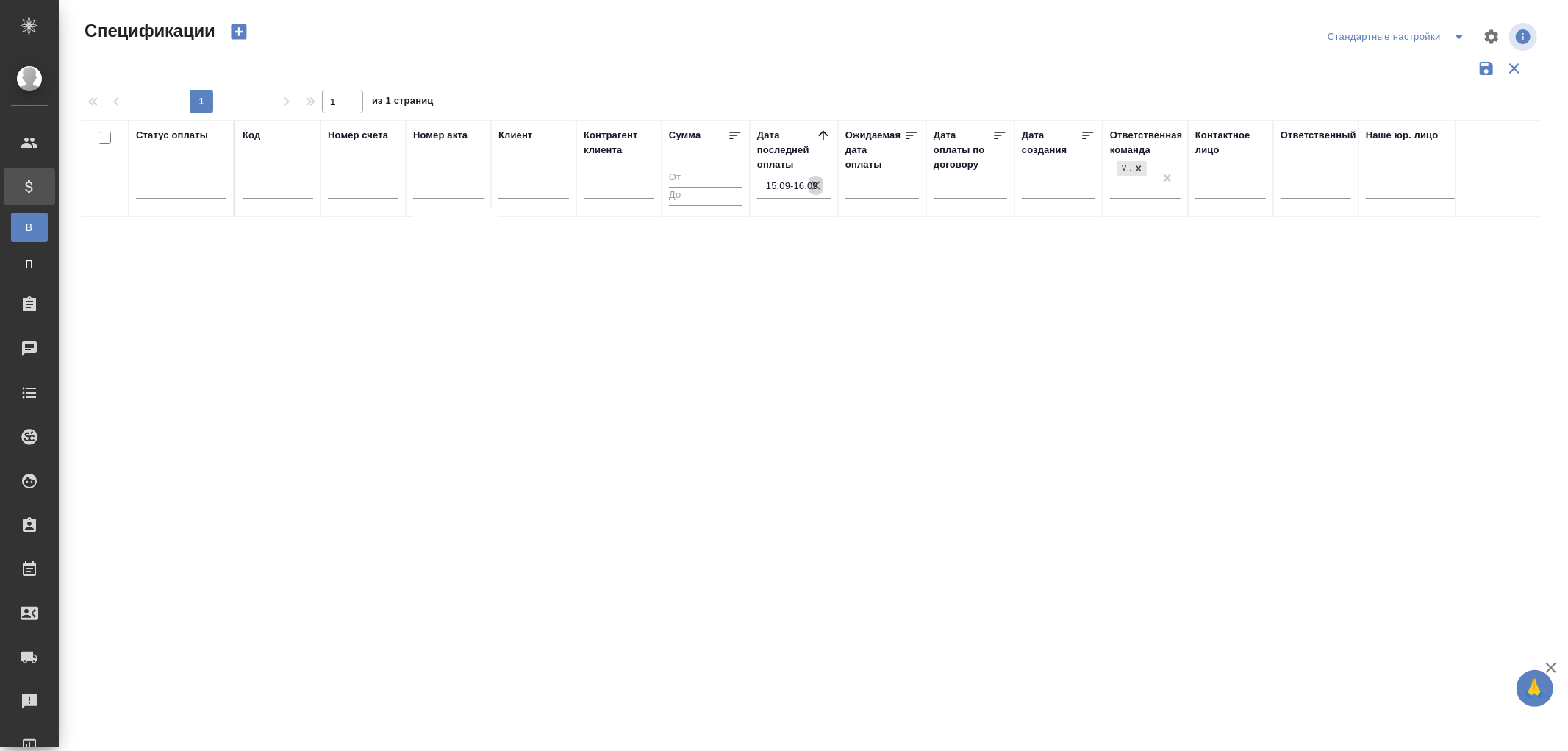
click at [815, 182] on icon "button" at bounding box center [816, 185] width 15 height 15
click at [796, 188] on input "text" at bounding box center [798, 186] width 65 height 21
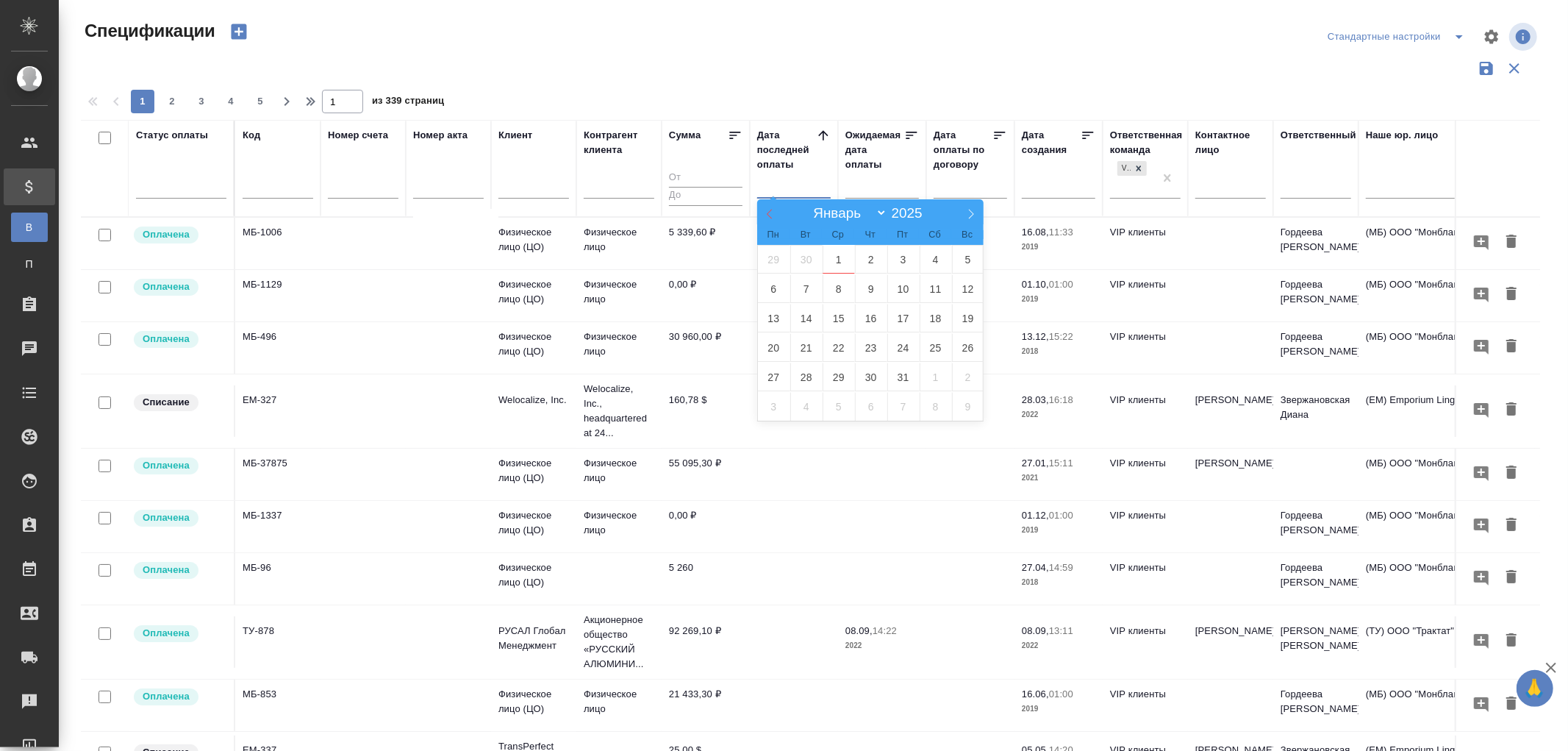
click at [768, 215] on icon at bounding box center [769, 214] width 10 height 10
select select "8"
click at [804, 313] on span "16" at bounding box center [806, 318] width 32 height 28
type div "[DATE]T21:00:00.000Z"
click at [841, 317] on span "17" at bounding box center [838, 318] width 32 height 28
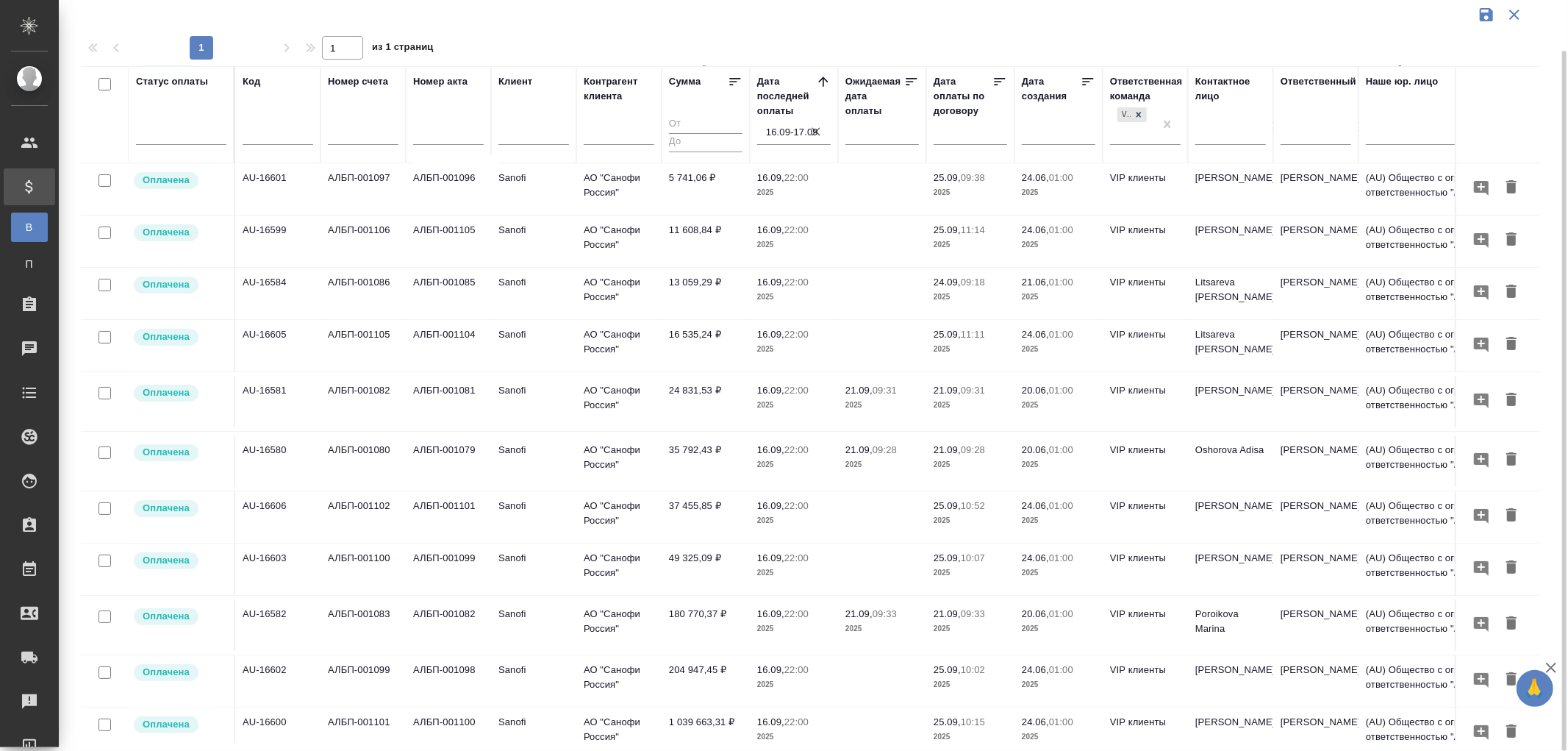
scroll to position [141, 0]
